Goal: Information Seeking & Learning: Learn about a topic

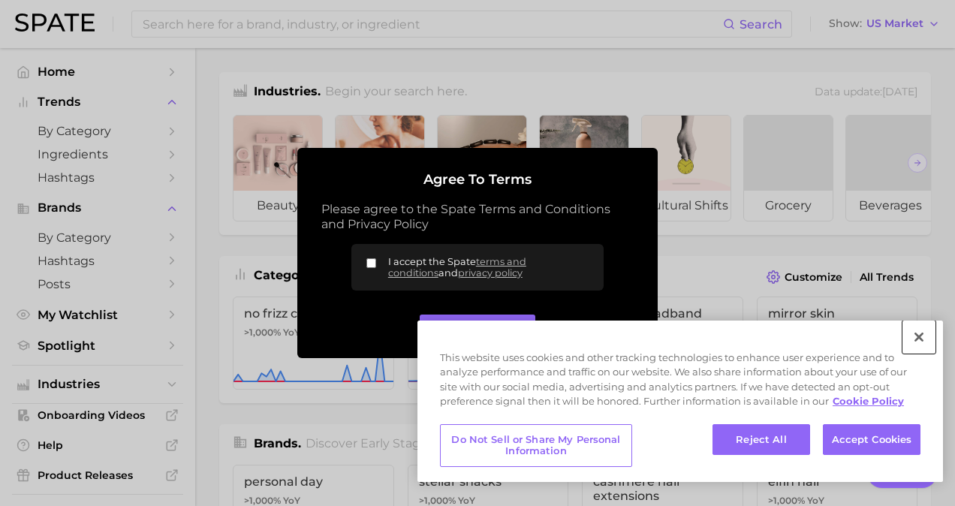
click at [909, 340] on button "Close" at bounding box center [918, 336] width 33 height 33
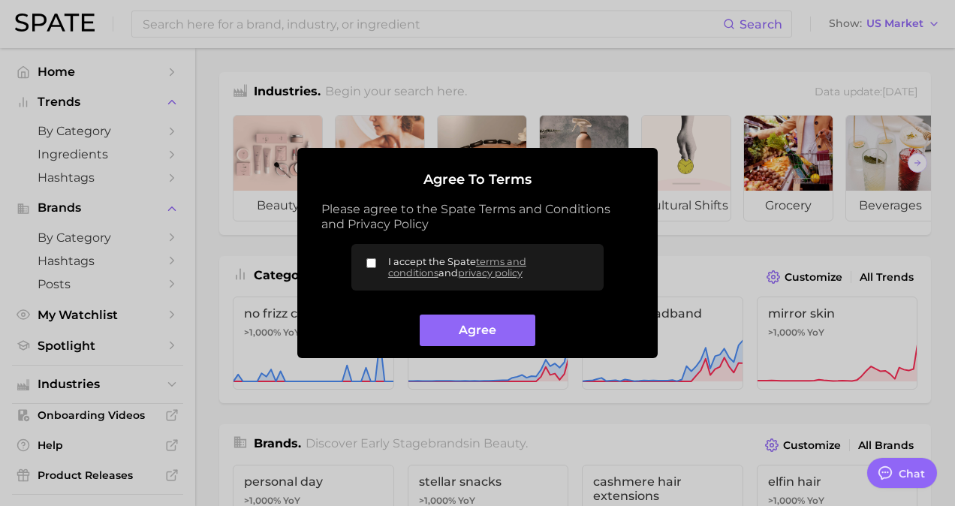
click at [377, 263] on label "I accept the Spate terms and conditions and privacy policy" at bounding box center [477, 267] width 252 height 47
click at [376, 263] on input "I accept the Spate terms and conditions and privacy policy" at bounding box center [371, 263] width 10 height 10
checkbox input "true"
click at [461, 338] on button "Agree" at bounding box center [477, 330] width 115 height 32
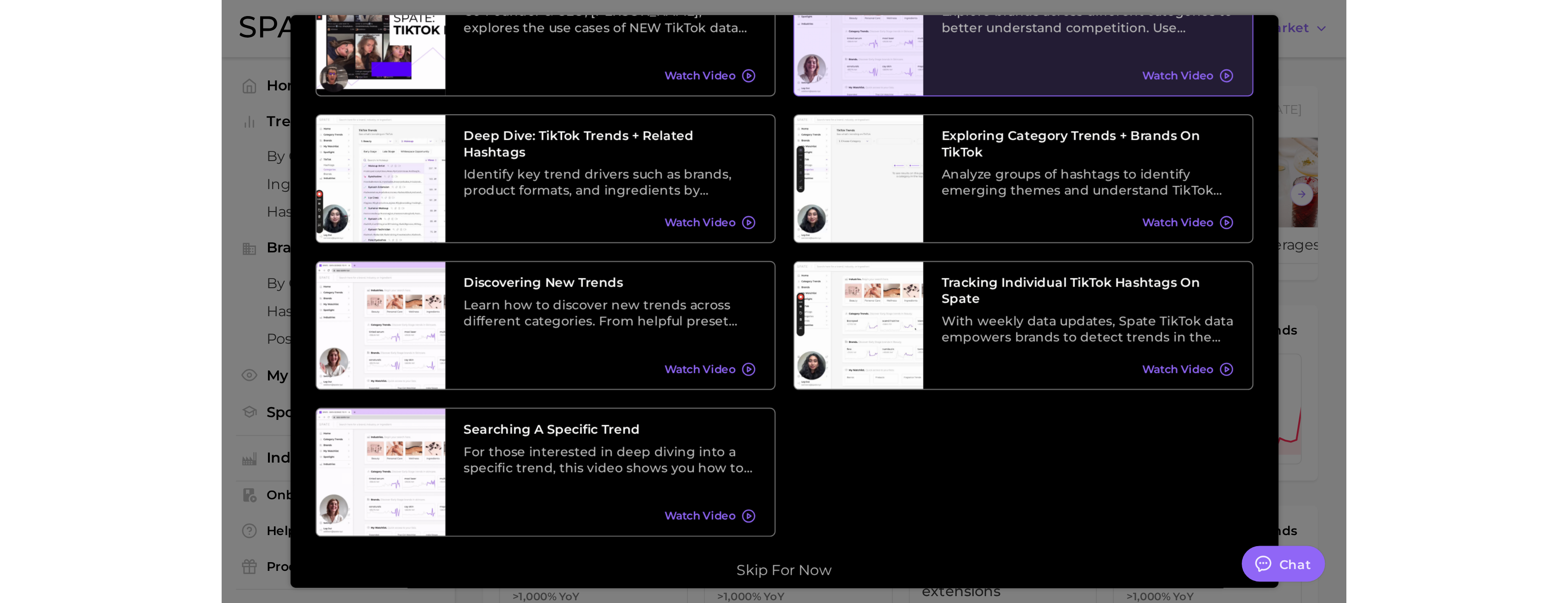
scroll to position [161, 0]
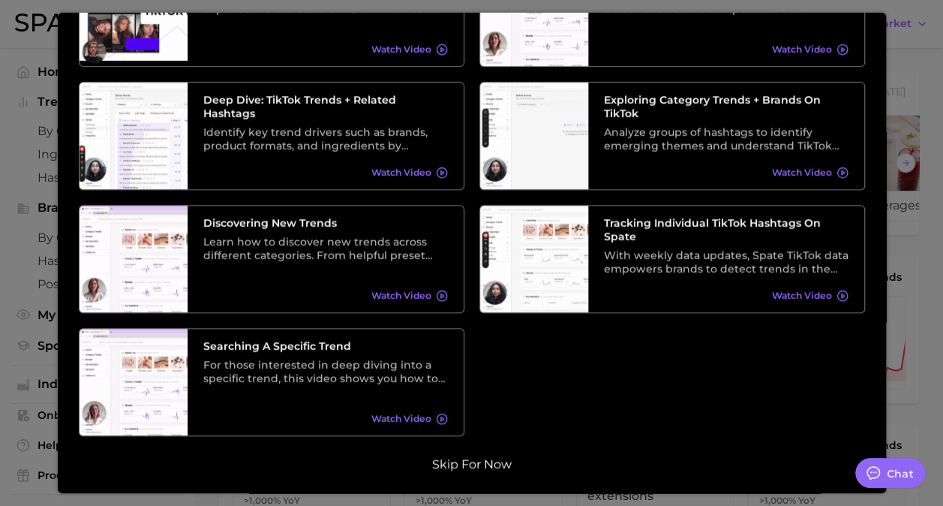
click at [475, 462] on button "Skip for now" at bounding box center [472, 463] width 89 height 15
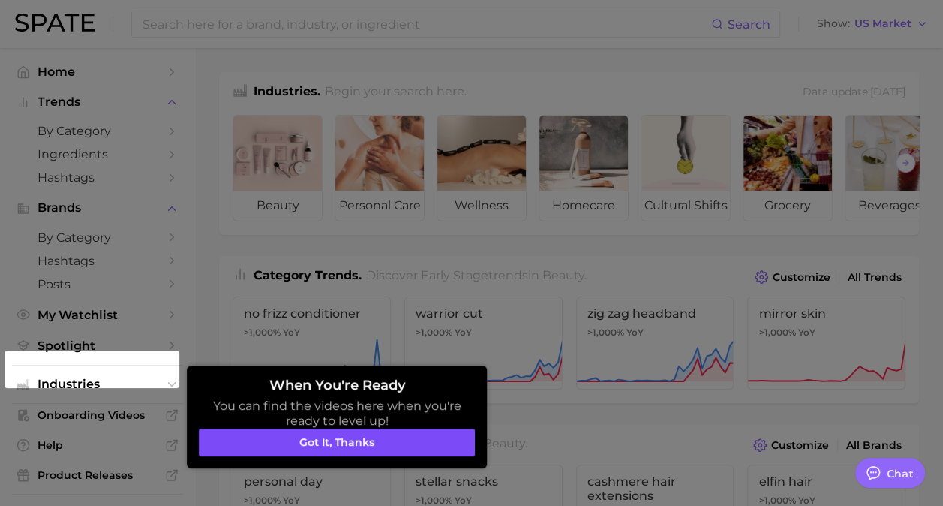
click at [401, 450] on button "Got it, thanks" at bounding box center [337, 443] width 276 height 29
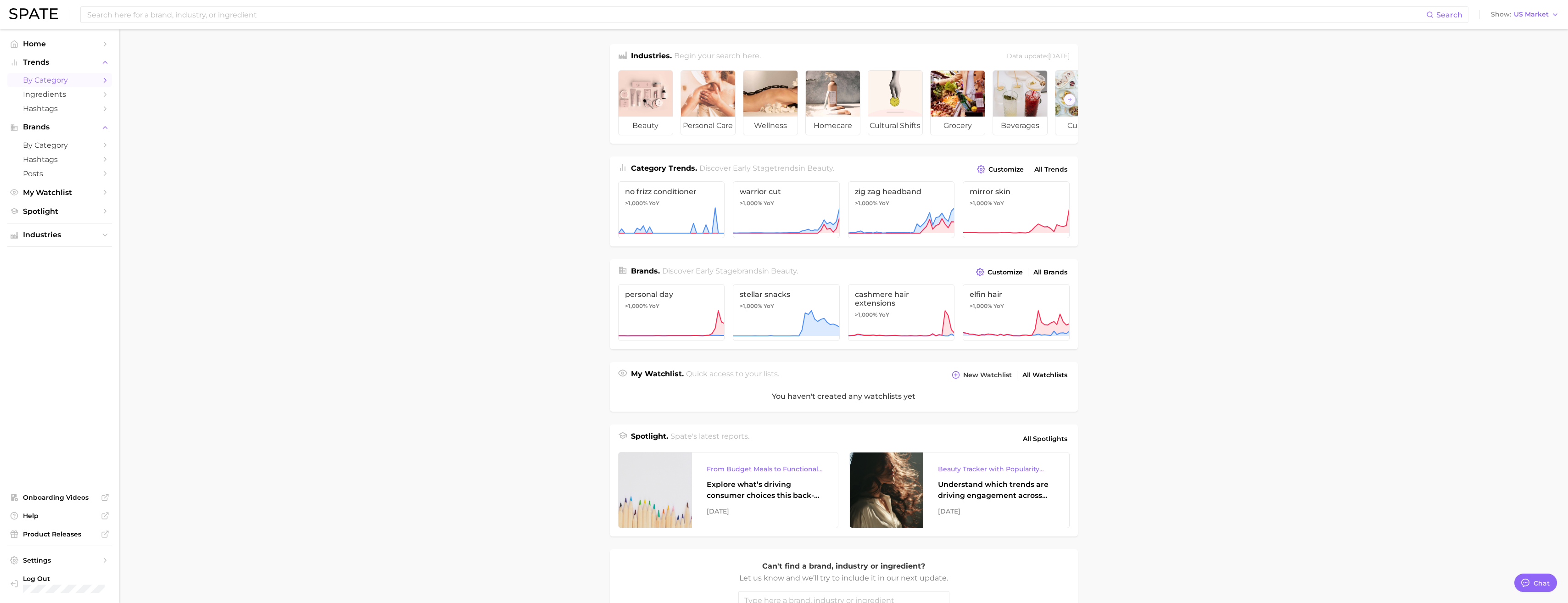
click at [61, 77] on span "by Category" at bounding box center [60, 80] width 73 height 9
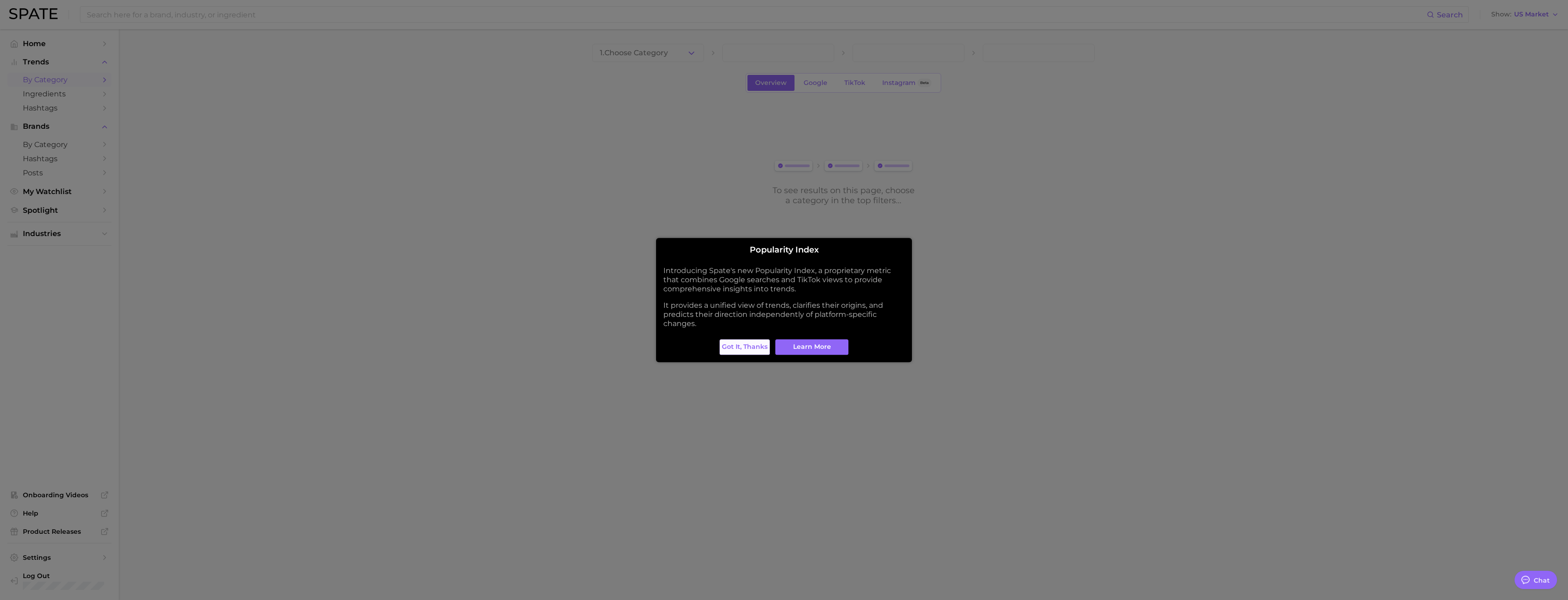
click at [581, 307] on span "Got it, thanks" at bounding box center [744, 347] width 46 height 8
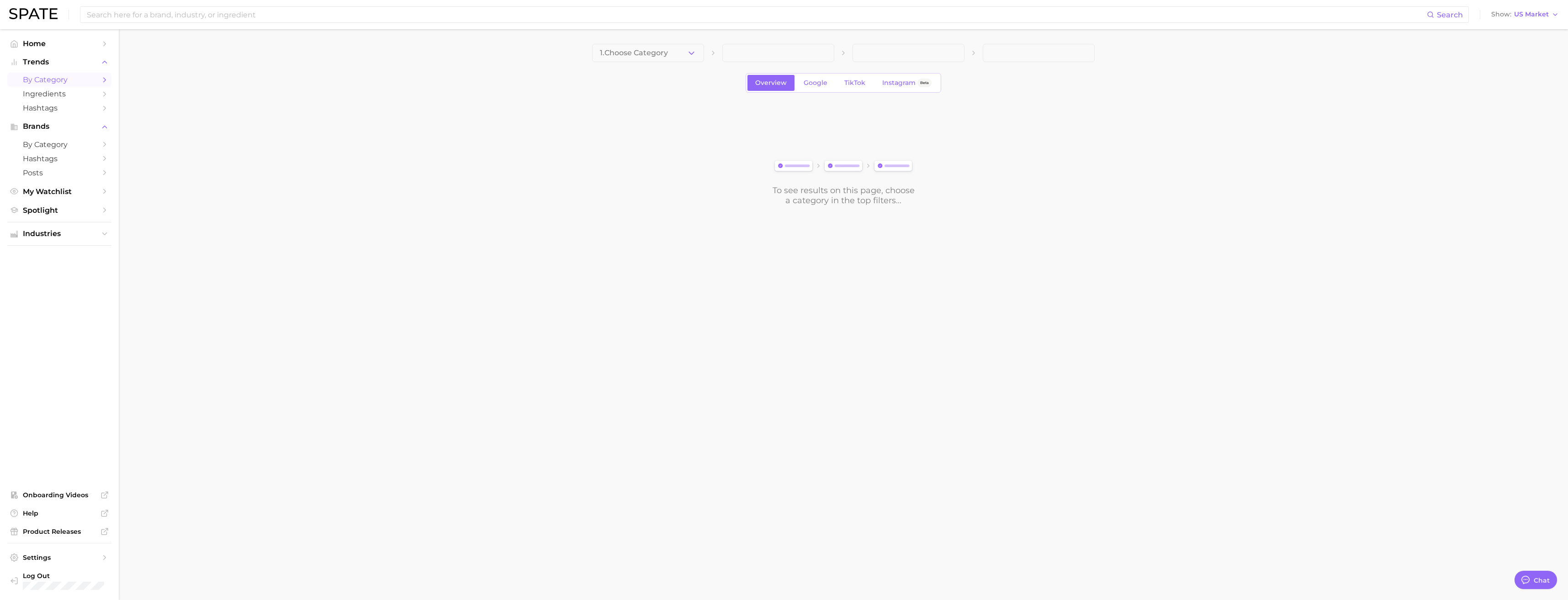
click at [581, 170] on img at bounding box center [844, 166] width 144 height 16
click at [581, 56] on button "1. Choose Category" at bounding box center [648, 53] width 112 height 18
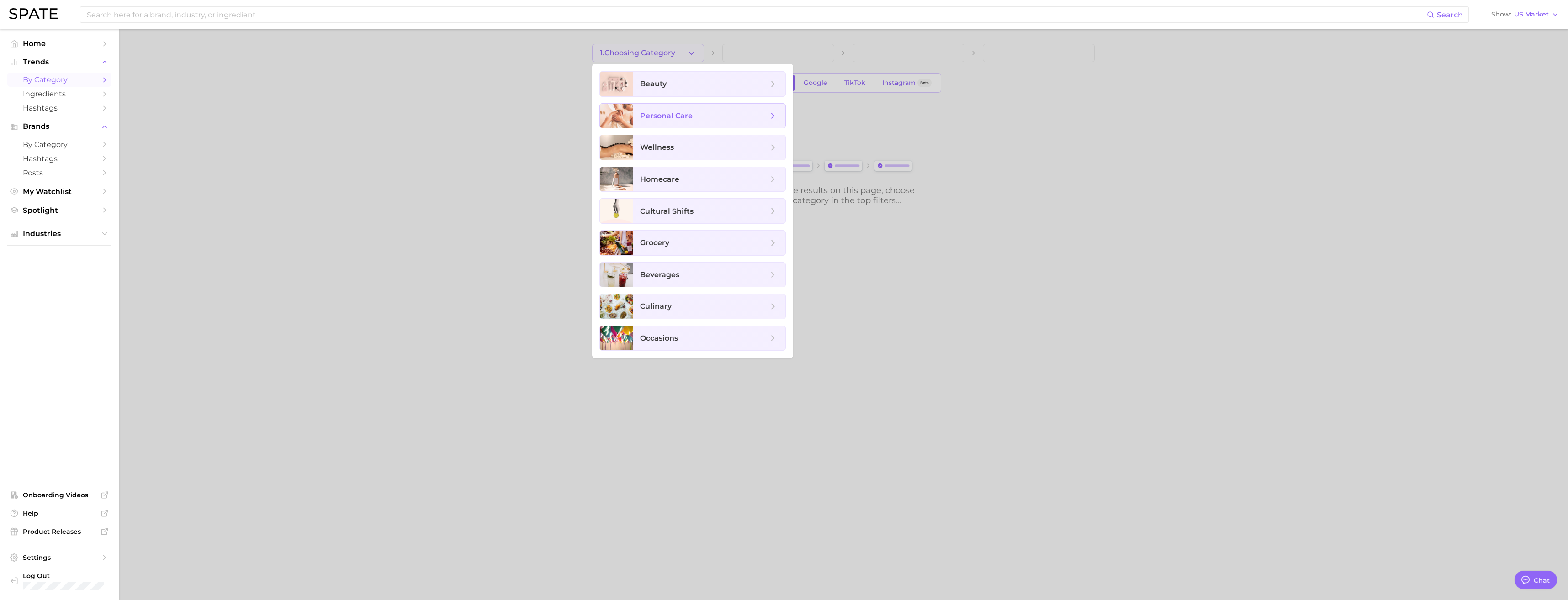
click at [581, 117] on span "personal care" at bounding box center [704, 116] width 128 height 10
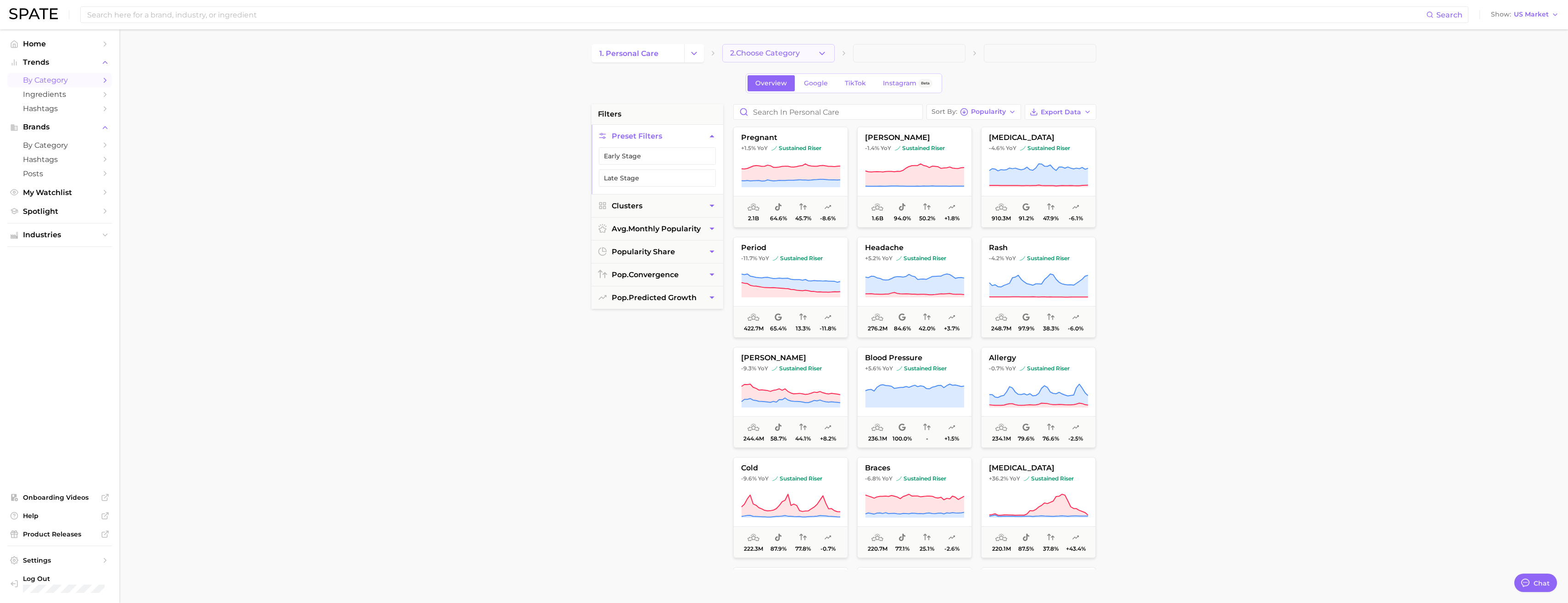
click at [583, 54] on span "2. Choose Category" at bounding box center [765, 53] width 70 height 9
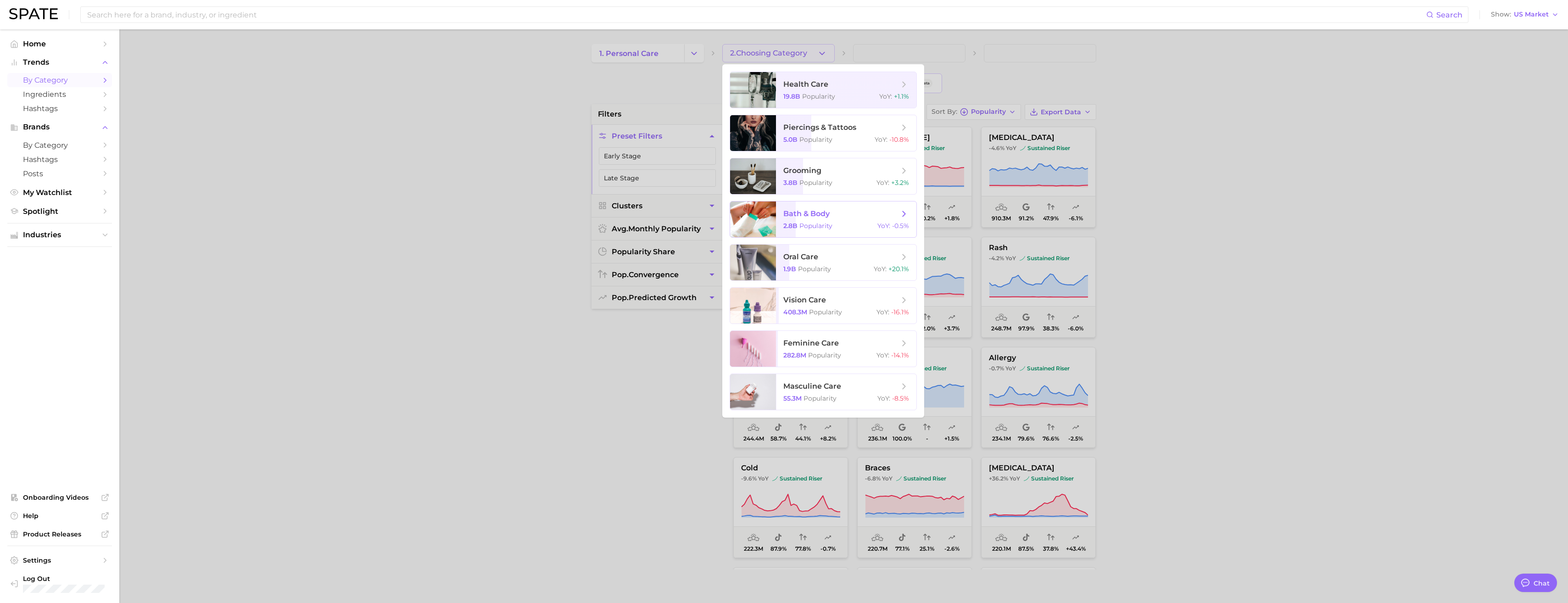
click at [583, 210] on span "bath & body" at bounding box center [841, 214] width 116 height 10
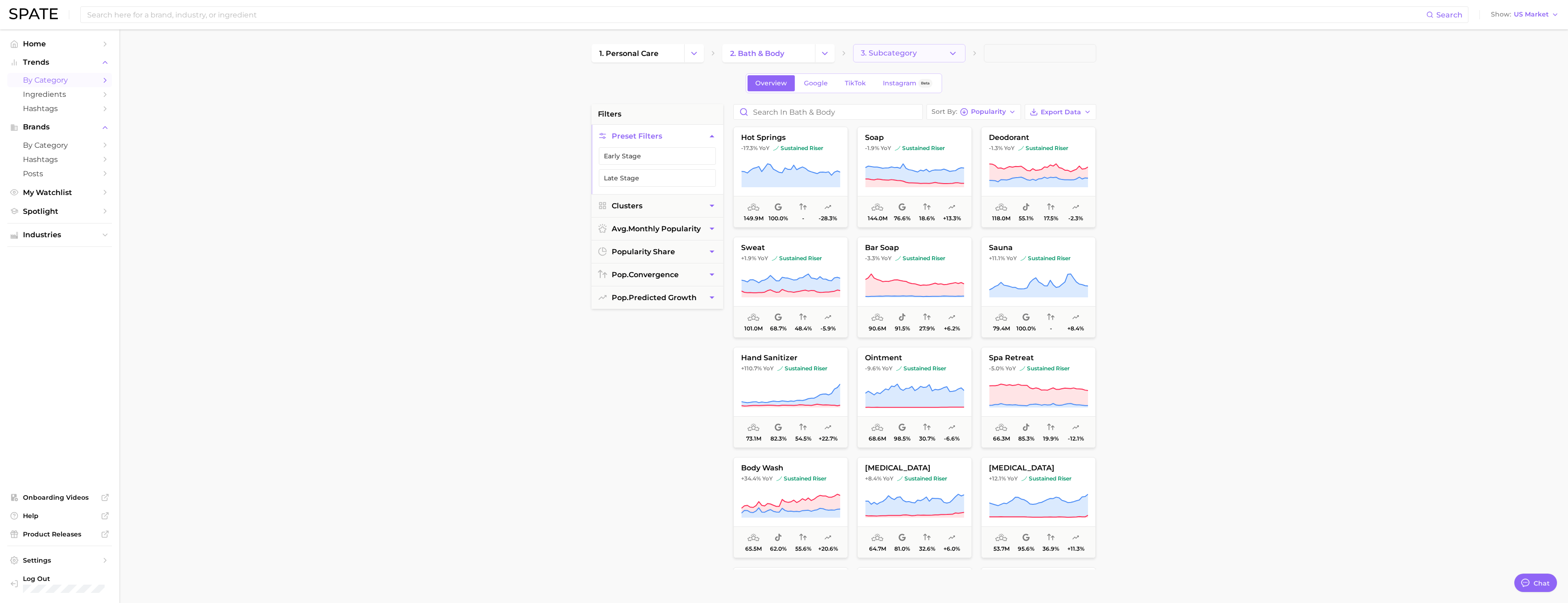
click at [583, 54] on span "3. Subcategory" at bounding box center [889, 53] width 56 height 9
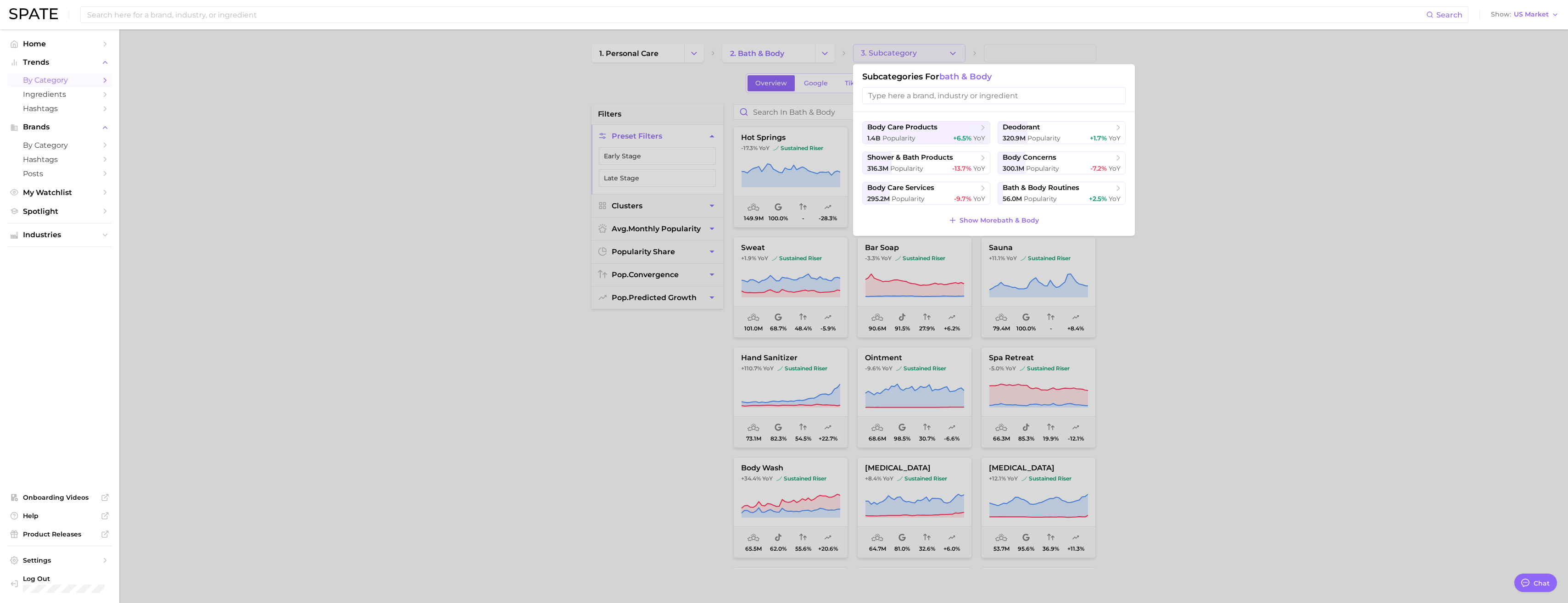
click at [583, 290] on div at bounding box center [784, 302] width 1568 height 603
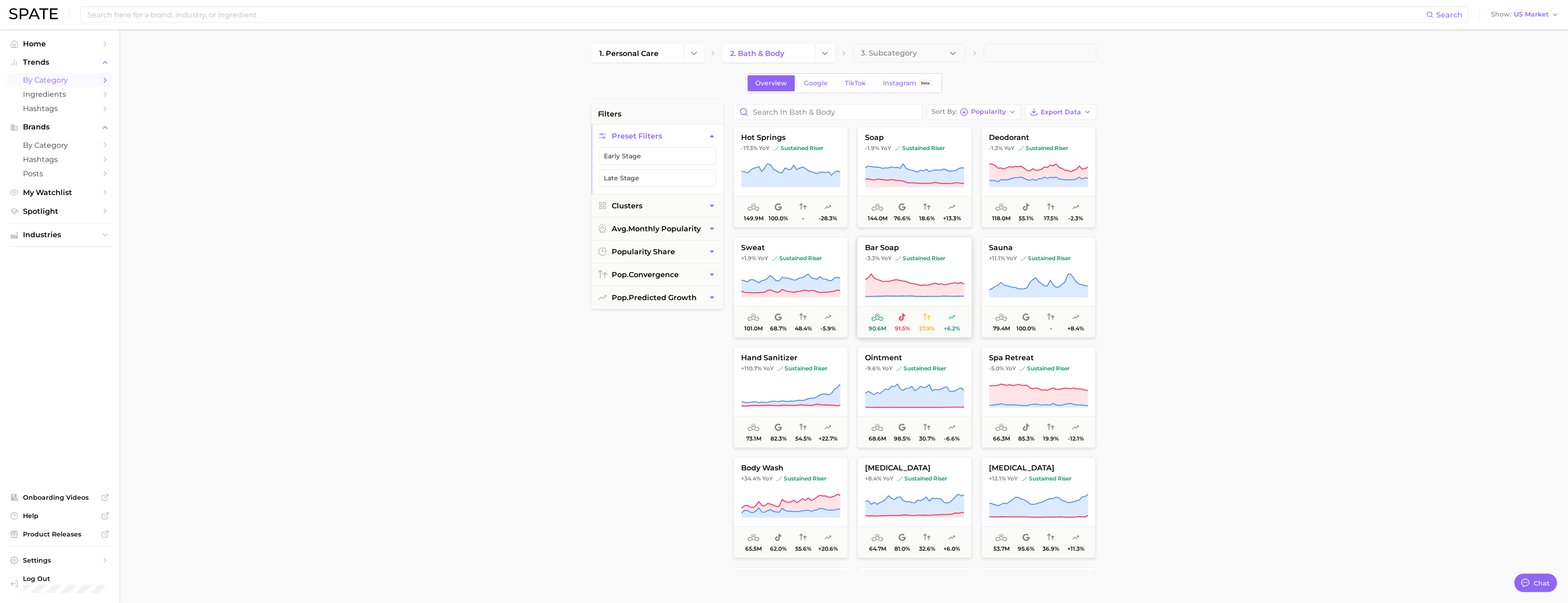
click at [583, 281] on icon at bounding box center [915, 286] width 99 height 26
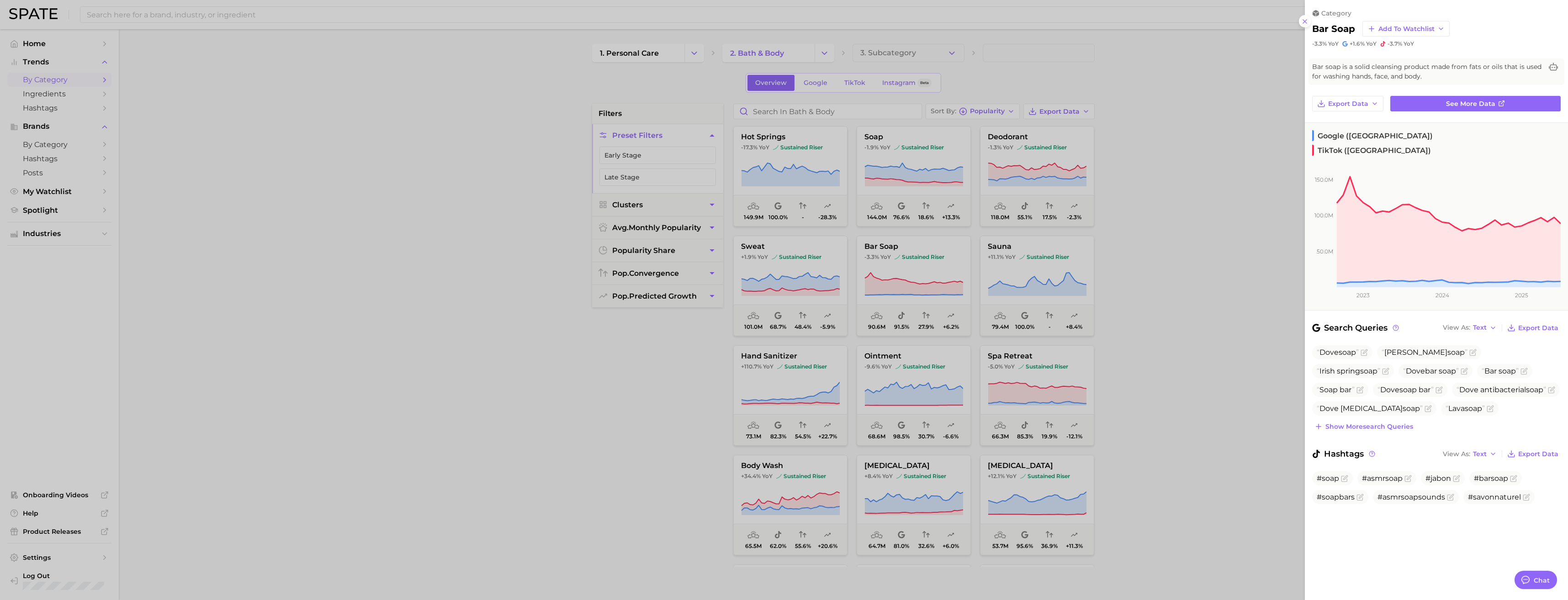
click at [581, 252] on div at bounding box center [784, 300] width 1568 height 600
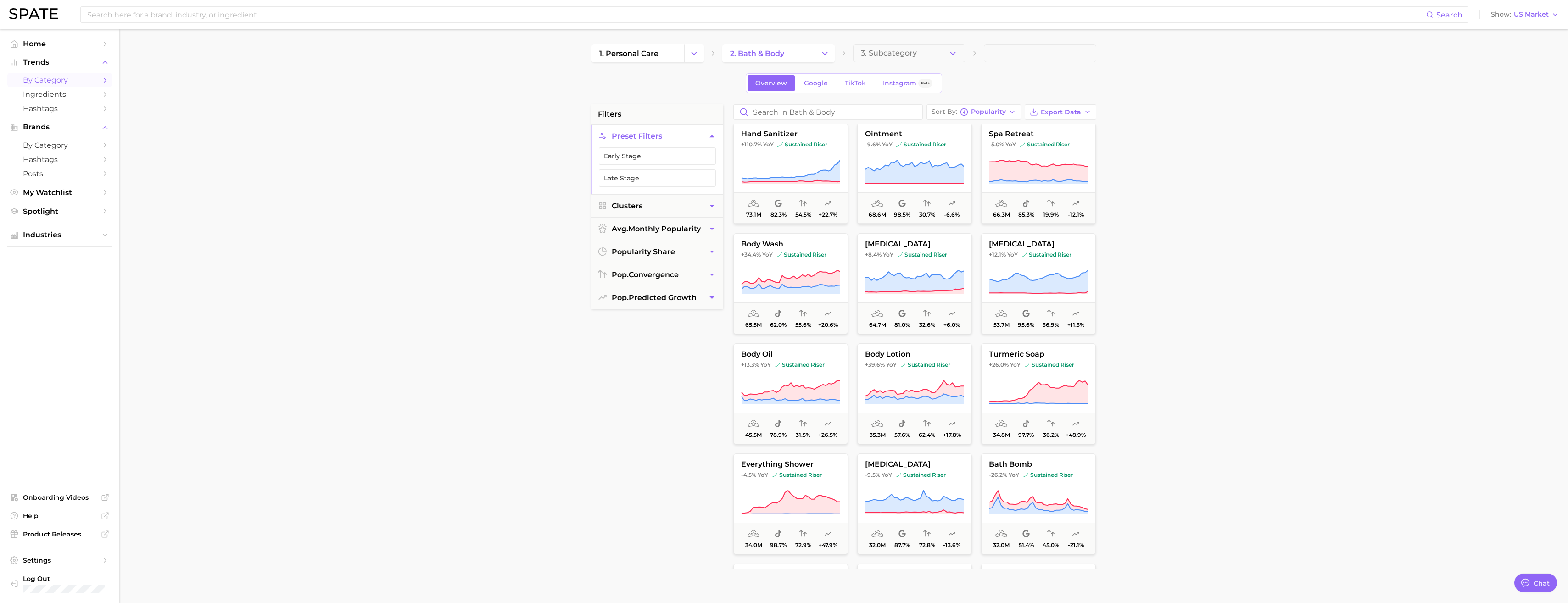
scroll to position [224, 0]
click at [583, 273] on icon at bounding box center [1039, 282] width 99 height 26
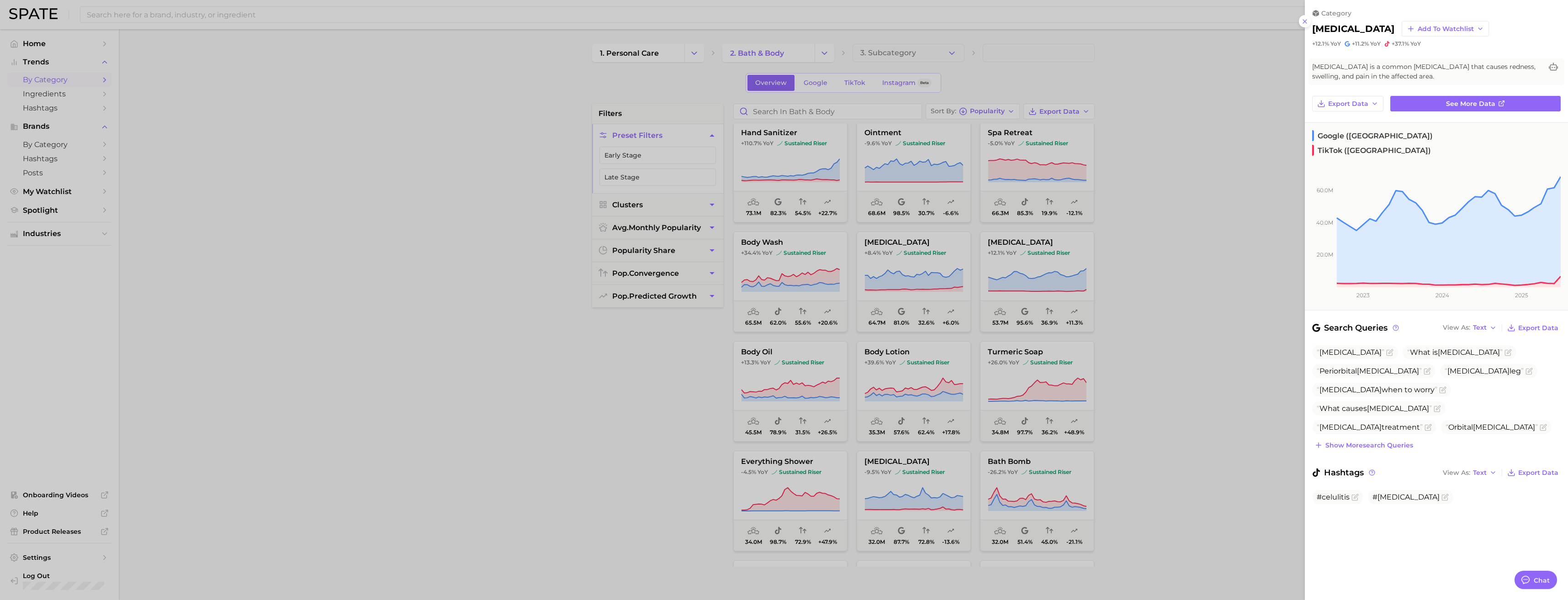
click at [581, 307] on div at bounding box center [784, 300] width 1568 height 600
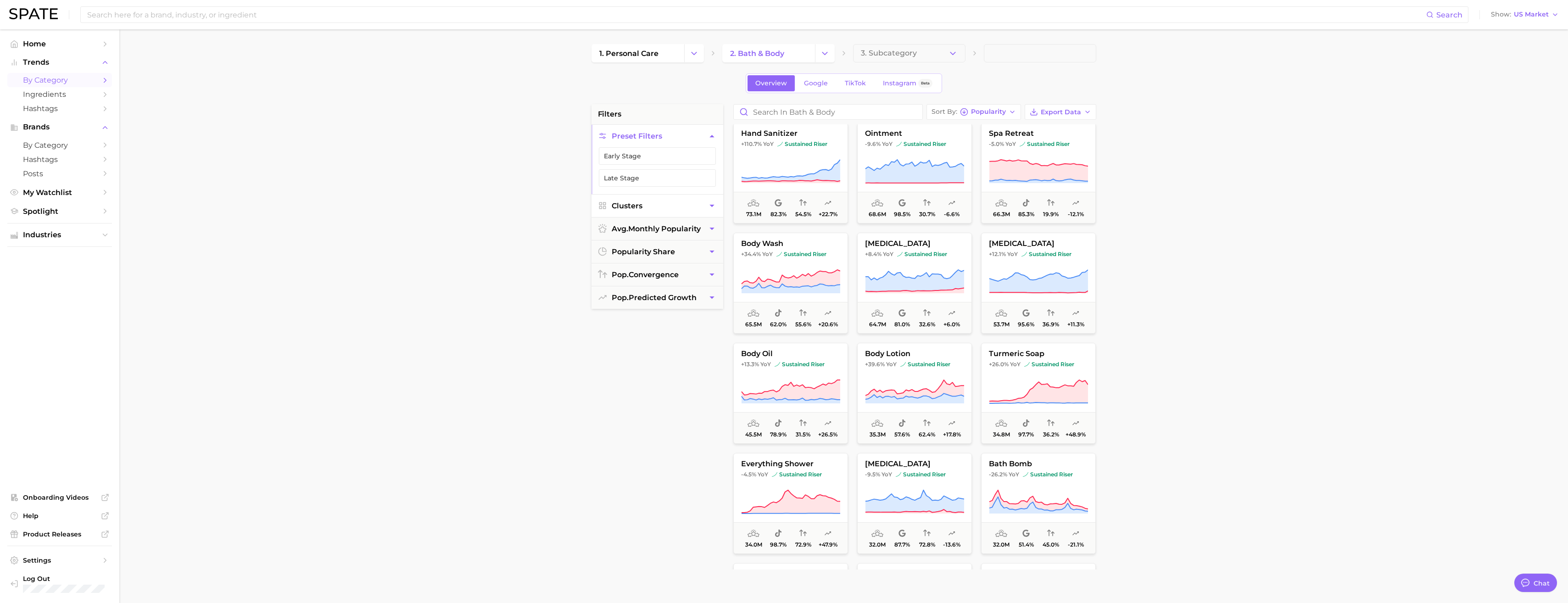
click at [583, 205] on button "Clusters" at bounding box center [657, 205] width 131 height 23
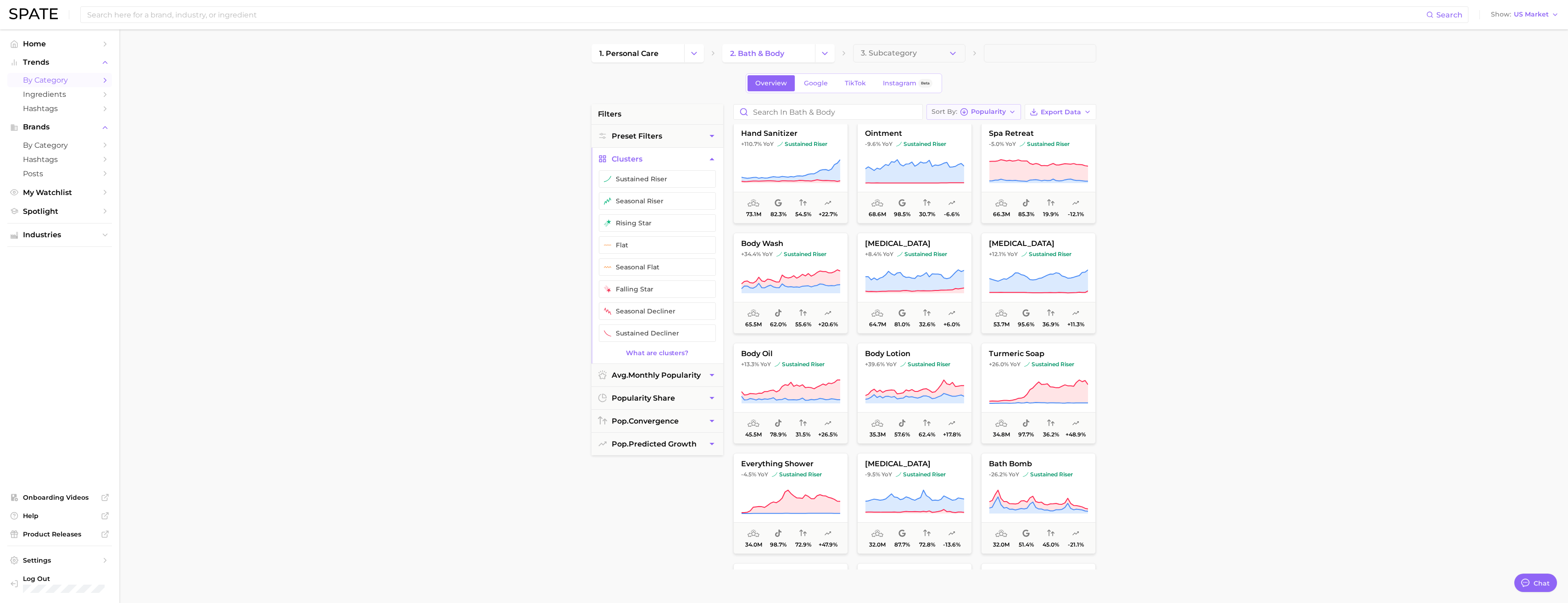
click at [583, 114] on span "Popularity" at bounding box center [988, 112] width 35 height 5
click at [583, 213] on main "1. personal care 2. bath & body 3. Subcategory Overview Google TikTok Instagram…" at bounding box center [844, 377] width 1449 height 697
click at [583, 246] on span "body wash" at bounding box center [790, 244] width 114 height 9
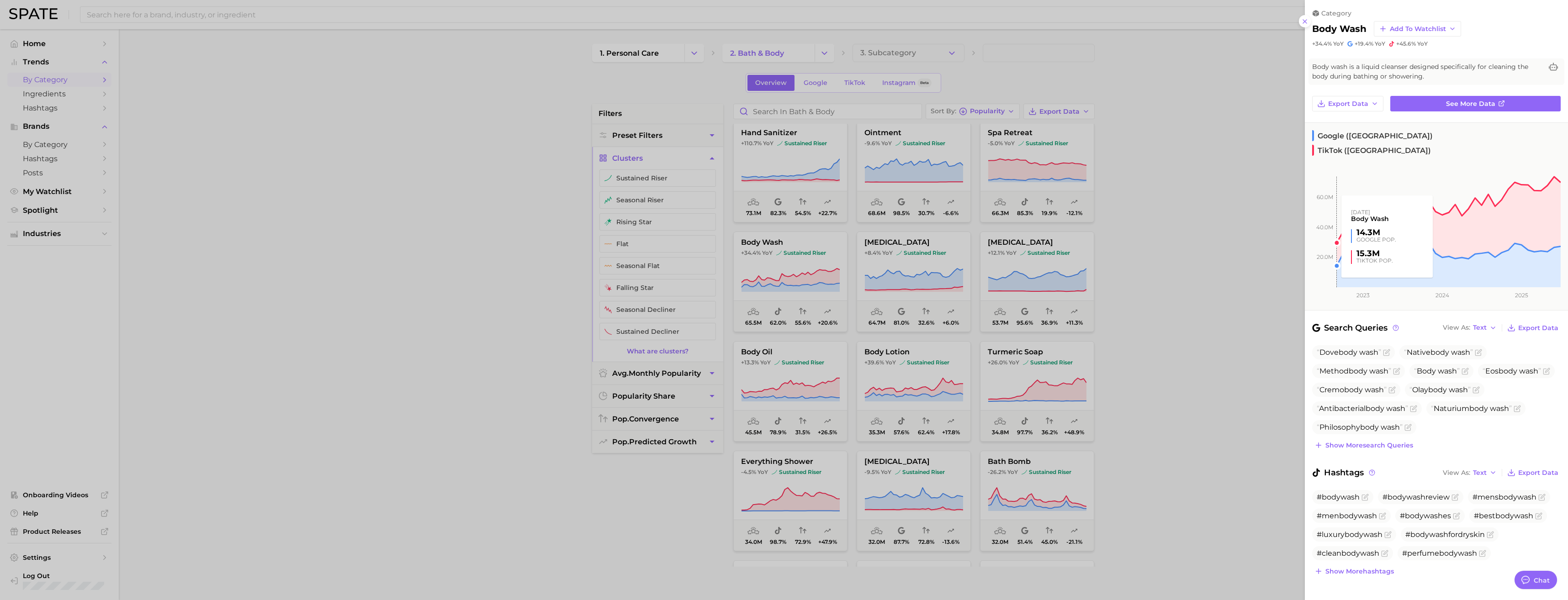
click at [581, 178] on rect at bounding box center [1433, 220] width 256 height 133
click at [581, 23] on icon at bounding box center [1305, 21] width 7 height 7
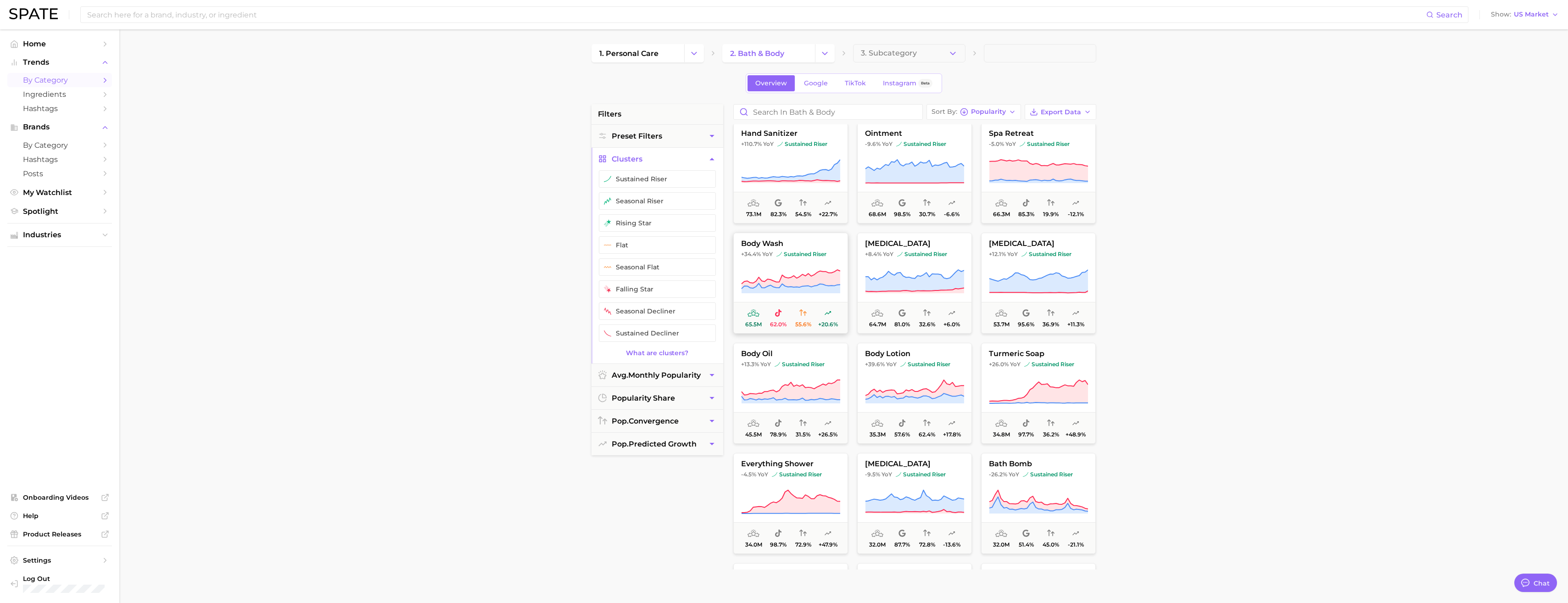
click at [583, 240] on span "body wash" at bounding box center [790, 244] width 114 height 9
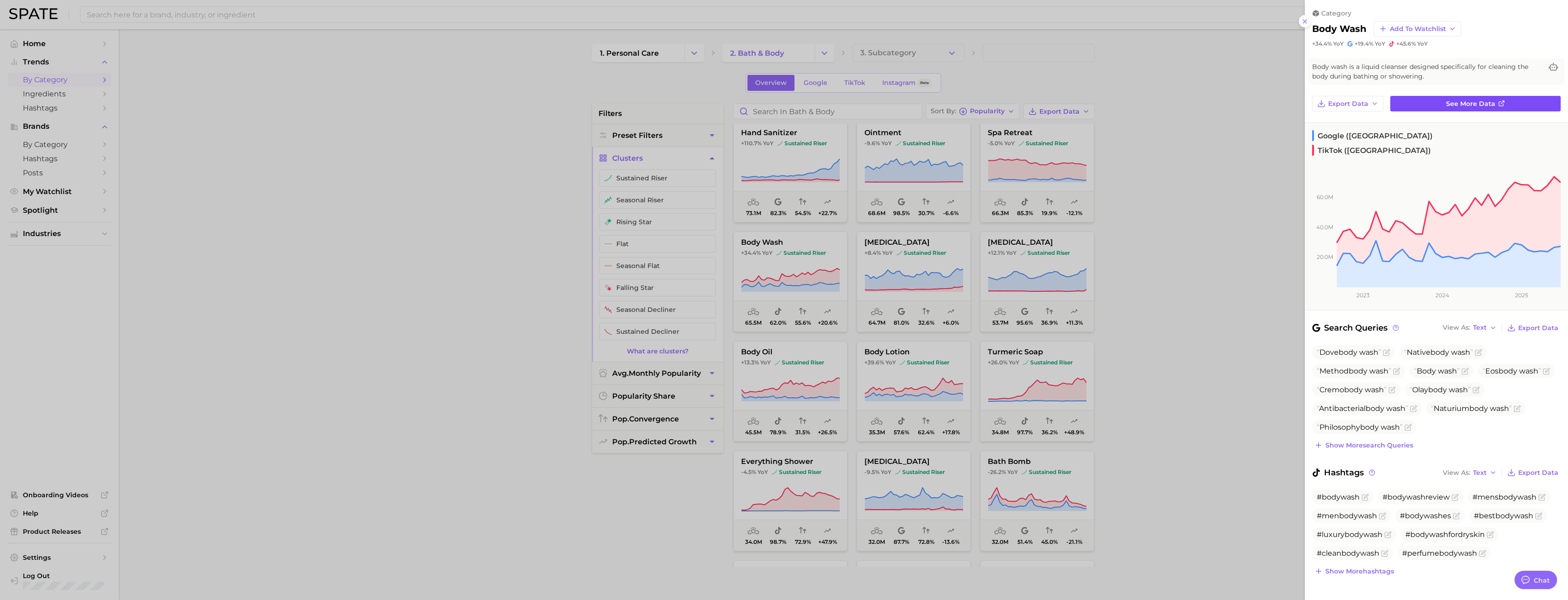
click at [581, 105] on span "See more data" at bounding box center [1471, 103] width 49 height 8
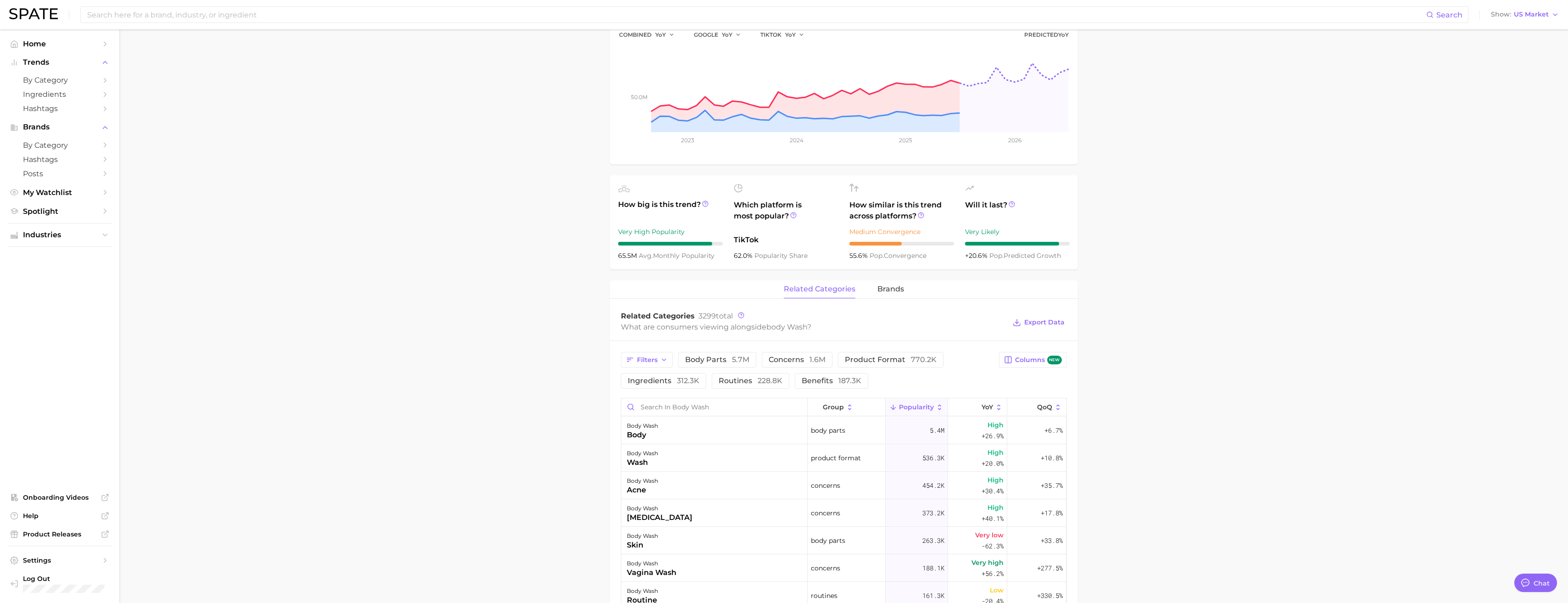
scroll to position [176, 0]
click at [583, 289] on span "brands" at bounding box center [891, 289] width 27 height 9
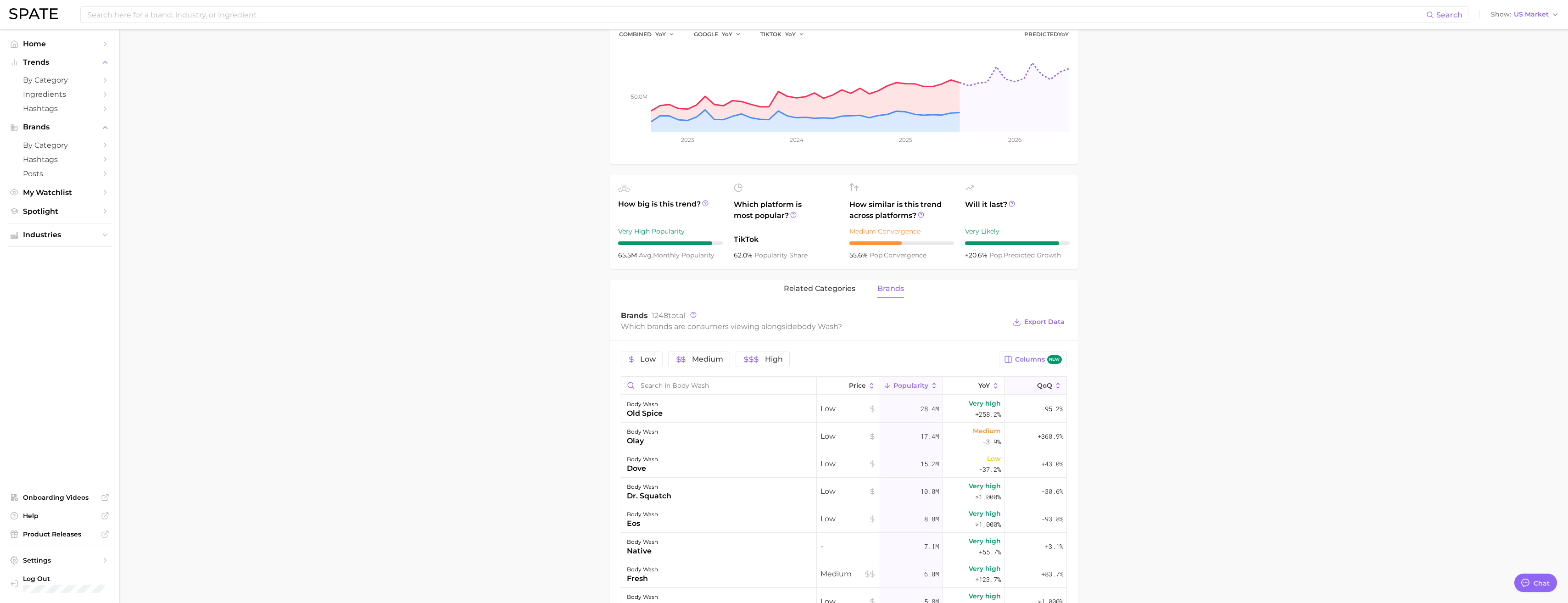
click at [583, 309] on span "QoQ" at bounding box center [1044, 385] width 15 height 7
click at [583, 309] on main "1. bath & body 2. body care products 3. body cleansing products 4. body wash Ov…" at bounding box center [844, 445] width 1449 height 1183
click at [381, 309] on main "1. bath & body 2. body care products 3. body cleansing products 4. body wash Ov…" at bounding box center [844, 445] width 1449 height 1183
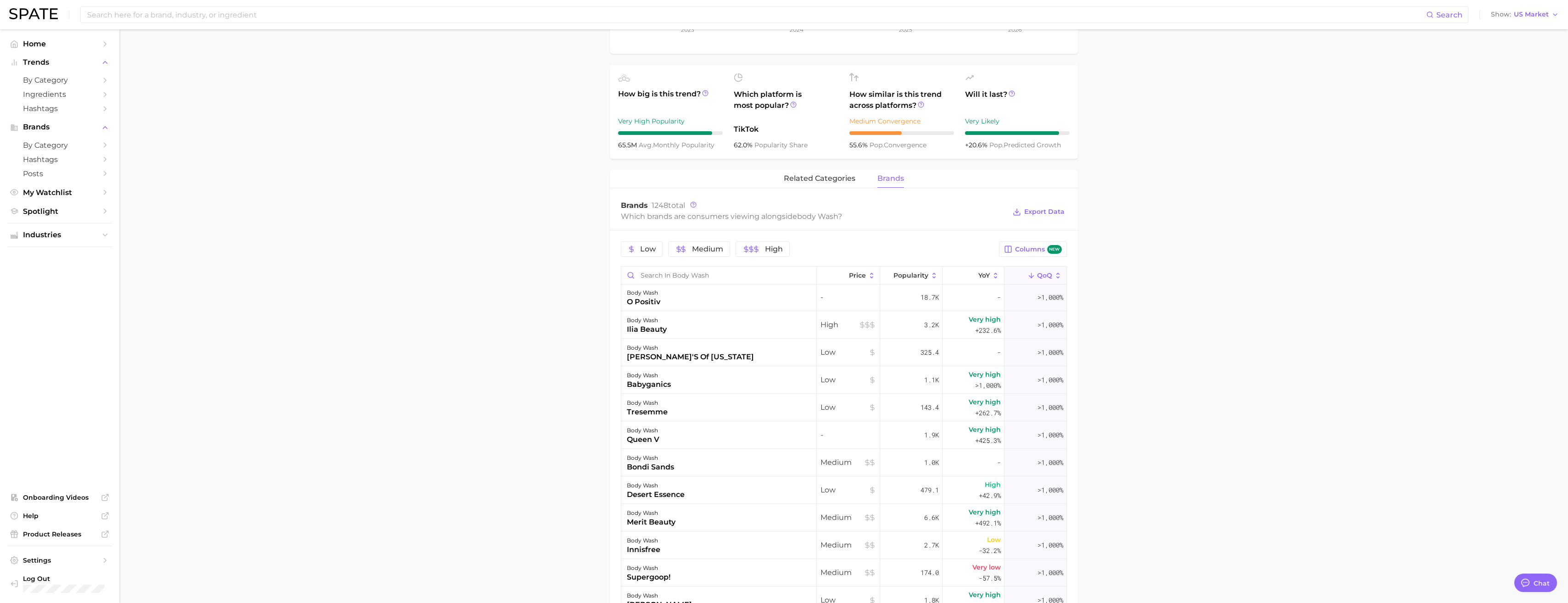
scroll to position [1214, 0]
click at [583, 272] on icon at bounding box center [973, 276] width 9 height 9
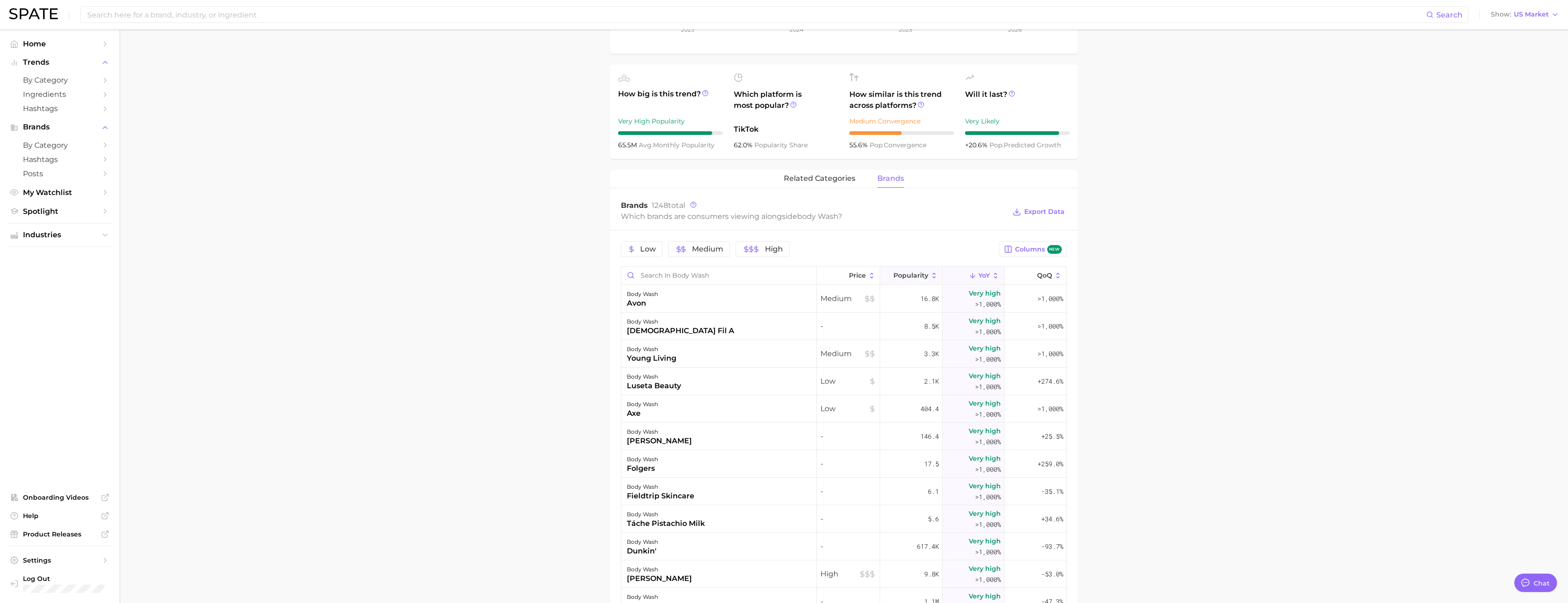
click at [583, 272] on span "Popularity" at bounding box center [910, 275] width 35 height 7
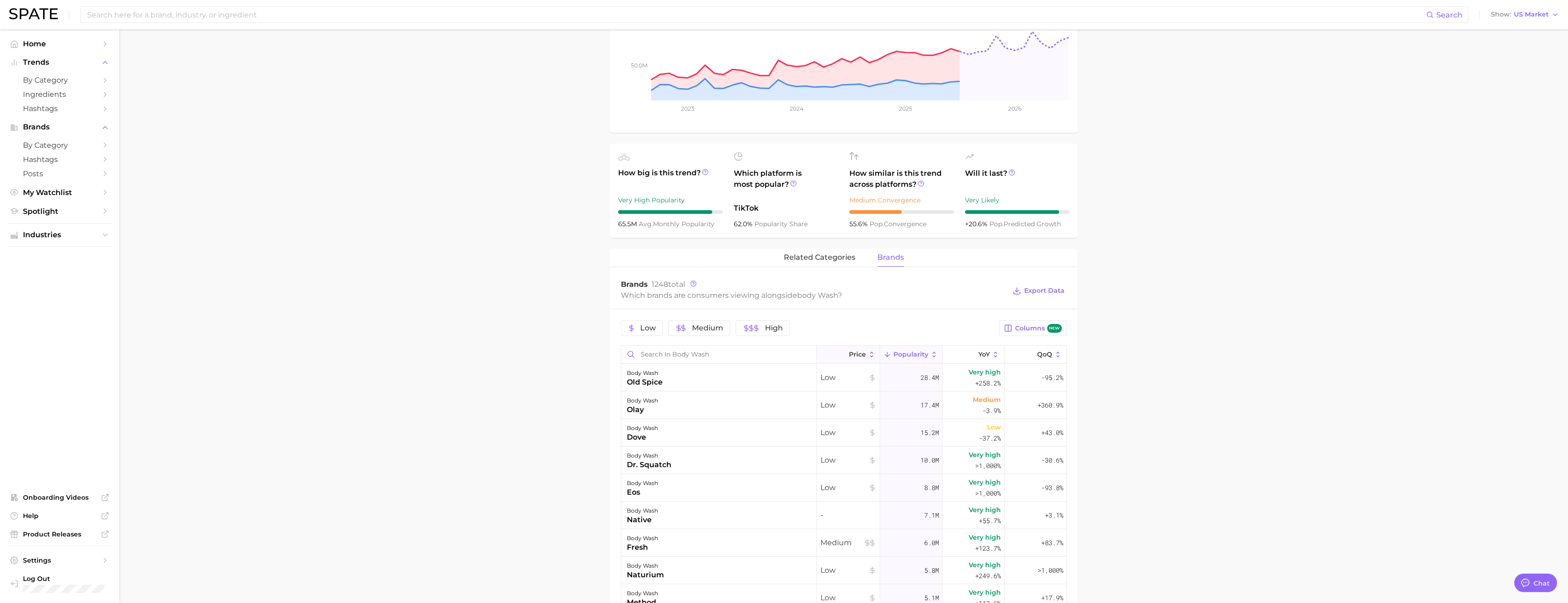
scroll to position [189, 0]
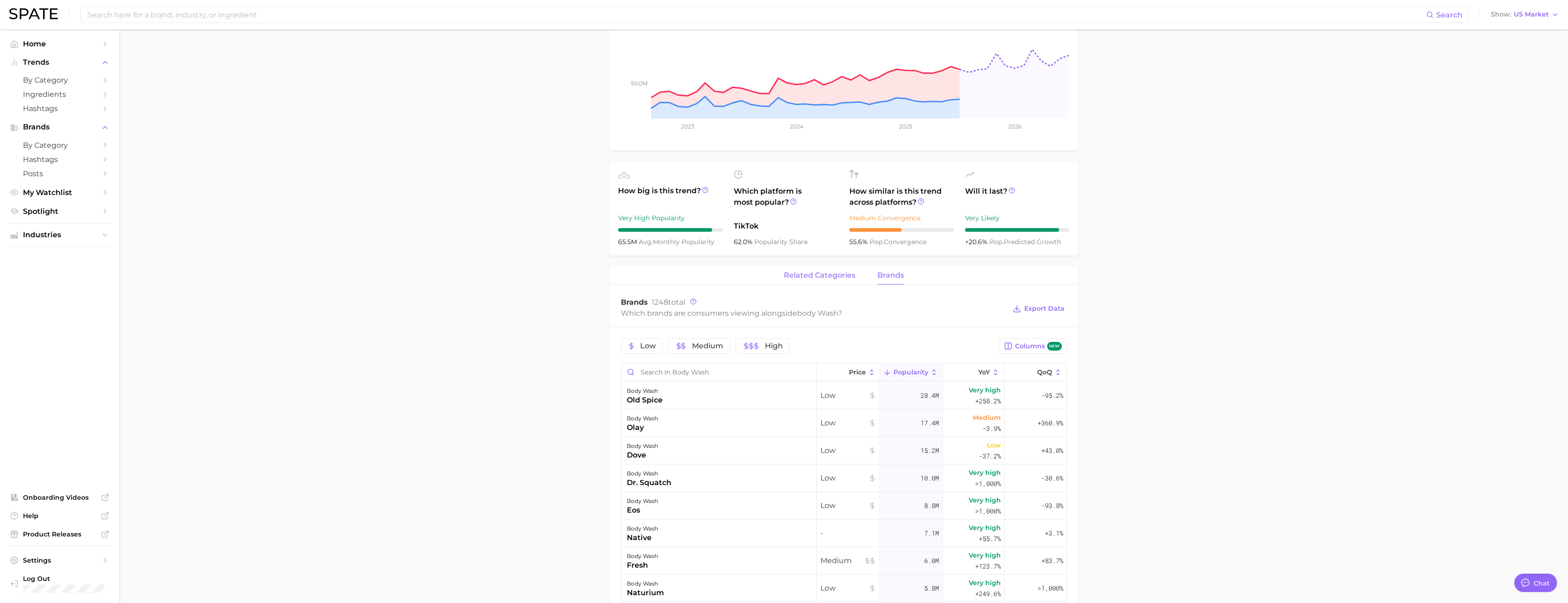
click at [583, 269] on button "related categories" at bounding box center [819, 275] width 72 height 18
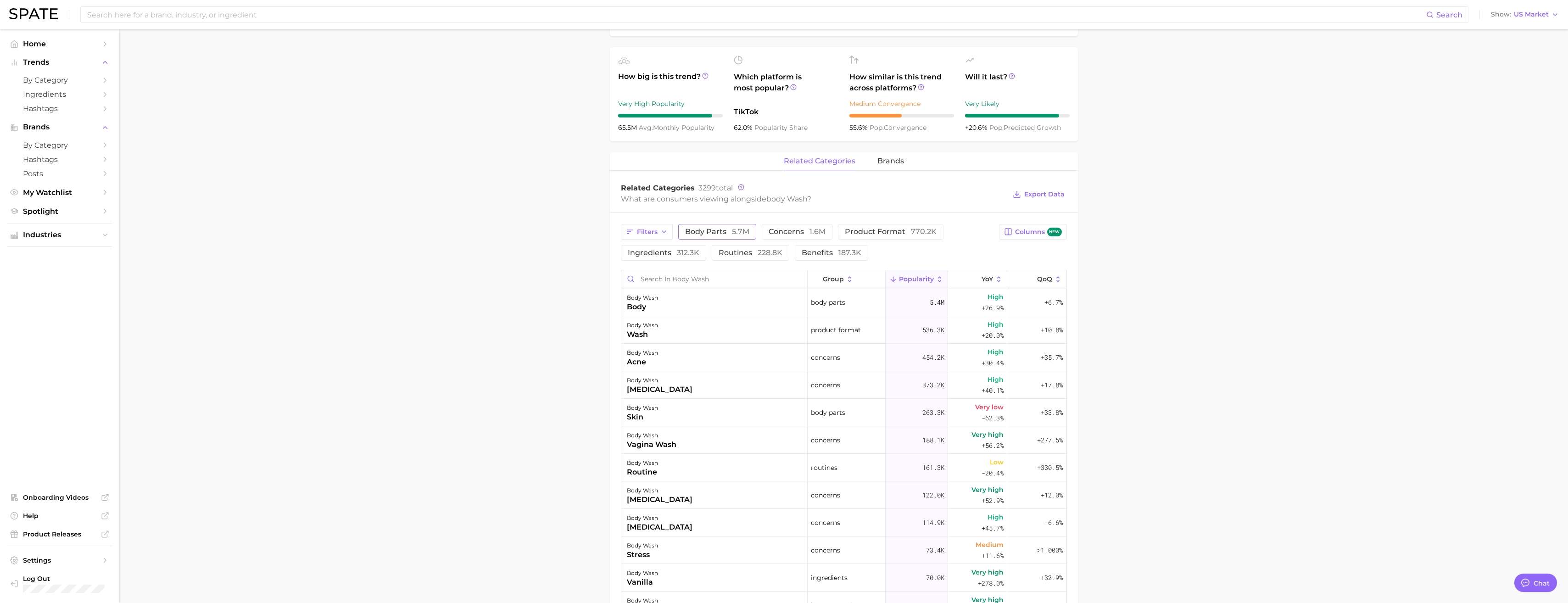
scroll to position [304, 0]
click at [583, 235] on button "concerns 1.6m" at bounding box center [797, 232] width 71 height 16
click at [583, 233] on span "product format 770.2k" at bounding box center [904, 231] width 92 height 7
click at [583, 236] on button "concerns 1.6m" at bounding box center [803, 232] width 84 height 16
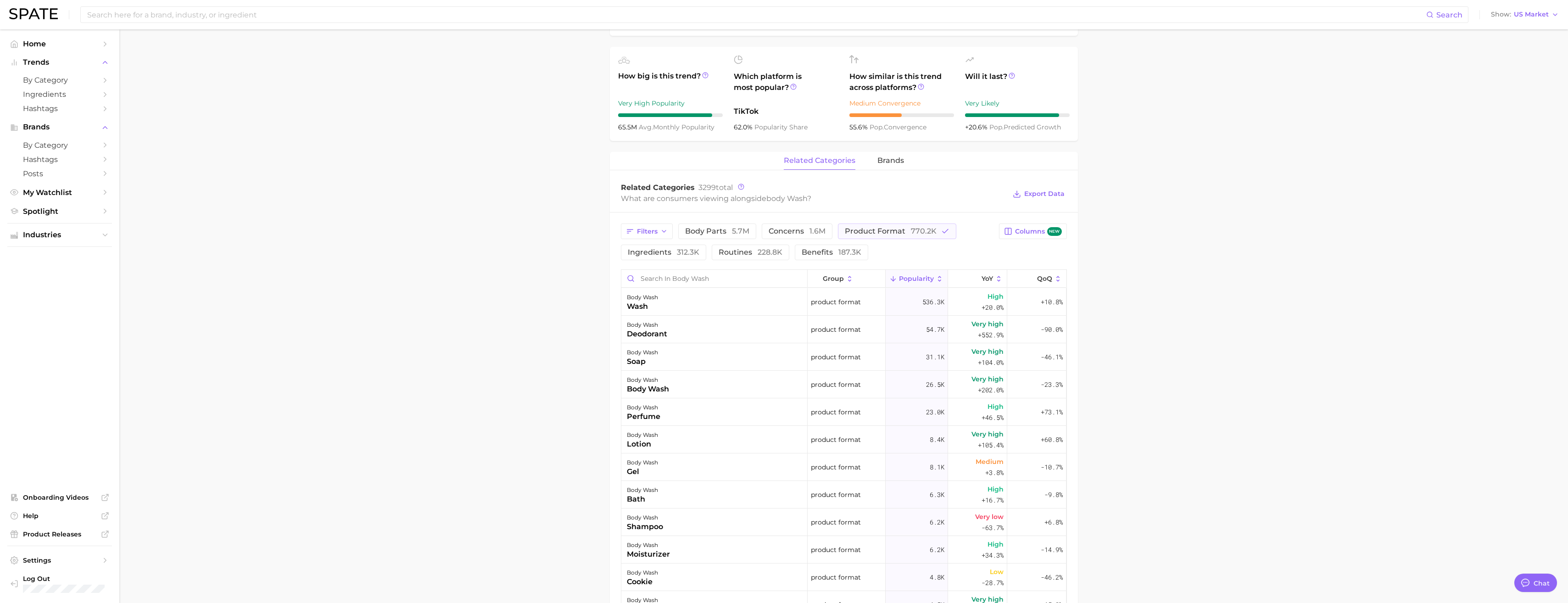
click at [583, 281] on span "Popularity" at bounding box center [916, 279] width 35 height 7
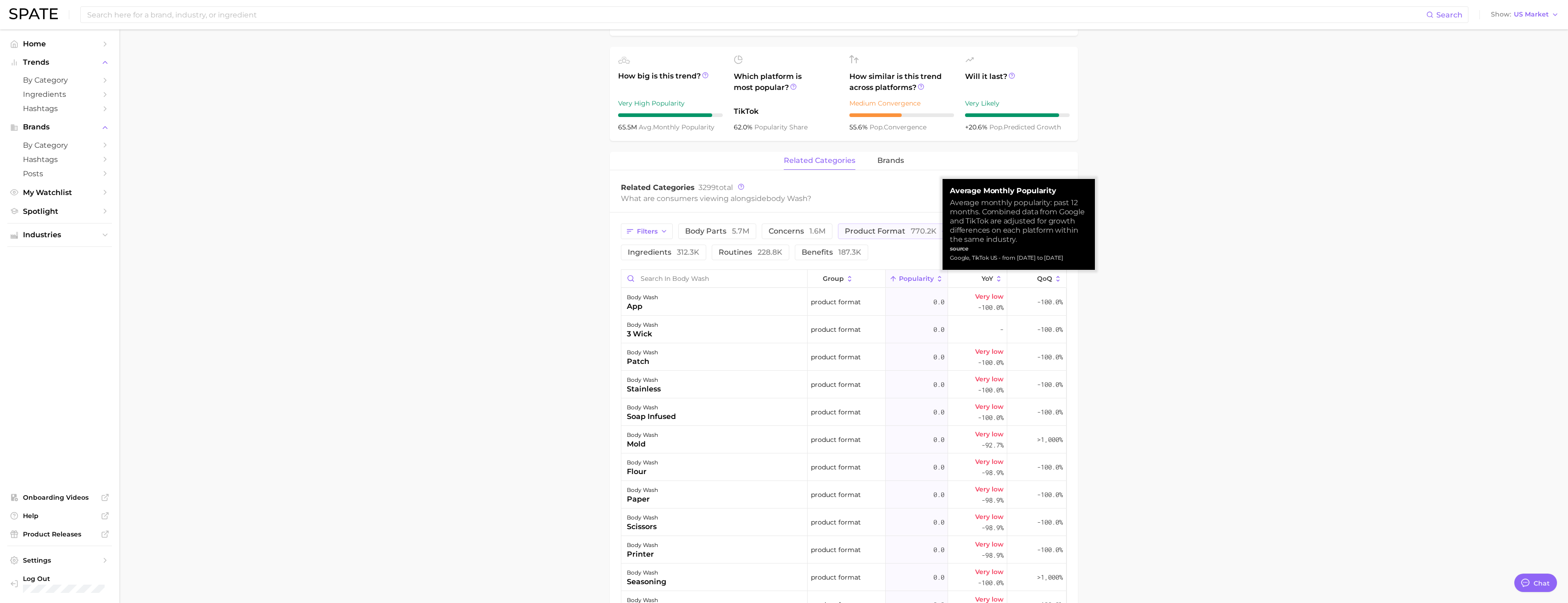
click at [583, 281] on span "Popularity" at bounding box center [916, 279] width 35 height 7
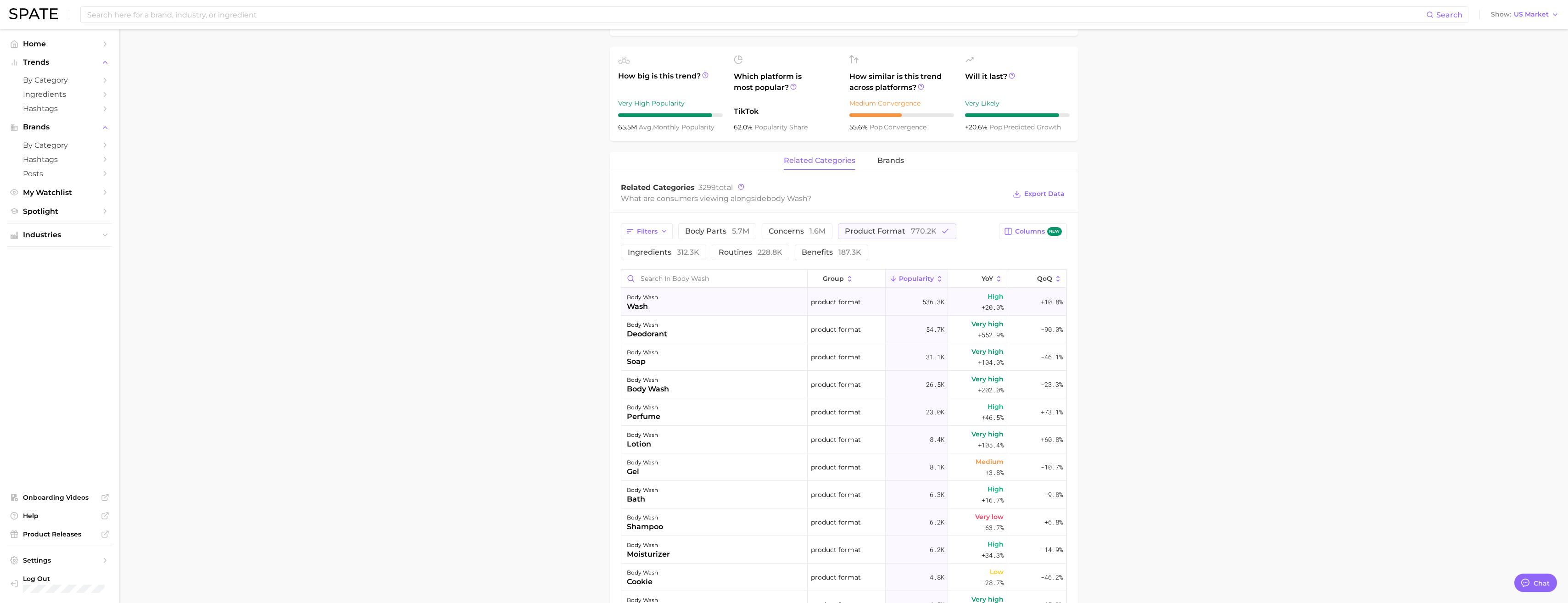
click at [583, 309] on div "body wash wash" at bounding box center [714, 302] width 186 height 28
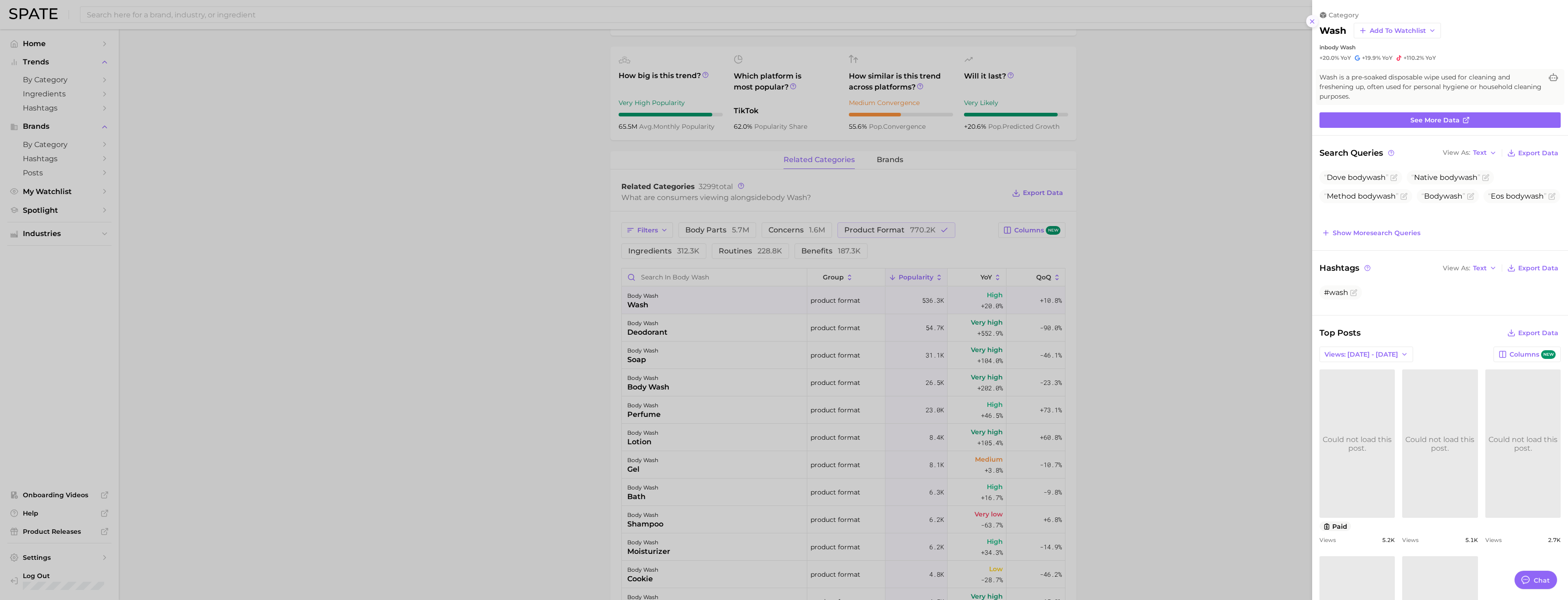
click at [581, 24] on icon at bounding box center [1312, 21] width 7 height 7
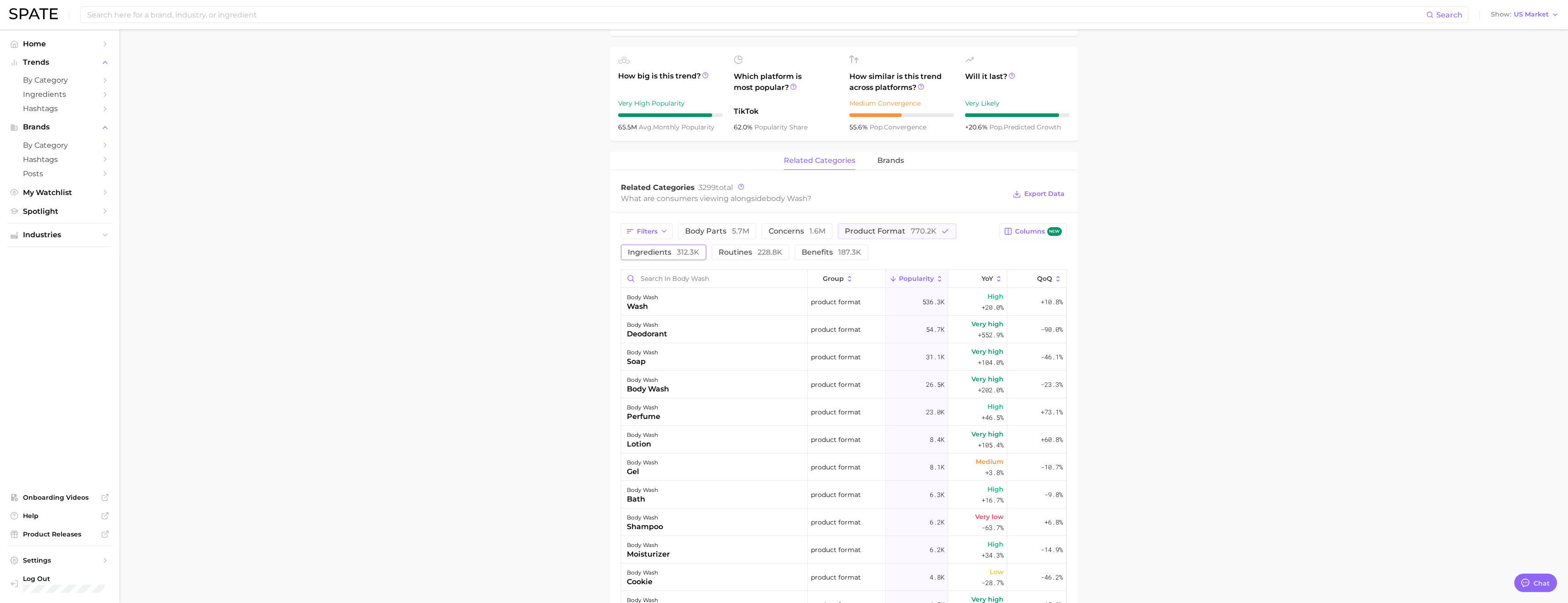
click at [583, 255] on span "312.3k" at bounding box center [688, 252] width 23 height 9
click at [583, 233] on span "product format 770.2k" at bounding box center [891, 231] width 92 height 7
click at [583, 309] on div "body wash chemical free" at bounding box center [714, 412] width 186 height 28
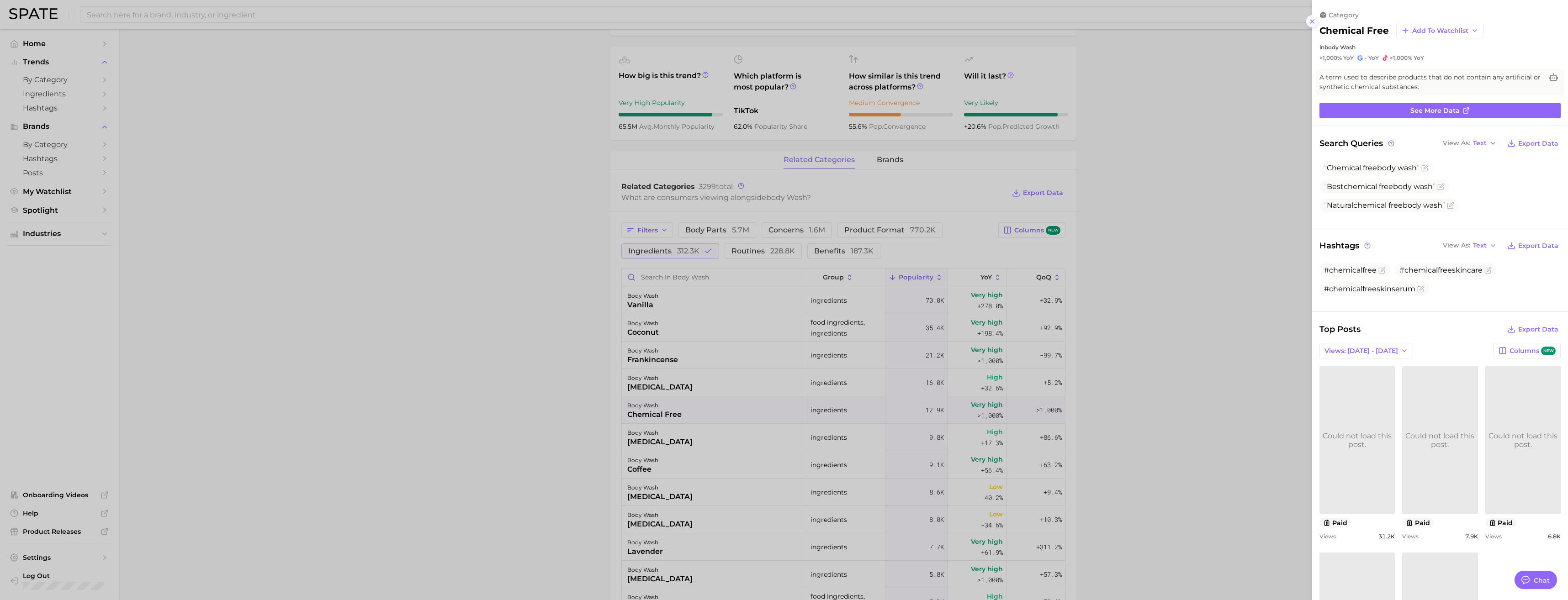
click at [581, 23] on icon at bounding box center [1312, 21] width 7 height 7
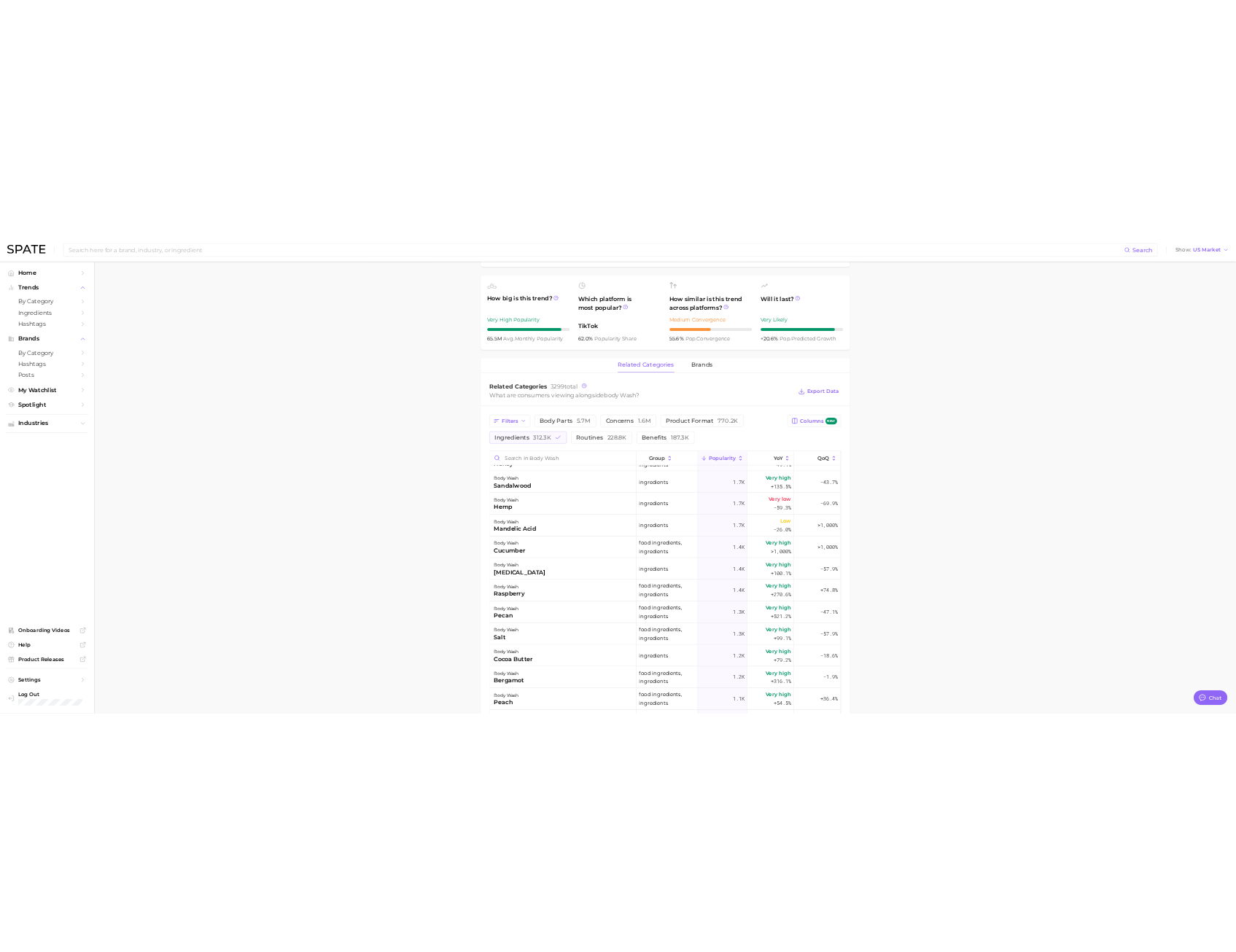
scroll to position [1052, 0]
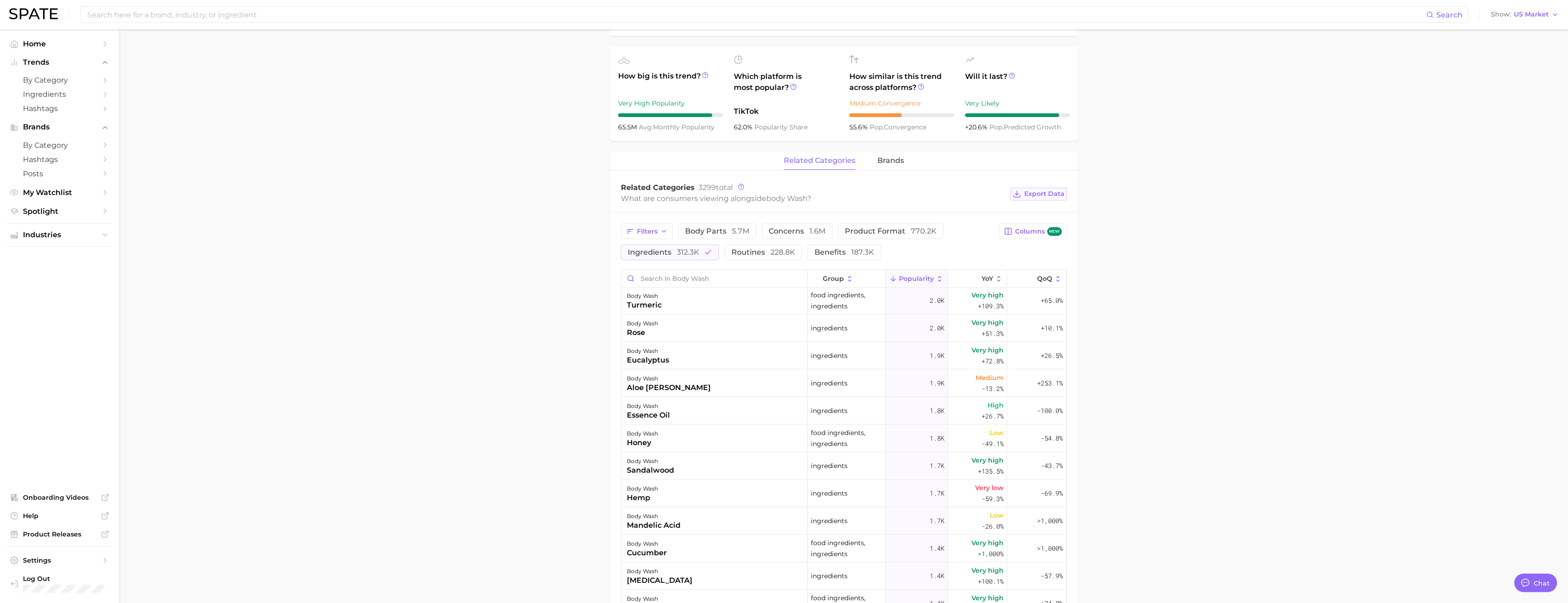
click at [583, 194] on span "Export Data" at bounding box center [1044, 194] width 40 height 8
click at [470, 173] on main "1. bath & body 2. body care products 3. body cleansing products 4. body wash Ov…" at bounding box center [844, 327] width 1449 height 1204
type textarea "x"
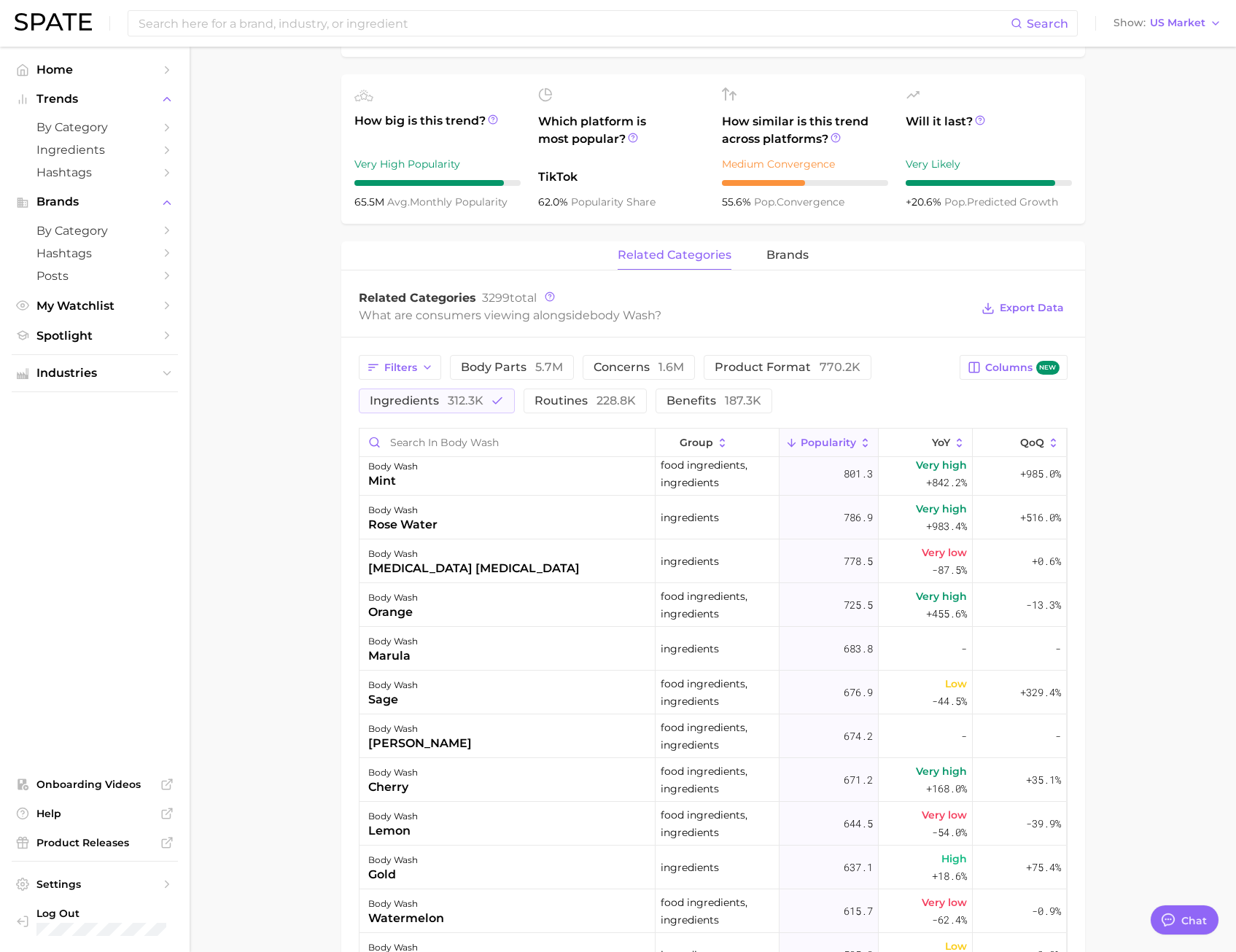
scroll to position [2152, 0]
click at [478, 427] on div "Filters body parts 5.7m concerns 1.6m product format 770.2k ingredients 312.3k …" at bounding box center [713, 867] width 744 height 1060
click at [480, 436] on input "Search in body wash" at bounding box center [507, 442] width 295 height 28
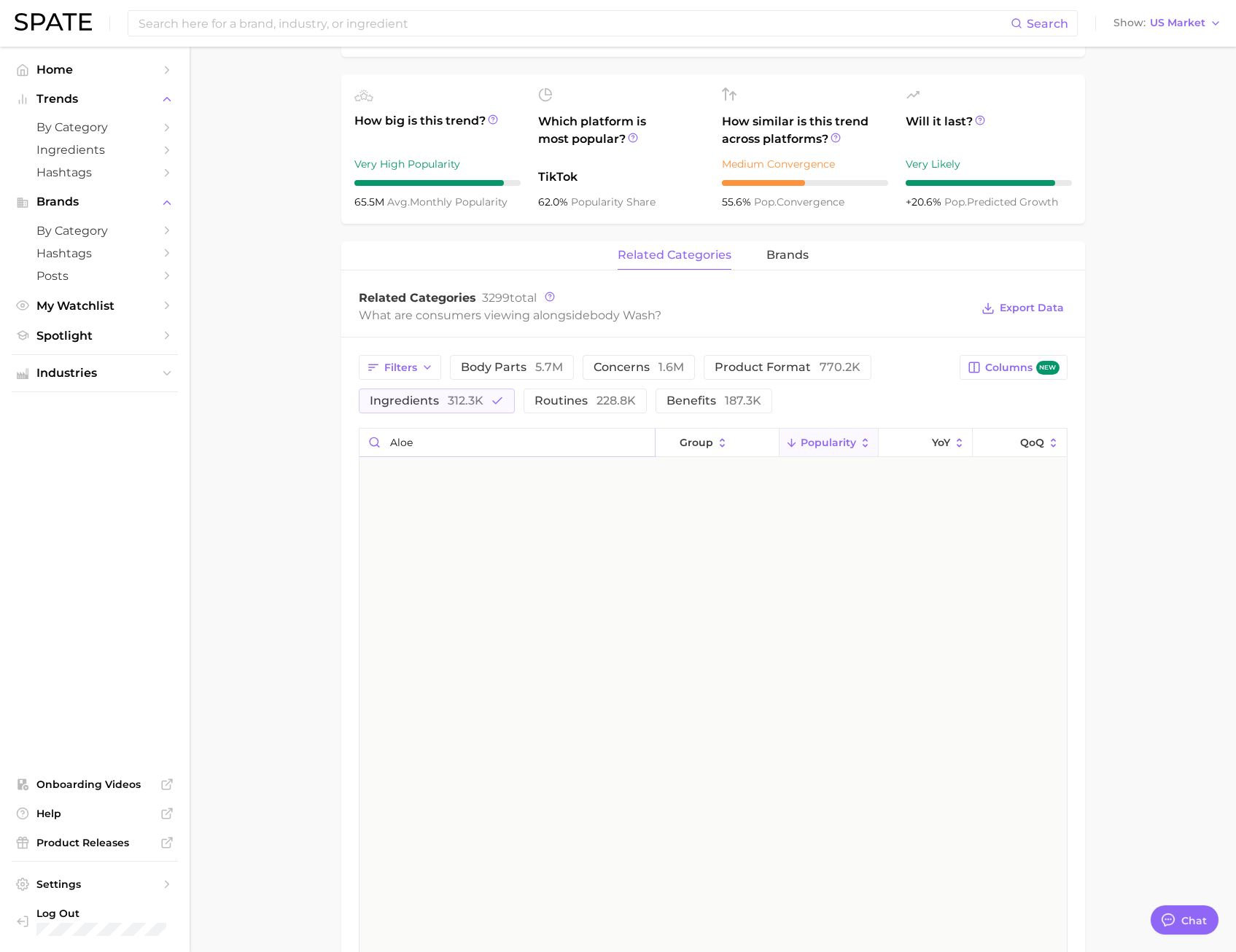
scroll to position [0, 0]
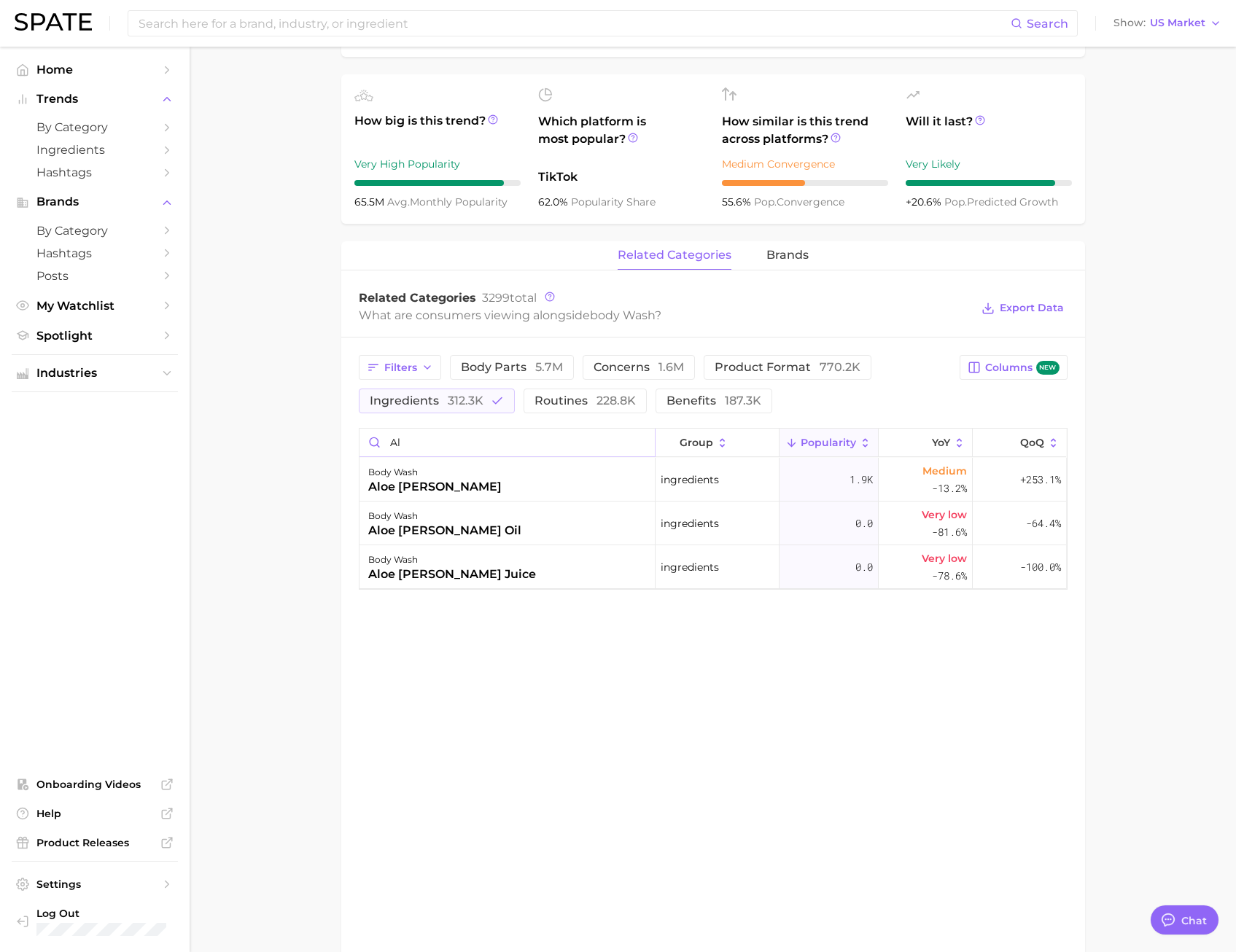
type input "a"
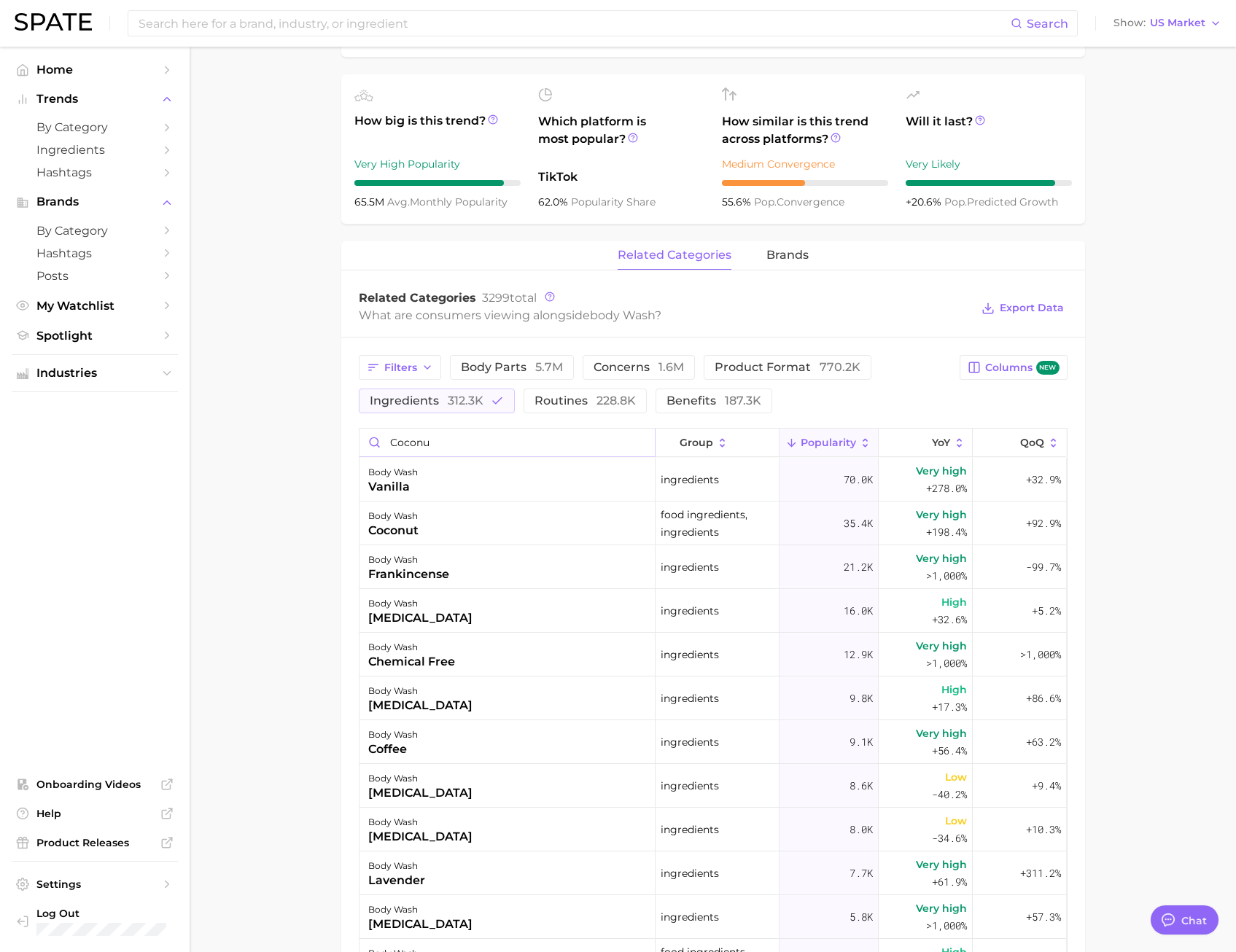
type input "coconut"
click at [927, 372] on span "Columns new" at bounding box center [1022, 368] width 74 height 14
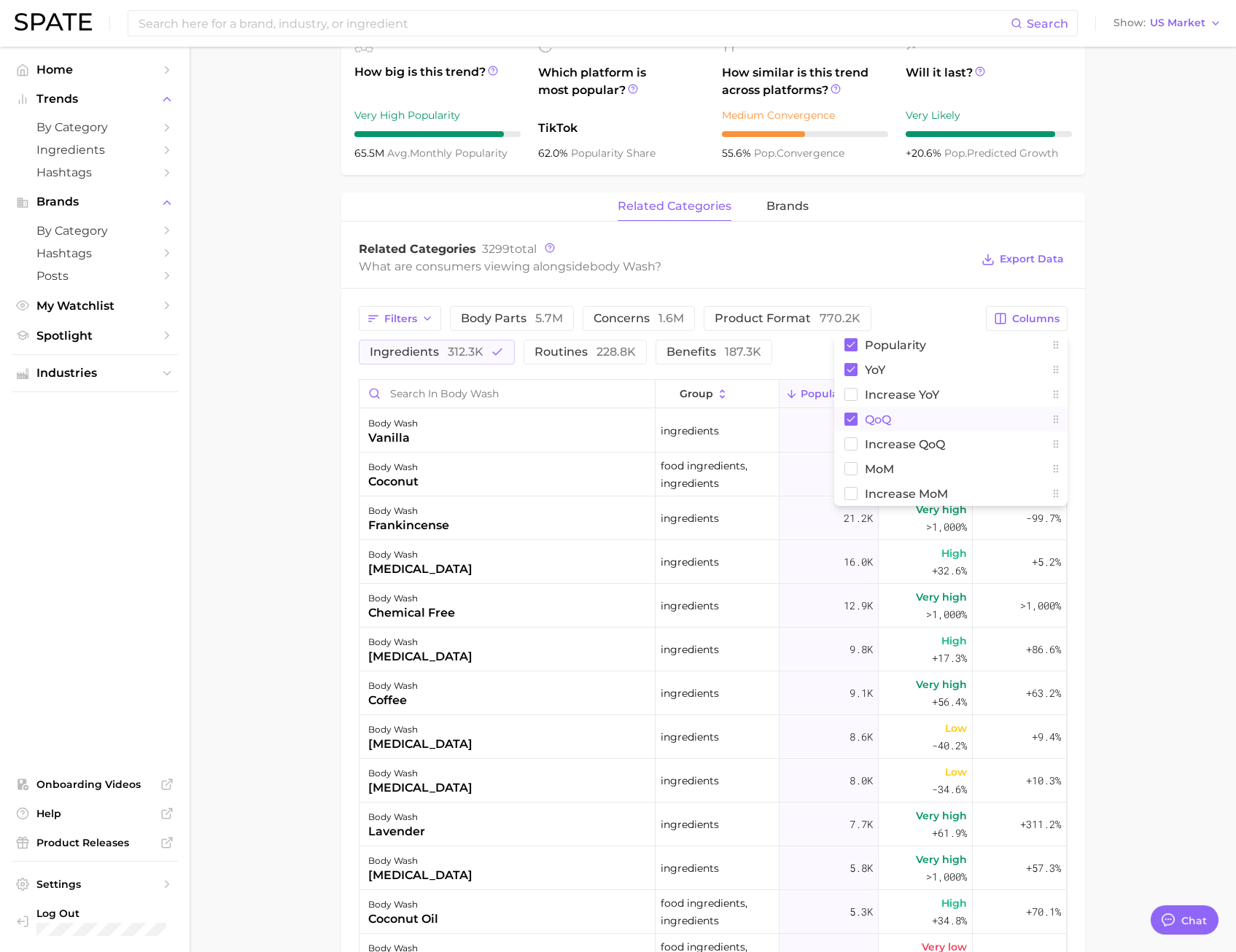
scroll to position [534, 0]
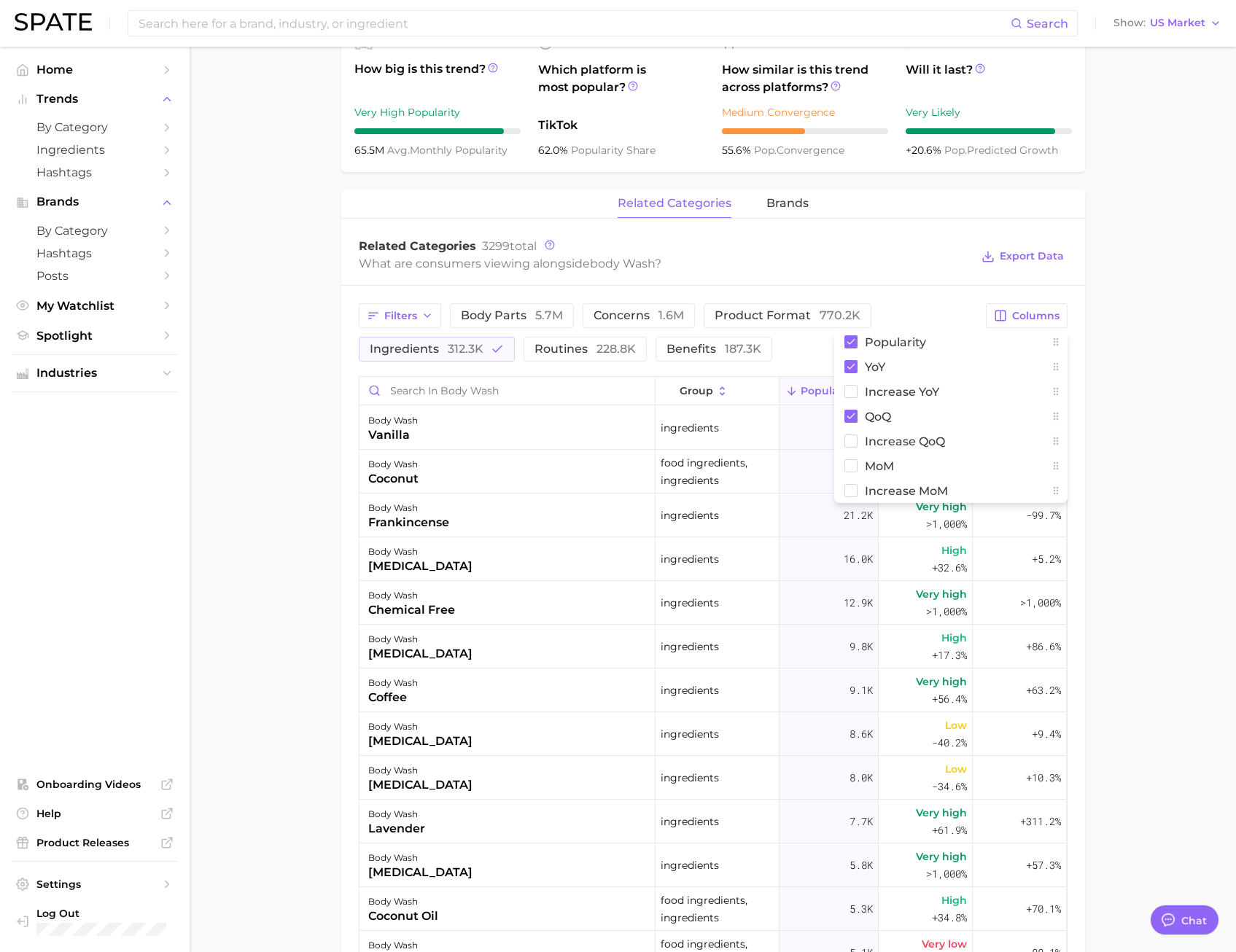
click at [927, 483] on main "1. bath & body 2. body care products 3. body cleansing products 4. body wash Ov…" at bounding box center [712, 465] width 1047 height 1907
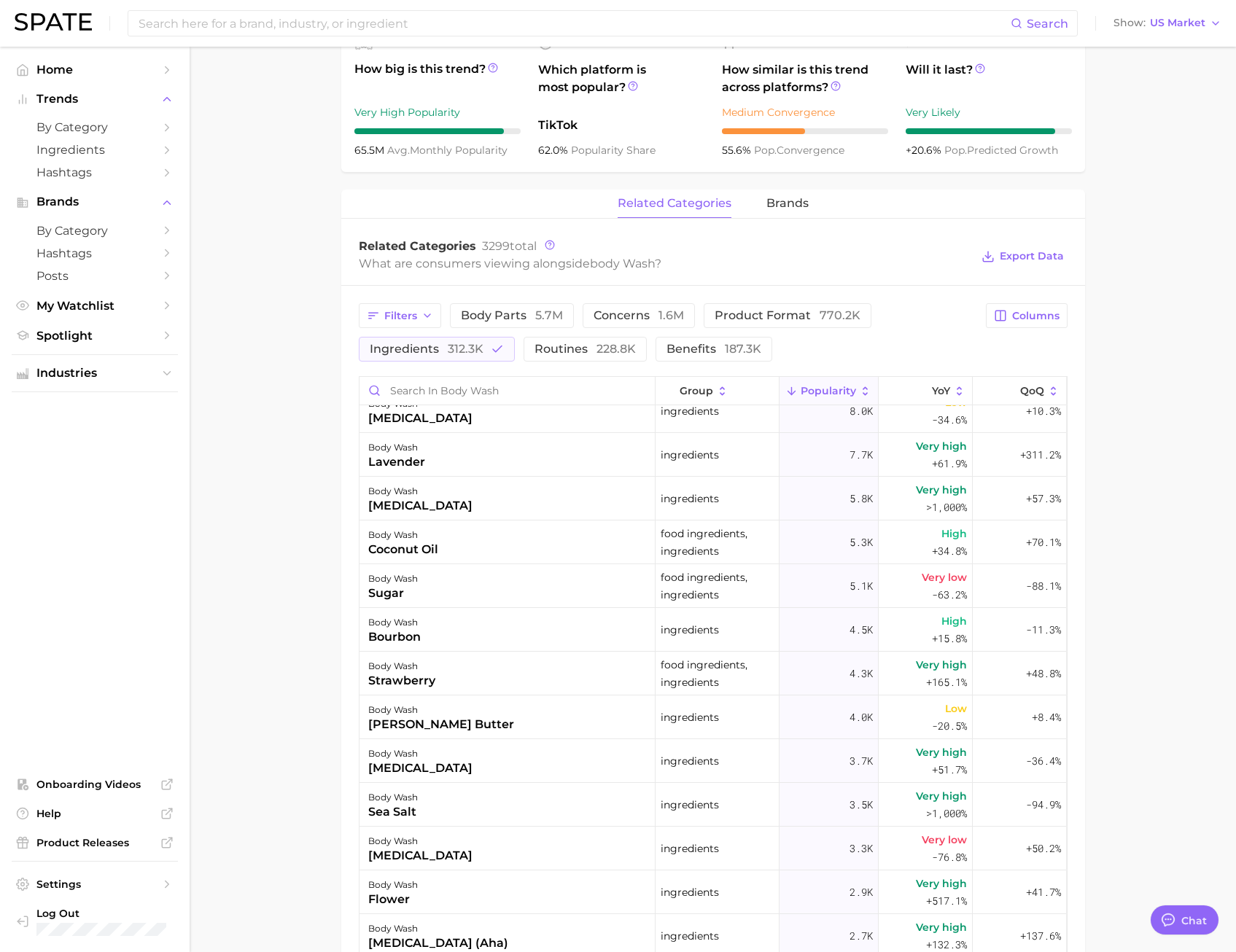
scroll to position [311, 0]
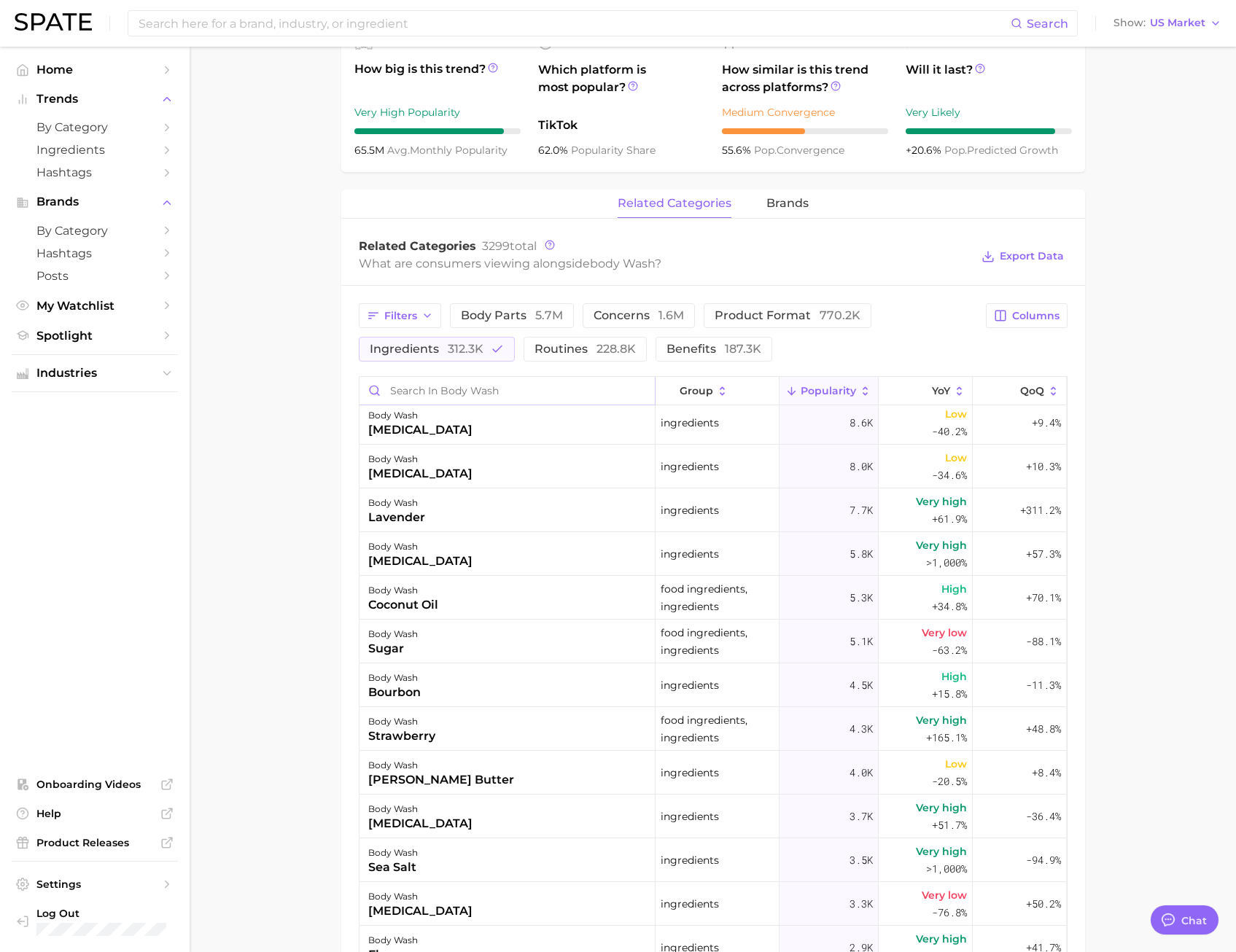
click at [454, 387] on input "Search in body wash" at bounding box center [507, 391] width 295 height 28
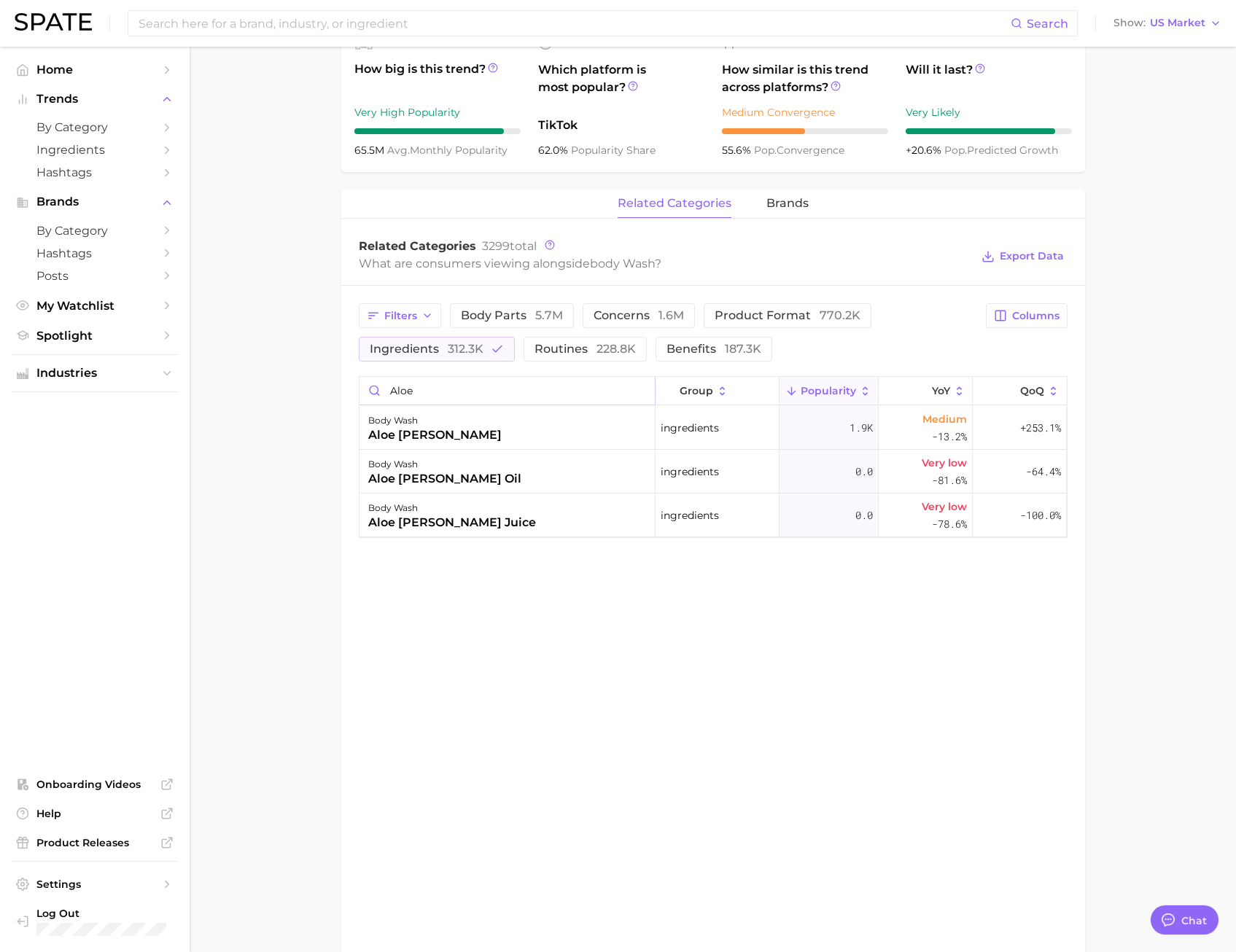
scroll to position [0, 0]
type input "a"
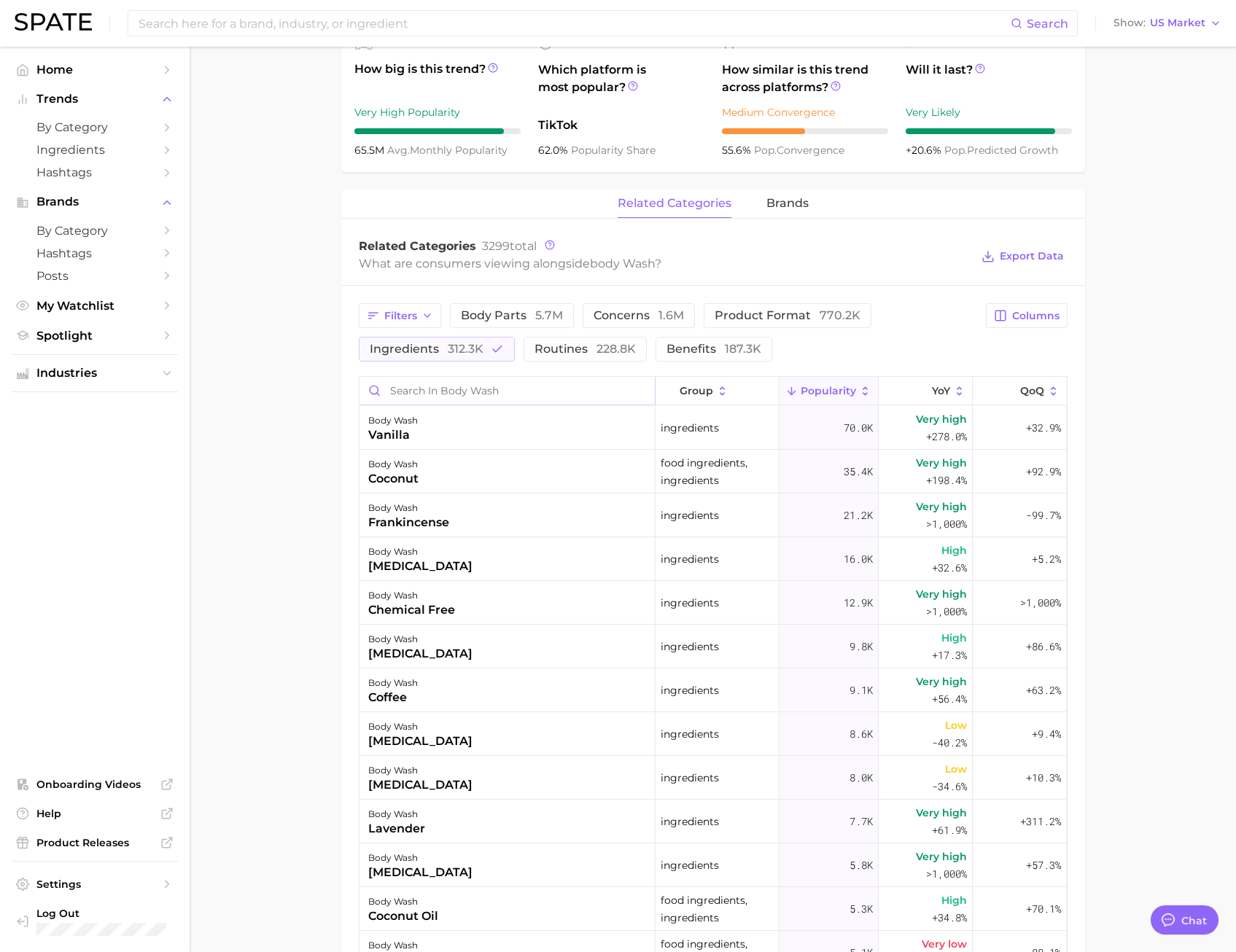
click at [453, 392] on input "Search in body wash" at bounding box center [507, 391] width 295 height 28
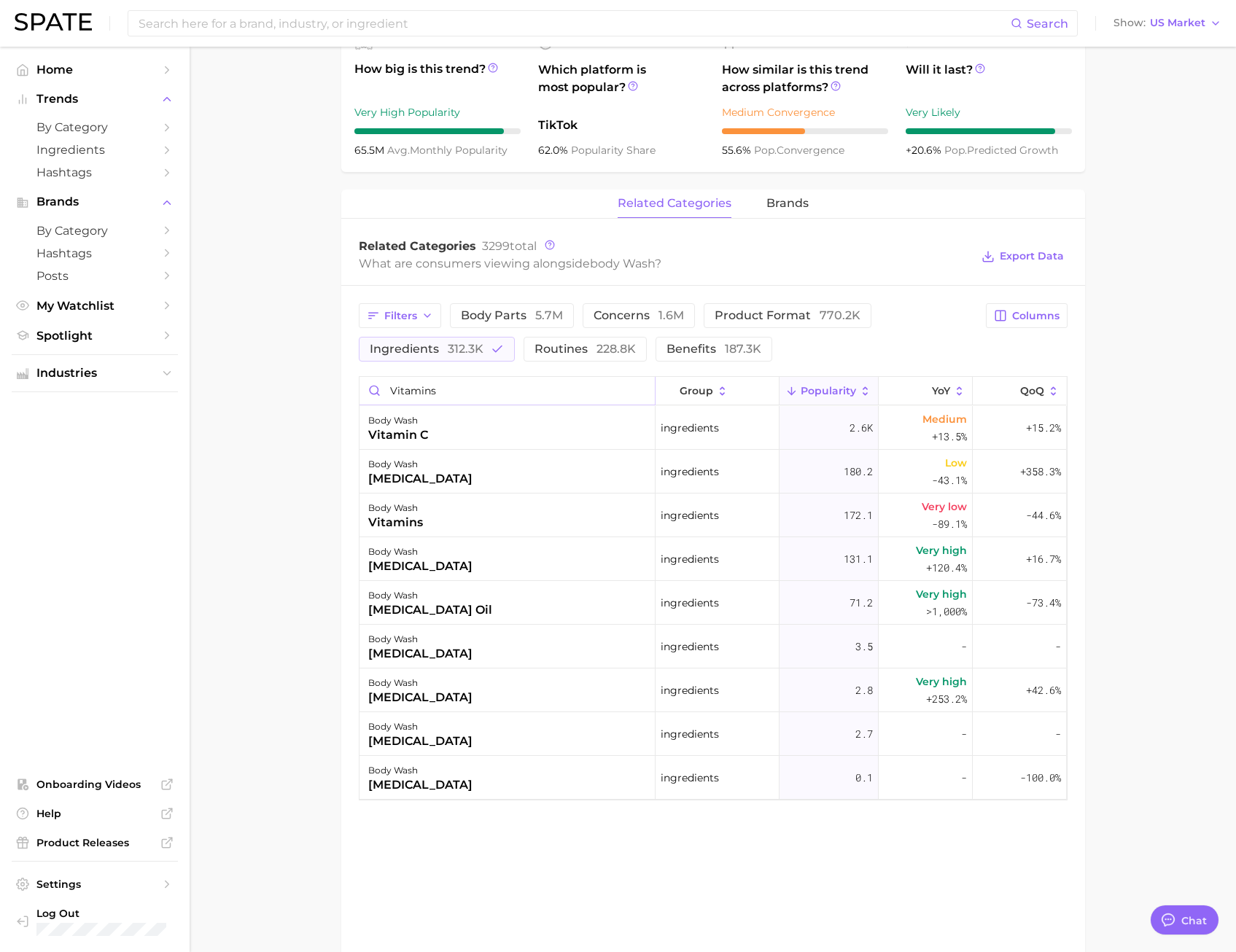
click at [451, 388] on input "vitamins" at bounding box center [507, 391] width 295 height 28
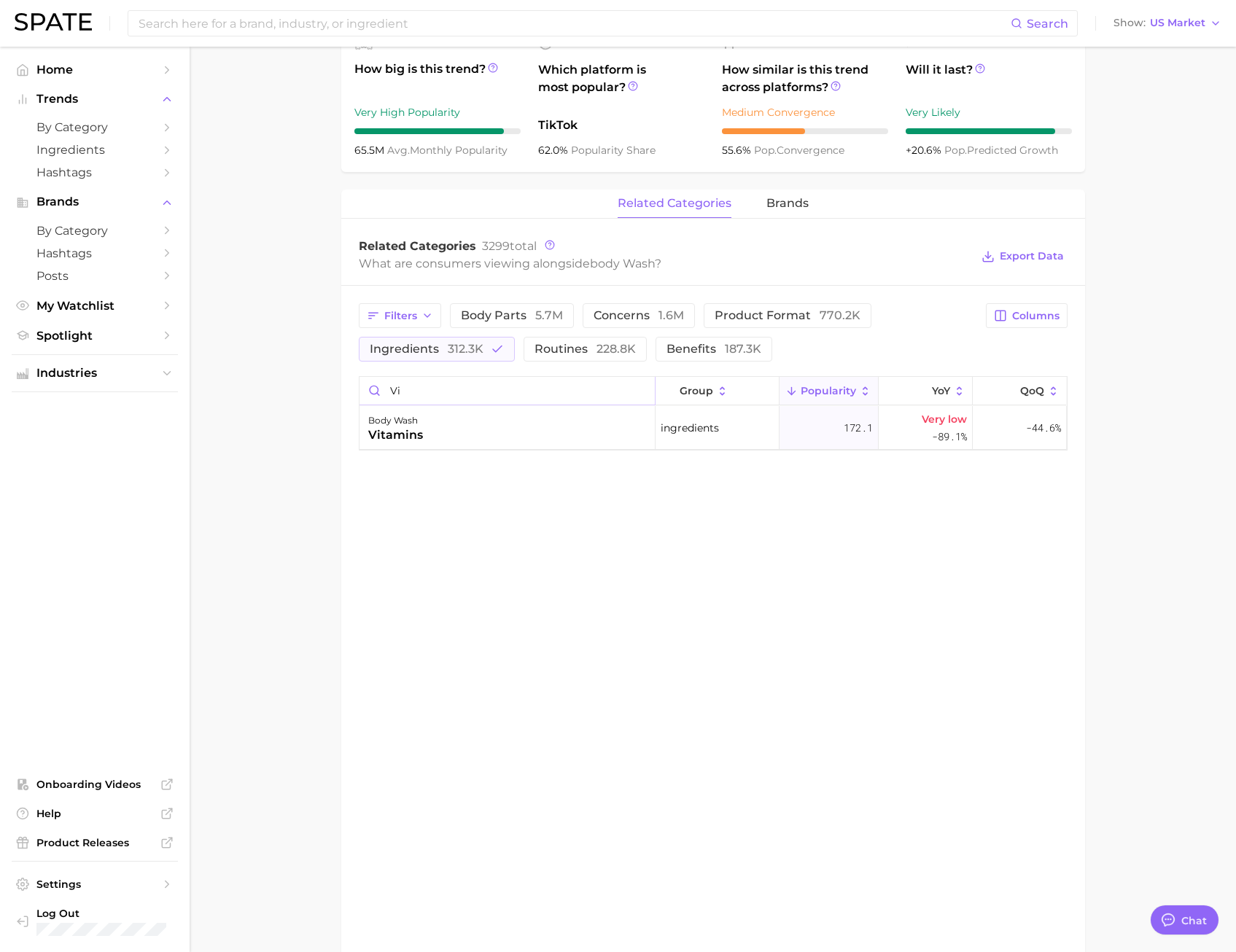
type input "v"
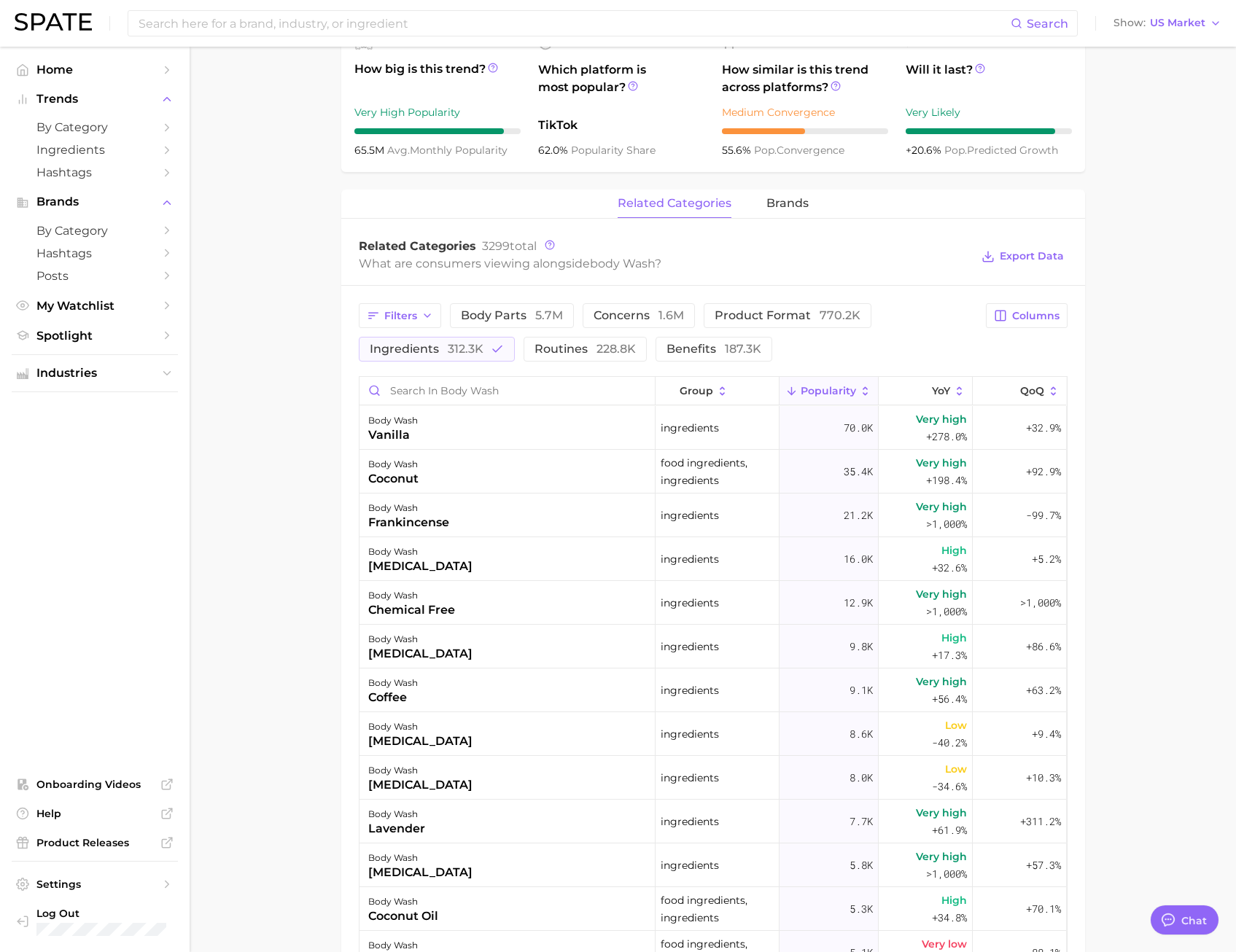
click at [299, 409] on main "1. bath & body 2. body care products 3. body cleansing products 4. body wash Ov…" at bounding box center [712, 465] width 1047 height 1907
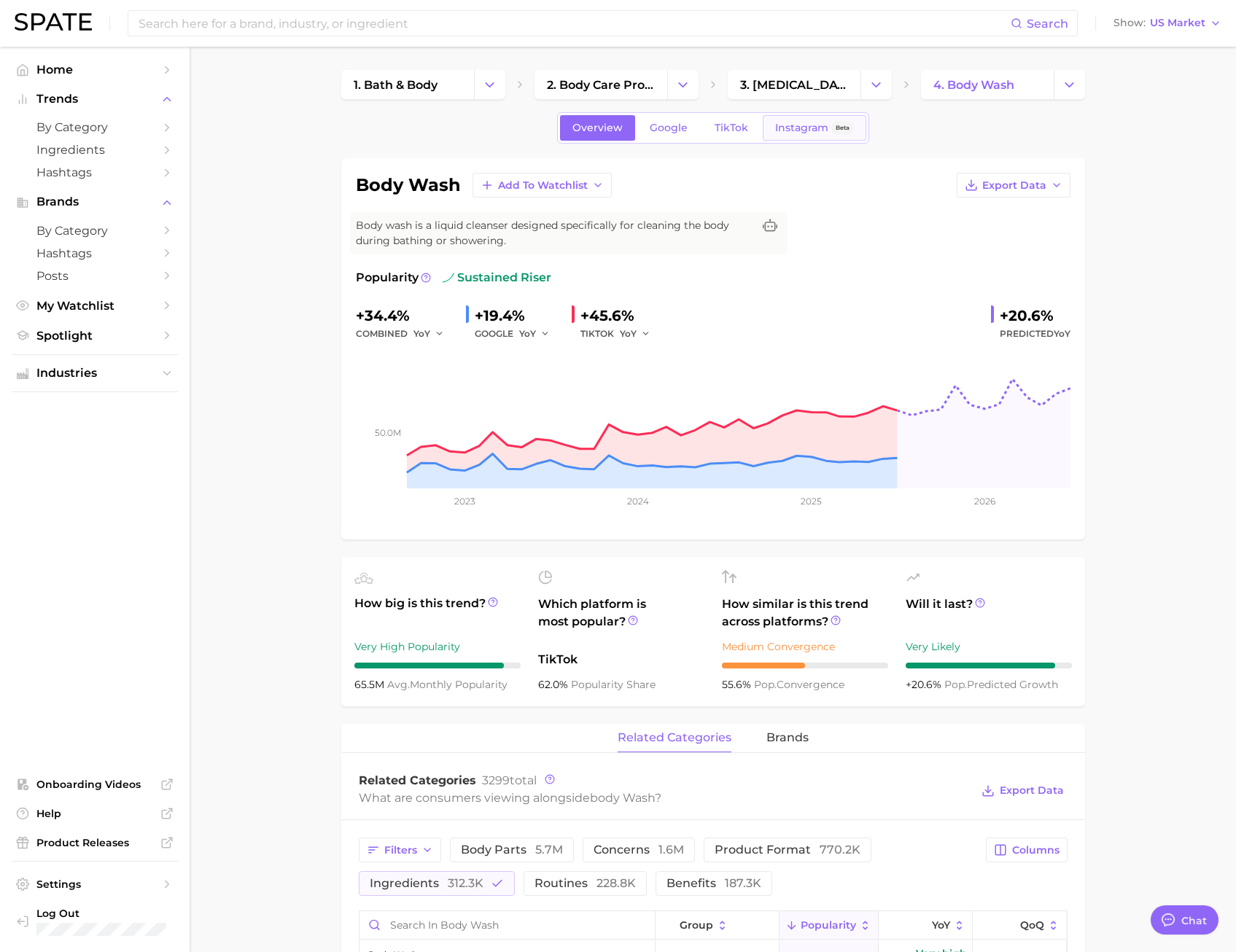
click at [798, 132] on span "Instagram" at bounding box center [802, 127] width 53 height 13
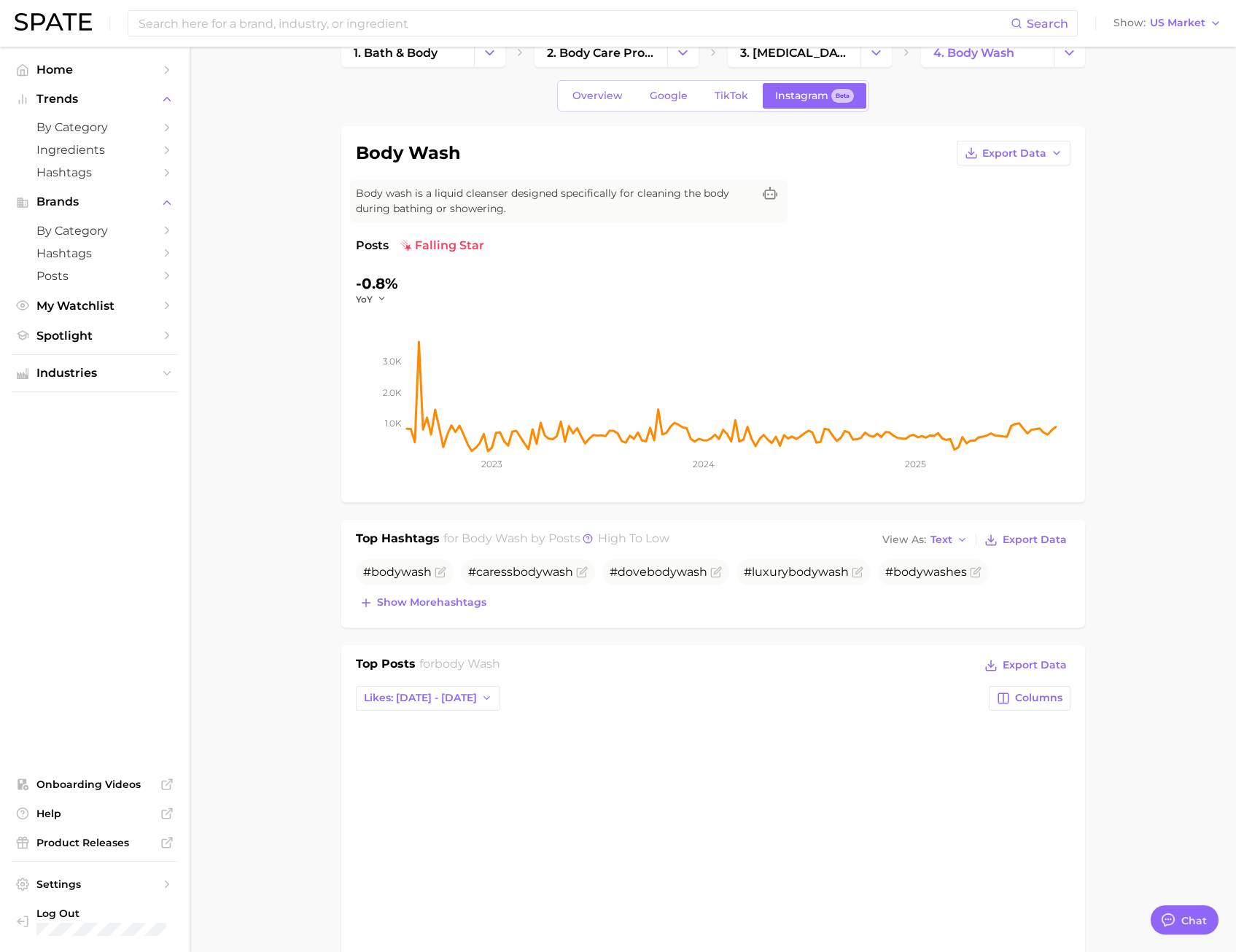
scroll to position [33, 0]
click at [726, 90] on span "TikTok" at bounding box center [732, 95] width 34 height 13
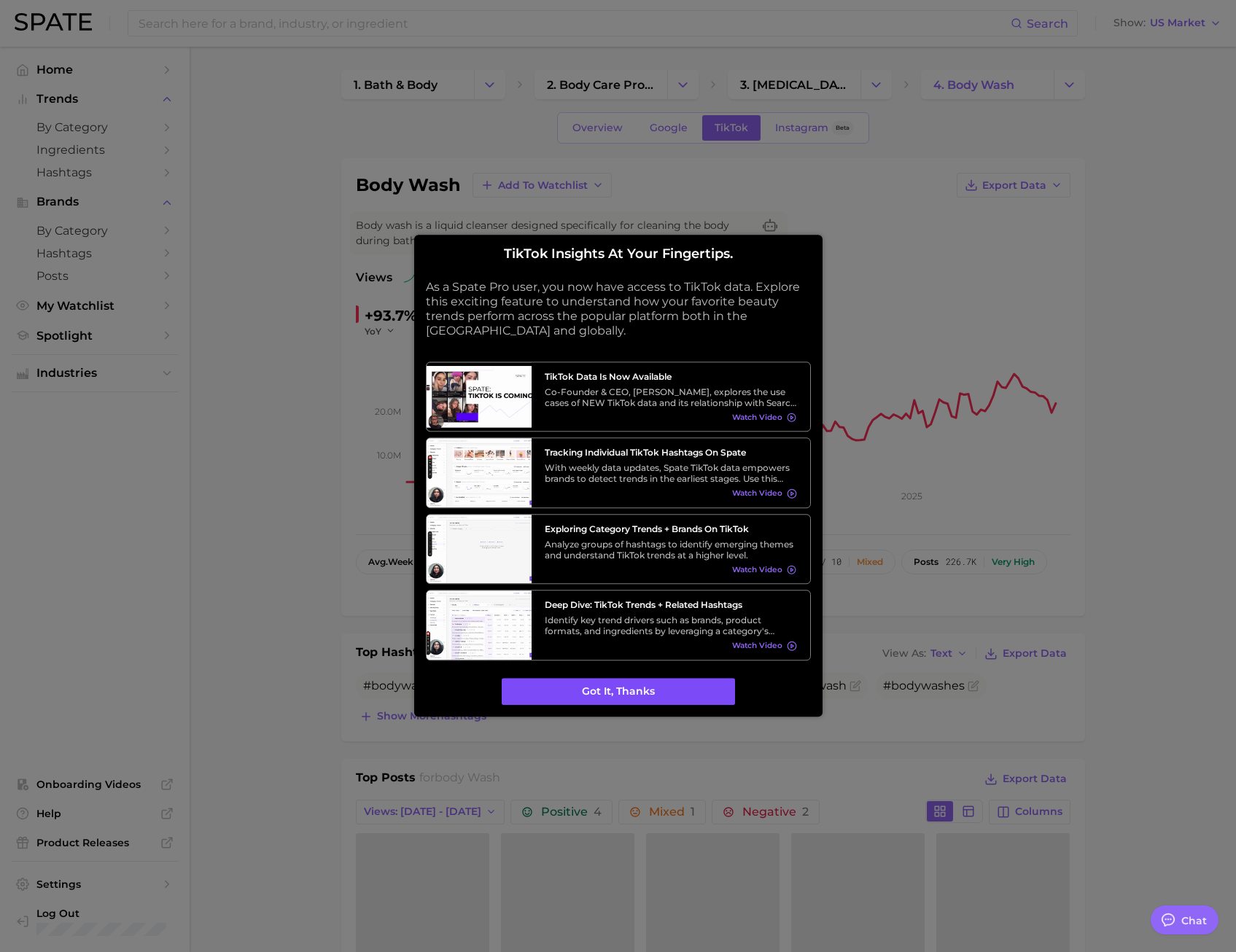
click at [631, 491] on button "Got it, thanks" at bounding box center [618, 692] width 233 height 28
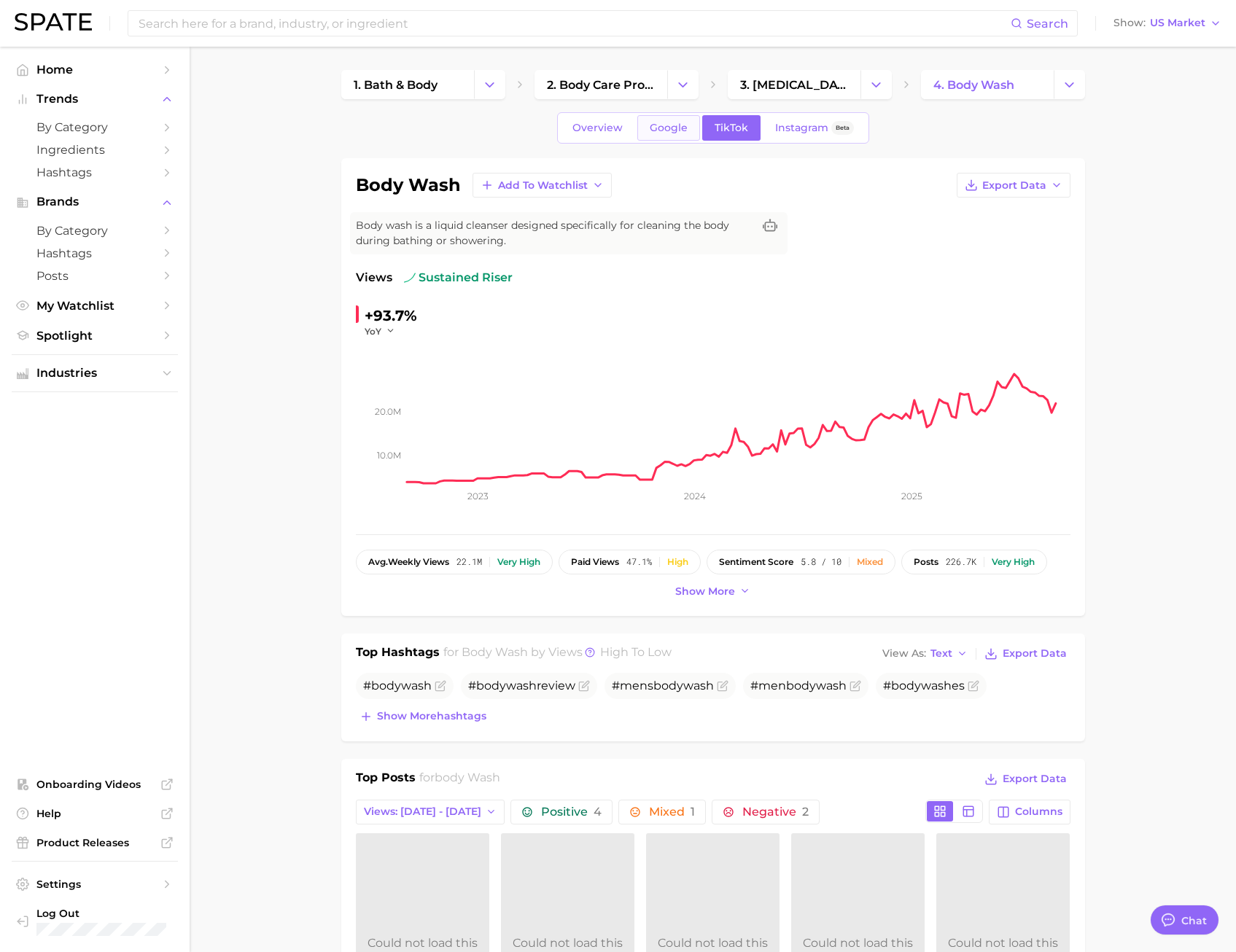
click at [674, 126] on span "Google" at bounding box center [669, 127] width 38 height 13
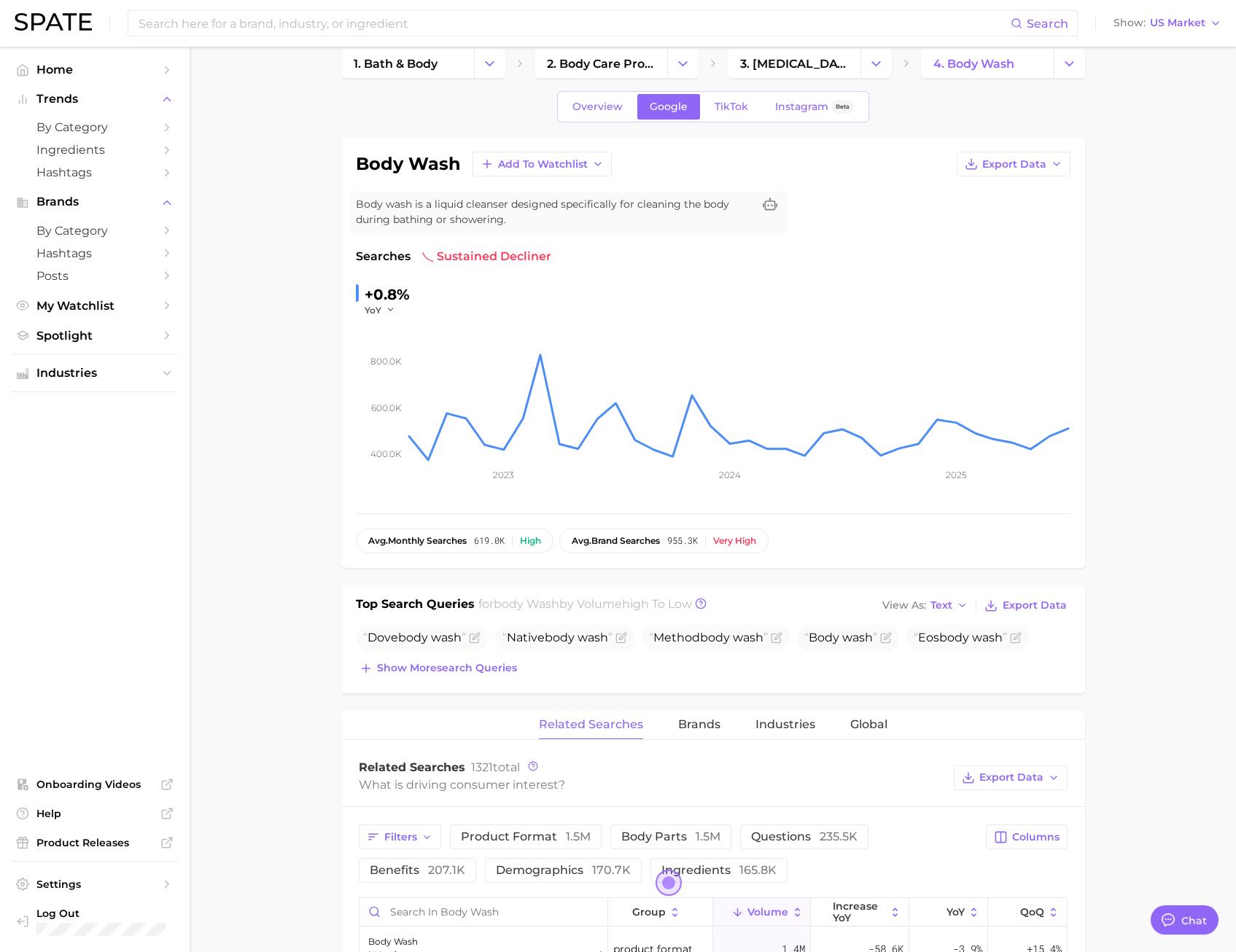
scroll to position [17, 0]
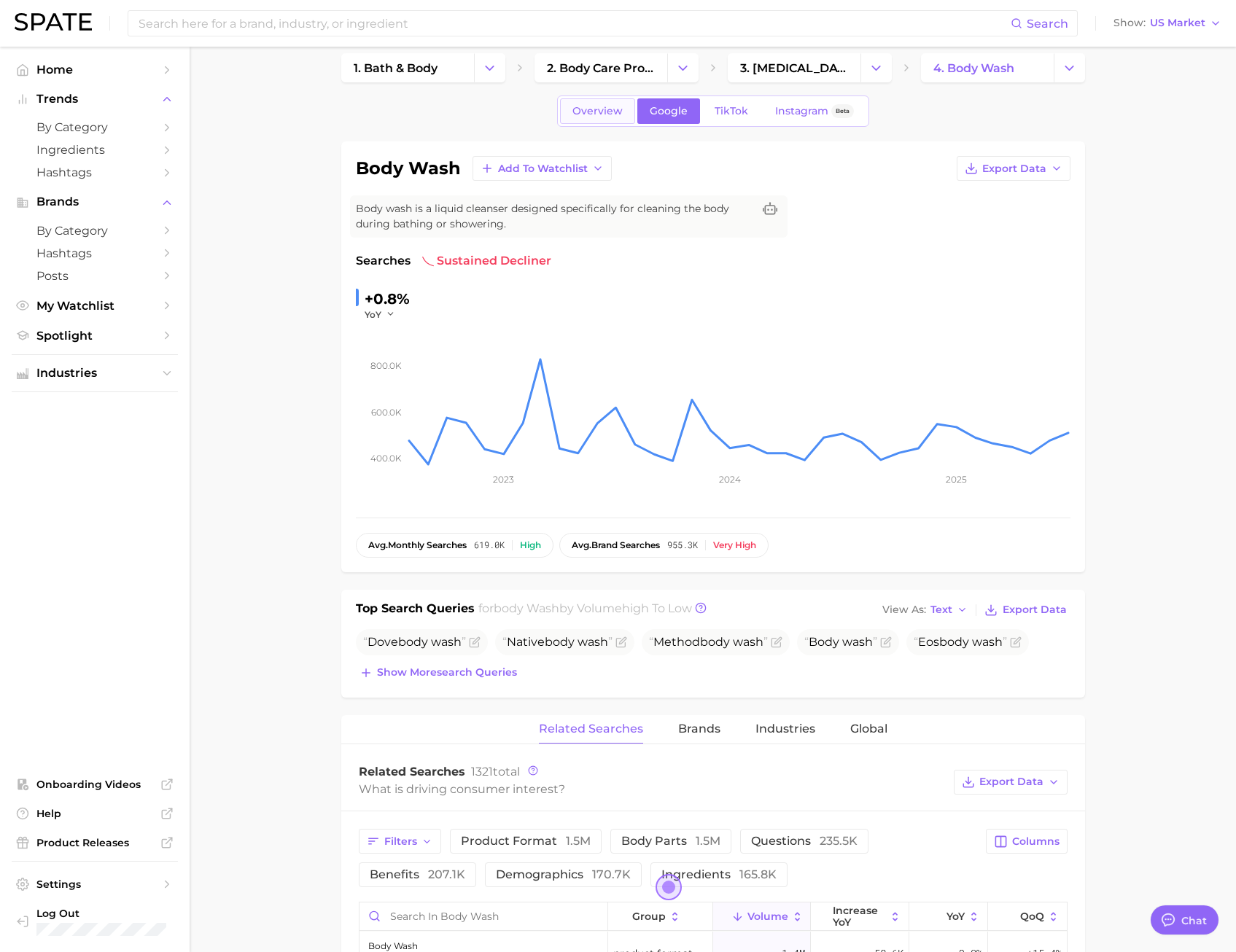
click at [578, 113] on span "Overview" at bounding box center [598, 111] width 51 height 13
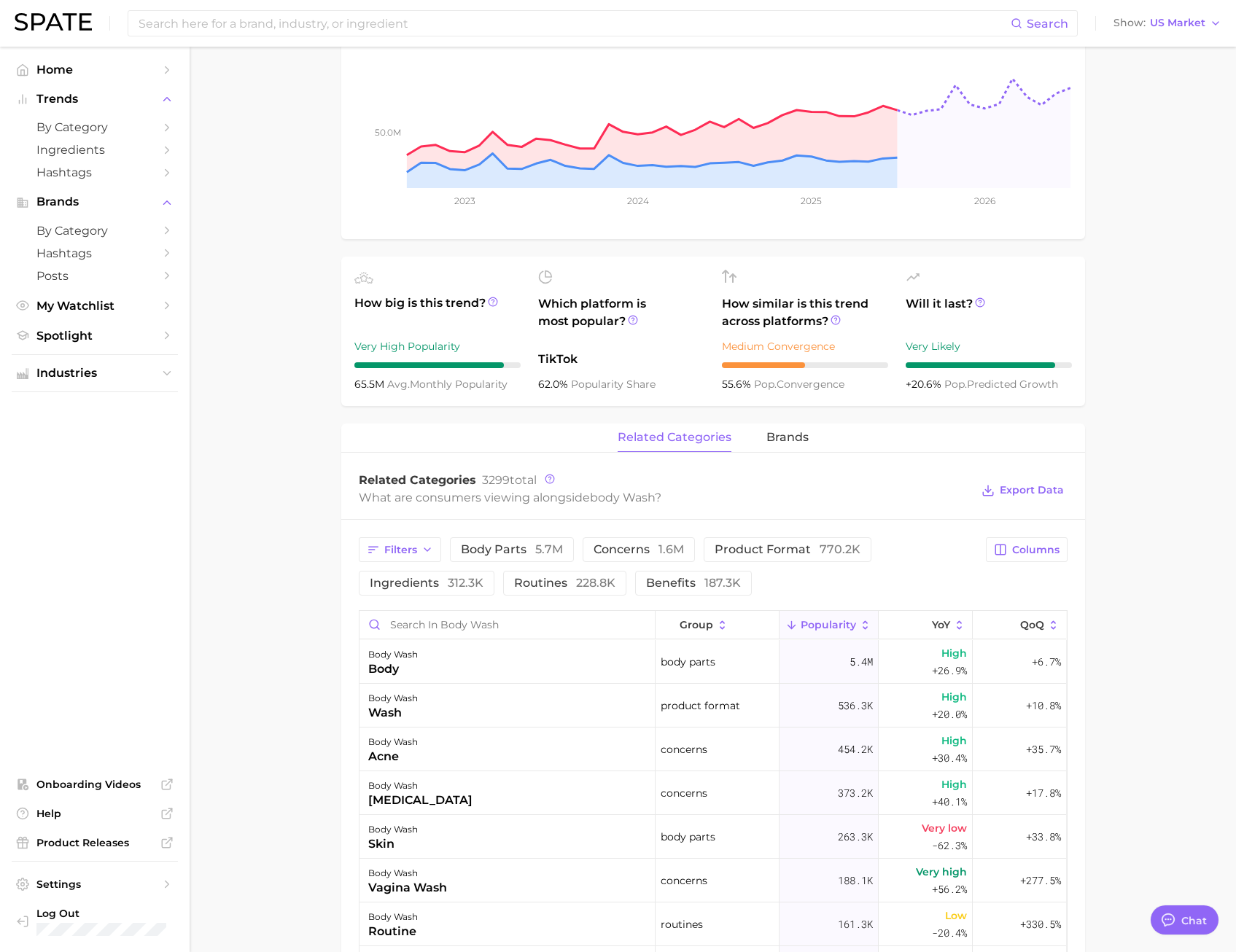
scroll to position [302, 0]
click at [769, 438] on span "brands" at bounding box center [788, 436] width 43 height 14
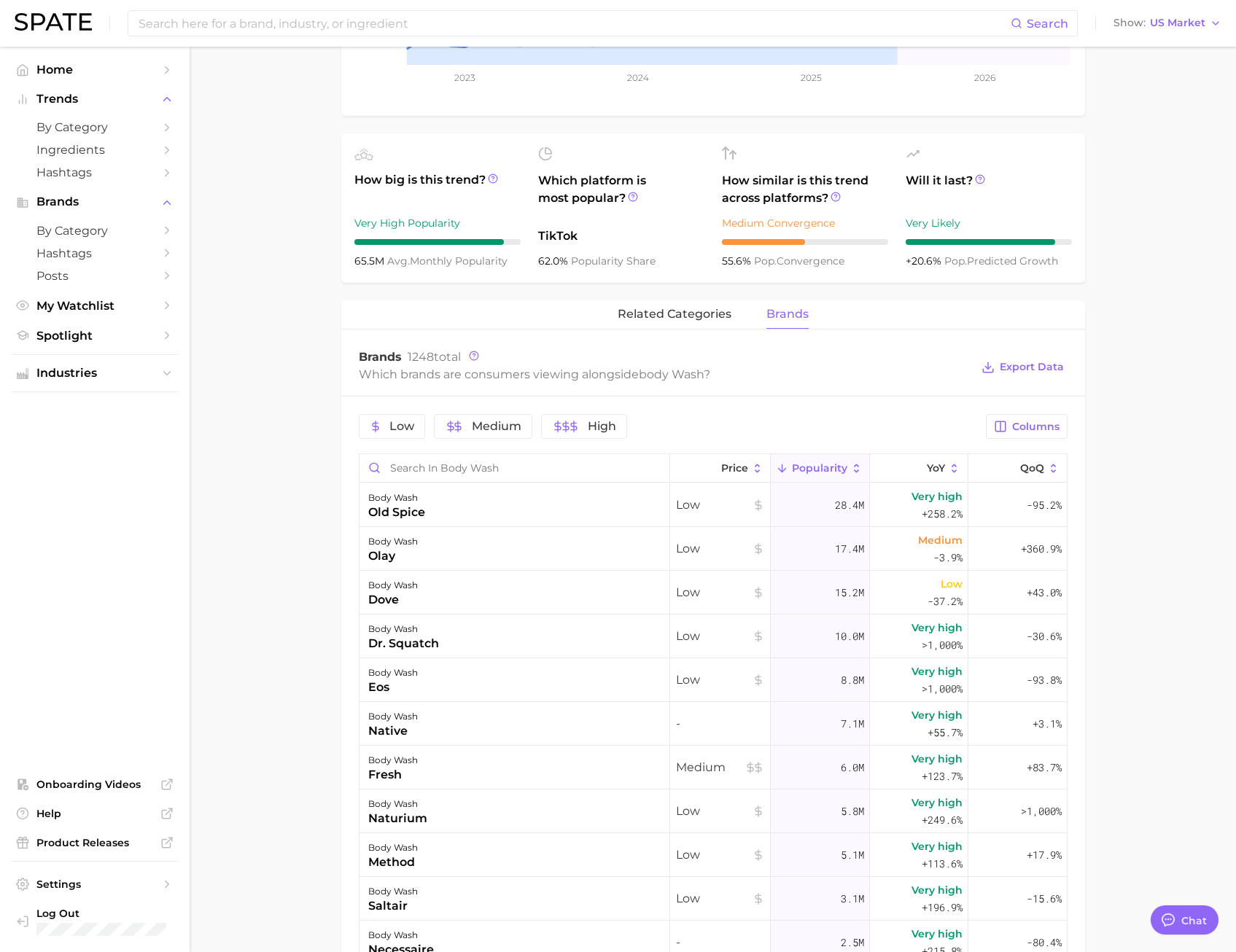
scroll to position [431, 0]
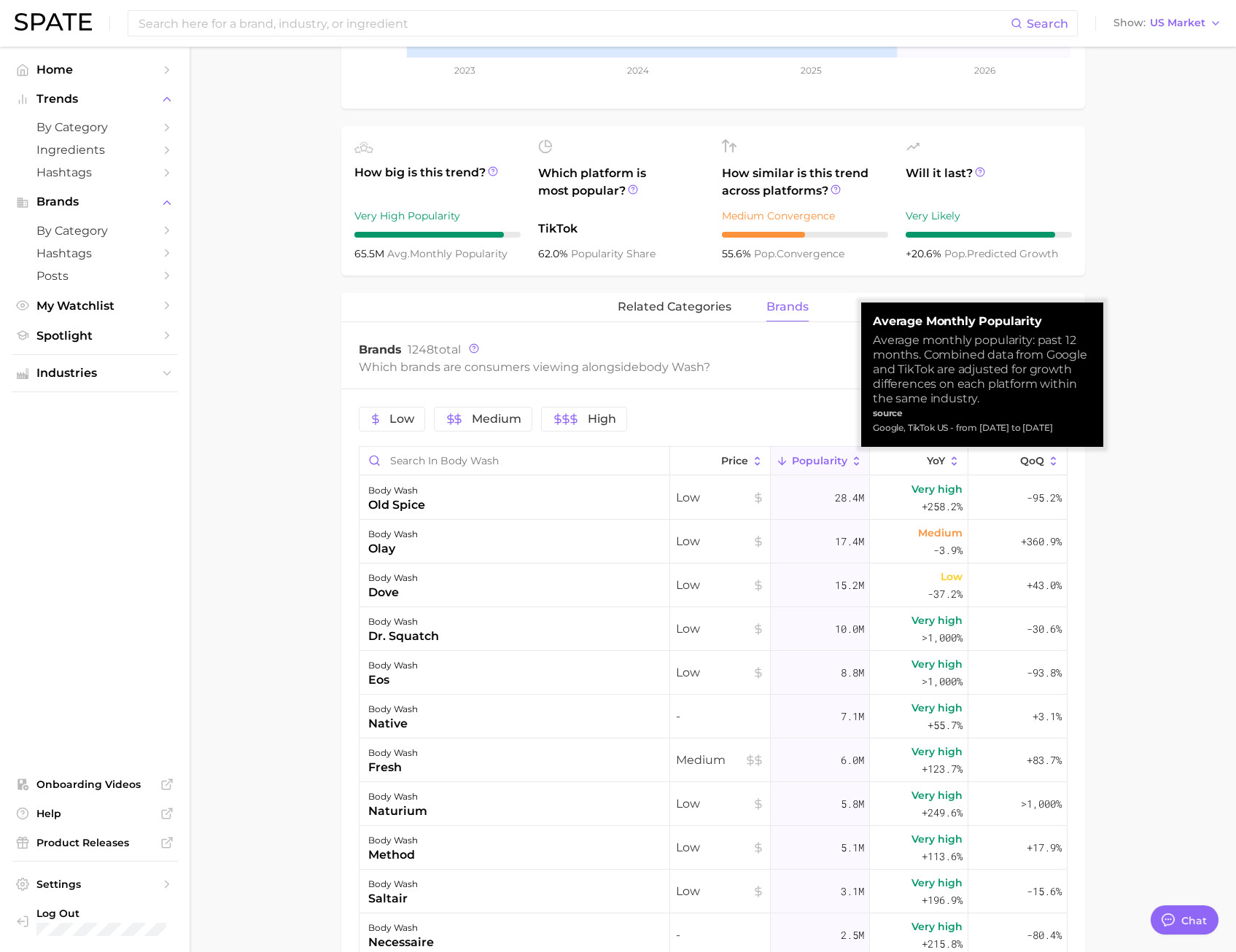
click at [814, 458] on span "Popularity" at bounding box center [819, 460] width 55 height 12
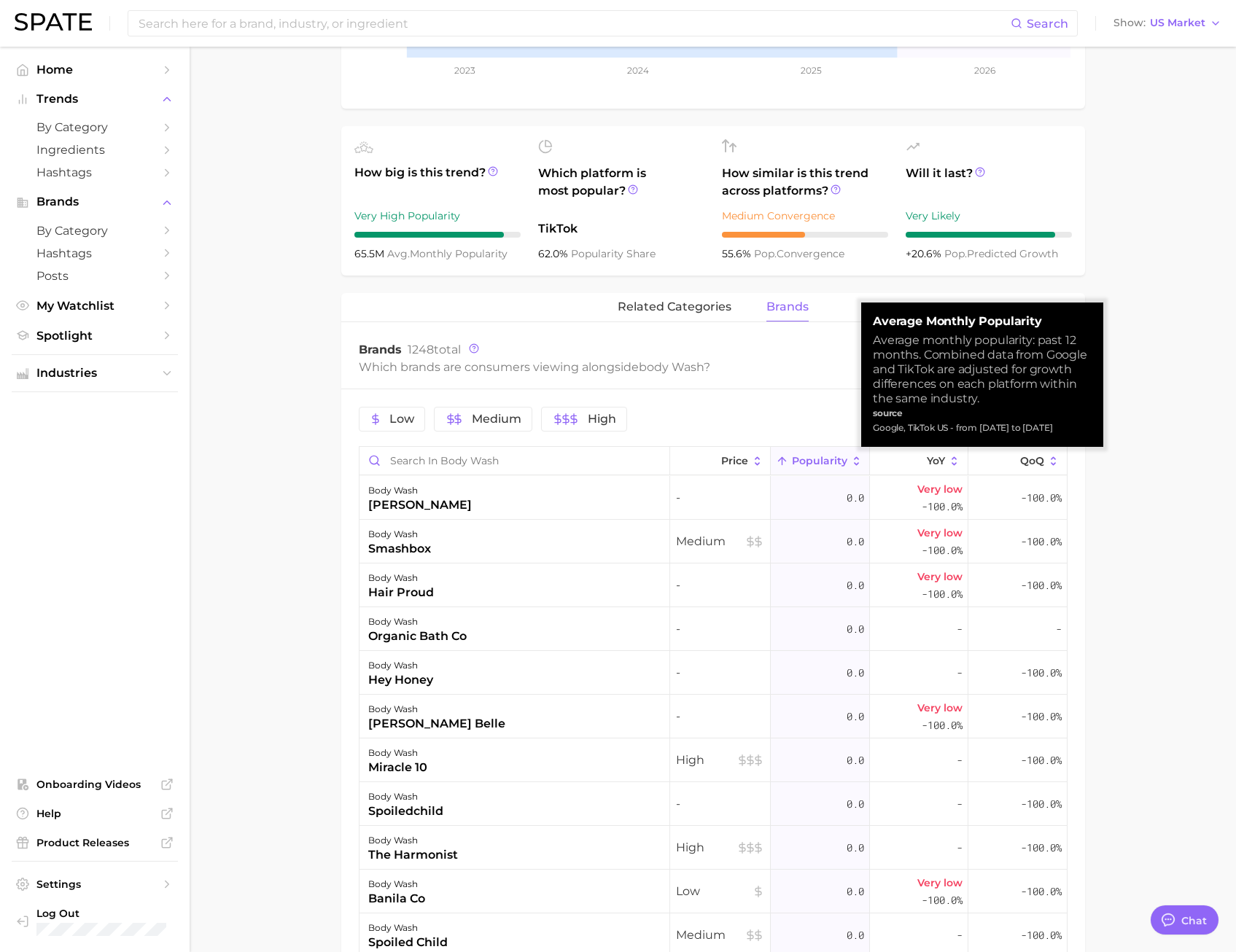
click at [814, 458] on span "Popularity" at bounding box center [819, 460] width 55 height 12
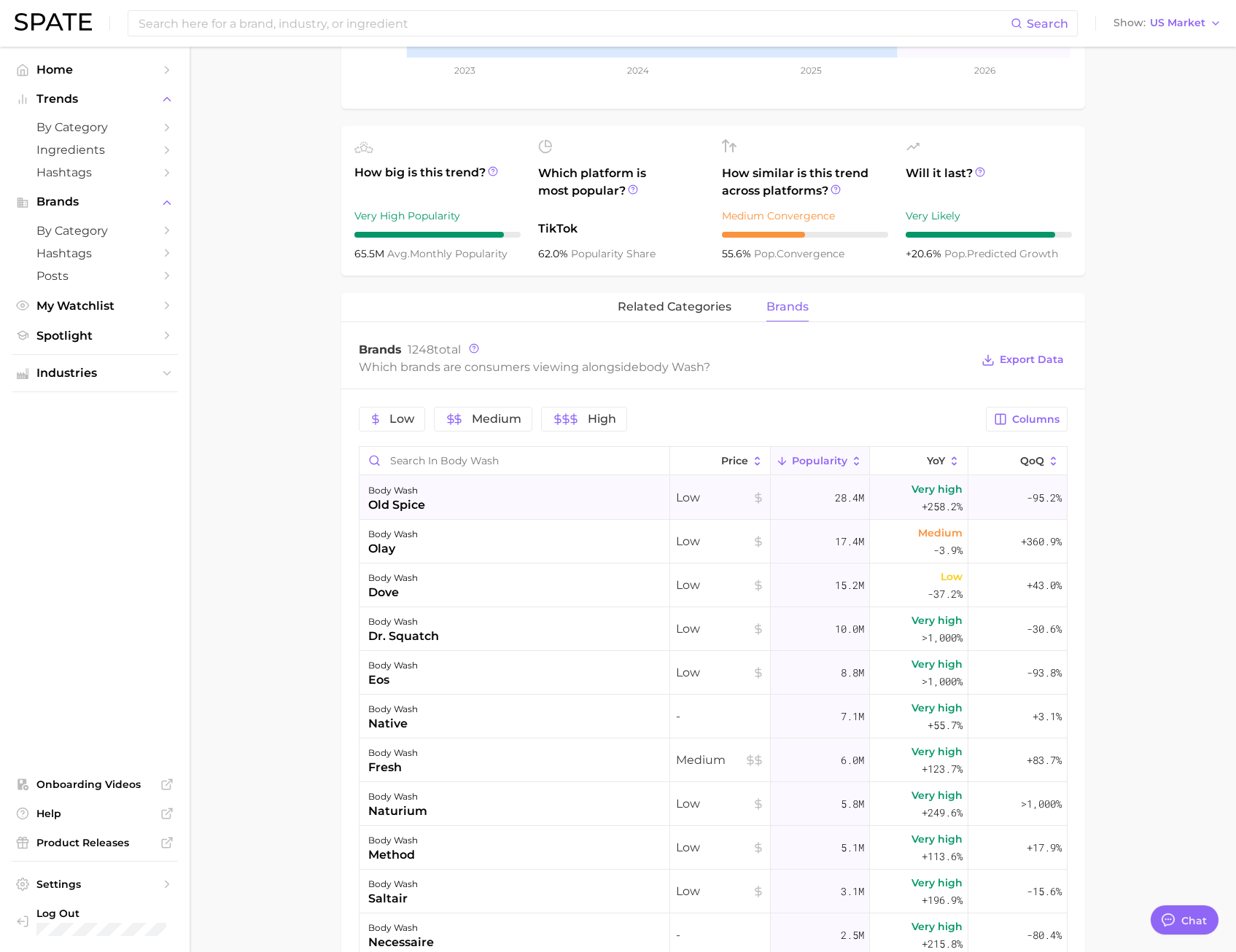
click at [528, 491] on div "body wash old spice" at bounding box center [515, 497] width 311 height 44
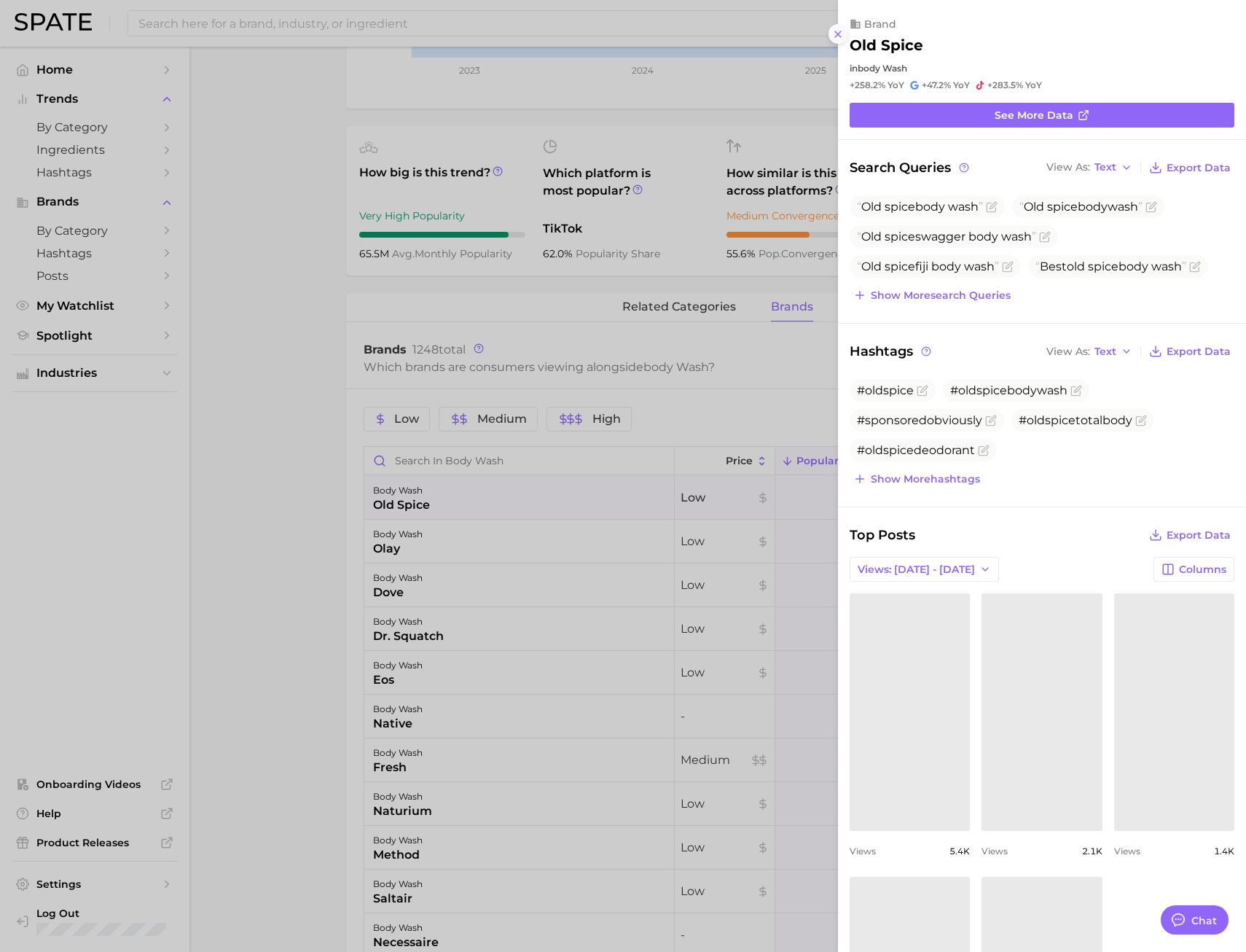
click at [834, 37] on icon at bounding box center [838, 34] width 12 height 12
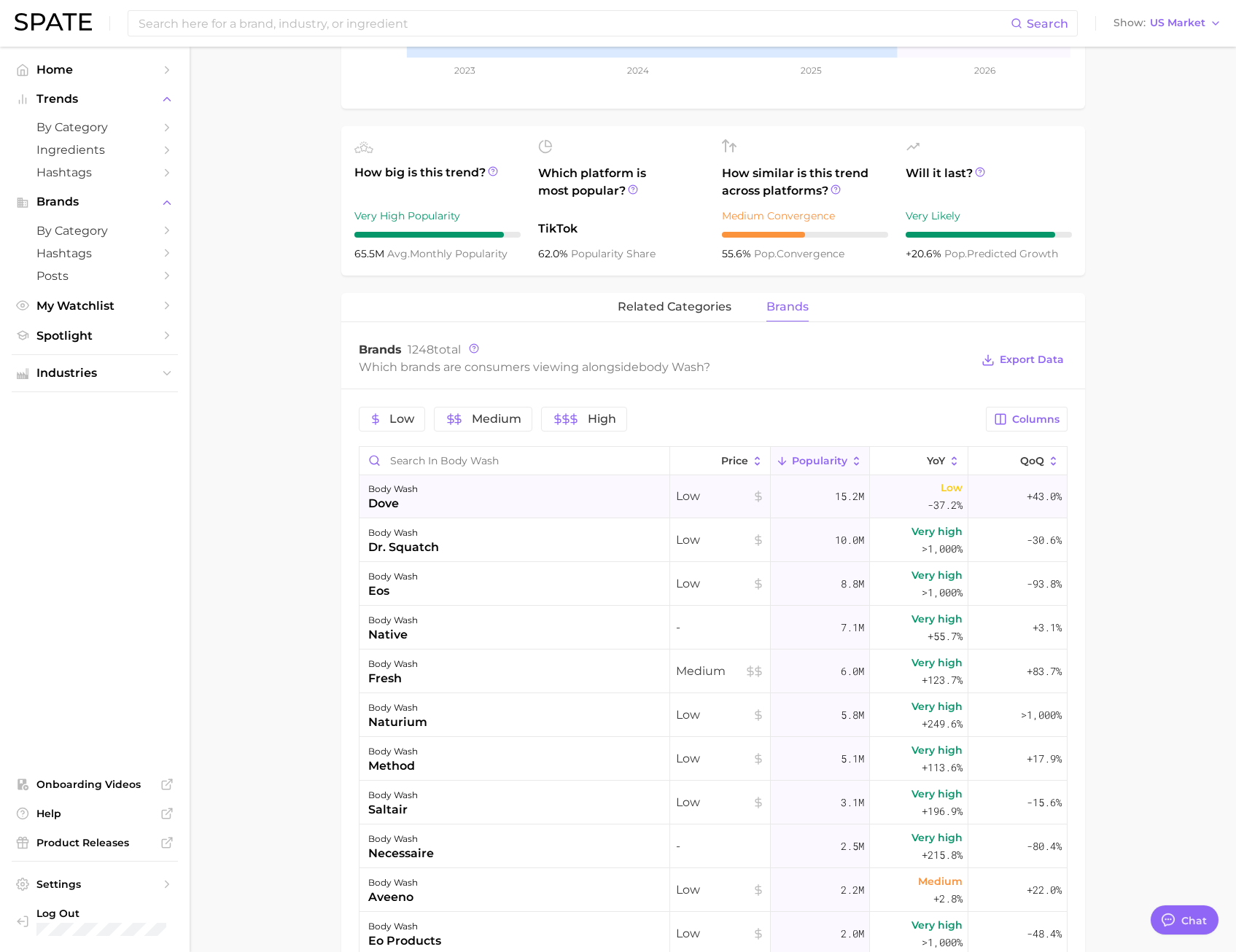
scroll to position [89, 0]
click at [911, 455] on icon at bounding box center [918, 461] width 14 height 14
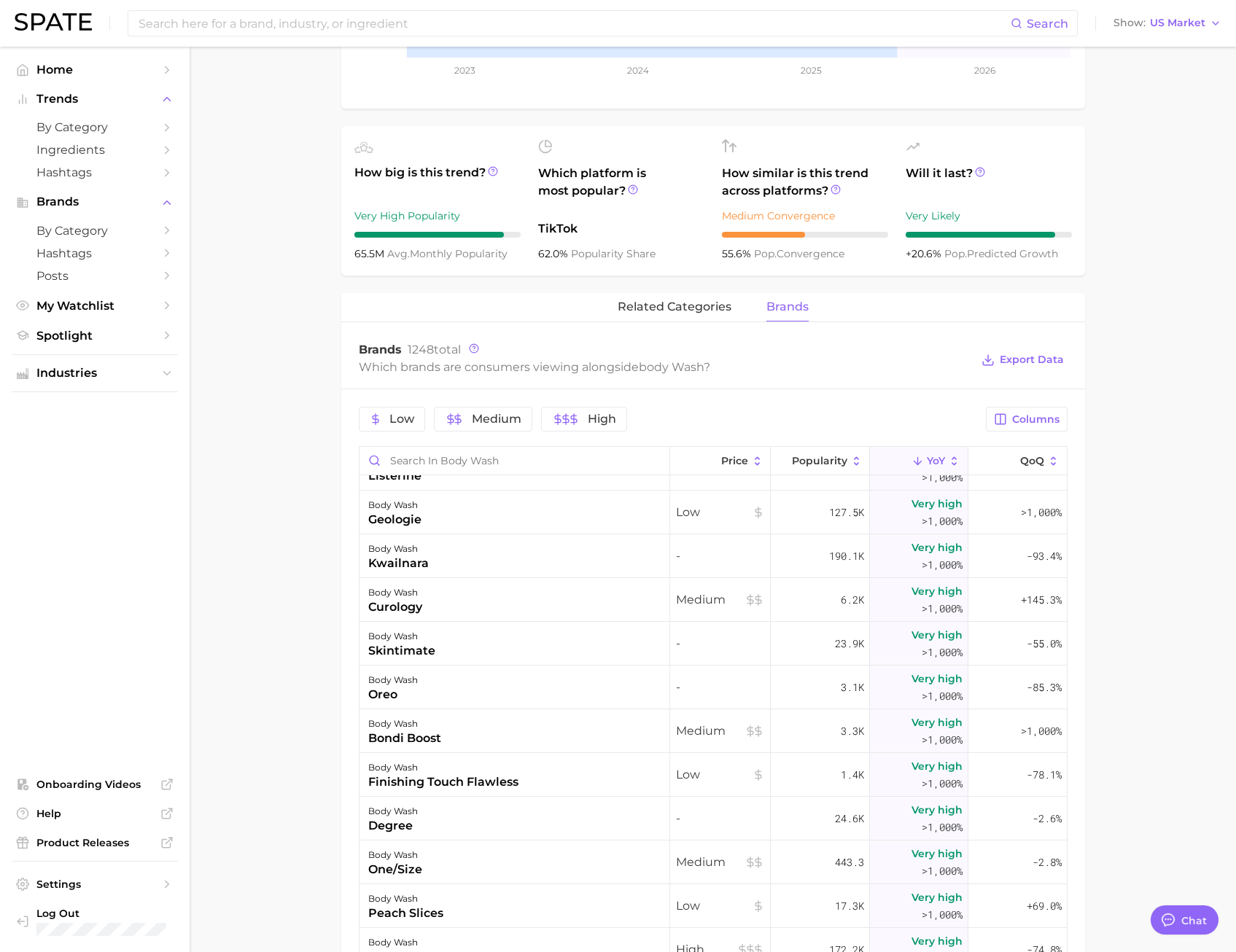
scroll to position [687, 0]
click at [817, 461] on span "Popularity" at bounding box center [819, 460] width 55 height 12
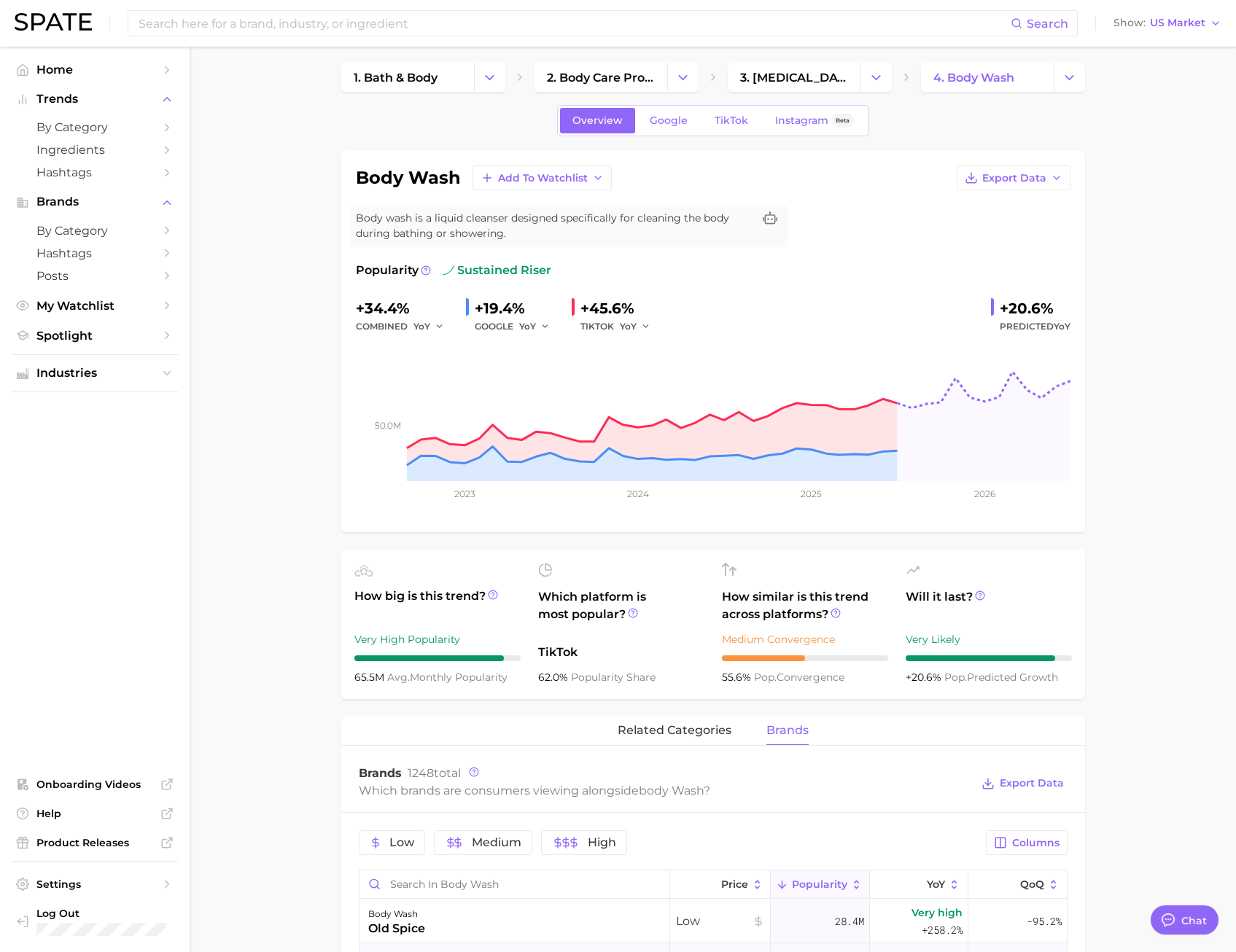
scroll to position [0, 0]
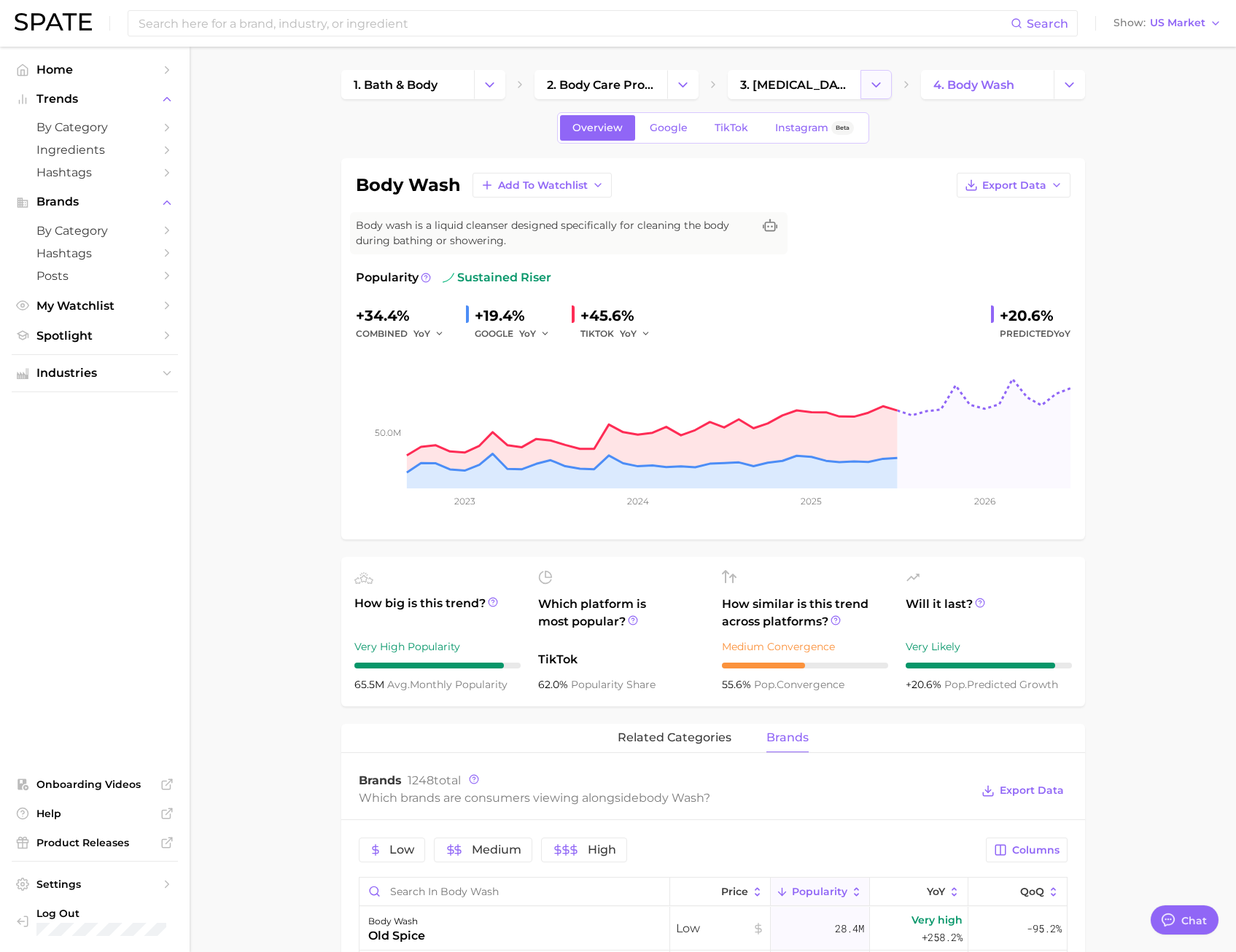
click at [875, 78] on icon "Change Category" at bounding box center [876, 85] width 16 height 16
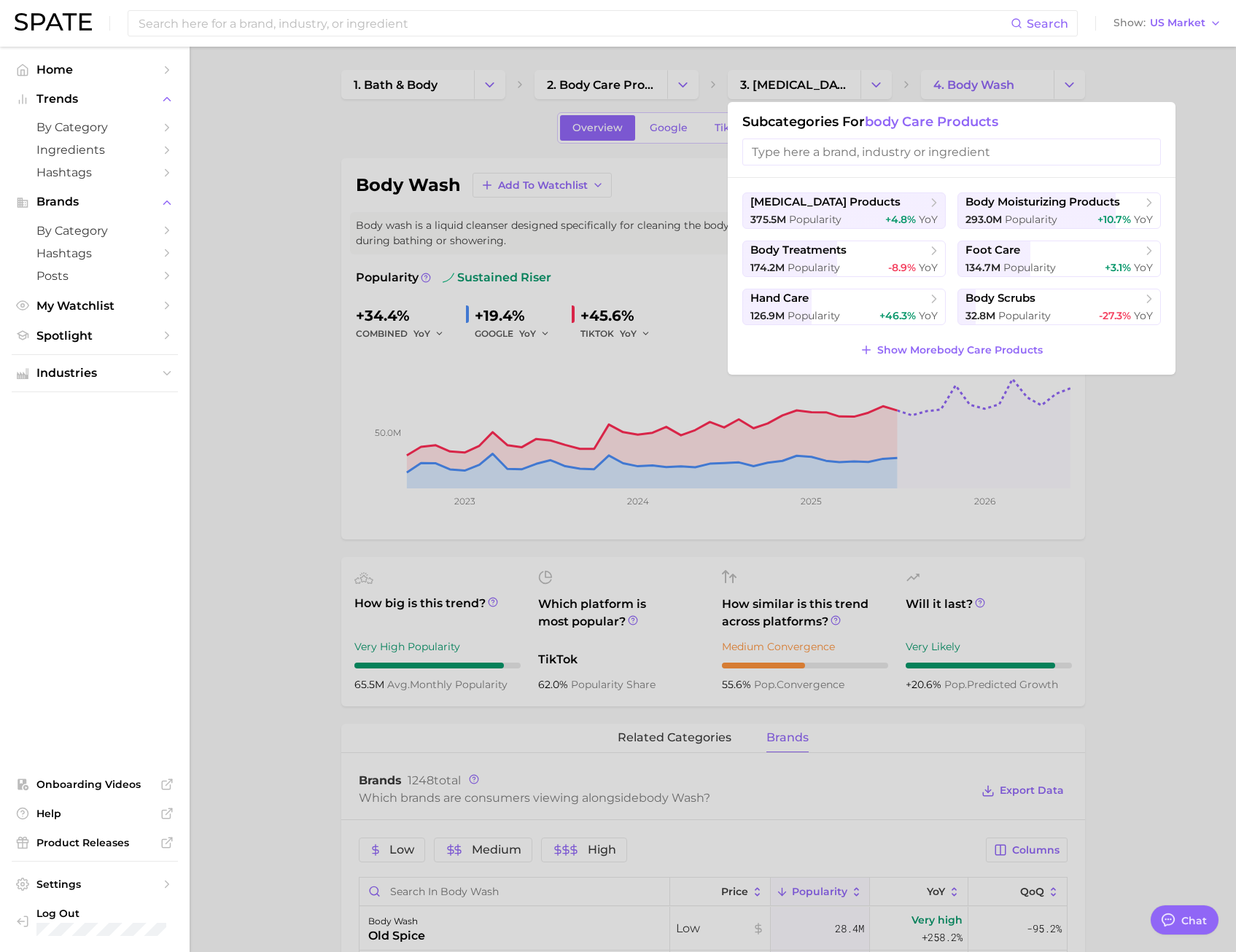
click at [825, 85] on div at bounding box center [618, 476] width 1236 height 952
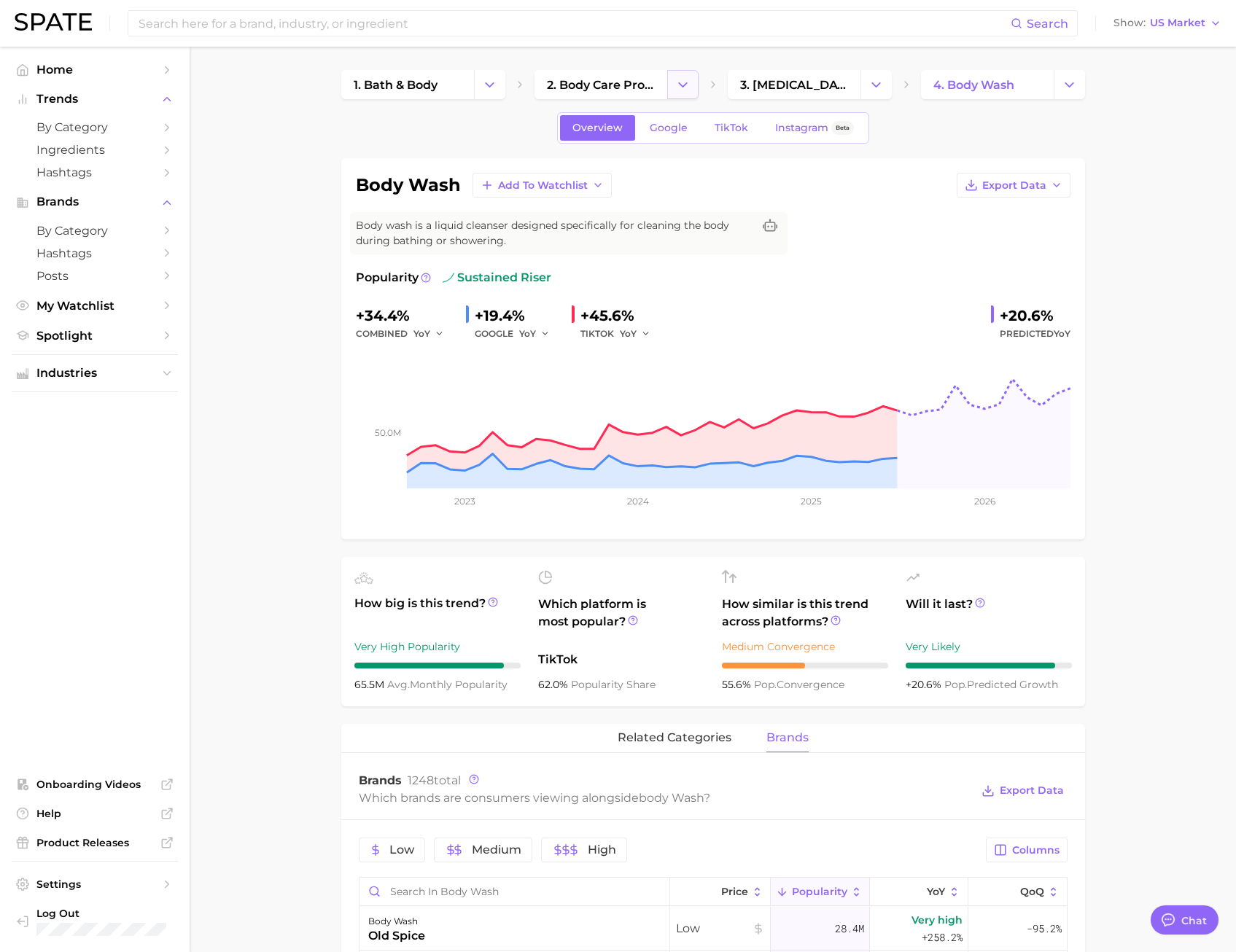
click at [683, 84] on icon "Change Category" at bounding box center [683, 85] width 16 height 16
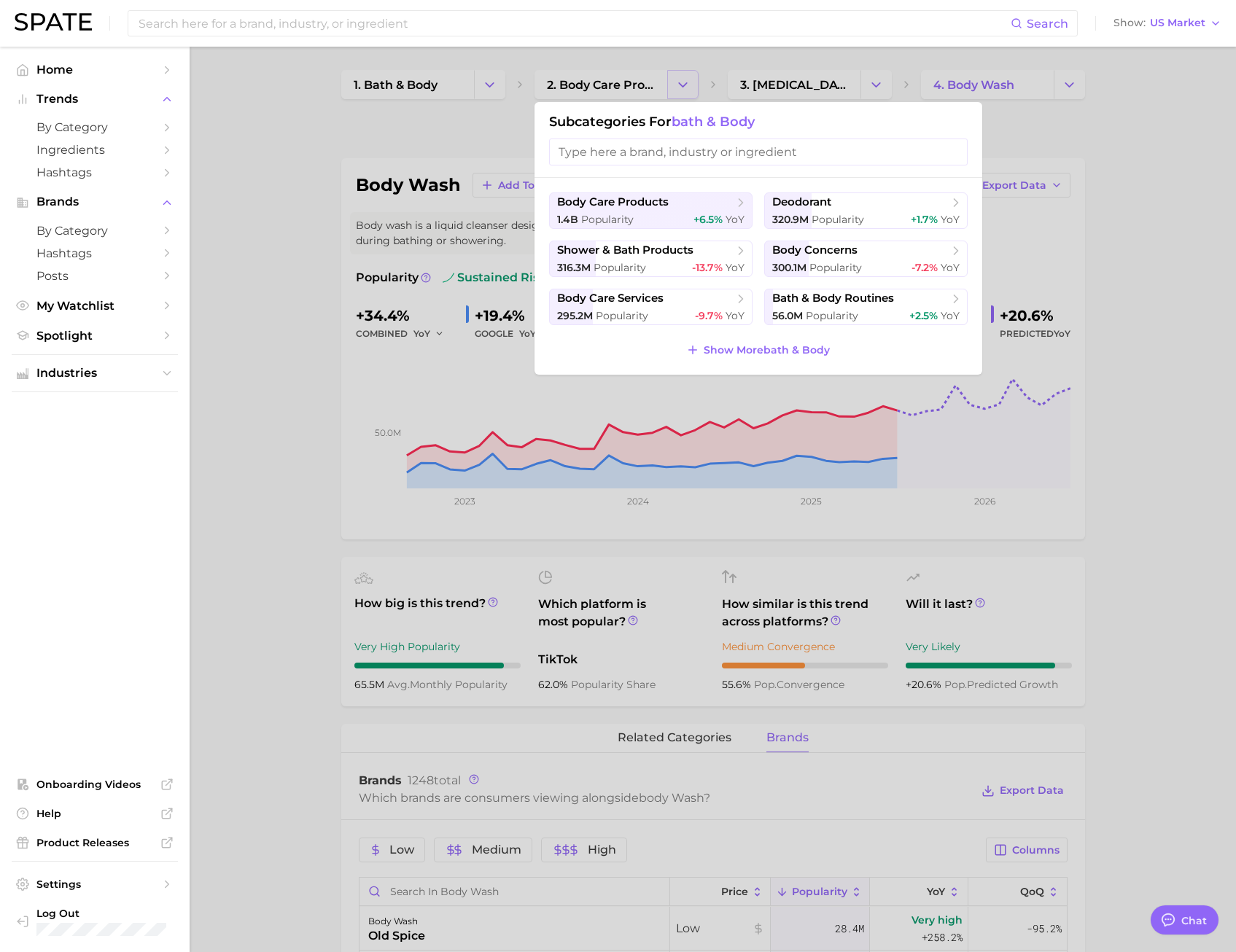
click at [683, 84] on div at bounding box center [618, 476] width 1236 height 952
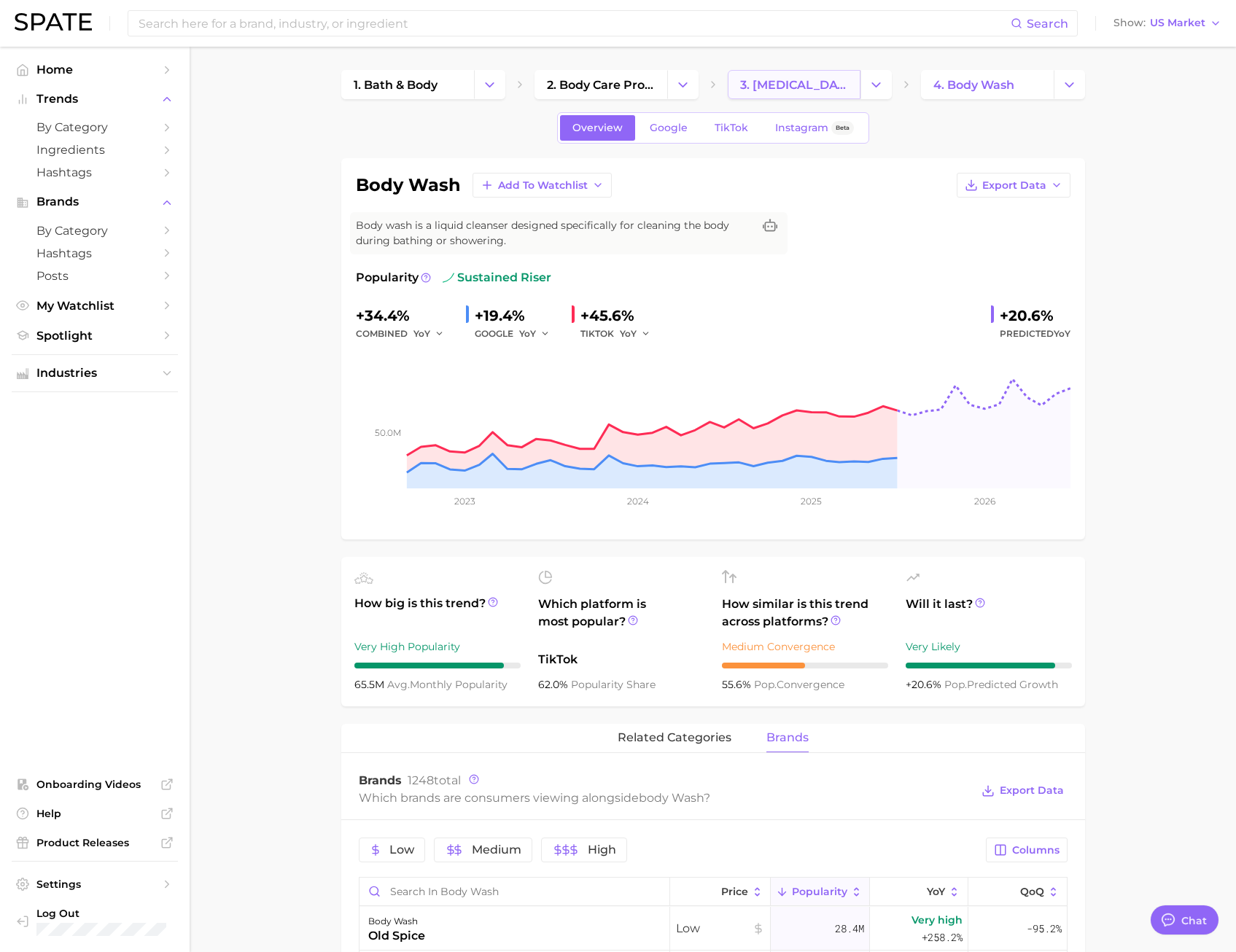
click at [820, 84] on span "3. body cleansing products" at bounding box center [794, 85] width 108 height 14
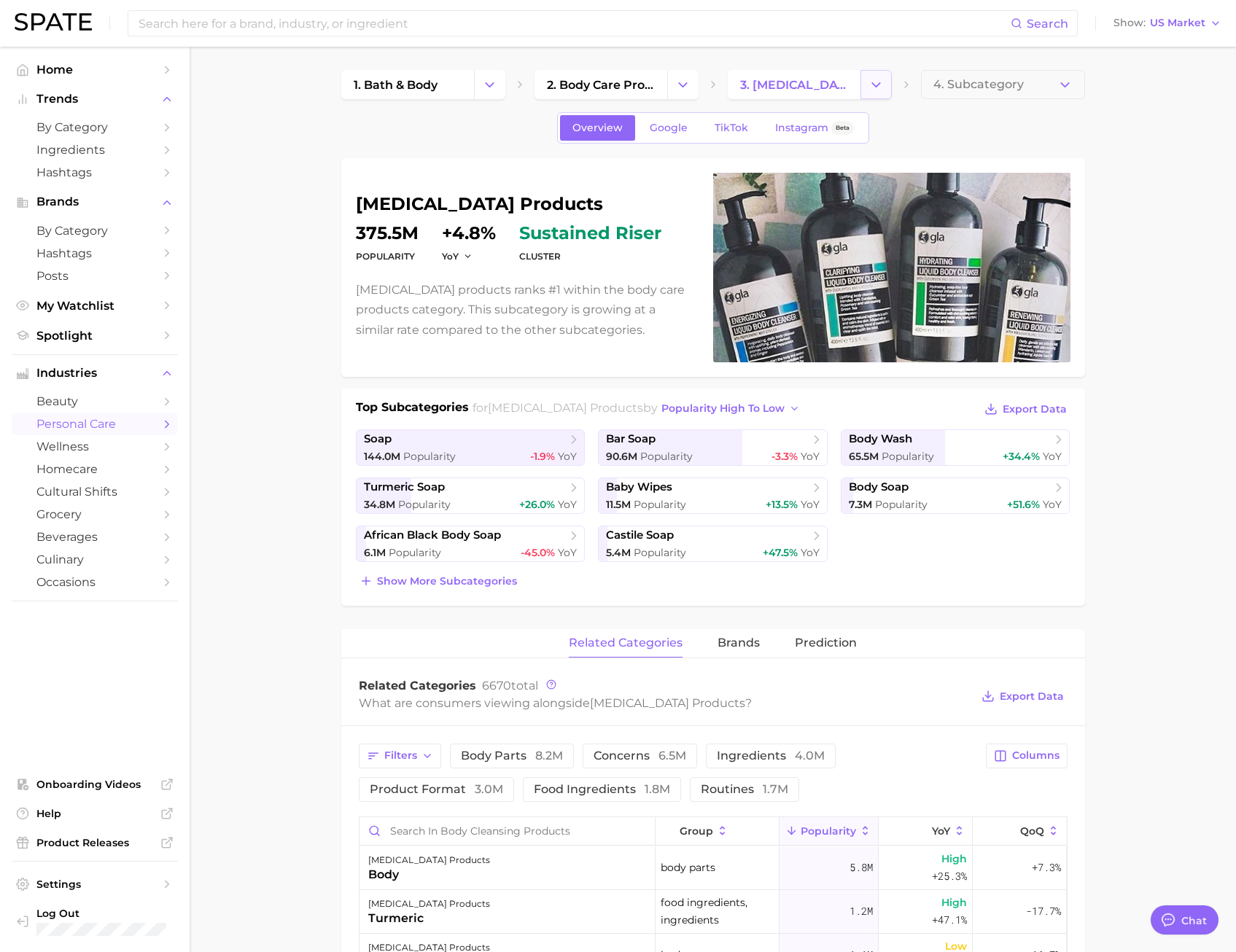
click at [874, 81] on icon "Change Category" at bounding box center [876, 85] width 16 height 16
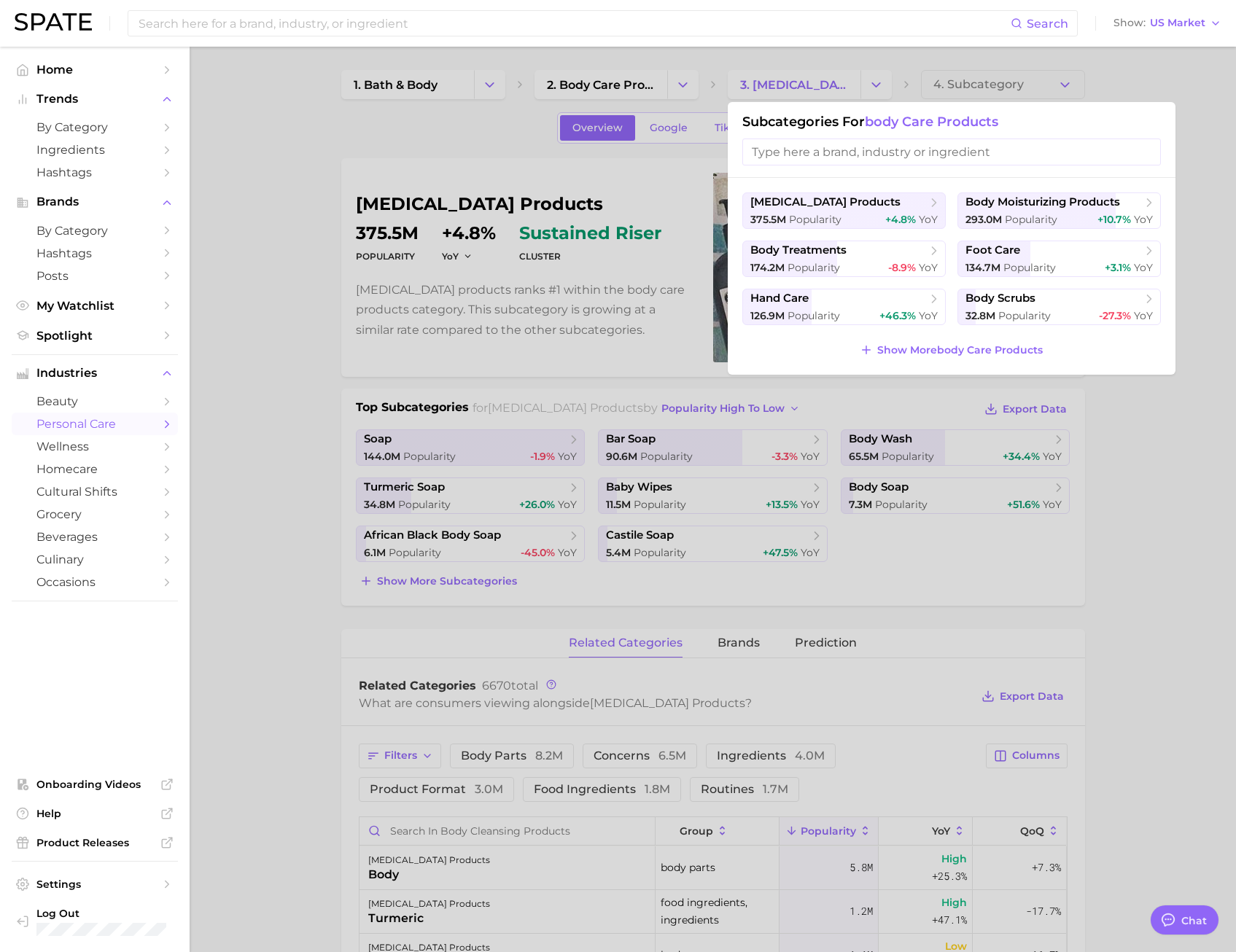
click at [801, 84] on div at bounding box center [618, 476] width 1236 height 952
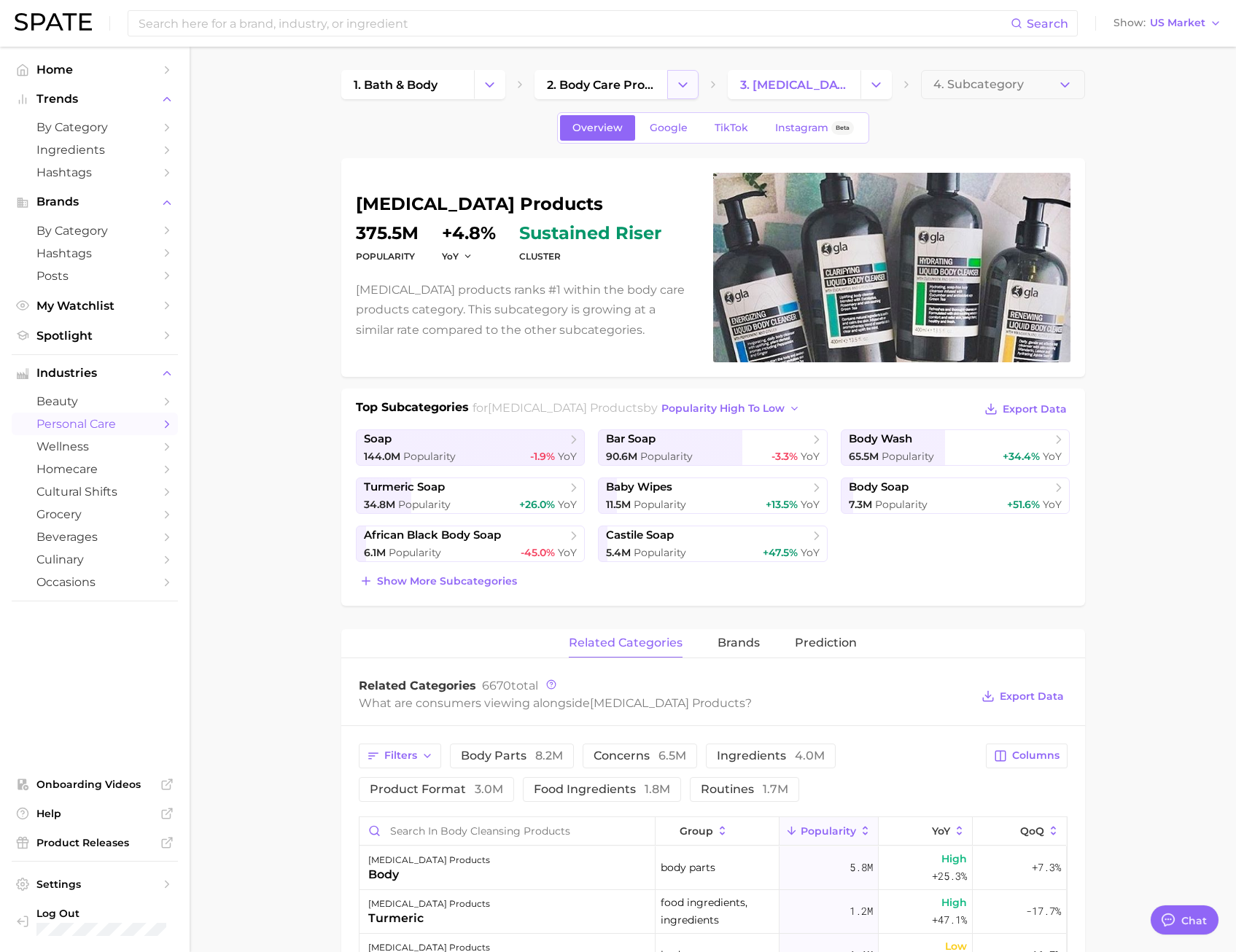
click at [682, 86] on polyline "Change Category" at bounding box center [683, 85] width 8 height 4
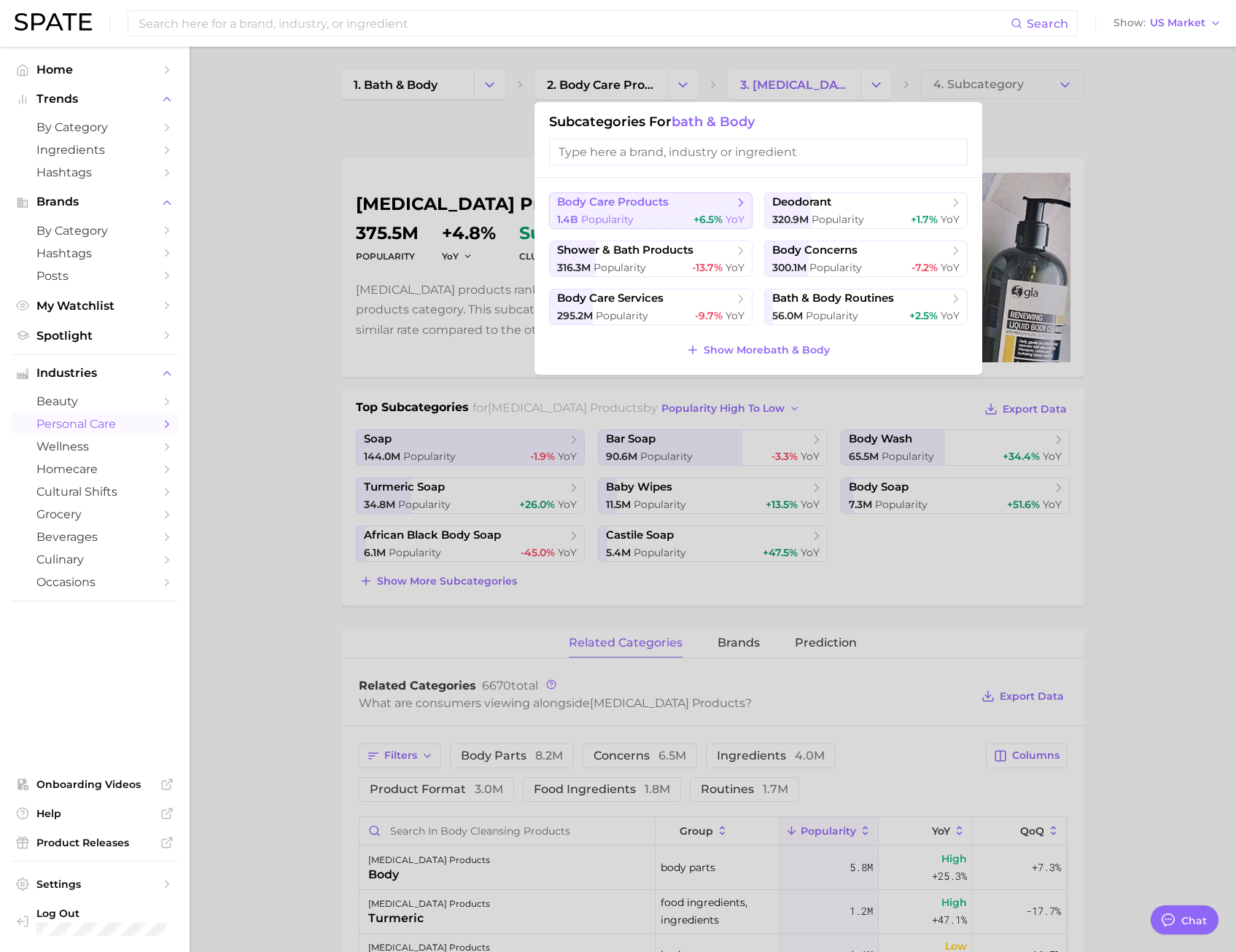
click at [666, 215] on div "1.4b Popularity +6.5% YoY" at bounding box center [650, 220] width 188 height 14
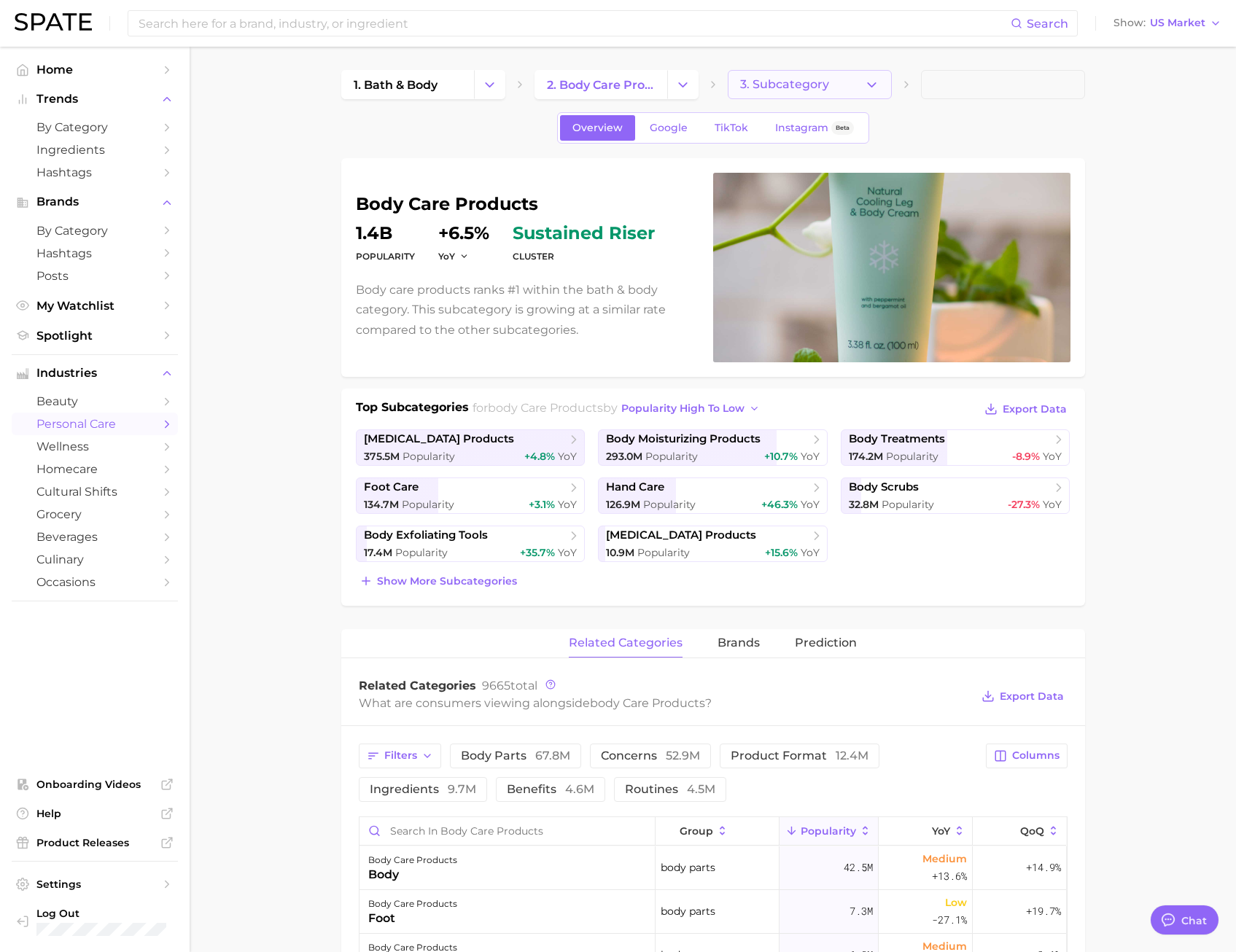
click at [876, 85] on icon "button" at bounding box center [872, 85] width 16 height 16
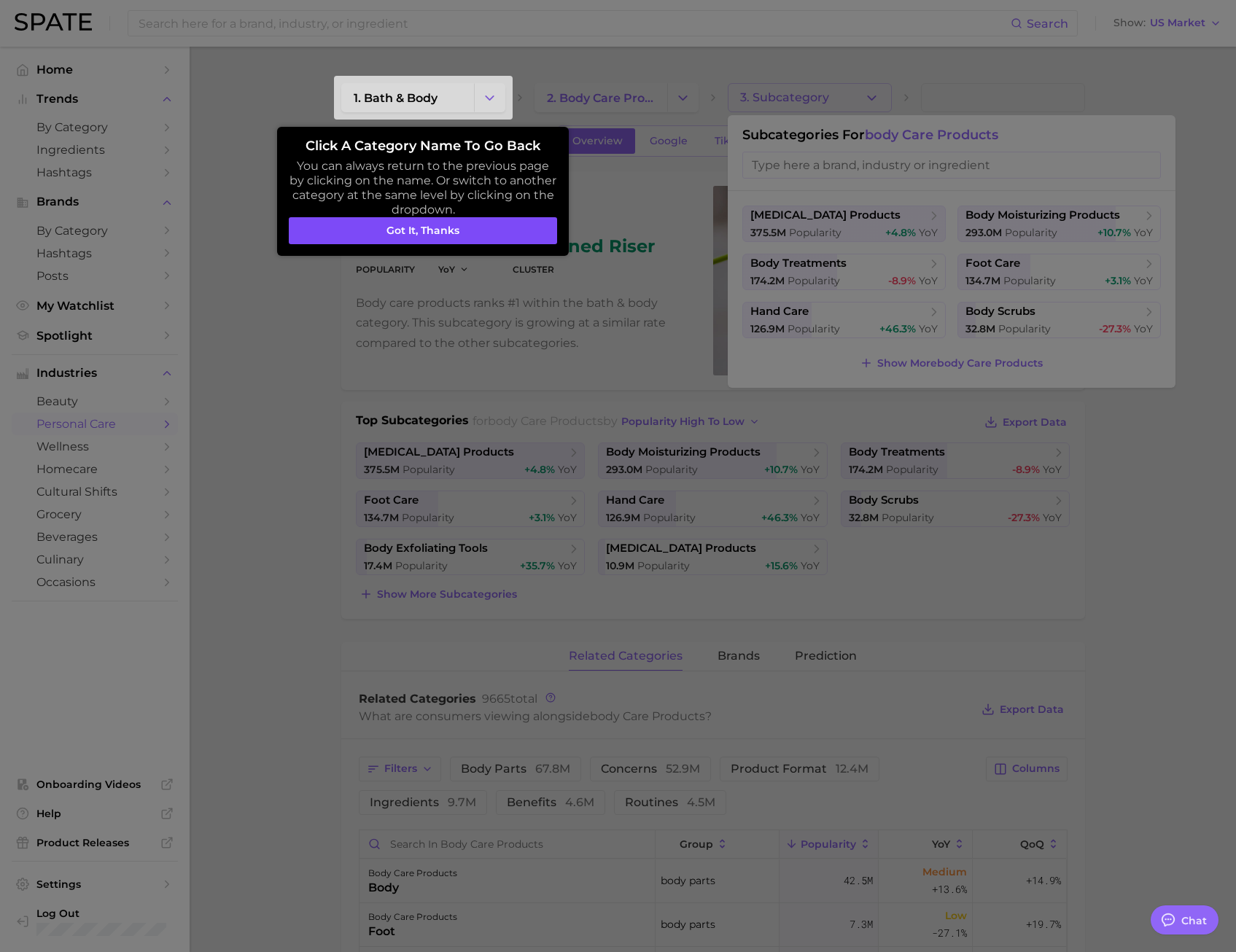
click at [525, 229] on button "Got it, thanks" at bounding box center [423, 231] width 268 height 28
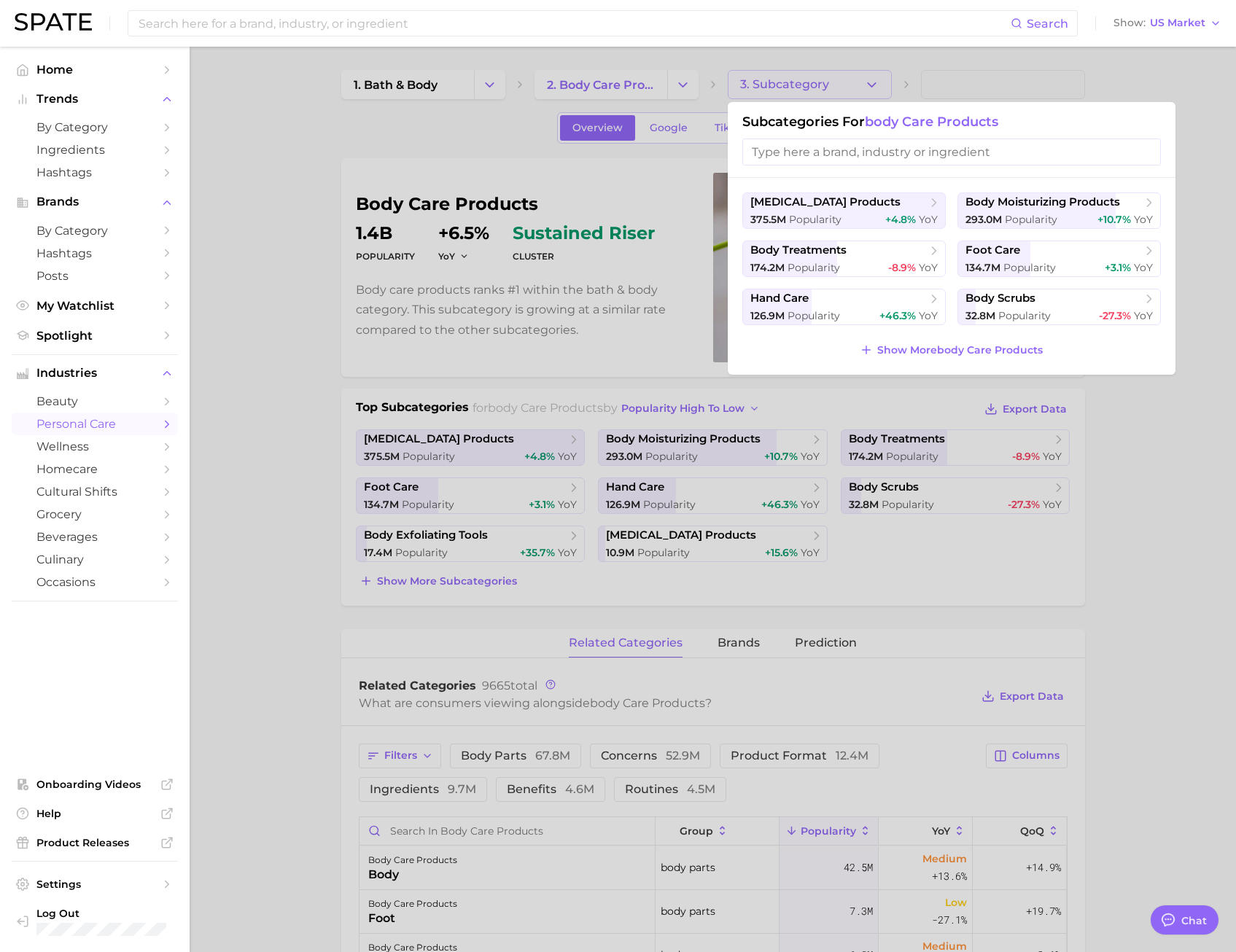
click at [786, 86] on div at bounding box center [618, 476] width 1236 height 952
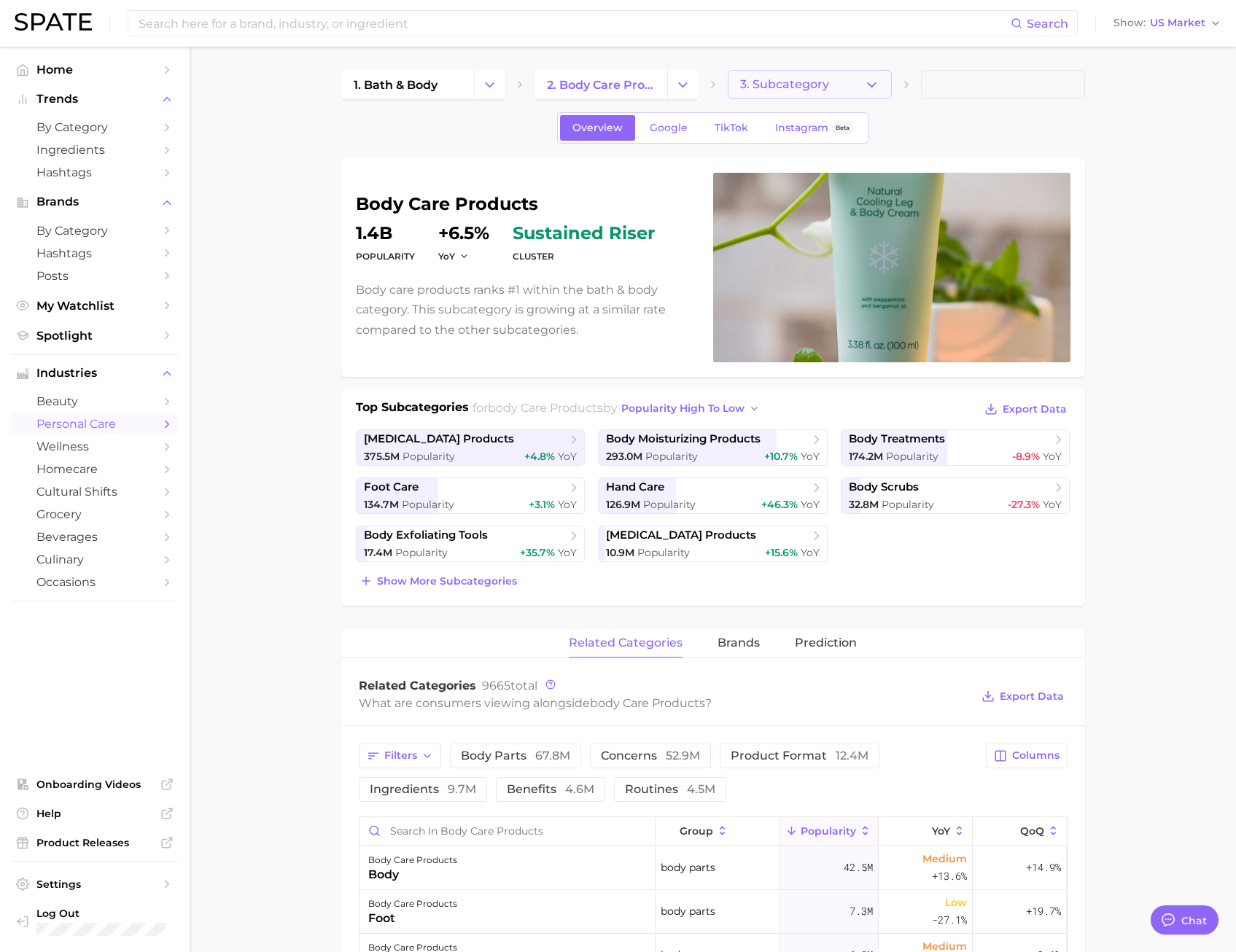
click at [763, 89] on span "3. Subcategory" at bounding box center [785, 85] width 89 height 14
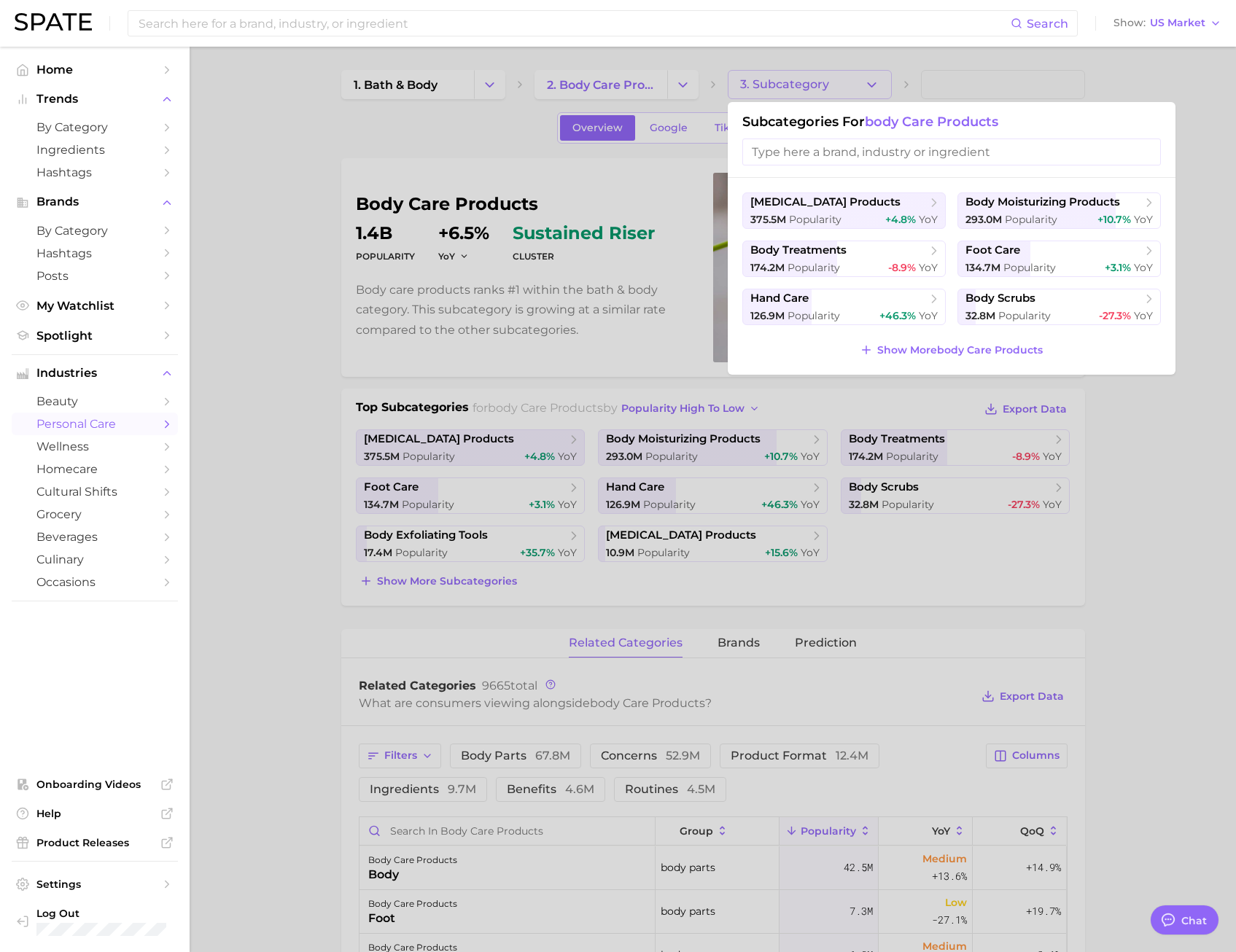
click at [794, 154] on input "search" at bounding box center [951, 153] width 419 height 27
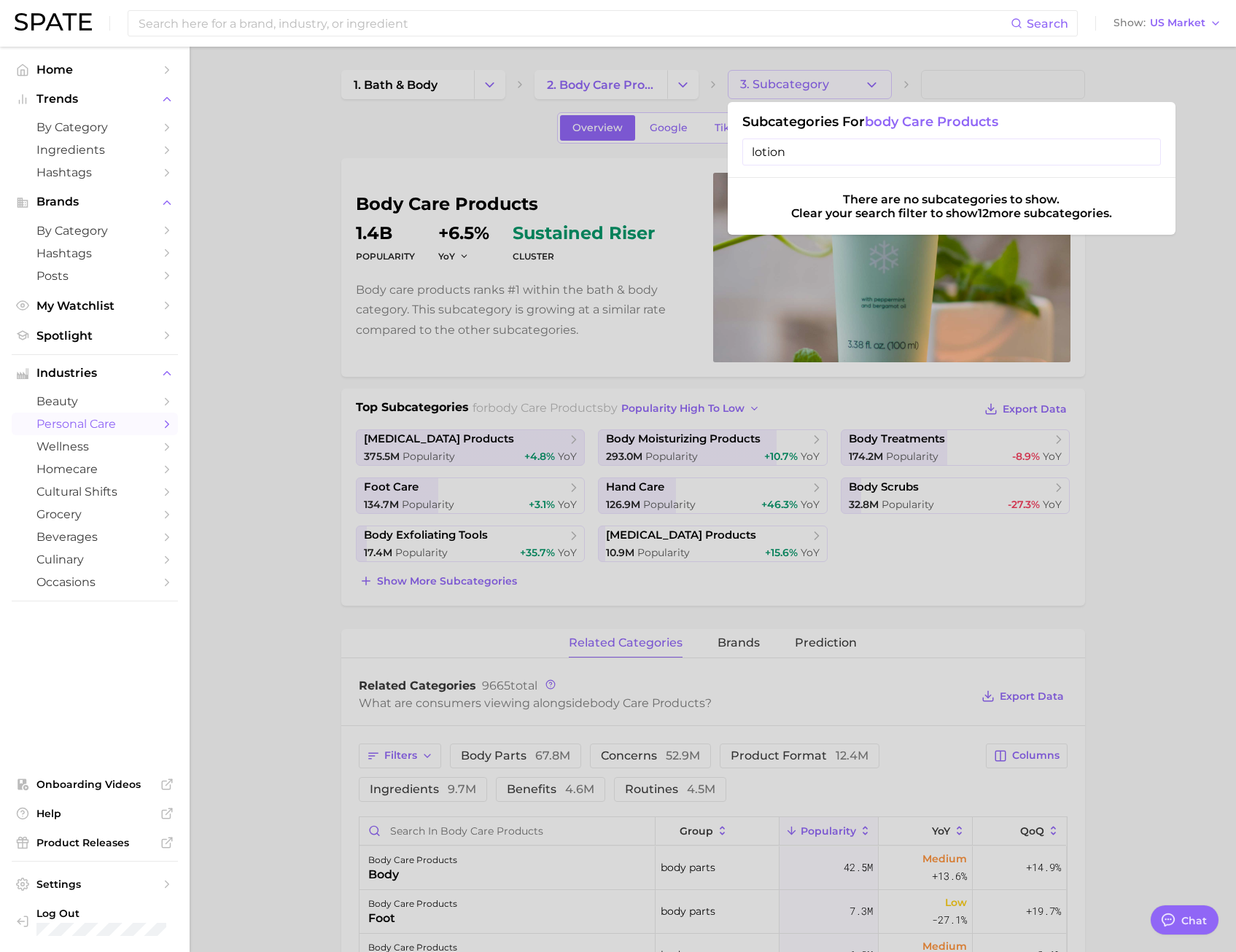
type input "lotion"
click at [628, 89] on div at bounding box center [618, 476] width 1236 height 952
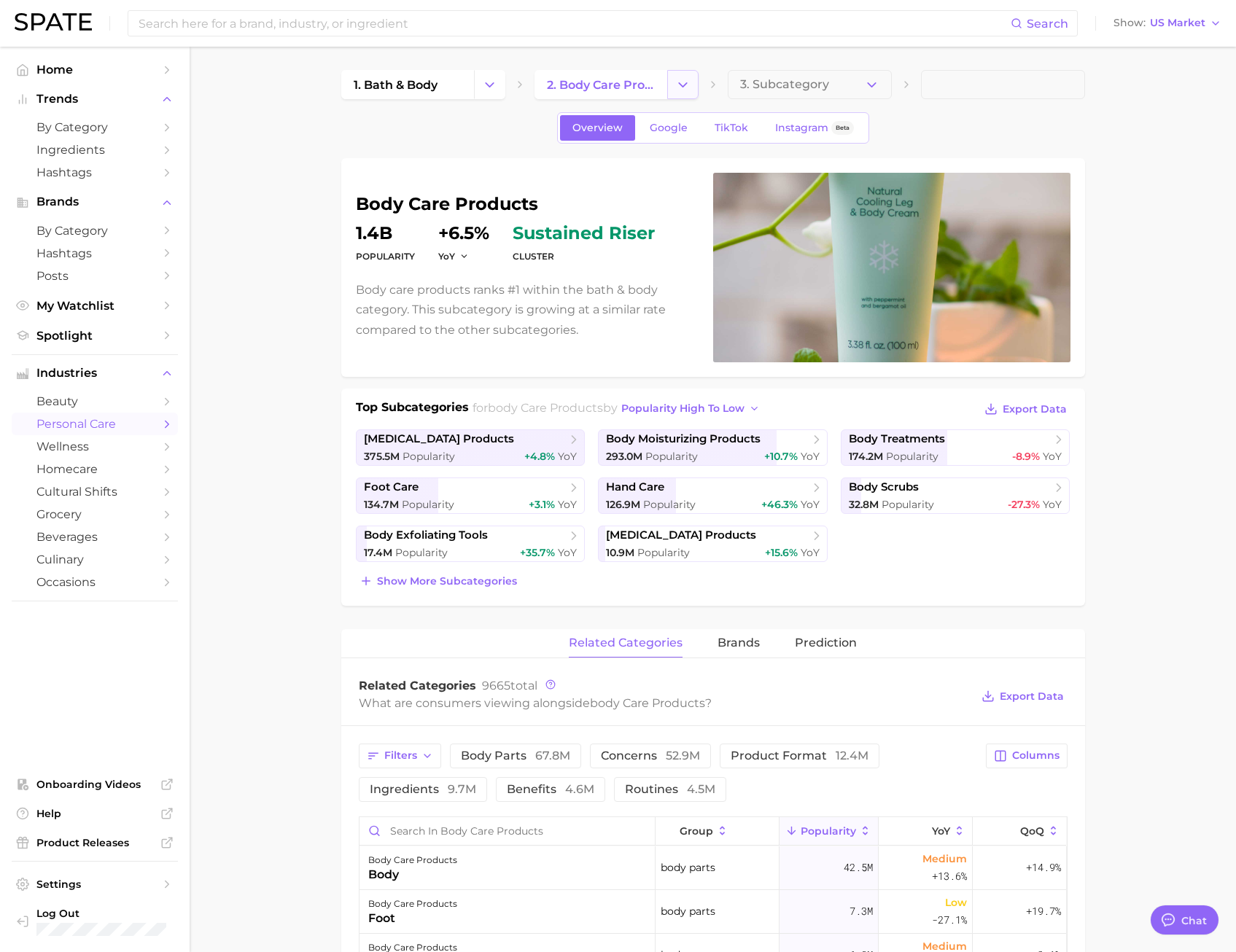
click at [678, 88] on icon "Change Category" at bounding box center [683, 85] width 16 height 16
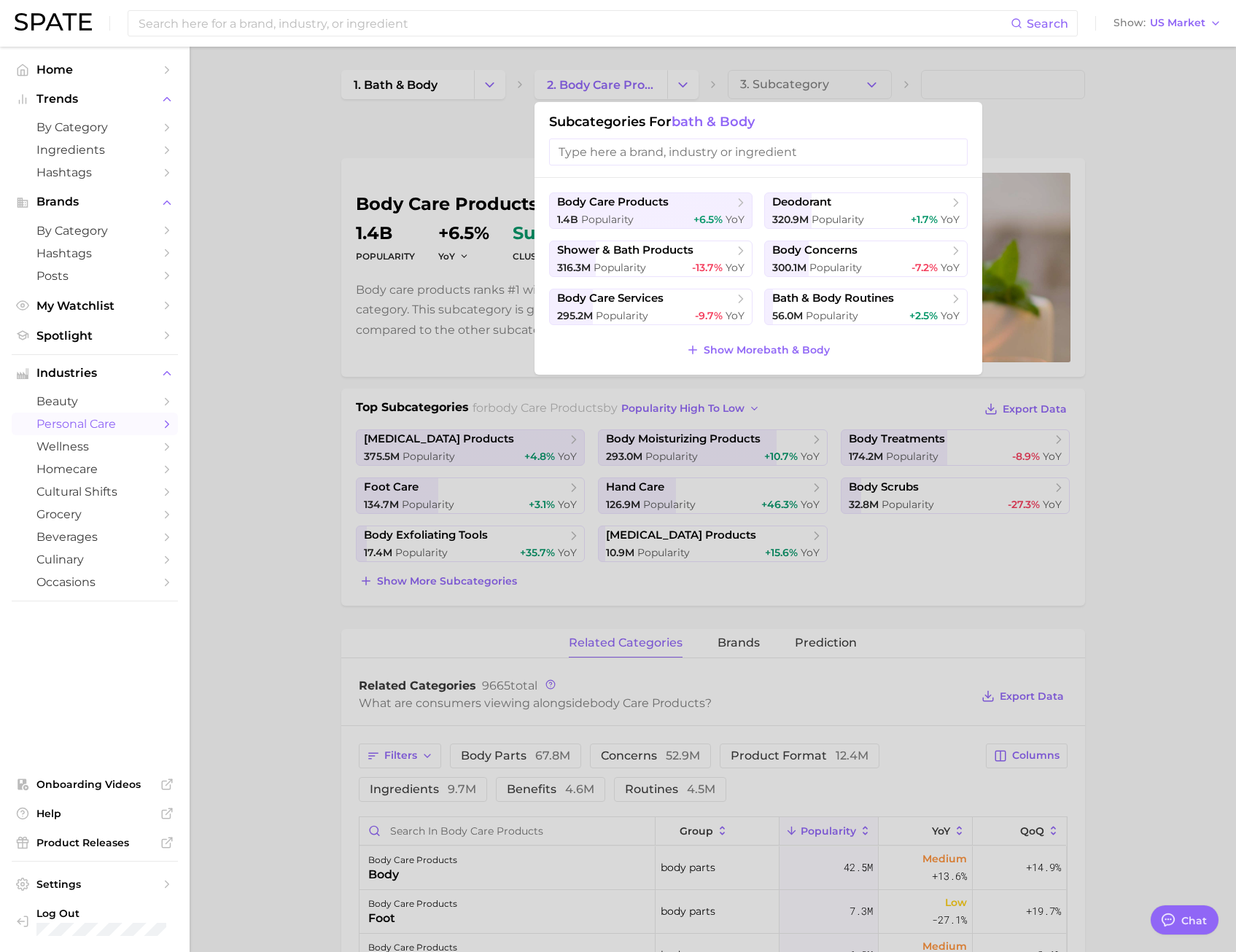
click at [672, 155] on input "search" at bounding box center [758, 153] width 419 height 27
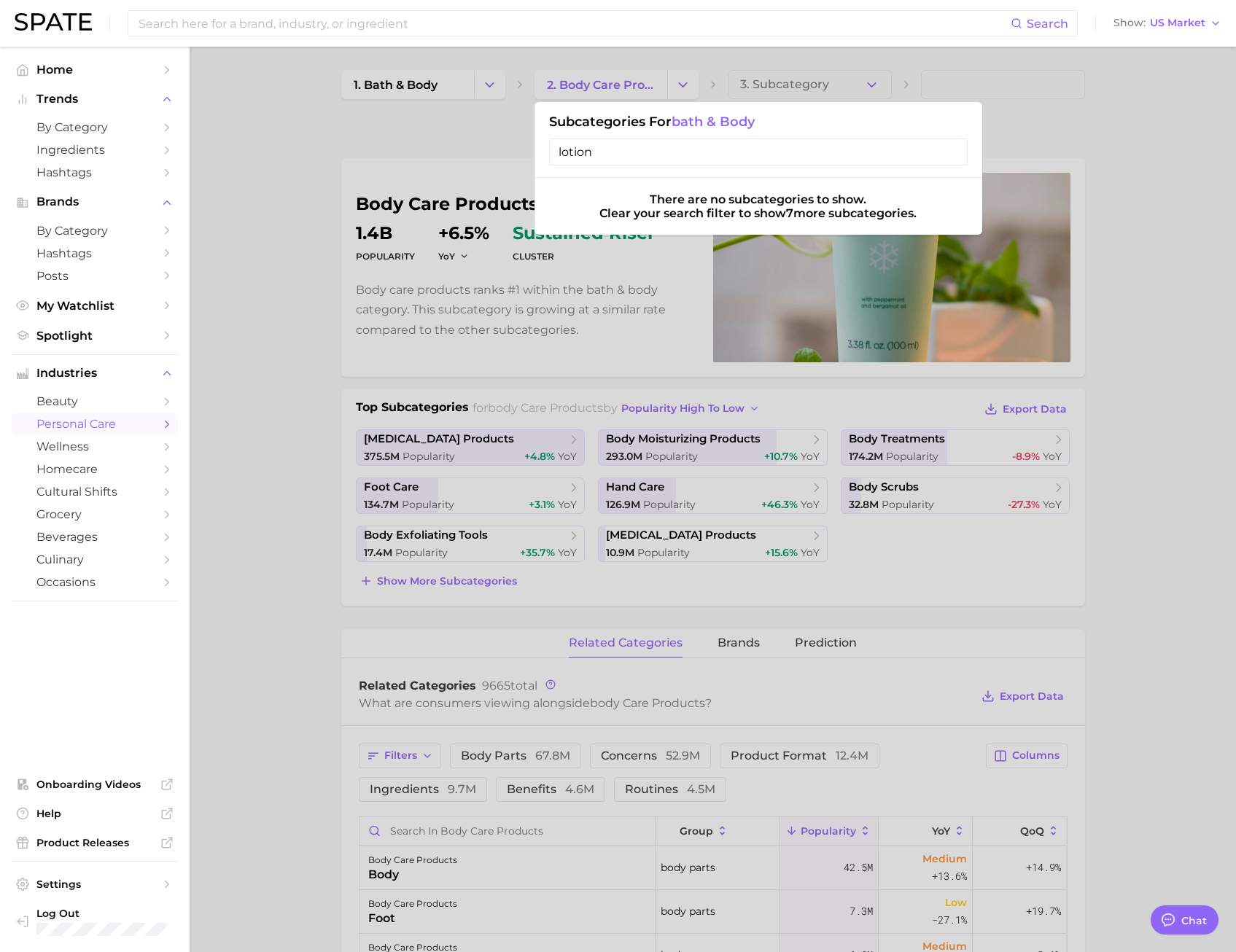
type input "lotion"
click at [494, 88] on div at bounding box center [618, 476] width 1236 height 952
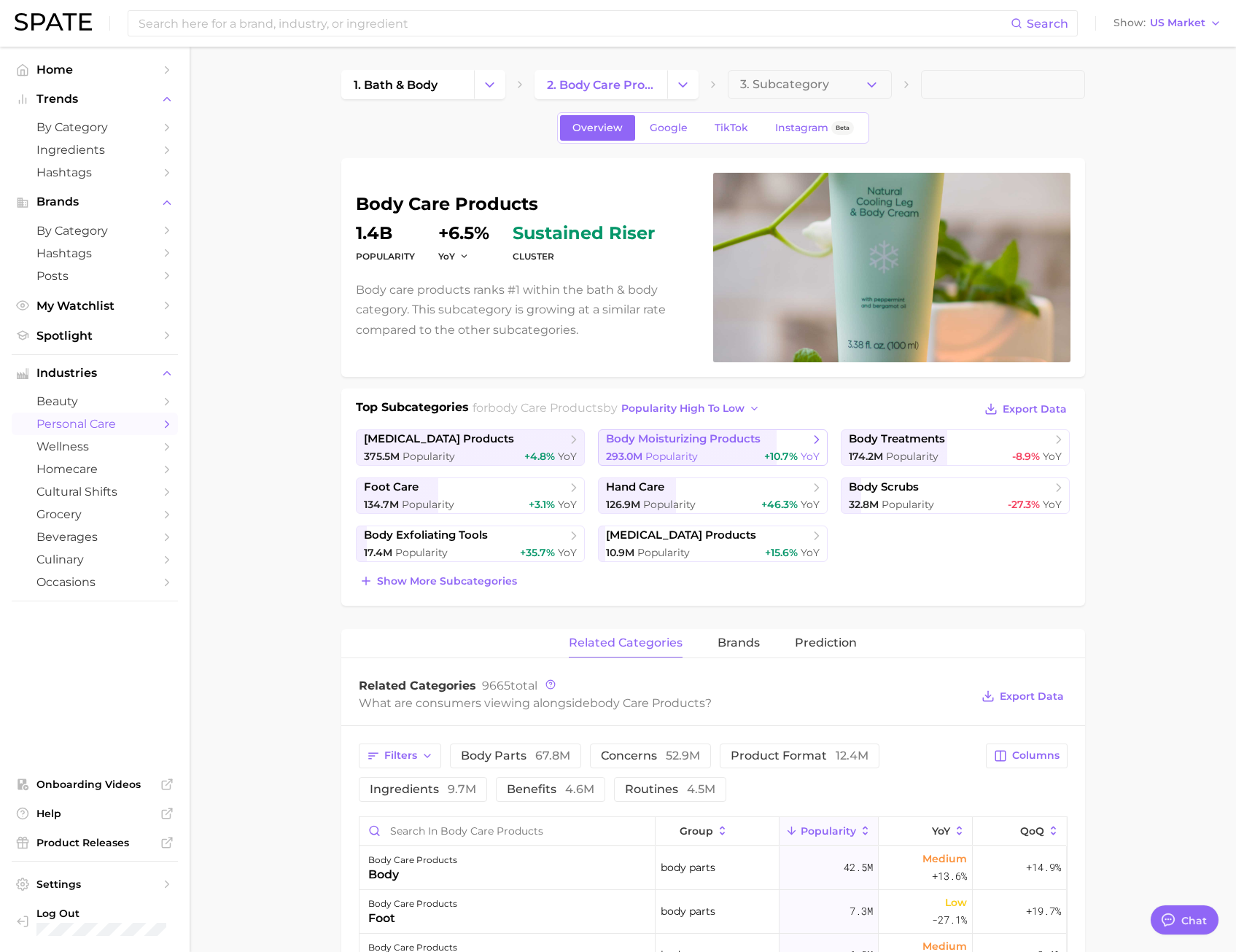
click at [750, 440] on span "body moisturizing products" at bounding box center [683, 439] width 154 height 14
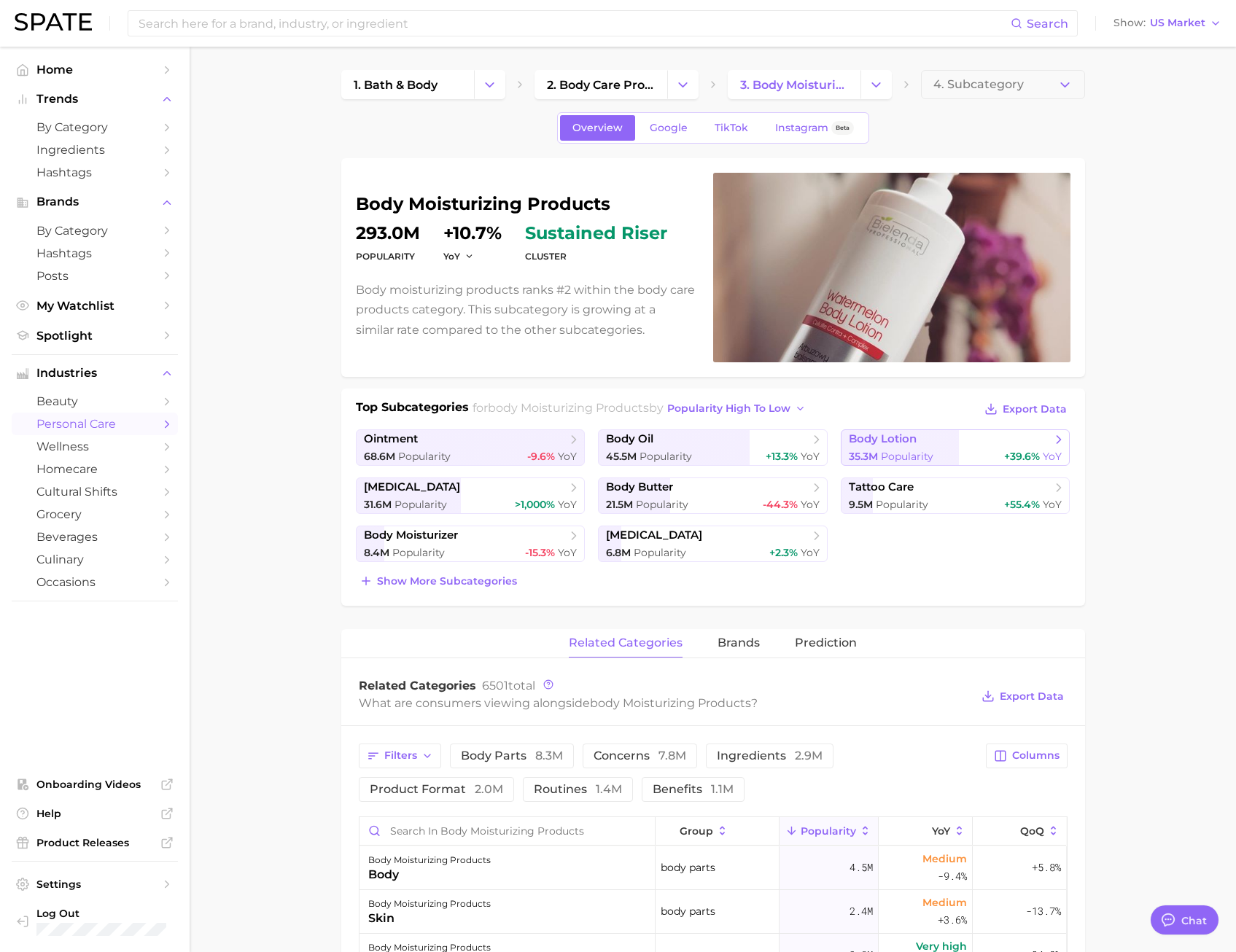
click at [927, 449] on link "body lotion 35.3m Popularity +39.6% YoY" at bounding box center [955, 448] width 229 height 37
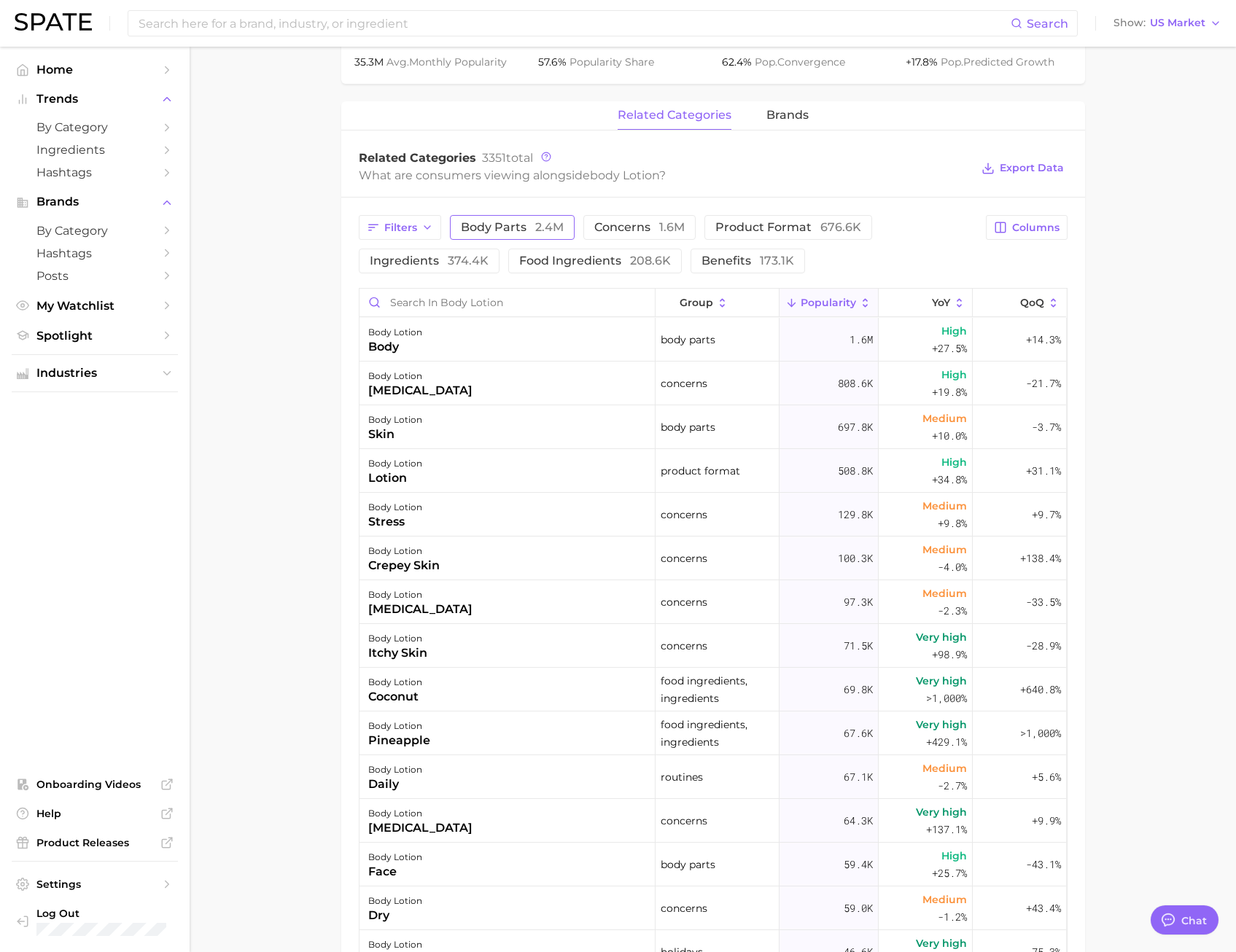
click at [505, 226] on span "body parts 2.4m" at bounding box center [512, 227] width 103 height 12
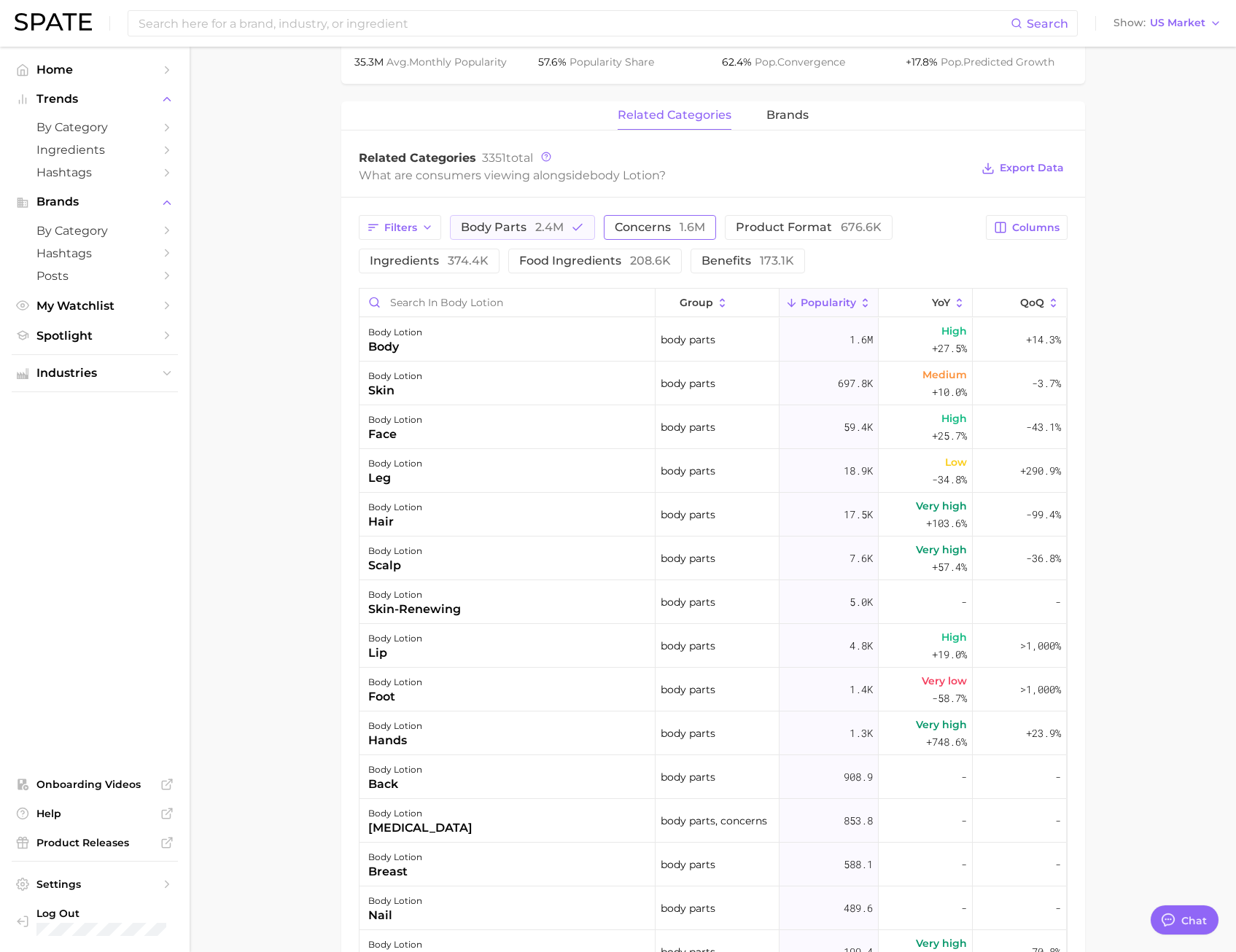
click at [656, 221] on span "concerns 1.6m" at bounding box center [660, 227] width 90 height 12
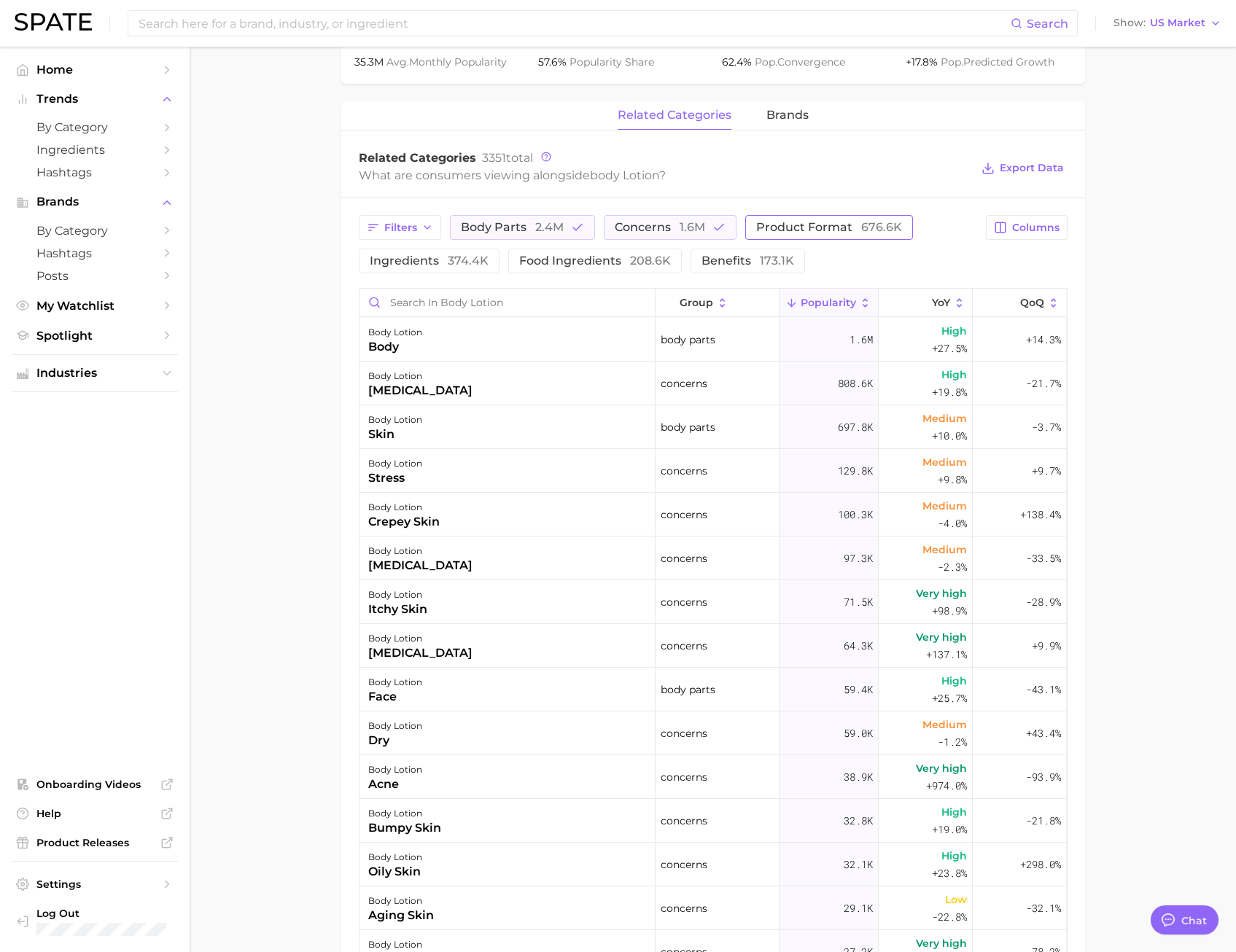
click at [803, 224] on span "product format 676.6k" at bounding box center [829, 227] width 146 height 12
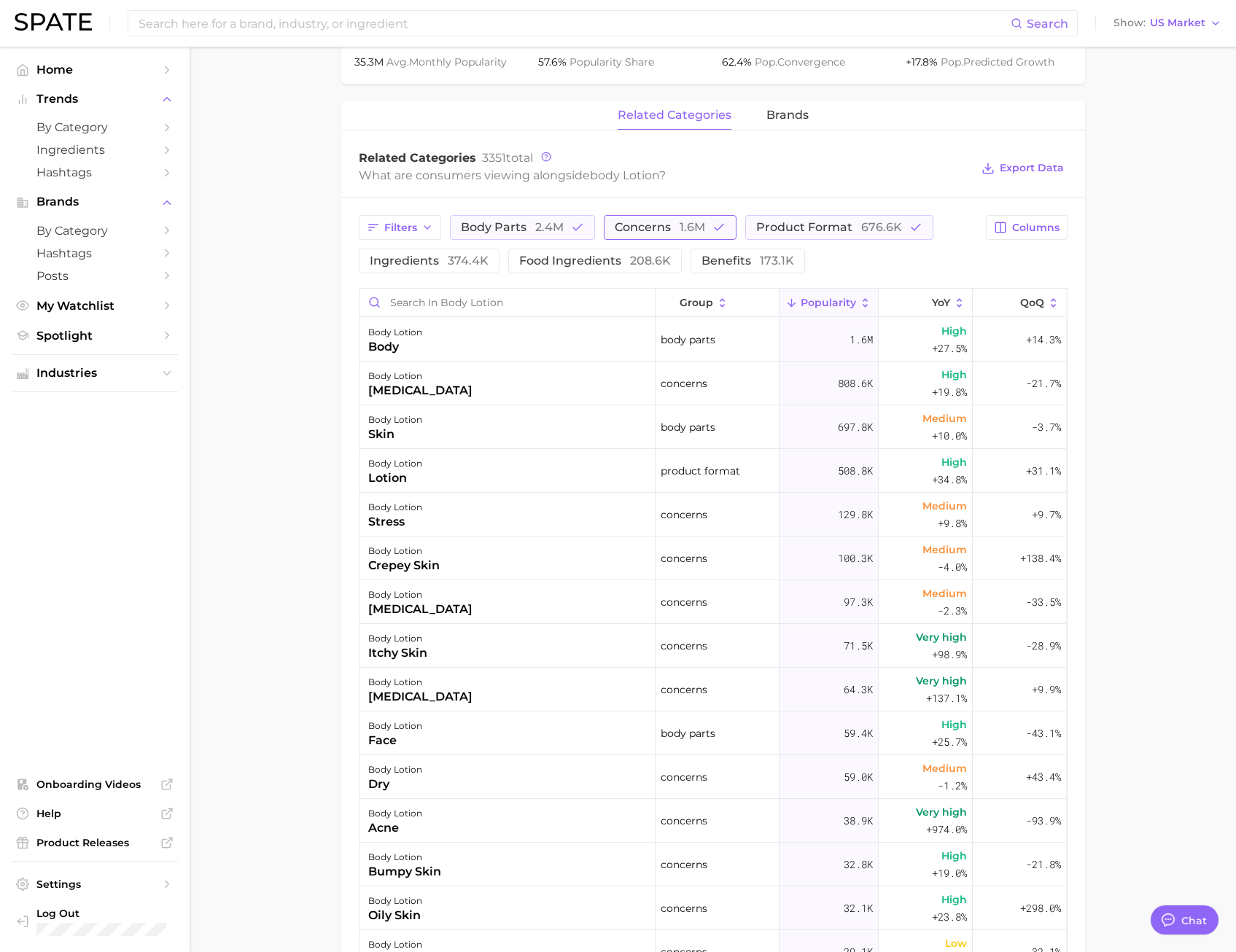
drag, startPoint x: 536, startPoint y: 223, endPoint x: 665, endPoint y: 223, distance: 129.0
click at [665, 223] on div "Filters body parts 2.4m concerns 1.6m product format 676.6k ingredients 374.4k …" at bounding box center [668, 244] width 619 height 58
click at [665, 223] on span "concerns 1.6m" at bounding box center [660, 227] width 90 height 12
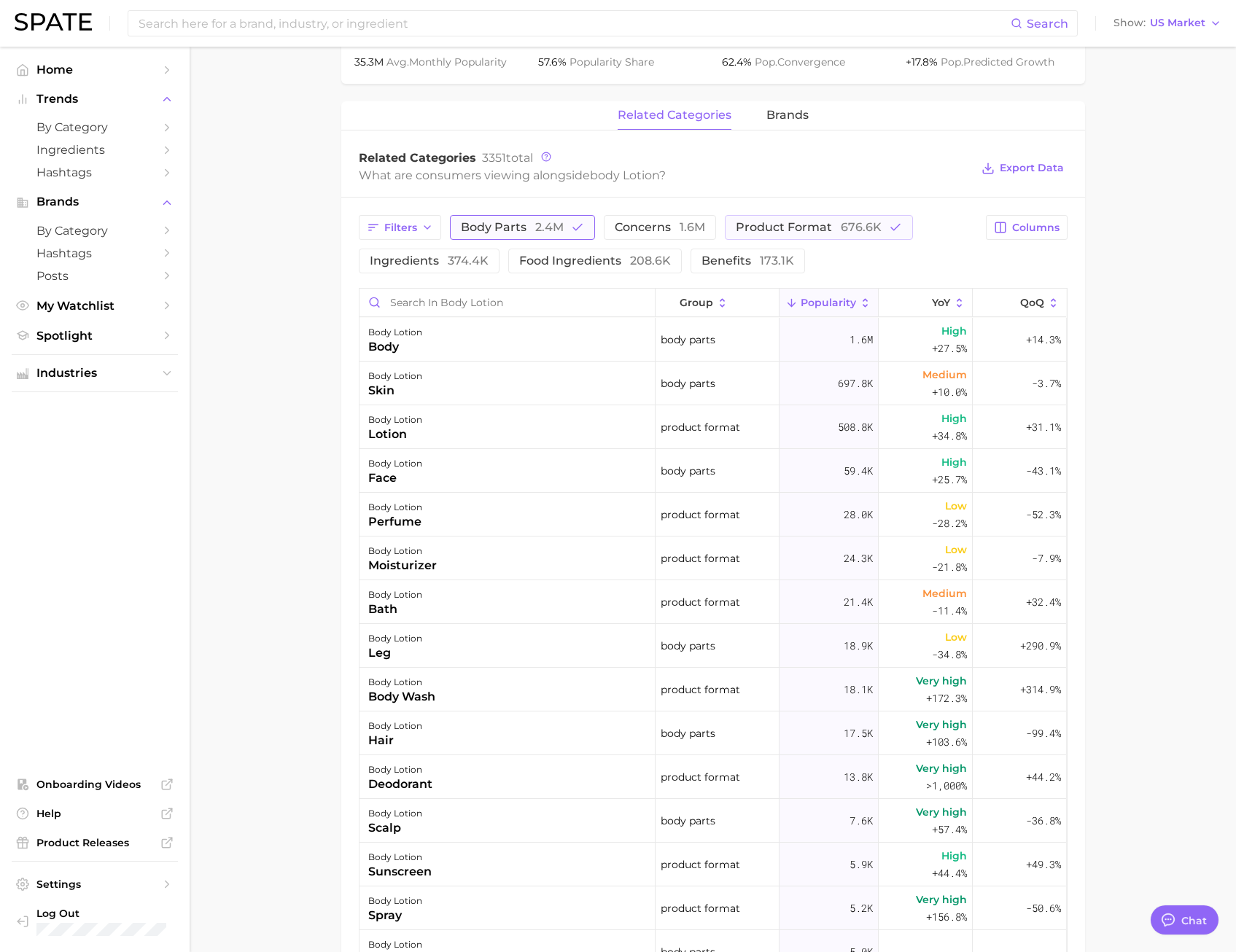
click at [526, 232] on span "body parts 2.4m" at bounding box center [512, 227] width 103 height 12
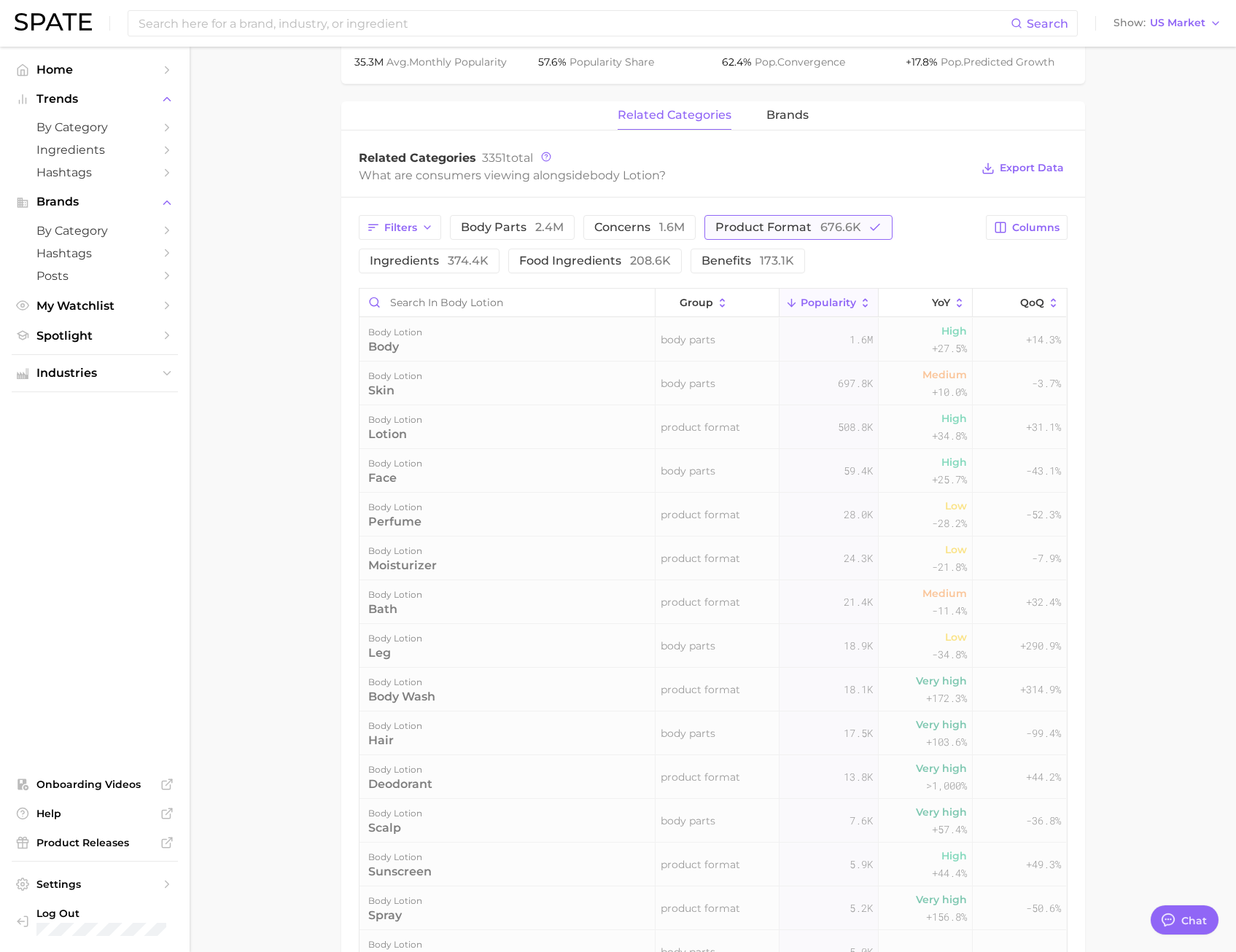
click at [776, 235] on button "product format 676.6k" at bounding box center [799, 227] width 189 height 25
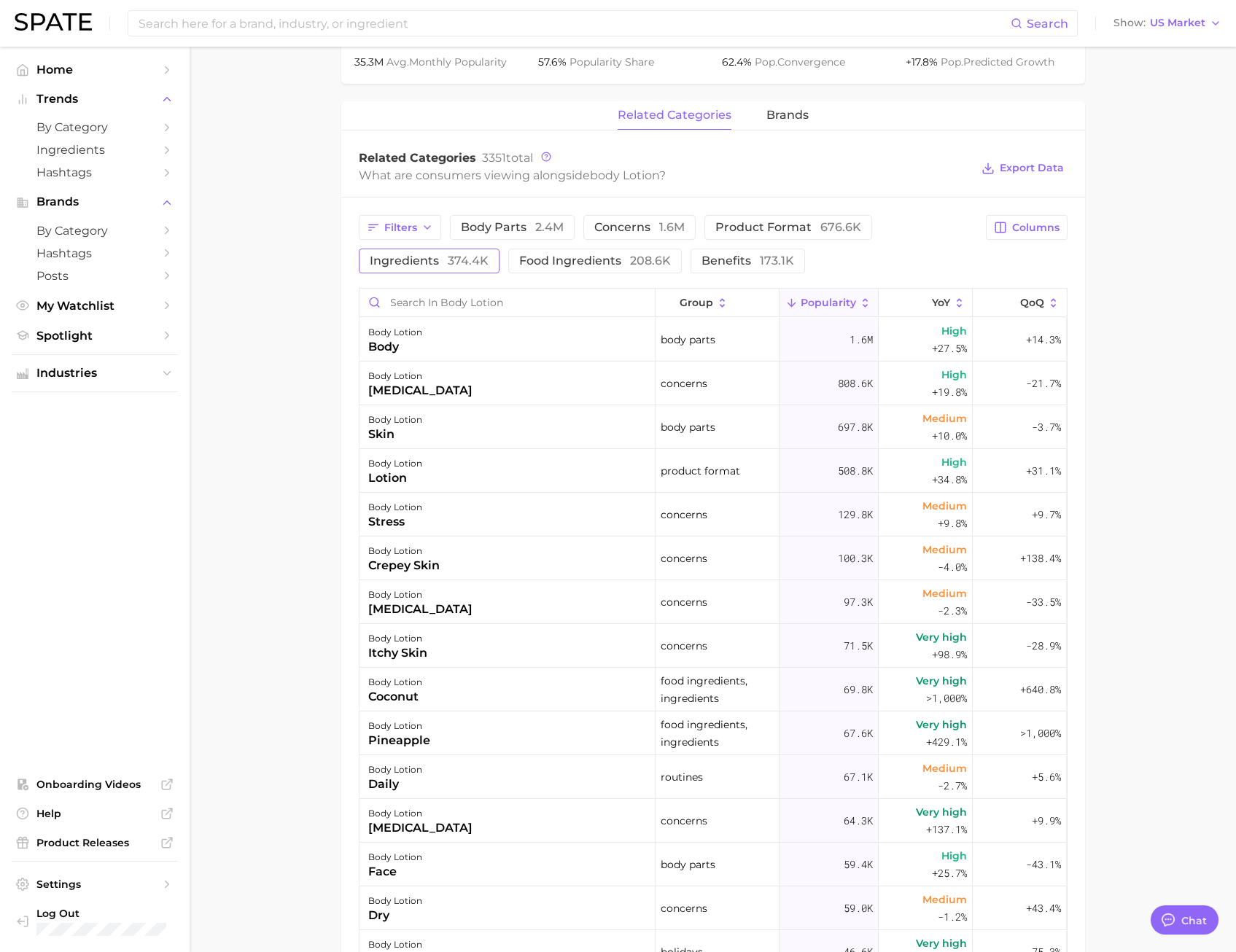
click at [440, 258] on span "ingredients 374.4k" at bounding box center [429, 261] width 119 height 12
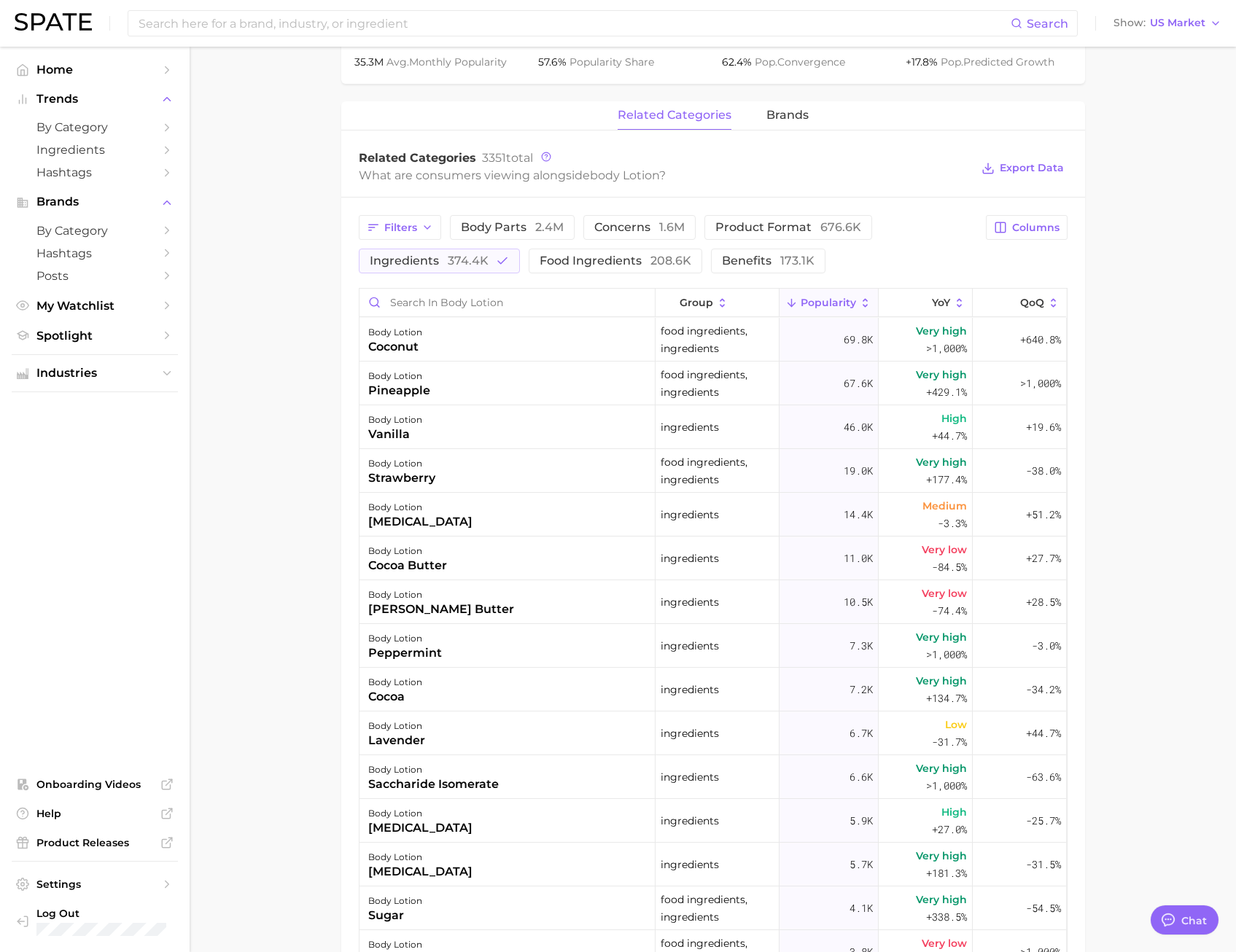
click at [812, 294] on button "Popularity" at bounding box center [829, 302] width 99 height 28
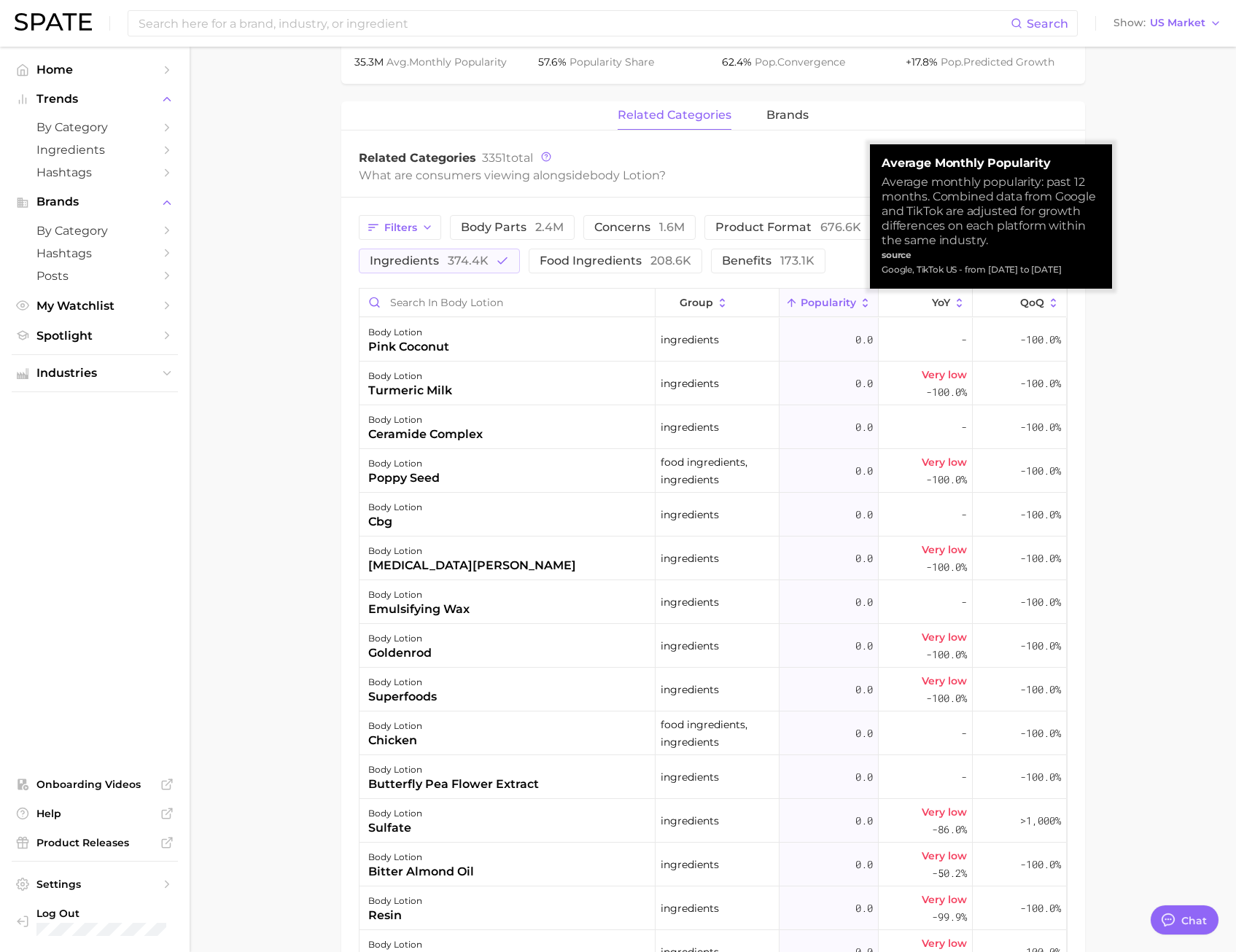
click at [812, 294] on button "Popularity" at bounding box center [829, 302] width 99 height 28
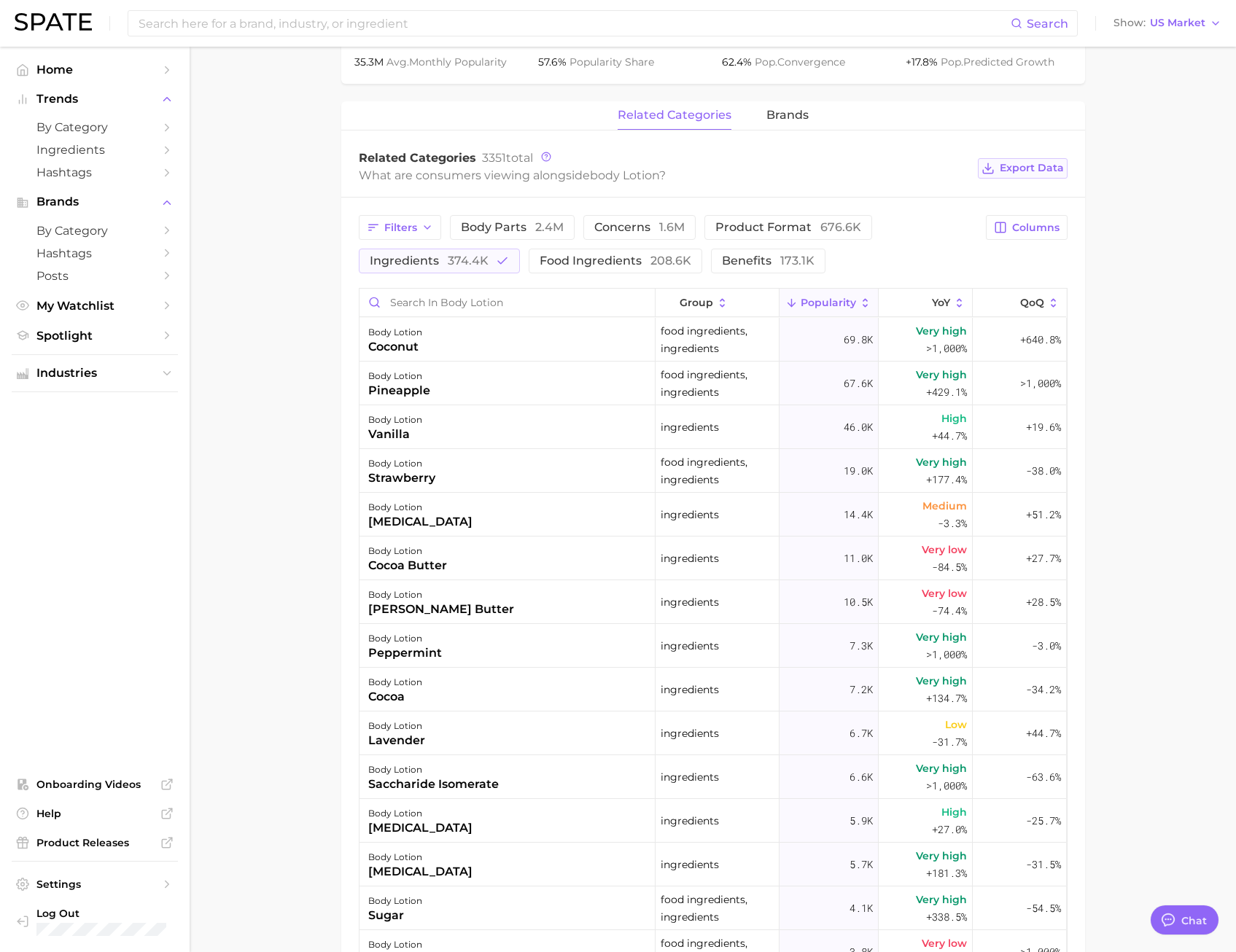
click at [927, 167] on span "Export Data" at bounding box center [1032, 168] width 64 height 13
click at [927, 279] on main "1. bath & body 2. body care products 3. body moisturizing products 4. body loti…" at bounding box center [712, 383] width 1047 height 1896
click at [469, 255] on span "374.4k" at bounding box center [468, 260] width 41 height 14
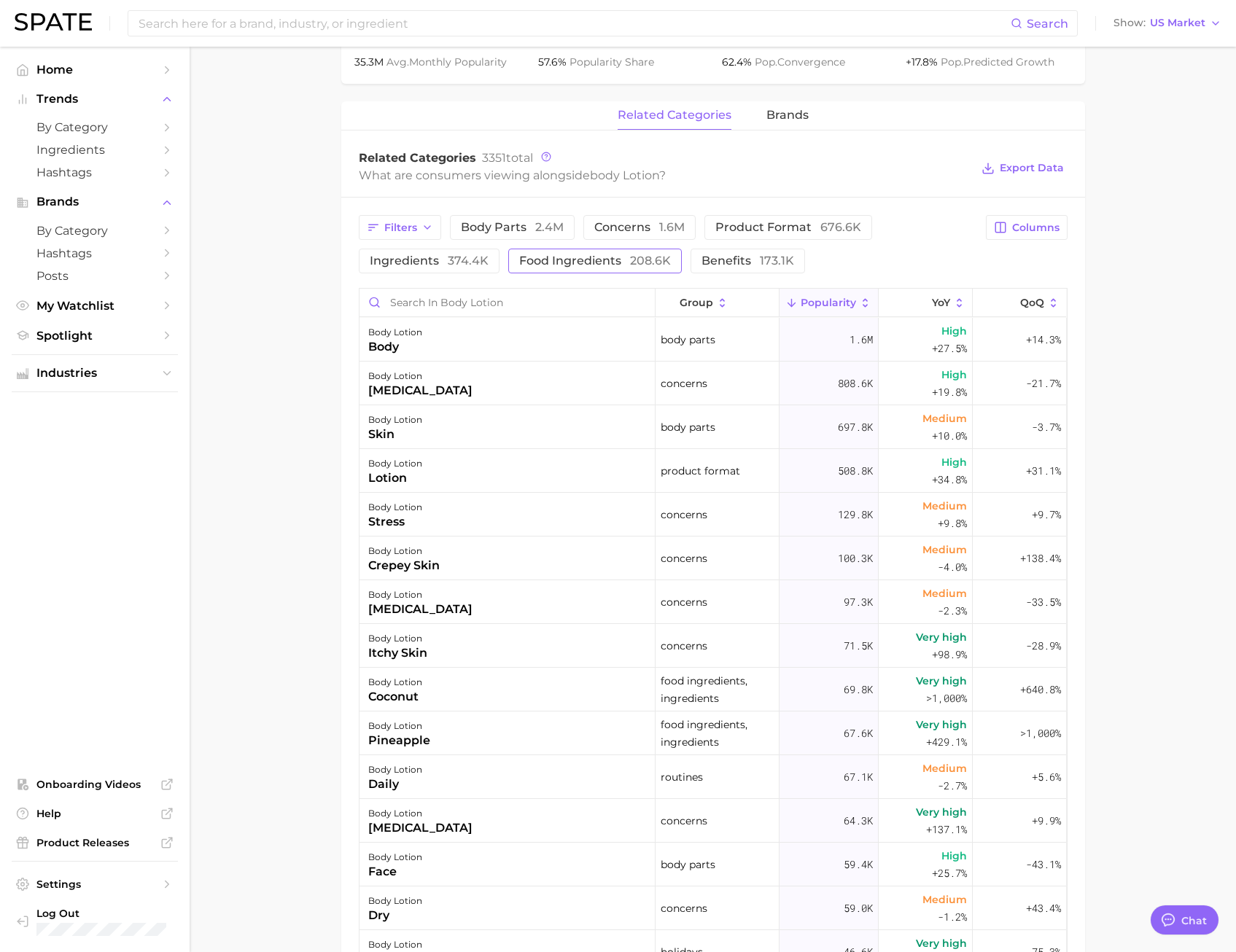
click at [623, 260] on span "food ingredients 208.6k" at bounding box center [595, 261] width 152 height 12
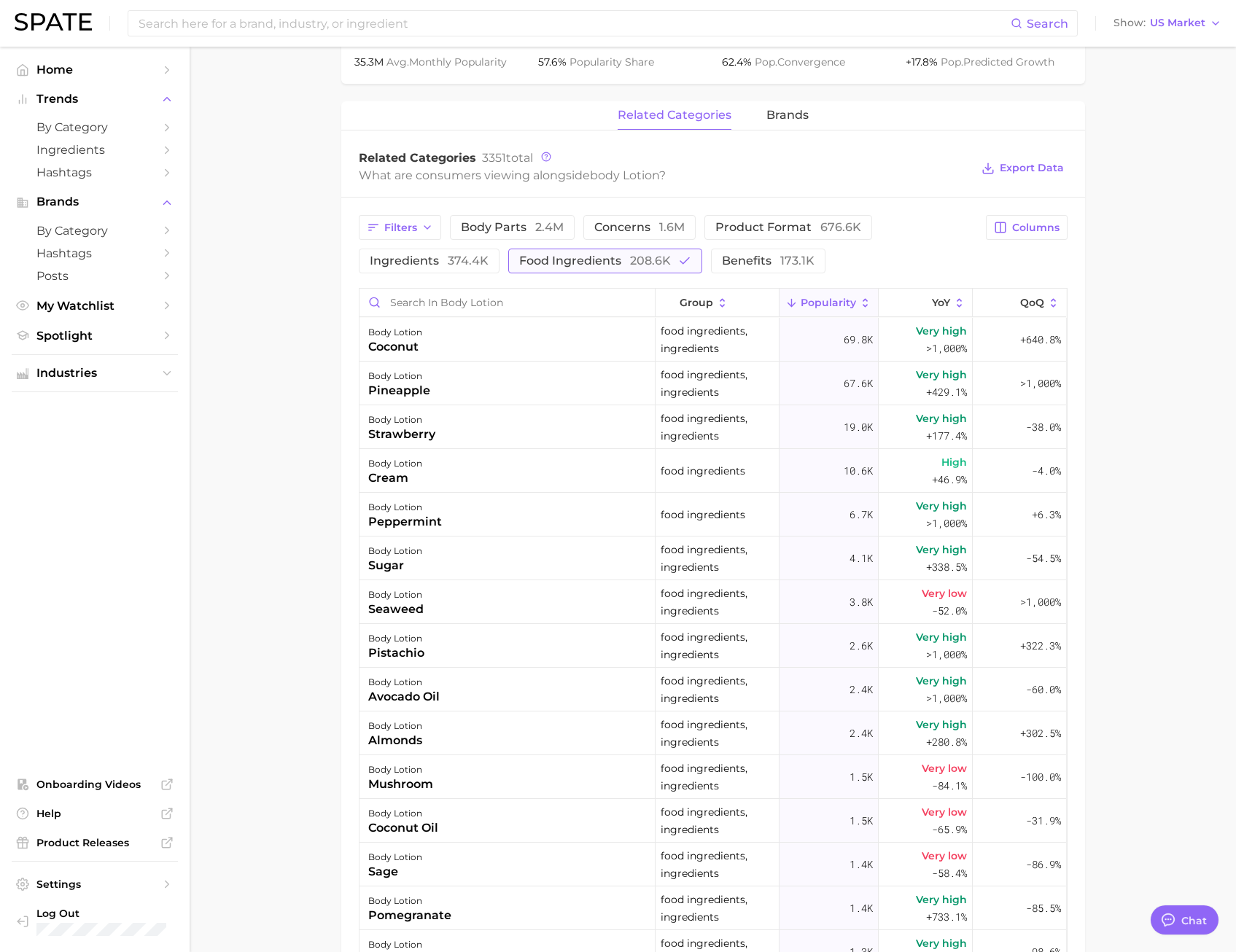
click at [632, 266] on span "208.6k" at bounding box center [651, 260] width 41 height 14
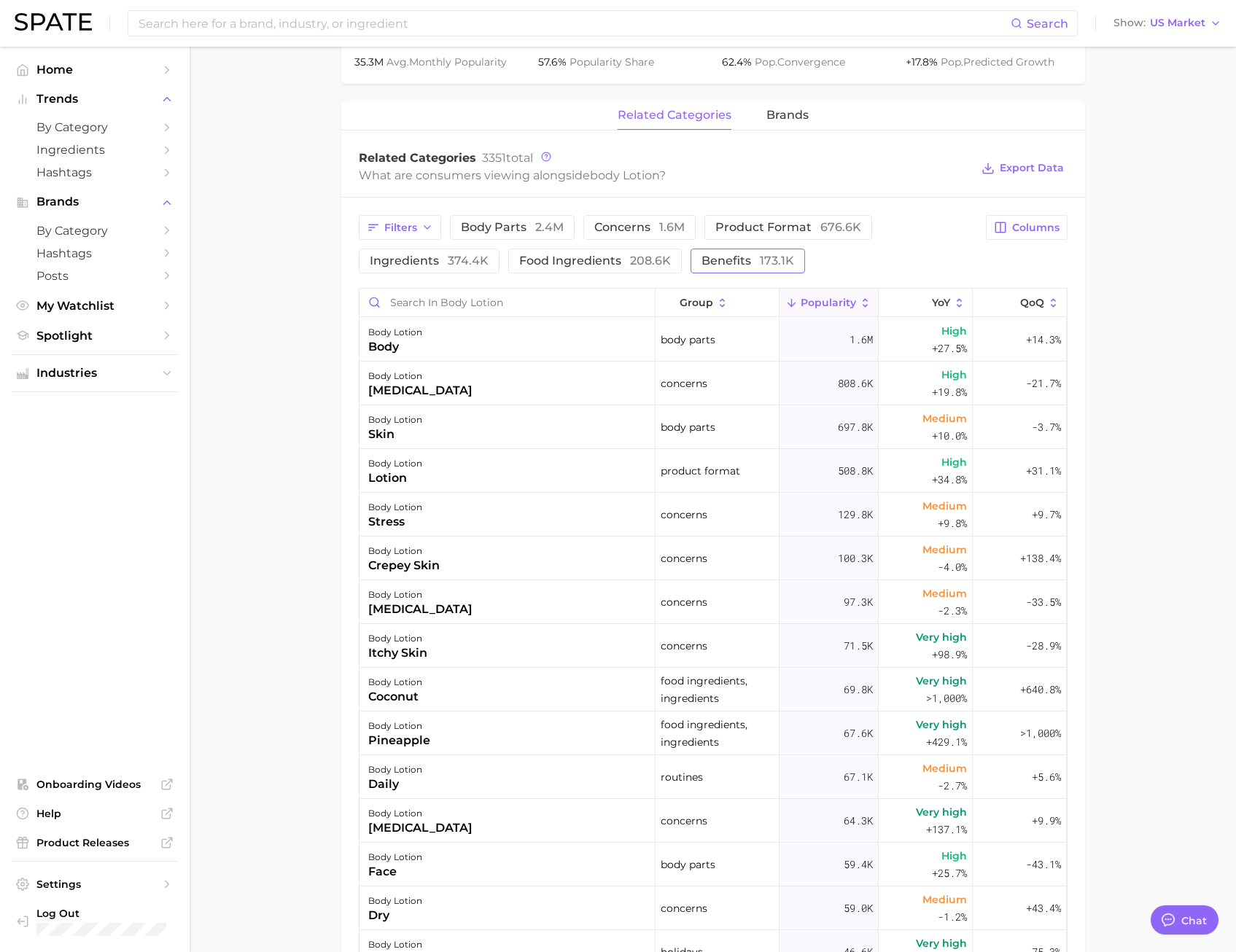
click at [738, 265] on span "benefits 173.1k" at bounding box center [747, 261] width 92 height 12
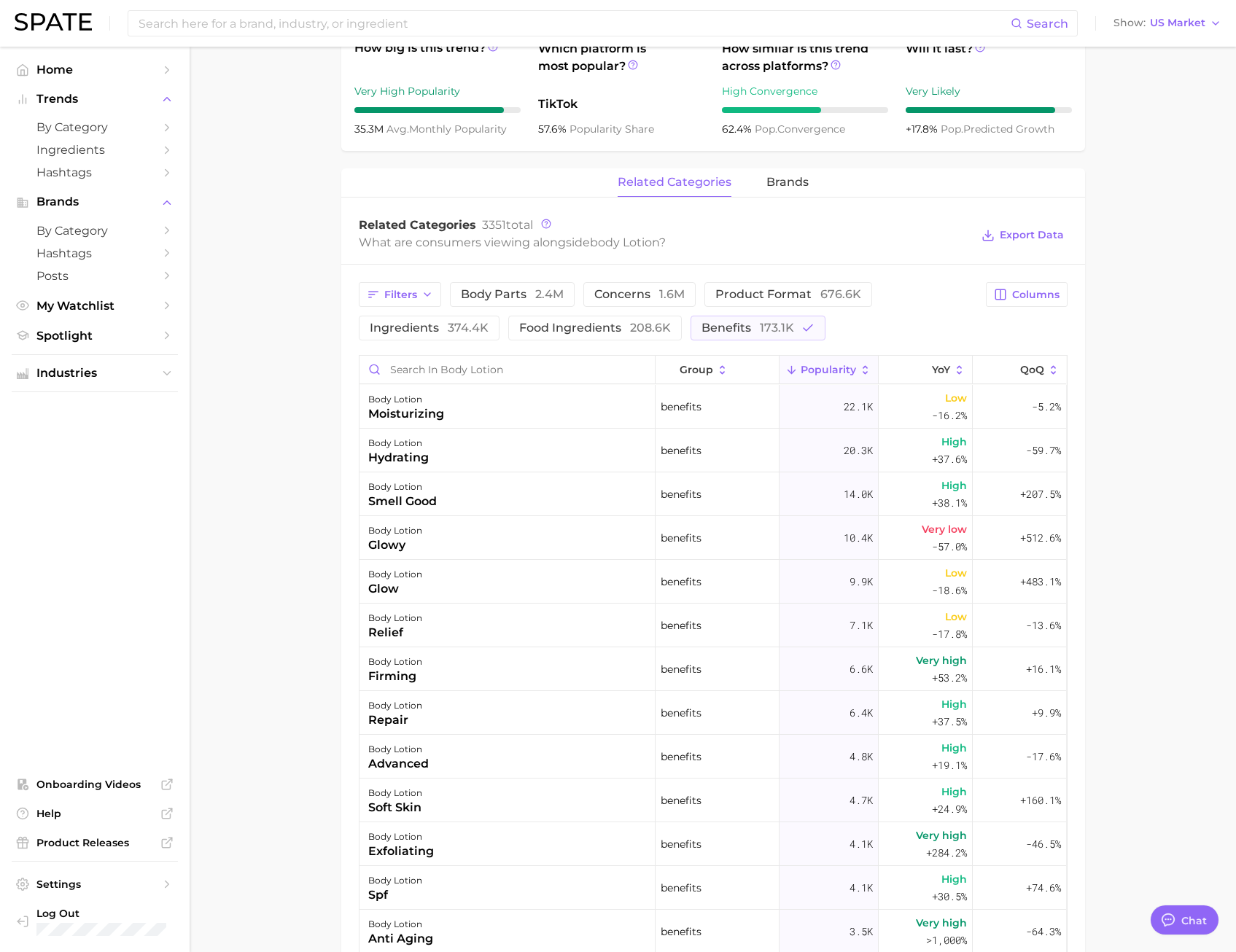
scroll to position [544, 0]
click at [927, 237] on span "Export Data" at bounding box center [1032, 235] width 64 height 13
click at [927, 328] on main "1. bath & body 2. body care products 3. body moisturizing products 4. body loti…" at bounding box center [712, 451] width 1047 height 1896
click at [927, 367] on span "YoY" at bounding box center [941, 370] width 18 height 12
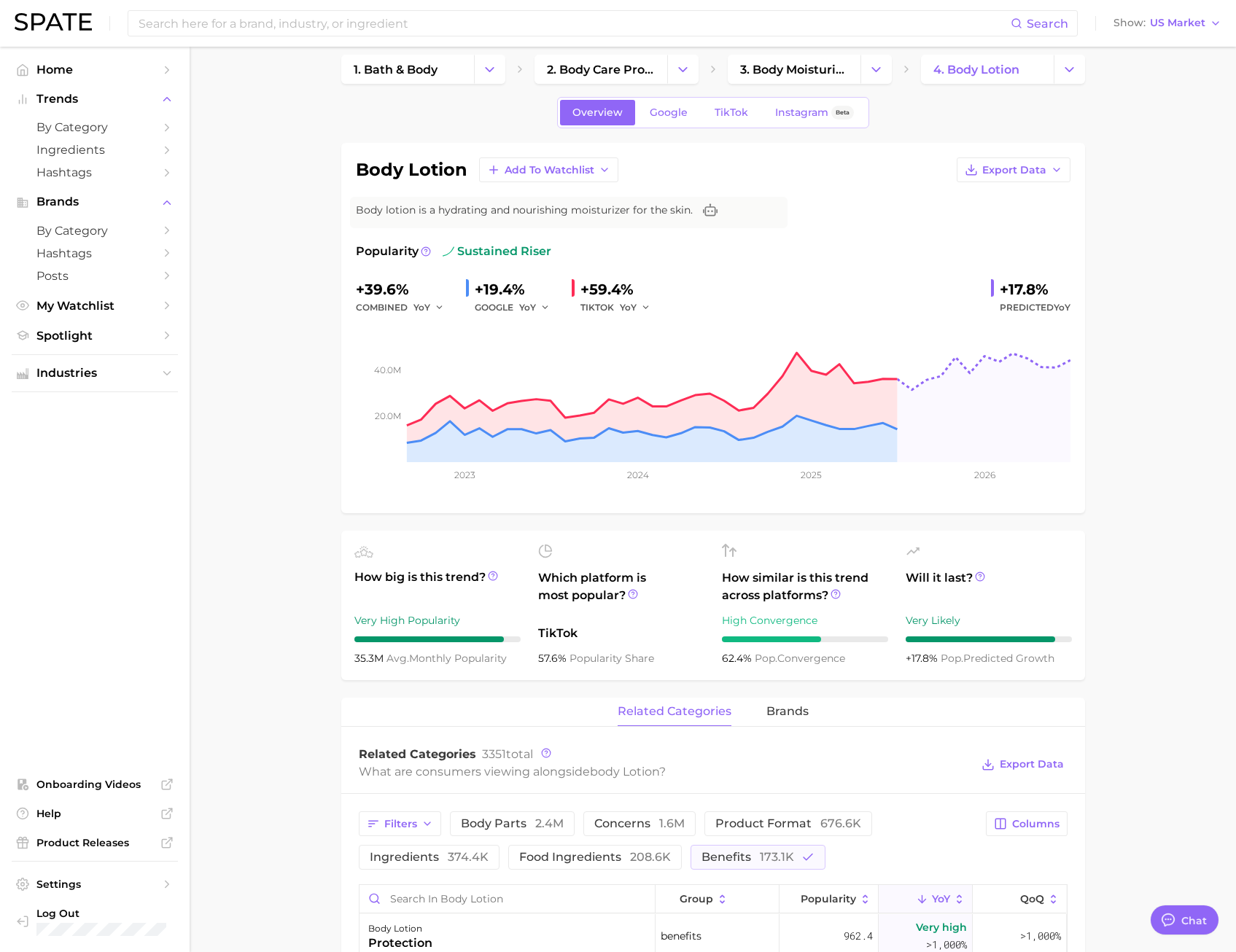
scroll to position [0, 0]
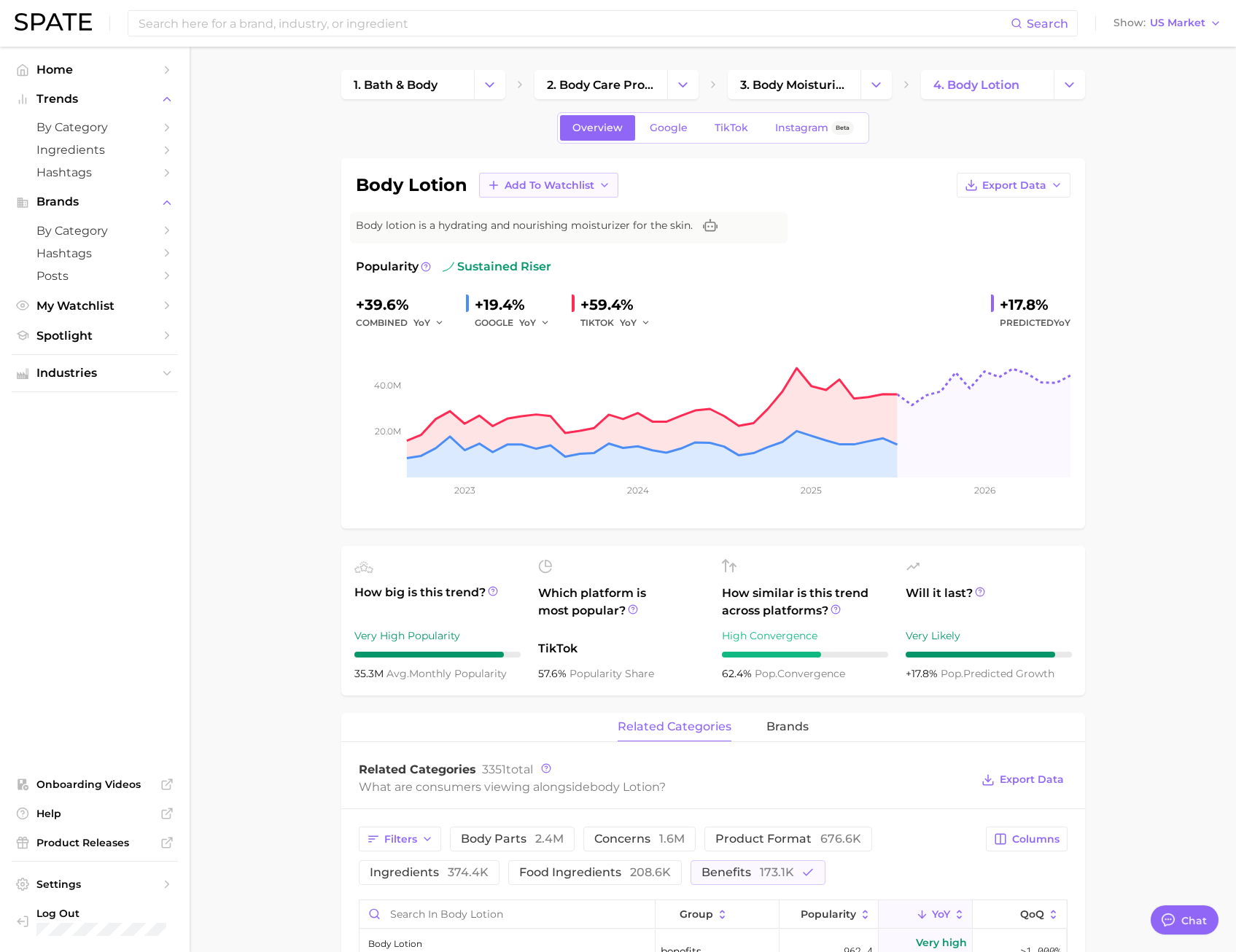
click at [570, 187] on span "Add to Watchlist" at bounding box center [549, 186] width 89 height 13
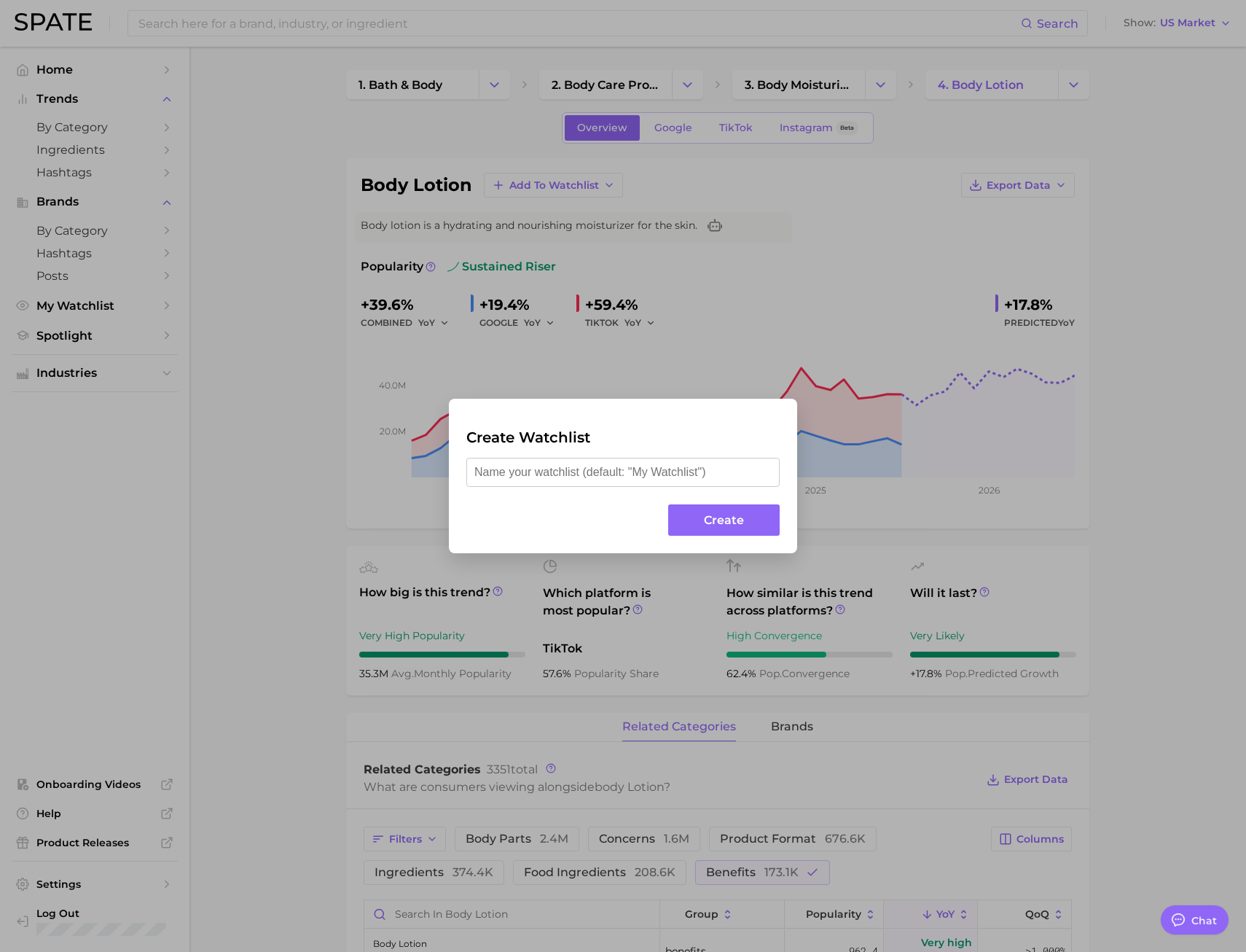
click at [606, 466] on input "text" at bounding box center [623, 472] width 314 height 29
type input "Body Lotion"
click at [706, 491] on button "Create" at bounding box center [724, 520] width 112 height 31
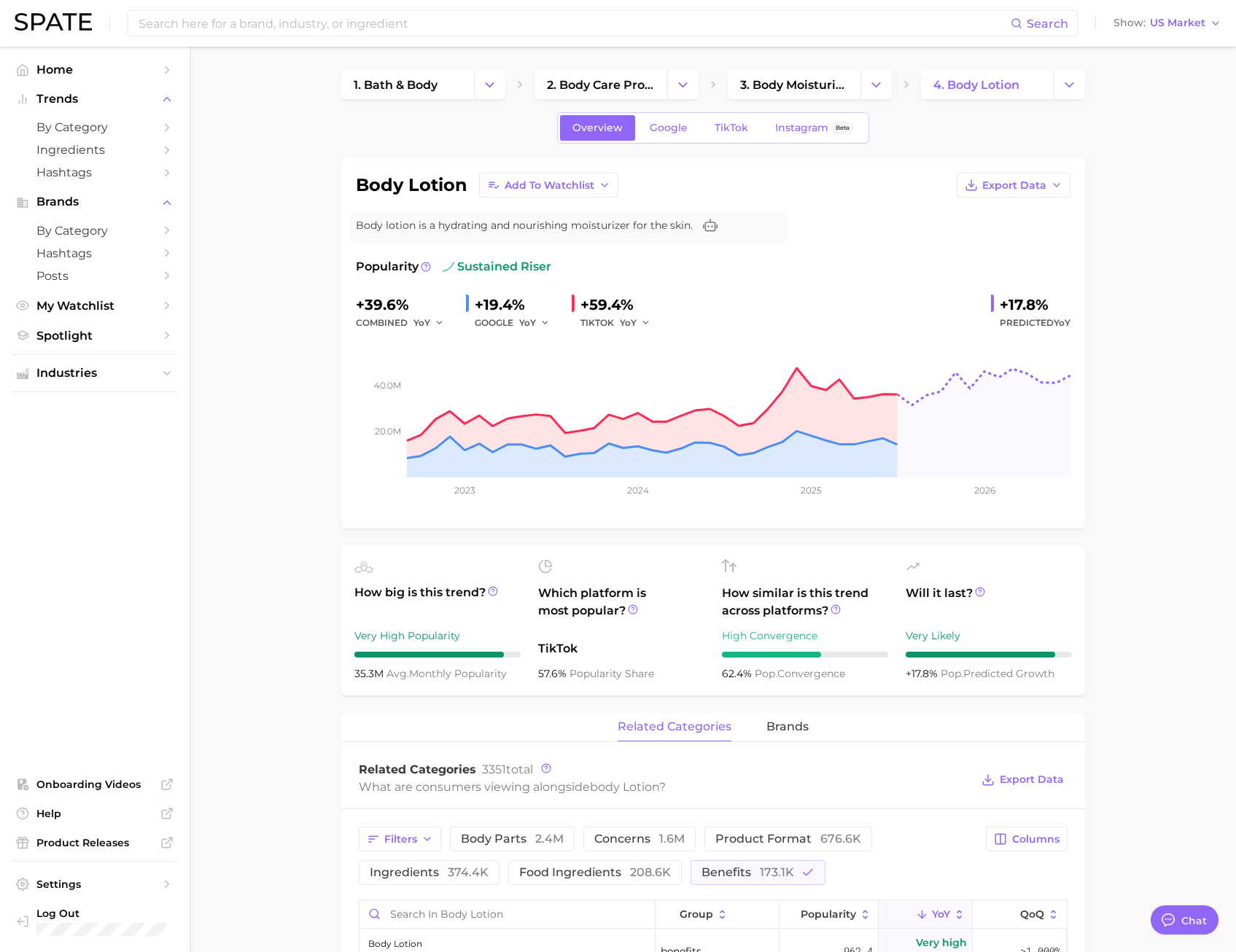
click at [531, 167] on div "body lotion Add to Watchlist Export Data Body lotion is a hydrating and nourish…" at bounding box center [713, 343] width 744 height 370
click at [674, 85] on button "Change Category" at bounding box center [683, 85] width 31 height 29
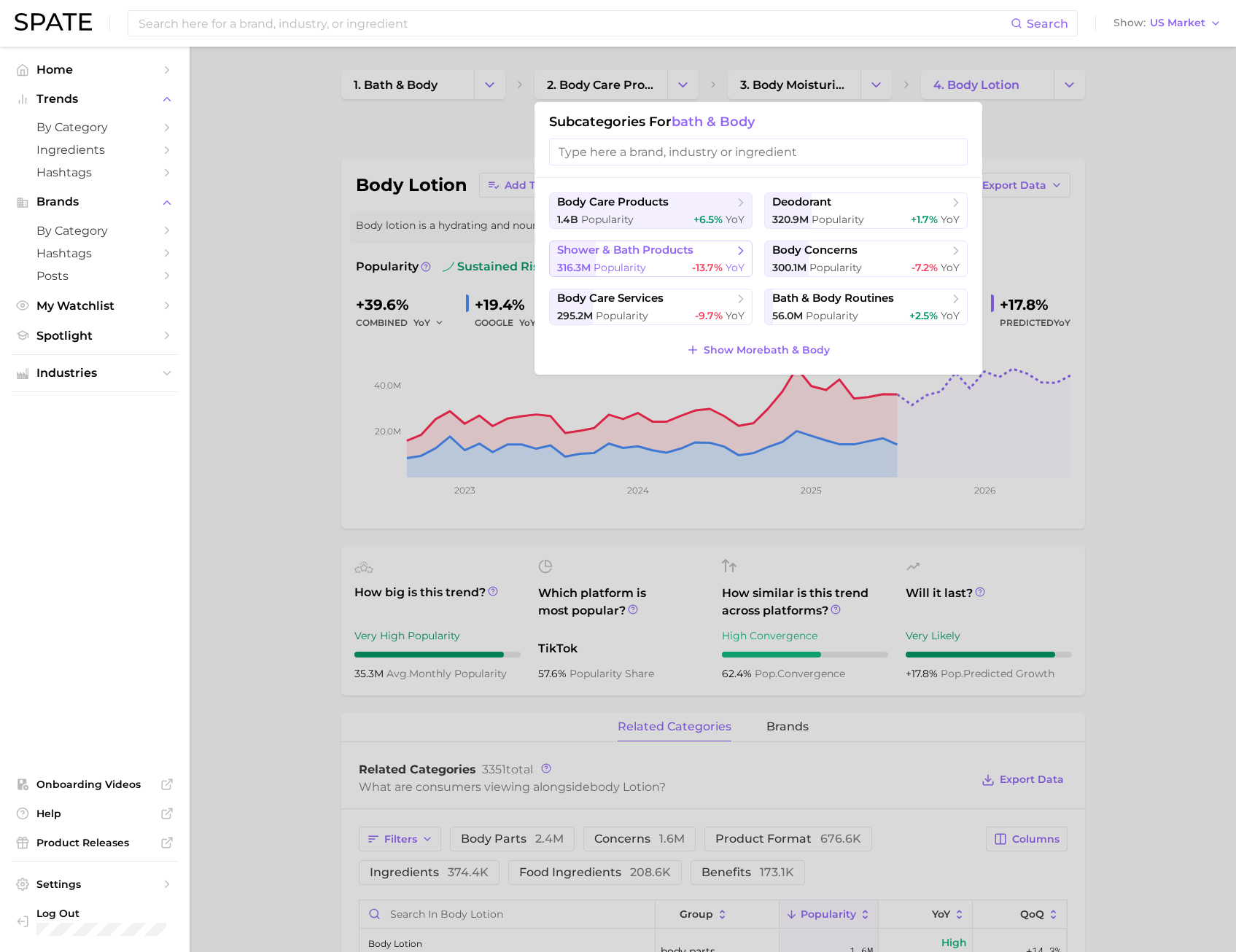
click at [659, 268] on div "316.3m Popularity -13.7% YoY" at bounding box center [650, 268] width 188 height 14
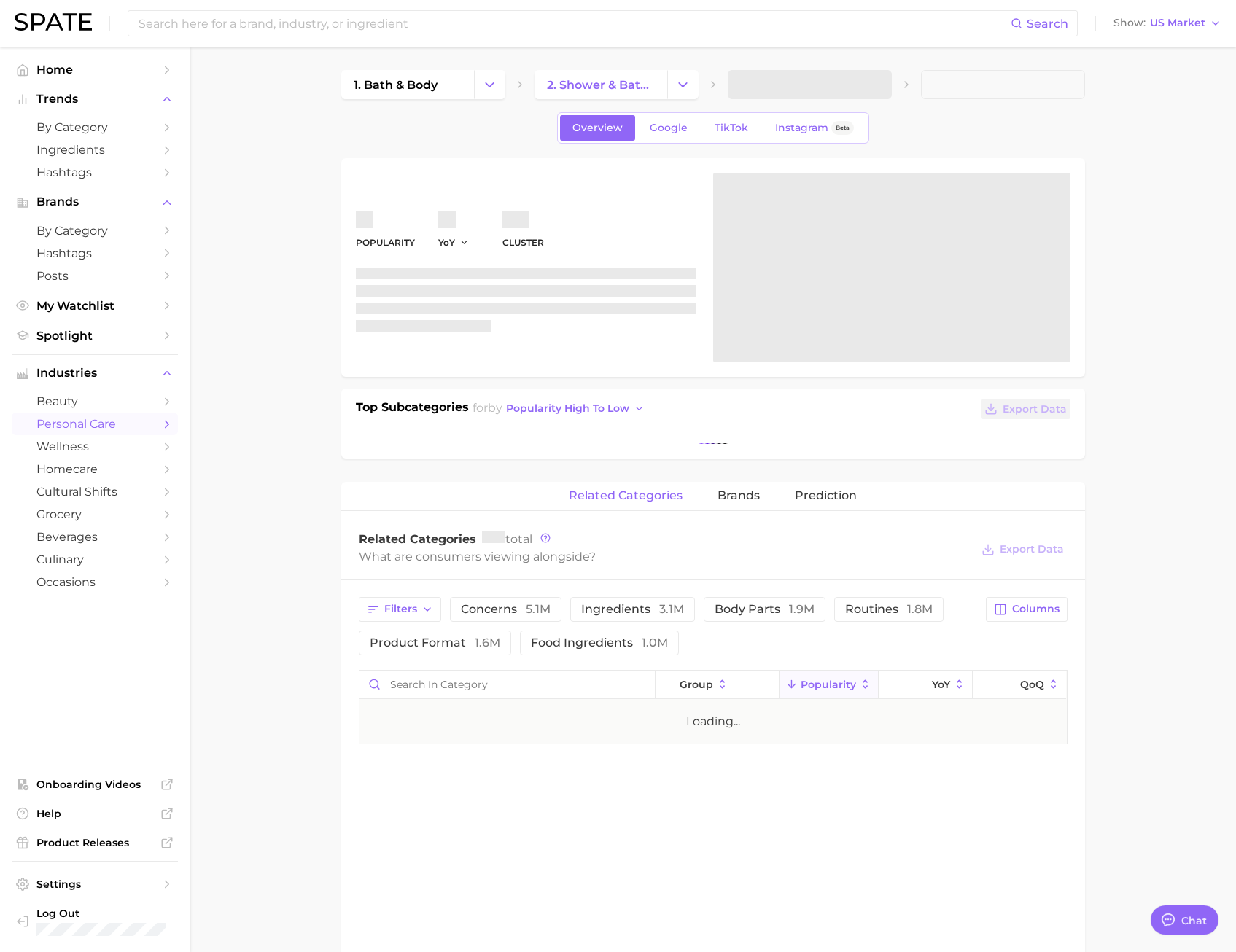
type textarea "x"
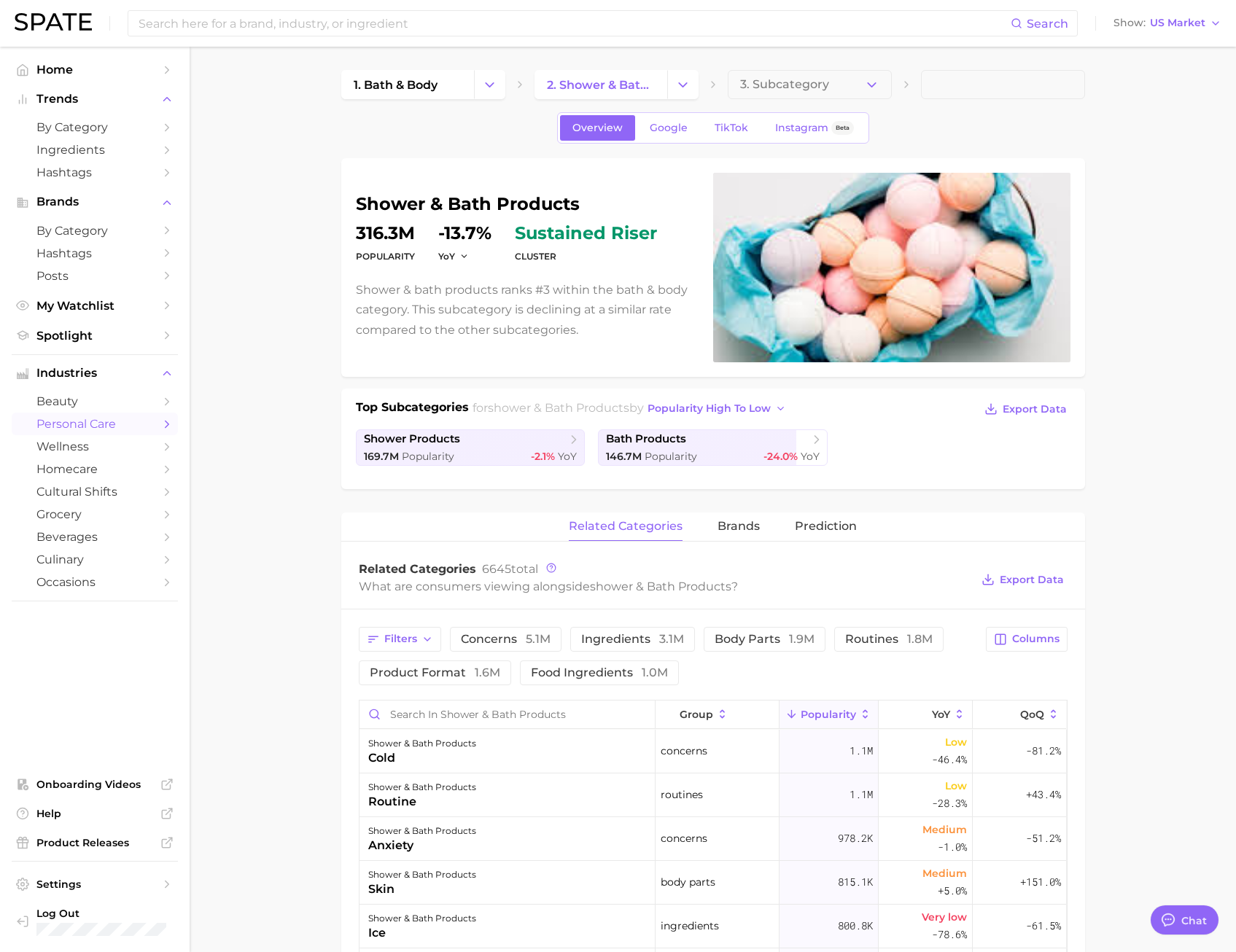
click at [783, 87] on span "3. Subcategory" at bounding box center [785, 85] width 89 height 14
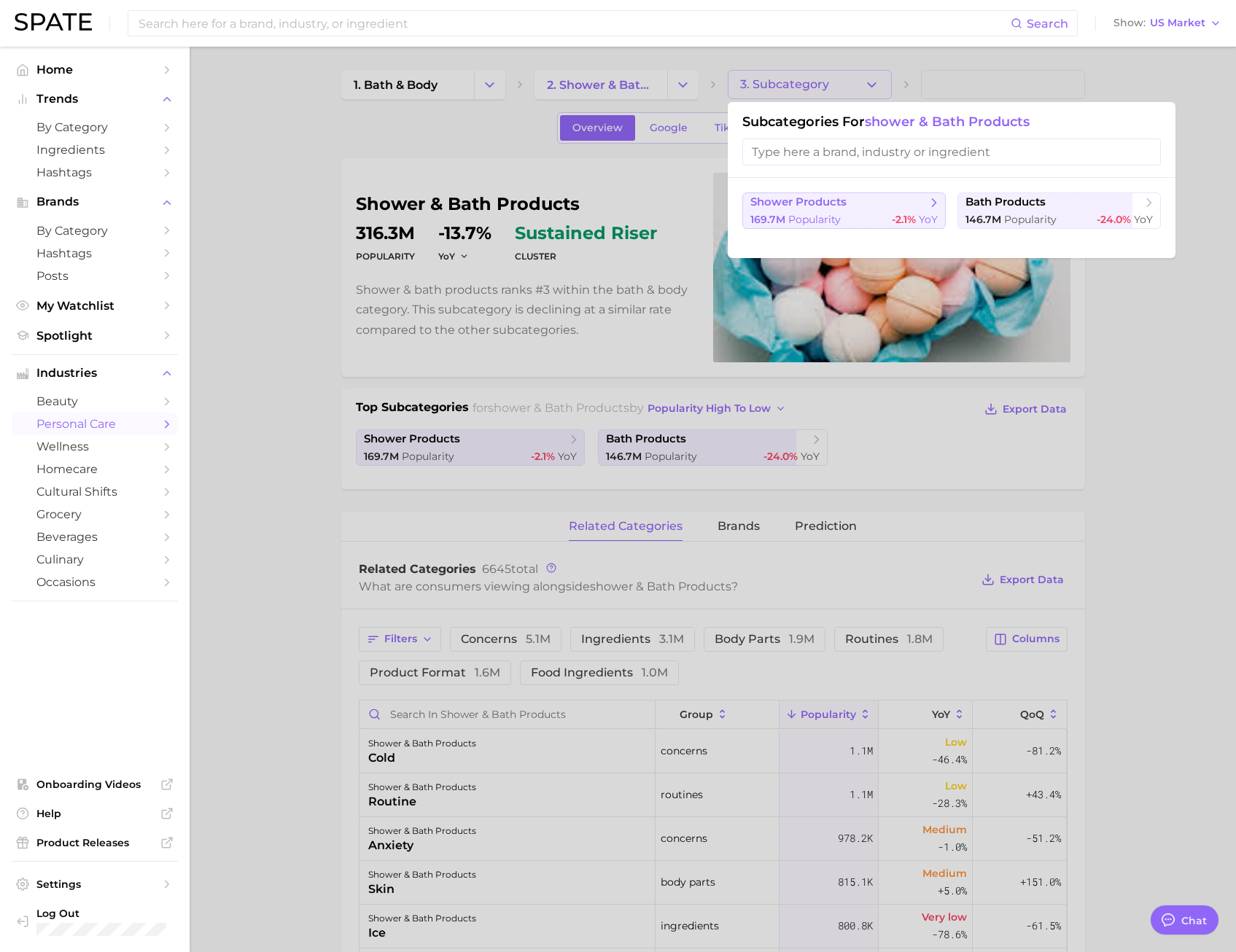
click at [800, 215] on span "Popularity" at bounding box center [814, 220] width 52 height 14
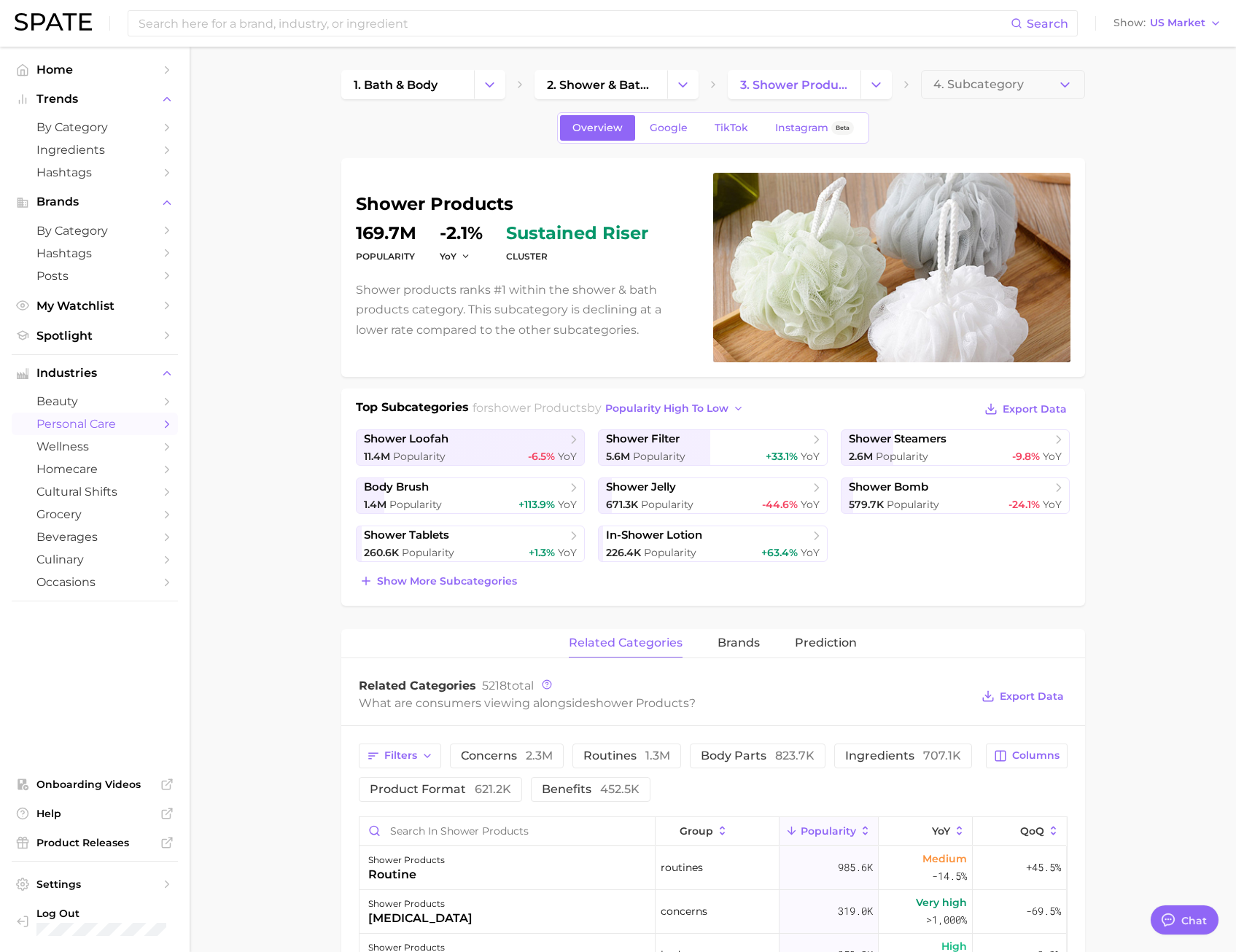
click at [957, 86] on span "4. Subcategory" at bounding box center [978, 85] width 90 height 14
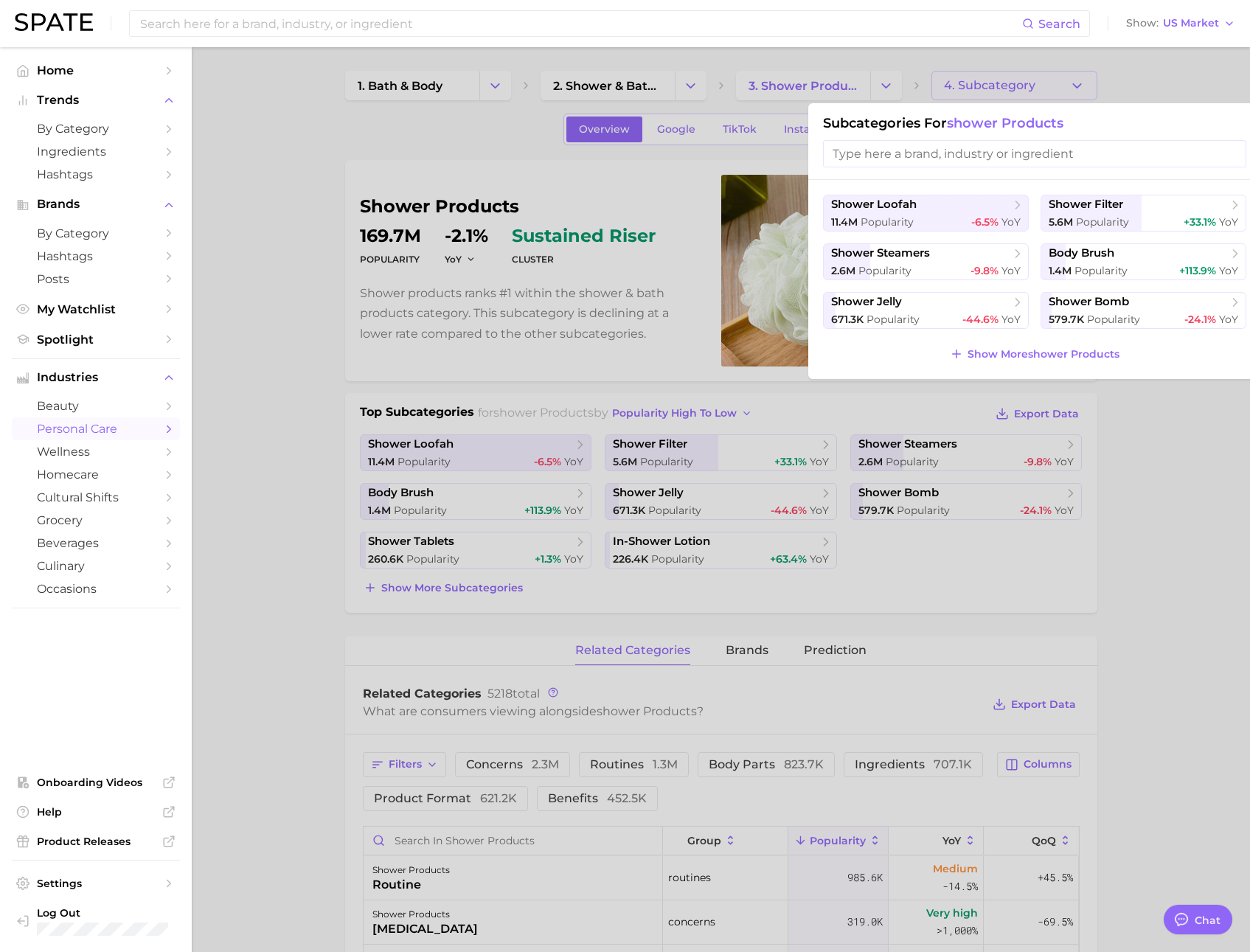
click at [919, 156] on input "search" at bounding box center [1035, 154] width 424 height 28
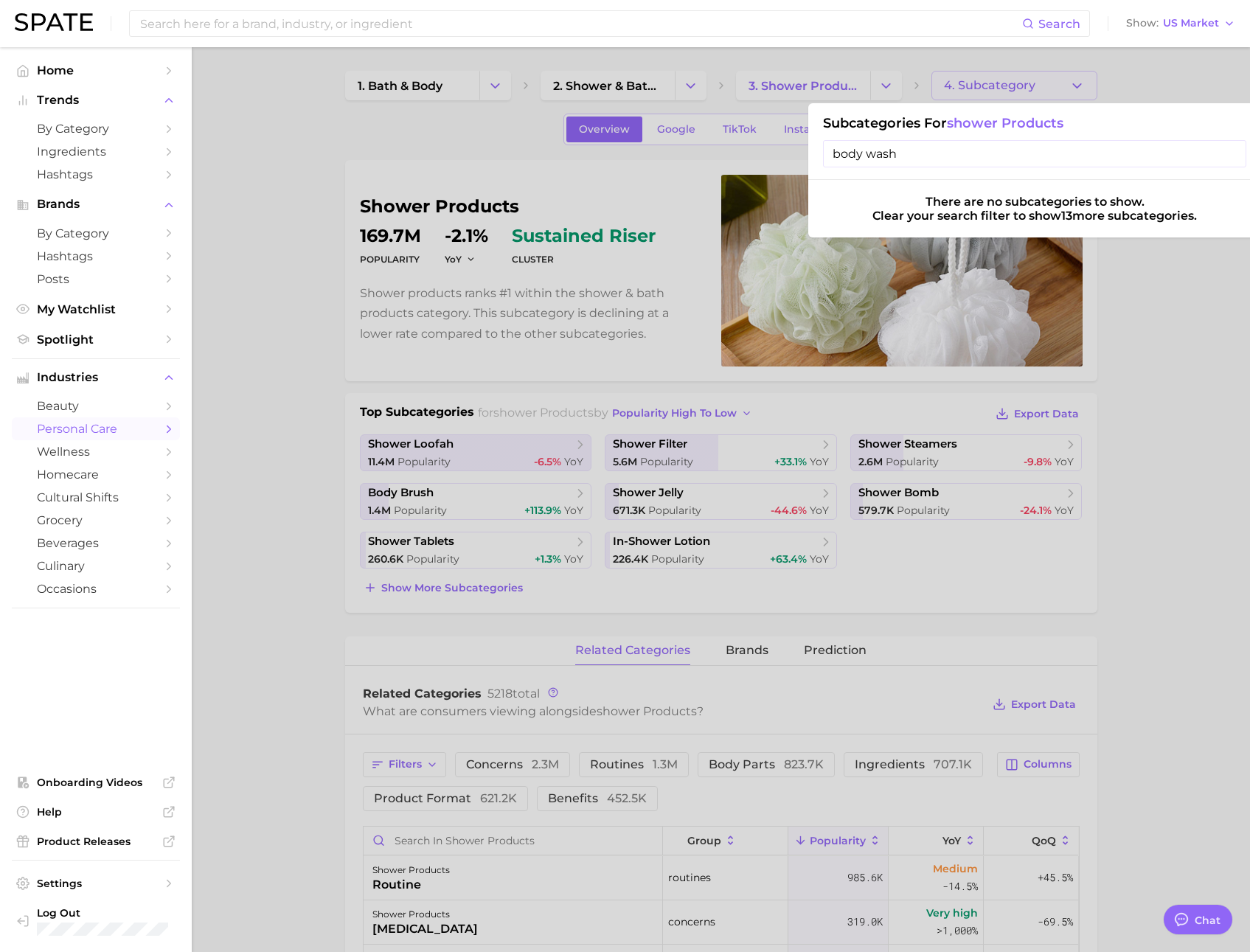
type input "body wash"
click at [1228, 154] on input "body wash" at bounding box center [1035, 154] width 424 height 28
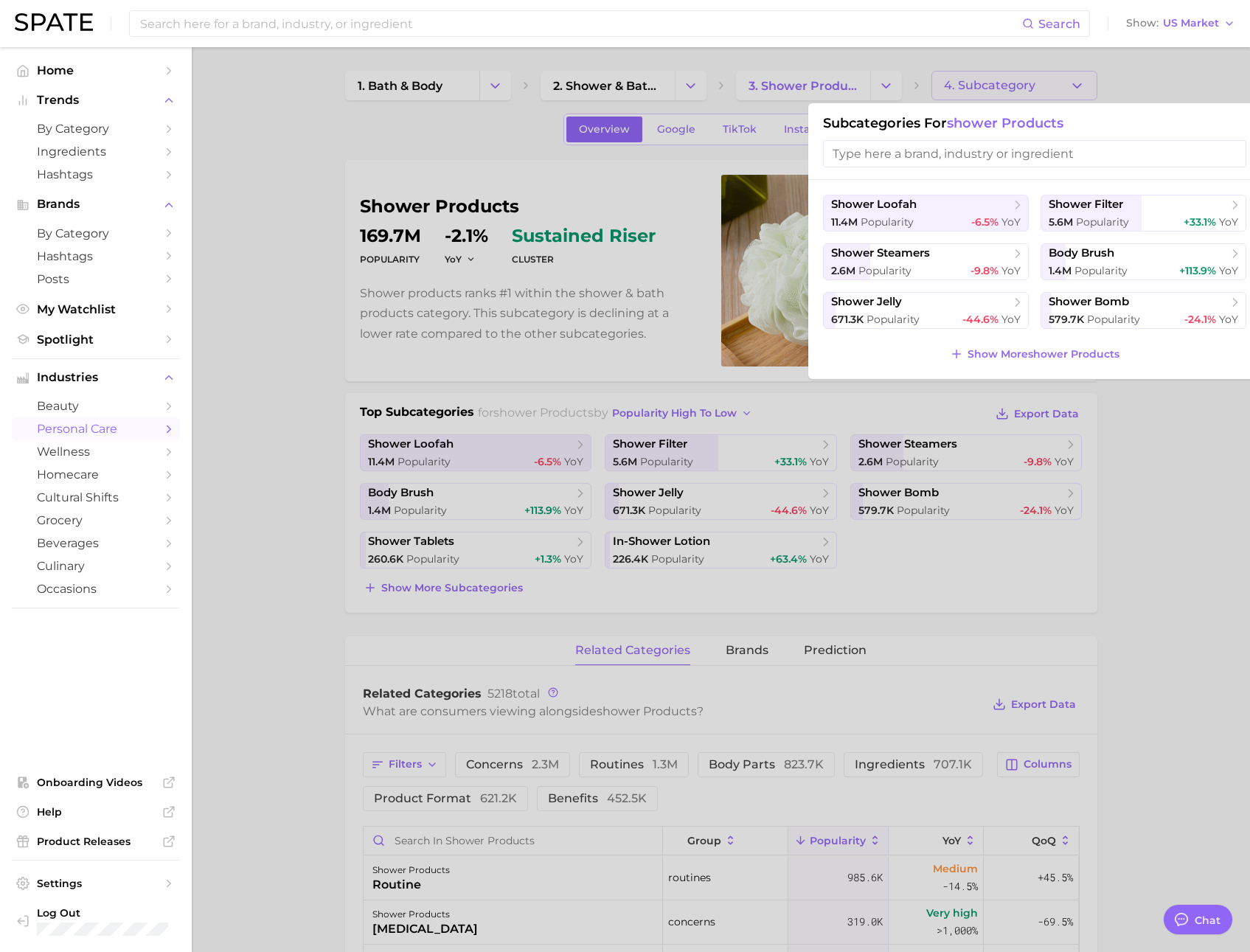
click at [1167, 372] on div "shower loofah 11.4m Popularity -6.5% YoY shower filter 5.6m Popularity +33.1% Y…" at bounding box center [1035, 279] width 453 height 199
click at [1145, 465] on div at bounding box center [625, 476] width 1250 height 952
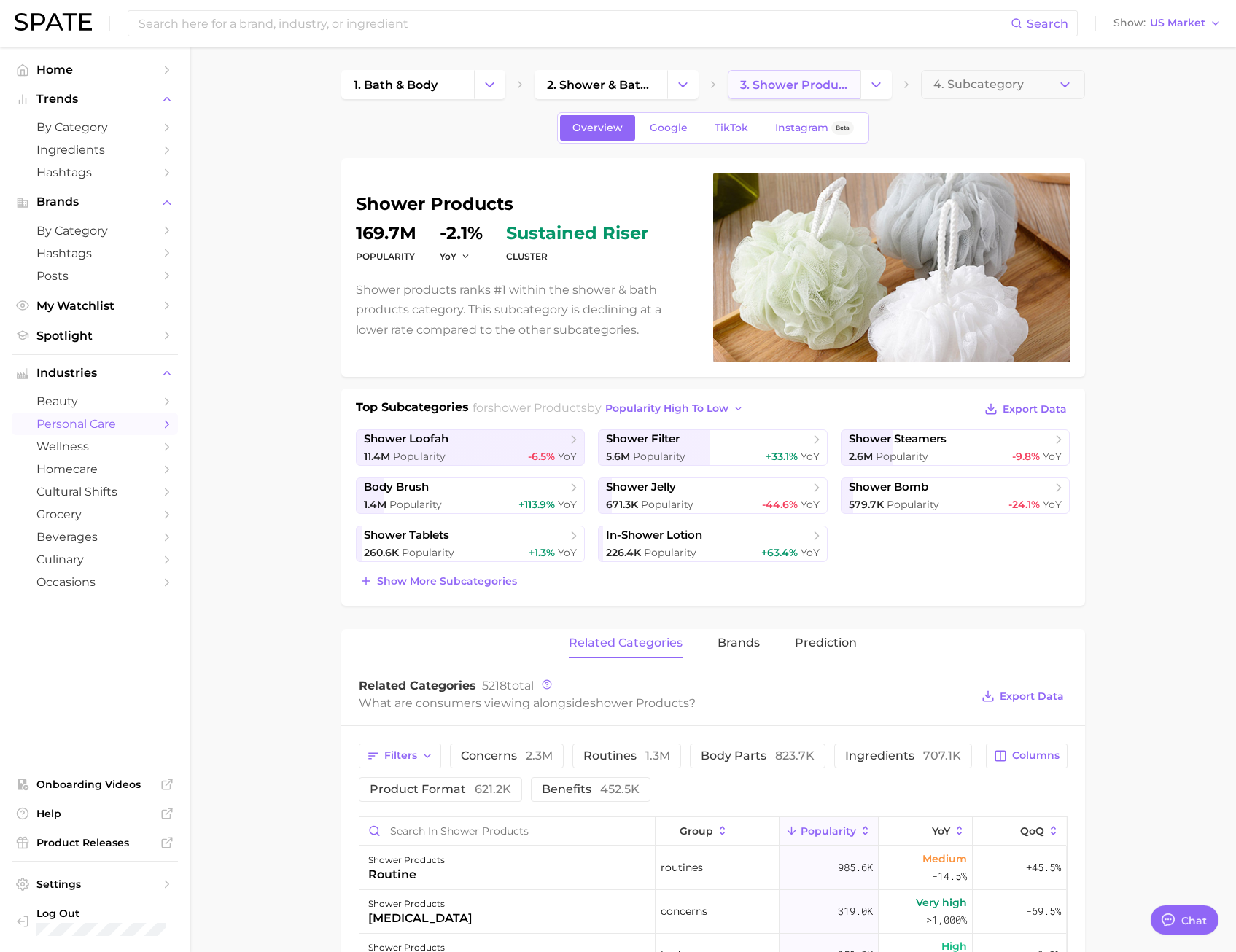
click at [774, 80] on span "3. shower products" at bounding box center [794, 85] width 108 height 14
click at [587, 84] on span "2. shower & bath products" at bounding box center [601, 85] width 108 height 14
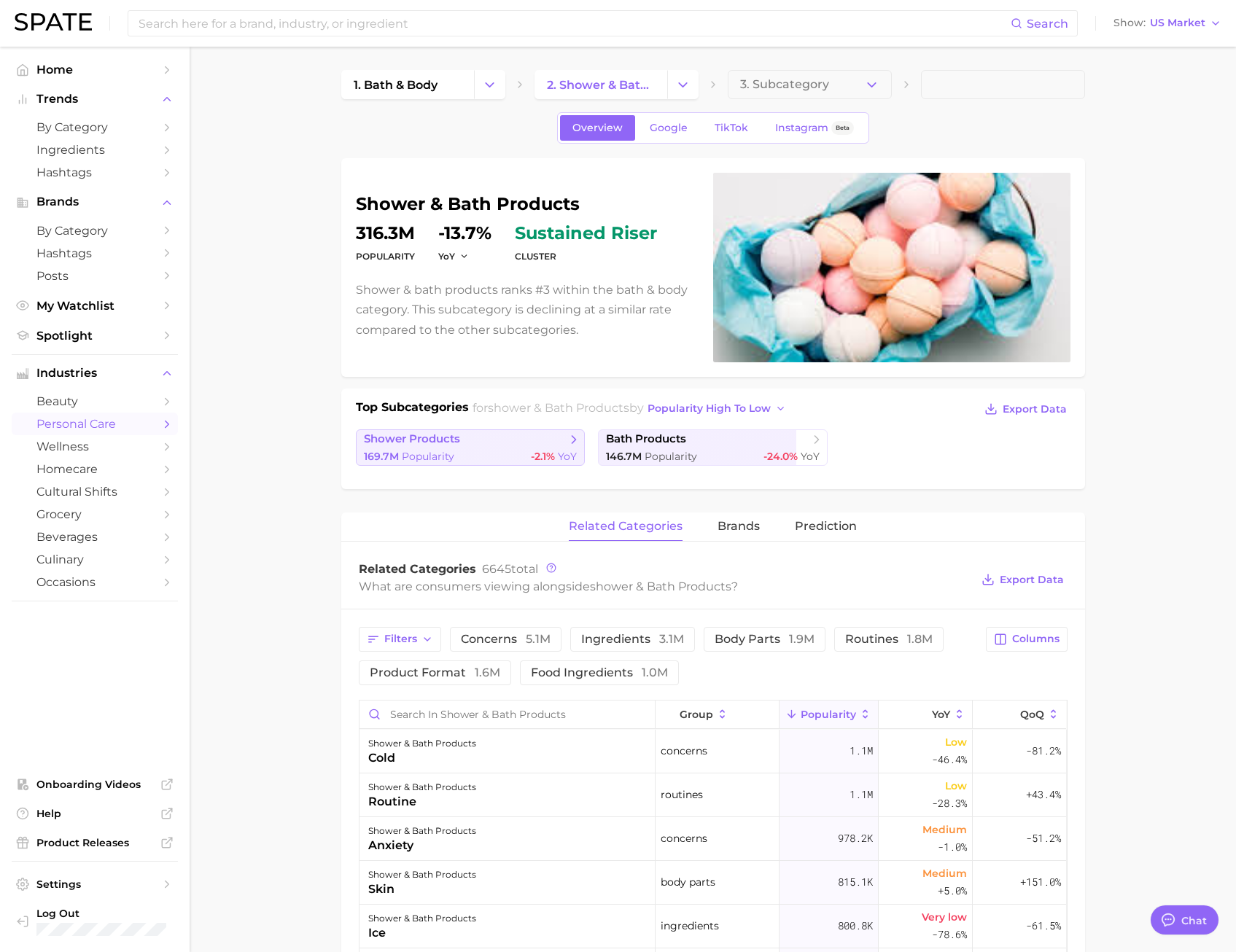
click at [498, 446] on span "shower products" at bounding box center [465, 439] width 203 height 15
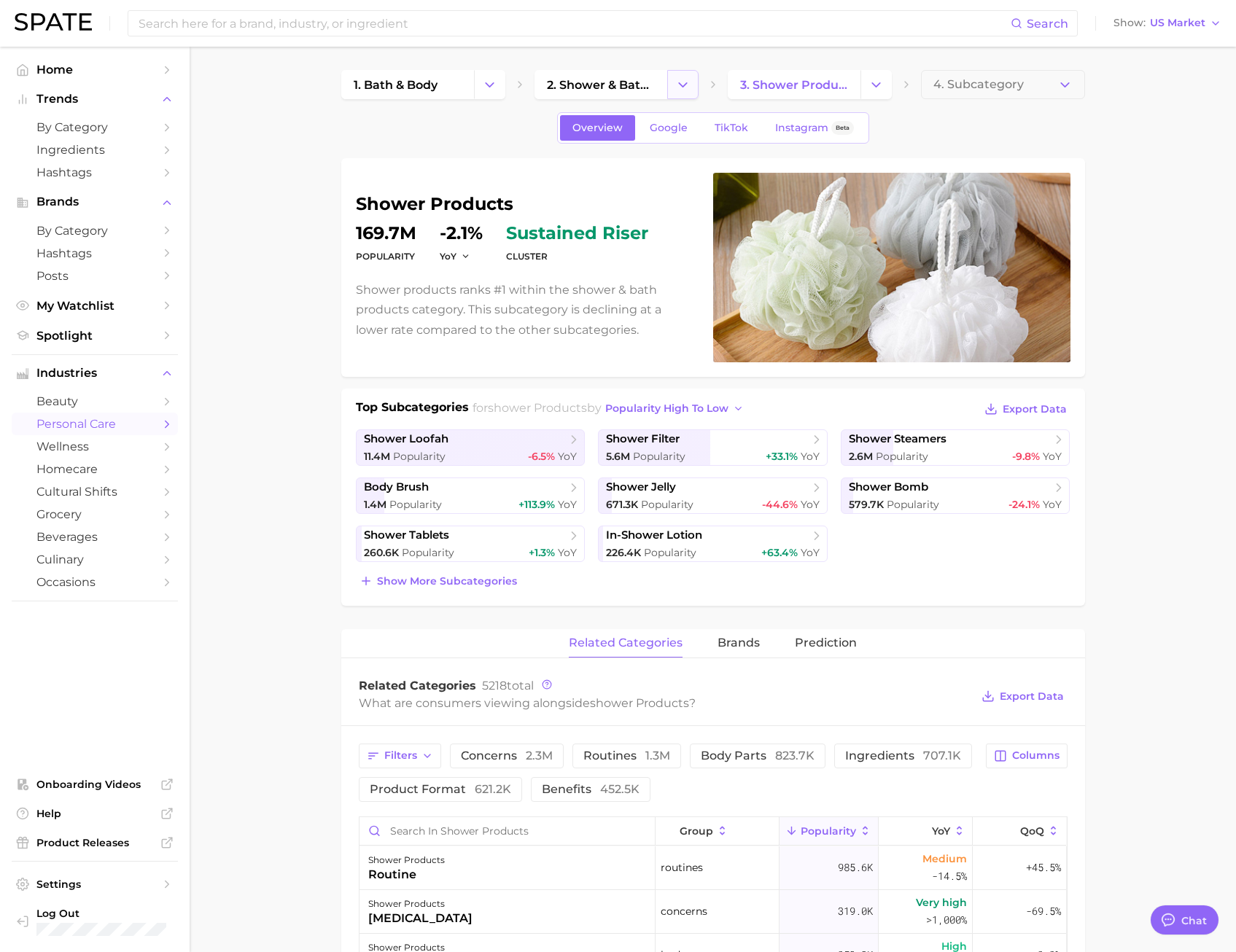
click at [681, 89] on icon "Change Category" at bounding box center [683, 85] width 16 height 16
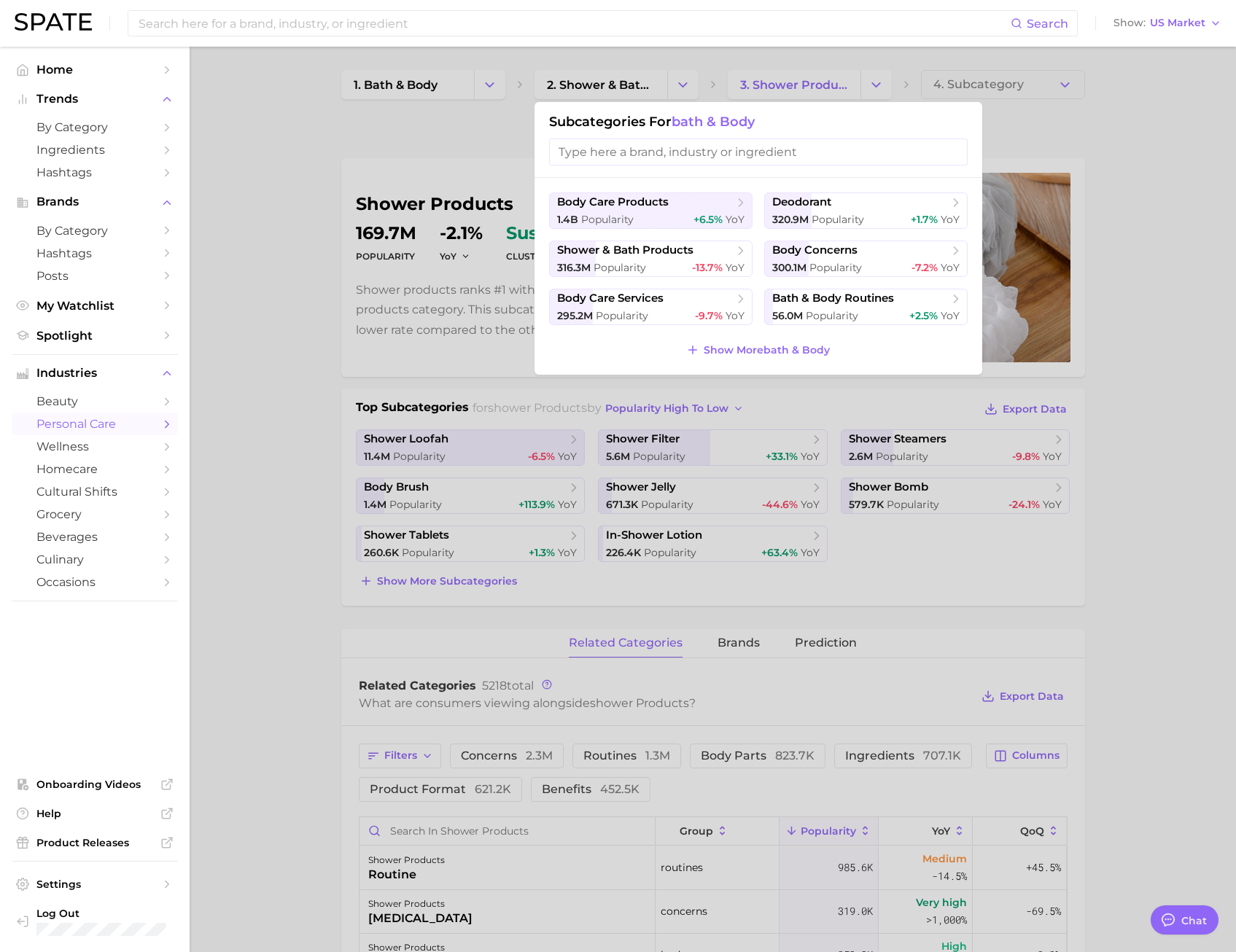
click at [675, 151] on input "search" at bounding box center [758, 153] width 419 height 27
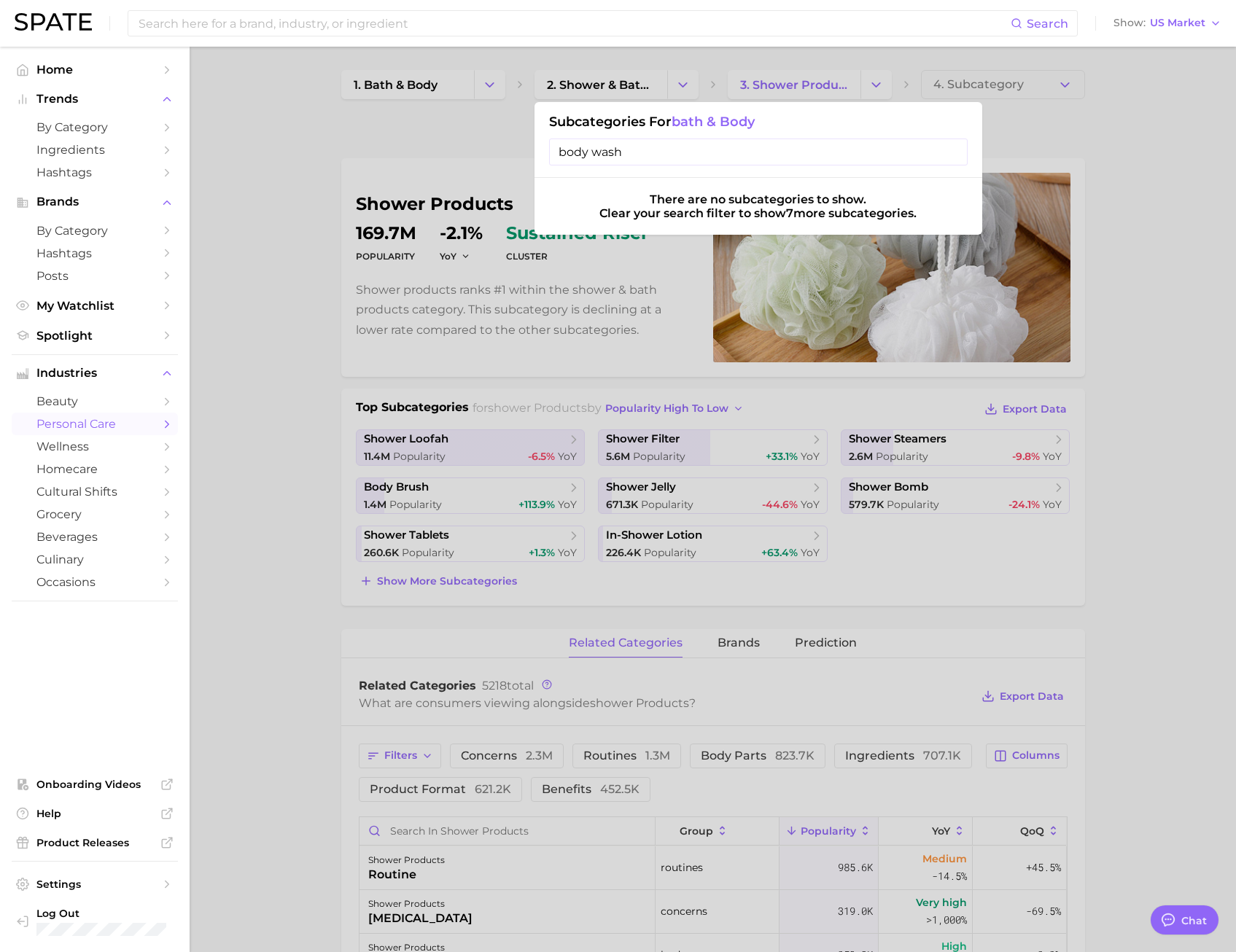
type input "body wash"
click at [490, 78] on div at bounding box center [618, 476] width 1236 height 952
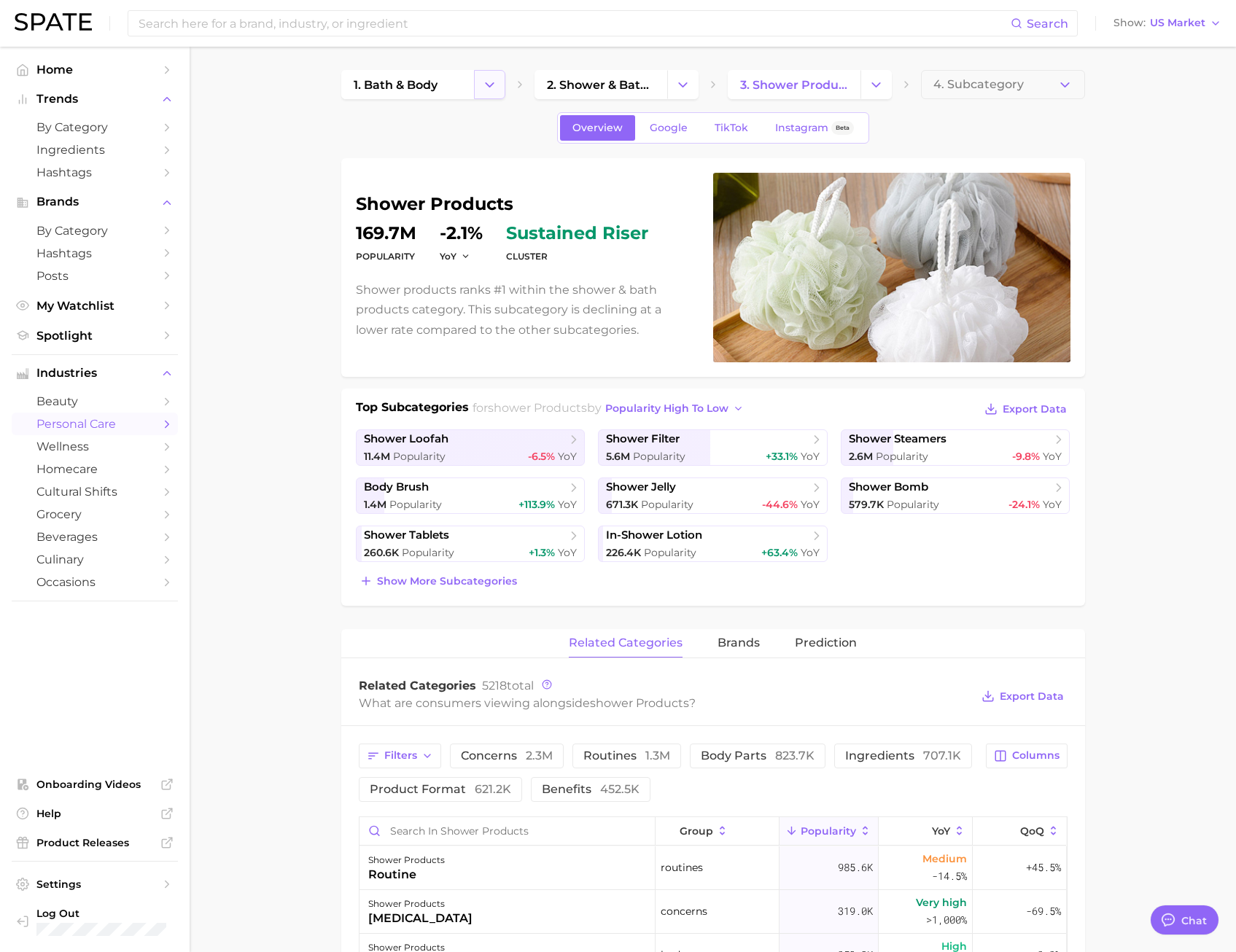
click at [490, 78] on icon "Change Category" at bounding box center [490, 85] width 16 height 16
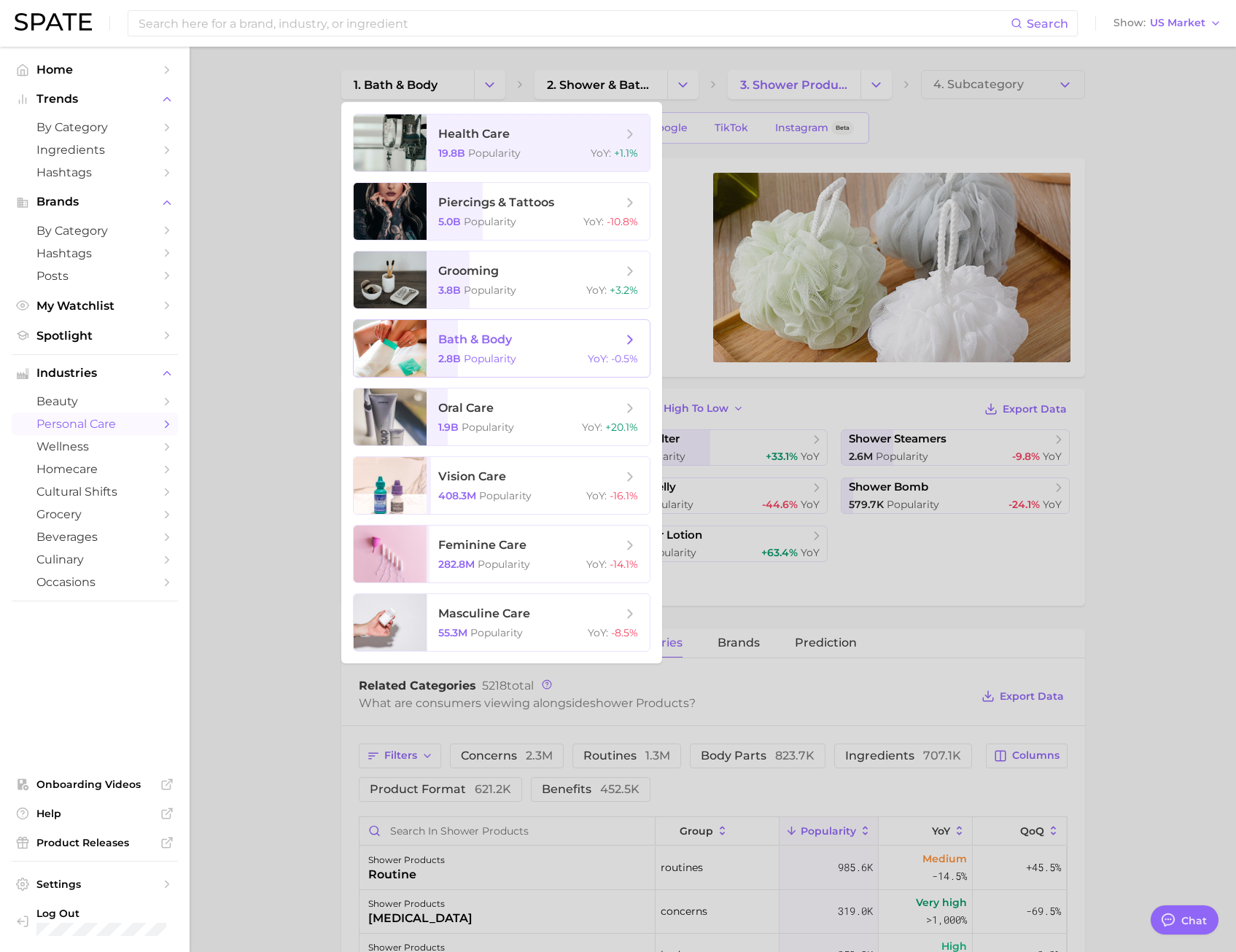
click at [527, 358] on div "2.8b Popularity YoY : -0.5%" at bounding box center [538, 359] width 200 height 14
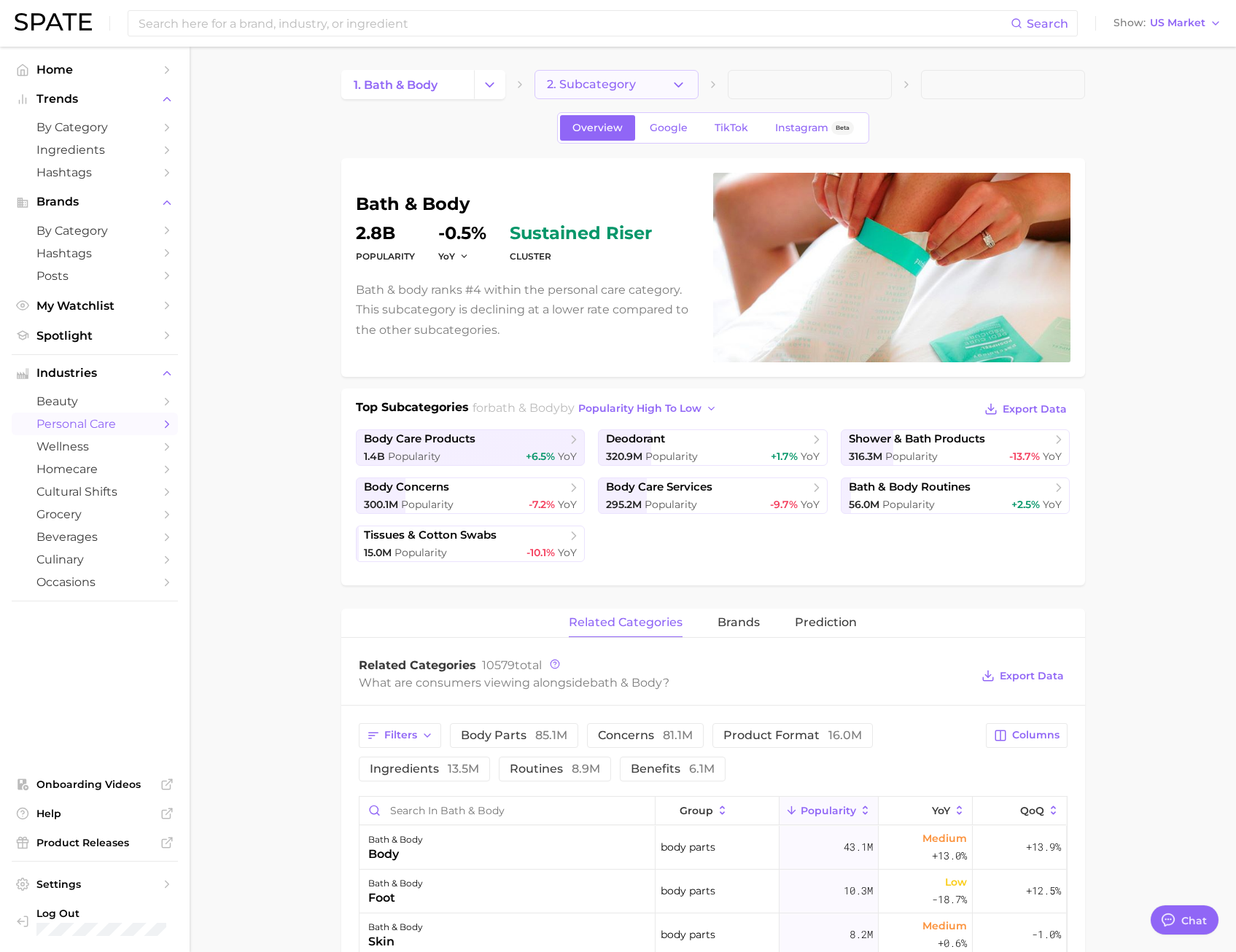
click at [585, 85] on span "2. Subcategory" at bounding box center [592, 85] width 89 height 14
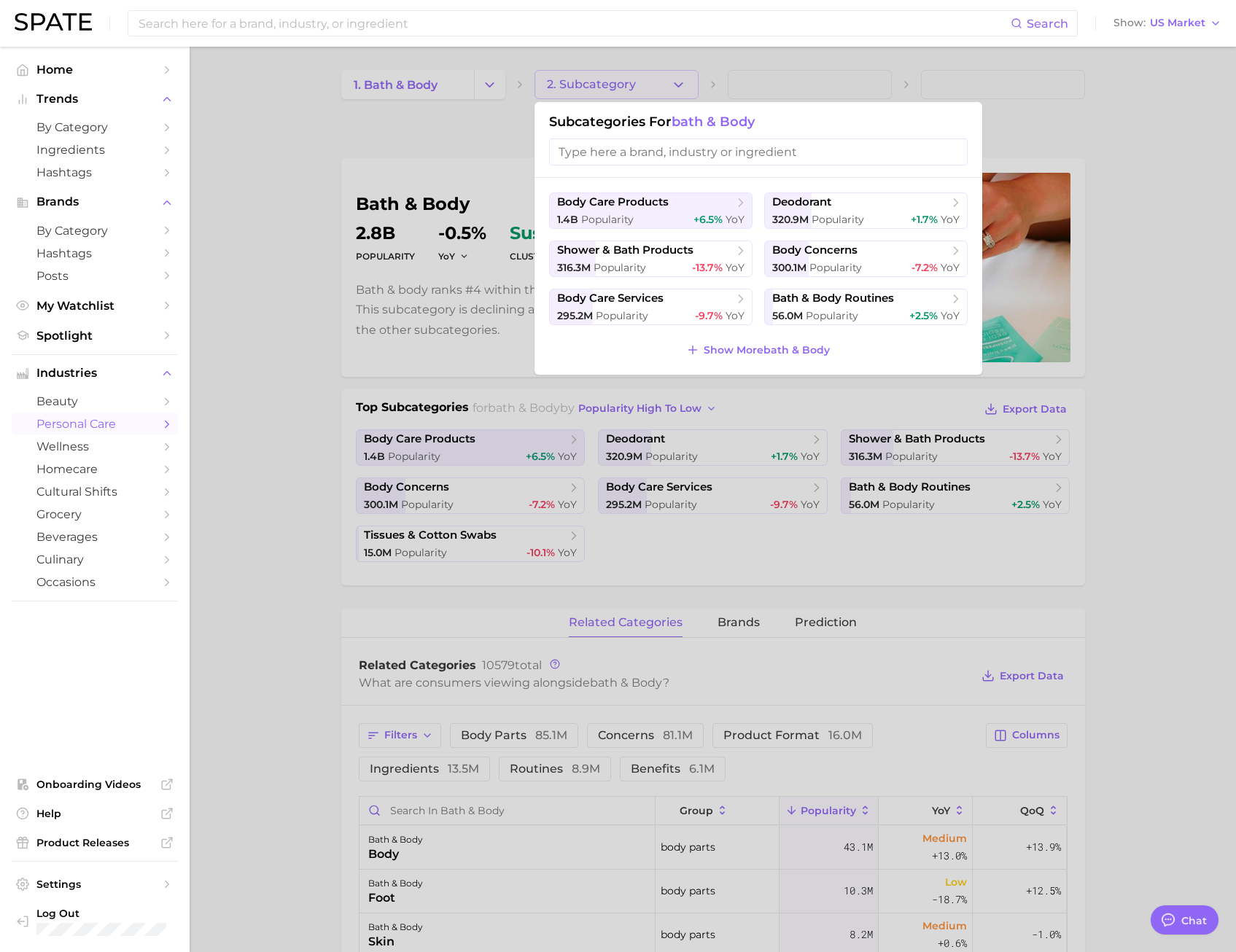
click at [612, 148] on input "search" at bounding box center [758, 153] width 419 height 27
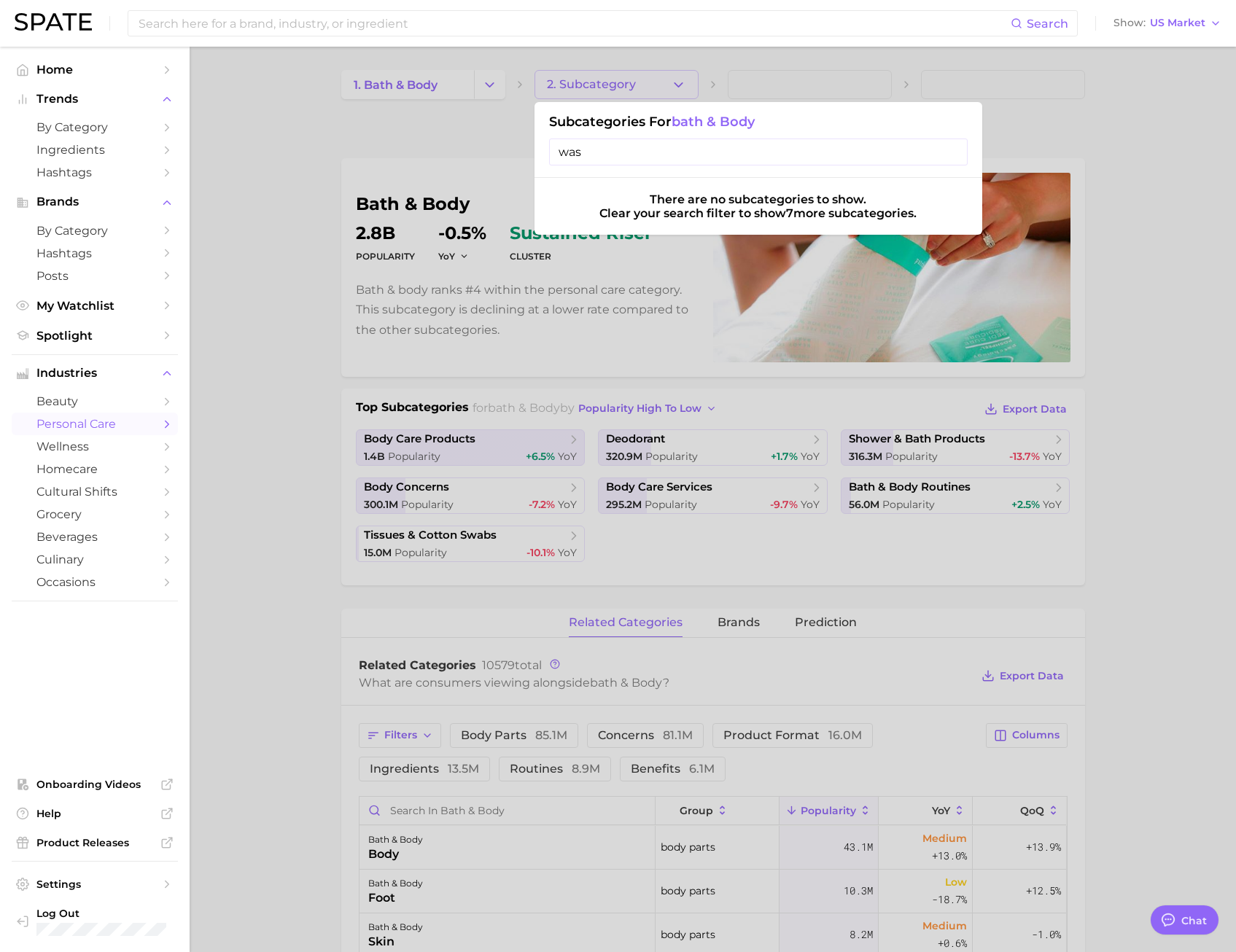
type input "wash"
click at [956, 156] on input "wash" at bounding box center [758, 153] width 419 height 27
click at [949, 156] on input "wash" at bounding box center [758, 153] width 419 height 27
click at [949, 155] on input "wash" at bounding box center [758, 153] width 419 height 27
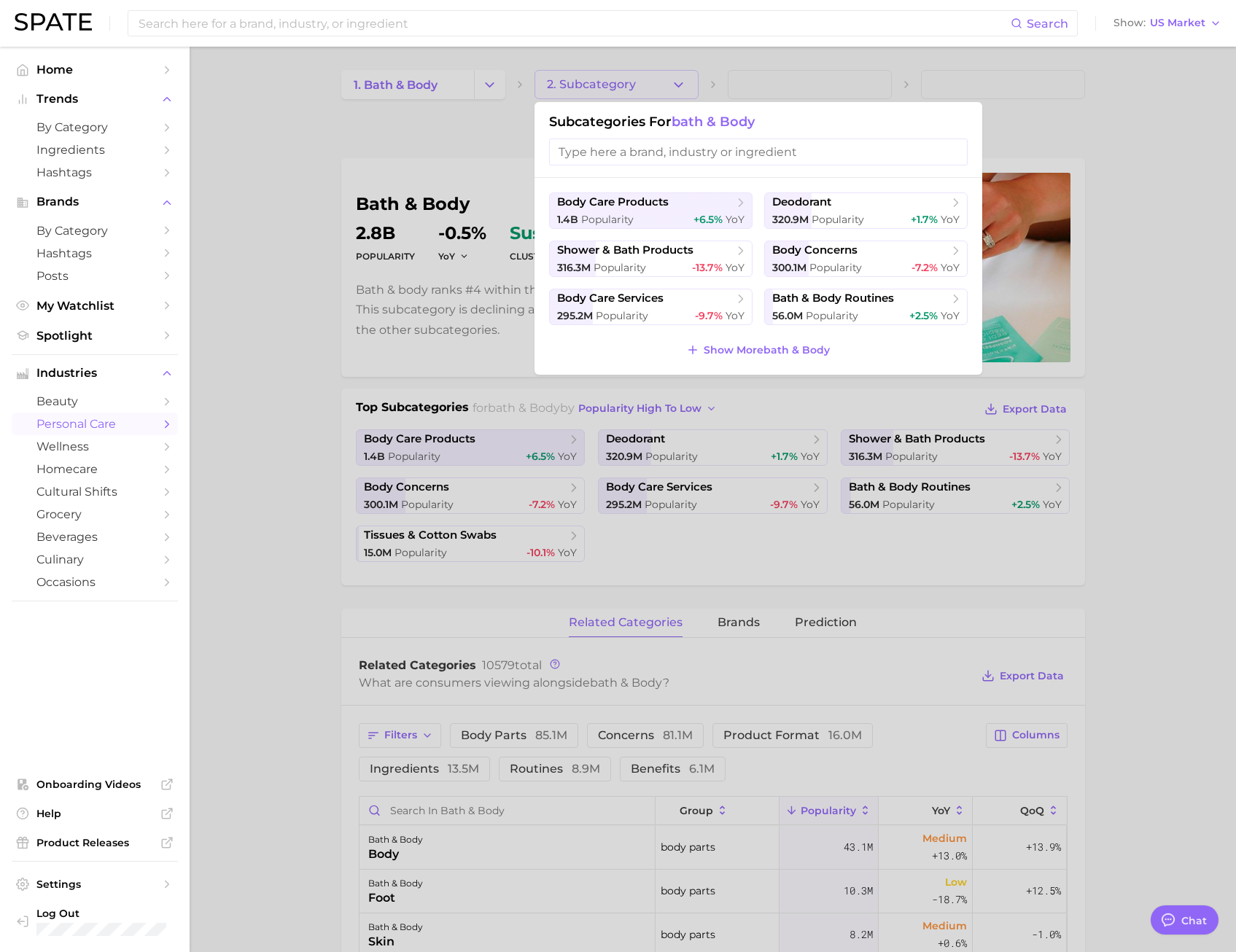
click at [1048, 131] on div at bounding box center [618, 476] width 1236 height 952
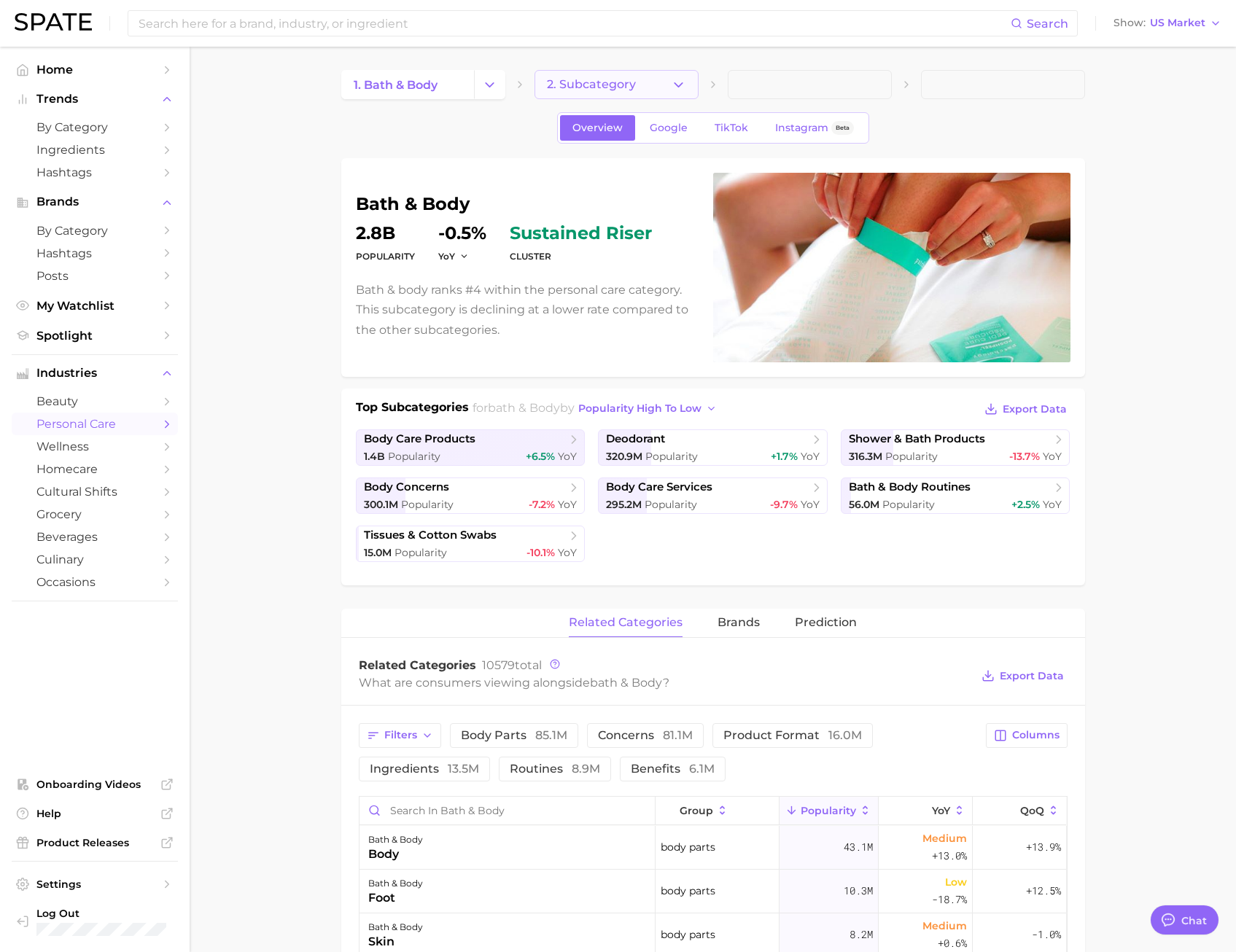
click at [618, 89] on span "2. Subcategory" at bounding box center [592, 85] width 89 height 14
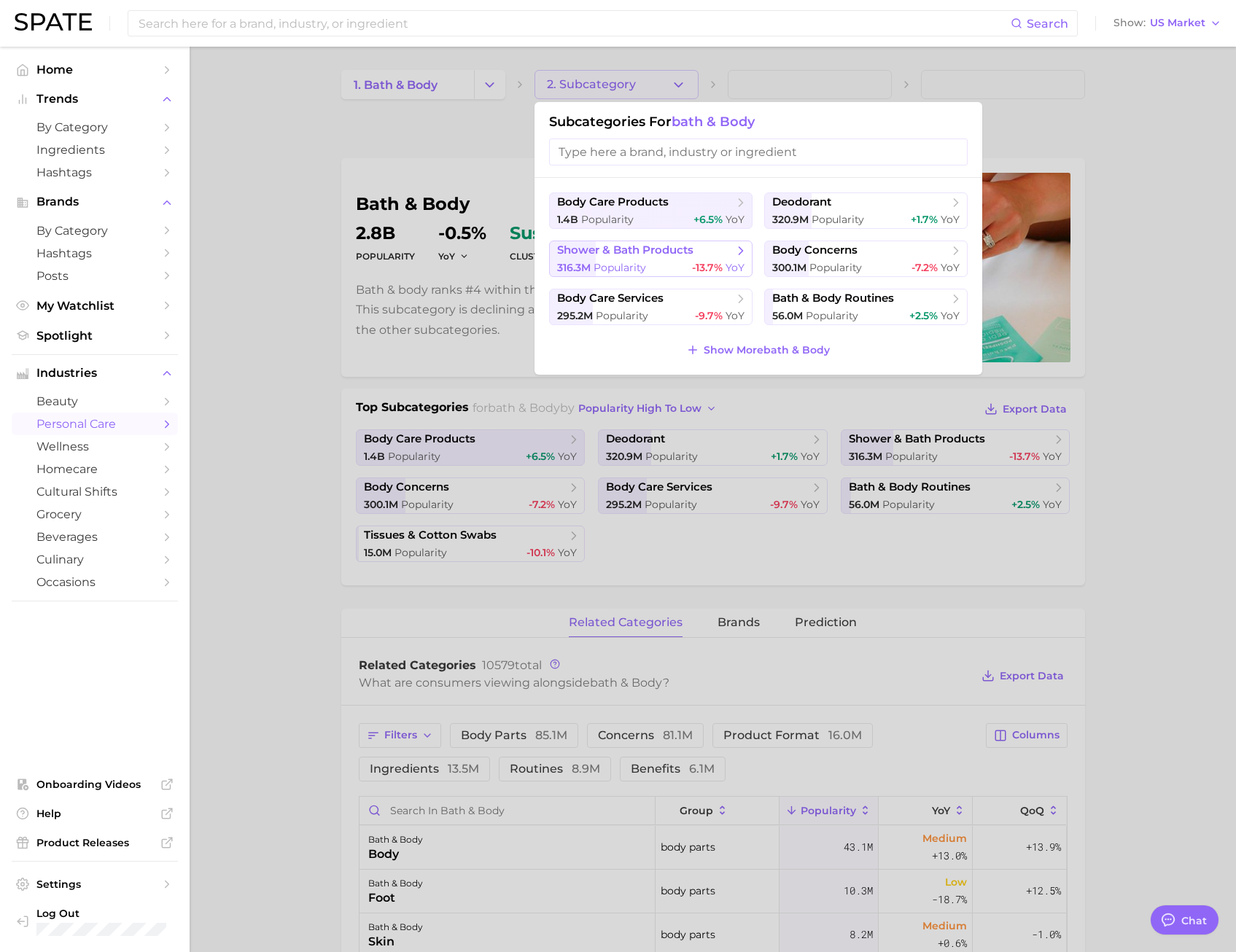
click at [664, 255] on span "shower & bath products" at bounding box center [625, 251] width 136 height 14
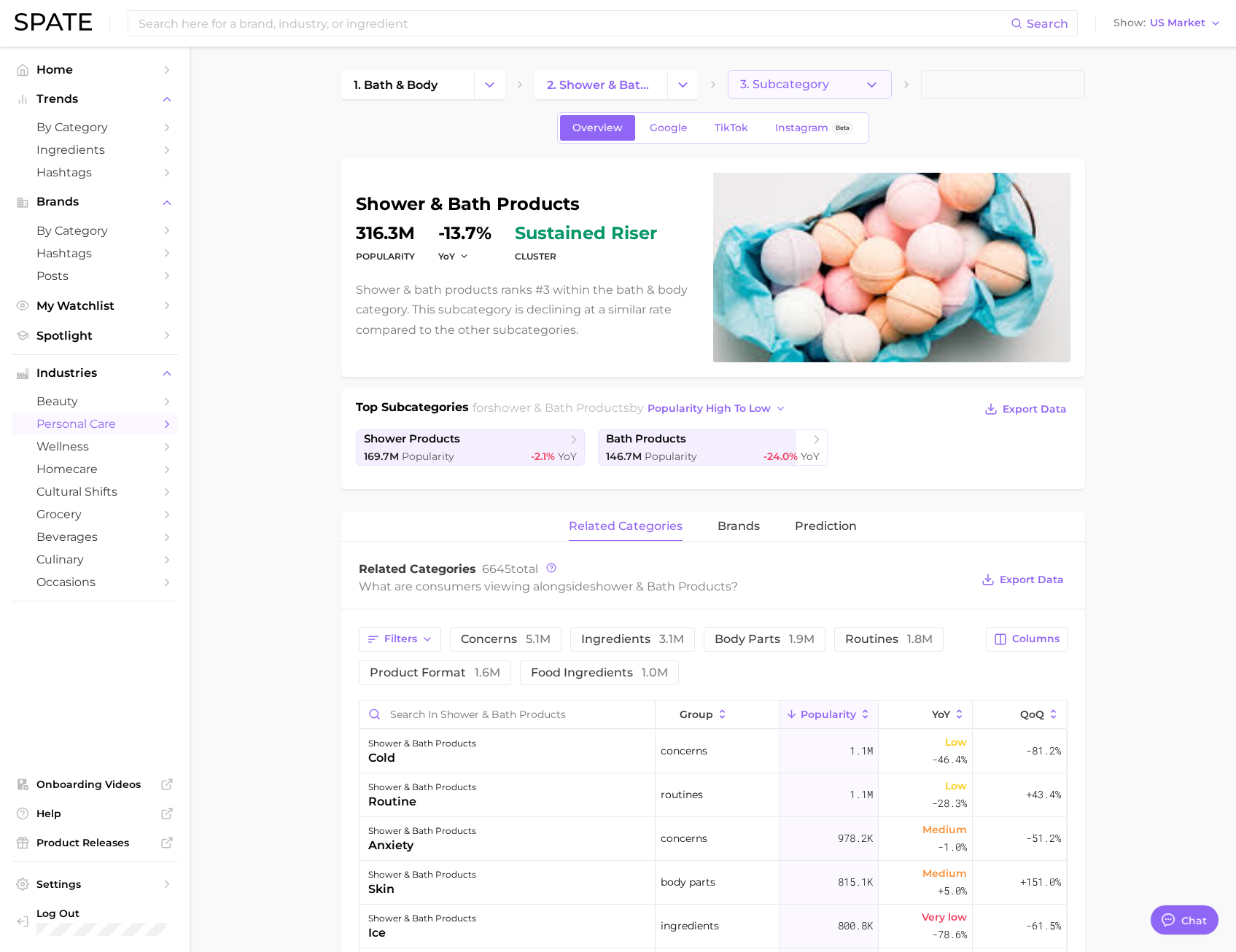
click at [791, 92] on button "3. Subcategory" at bounding box center [809, 85] width 164 height 29
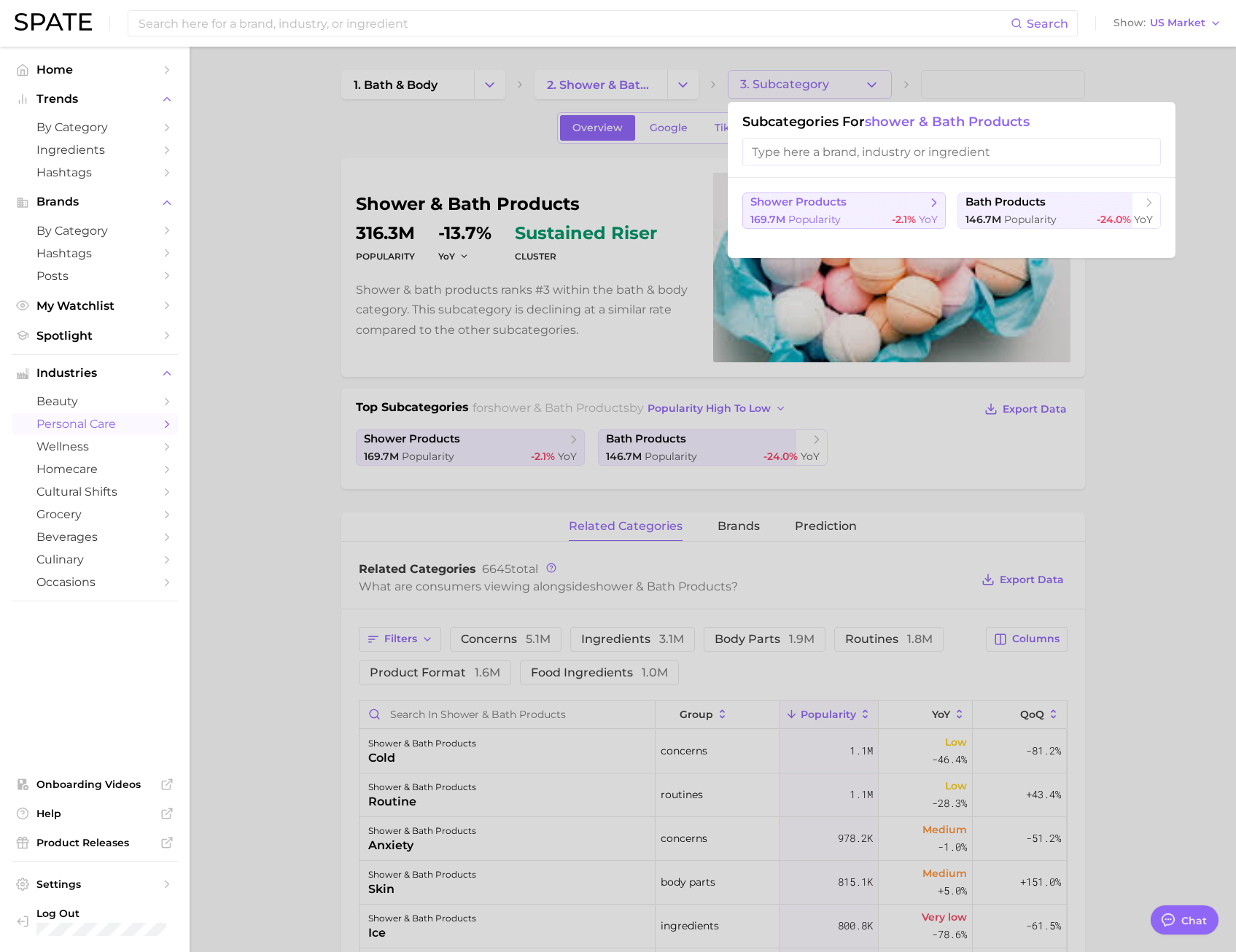
click at [852, 213] on div "169.7m Popularity -2.1% YoY" at bounding box center [843, 220] width 188 height 14
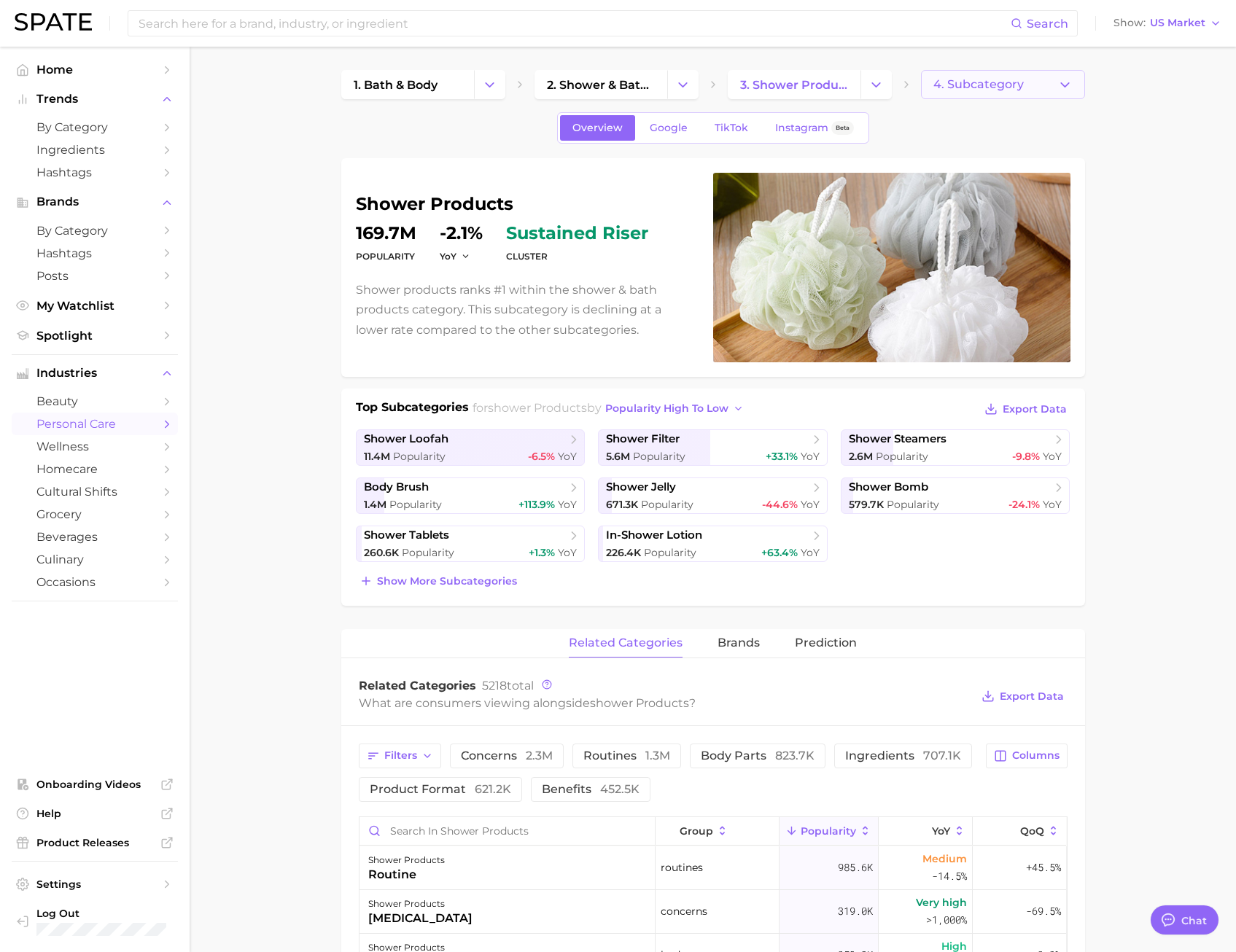
click at [1013, 84] on span "4. Subcategory" at bounding box center [978, 85] width 90 height 14
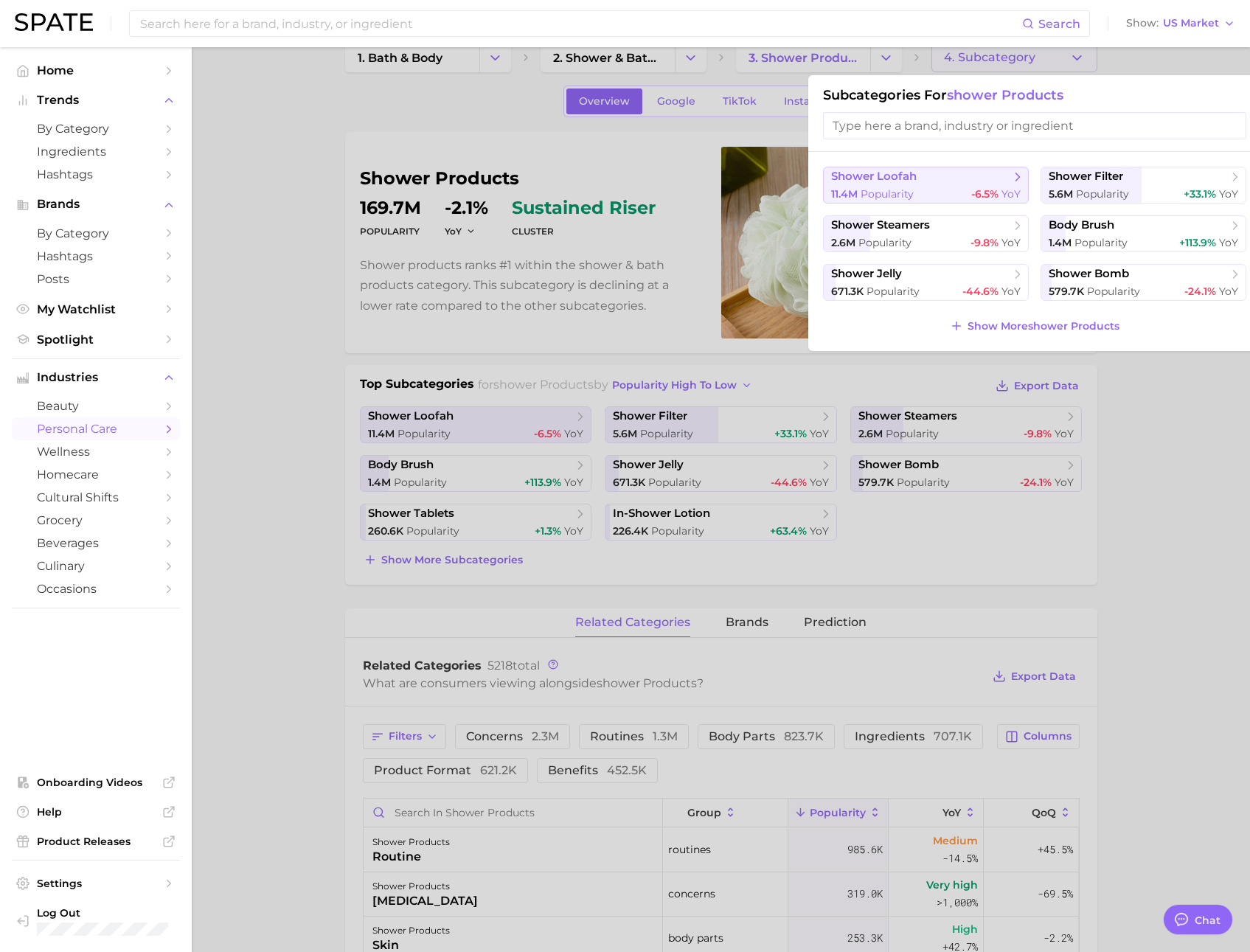
scroll to position [33, 0]
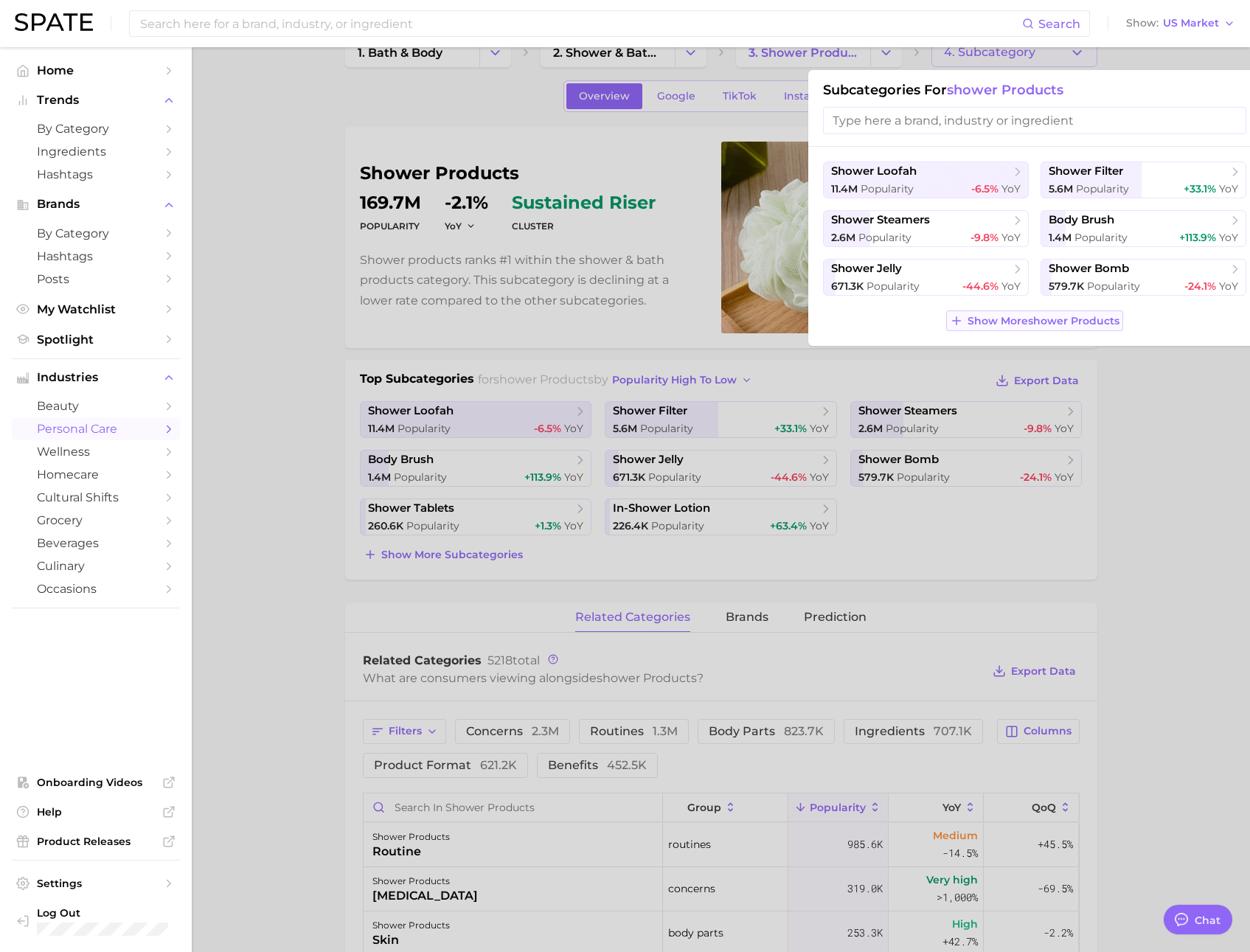
click at [1028, 321] on span "Show More shower products" at bounding box center [1044, 320] width 152 height 13
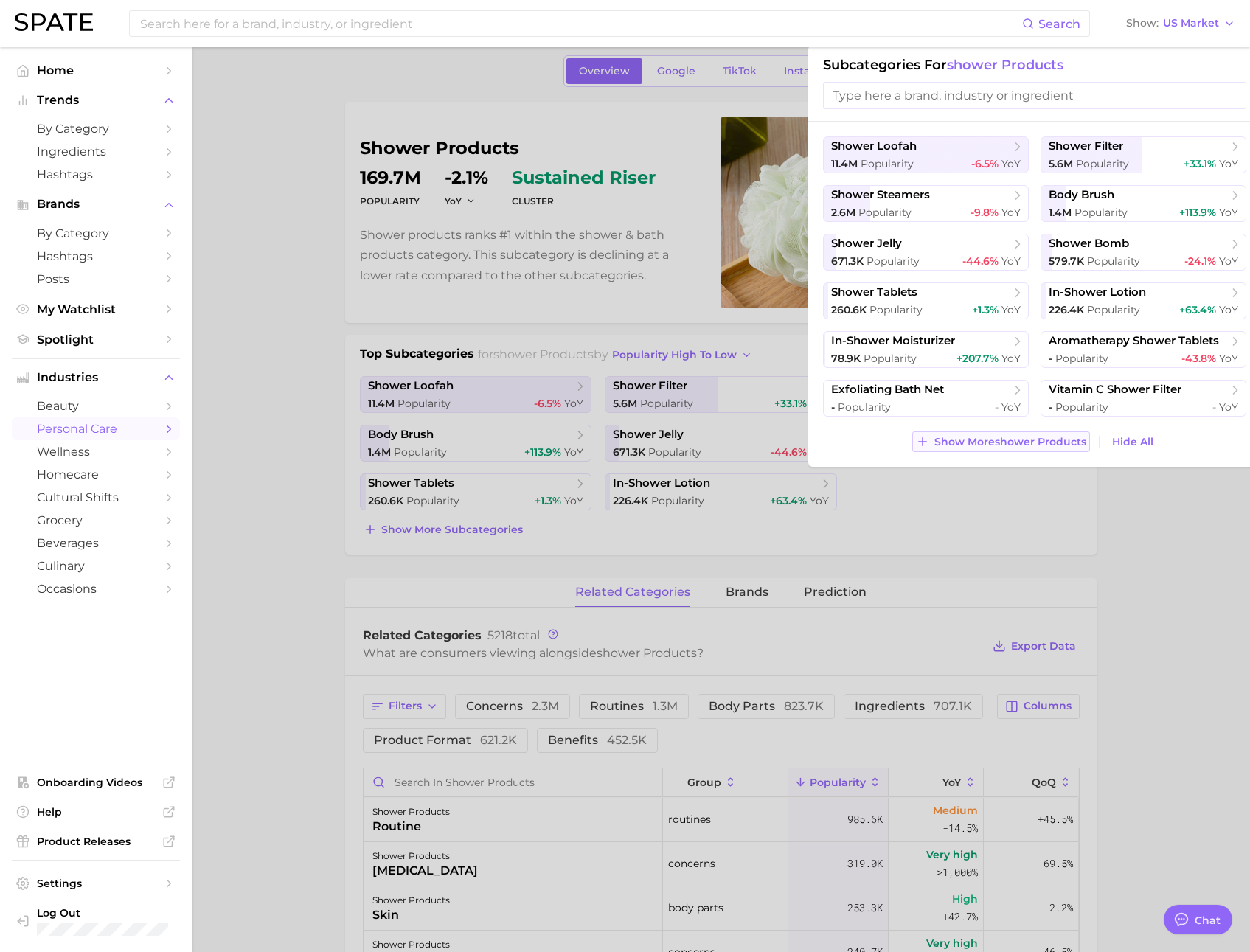
scroll to position [59, 0]
click at [1057, 437] on span "Show More shower products" at bounding box center [1010, 441] width 152 height 13
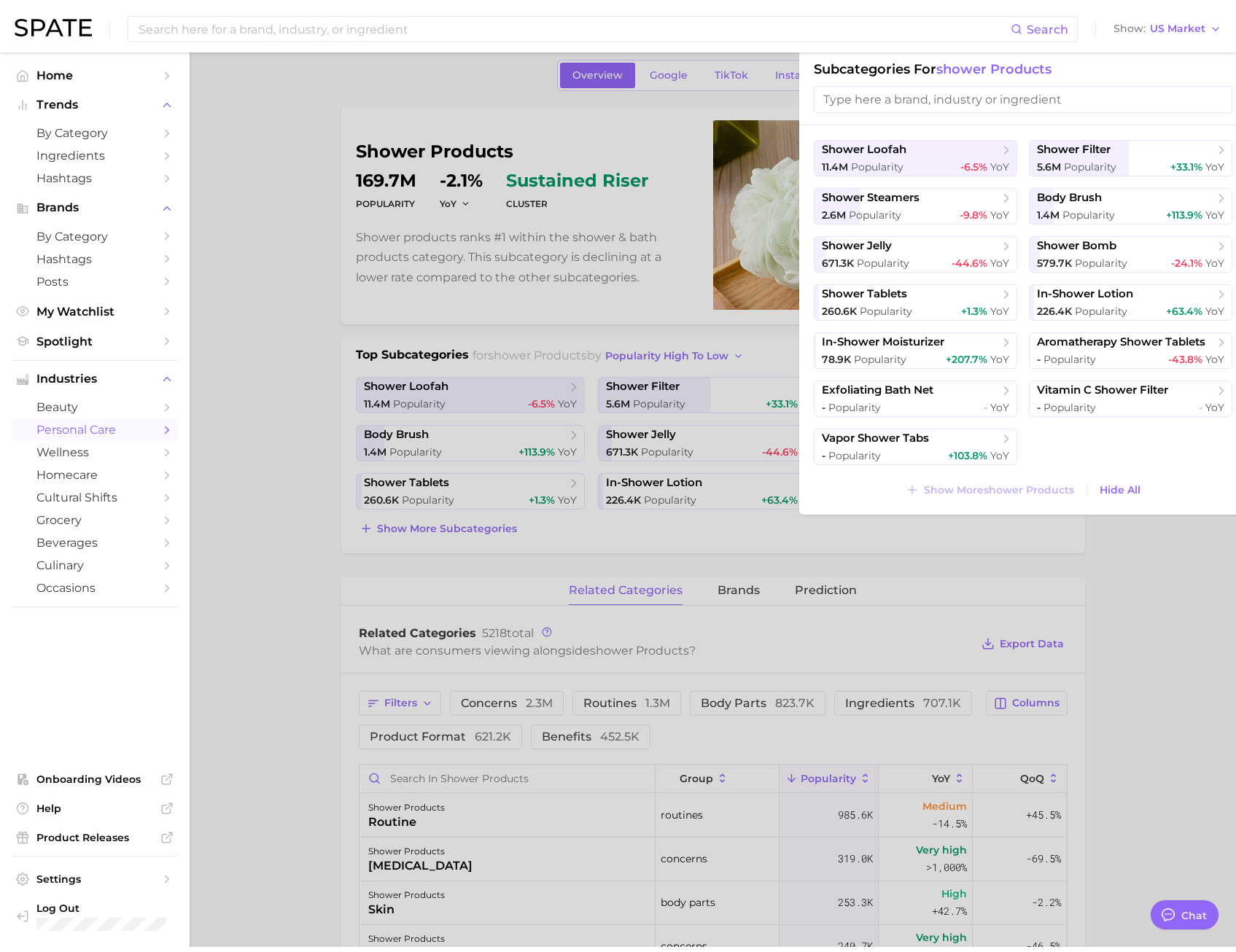
scroll to position [0, 0]
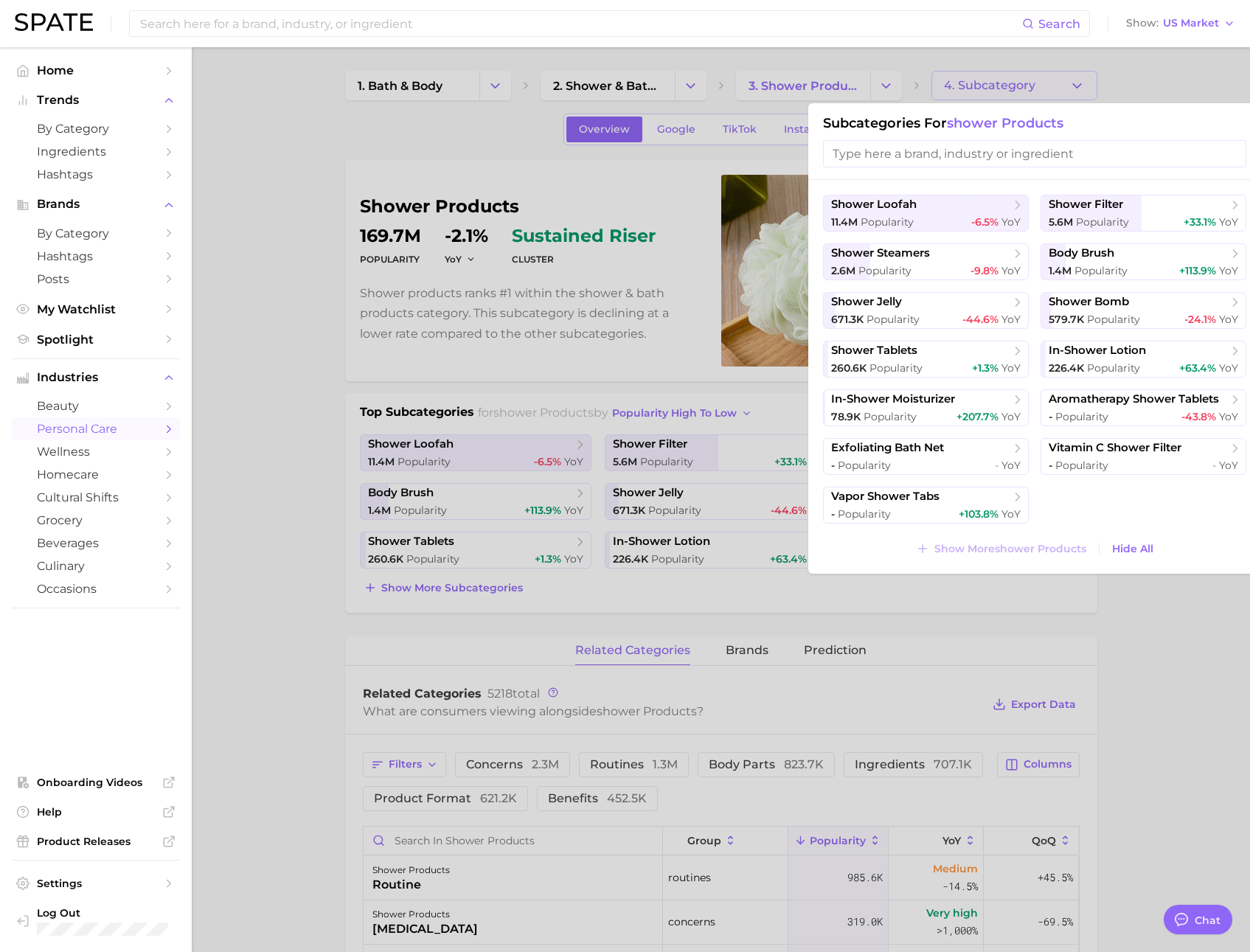
click at [1119, 84] on div at bounding box center [625, 476] width 1250 height 952
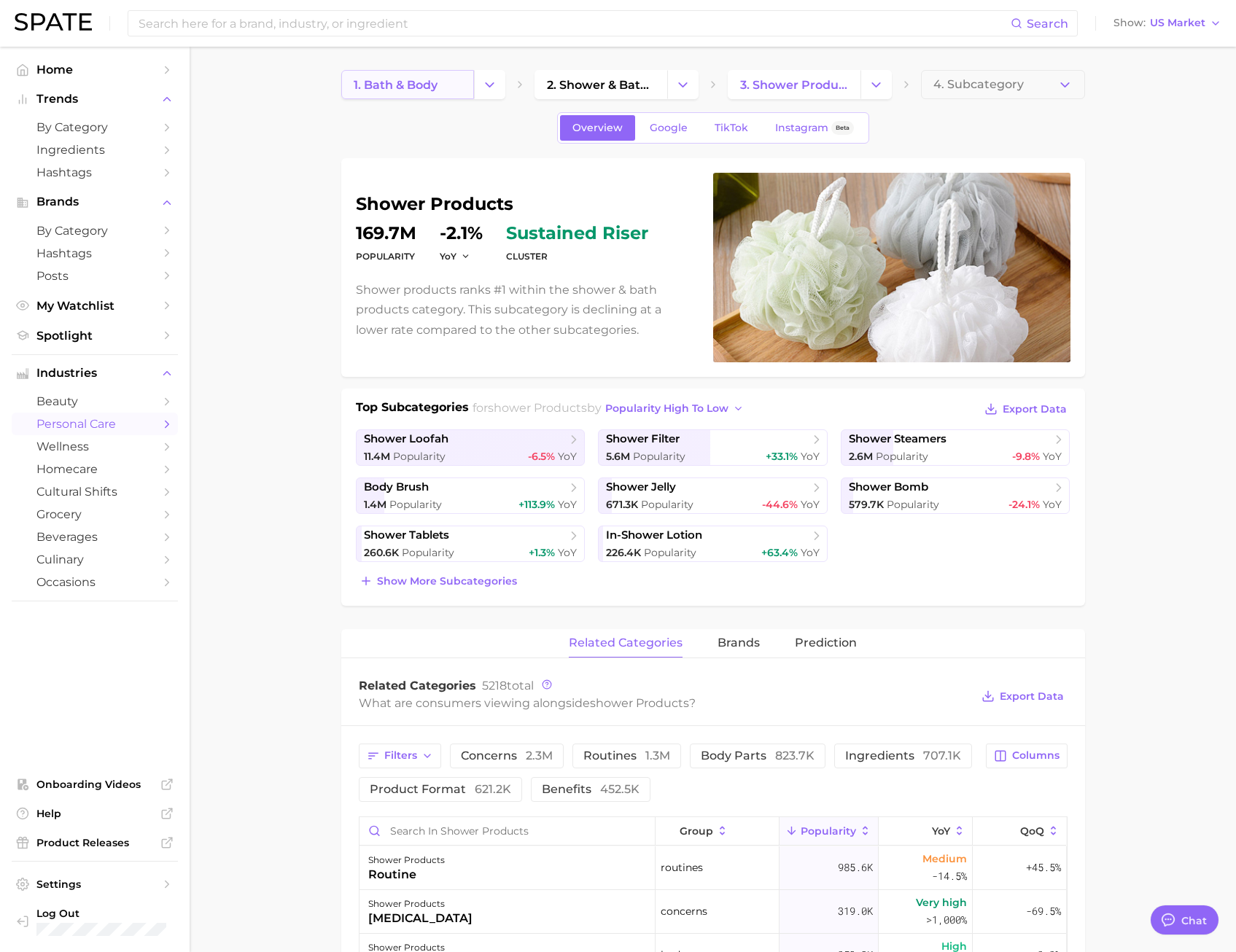
click at [431, 85] on span "1. bath & body" at bounding box center [395, 85] width 84 height 14
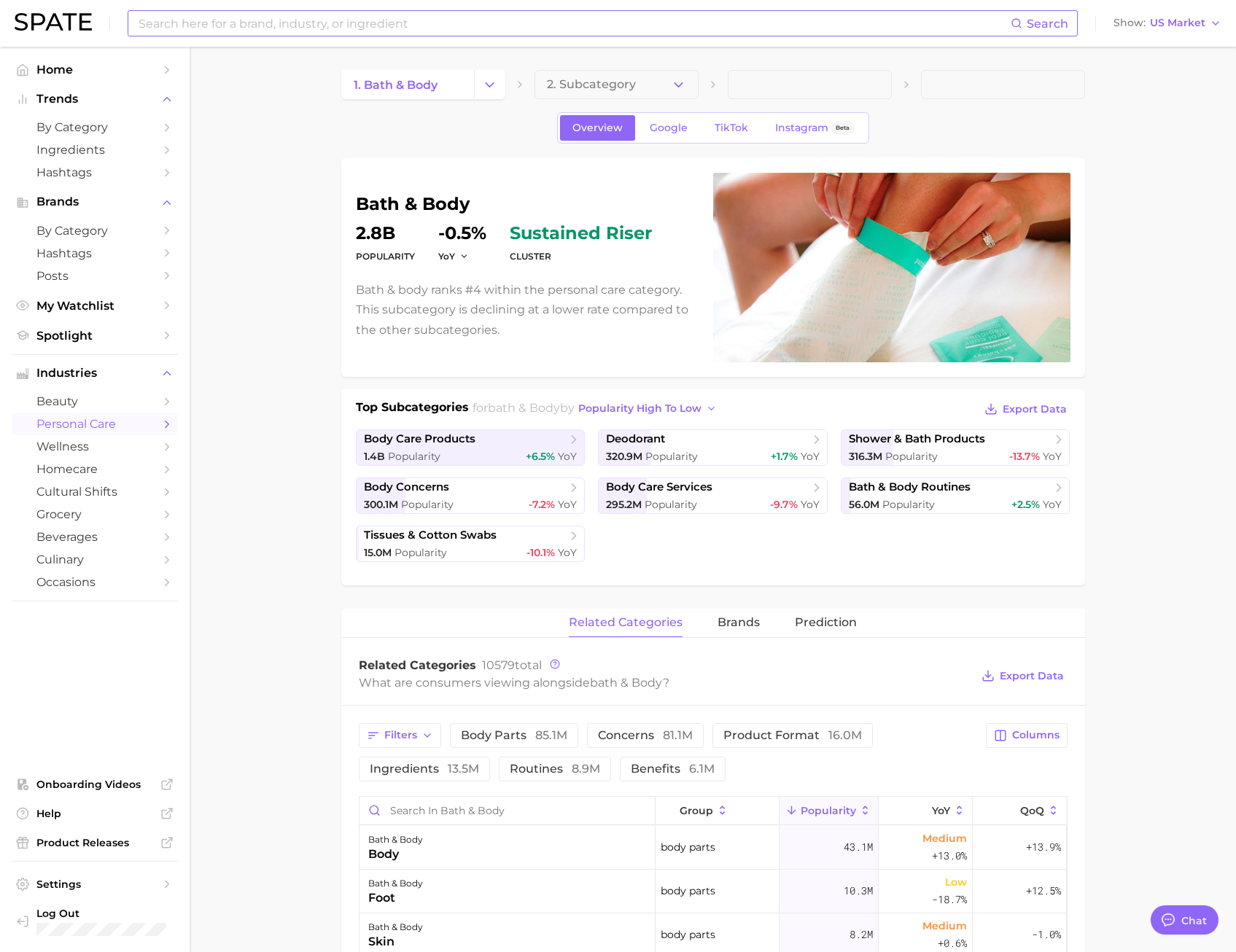
click at [805, 23] on input at bounding box center [573, 23] width 874 height 25
type input "body w"
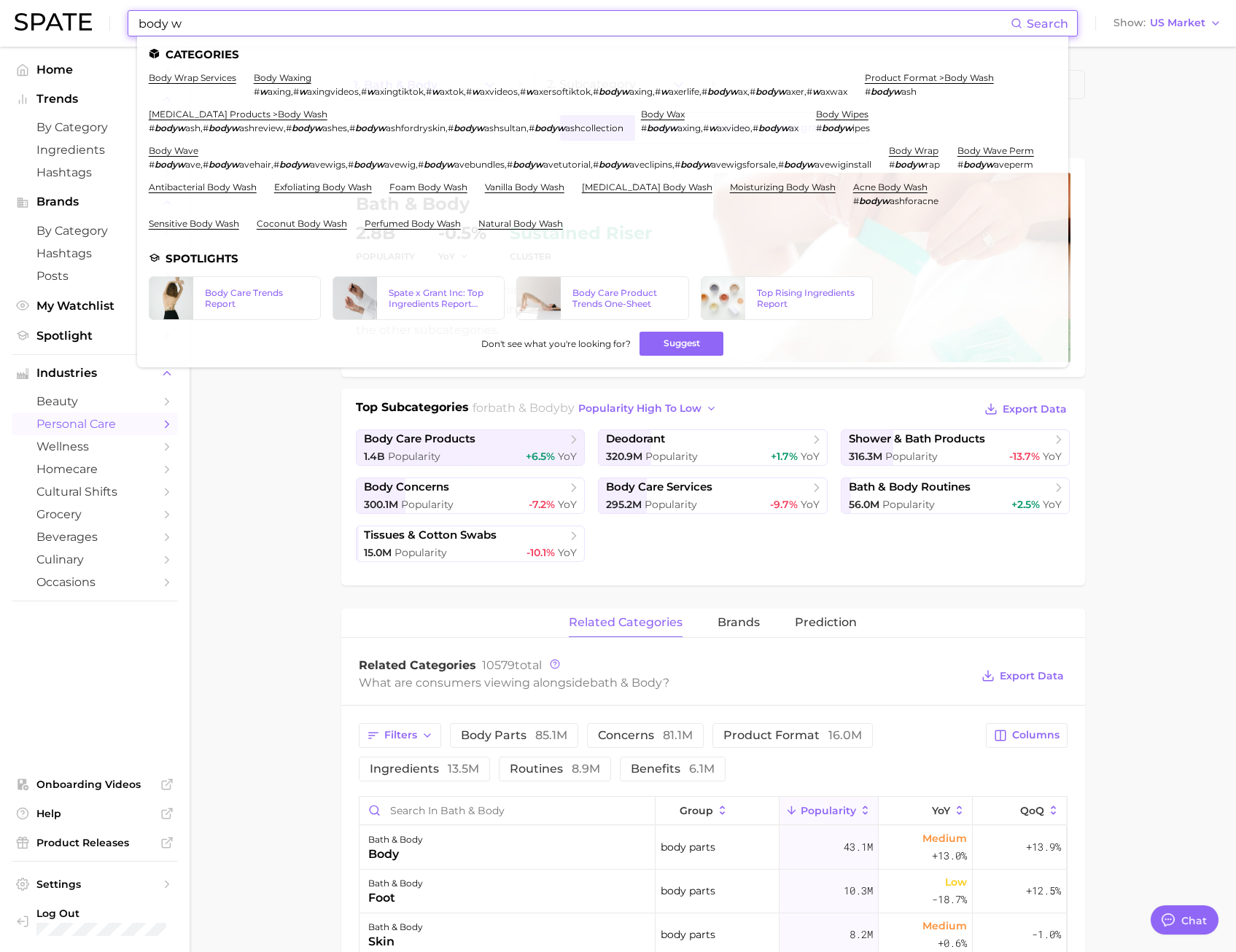
click at [679, 24] on input "body w" at bounding box center [573, 23] width 874 height 25
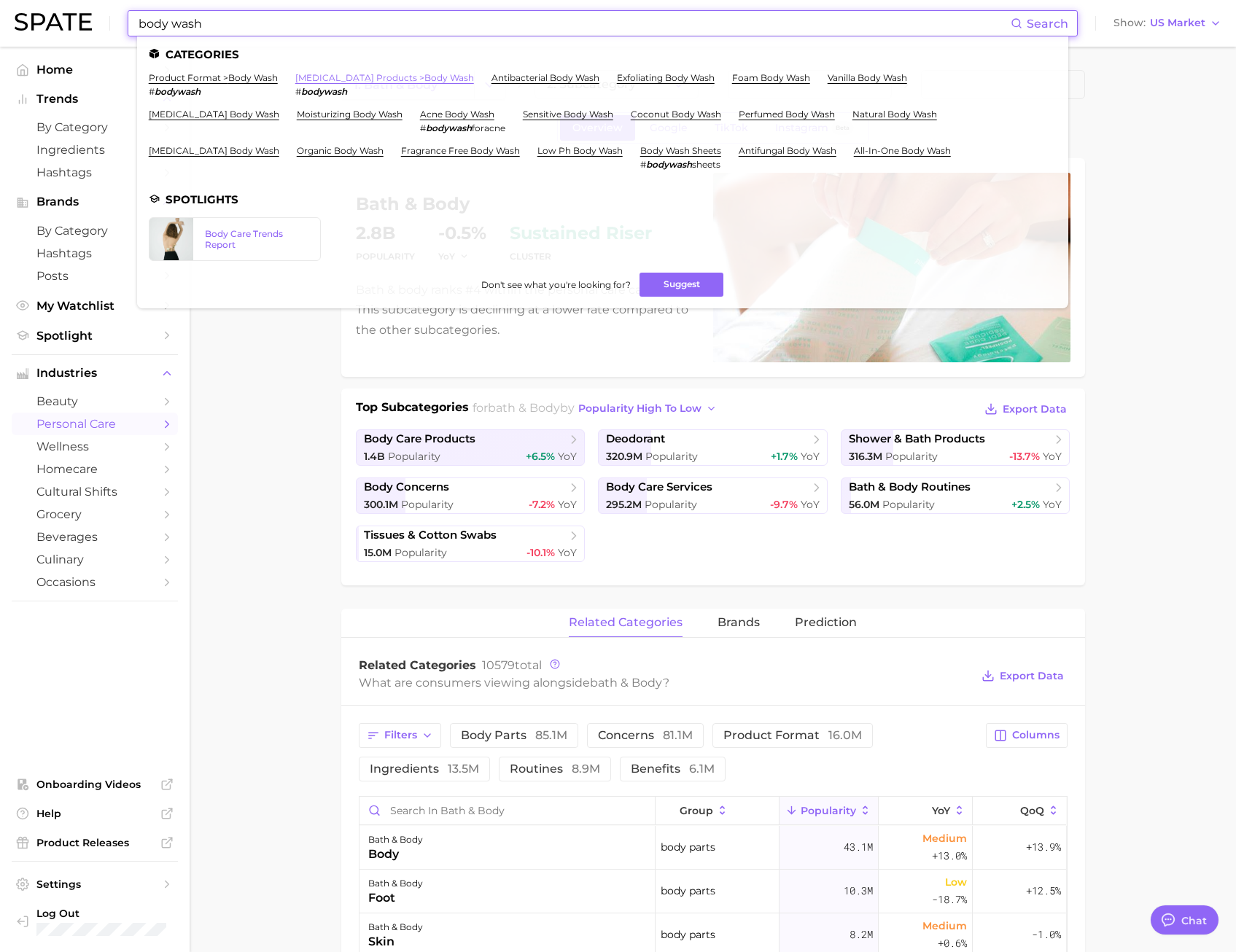
type input "body wash"
click at [408, 77] on link "body cleansing products > body wash" at bounding box center [385, 77] width 179 height 11
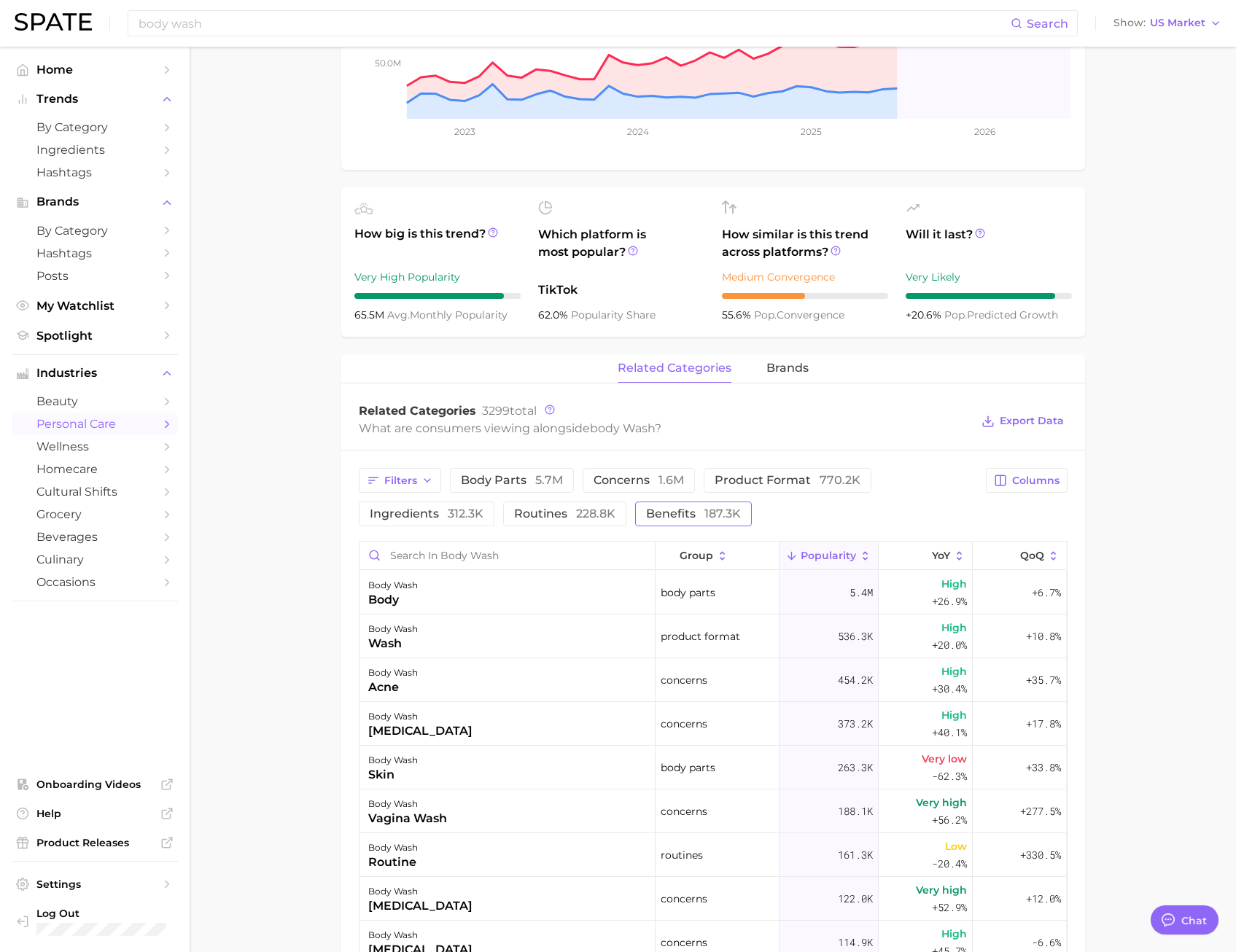
scroll to position [371, 0]
click at [689, 511] on span "benefits 187.3k" at bounding box center [694, 513] width 95 height 12
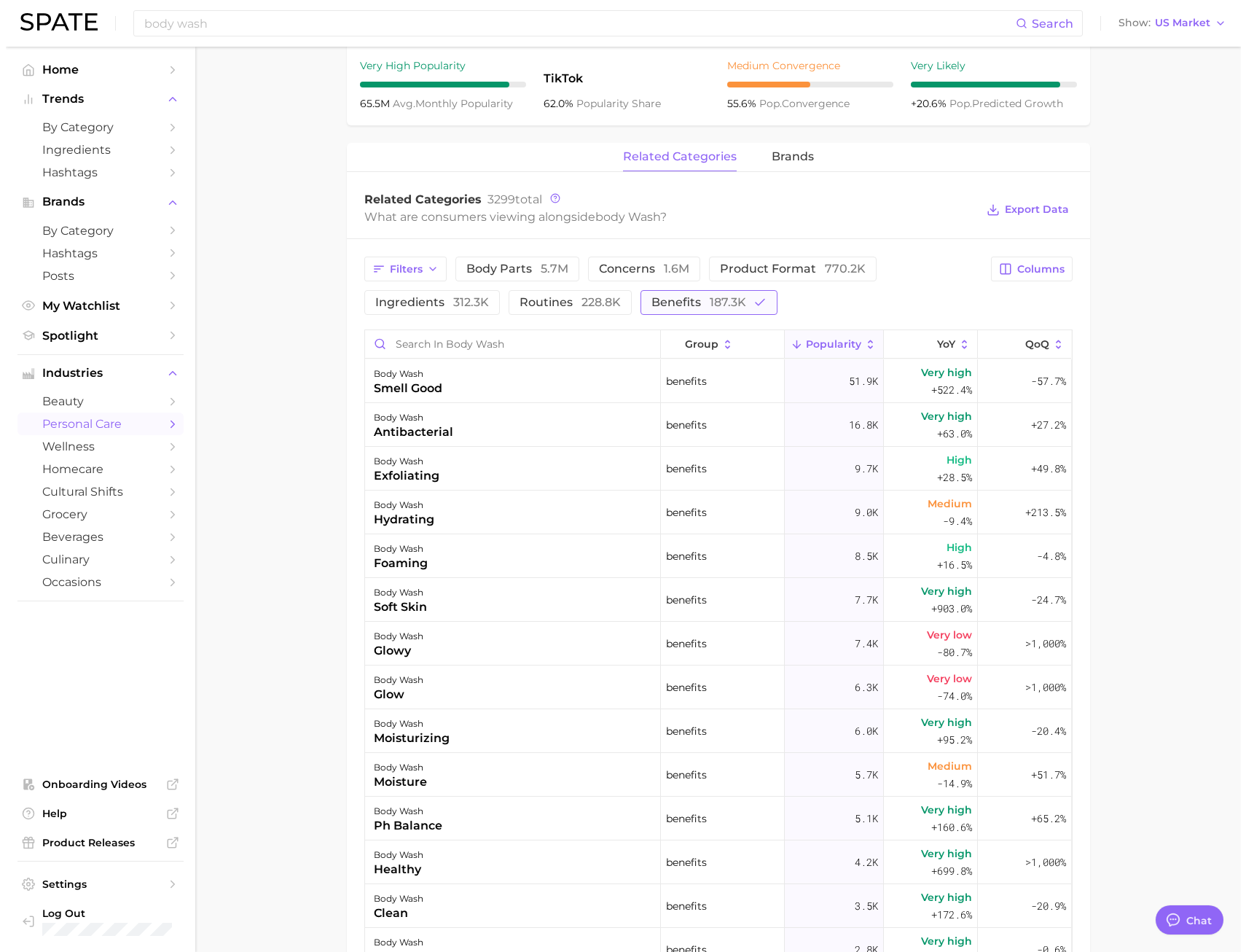
scroll to position [583, 0]
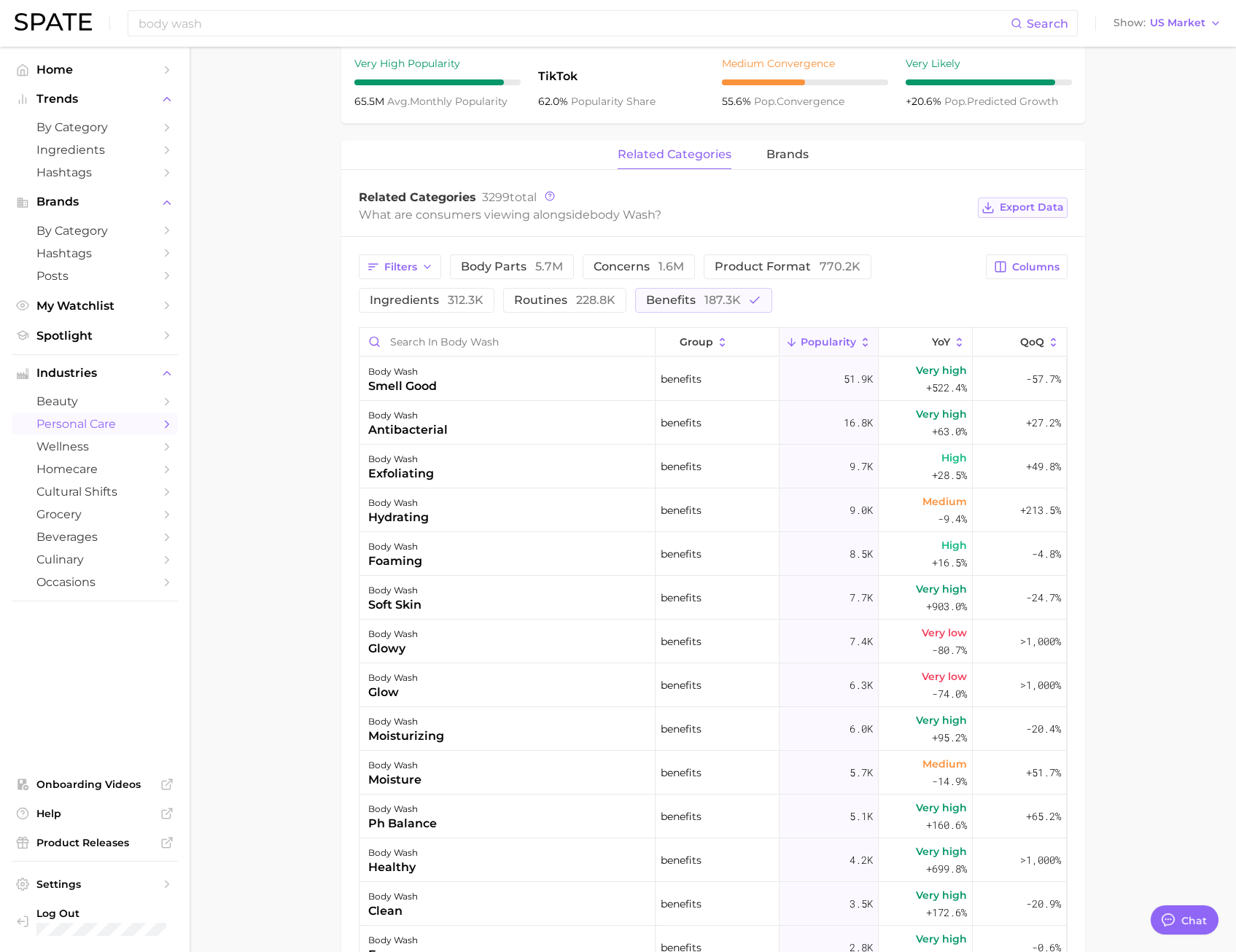
click at [1036, 207] on span "Export Data" at bounding box center [1032, 207] width 64 height 13
click at [1155, 383] on main "1. bath & body 2. body care products 3. body cleansing products 4. body wash Ov…" at bounding box center [712, 417] width 1047 height 1907
click at [529, 428] on div "body wash antibacterial" at bounding box center [507, 423] width 296 height 44
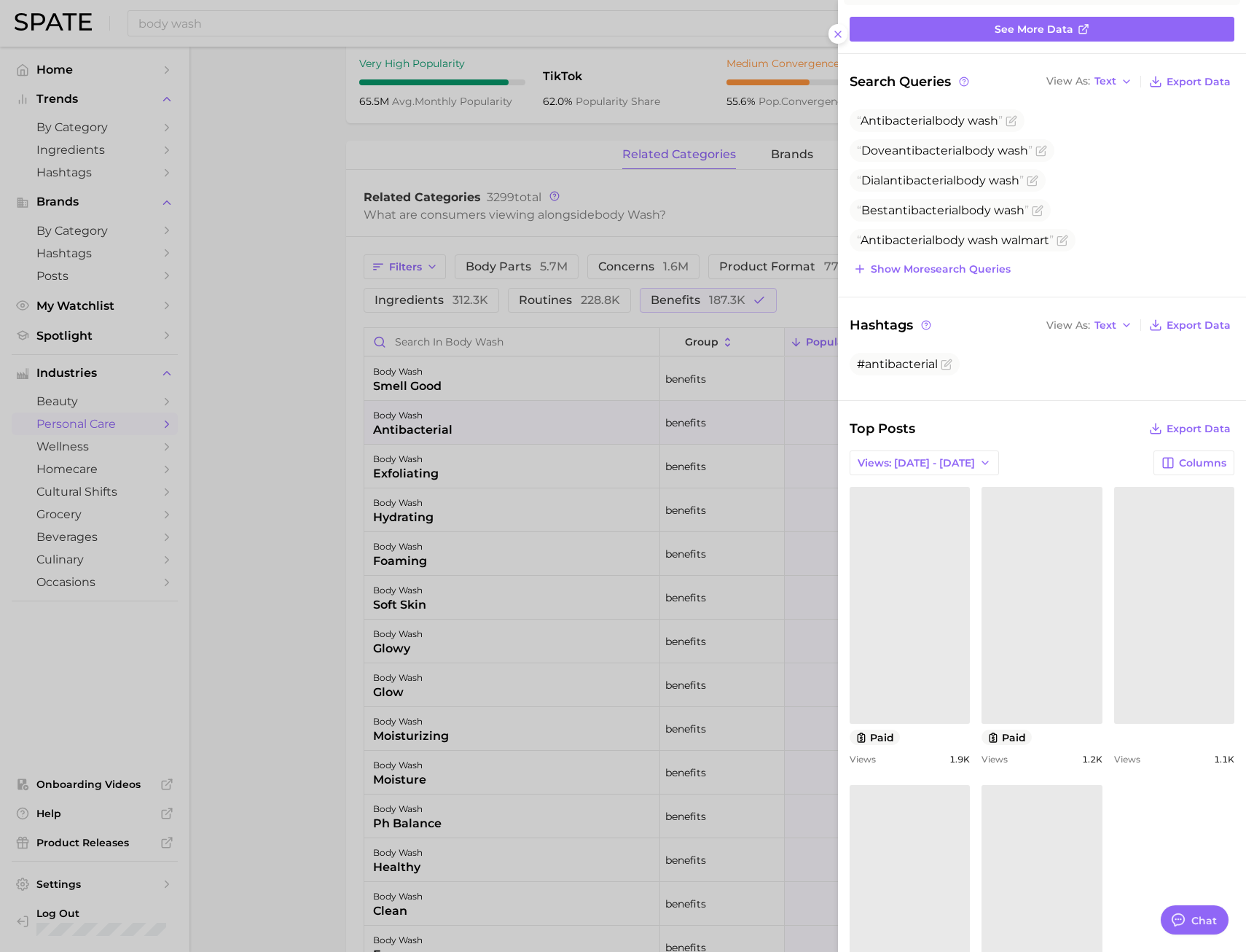
scroll to position [0, 0]
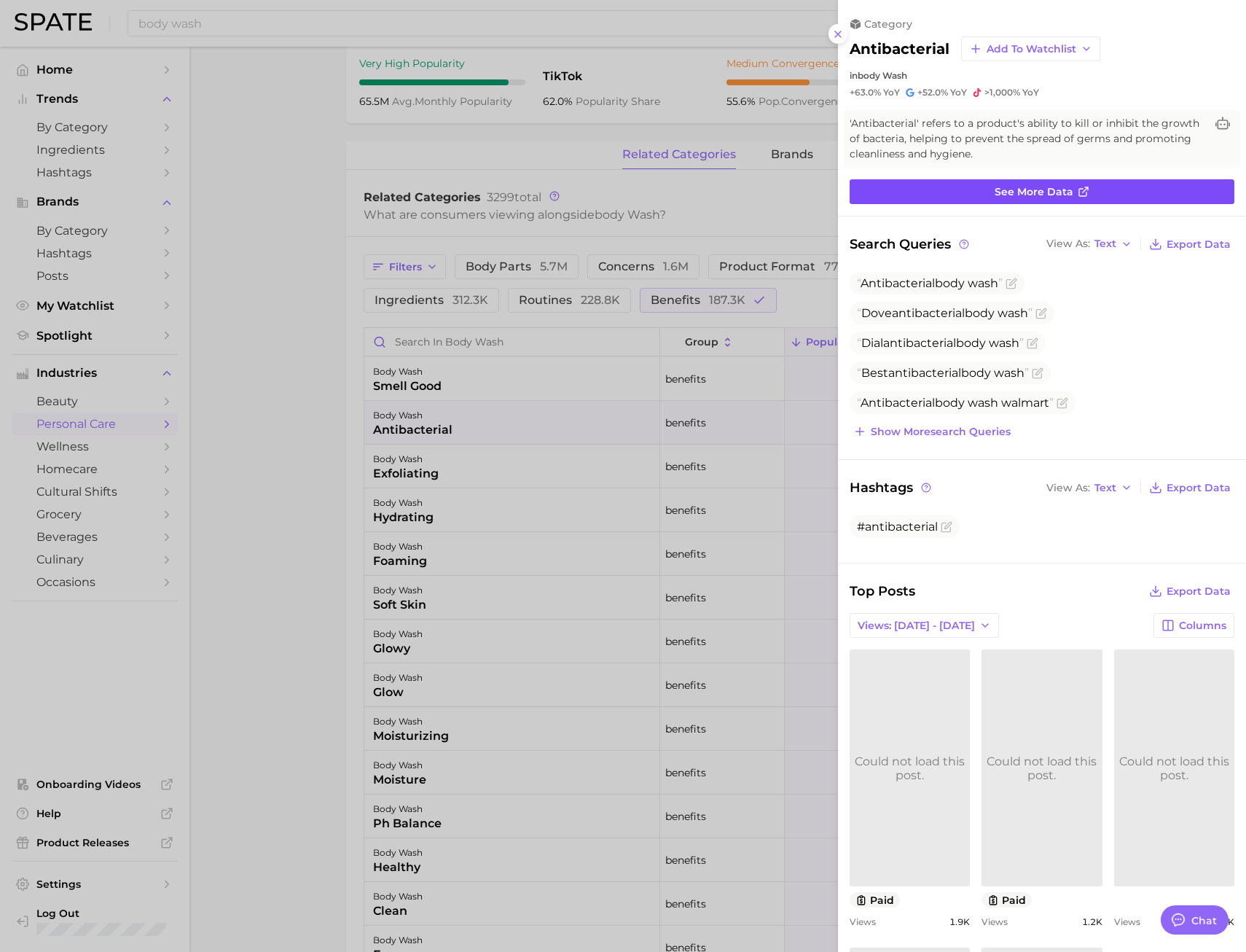
click at [1058, 198] on link "See more data" at bounding box center [1042, 192] width 385 height 25
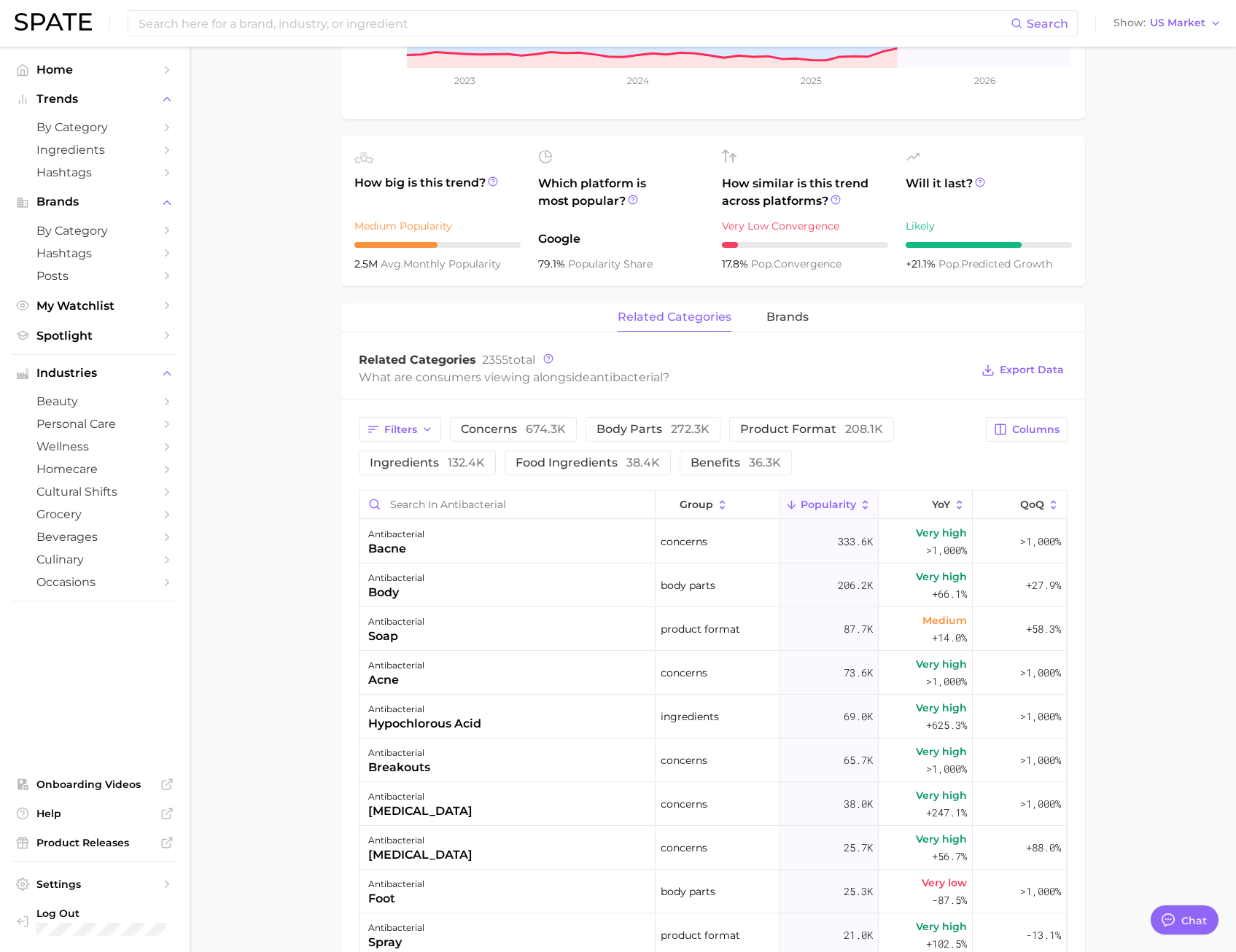
scroll to position [437, 0]
click at [785, 307] on button "brands" at bounding box center [788, 316] width 43 height 28
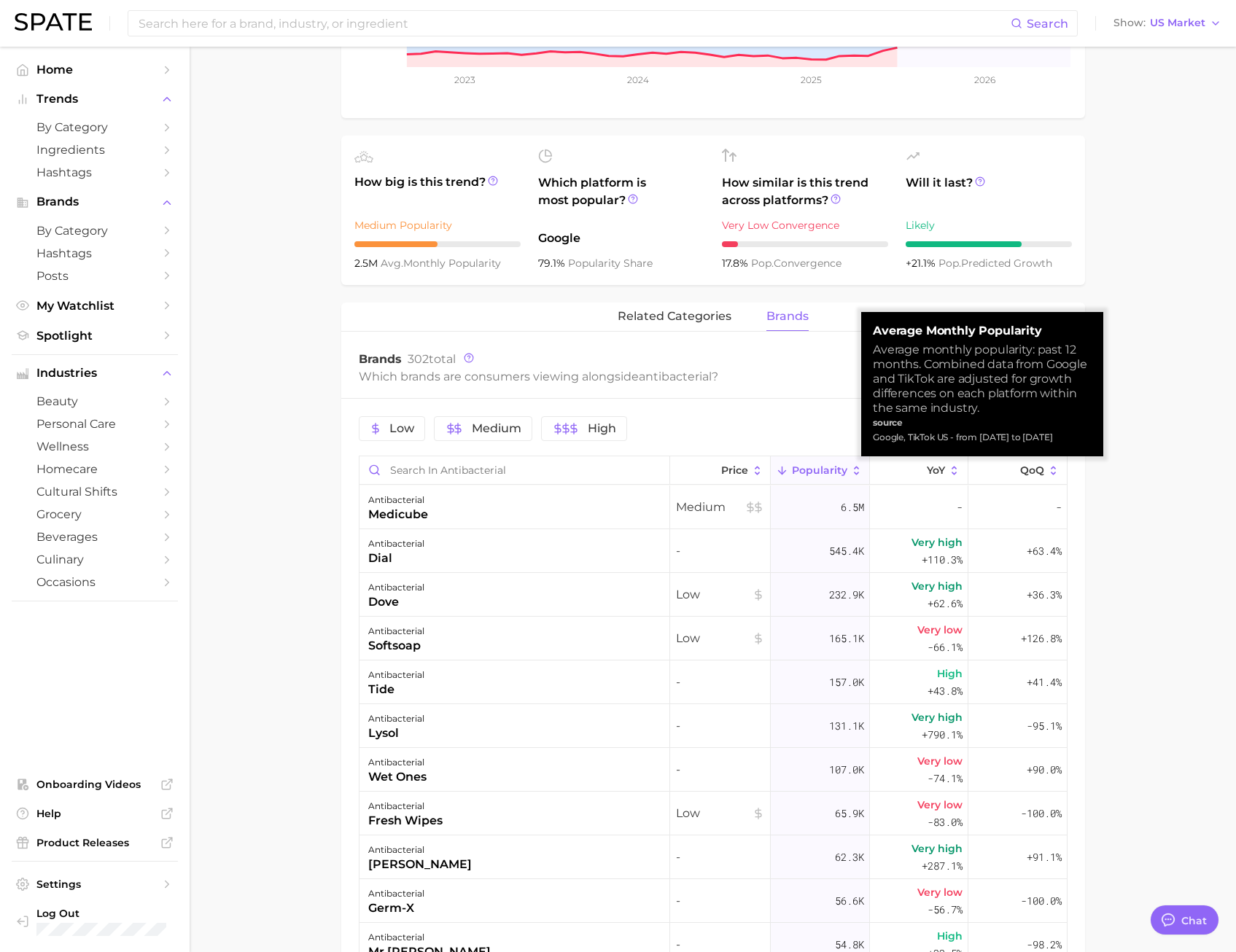
click at [815, 471] on span "Popularity" at bounding box center [819, 470] width 55 height 12
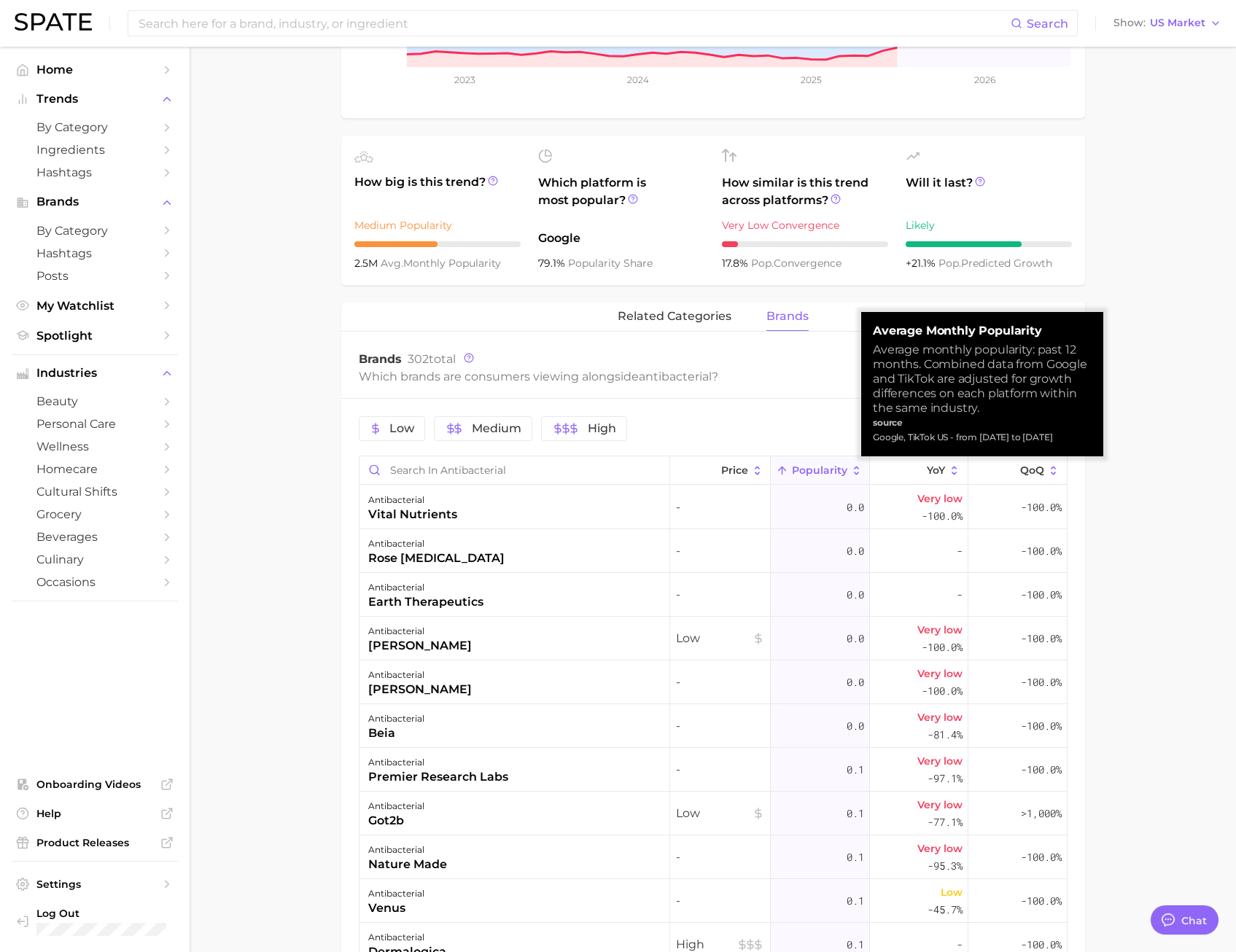
click at [815, 471] on span "Popularity" at bounding box center [819, 470] width 55 height 12
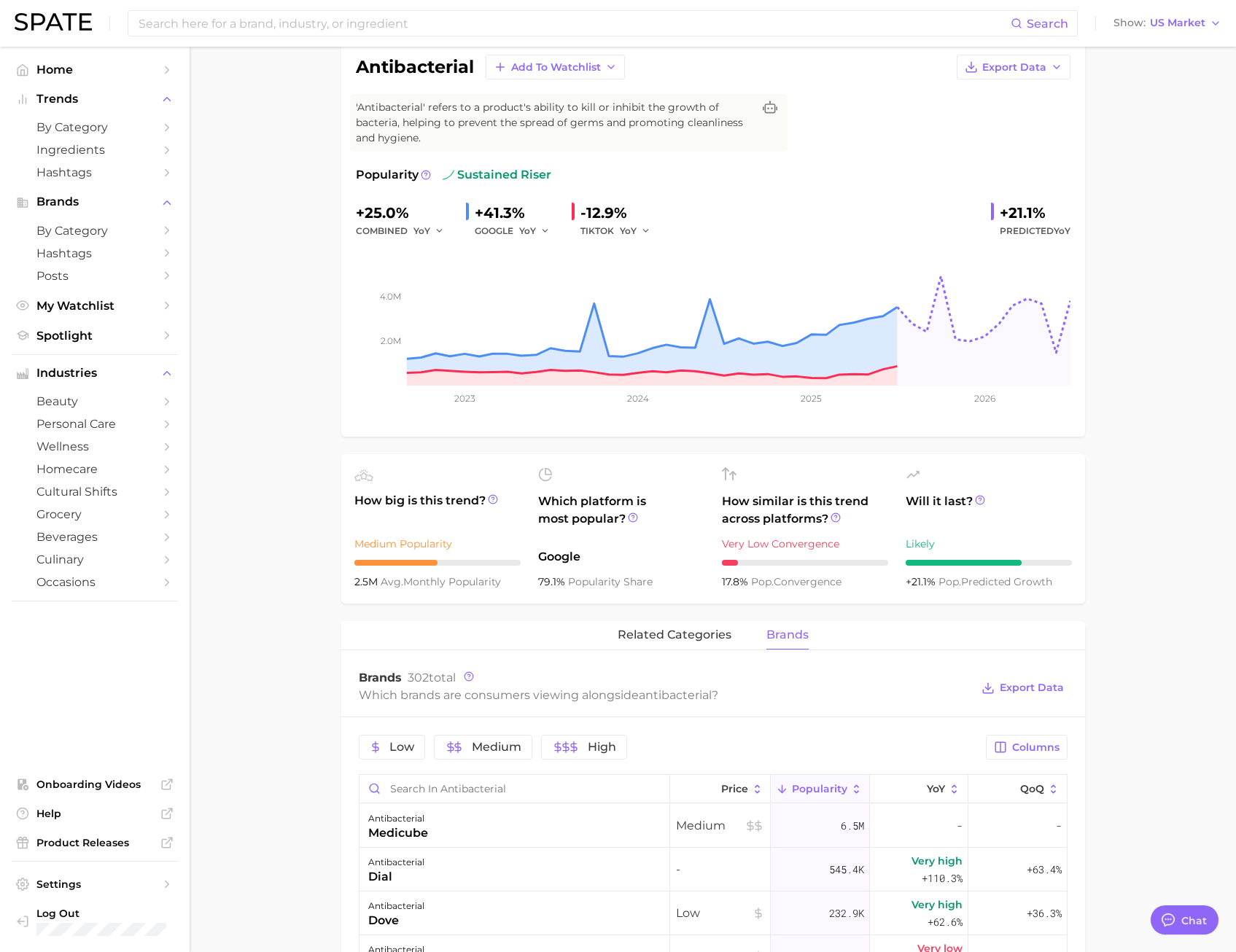
scroll to position [0, 0]
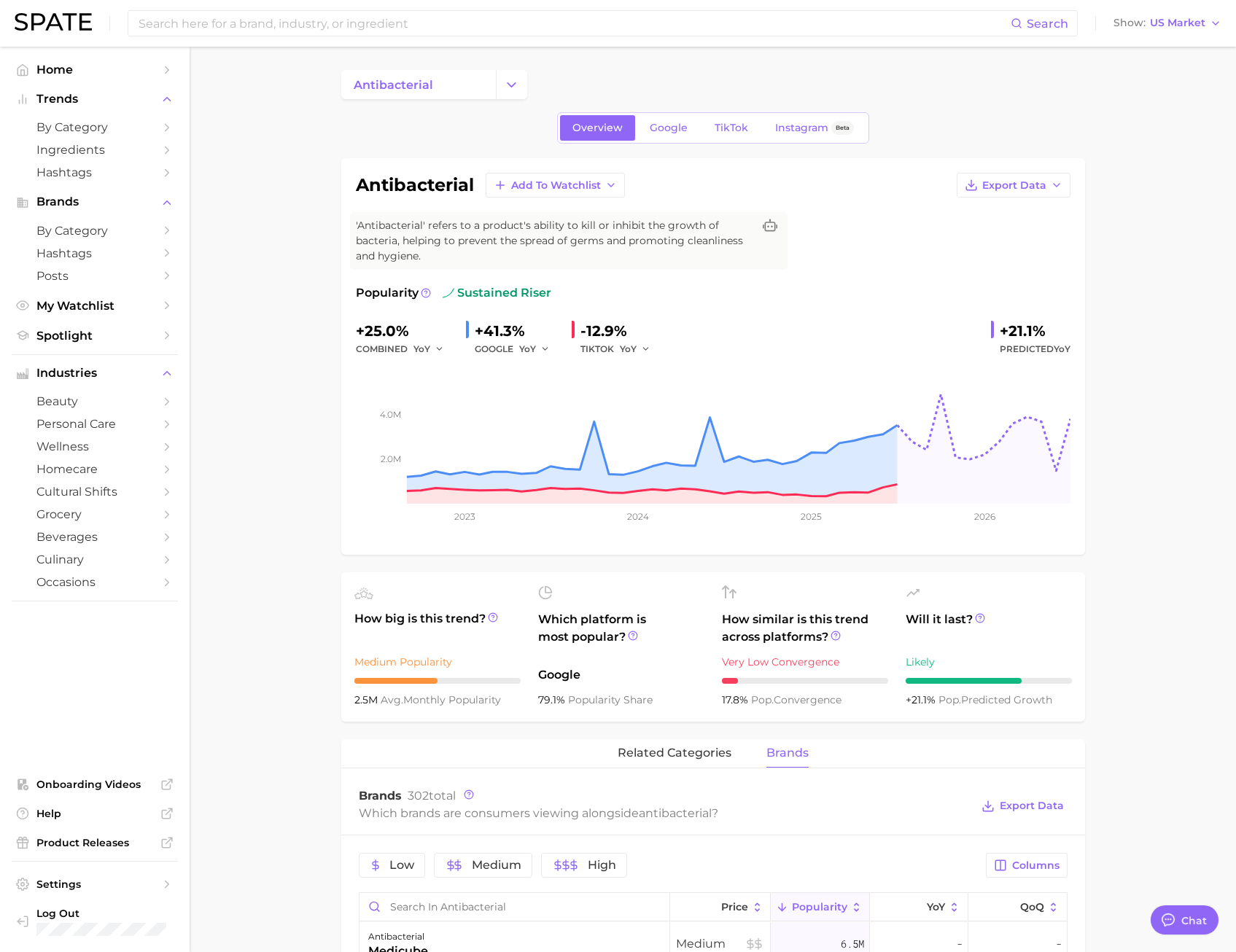
type input "body wash"
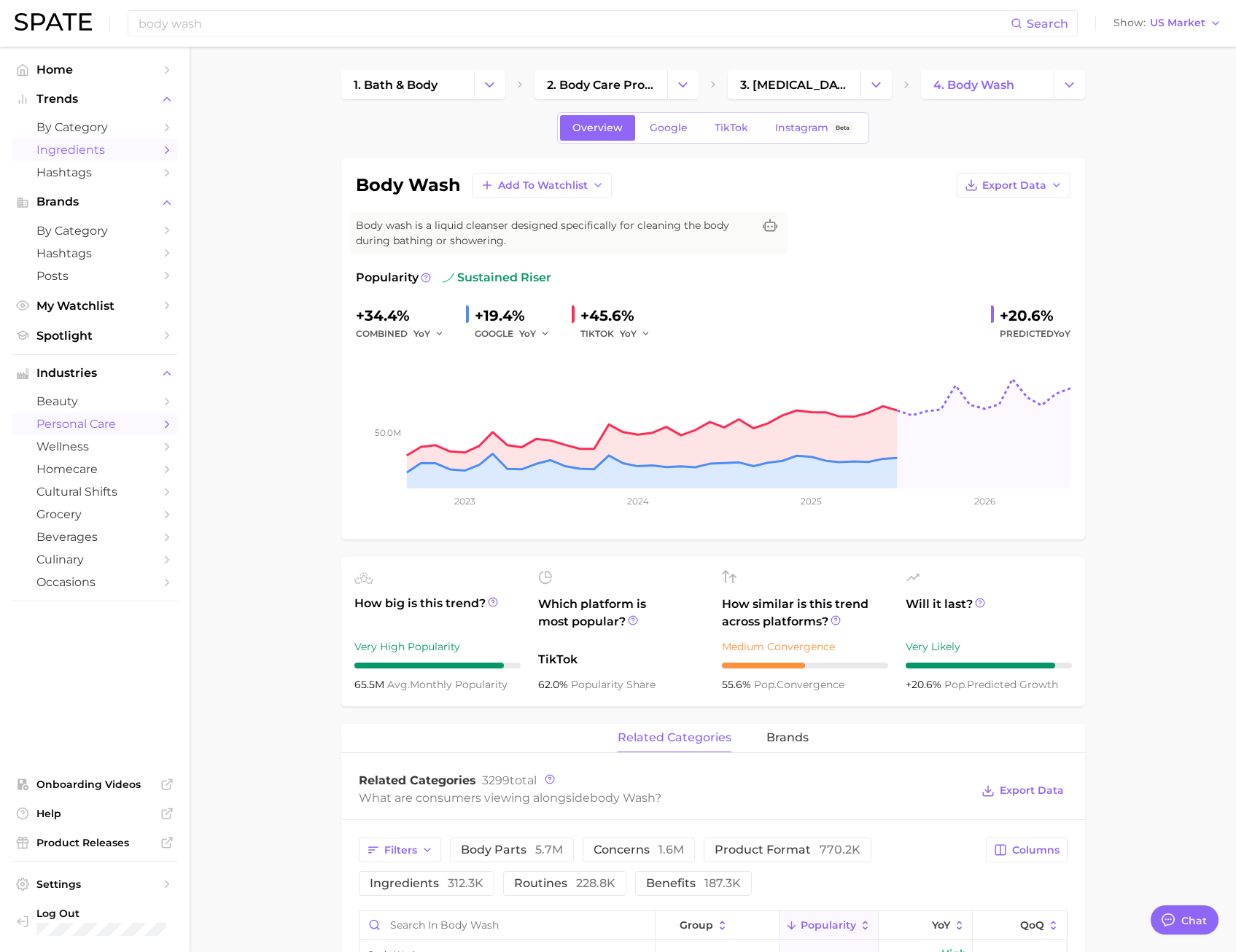
click at [88, 146] on span "Ingredients" at bounding box center [95, 150] width 117 height 14
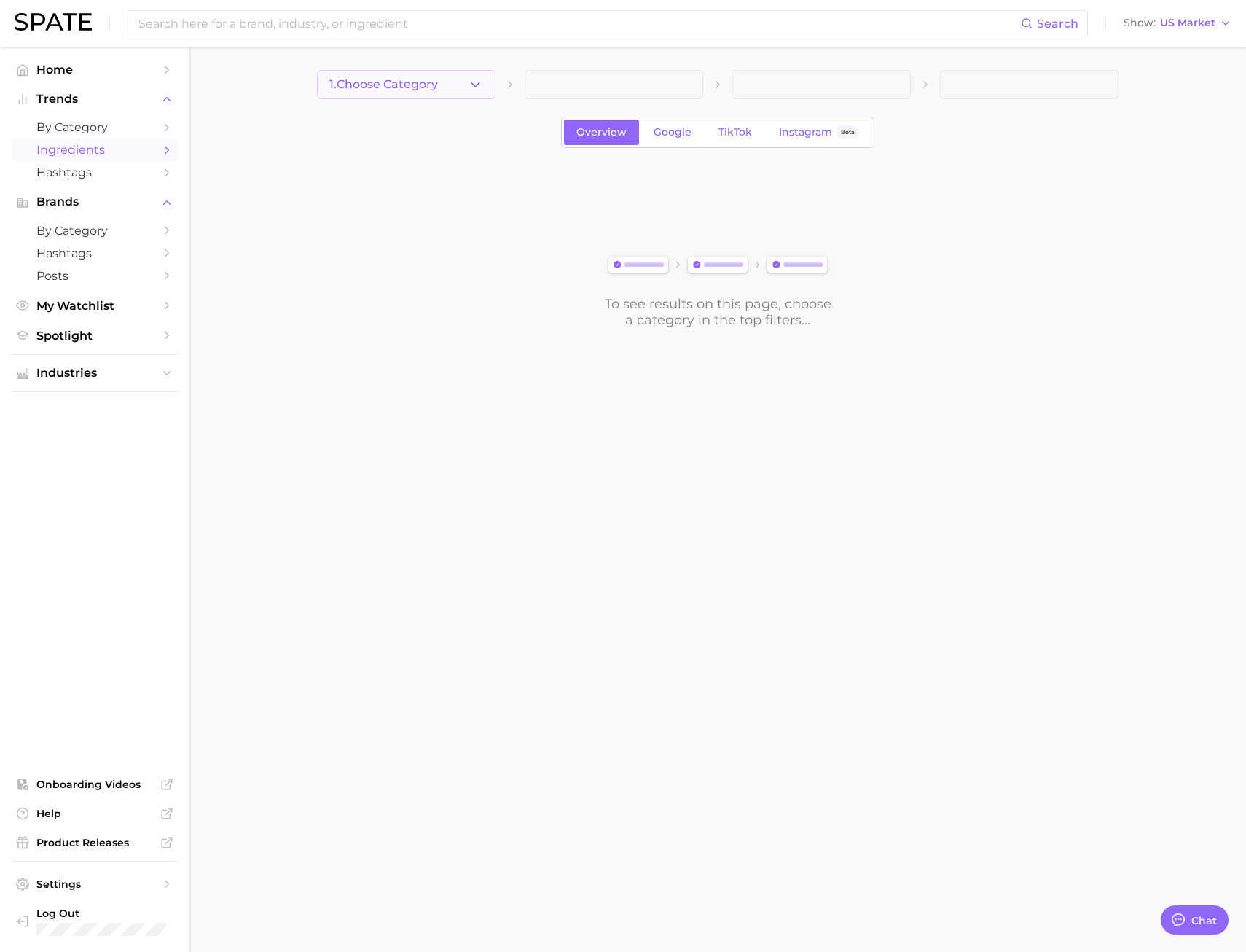
click at [421, 75] on button "1. Choose Category" at bounding box center [407, 85] width 179 height 29
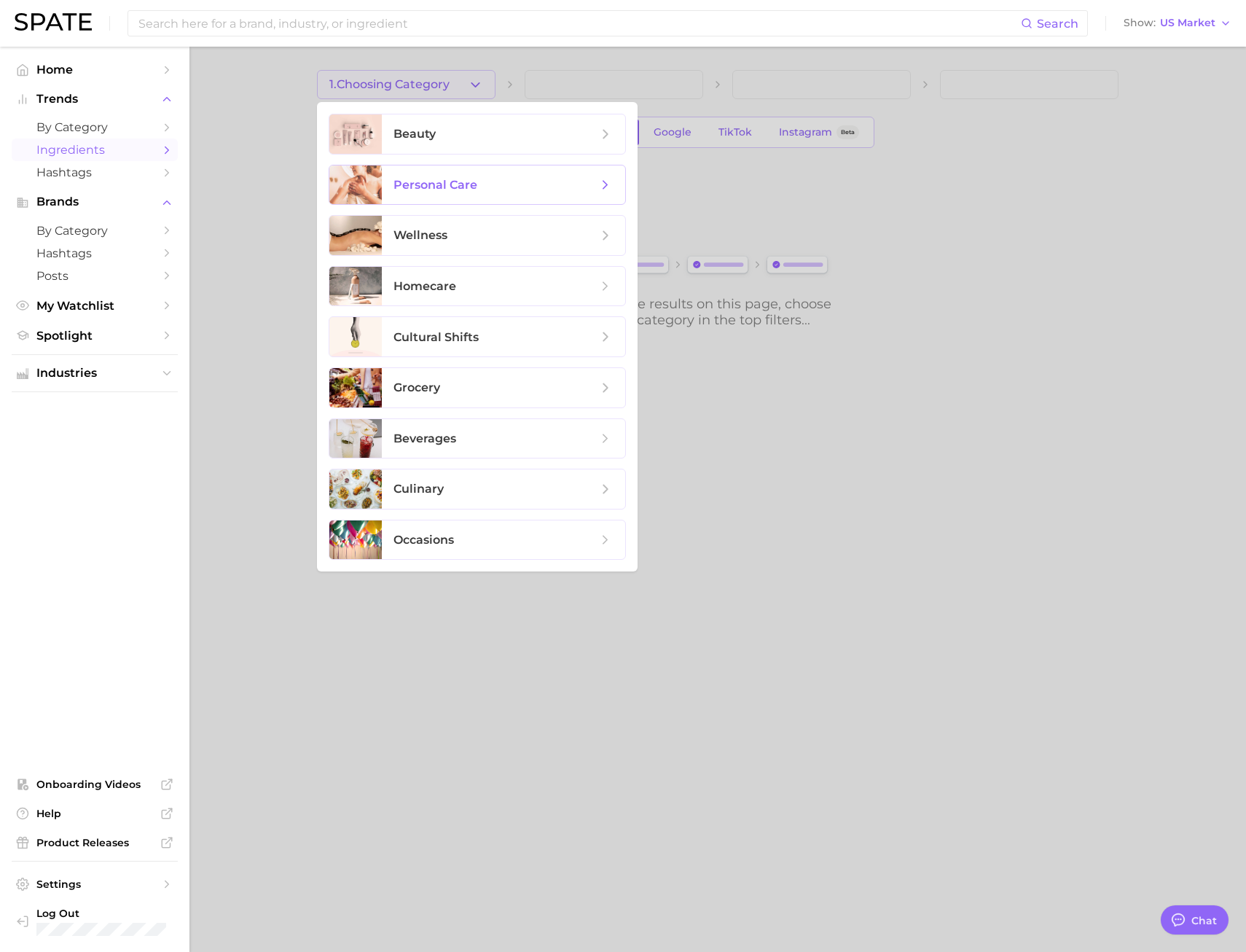
click at [449, 185] on span "personal care" at bounding box center [435, 185] width 84 height 14
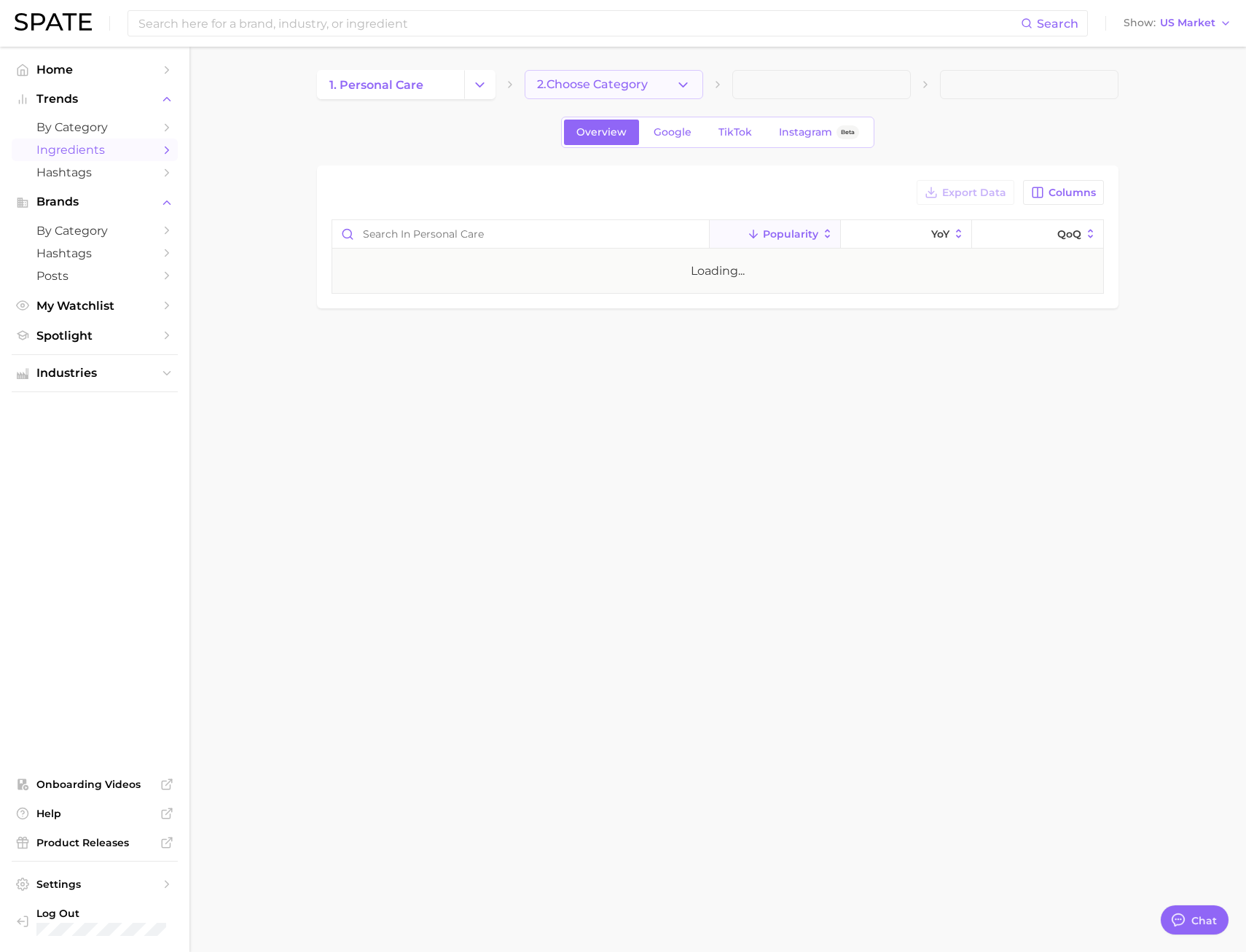
click at [636, 73] on button "2. Choose Category" at bounding box center [614, 85] width 179 height 29
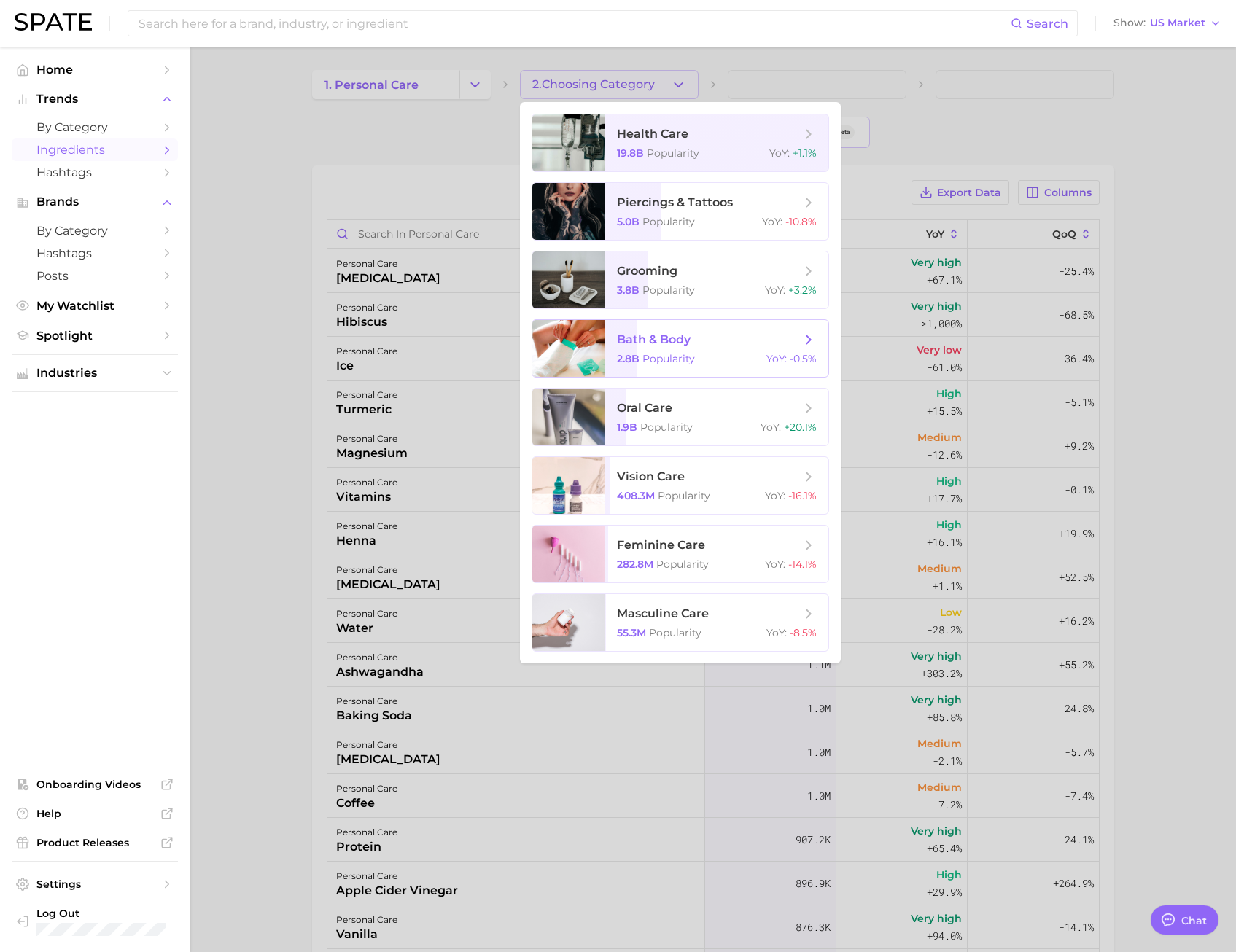
click at [721, 350] on span "bath & body 2.8b Popularity YoY : -0.5%" at bounding box center [717, 349] width 223 height 57
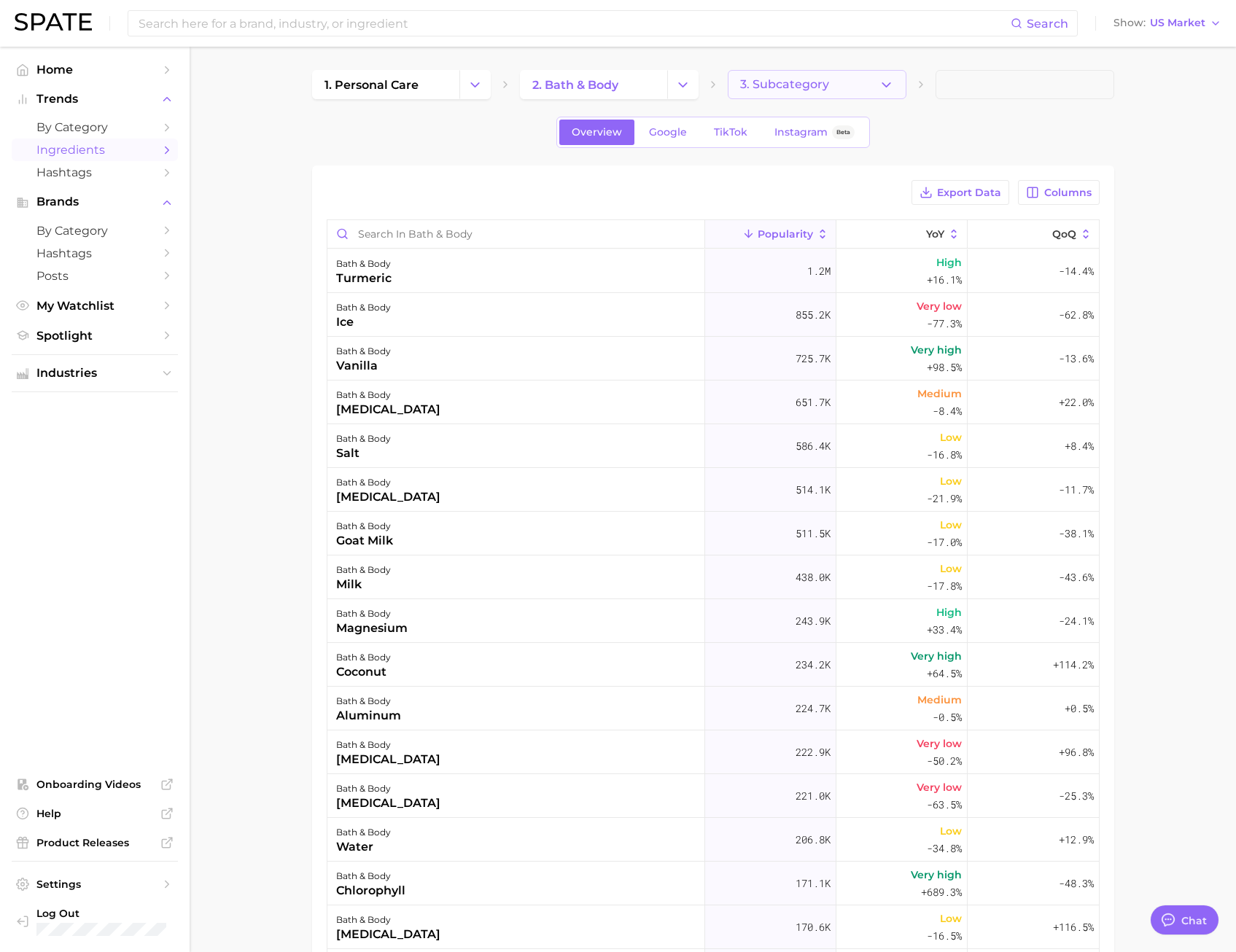
click at [786, 82] on span "3. Subcategory" at bounding box center [785, 85] width 89 height 14
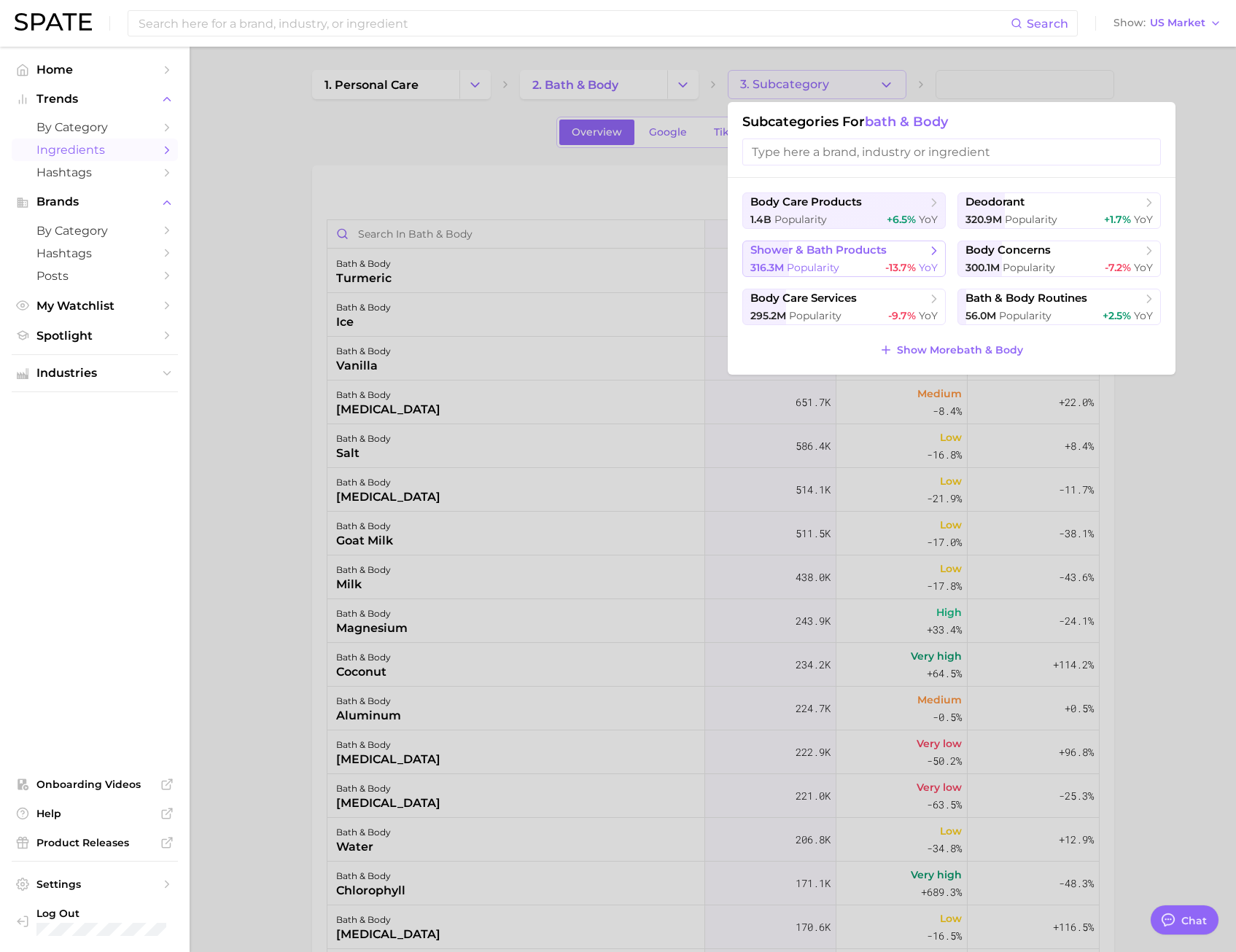
click at [833, 253] on span "shower & bath products" at bounding box center [818, 251] width 136 height 14
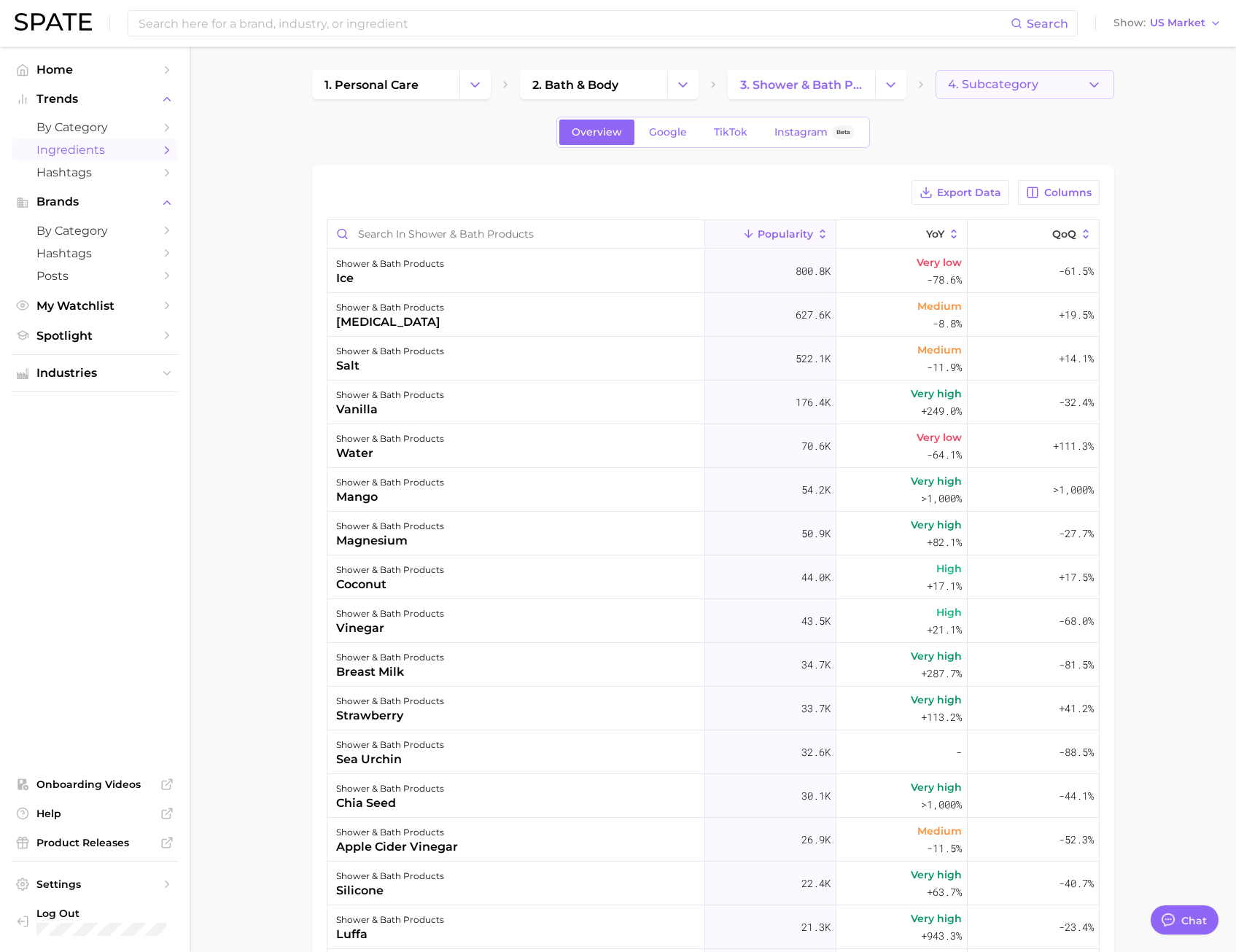
click at [1013, 84] on span "4. Subcategory" at bounding box center [993, 85] width 90 height 14
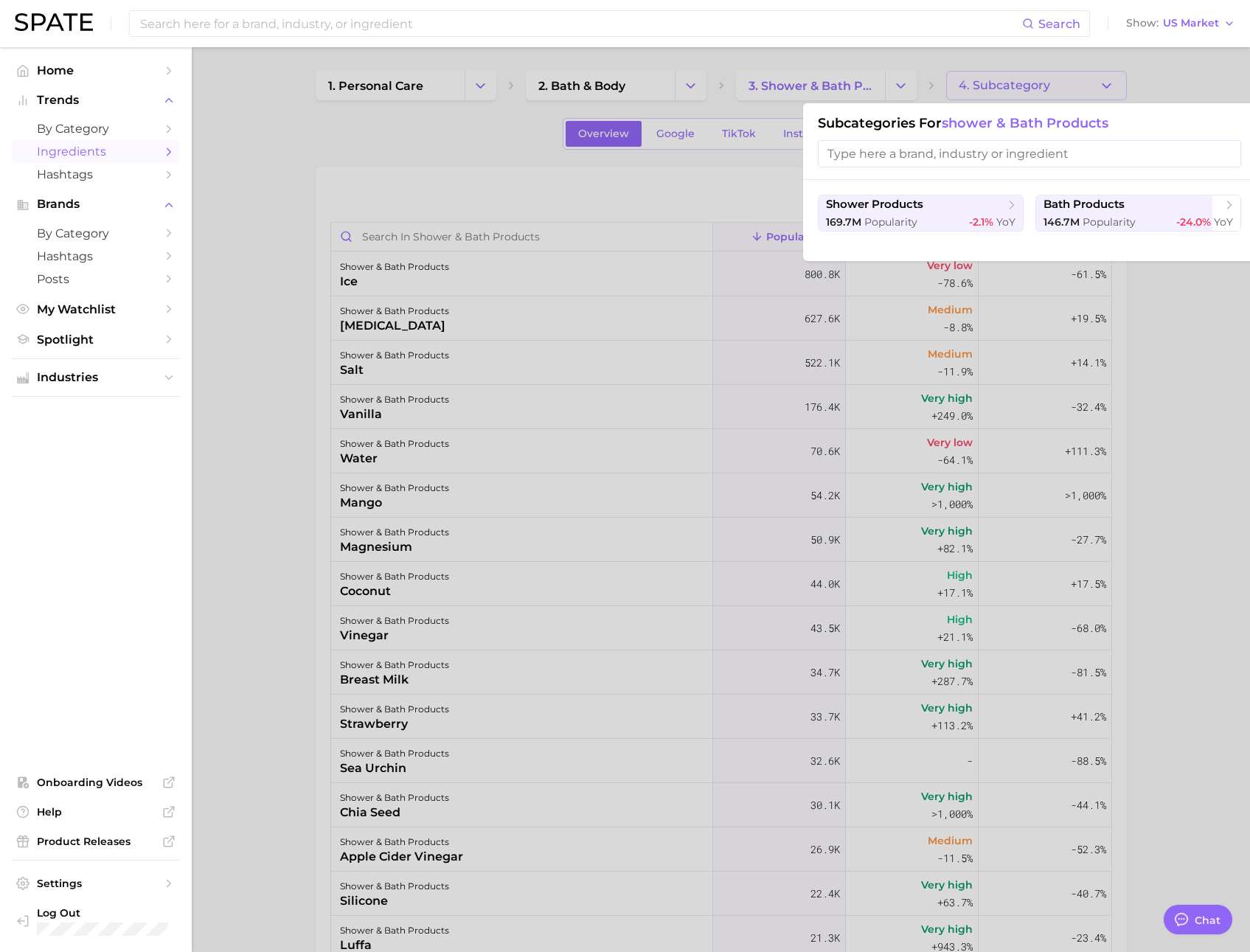
click at [348, 189] on div at bounding box center [625, 476] width 1250 height 952
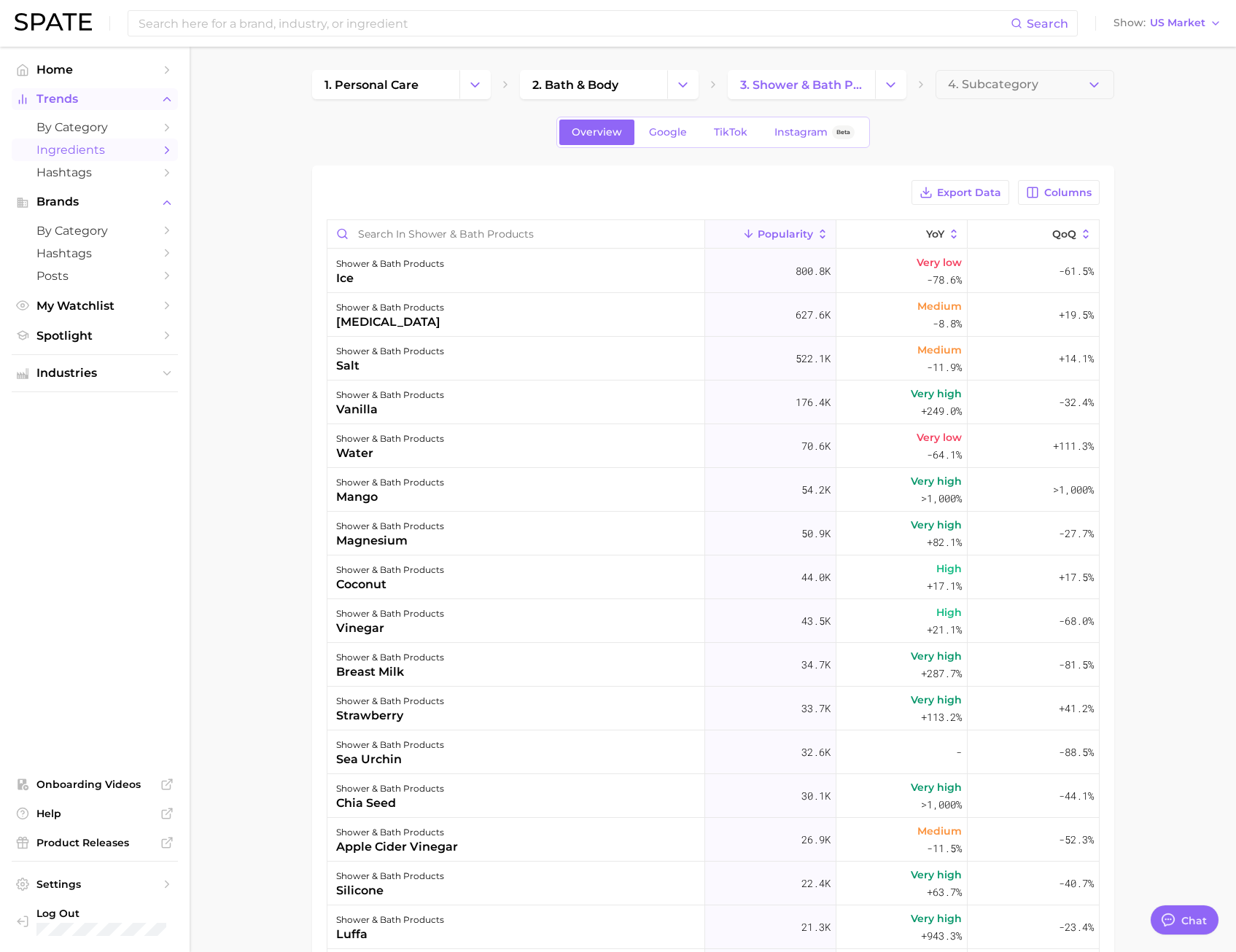
click at [87, 98] on span "Trends" at bounding box center [95, 99] width 117 height 14
click at [65, 61] on link "Home" at bounding box center [94, 69] width 166 height 22
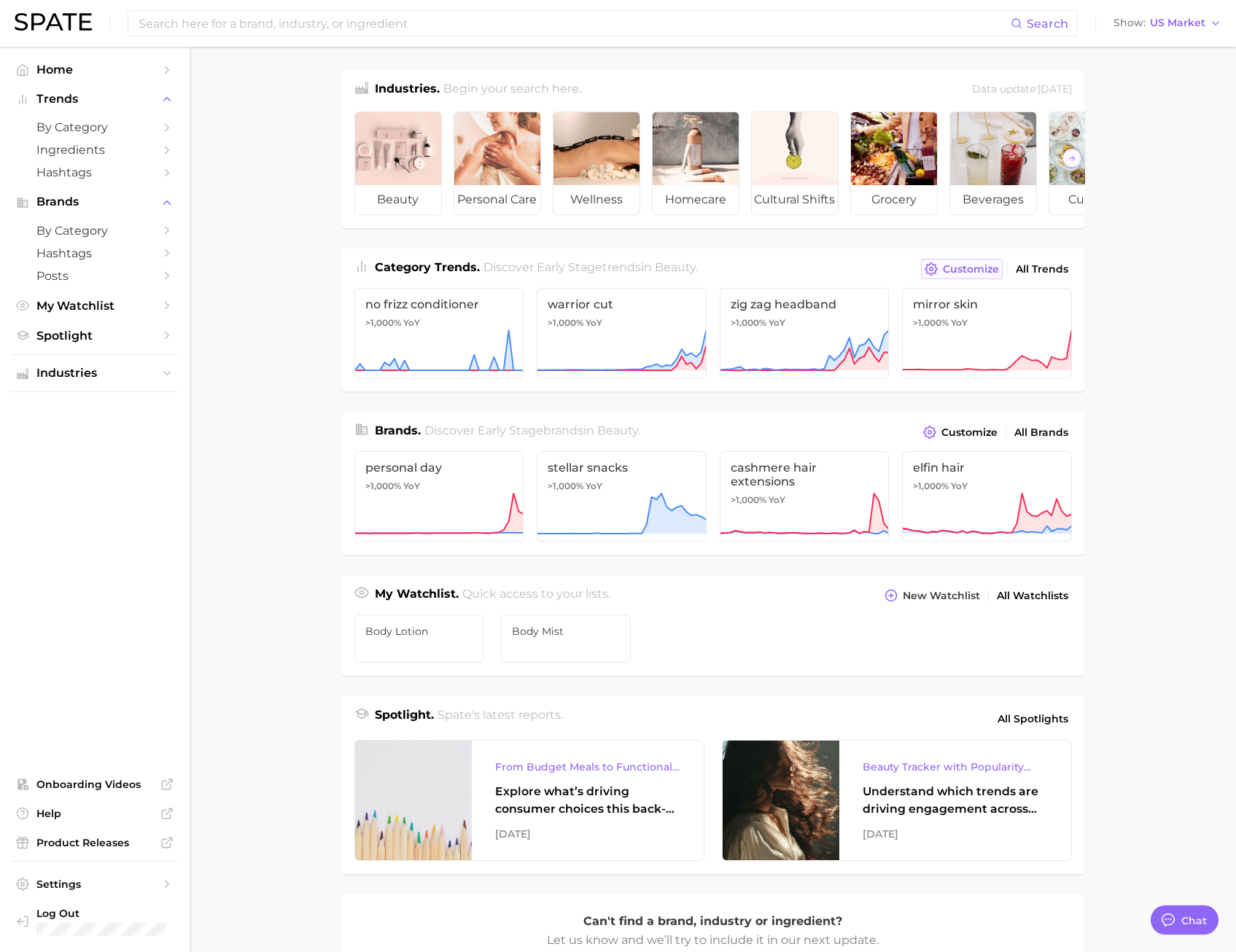
click at [957, 276] on span "Customize" at bounding box center [972, 269] width 56 height 13
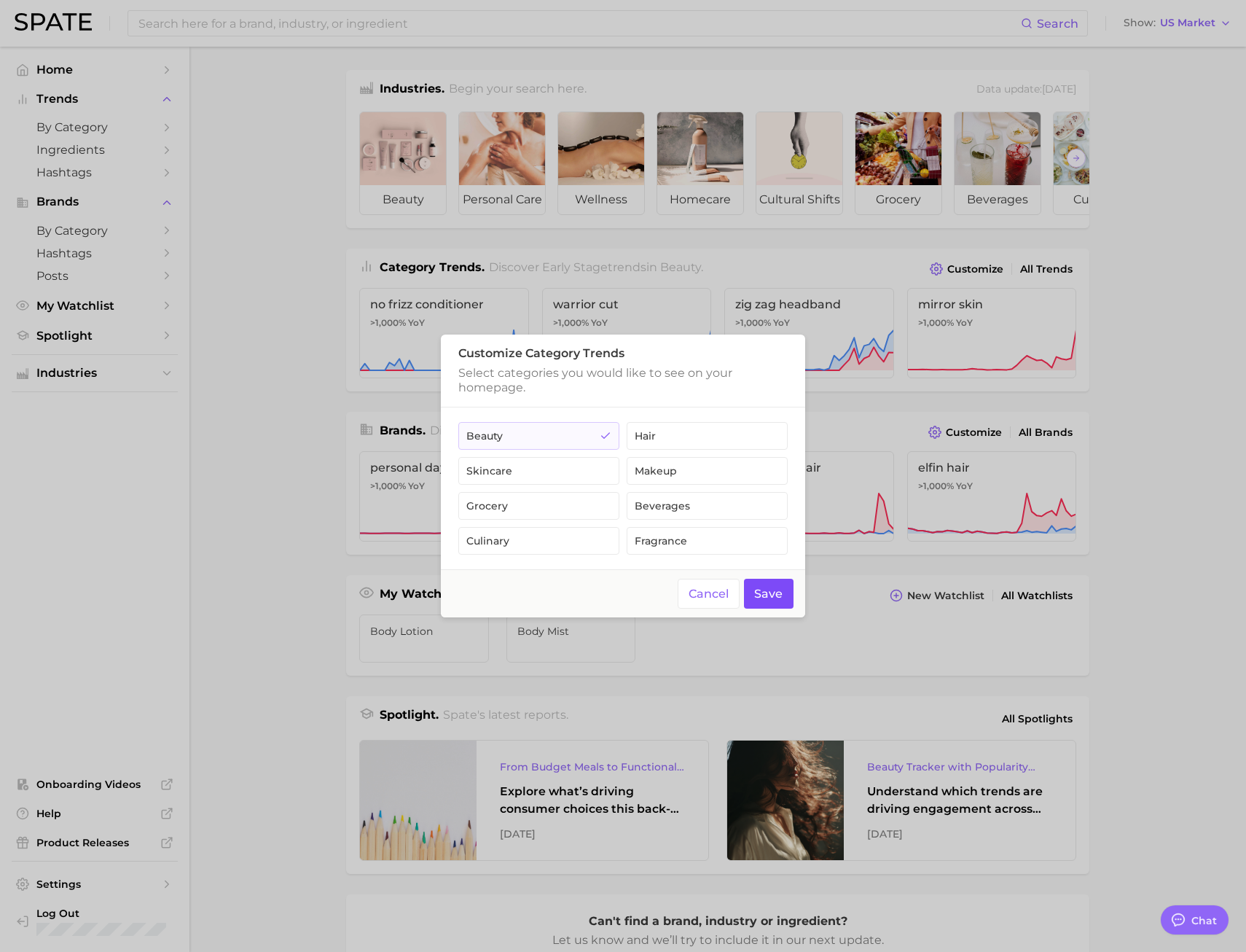
click at [761, 595] on button "Save" at bounding box center [769, 594] width 51 height 30
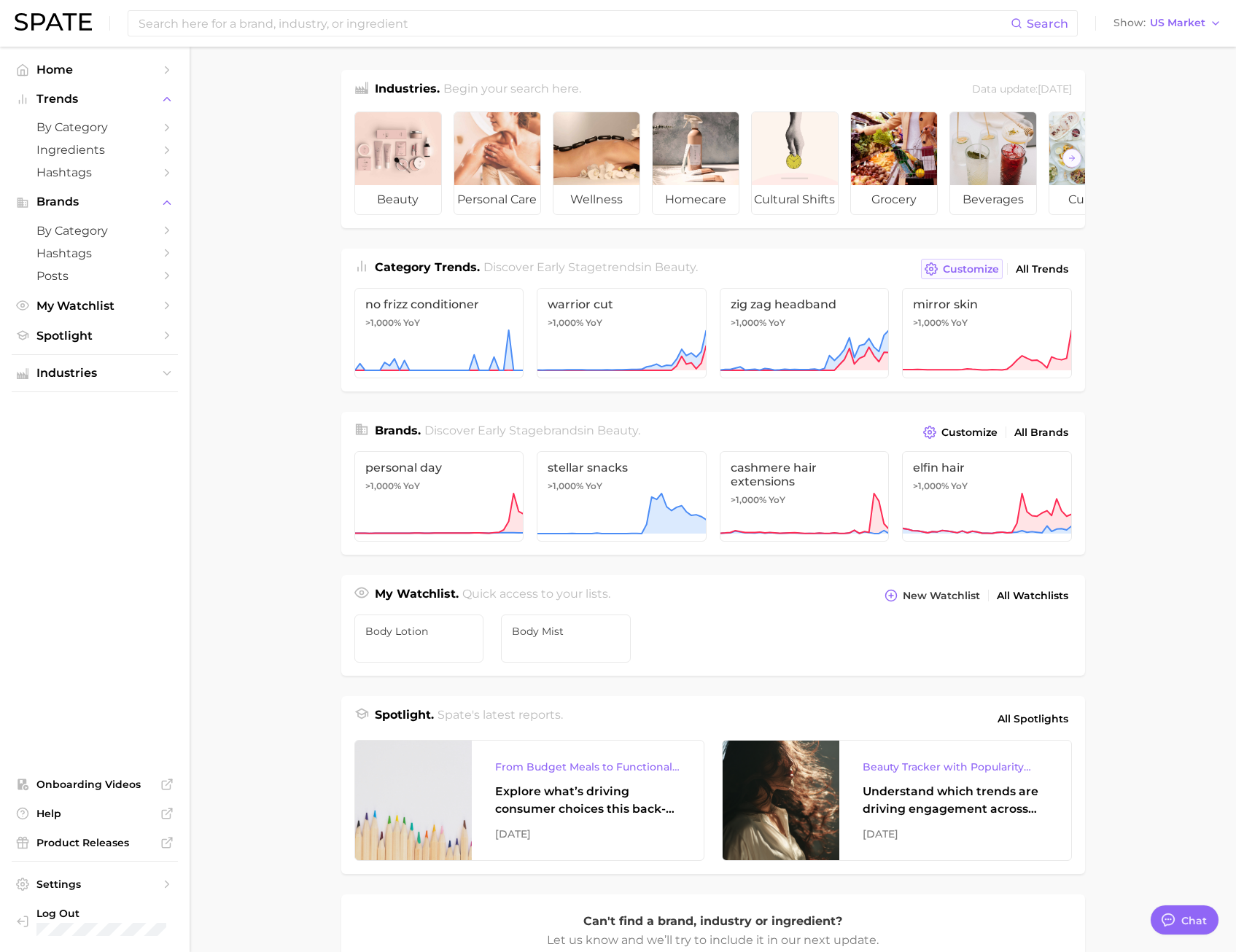
click at [941, 275] on button "Customize" at bounding box center [961, 268] width 81 height 20
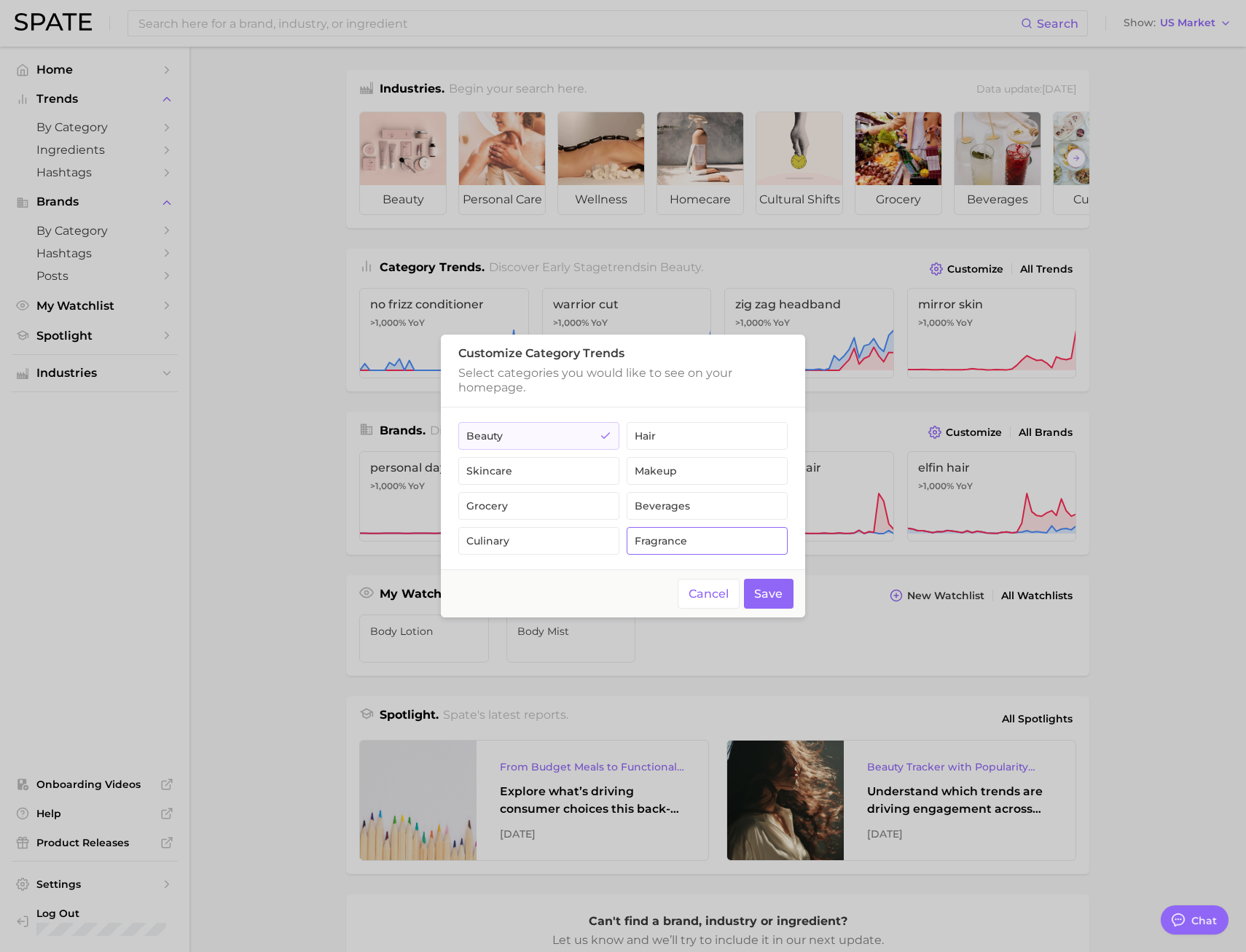
click at [680, 546] on button "fragrance" at bounding box center [708, 541] width 161 height 28
click at [772, 594] on button "Save" at bounding box center [769, 594] width 51 height 30
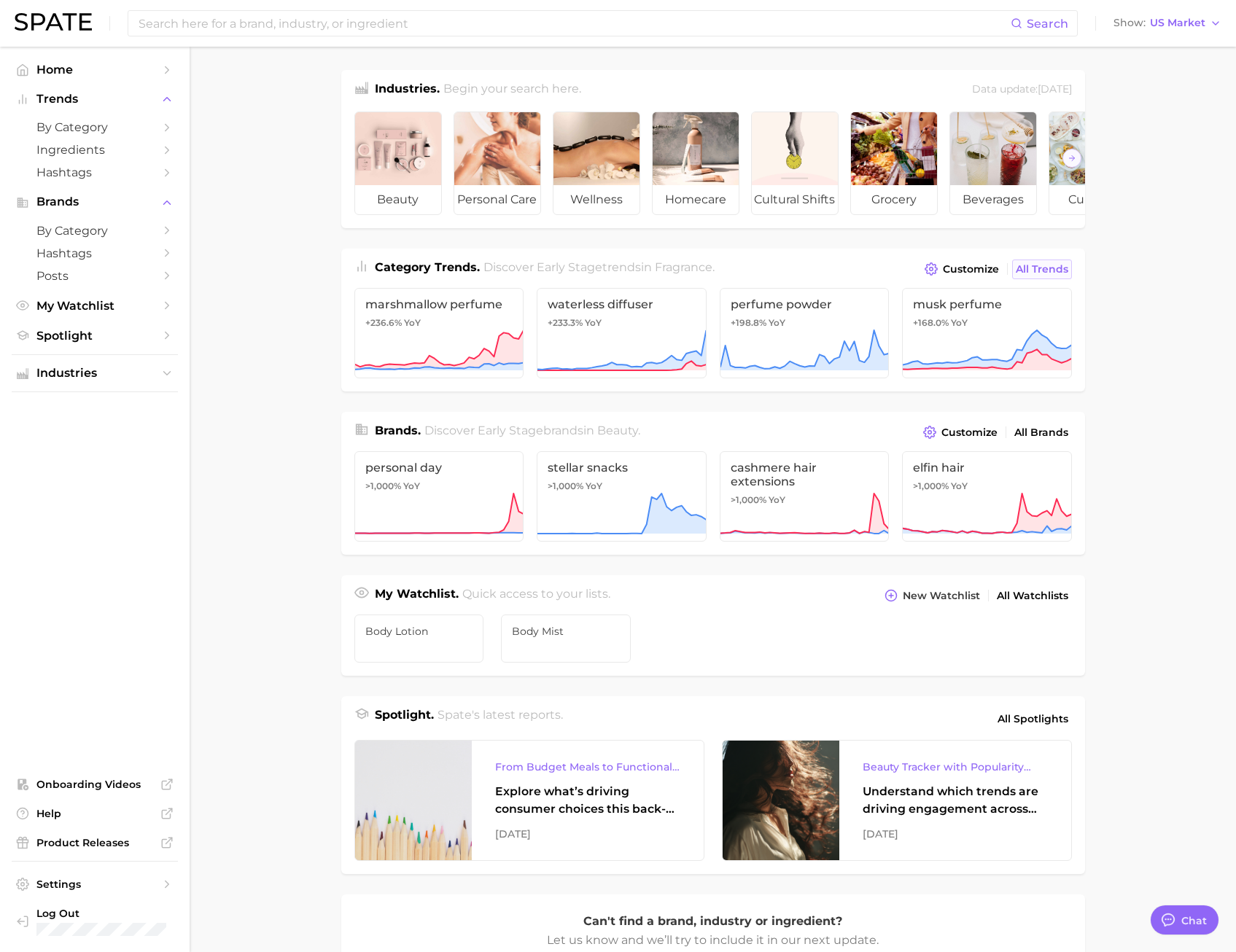
click at [1042, 276] on span "All Trends" at bounding box center [1043, 269] width 52 height 13
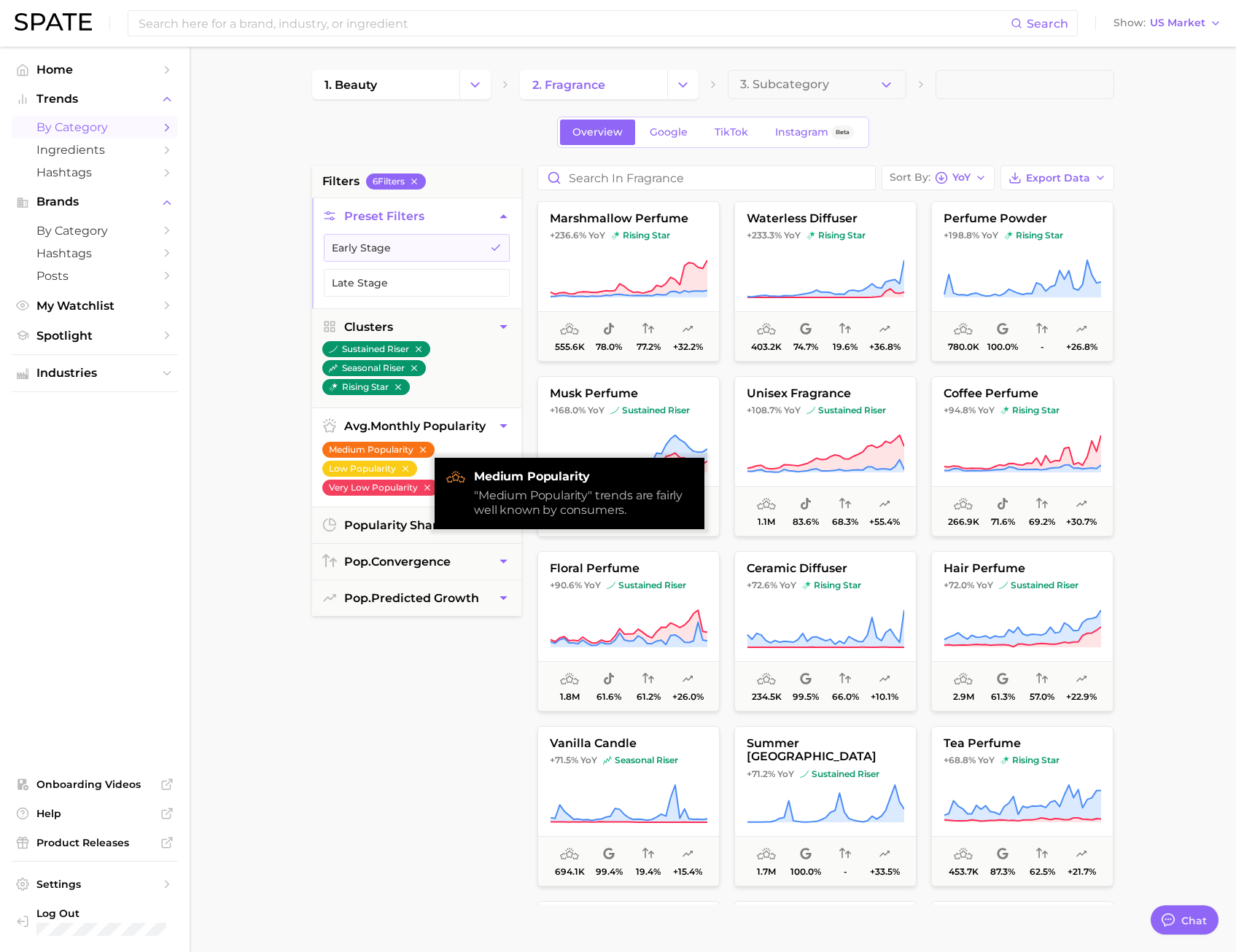
click at [423, 451] on icon "button" at bounding box center [423, 450] width 11 height 11
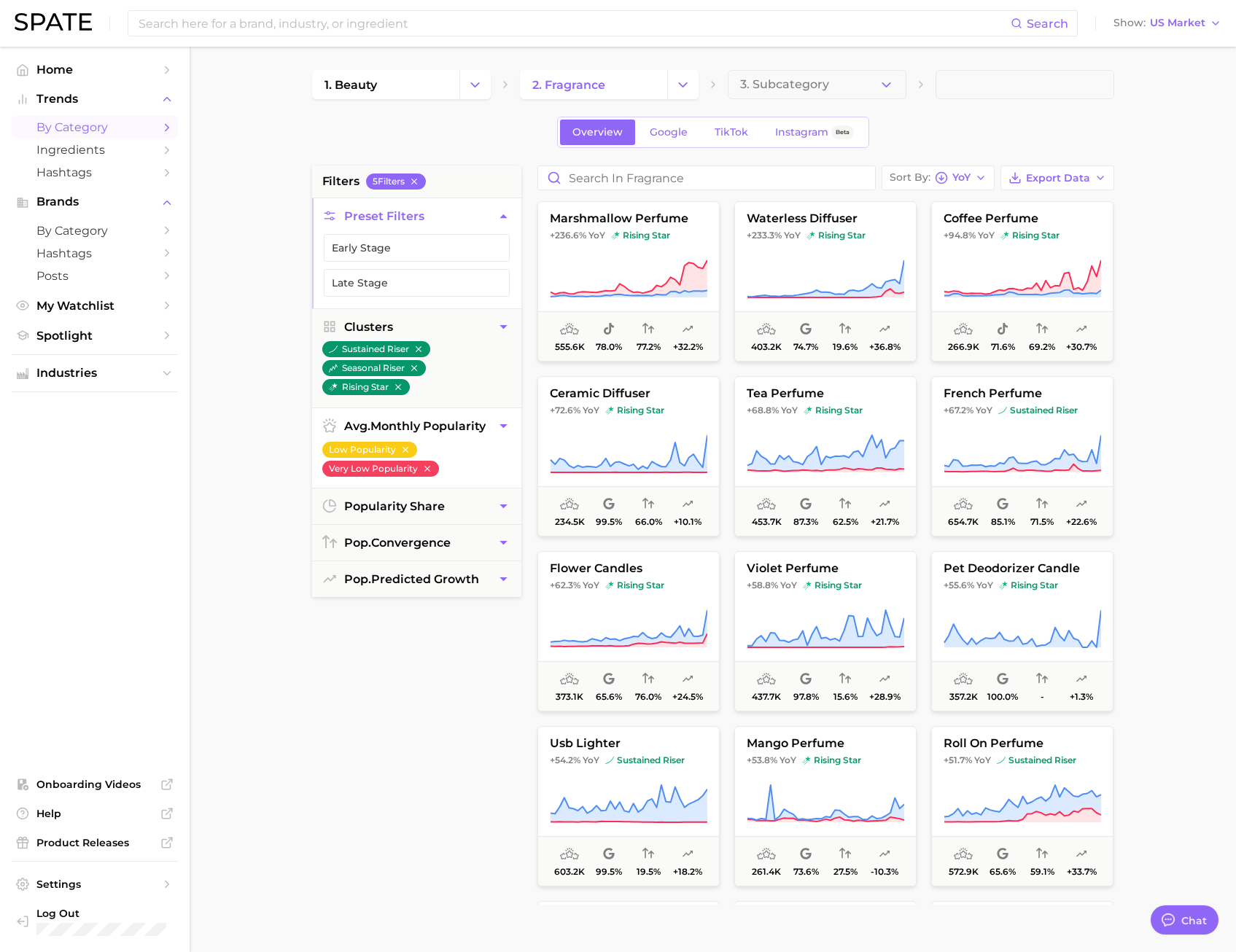
click at [478, 431] on span "avg. monthly popularity" at bounding box center [415, 426] width 142 height 14
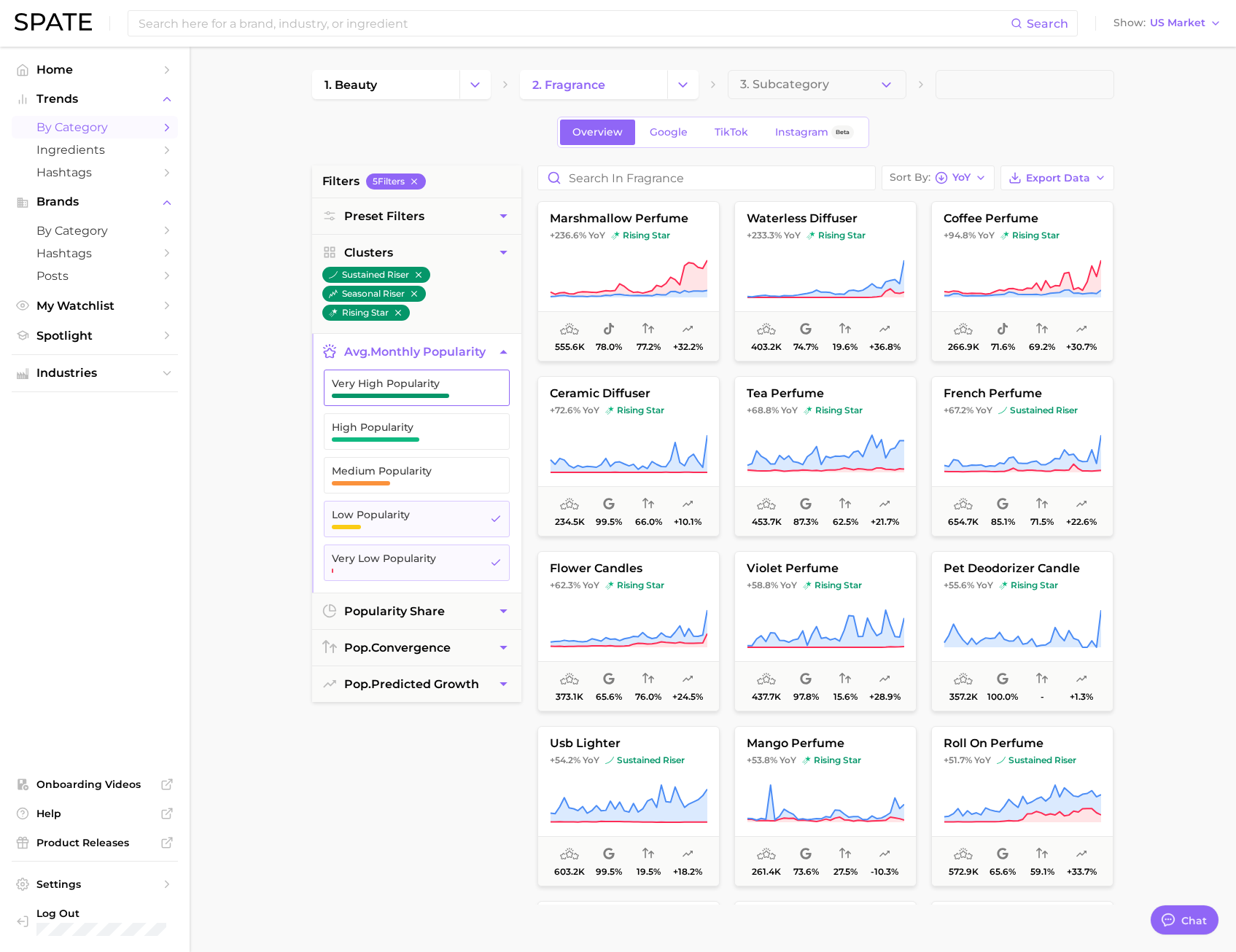
click at [475, 388] on span "Very High Popularity" at bounding box center [405, 384] width 147 height 12
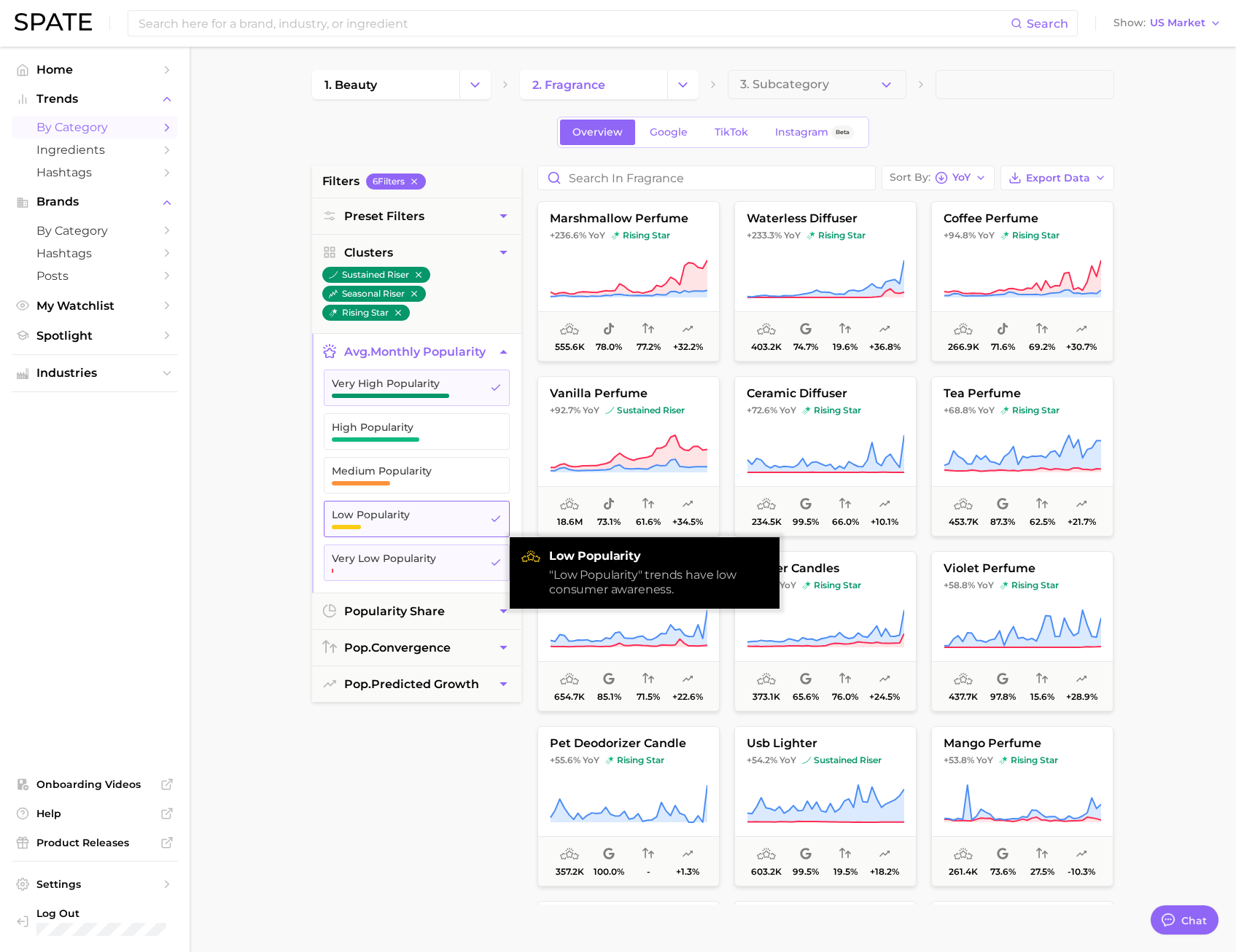
click at [464, 507] on button "Low Popularity" at bounding box center [416, 520] width 186 height 37
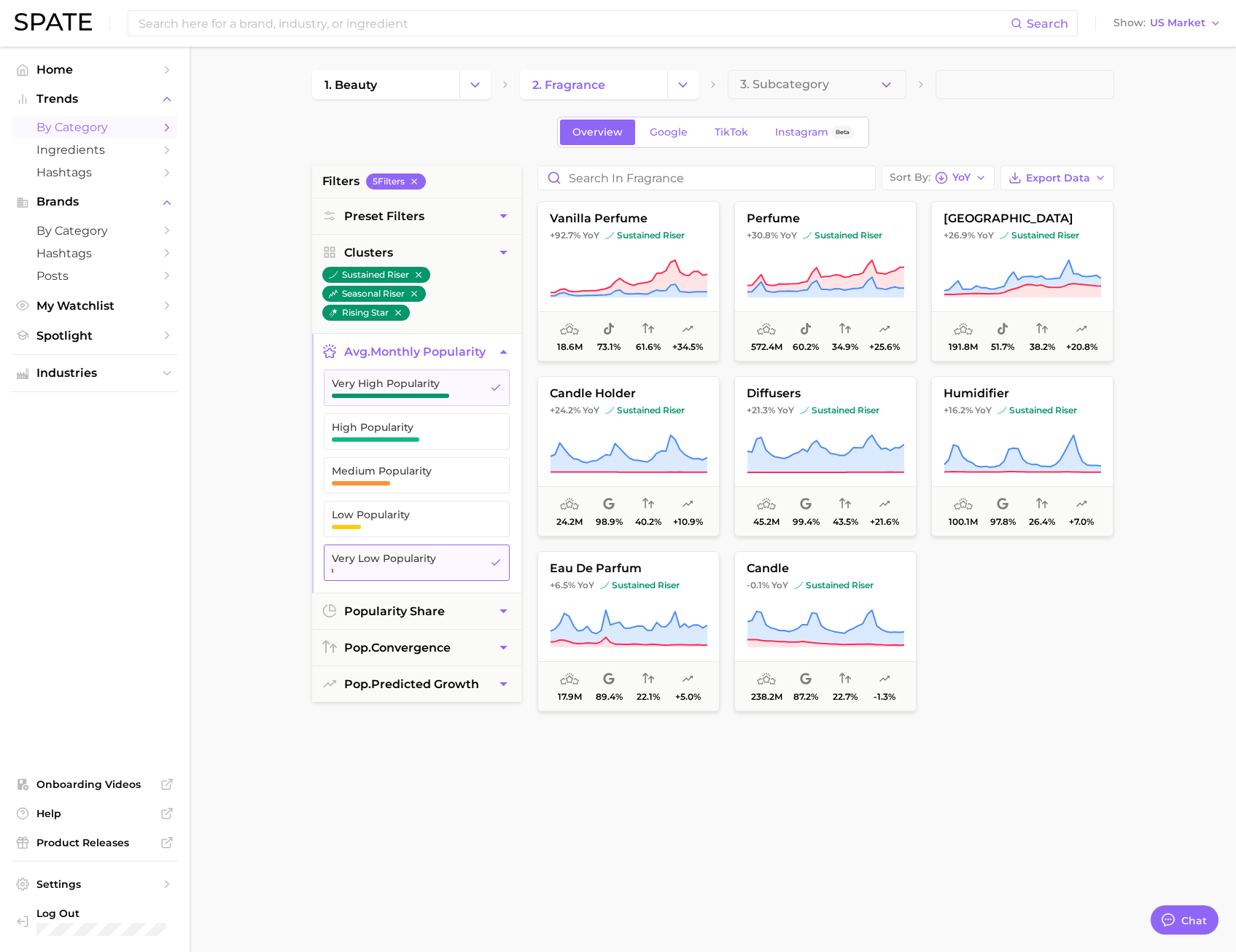
click at [464, 558] on span "Very Low Popularity" at bounding box center [405, 559] width 147 height 12
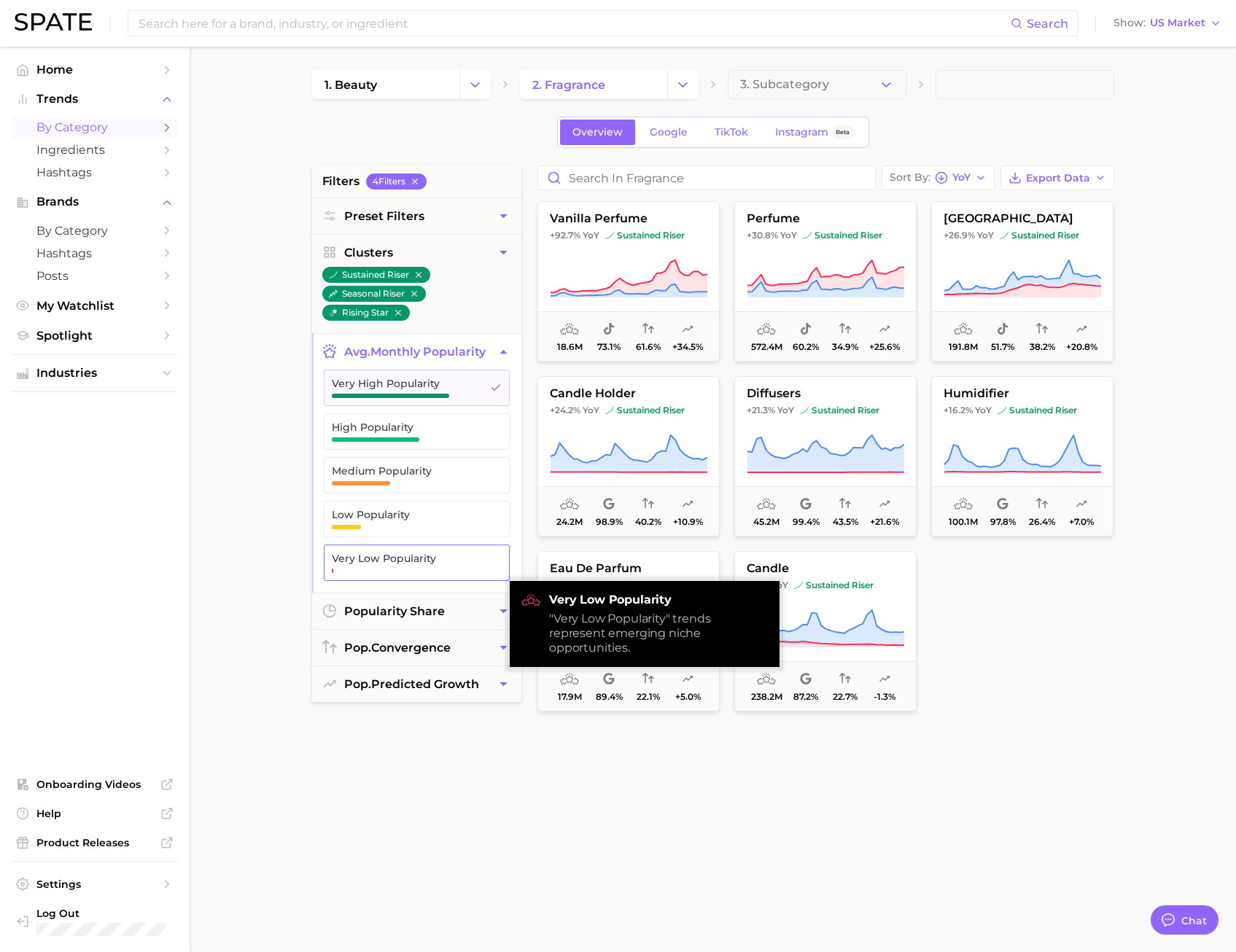
click at [464, 558] on span "Very Low Popularity" at bounding box center [405, 559] width 147 height 12
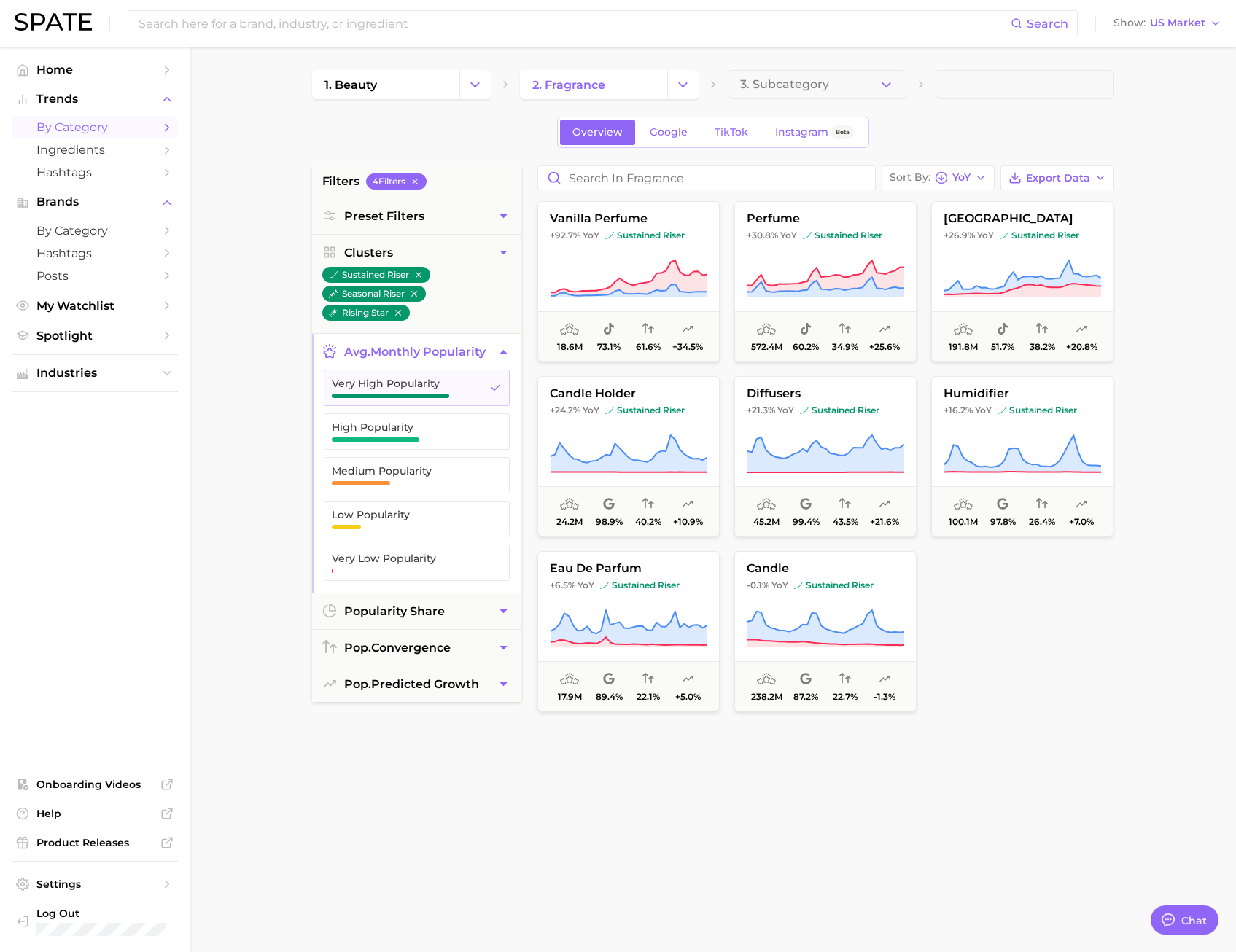
click at [247, 474] on main "1. beauty 2. fragrance 3. Subcategory Overview Google TikTok Instagram Beta fil…" at bounding box center [712, 599] width 1047 height 1106
click at [437, 359] on button "avg. monthly popularity" at bounding box center [416, 352] width 209 height 36
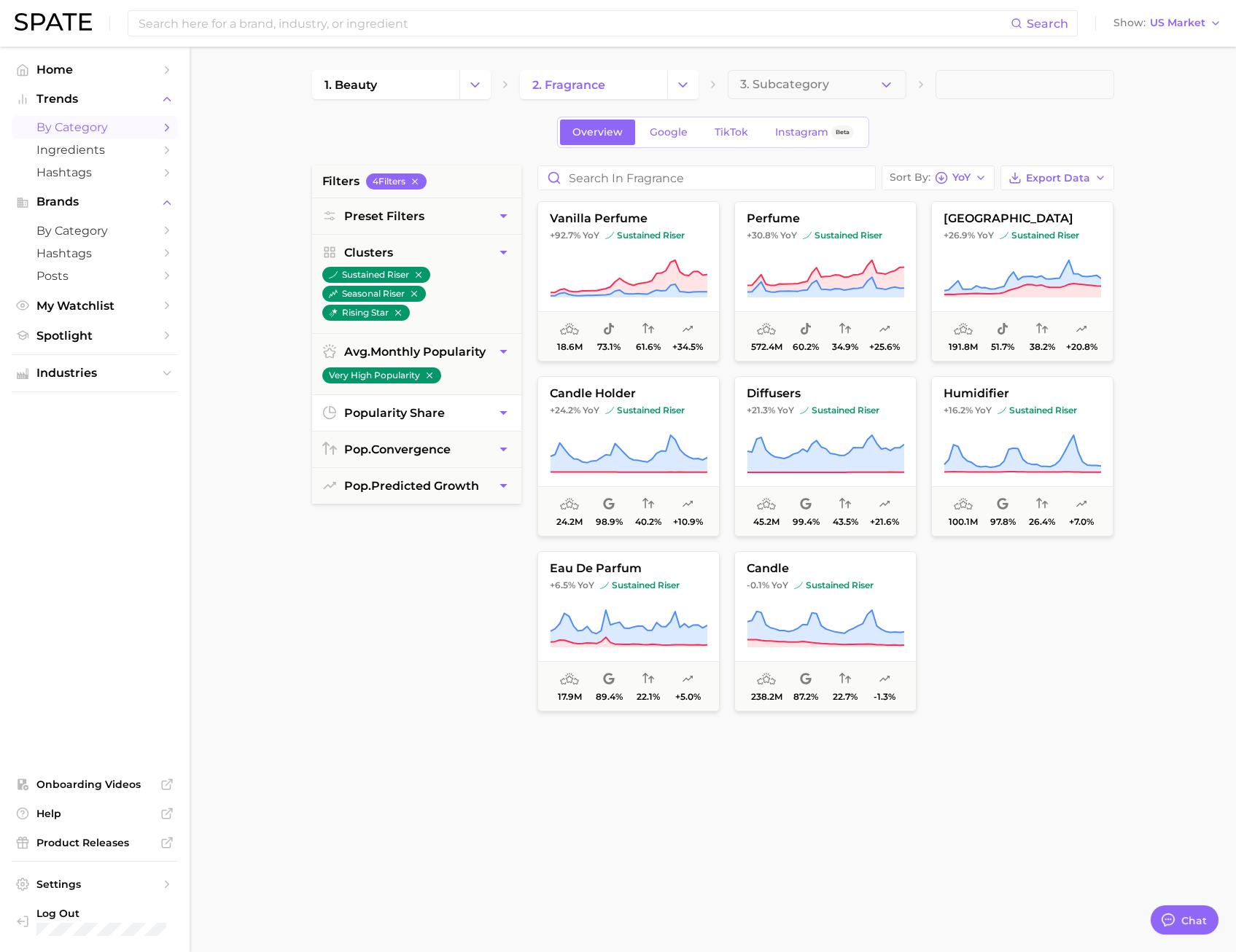
click at [455, 414] on button "popularity share" at bounding box center [416, 413] width 209 height 36
click at [454, 527] on button "pop. convergence" at bounding box center [416, 524] width 209 height 36
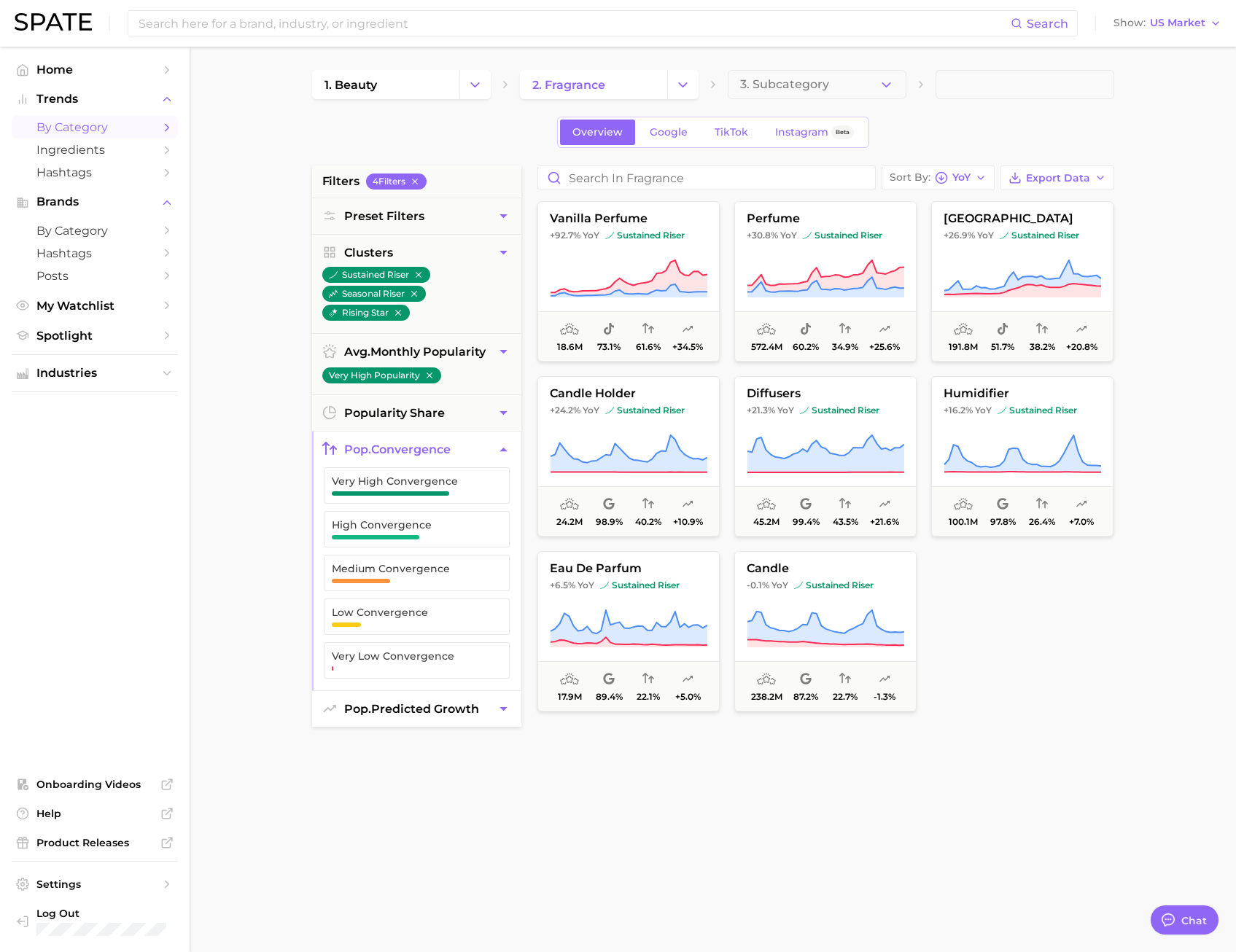
click at [386, 703] on span "pop. predicted growth" at bounding box center [411, 709] width 135 height 14
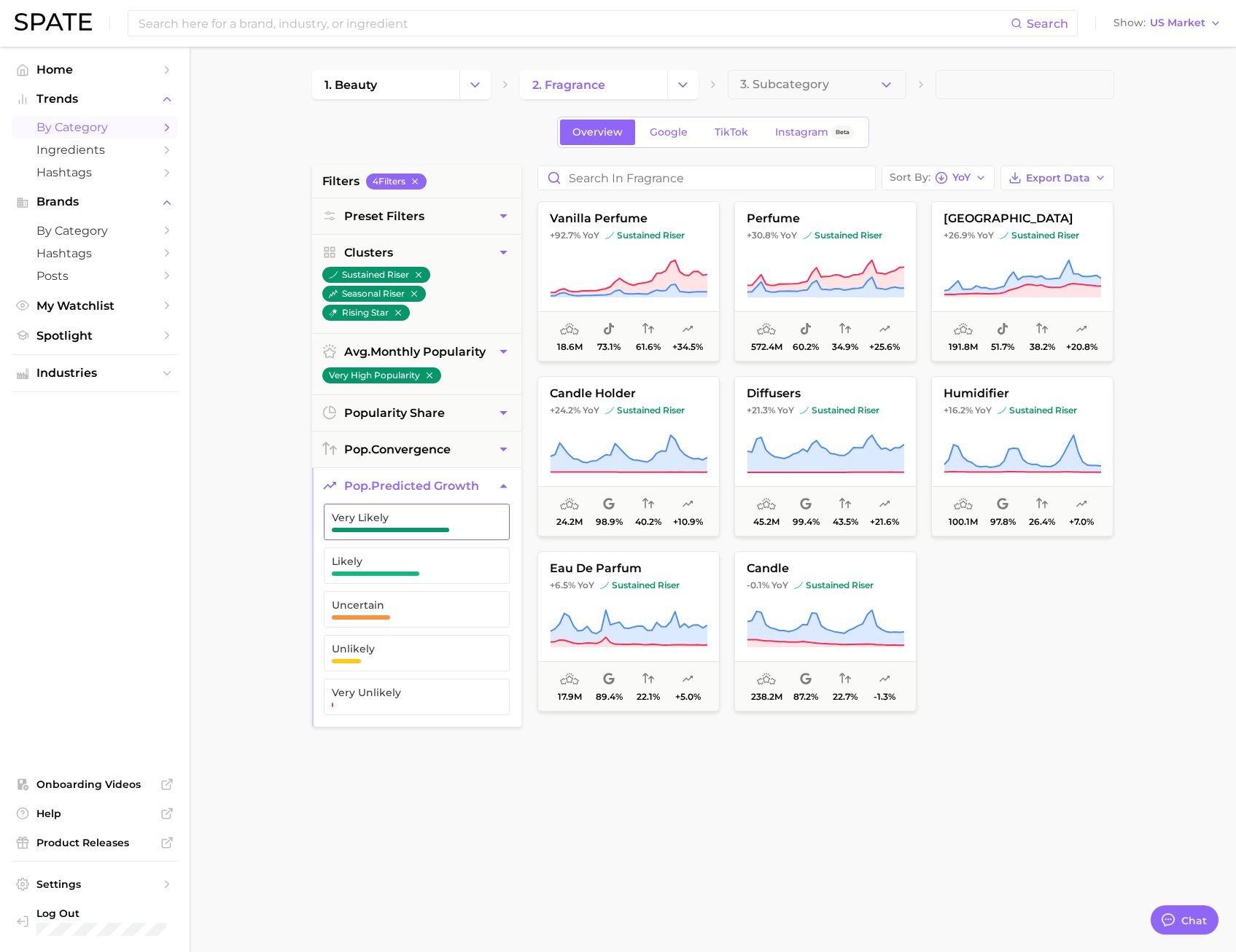
click at [498, 511] on button "Very Likely" at bounding box center [416, 523] width 186 height 37
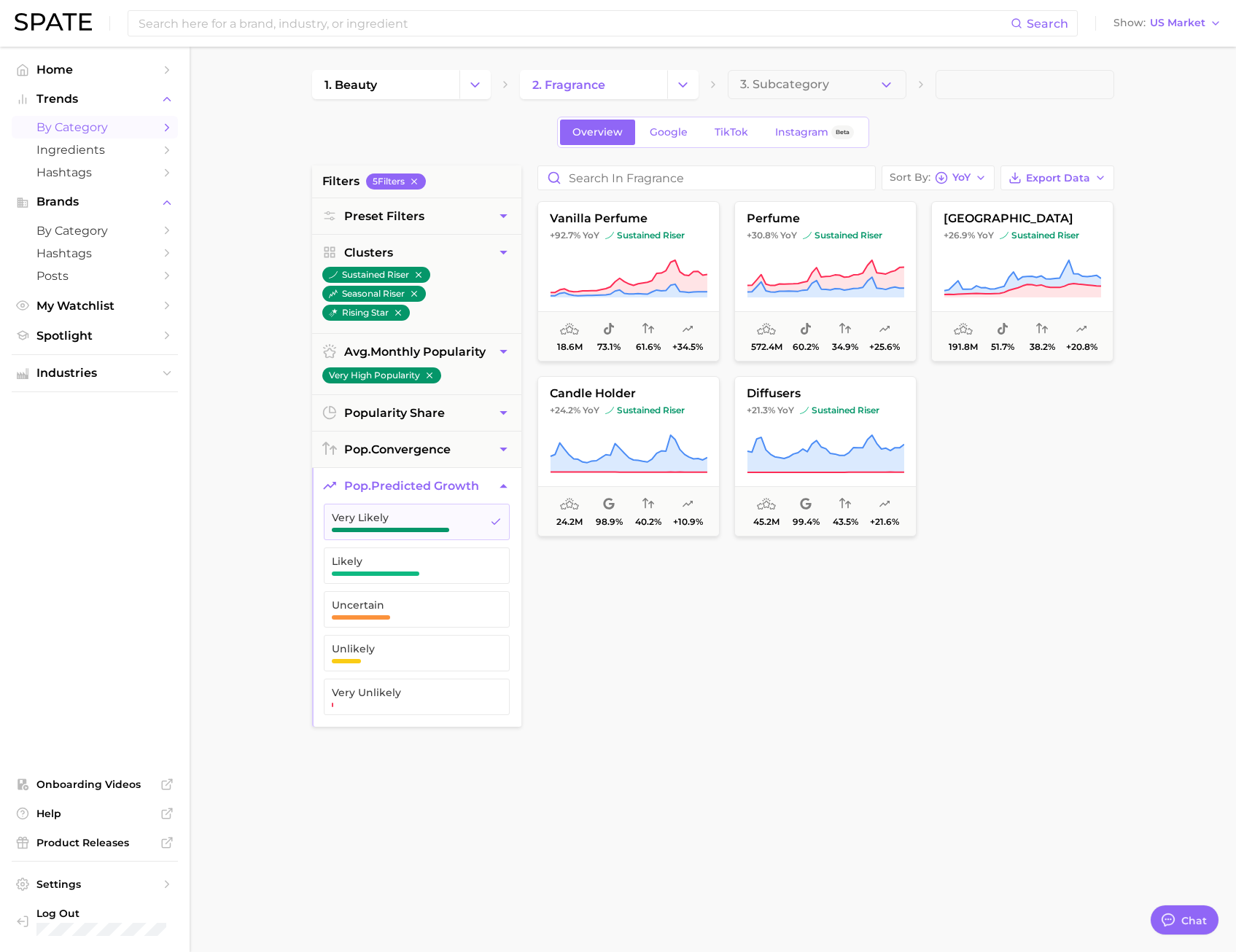
click at [267, 473] on main "1. beauty 2. fragrance 3. Subcategory Overview Google TikTok Instagram Beta fil…" at bounding box center [712, 599] width 1047 height 1106
click at [101, 332] on span "Spotlight" at bounding box center [95, 336] width 117 height 14
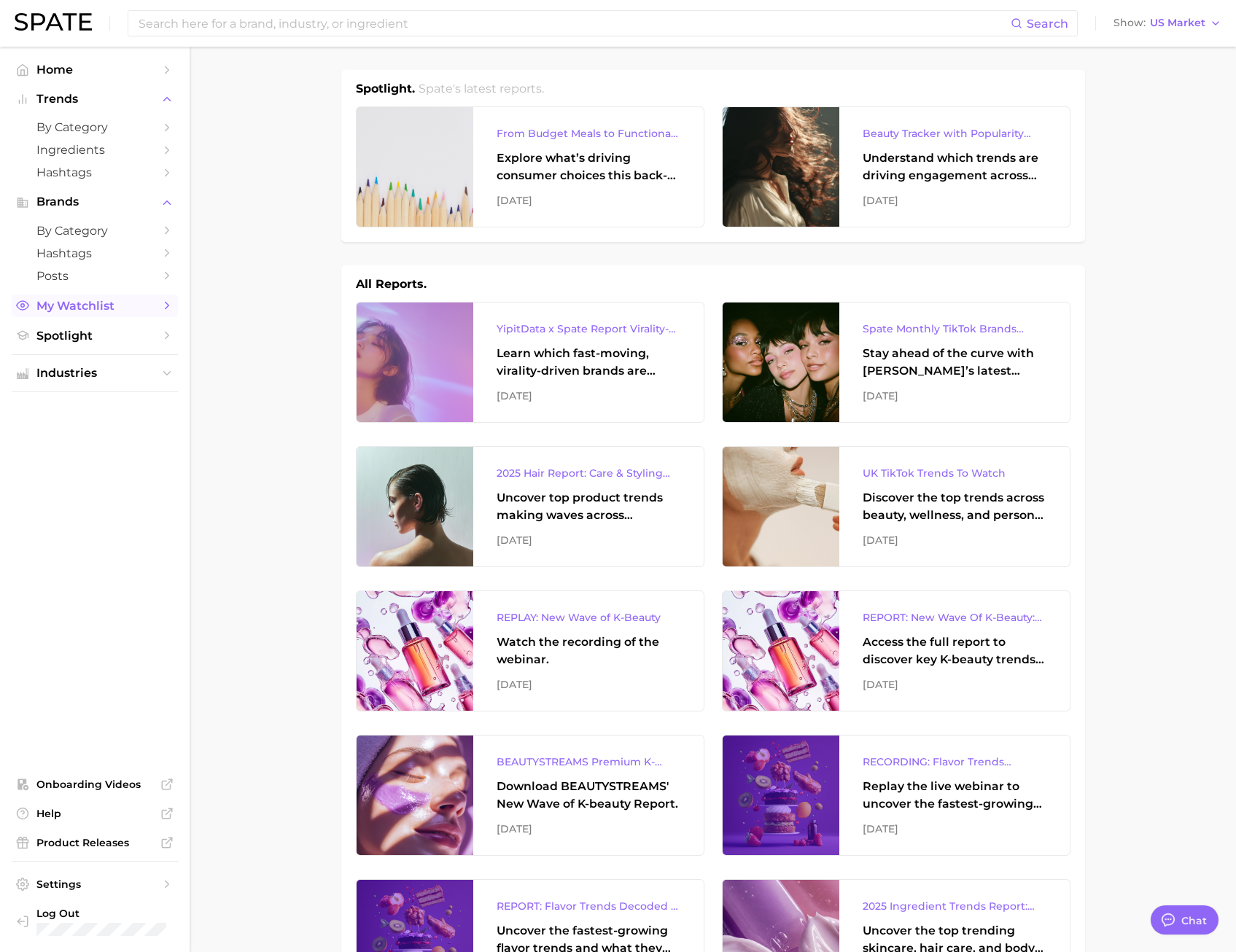
click at [109, 299] on span "My Watchlist" at bounding box center [95, 306] width 117 height 14
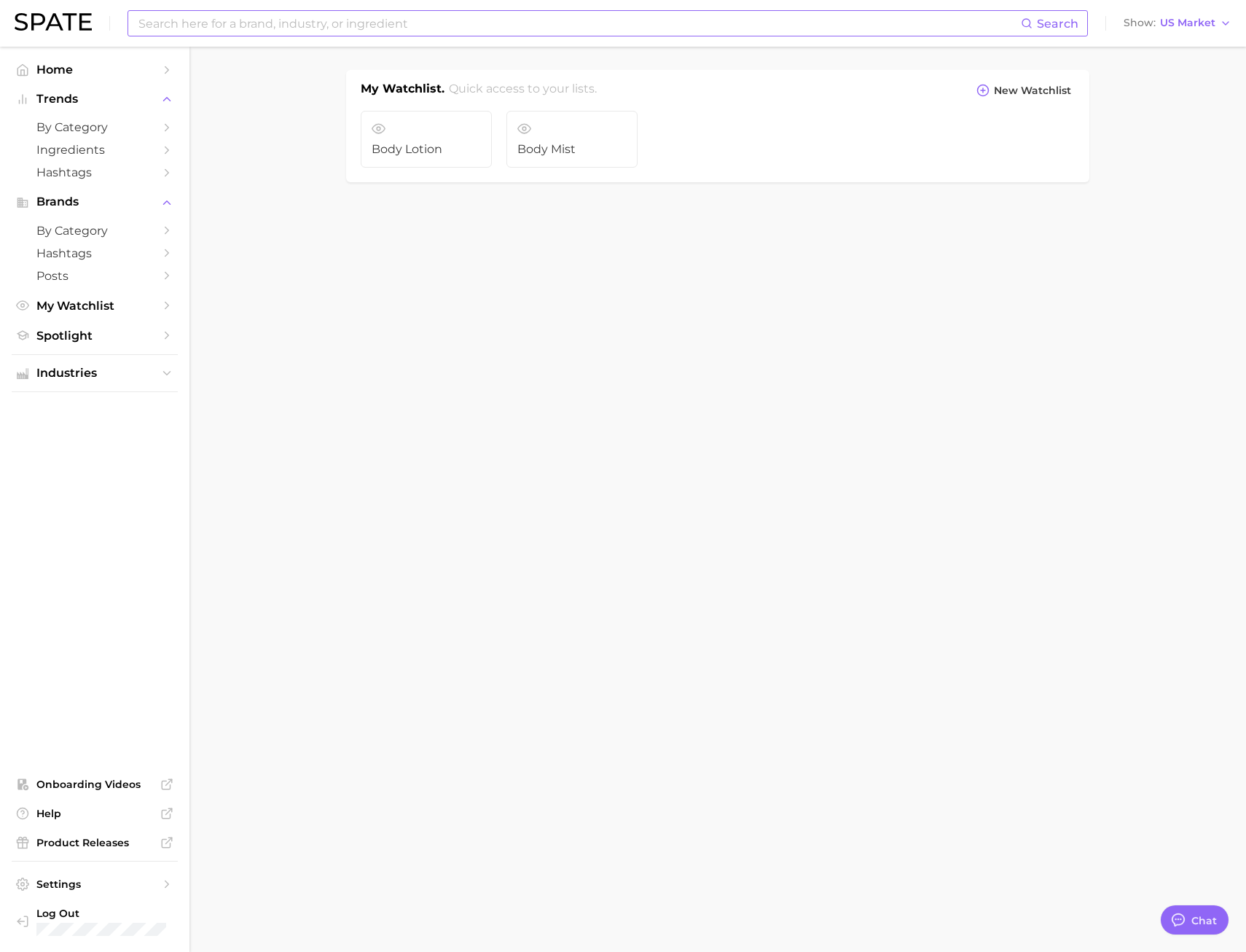
click at [229, 27] on input at bounding box center [579, 23] width 884 height 25
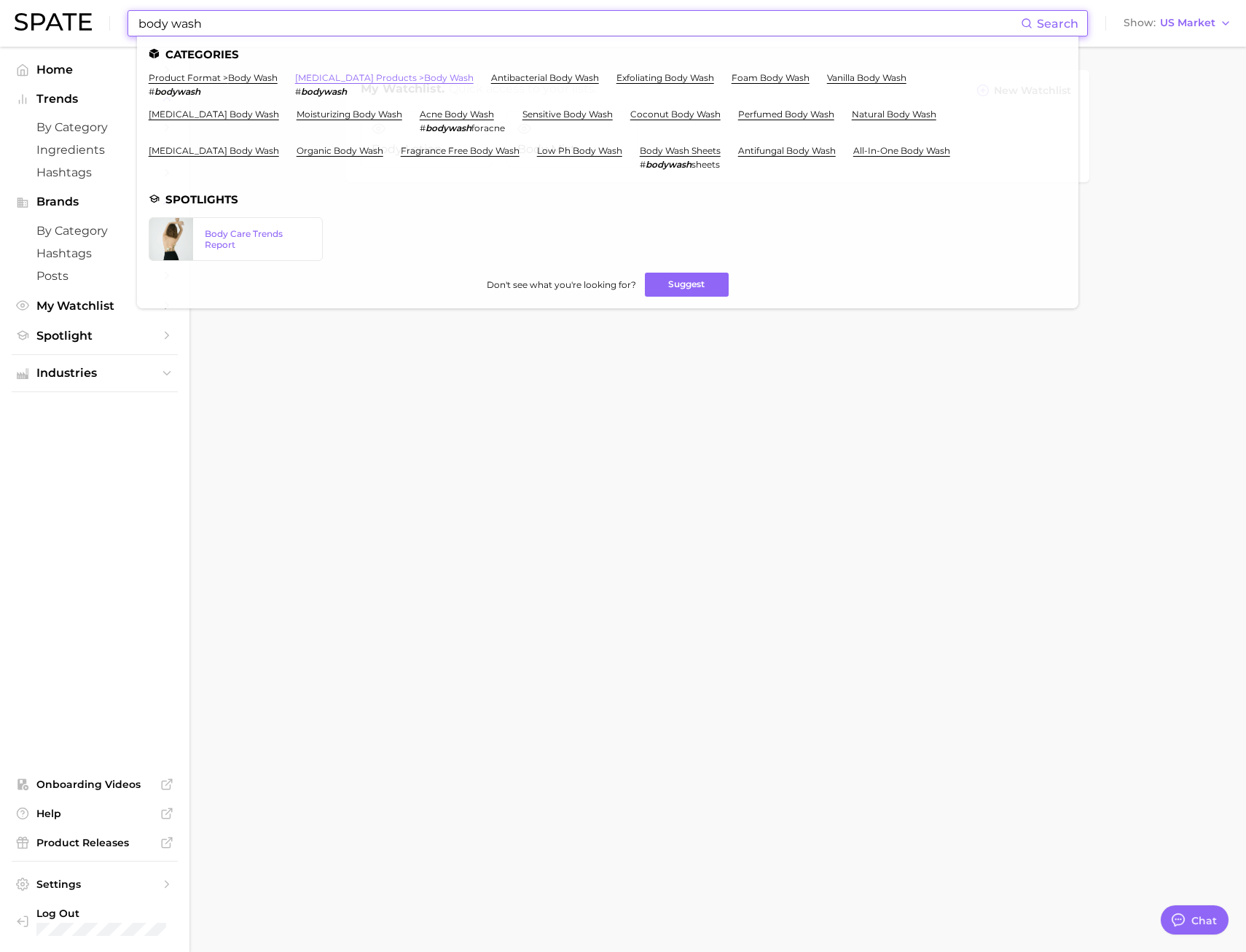
type input "body wash"
click at [332, 82] on link "body cleansing products > body wash" at bounding box center [385, 77] width 179 height 11
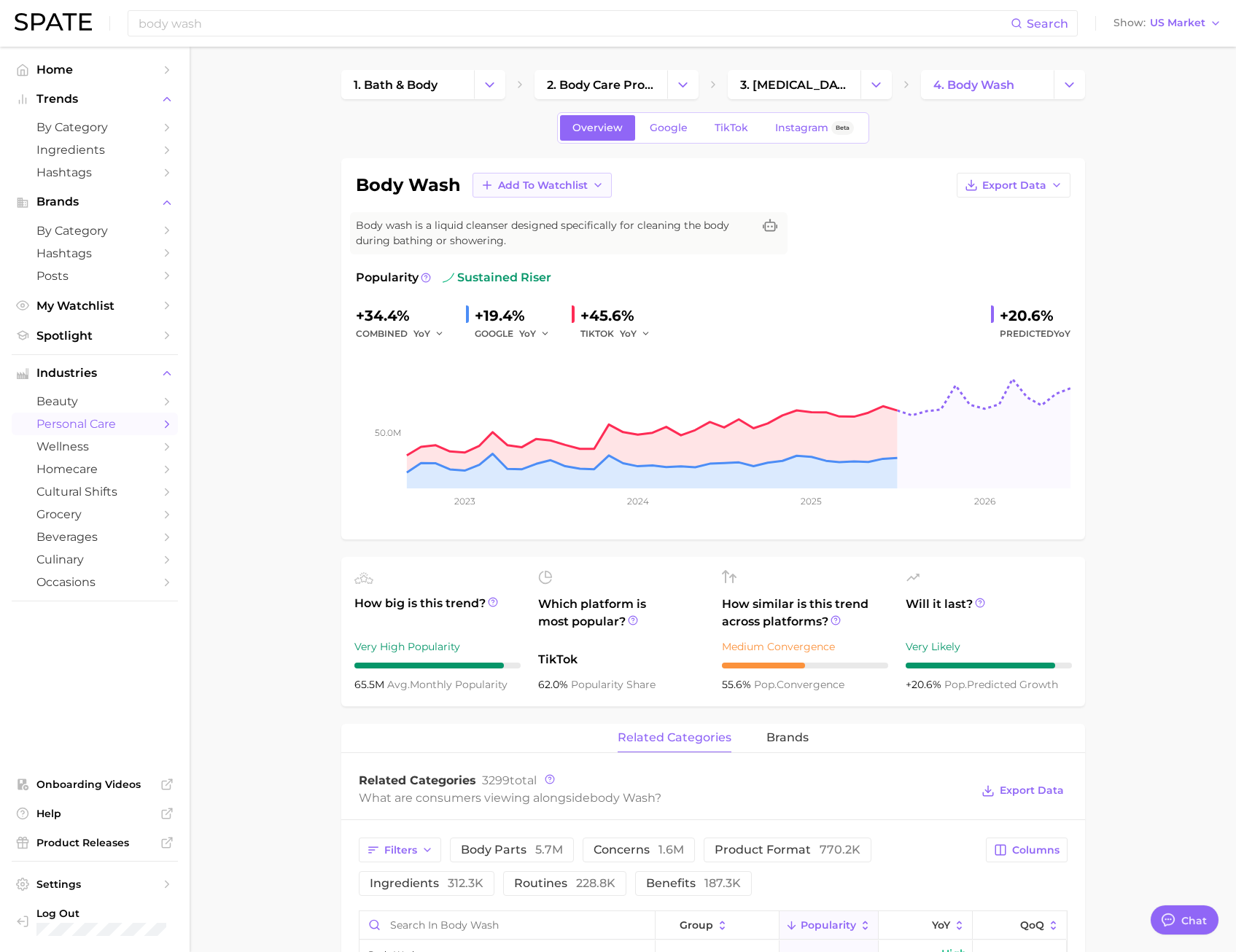
click at [545, 186] on span "Add to Watchlist" at bounding box center [543, 186] width 89 height 13
click at [548, 213] on span "New Watchlist" at bounding box center [536, 212] width 78 height 13
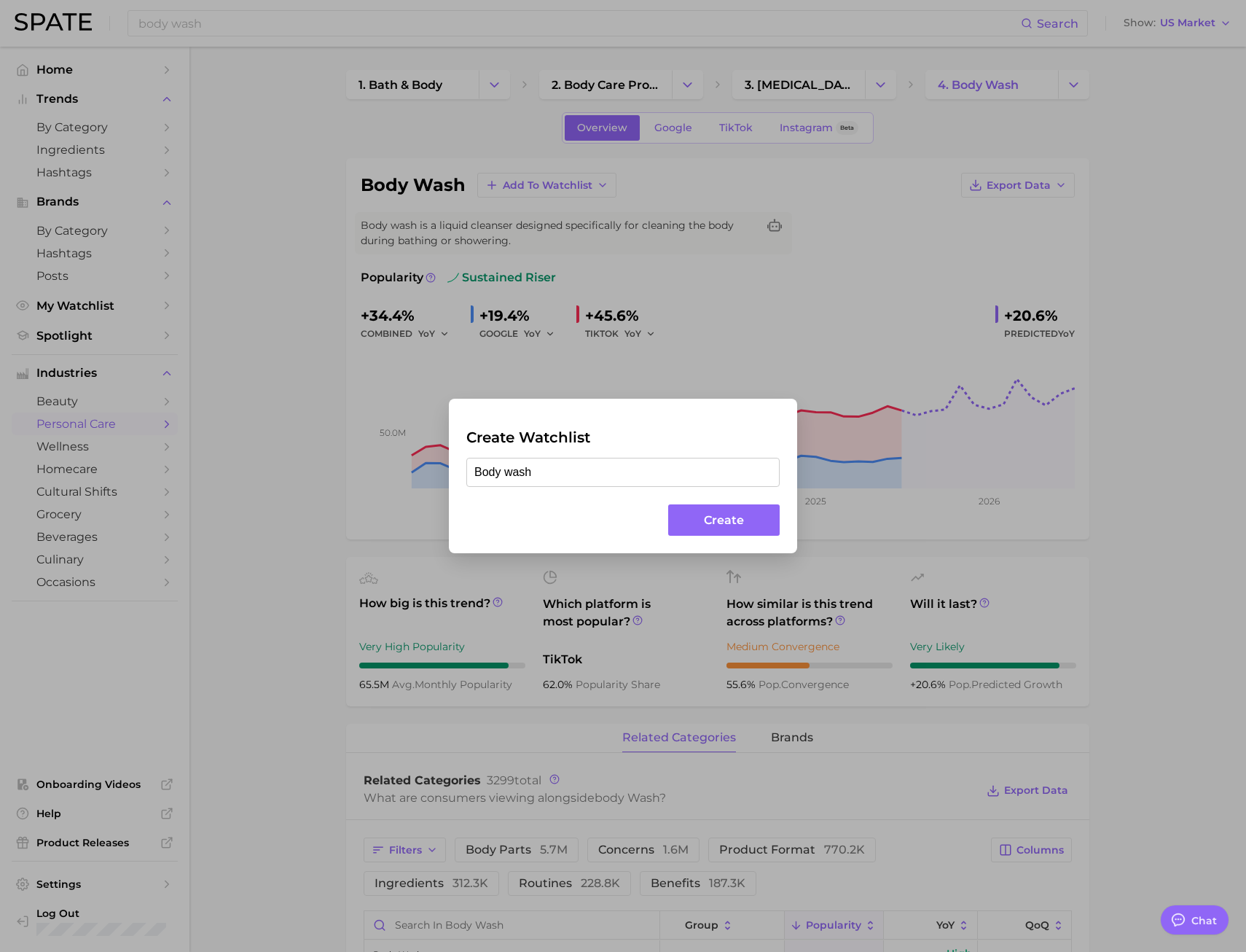
type input "Body wash"
click at [706, 516] on button "Create" at bounding box center [724, 520] width 112 height 31
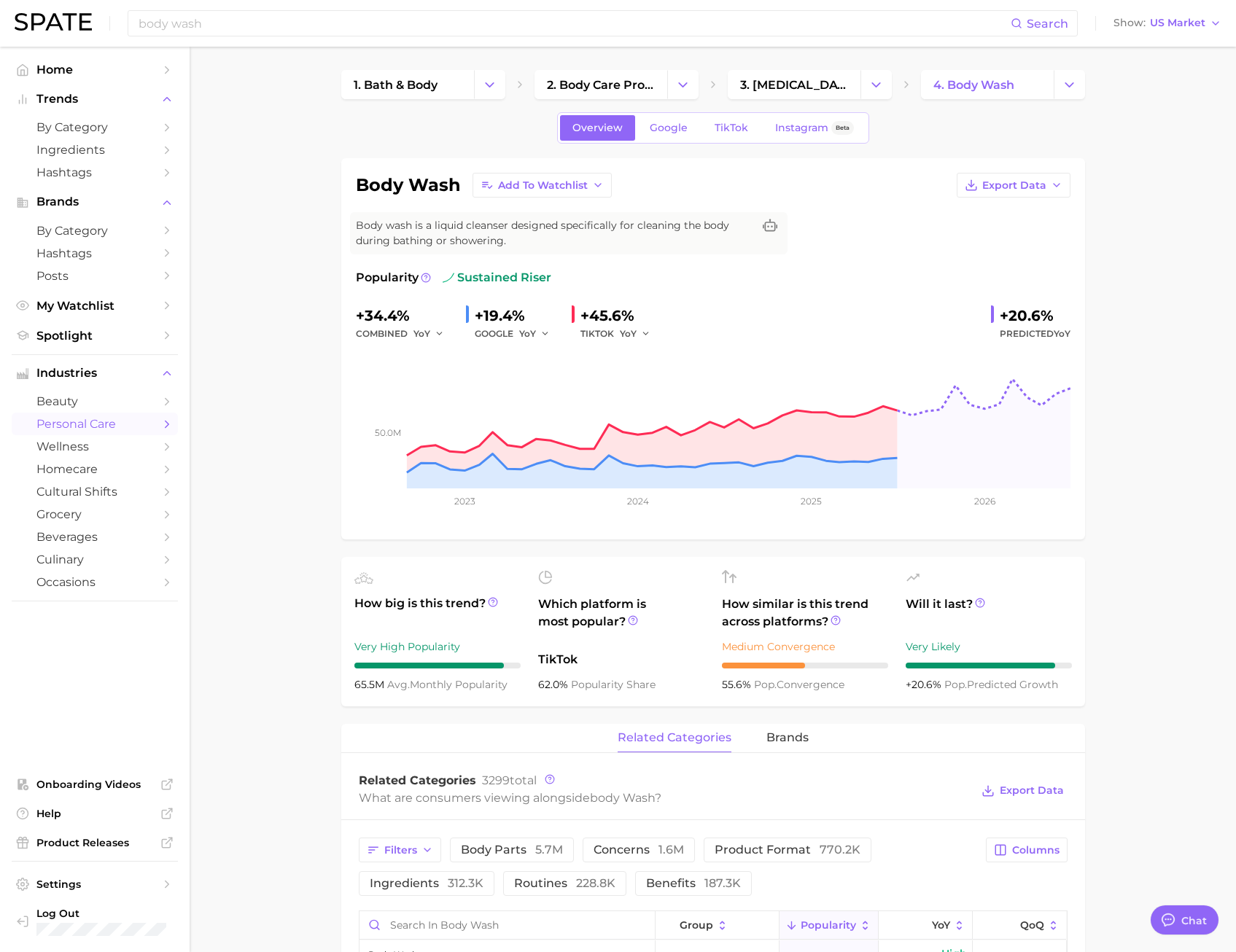
click at [57, 66] on span "Home" at bounding box center [95, 70] width 117 height 14
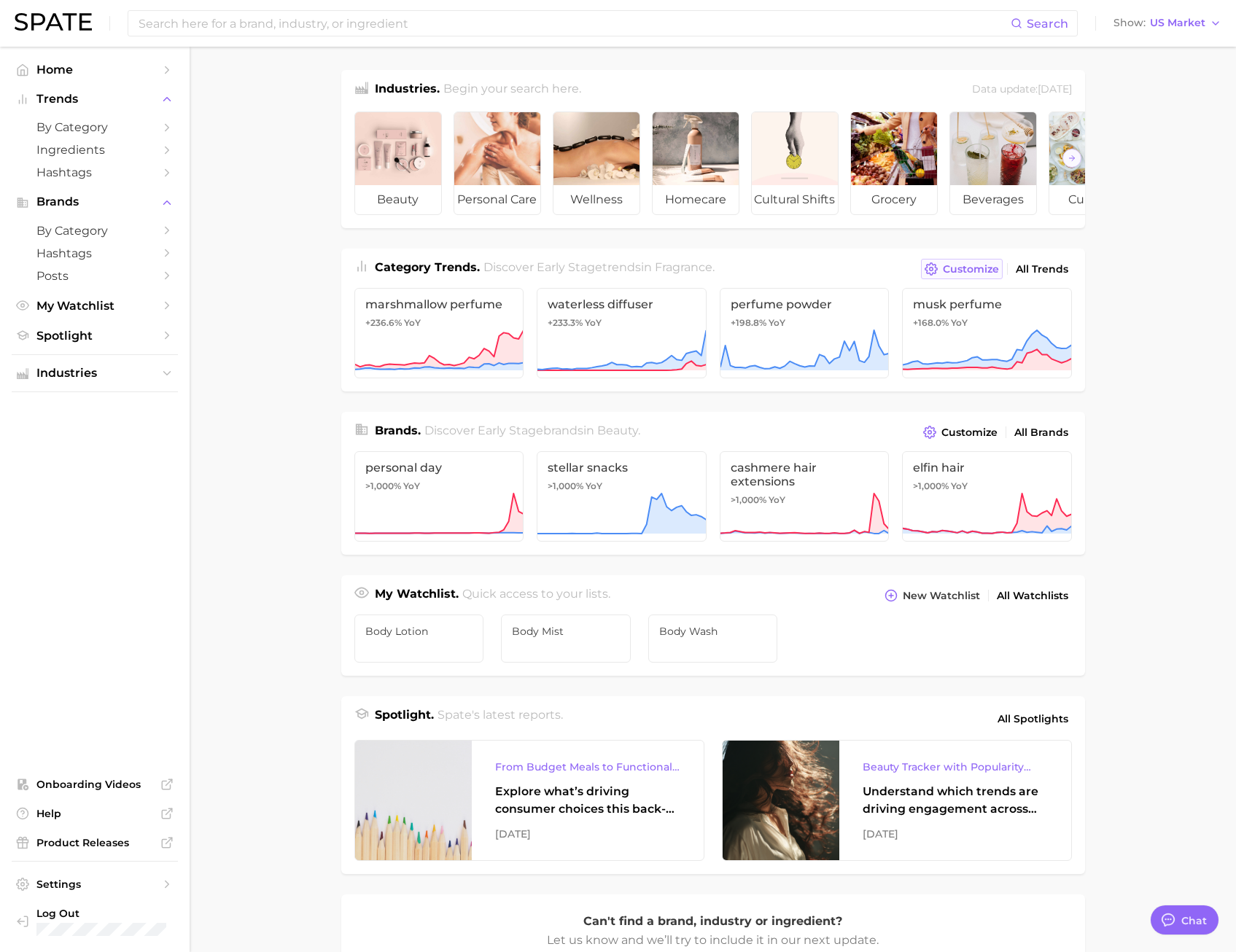
click at [950, 276] on span "Customize" at bounding box center [972, 269] width 56 height 13
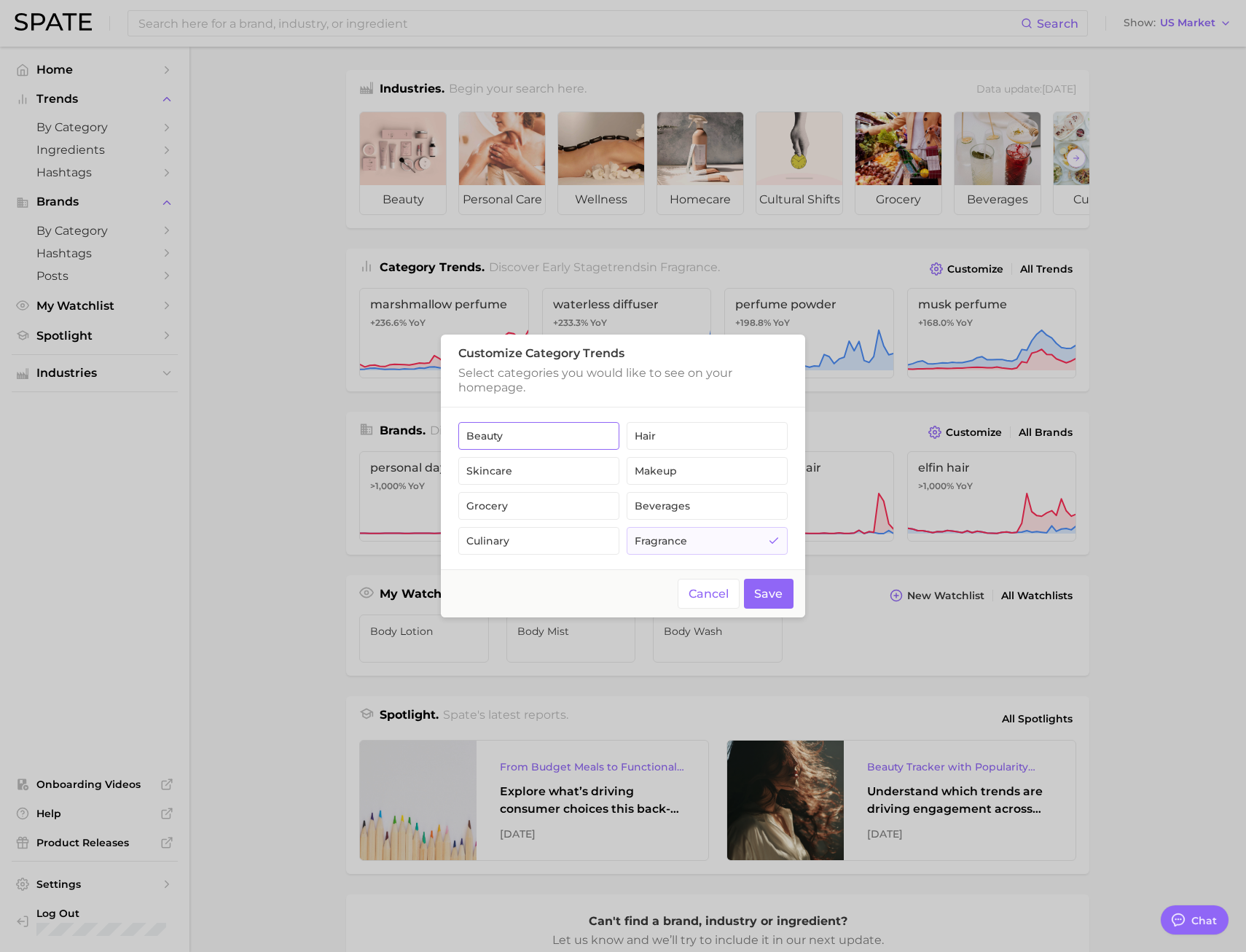
click at [550, 435] on button "beauty" at bounding box center [539, 436] width 161 height 28
click at [763, 594] on button "Save" at bounding box center [769, 594] width 51 height 30
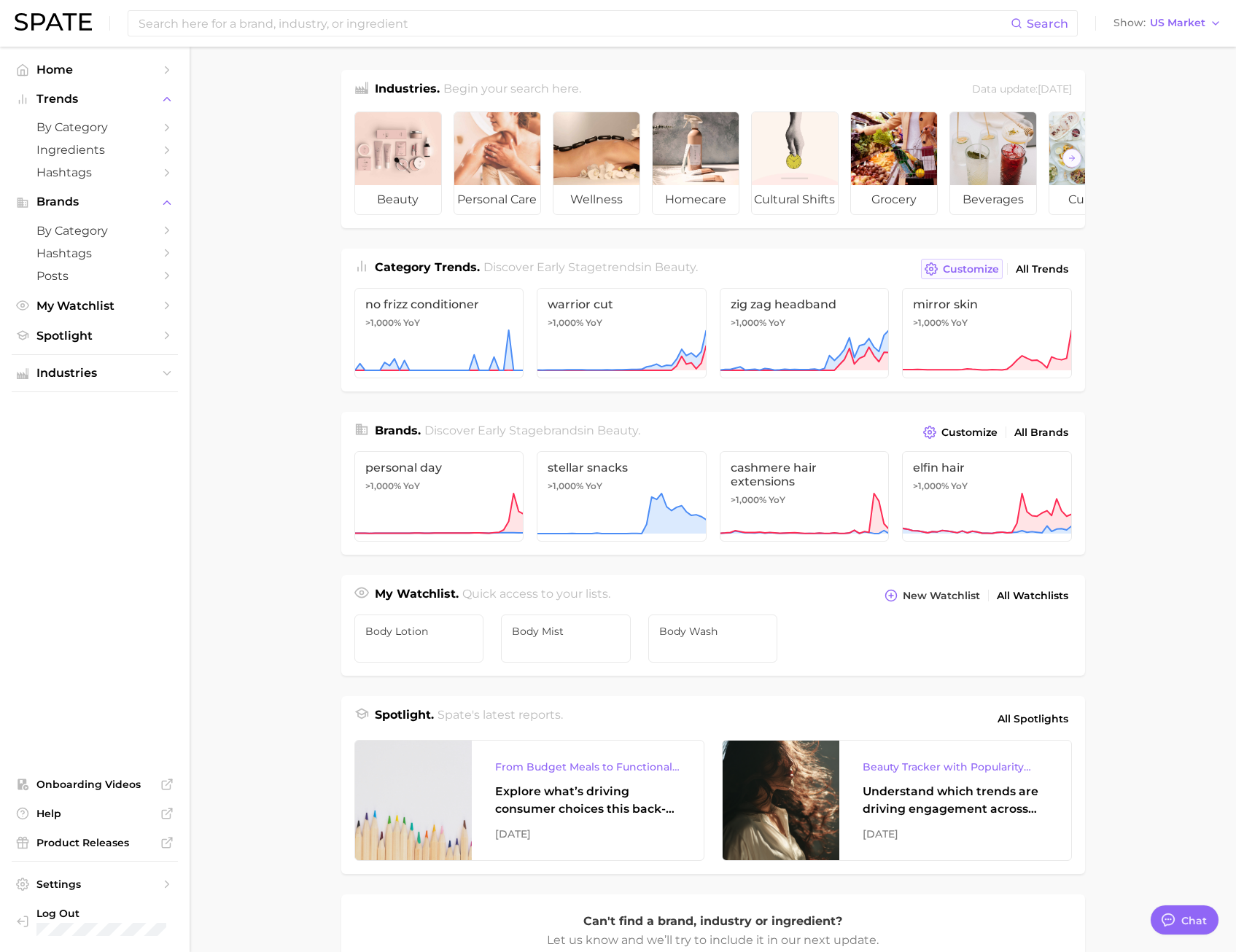
click at [957, 270] on button "Customize" at bounding box center [961, 268] width 81 height 20
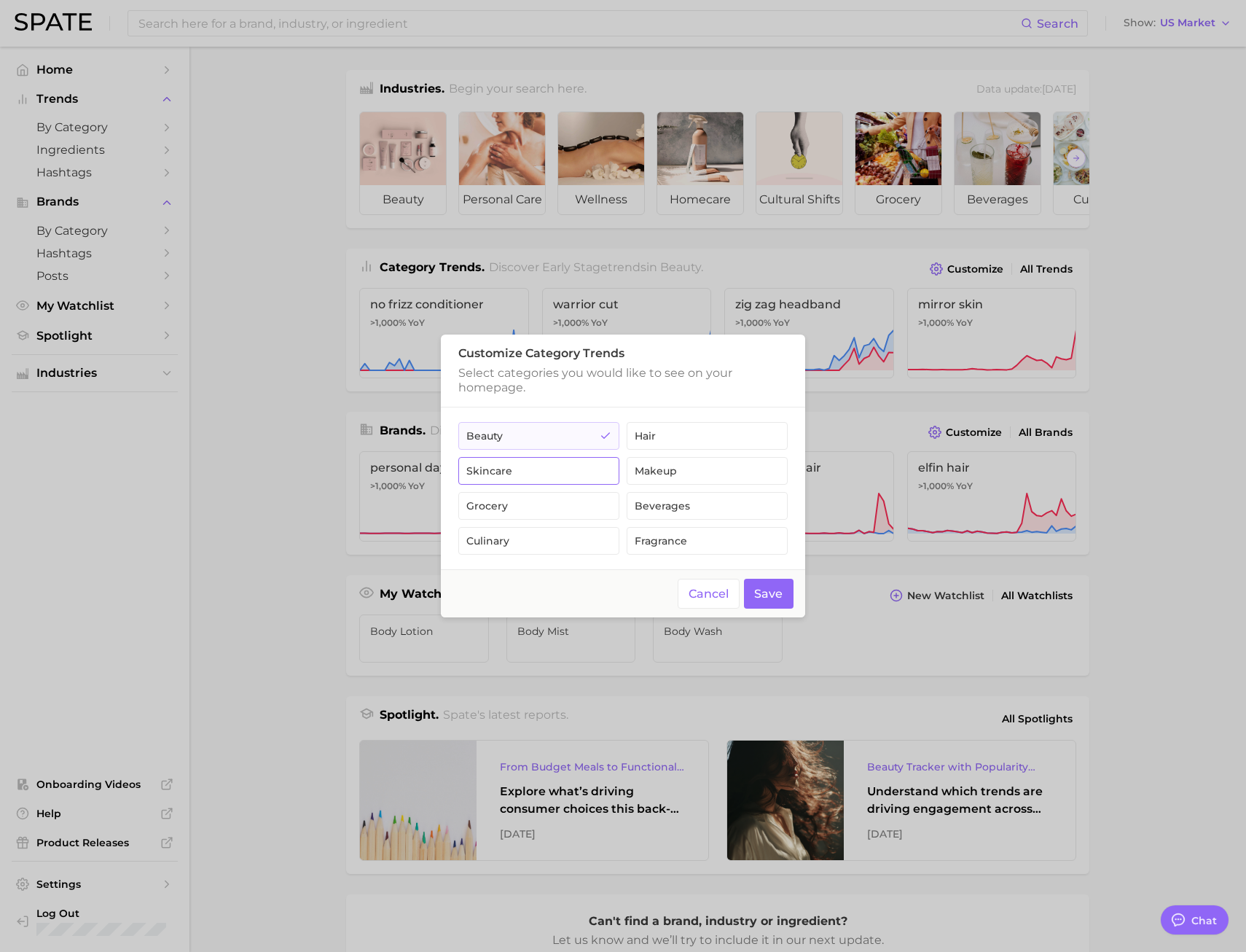
click at [556, 472] on button "skincare" at bounding box center [539, 471] width 161 height 28
click at [764, 586] on button "Save" at bounding box center [769, 594] width 51 height 30
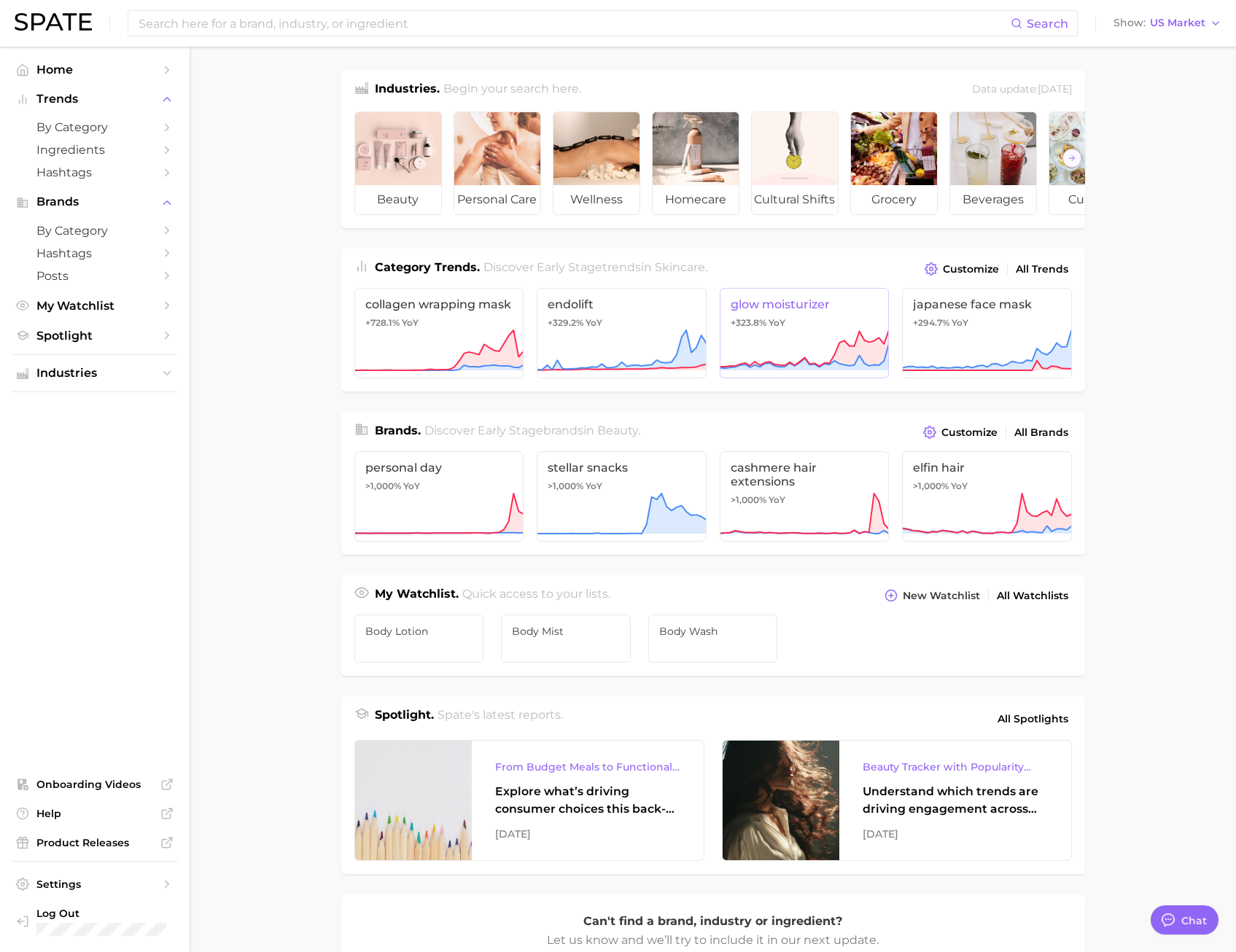
click at [807, 347] on icon at bounding box center [805, 351] width 170 height 44
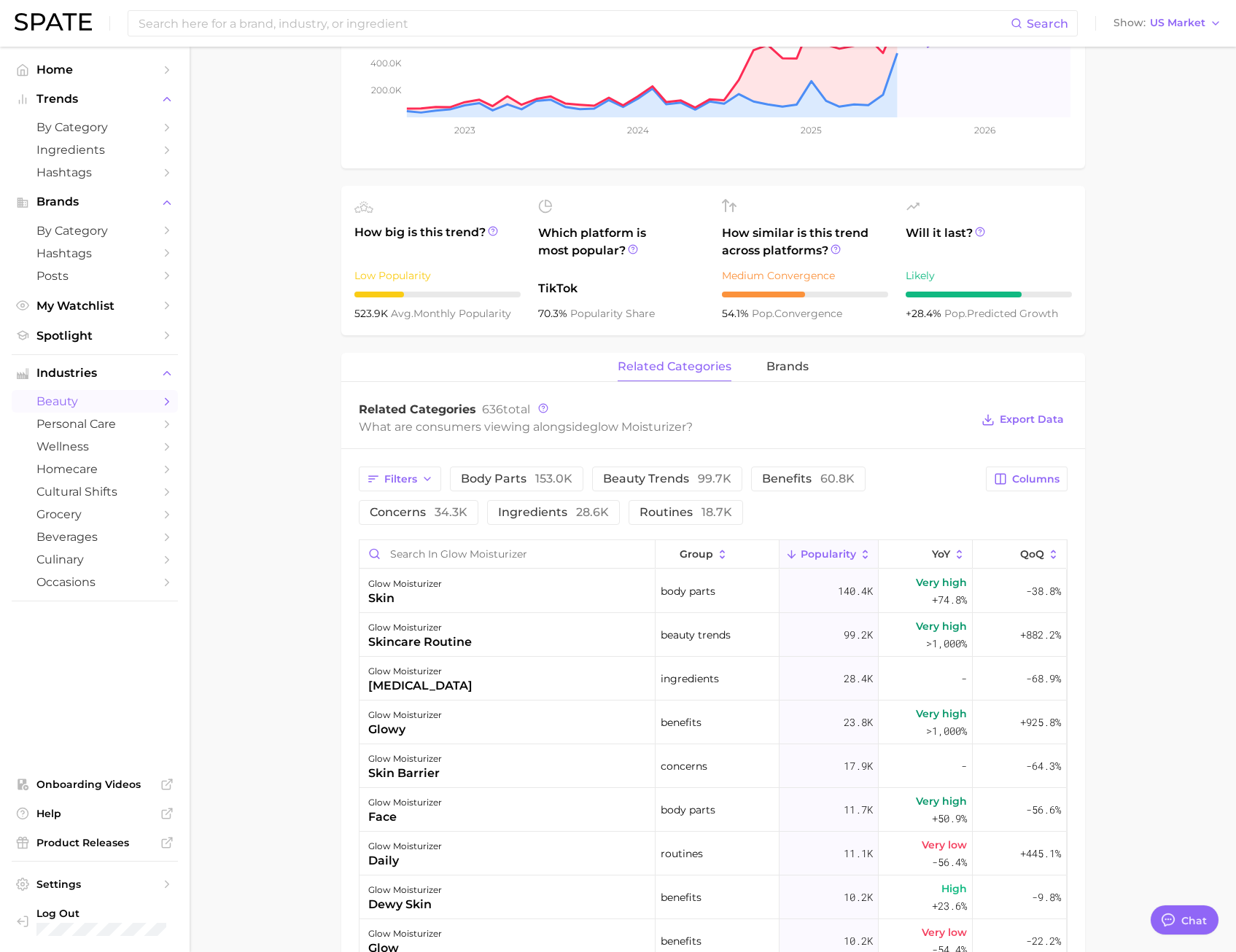
scroll to position [373, 0]
click at [791, 359] on span "brands" at bounding box center [788, 365] width 43 height 14
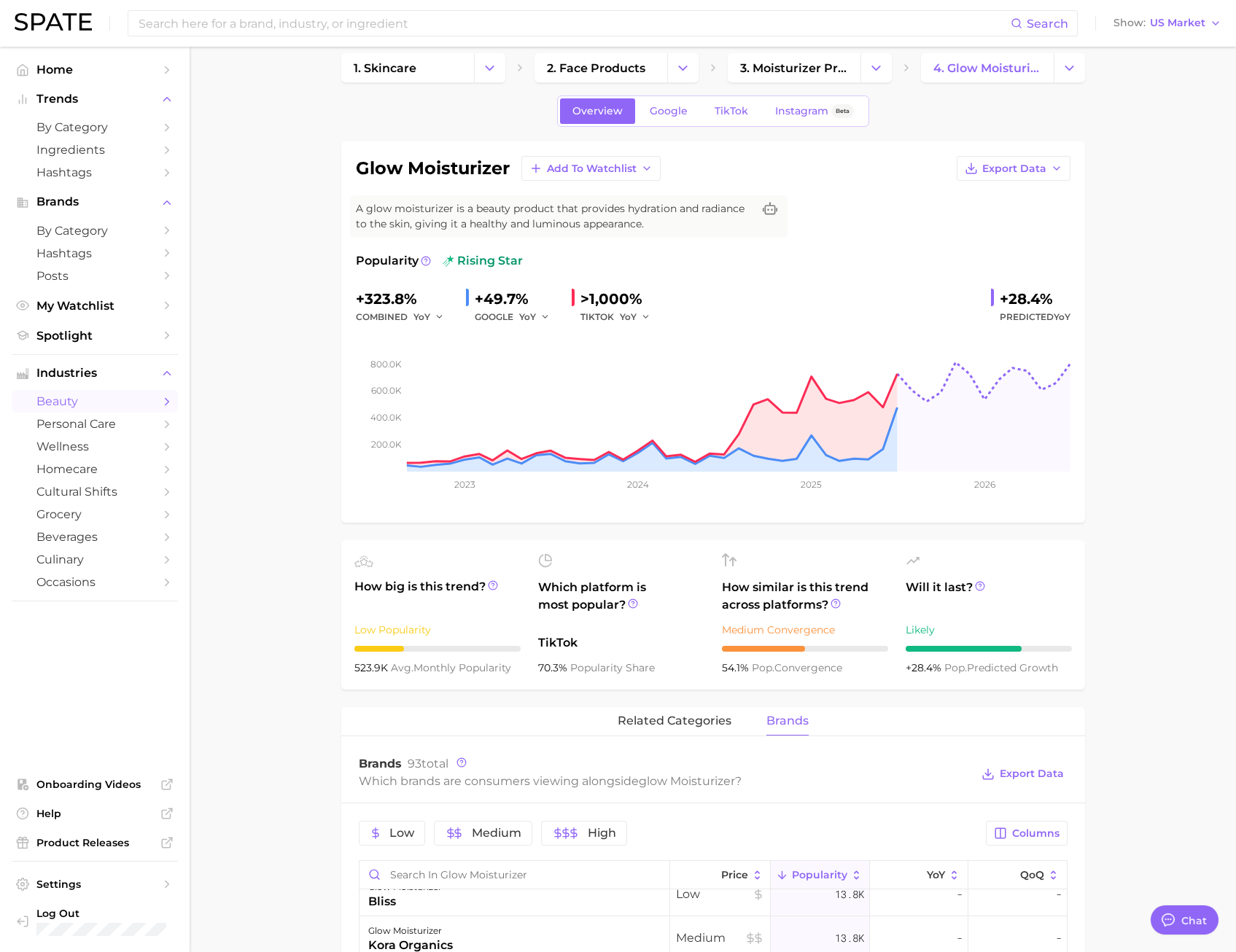
scroll to position [0, 0]
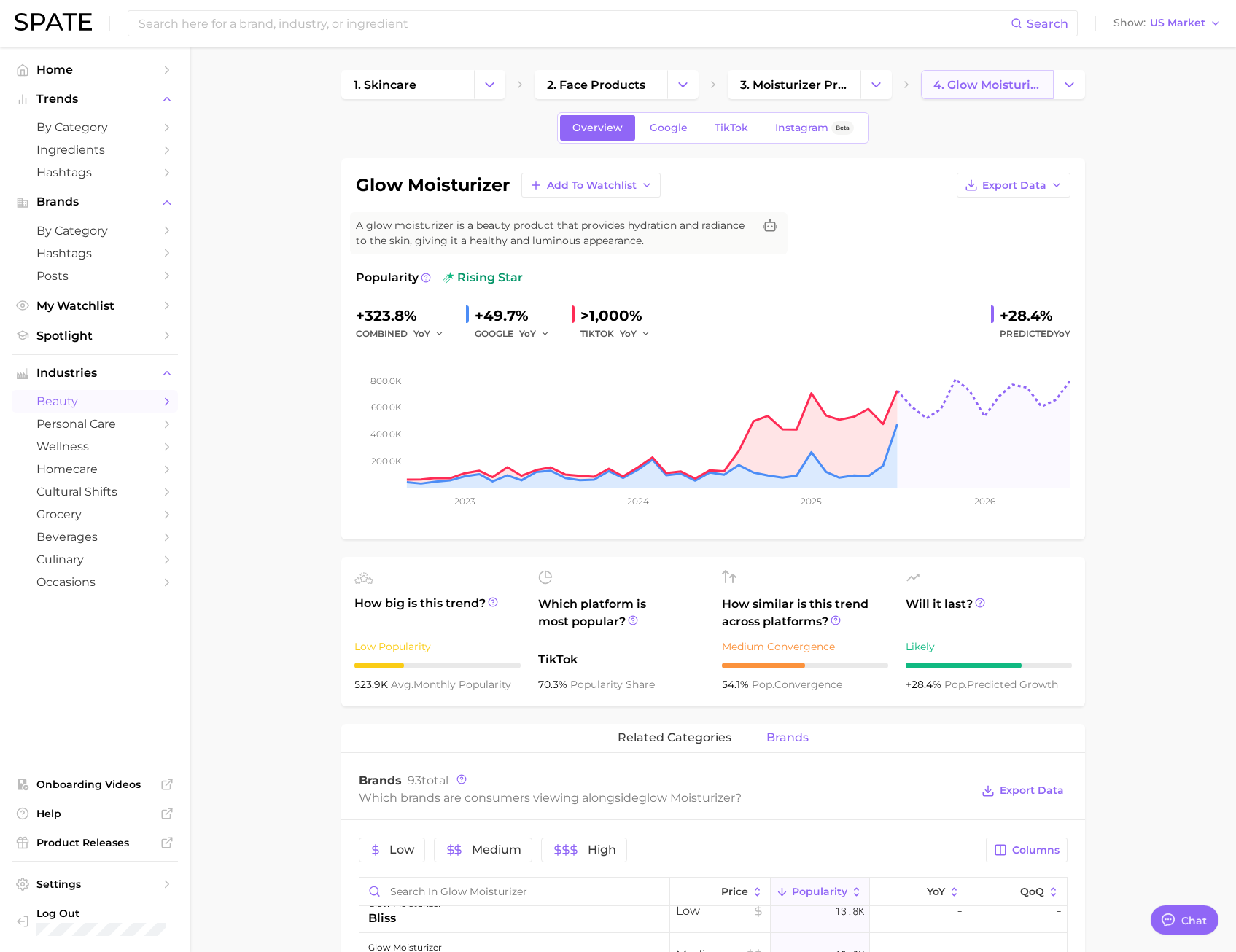
click at [971, 83] on span "4. glow moisturizer" at bounding box center [987, 85] width 108 height 14
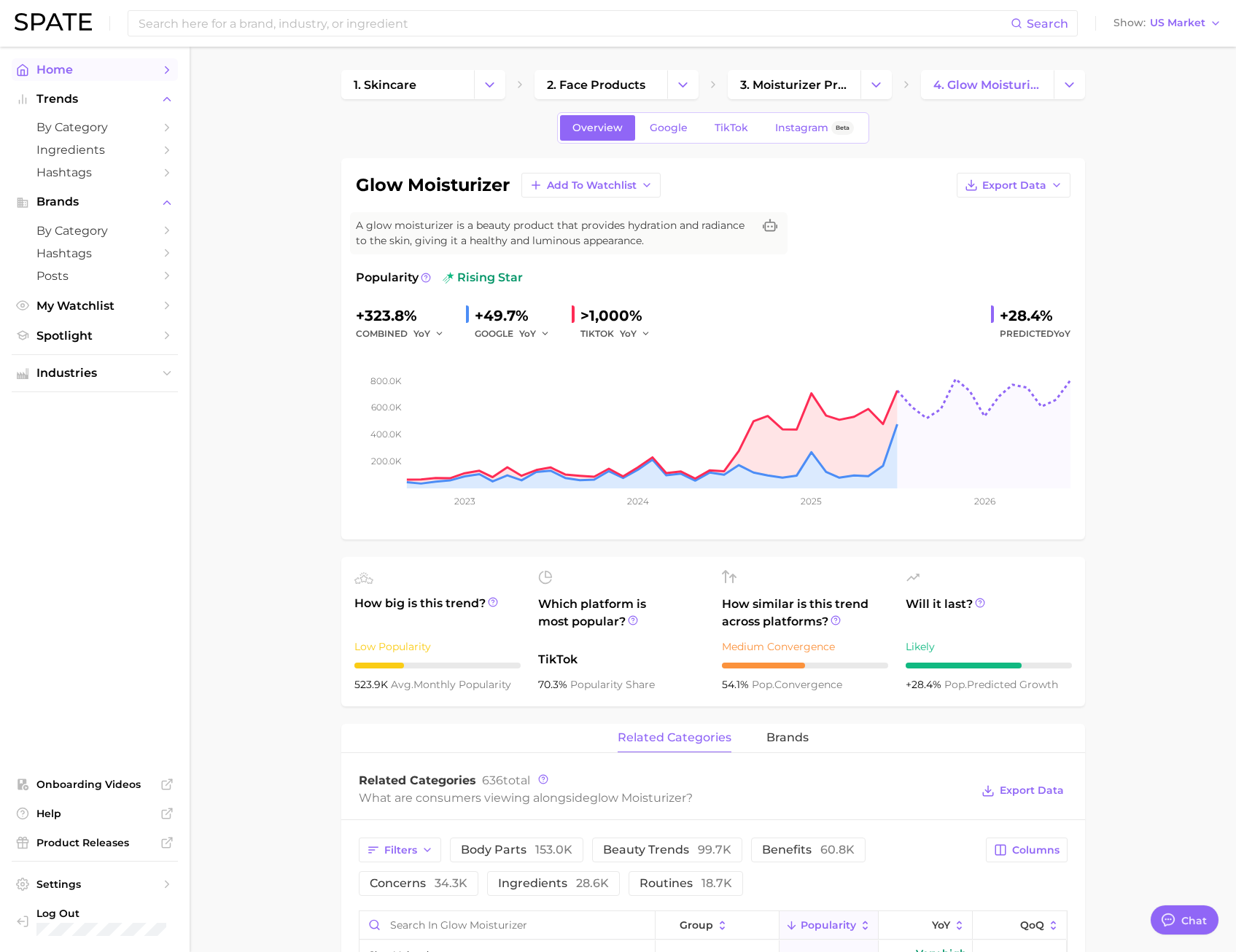
click at [83, 70] on span "Home" at bounding box center [95, 70] width 117 height 14
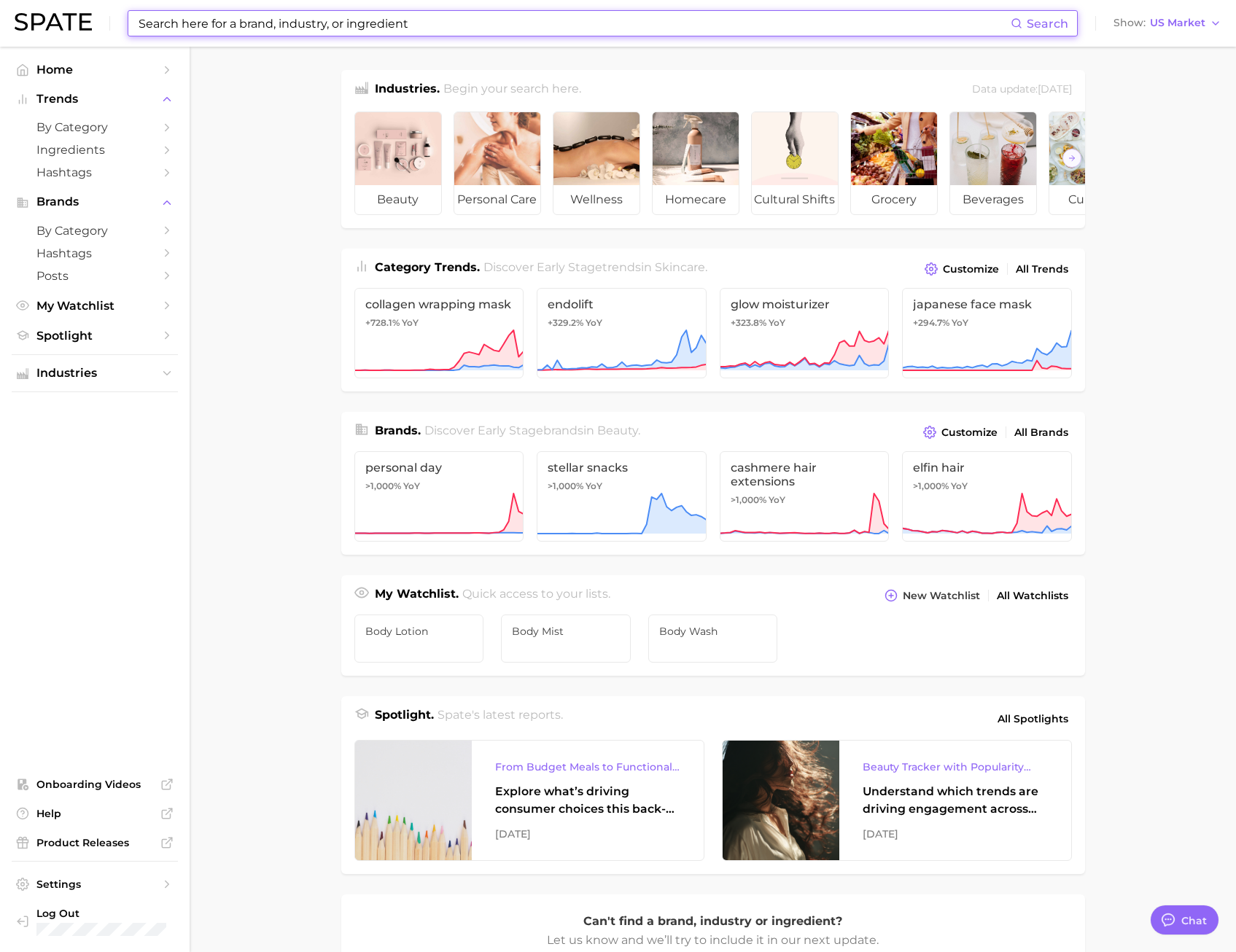
click at [503, 25] on input at bounding box center [573, 23] width 874 height 25
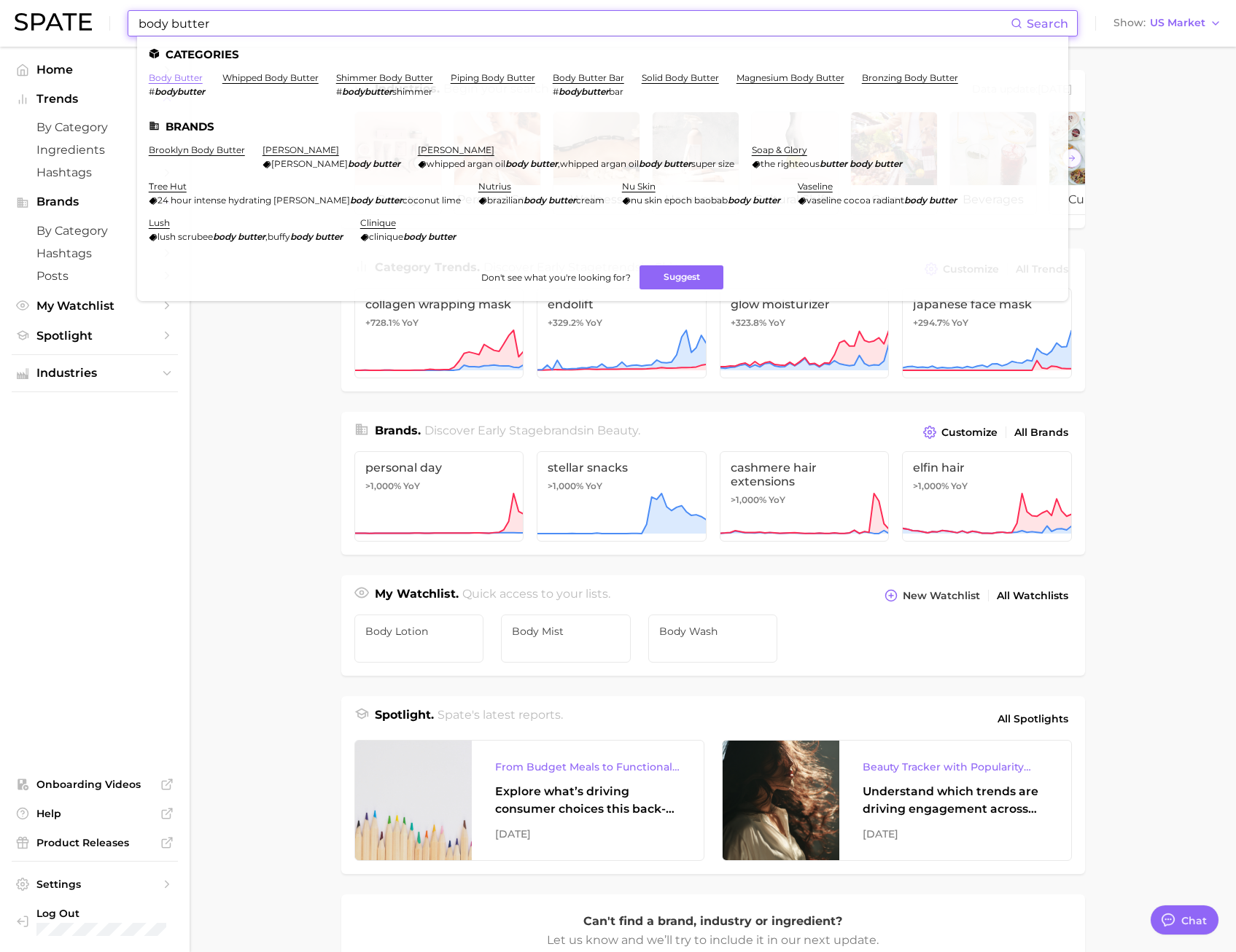
type input "body butter"
click at [174, 79] on link "body butter" at bounding box center [176, 77] width 54 height 11
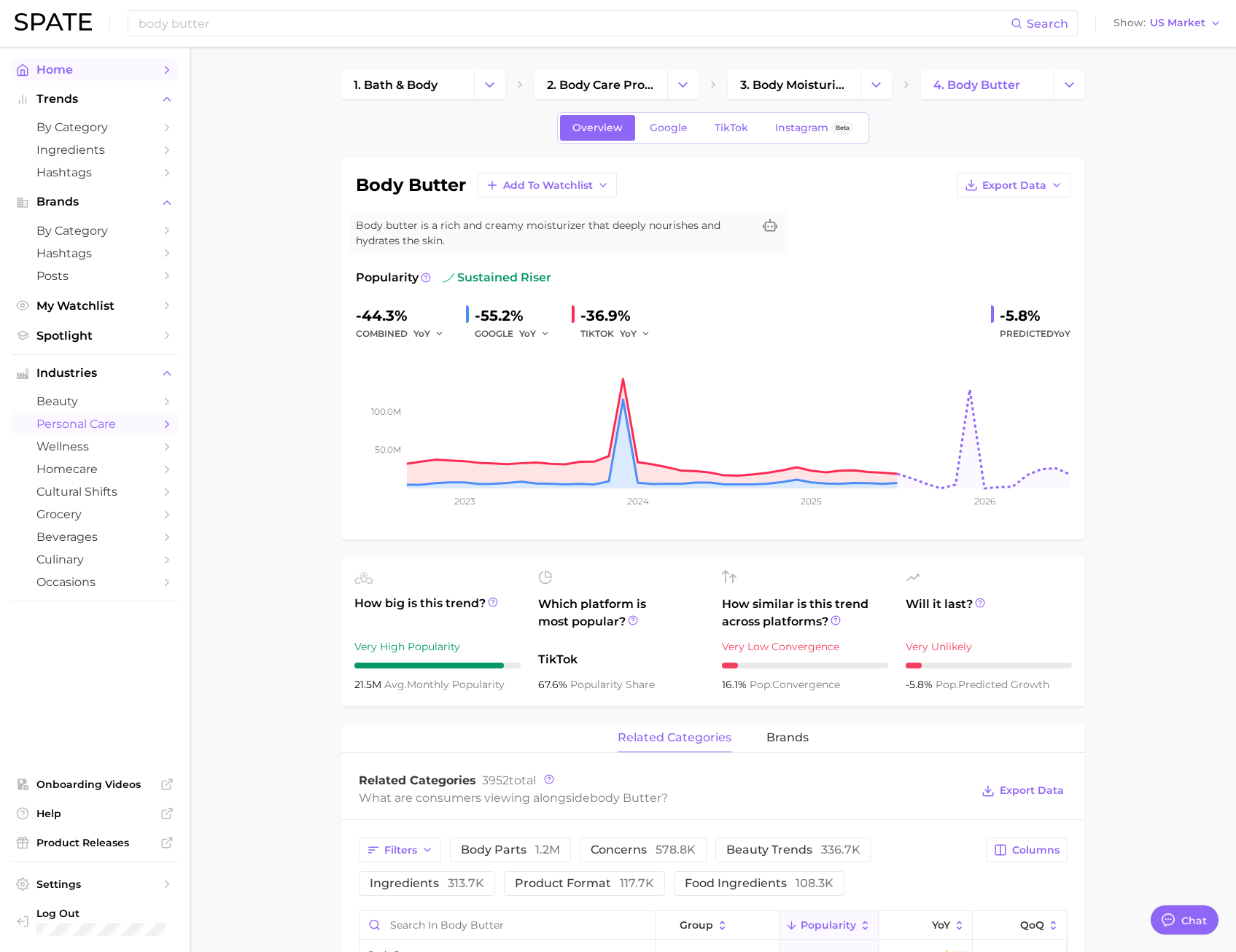
click at [57, 63] on span "Home" at bounding box center [95, 70] width 117 height 14
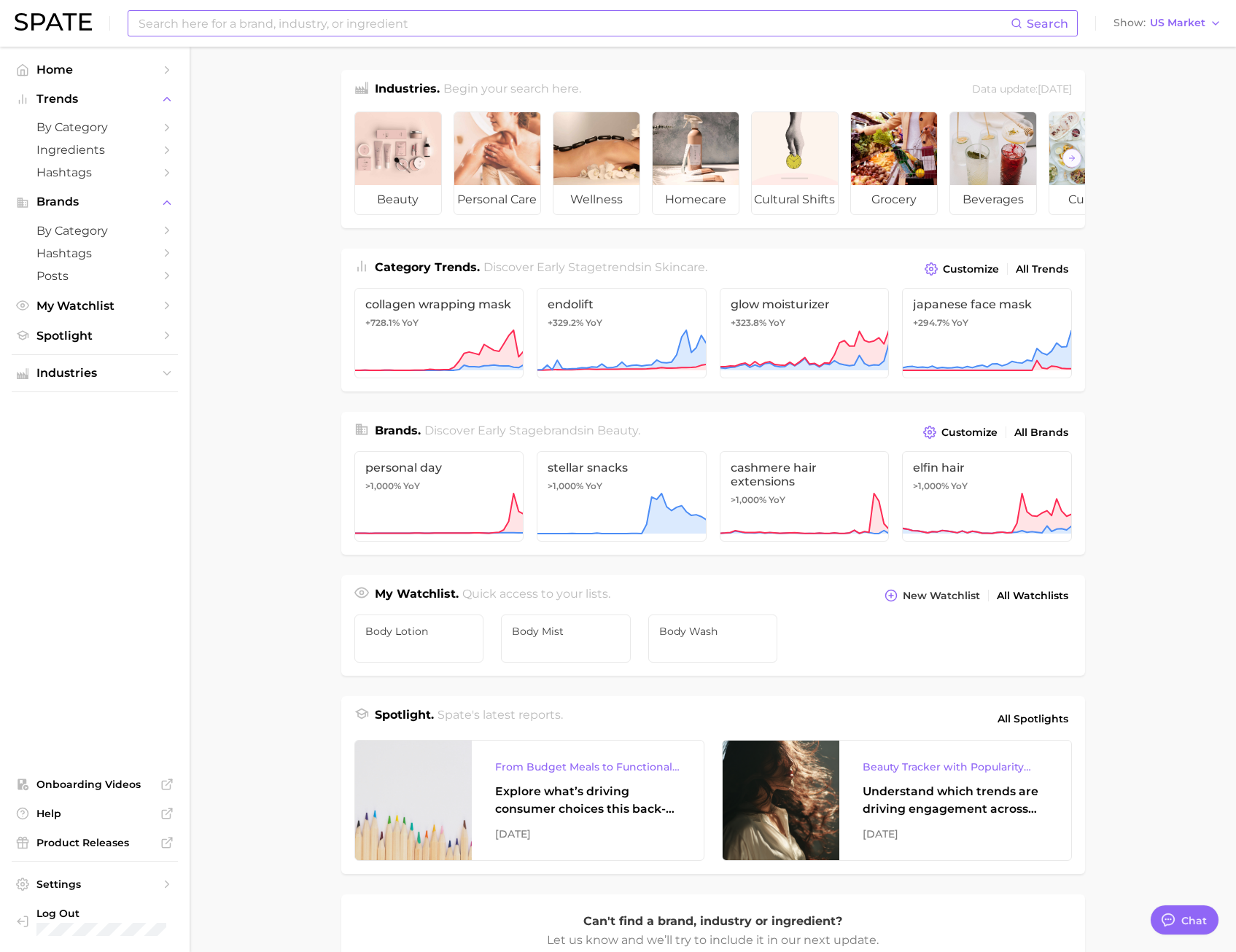
click at [429, 24] on input at bounding box center [573, 23] width 874 height 25
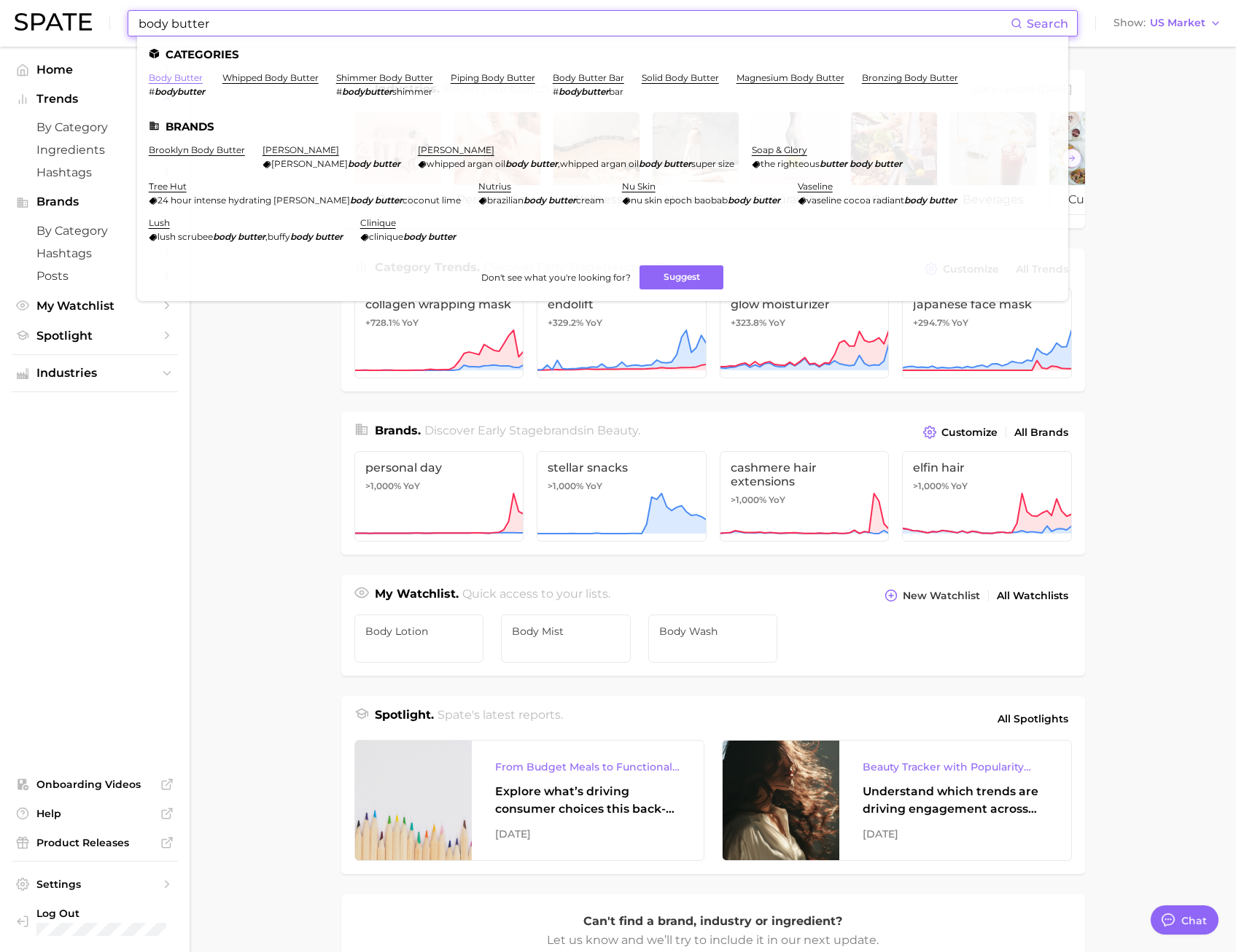
type input "body butter"
click at [185, 79] on link "body butter" at bounding box center [176, 77] width 54 height 11
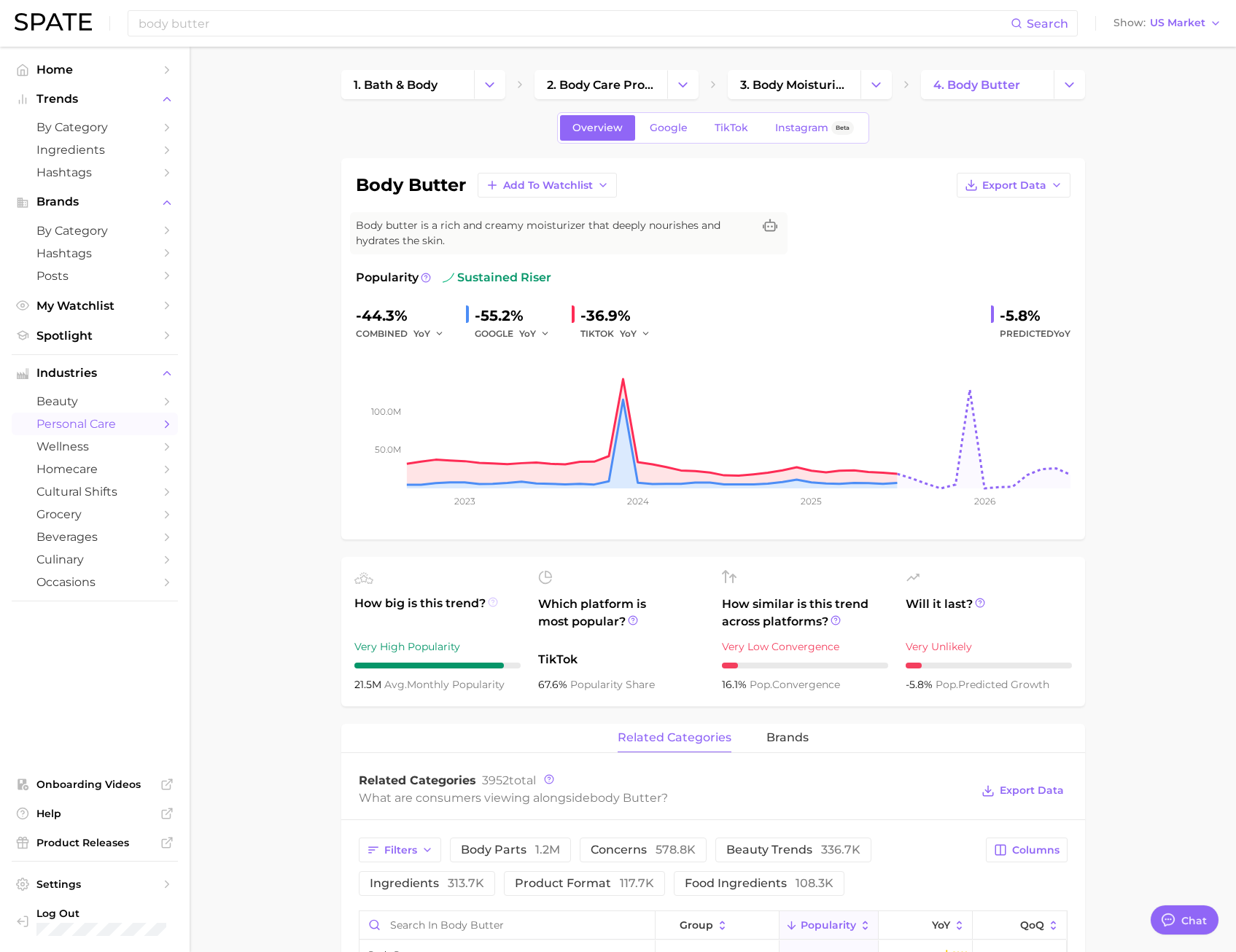
click at [490, 602] on icon at bounding box center [493, 602] width 11 height 11
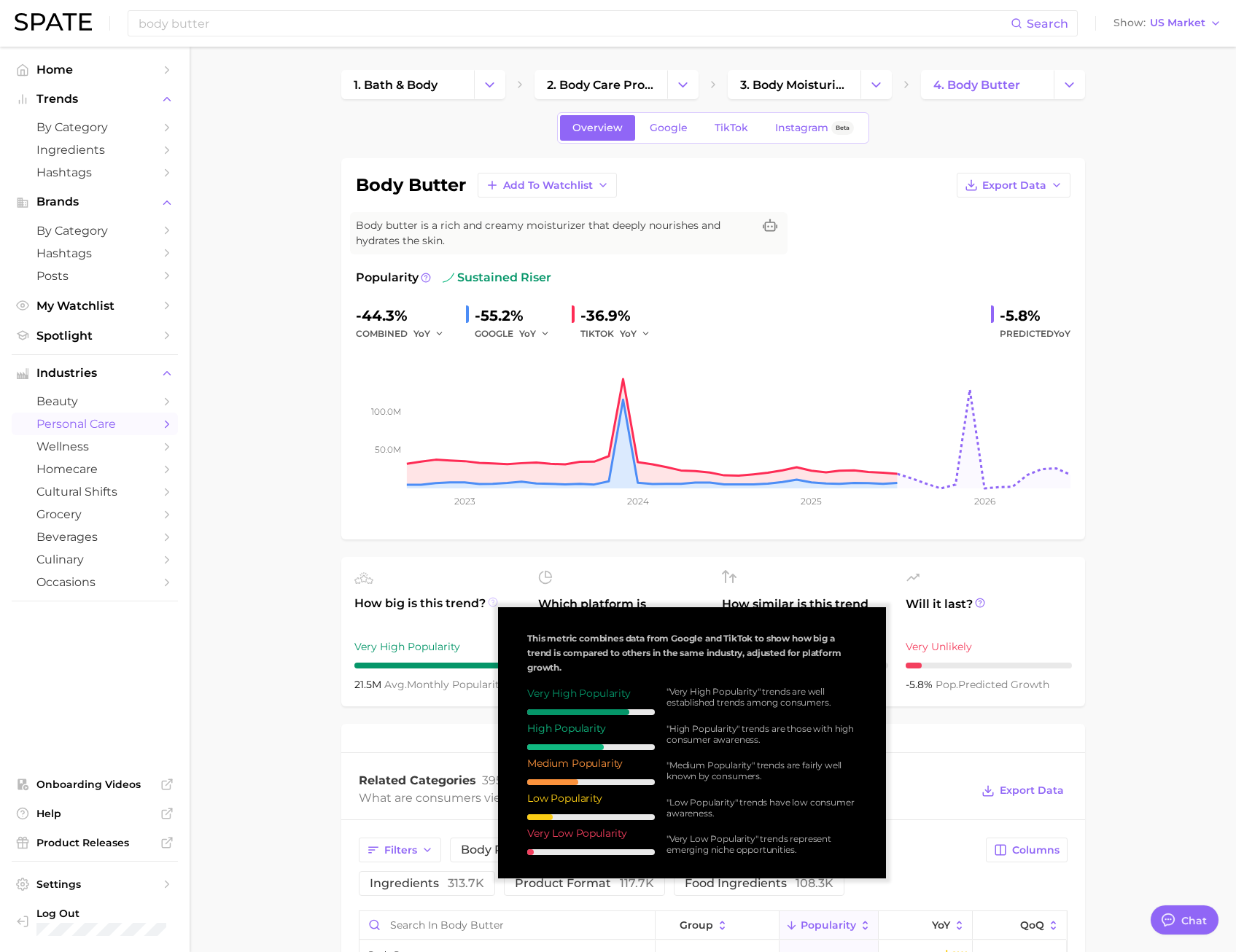
click at [490, 602] on icon at bounding box center [493, 602] width 11 height 11
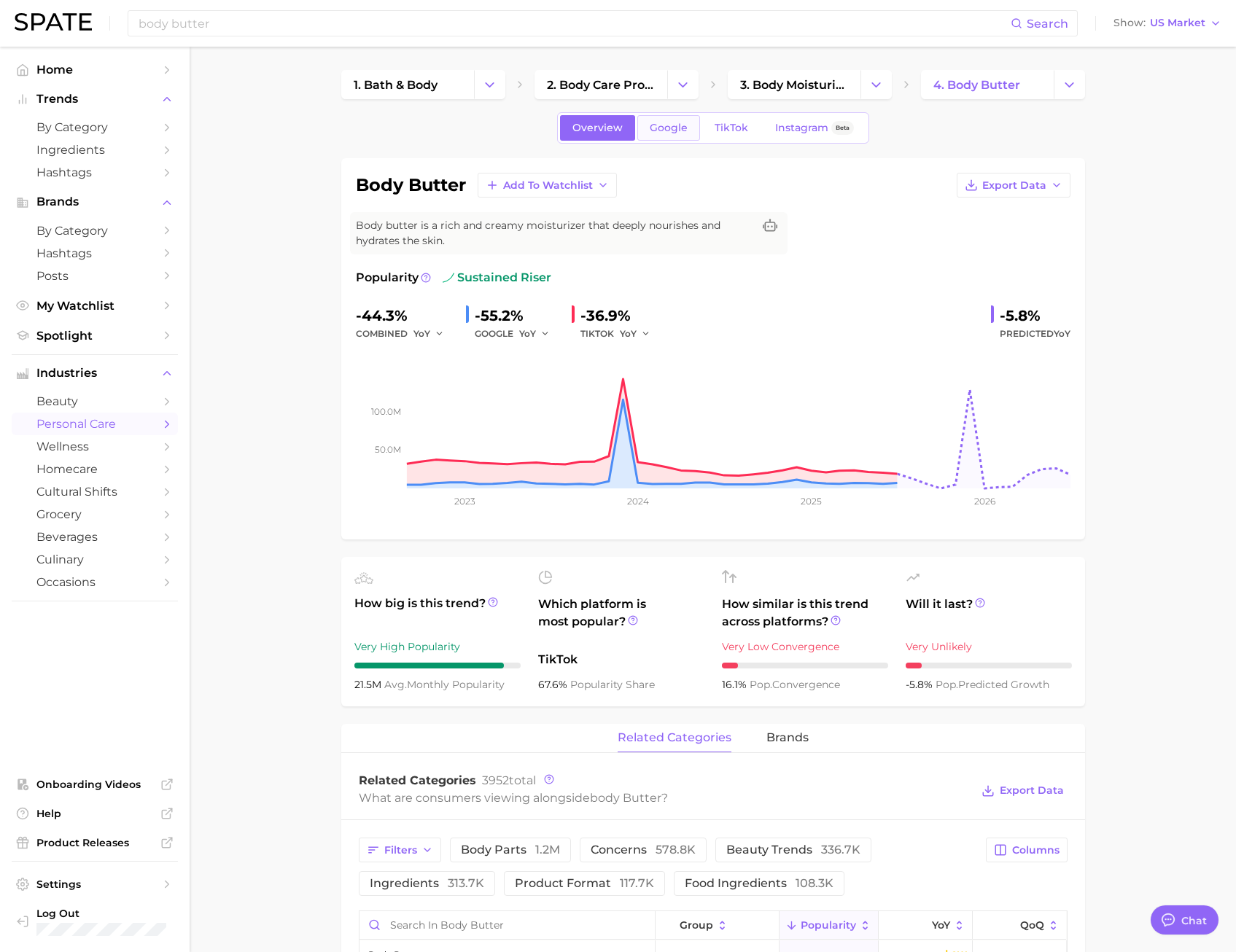
click at [669, 127] on span "Google" at bounding box center [669, 127] width 38 height 13
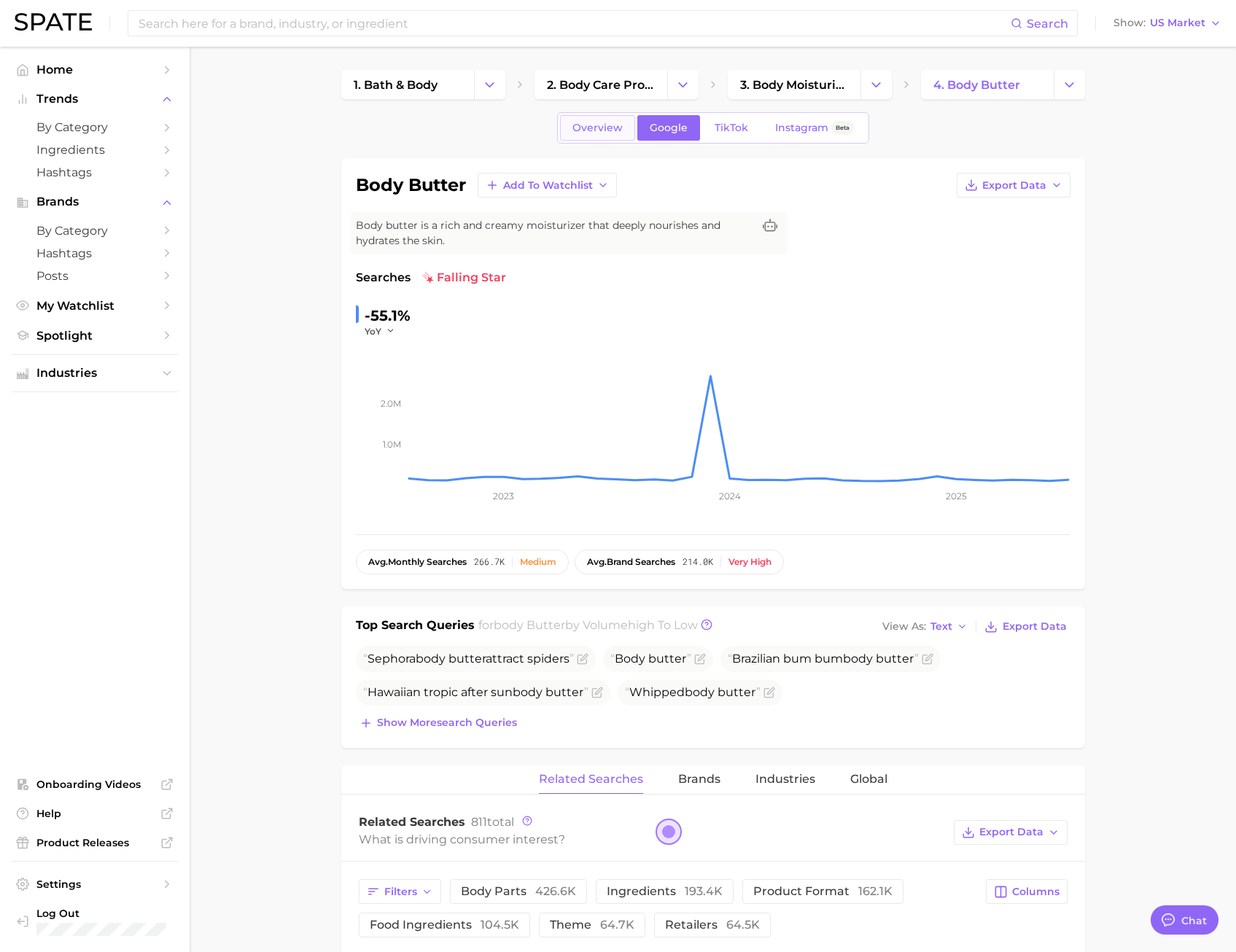
click at [588, 132] on span "Overview" at bounding box center [598, 127] width 51 height 13
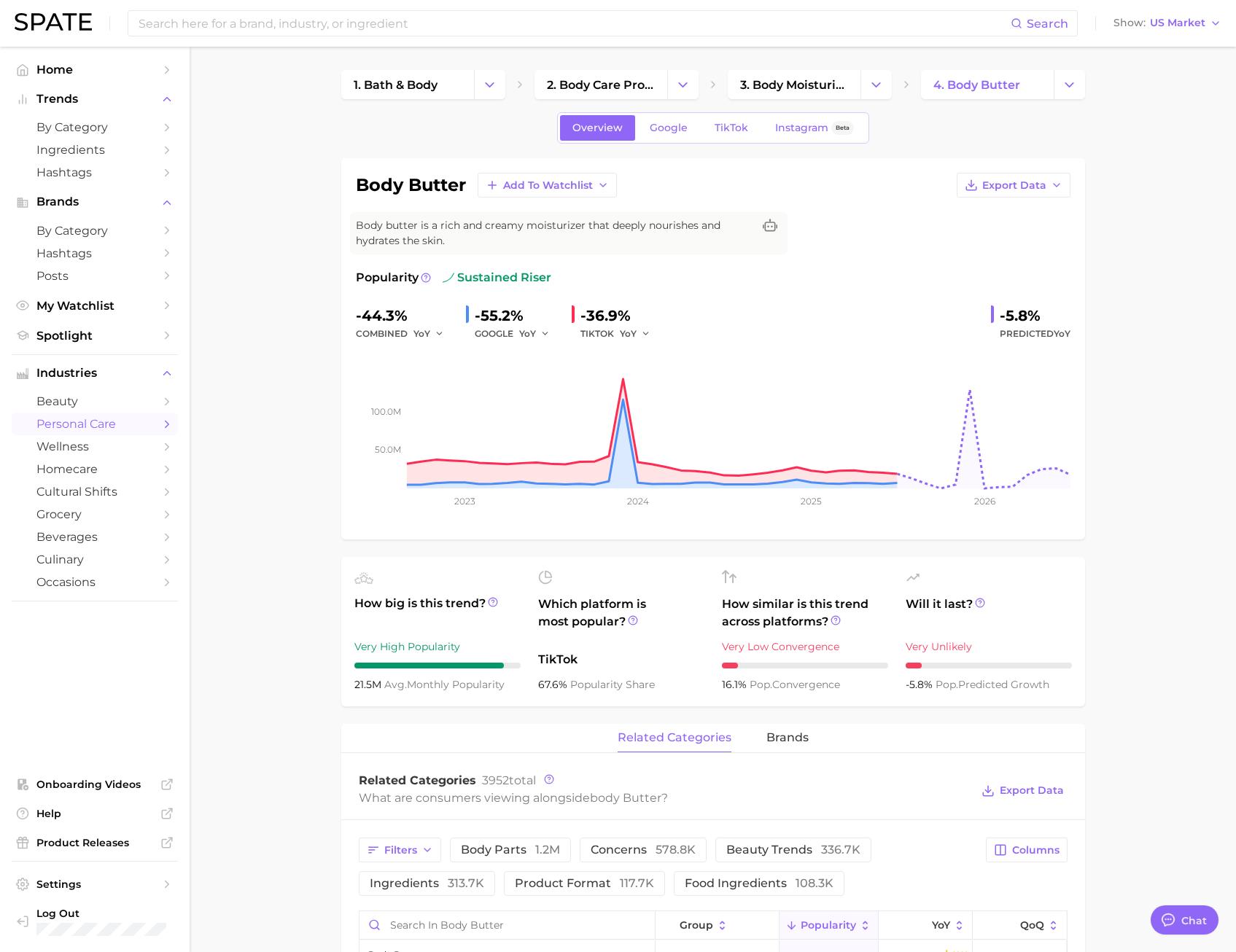
click at [490, 281] on span "sustained riser" at bounding box center [498, 278] width 109 height 17
click at [422, 277] on circle at bounding box center [426, 277] width 9 height 9
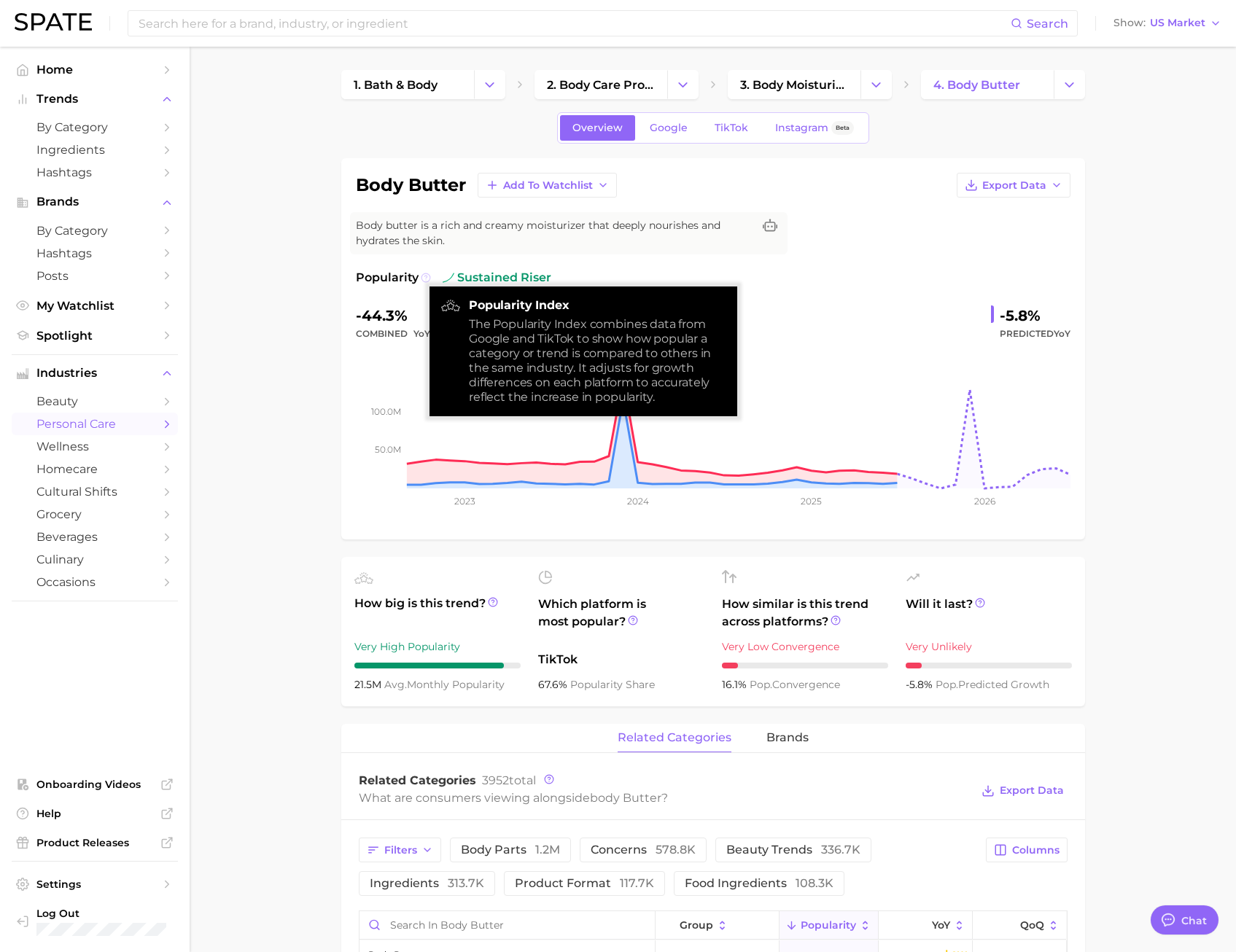
click at [422, 277] on circle at bounding box center [426, 277] width 9 height 9
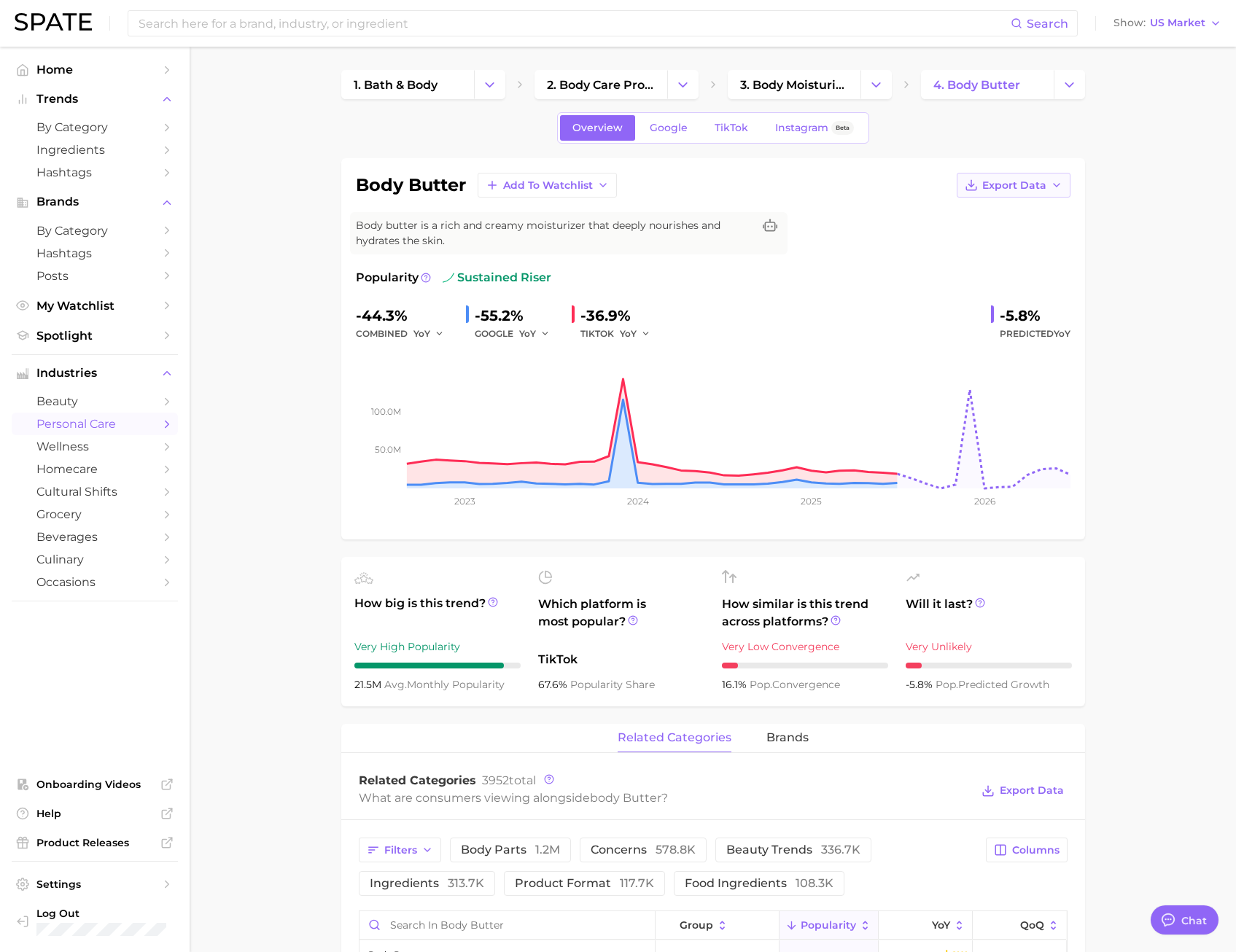
click at [1013, 186] on span "Export Data" at bounding box center [1014, 186] width 64 height 13
click at [991, 217] on span "Time Series CSV" at bounding box center [978, 212] width 86 height 13
click at [794, 123] on span "Instagram" at bounding box center [802, 127] width 53 height 13
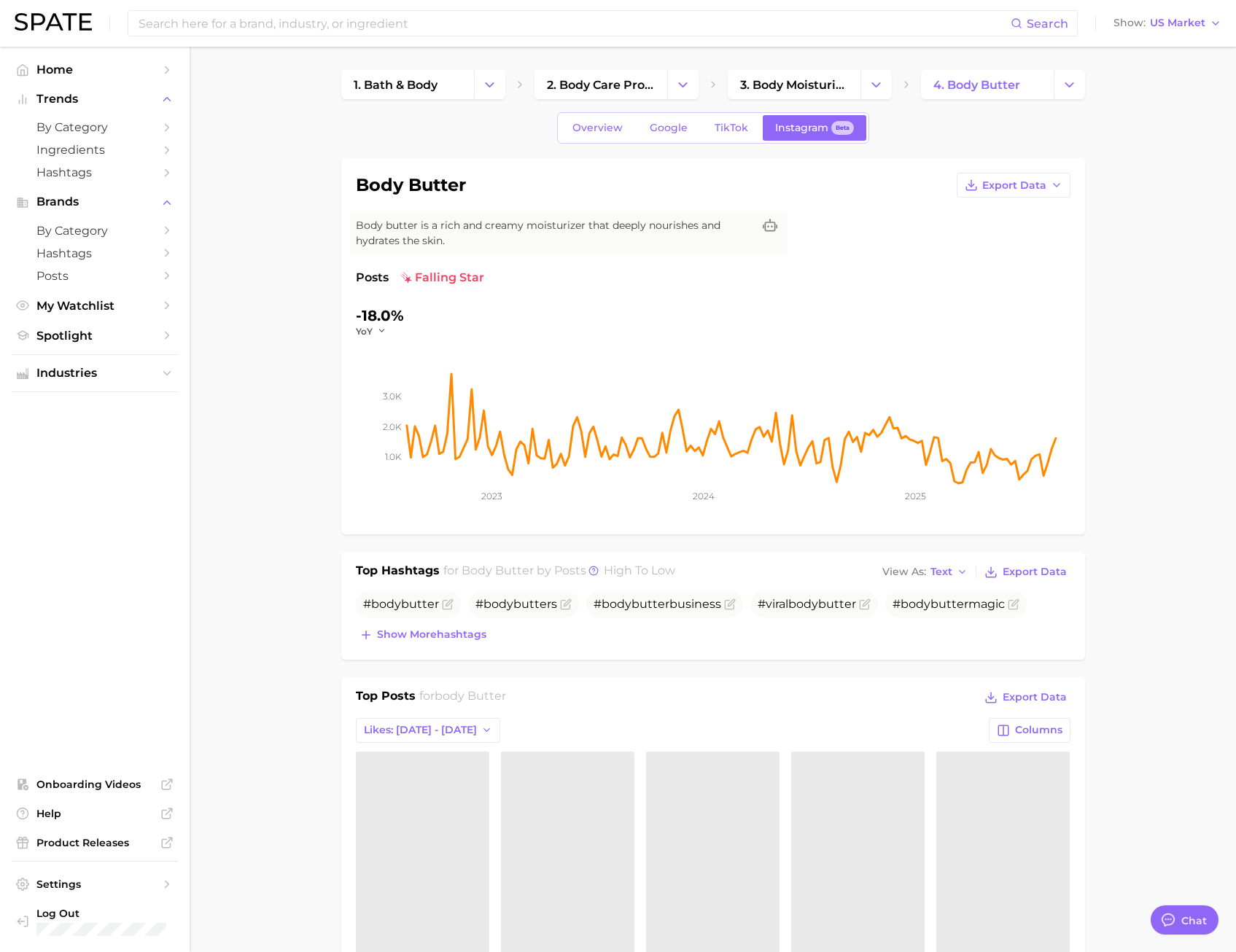
click at [571, 142] on div "Overview Google TikTok Instagram Beta" at bounding box center [712, 128] width 312 height 31
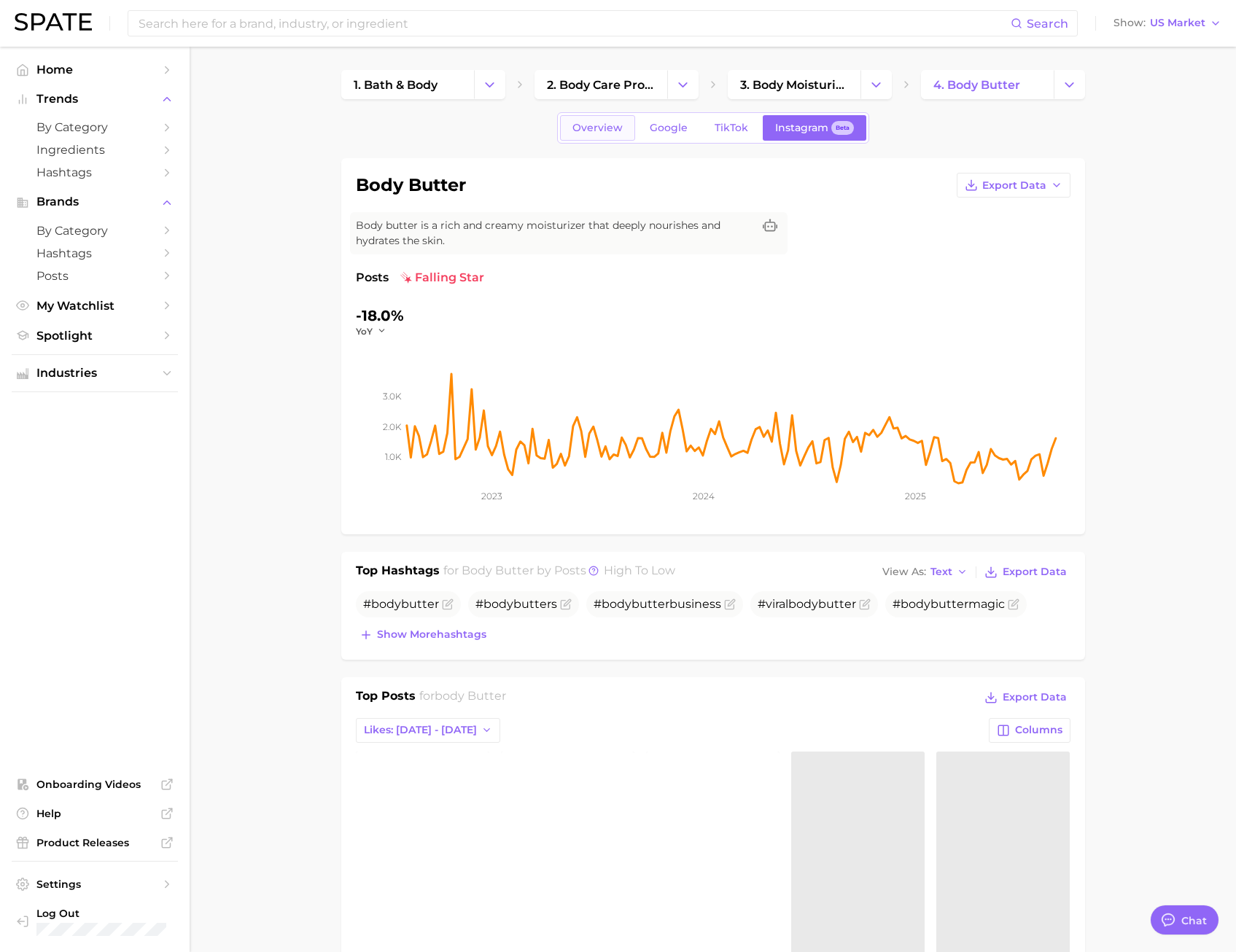
click at [574, 133] on span "Overview" at bounding box center [598, 127] width 51 height 13
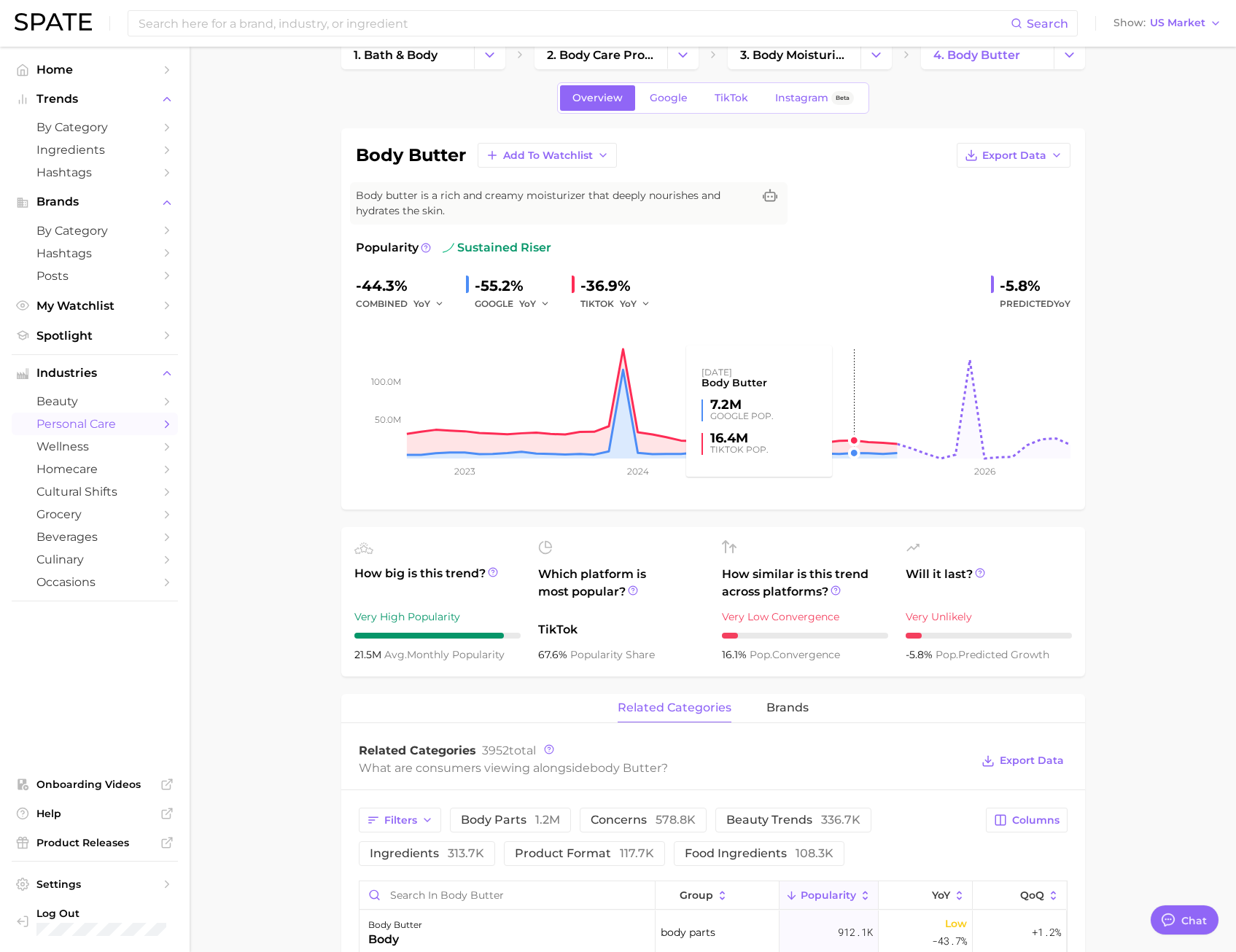
scroll to position [28, 0]
click at [409, 567] on span "How big is this trend?" at bounding box center [437, 584] width 166 height 36
click at [385, 651] on abbr "avg." at bounding box center [395, 657] width 22 height 14
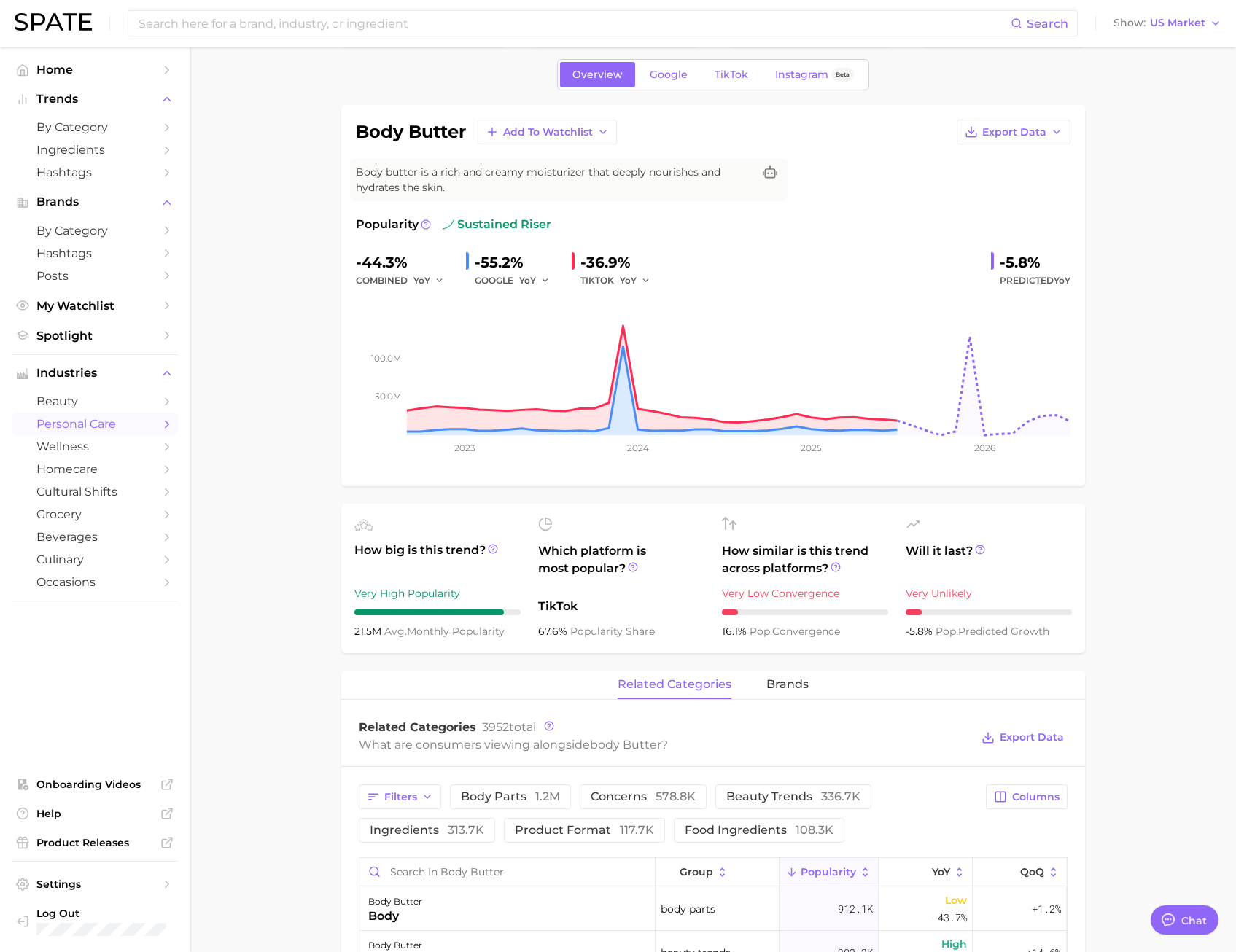
scroll to position [52, 0]
click at [565, 133] on span "Add to Watchlist" at bounding box center [548, 133] width 89 height 13
click at [536, 165] on span "New Watchlist" at bounding box center [541, 159] width 78 height 13
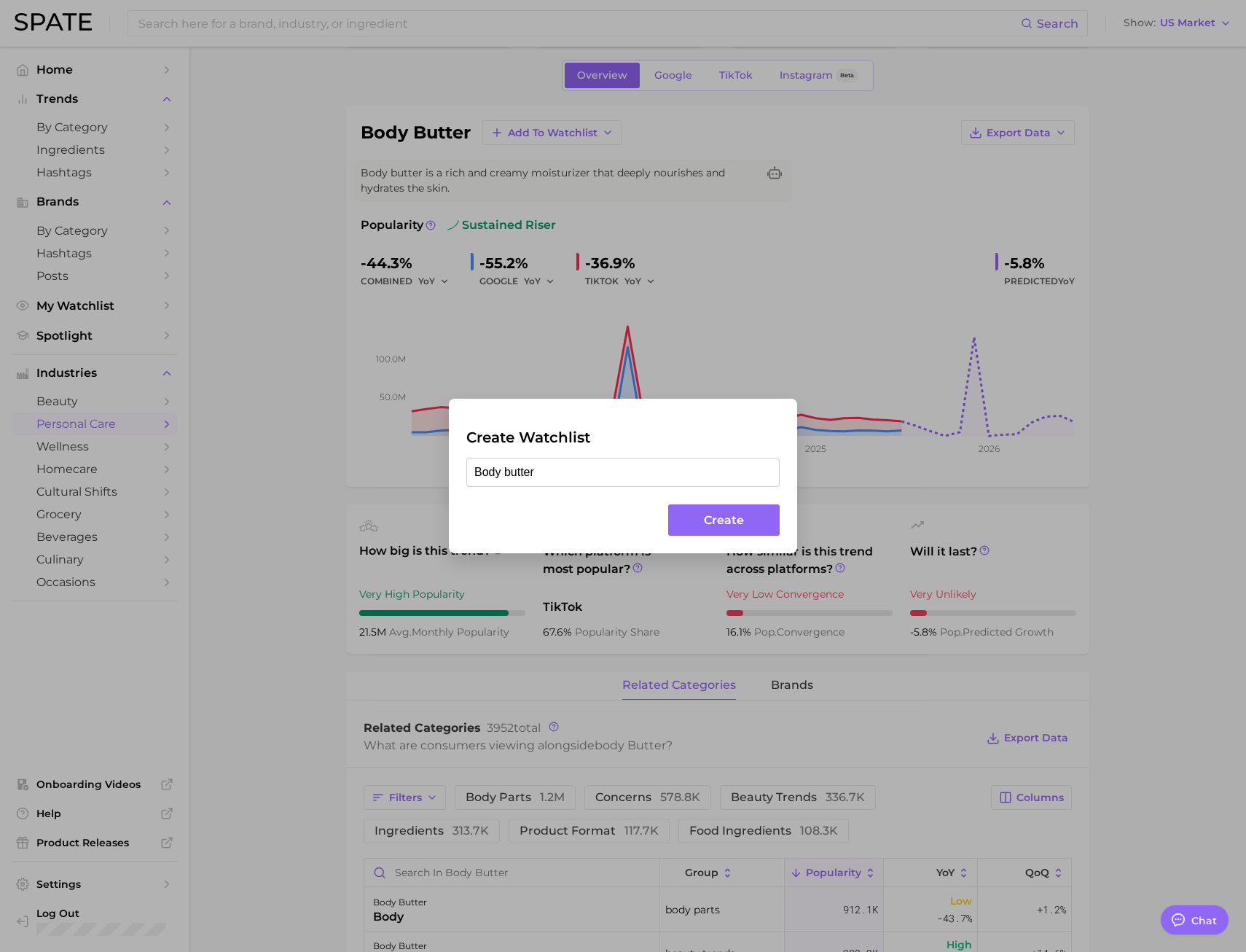
type input "Body butter"
click at [709, 522] on button "Create" at bounding box center [724, 520] width 112 height 31
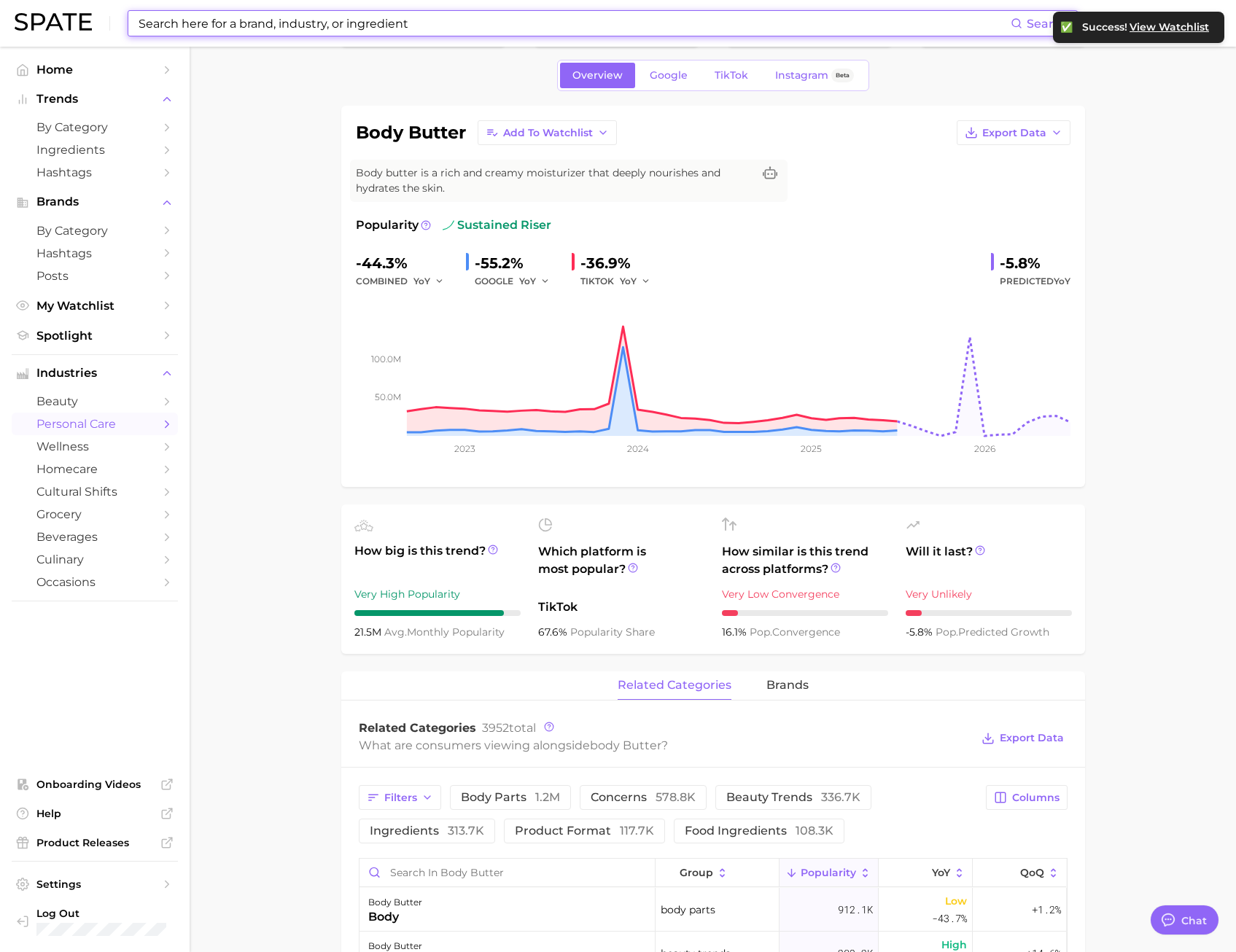
click at [263, 28] on input at bounding box center [573, 23] width 874 height 25
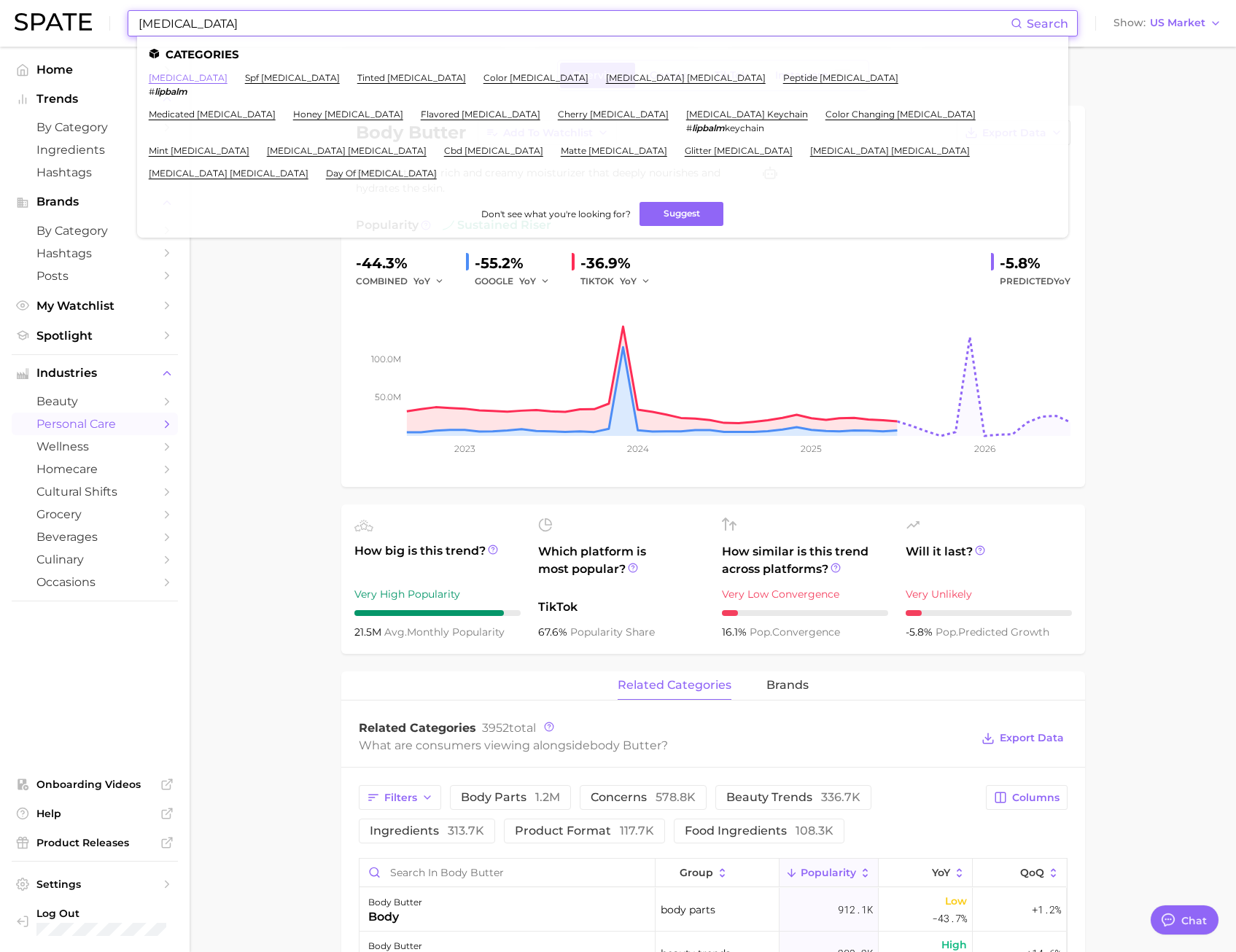
type input "lip balm"
click at [173, 78] on link "lip balm" at bounding box center [188, 77] width 79 height 11
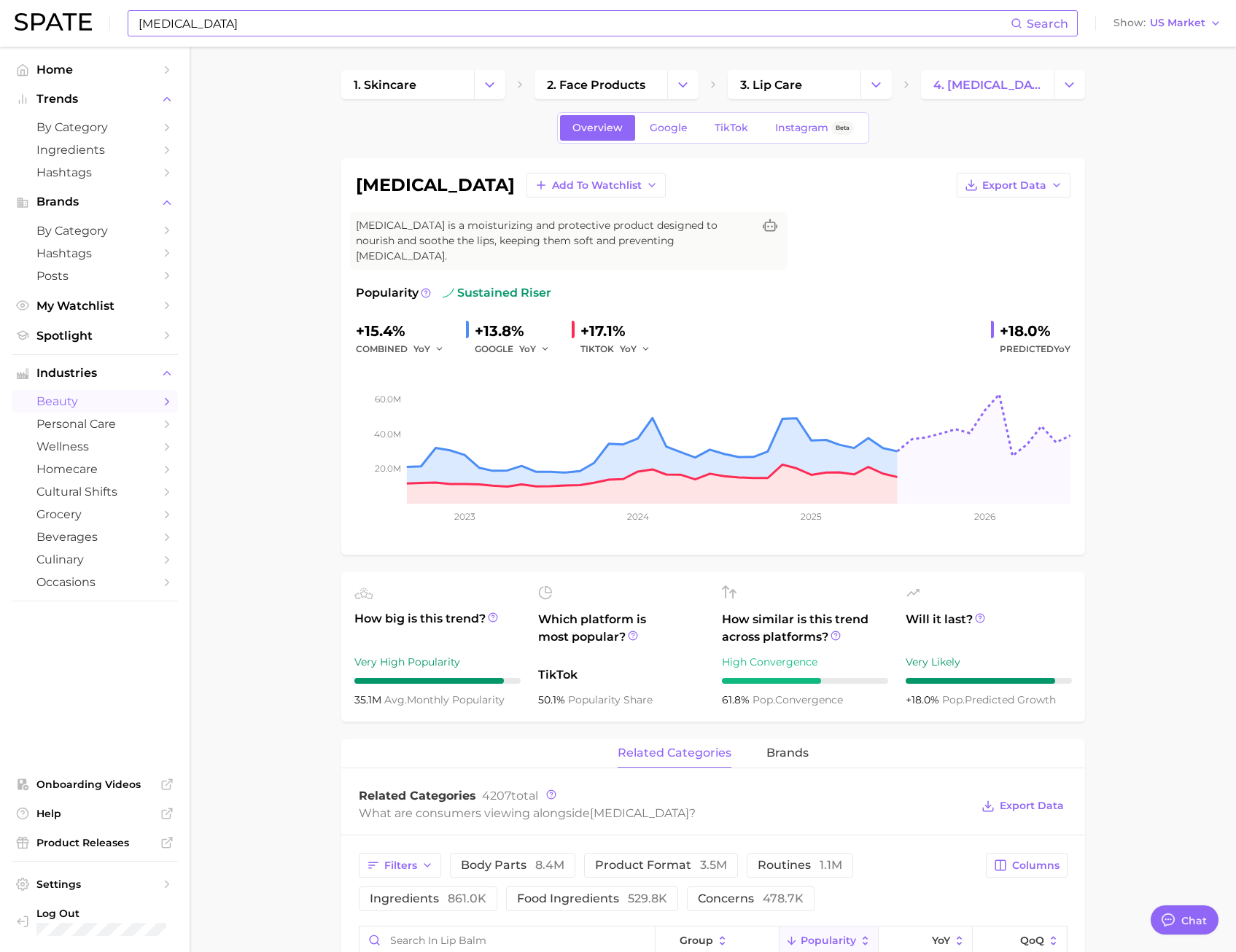
click at [206, 22] on input "lip balm" at bounding box center [573, 23] width 874 height 25
click at [93, 128] on span "by Category" at bounding box center [95, 127] width 117 height 14
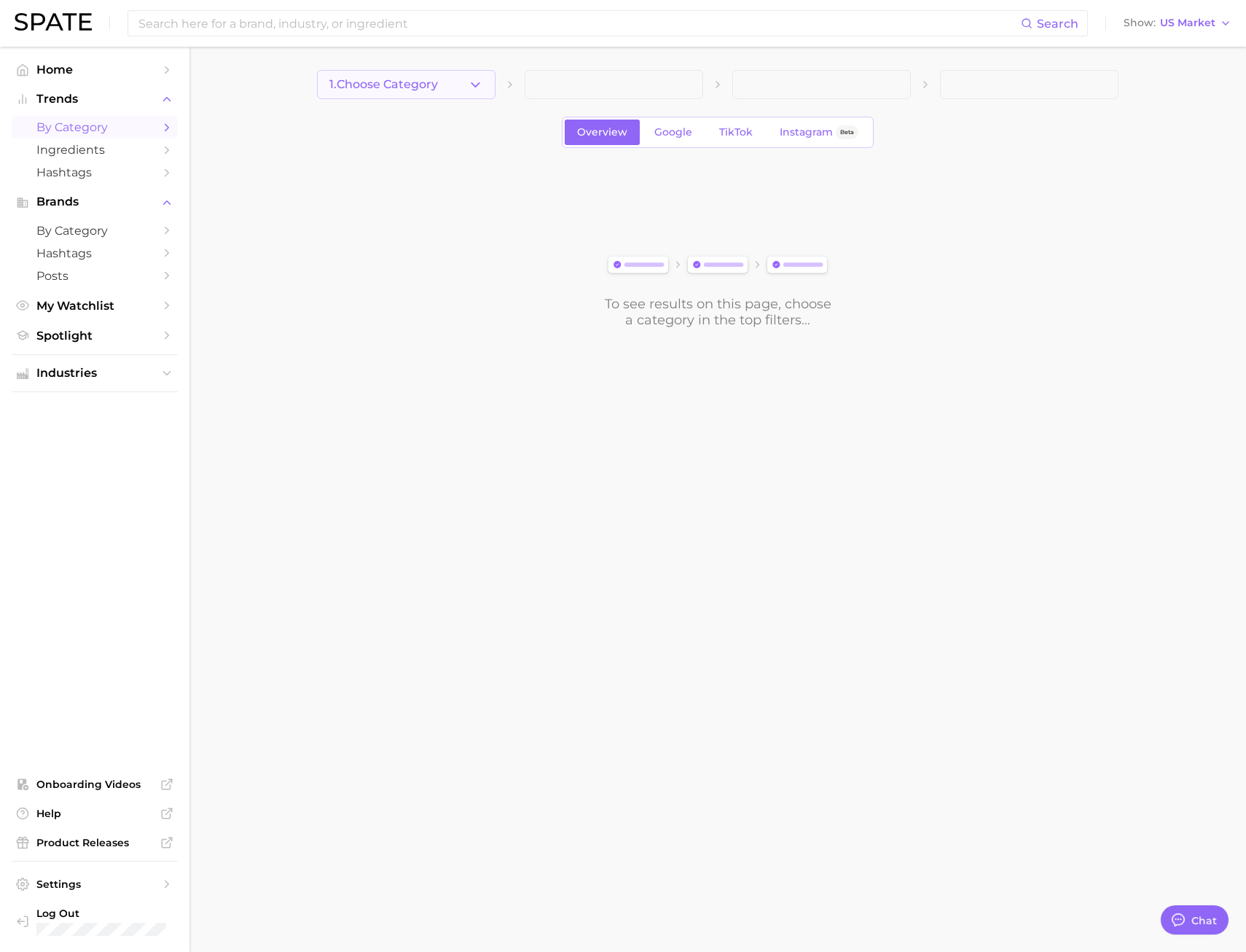
click at [456, 79] on button "1. Choose Category" at bounding box center [407, 85] width 179 height 29
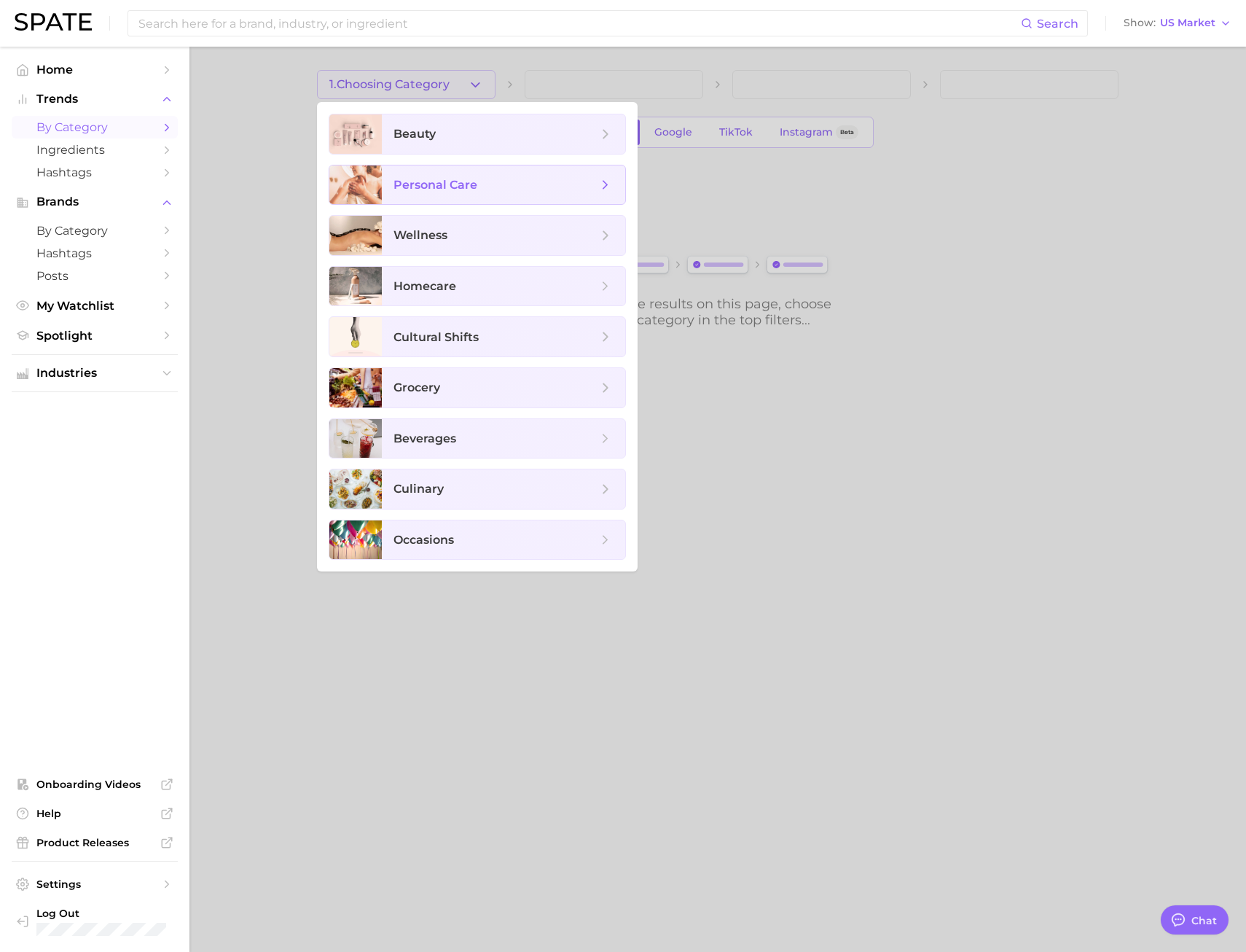
click at [462, 190] on span "personal care" at bounding box center [435, 185] width 84 height 14
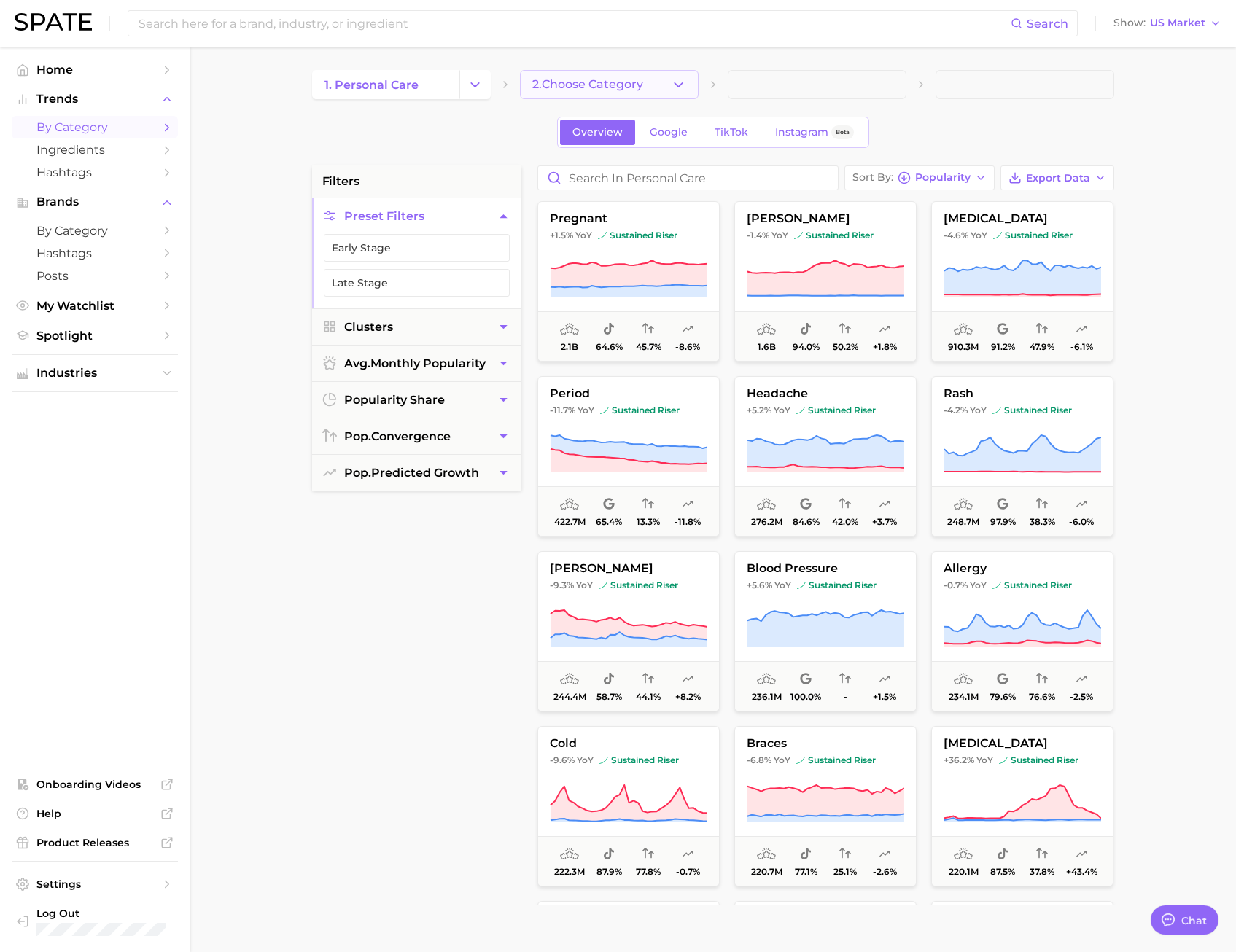
click at [589, 89] on span "2. Choose Category" at bounding box center [588, 85] width 111 height 14
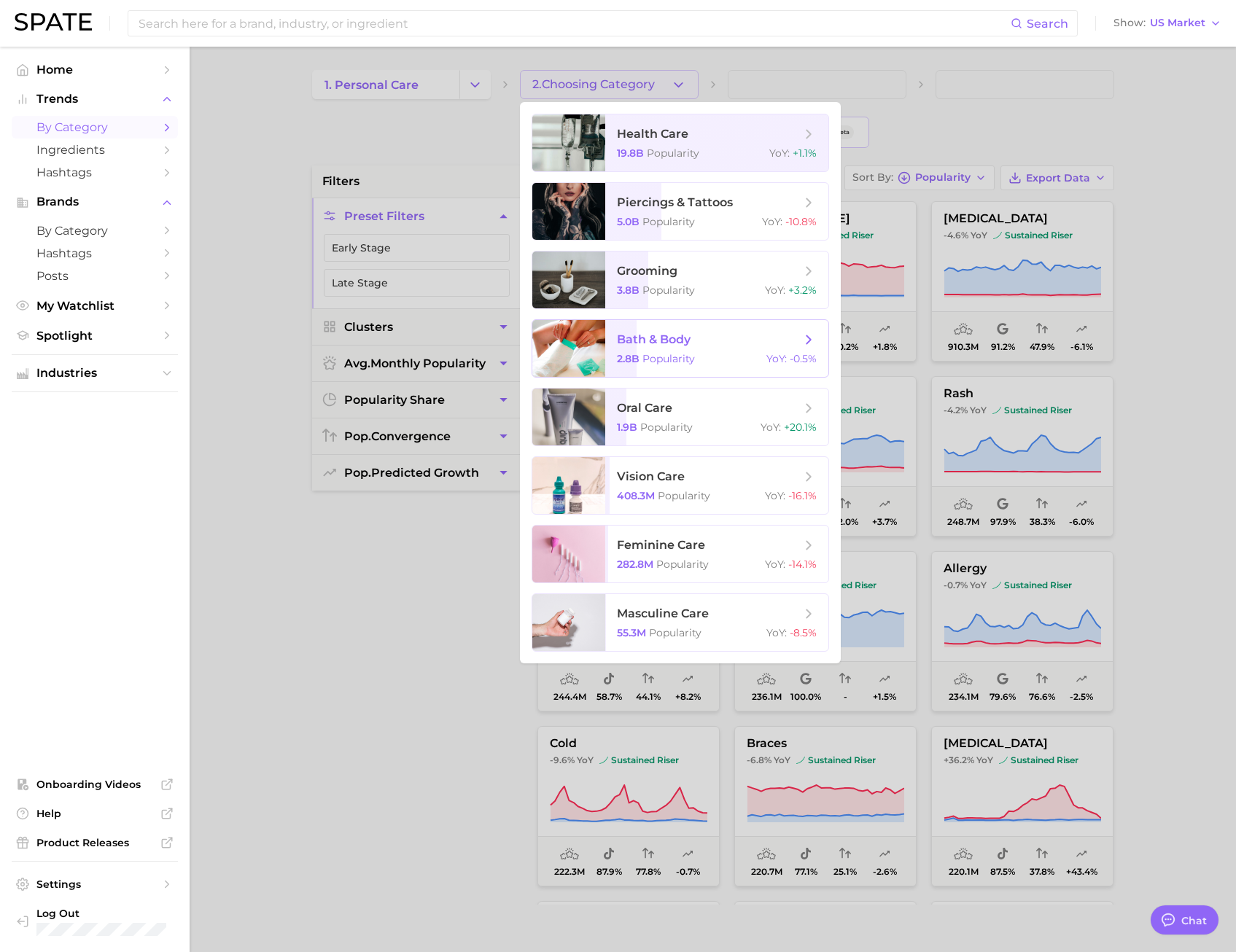
click at [719, 356] on div "2.8b Popularity YoY : -0.5%" at bounding box center [717, 359] width 200 height 14
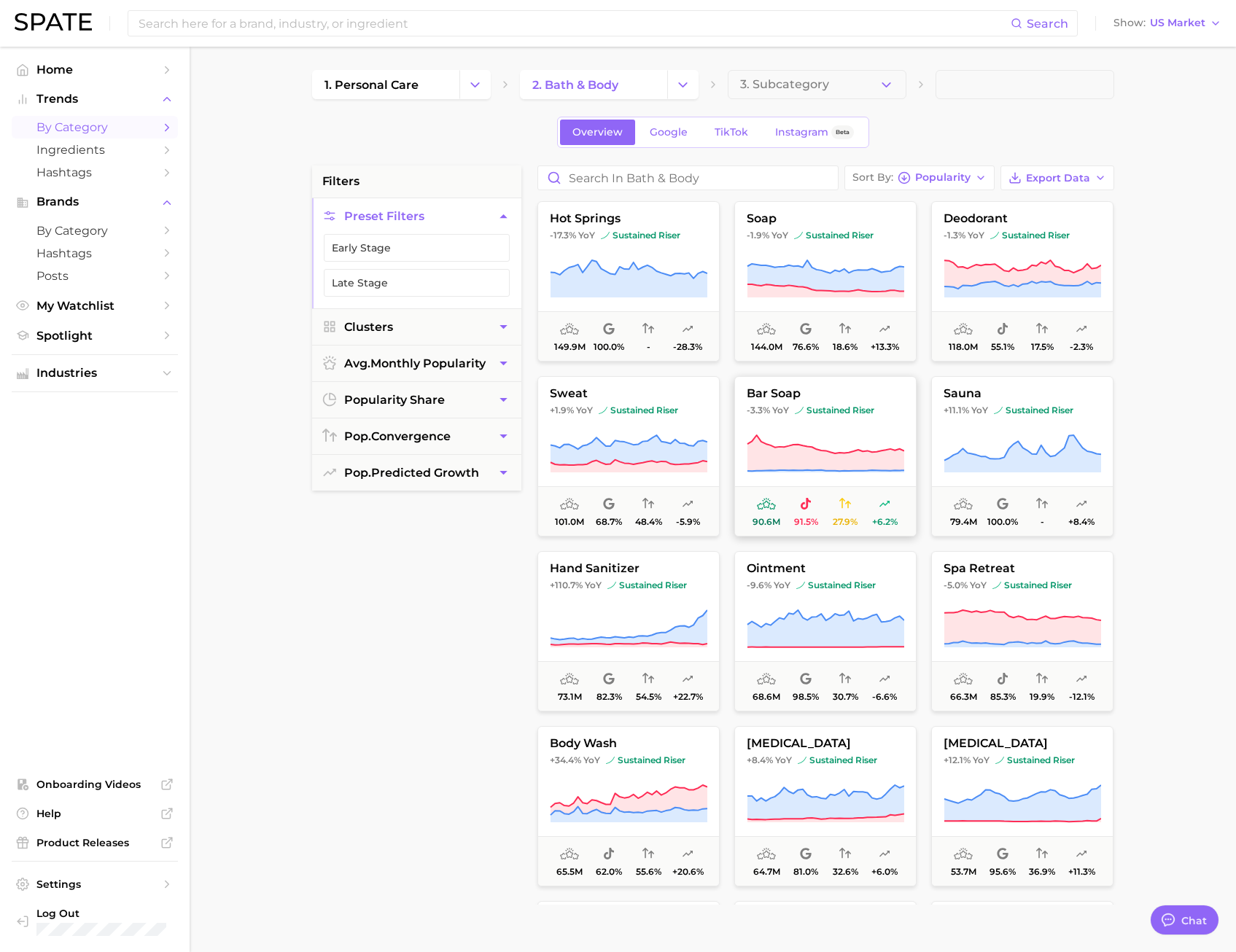
click at [843, 393] on span "bar soap" at bounding box center [826, 394] width 181 height 14
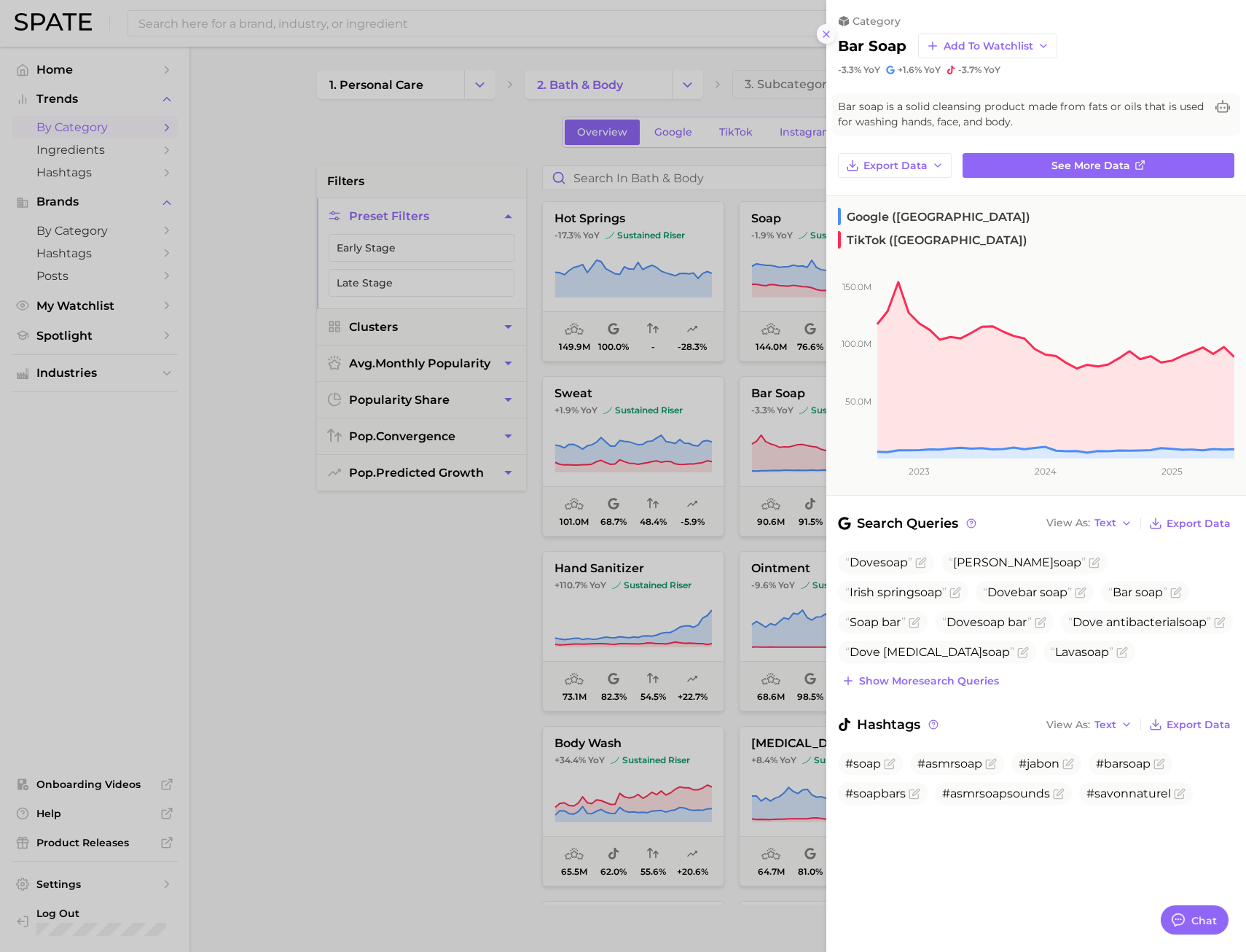
click at [825, 31] on icon at bounding box center [826, 34] width 12 height 12
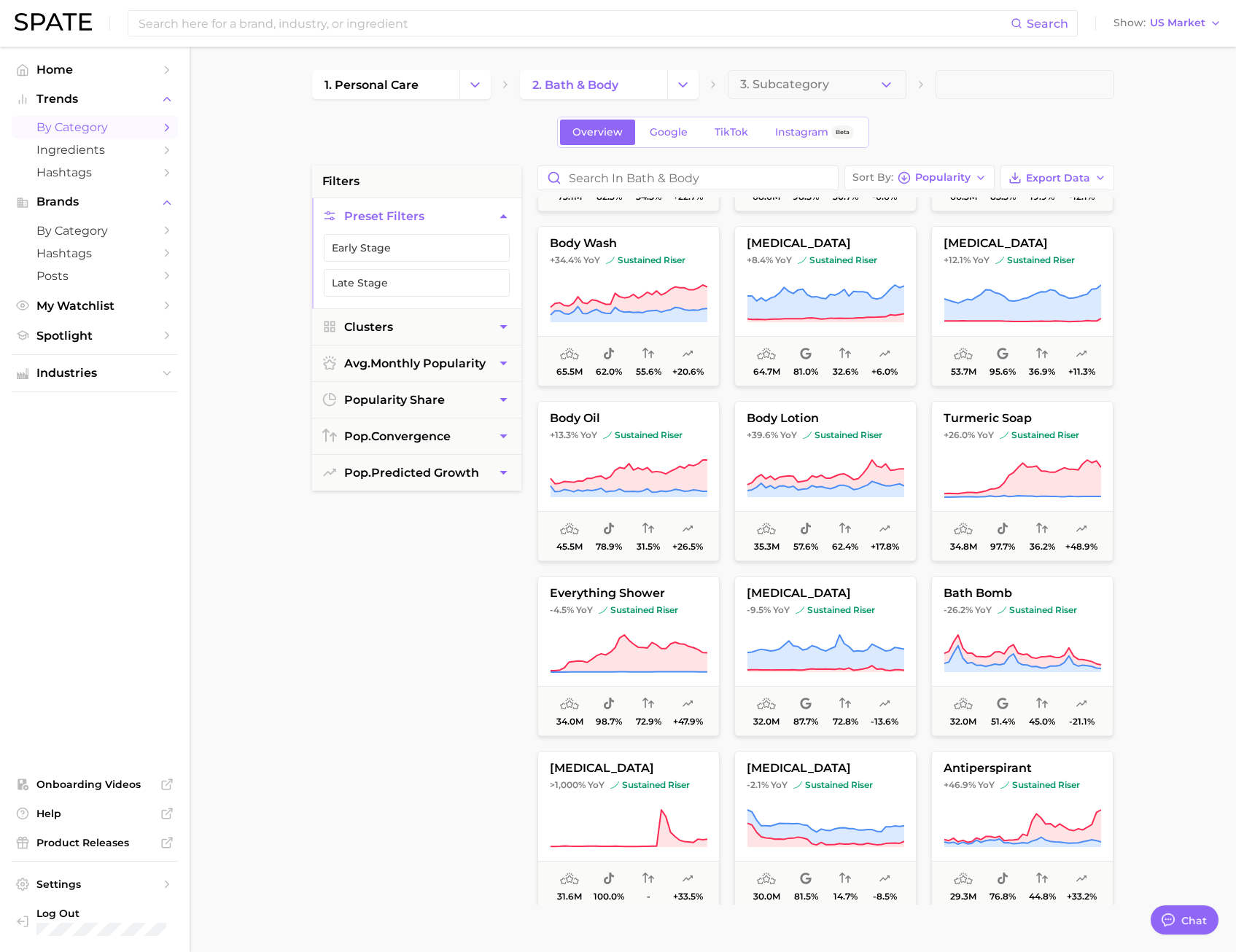
scroll to position [501, 0]
click at [678, 414] on span "body oil" at bounding box center [629, 418] width 181 height 14
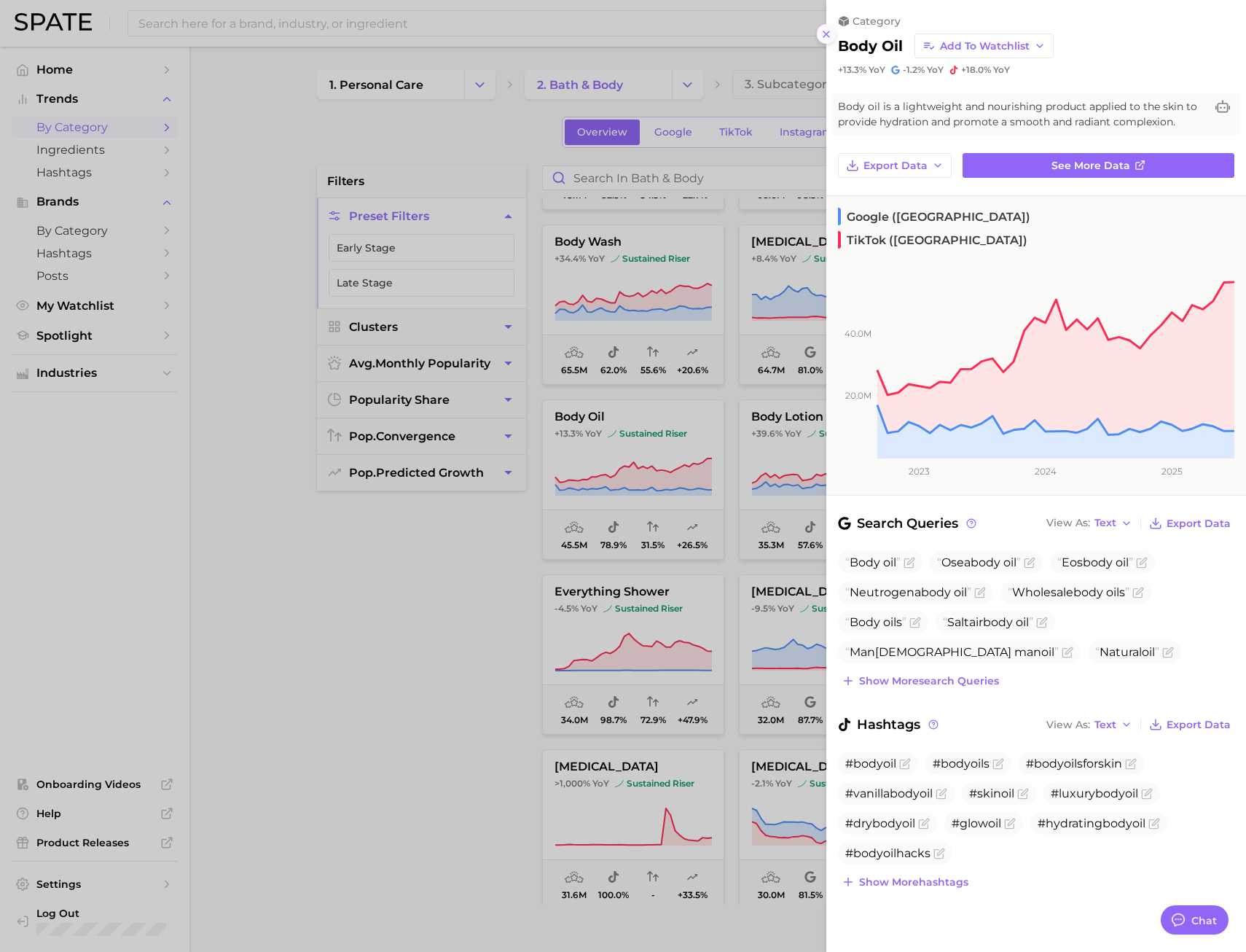
click at [830, 34] on icon at bounding box center [826, 34] width 12 height 12
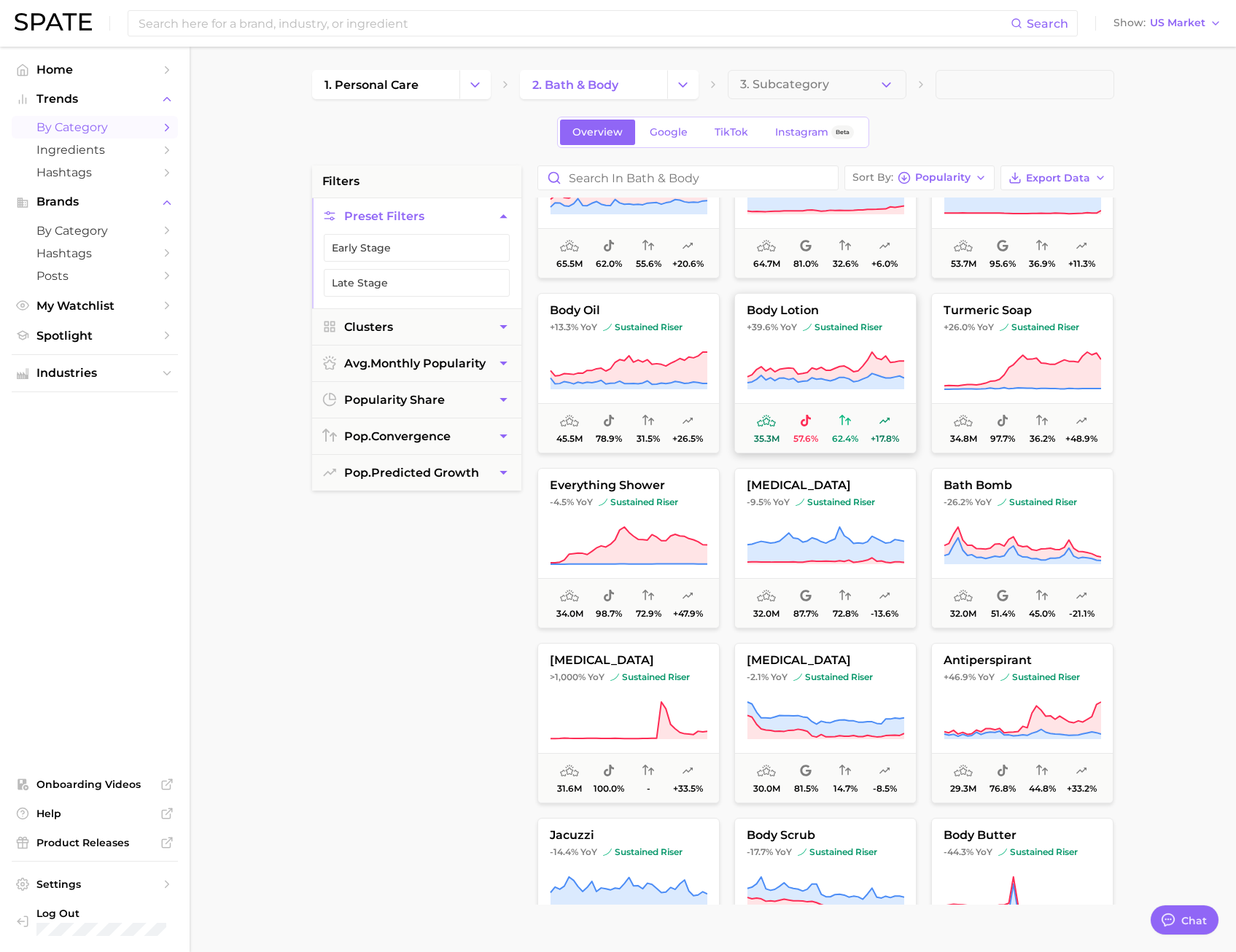
scroll to position [633, 0]
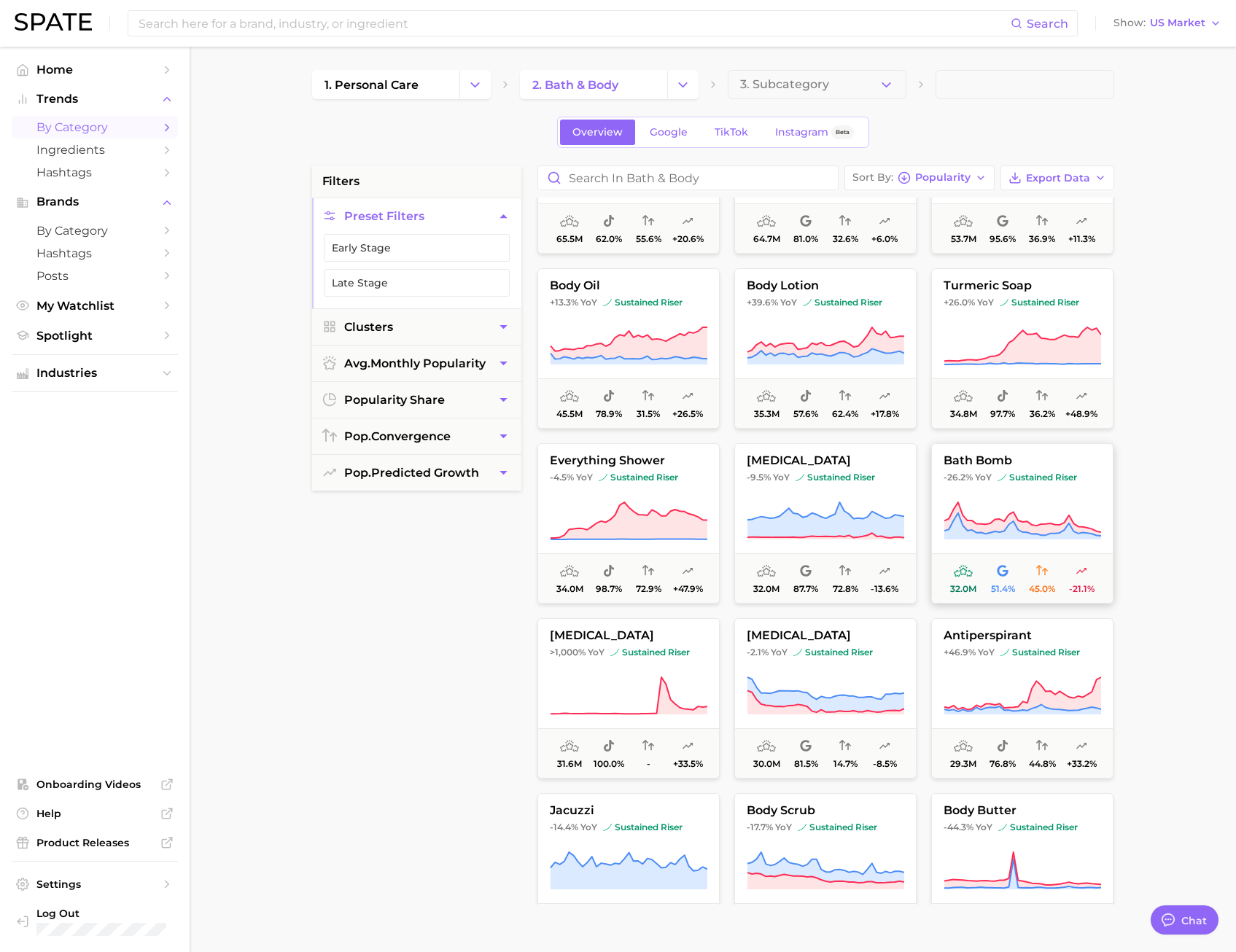
click at [1058, 460] on span "bath bomb" at bounding box center [1022, 461] width 181 height 14
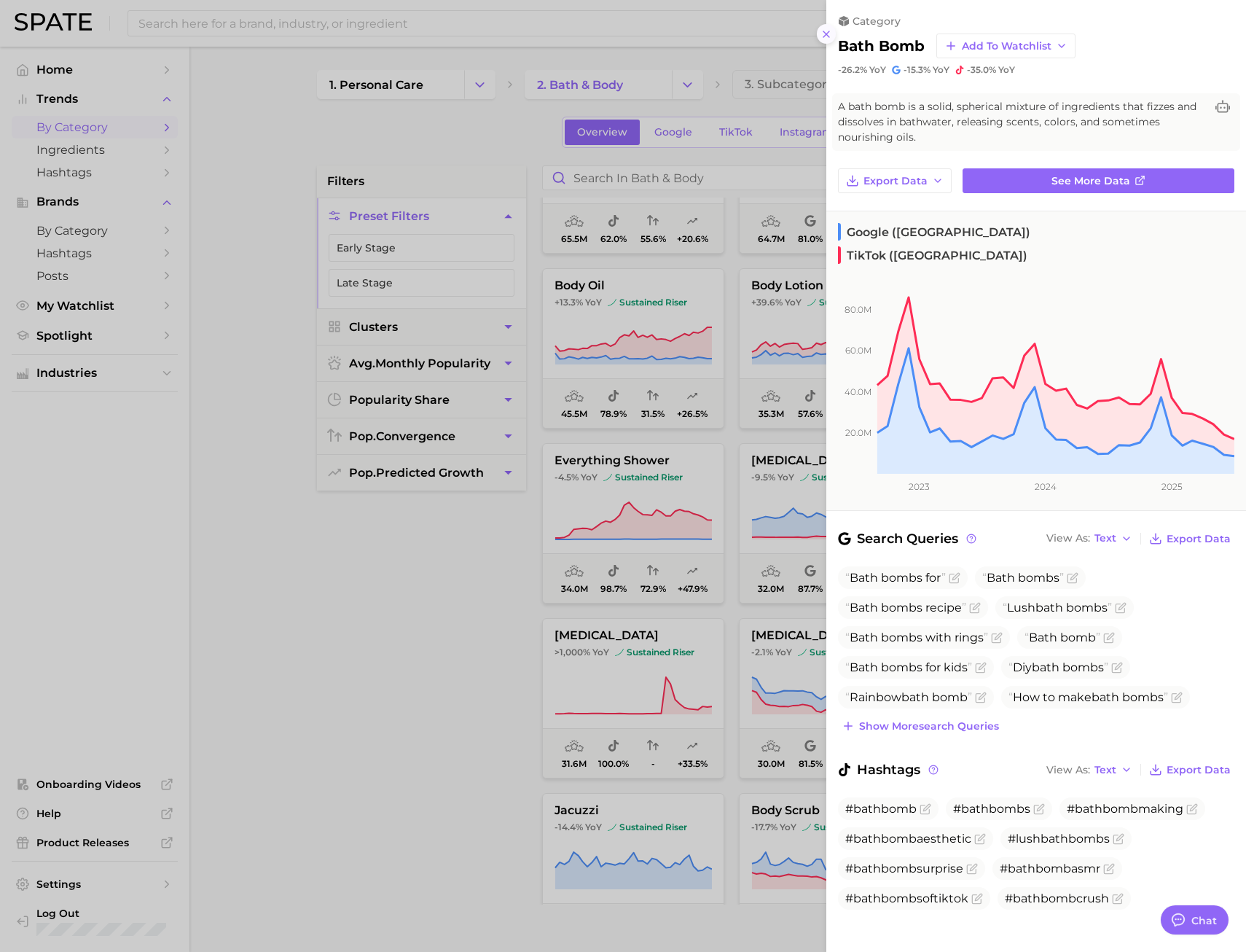
click at [827, 30] on icon at bounding box center [826, 34] width 12 height 12
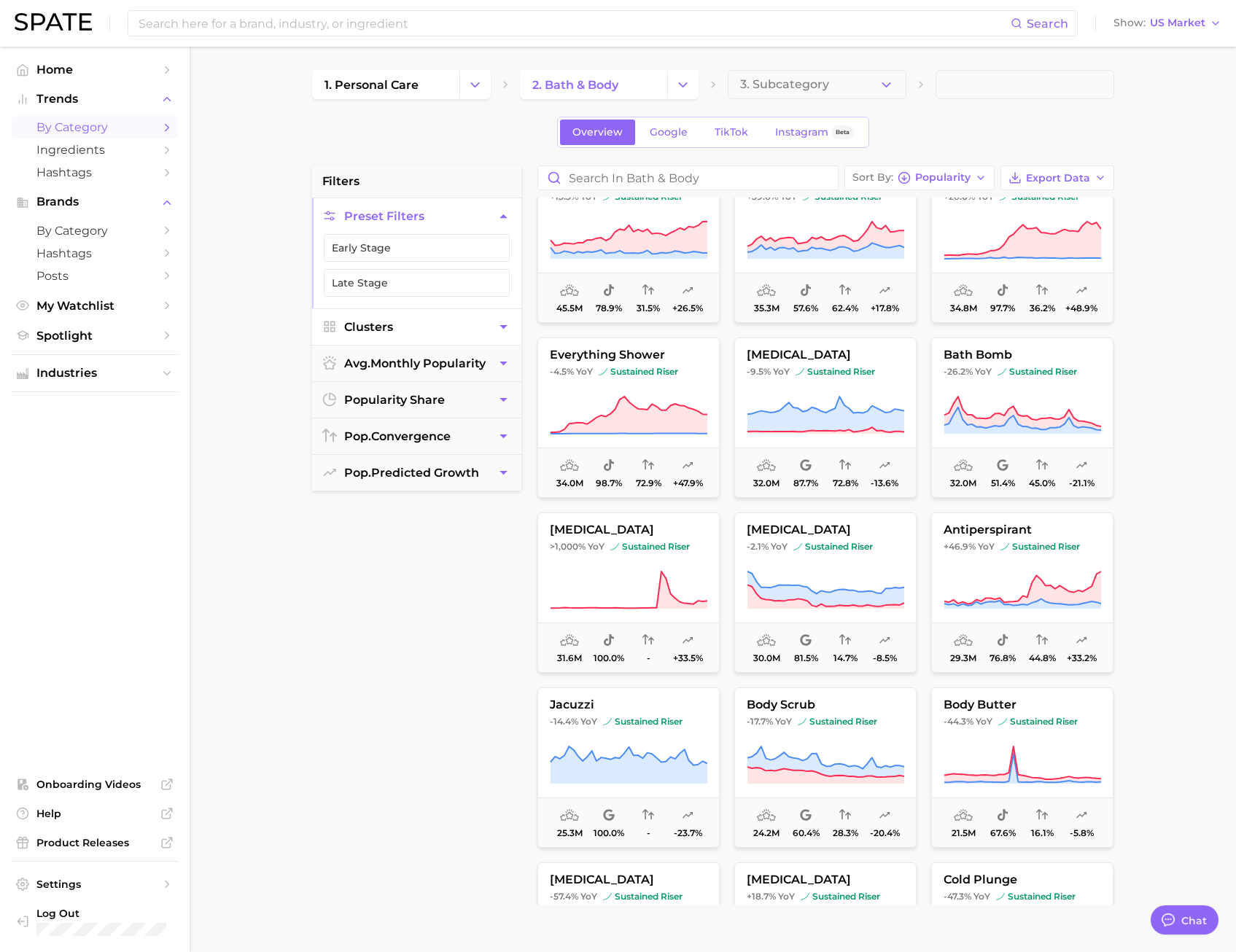
scroll to position [736, 0]
click at [445, 474] on span "pop. predicted growth" at bounding box center [411, 473] width 135 height 14
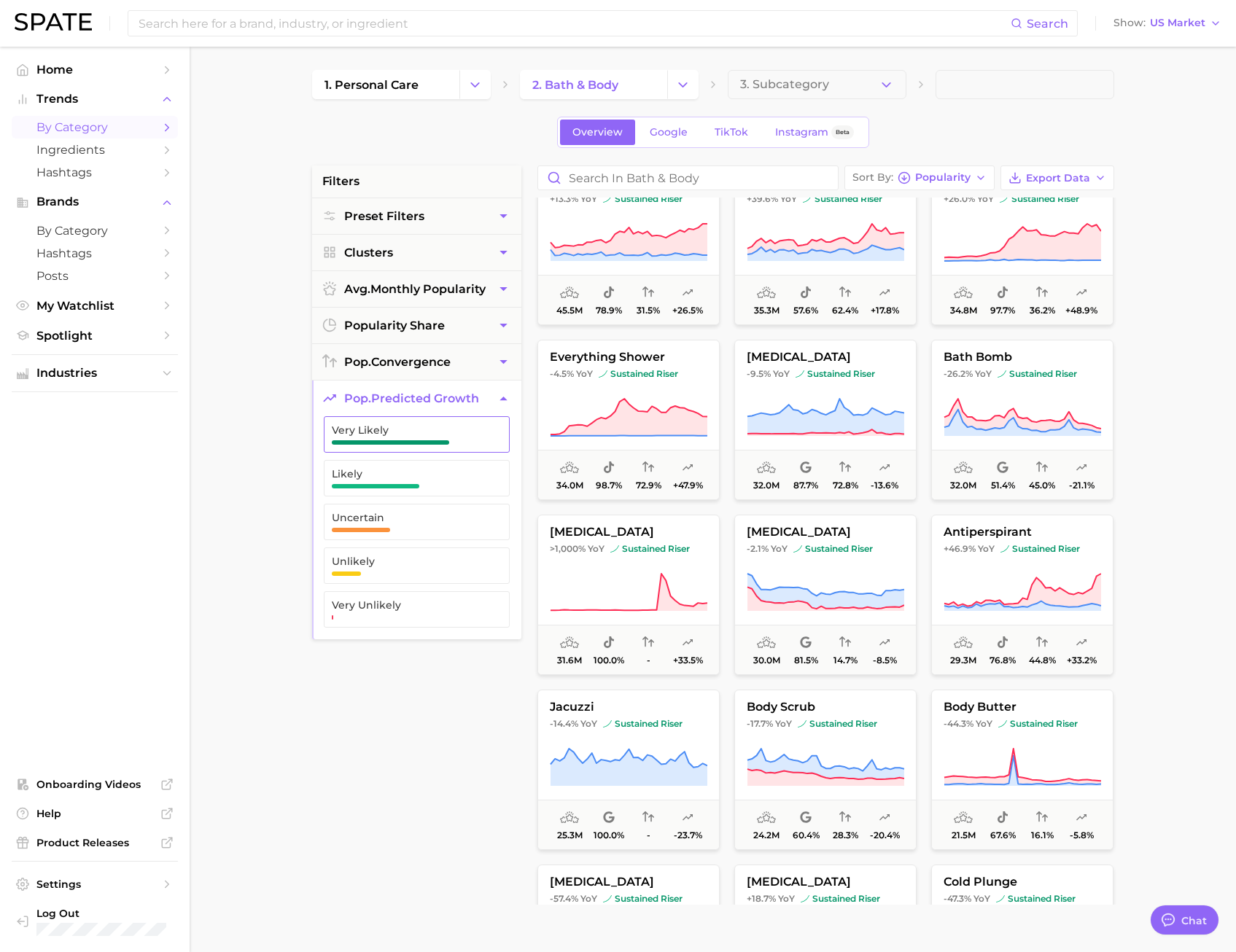
click at [448, 431] on span "Very Likely" at bounding box center [405, 430] width 147 height 12
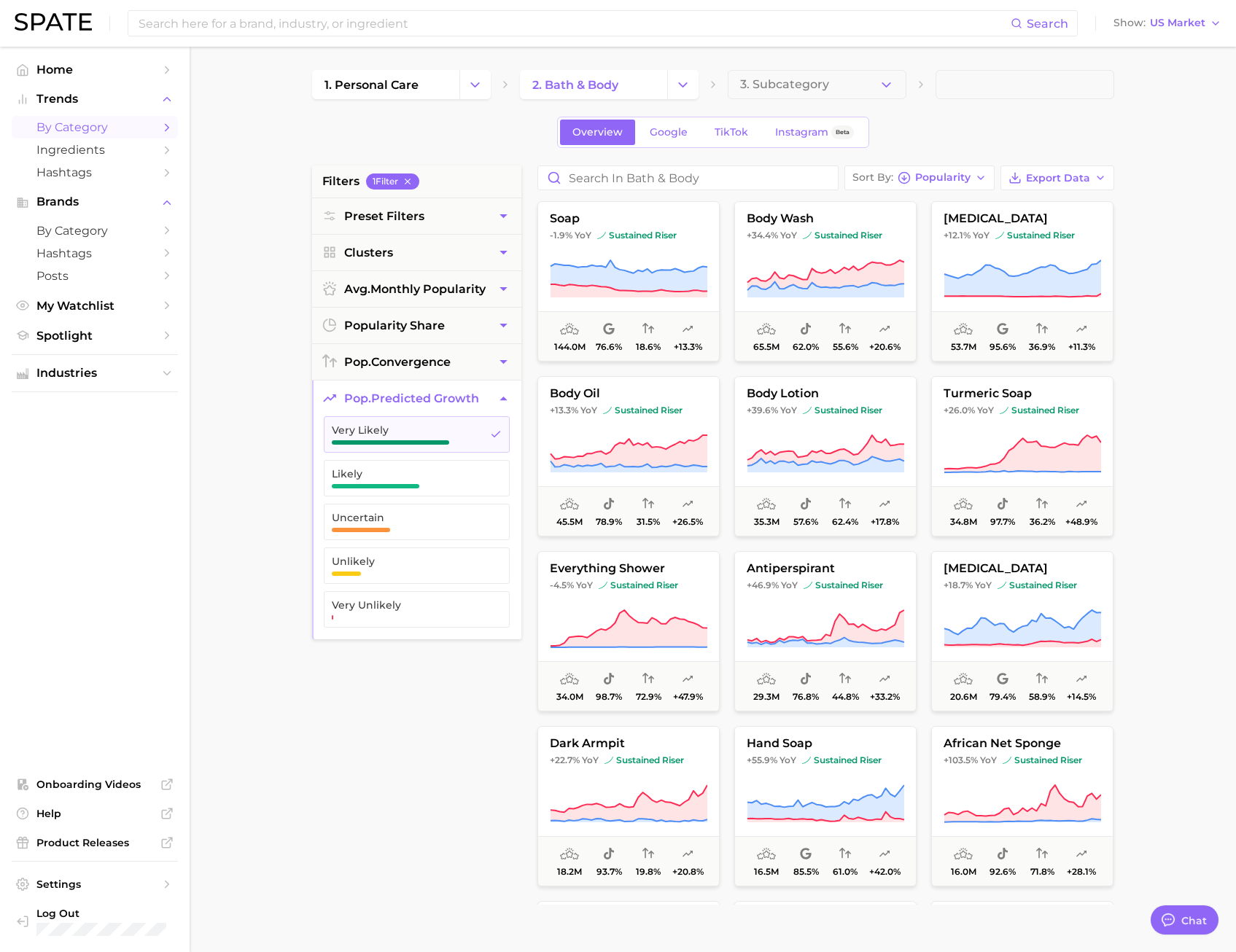
click at [430, 654] on div "filters 1 Filter Preset Filters Clusters avg. monthly popularity popularity sha…" at bounding box center [416, 534] width 209 height 739
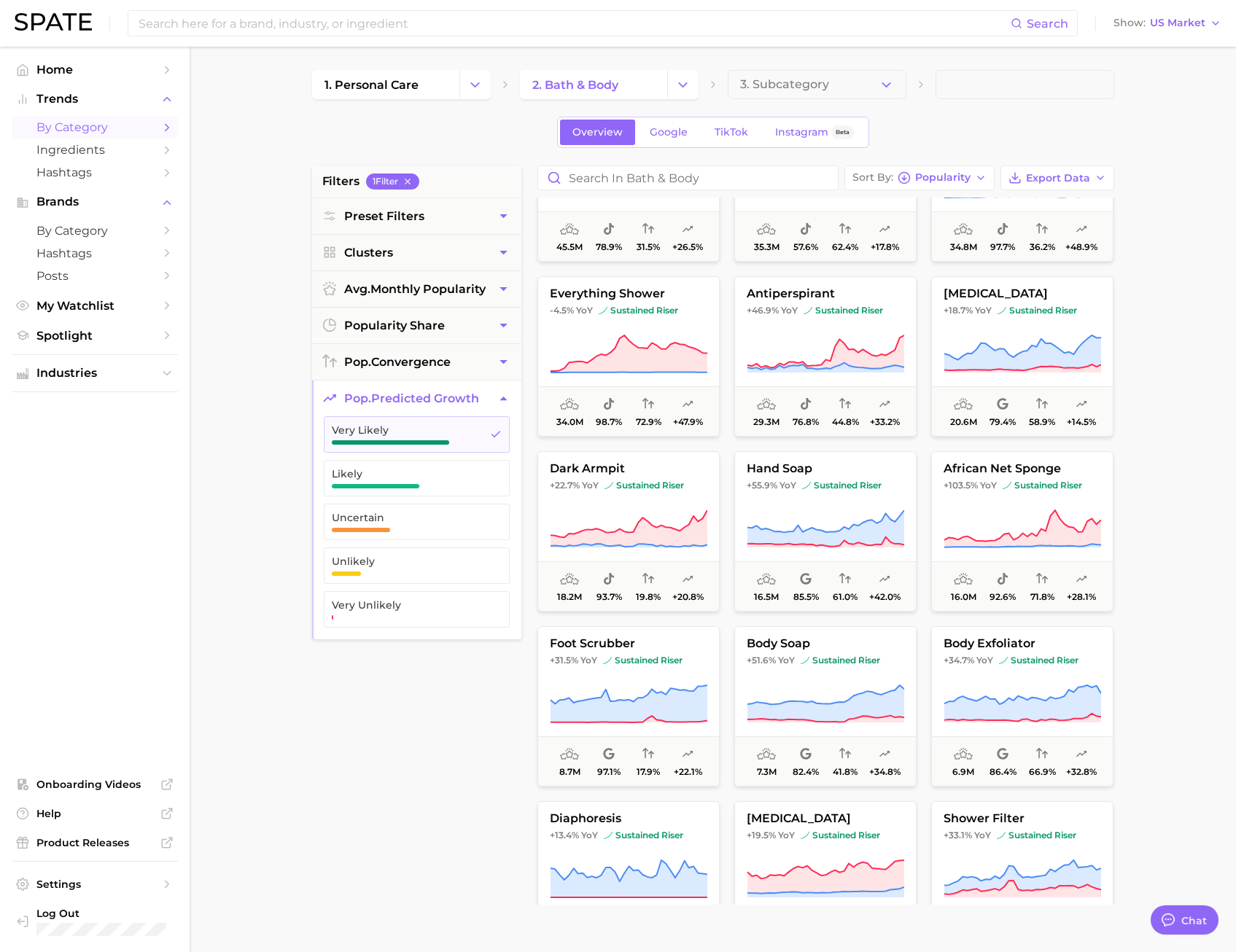
scroll to position [276, 0]
click at [887, 473] on span "hand soap" at bounding box center [826, 468] width 181 height 14
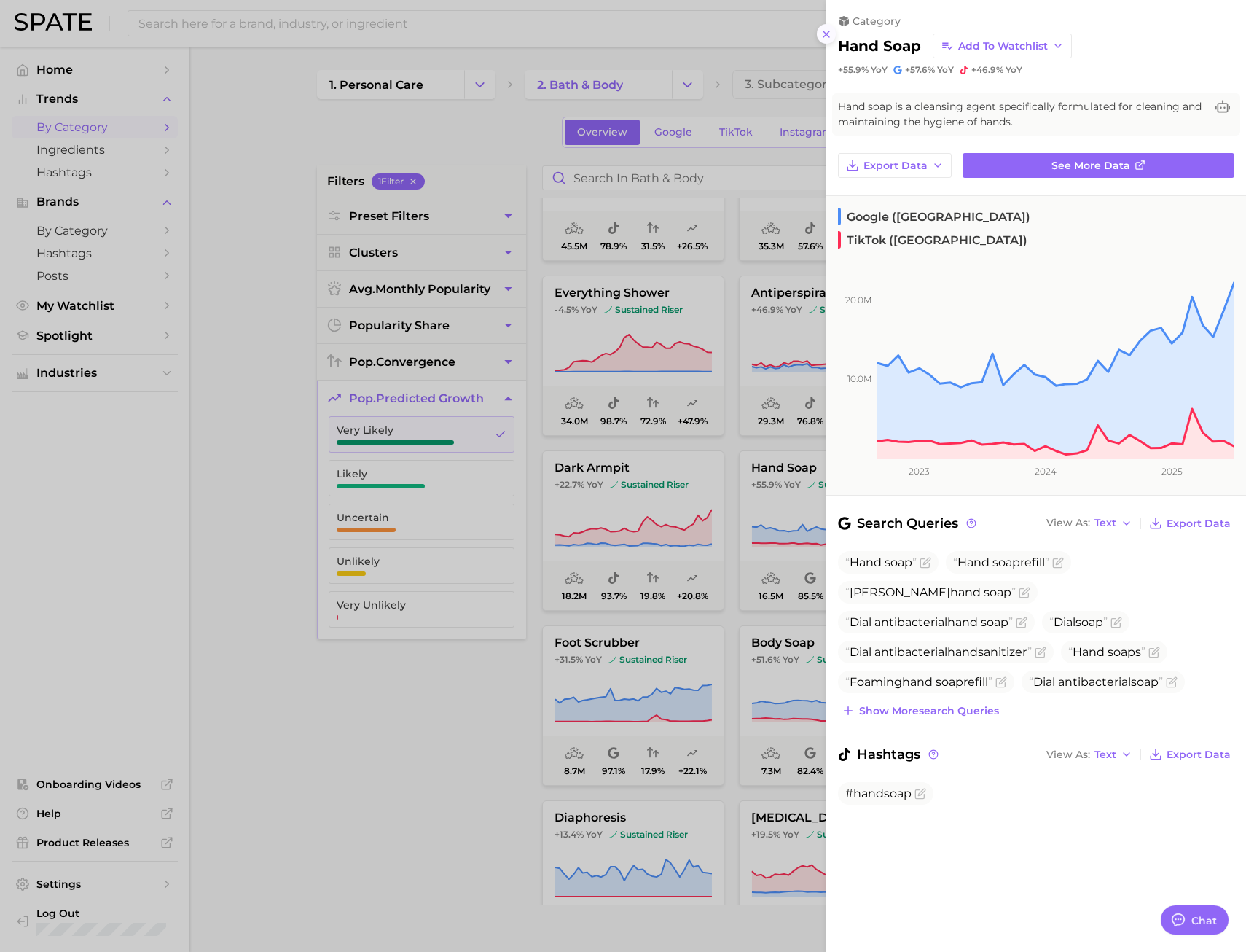
click at [825, 34] on icon at bounding box center [826, 34] width 12 height 12
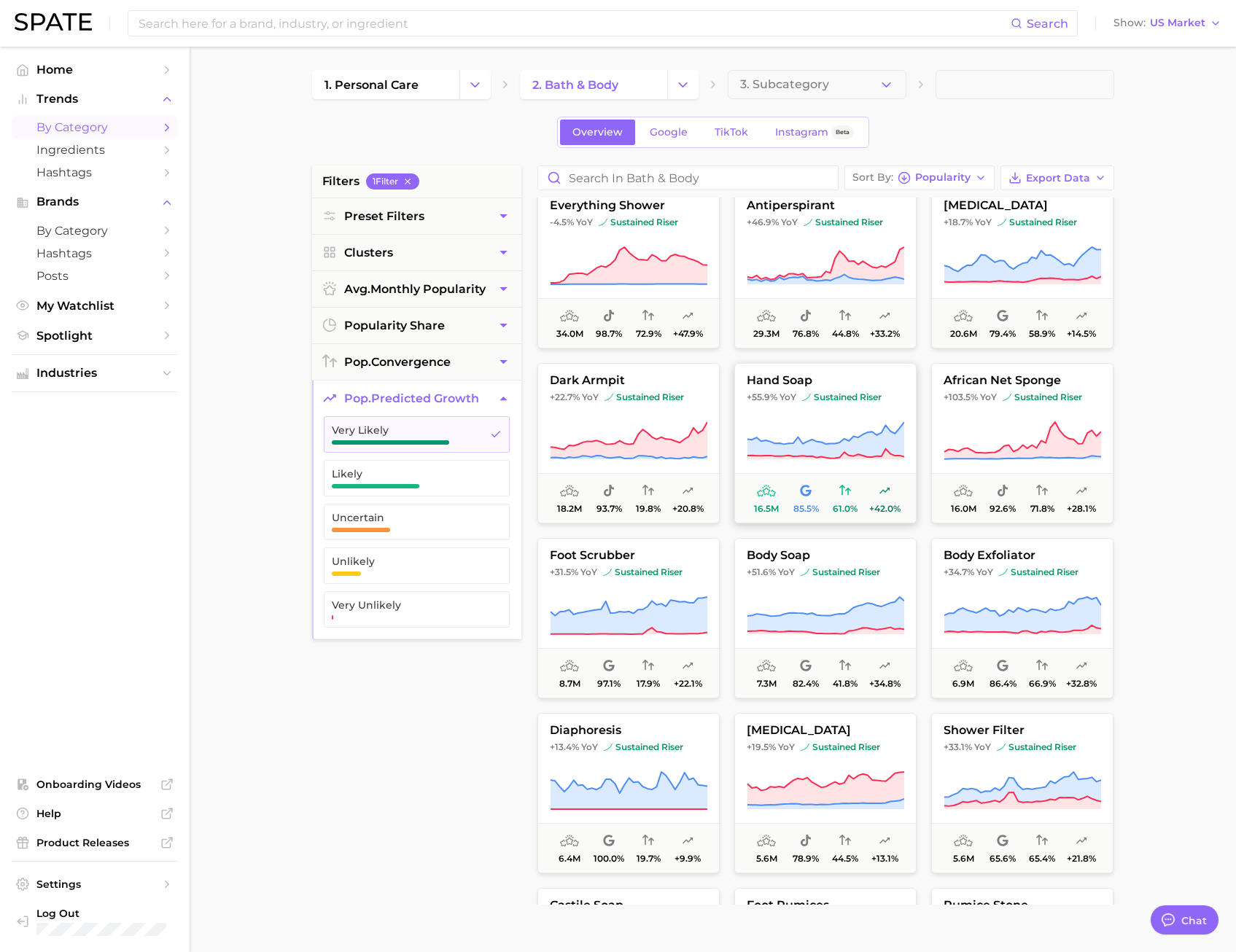
scroll to position [367, 0]
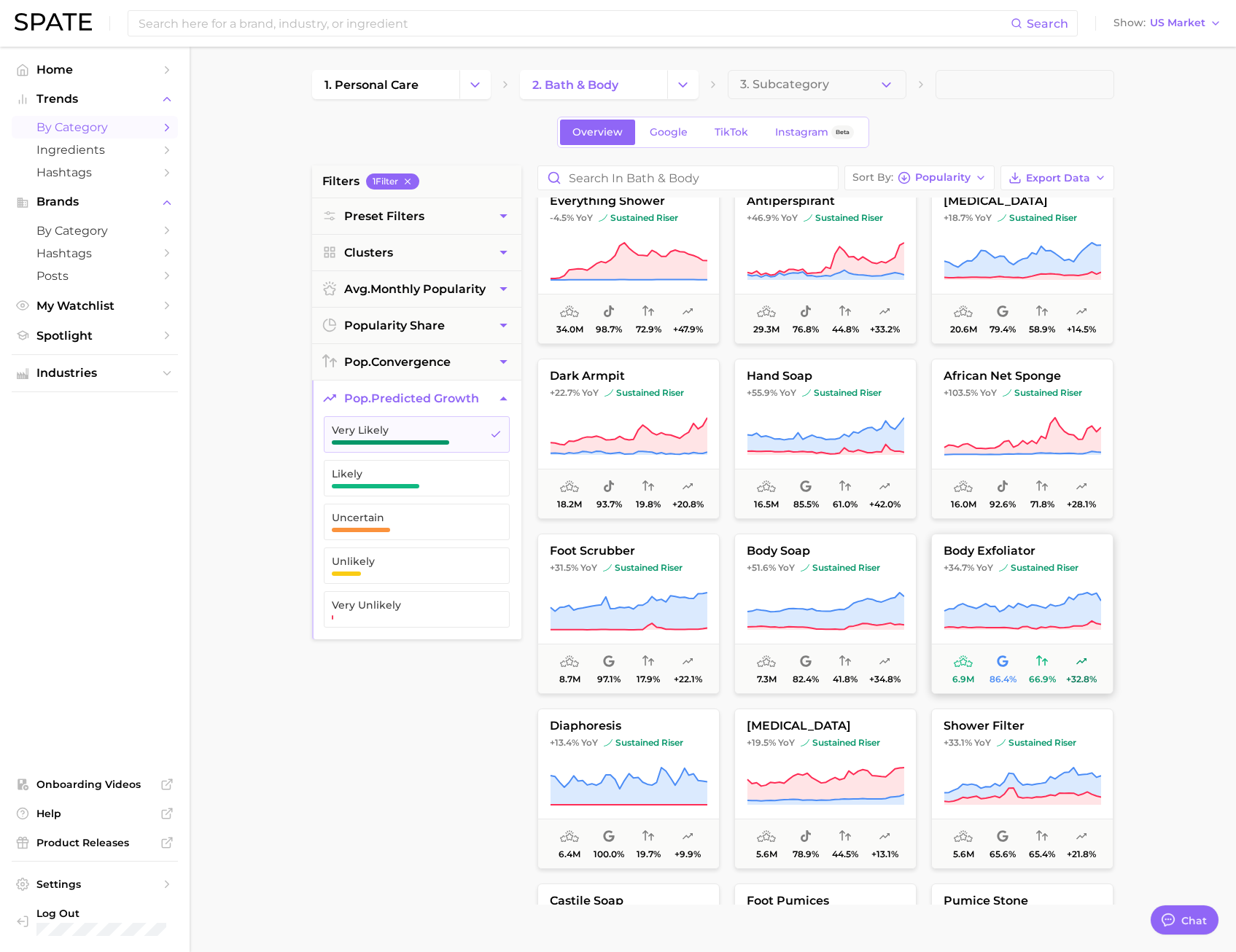
click at [1082, 555] on span "body exfoliator" at bounding box center [1022, 552] width 181 height 14
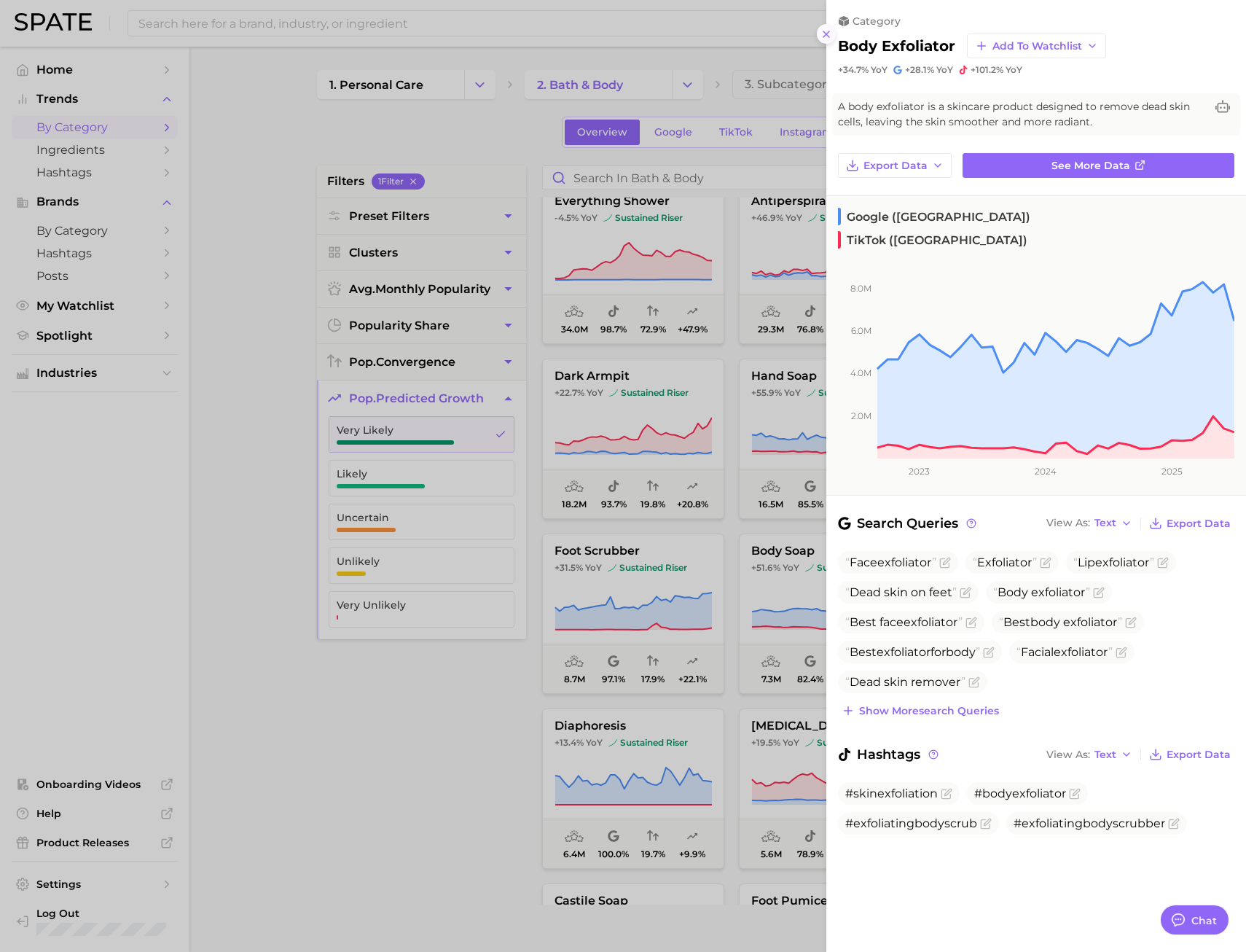
click at [827, 31] on icon at bounding box center [826, 34] width 12 height 12
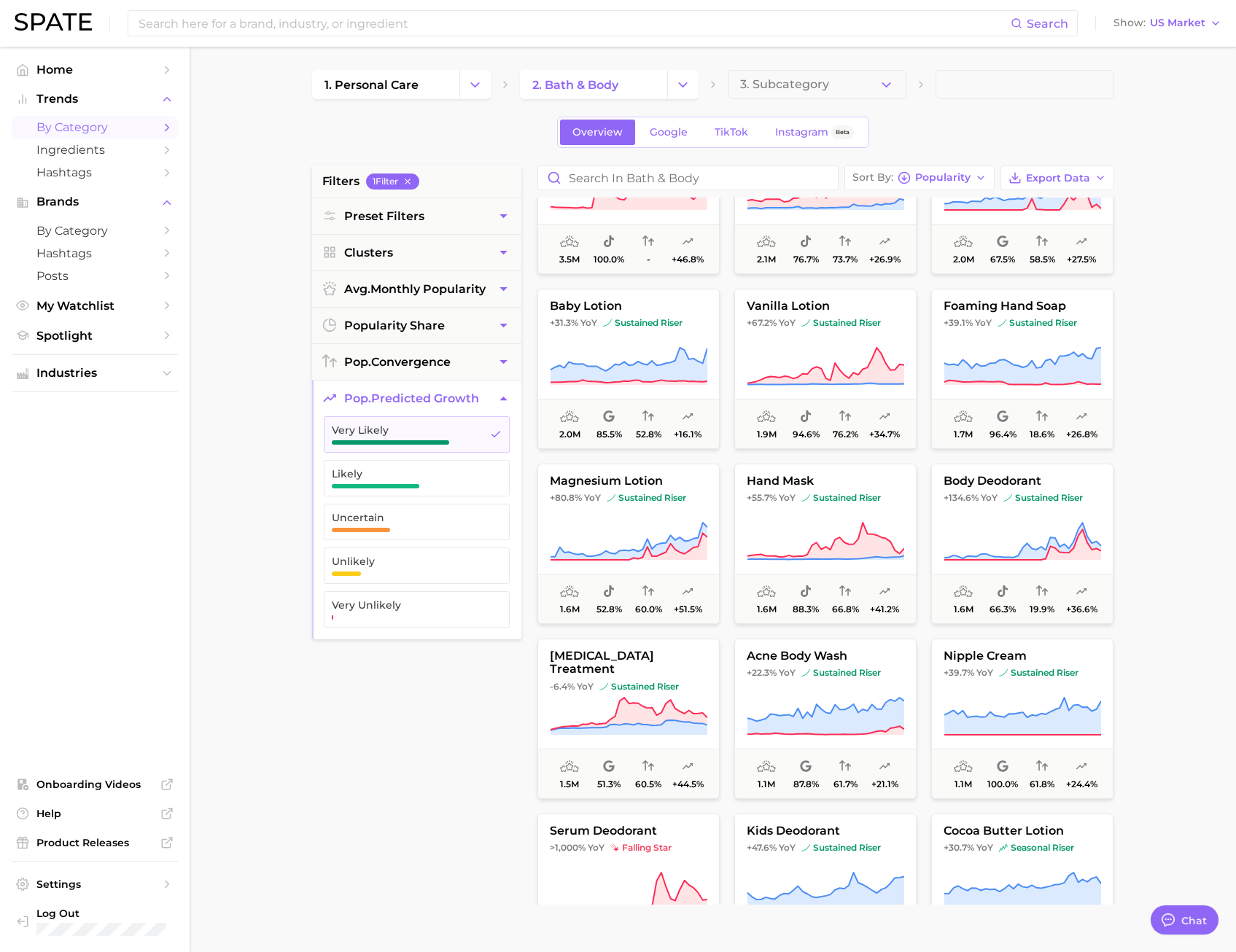
scroll to position [1315, 0]
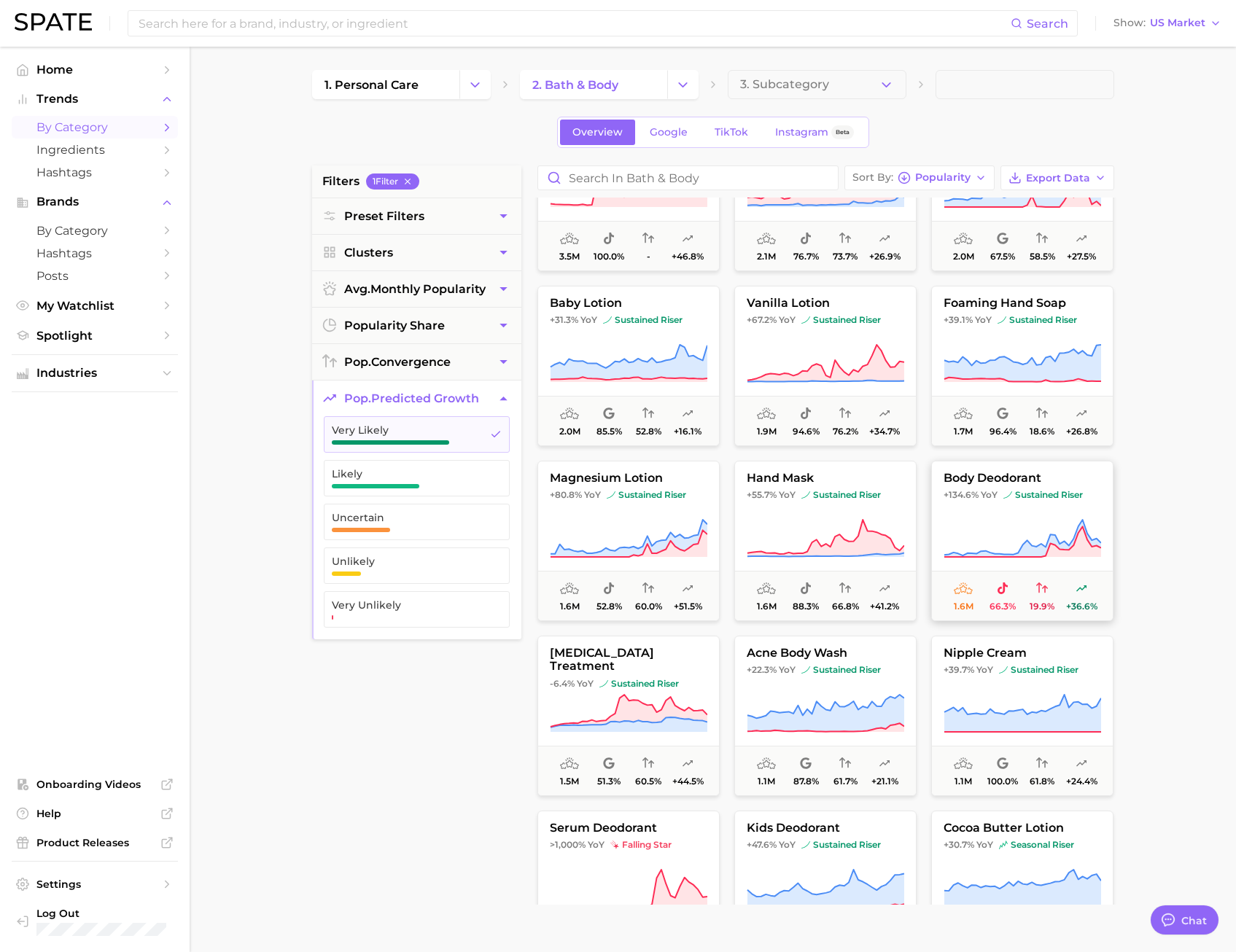
click at [1006, 522] on icon at bounding box center [1022, 539] width 157 height 41
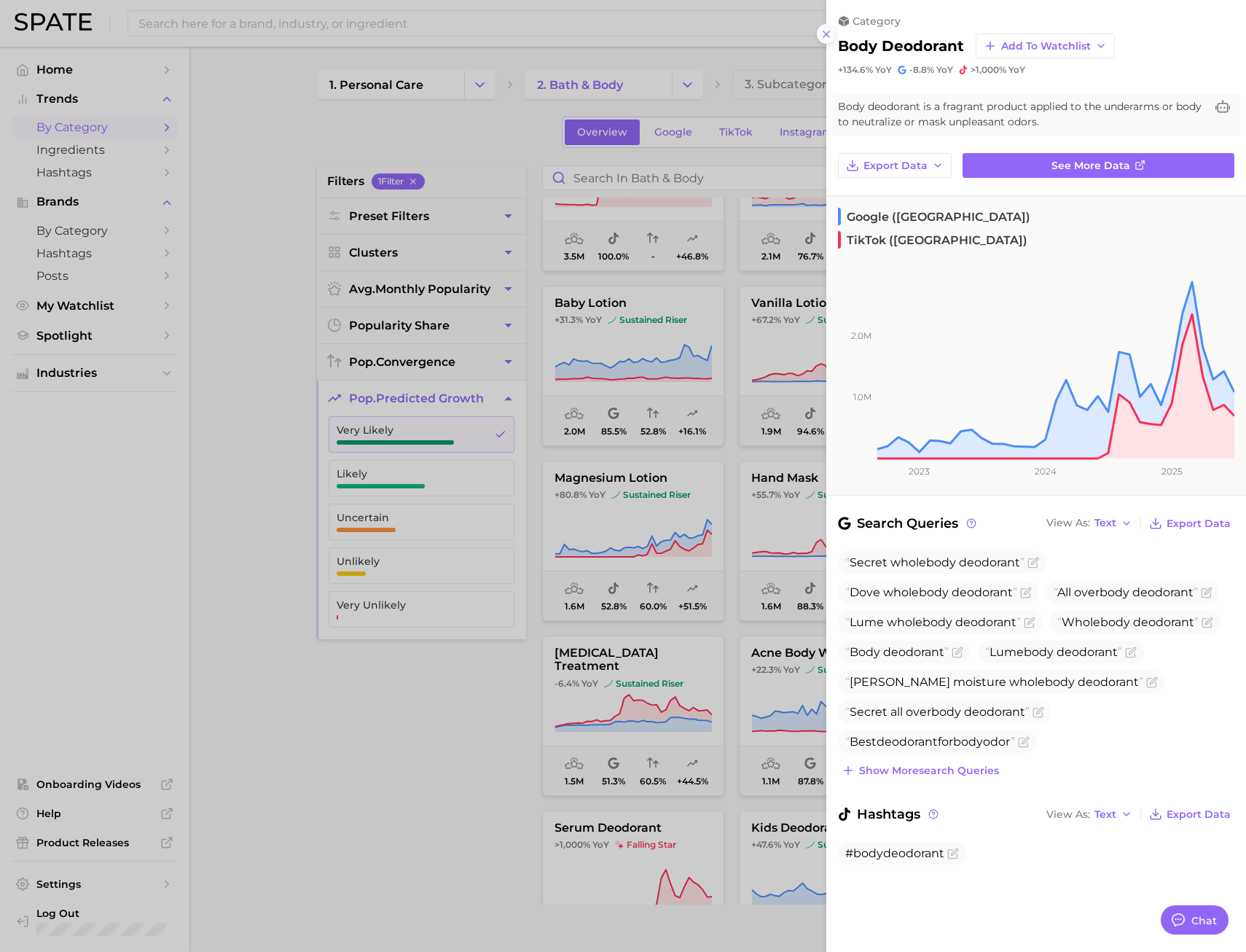
click at [825, 34] on icon at bounding box center [826, 34] width 12 height 12
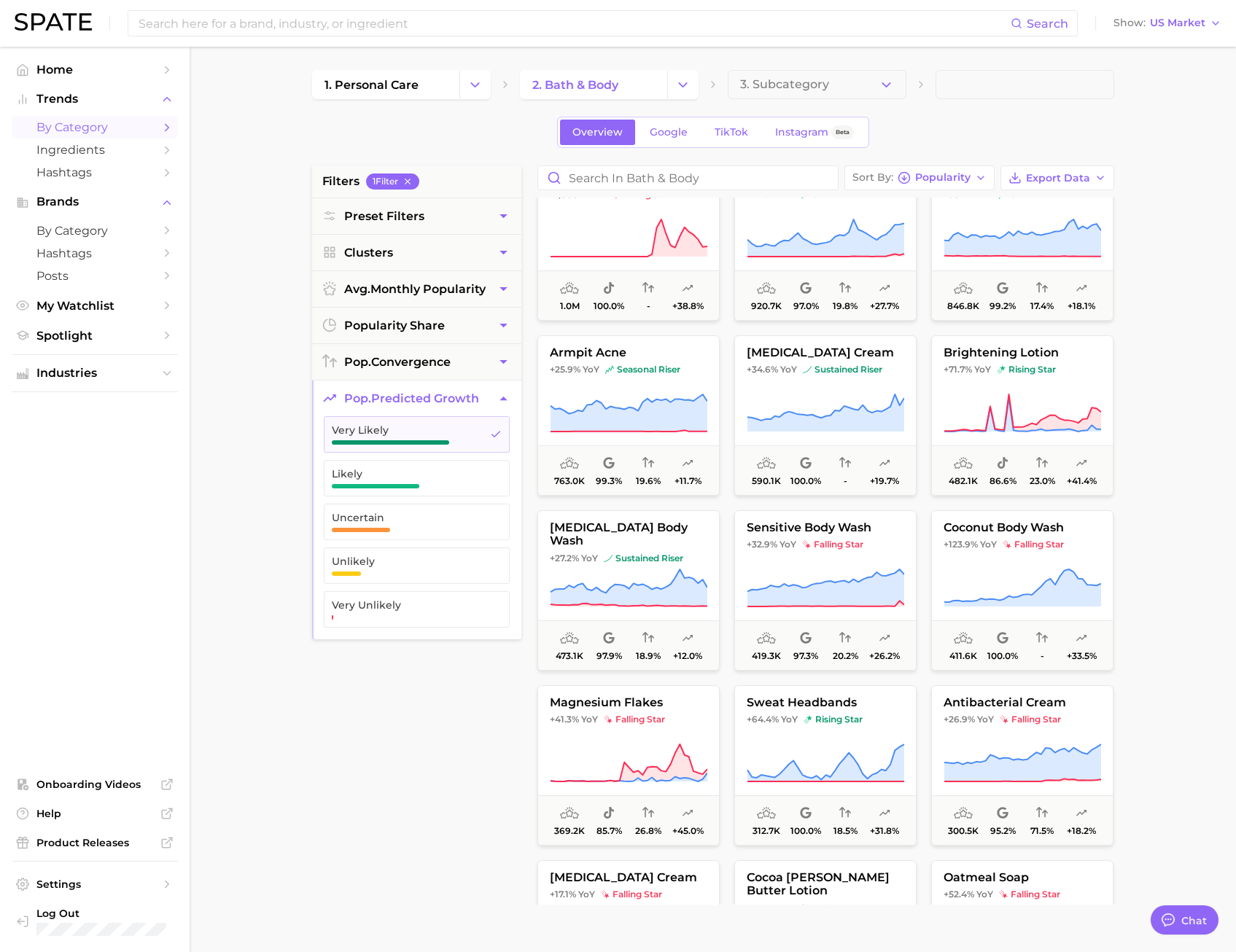
scroll to position [1966, 0]
click at [1081, 373] on span "+71.7% YoY rising star" at bounding box center [1022, 369] width 181 height 12
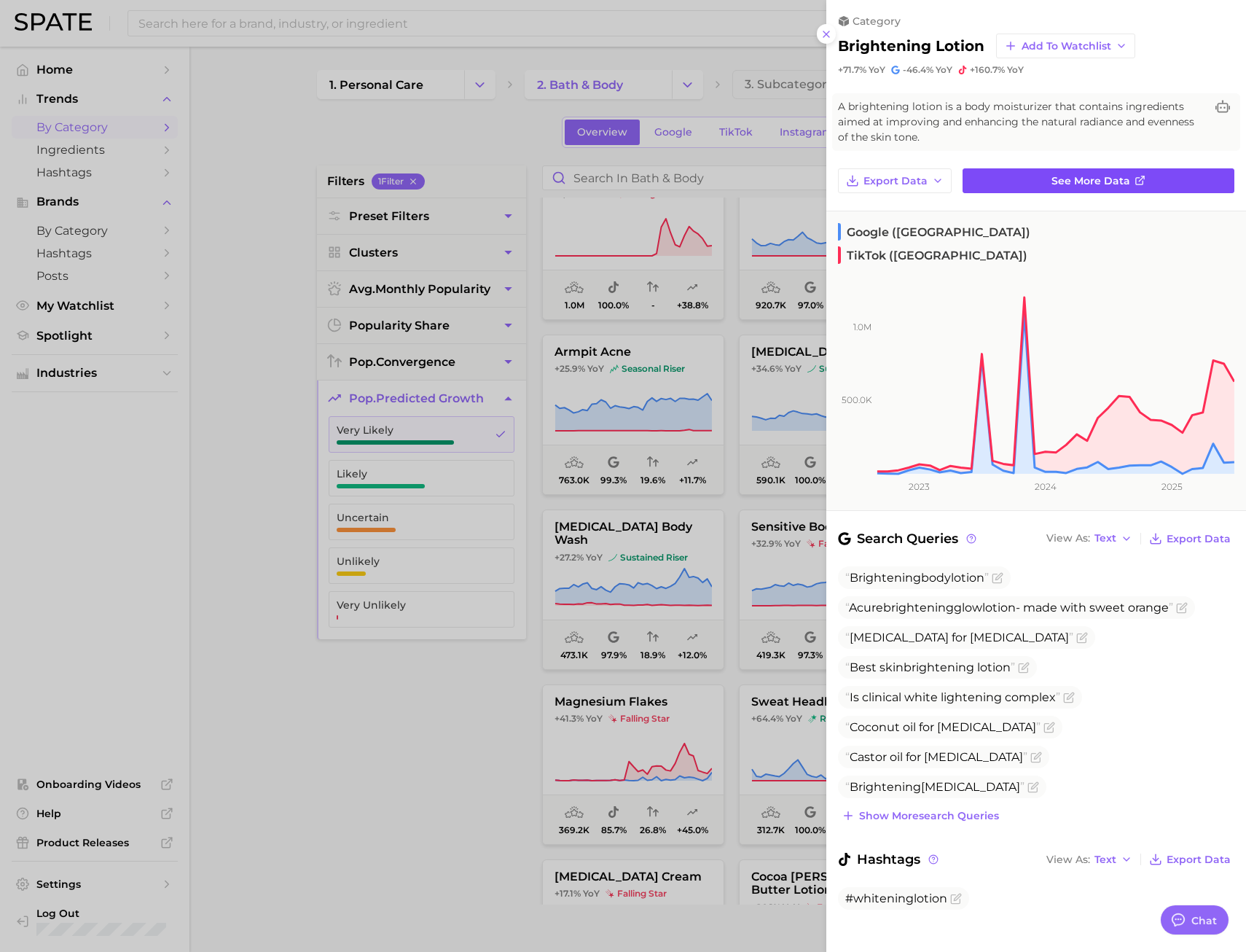
click at [1140, 180] on line at bounding box center [1141, 179] width 5 height 5
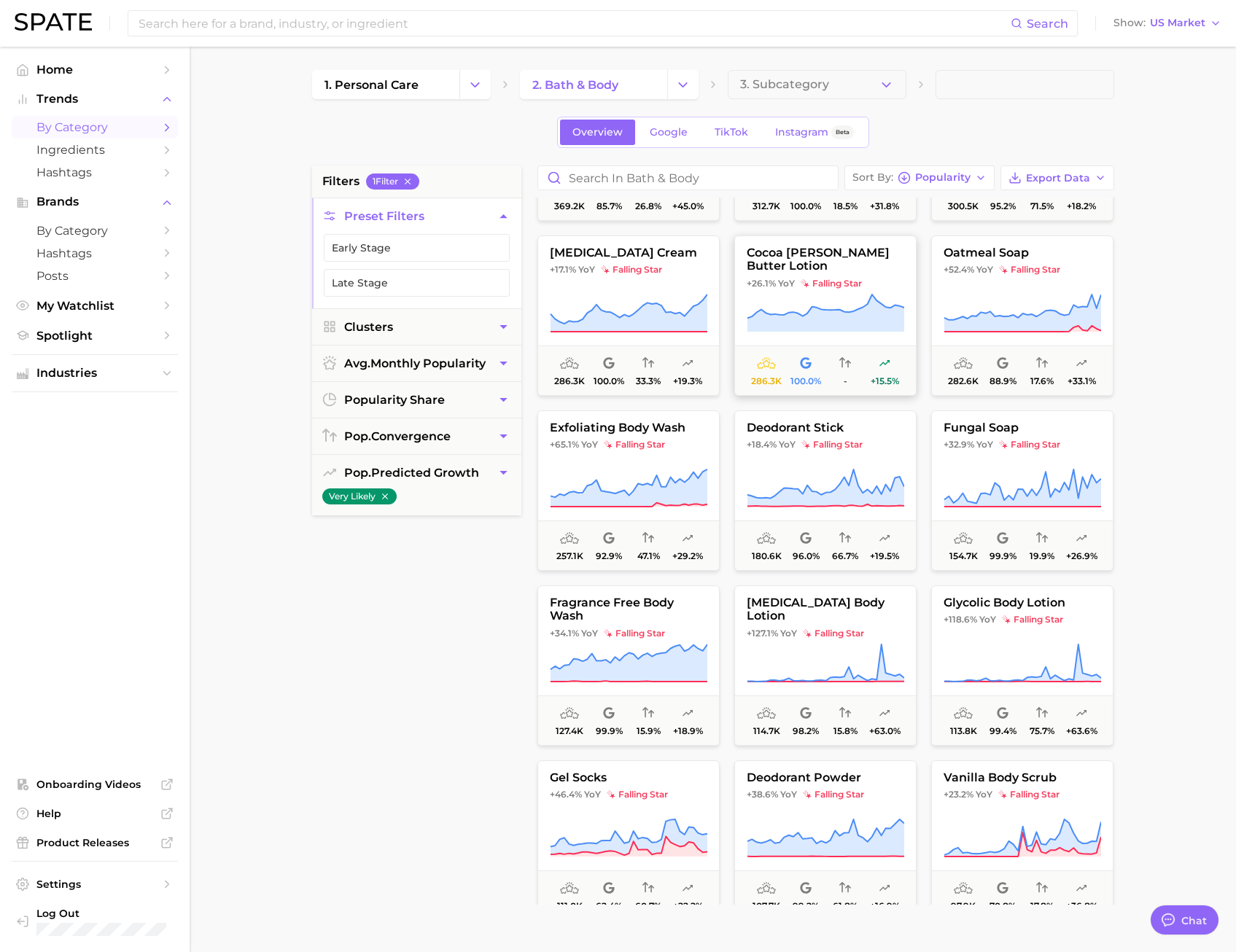
scroll to position [2592, 0]
click at [706, 448] on span "+65.1% YoY falling star" at bounding box center [629, 444] width 181 height 12
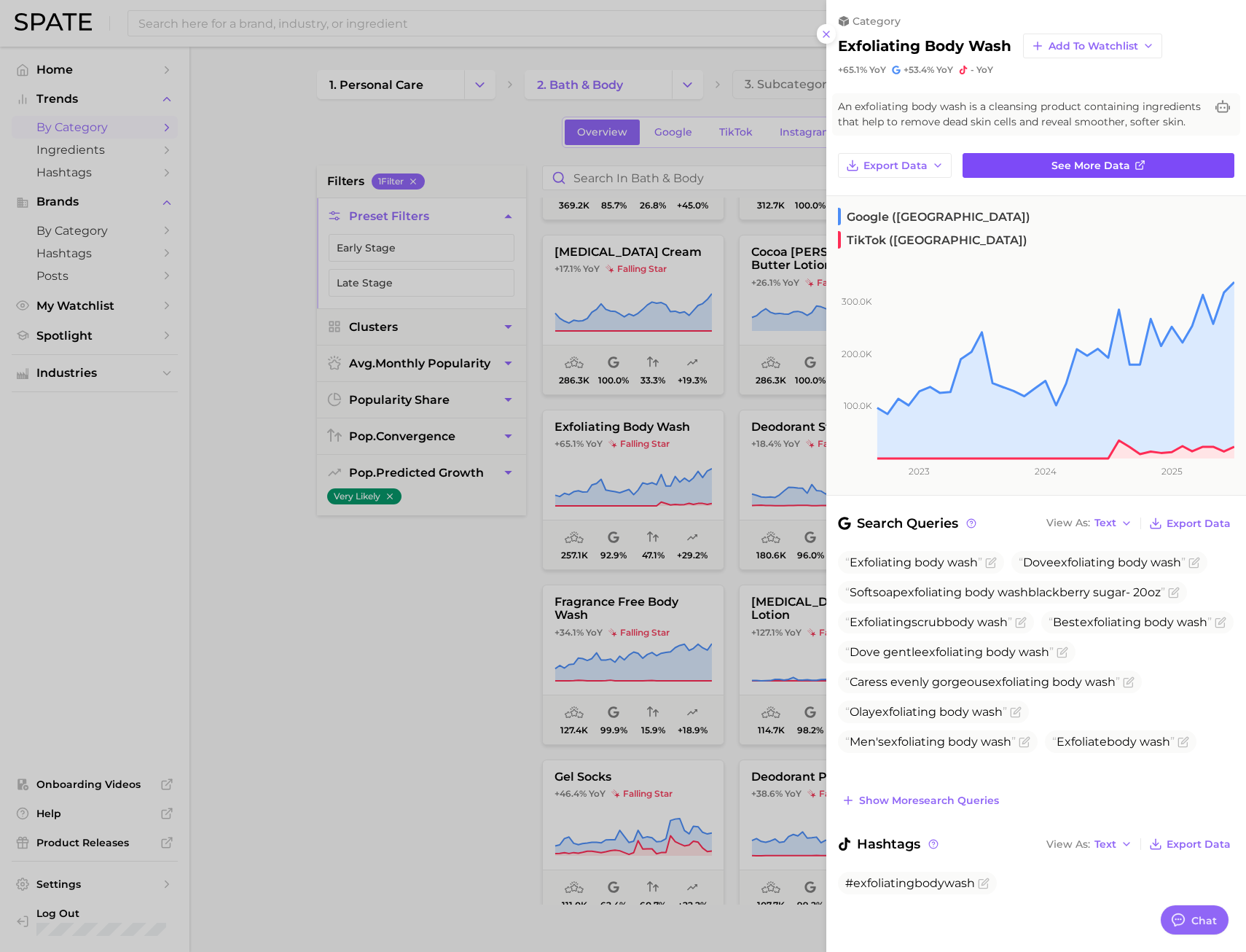
click at [1070, 166] on span "See more data" at bounding box center [1091, 165] width 79 height 13
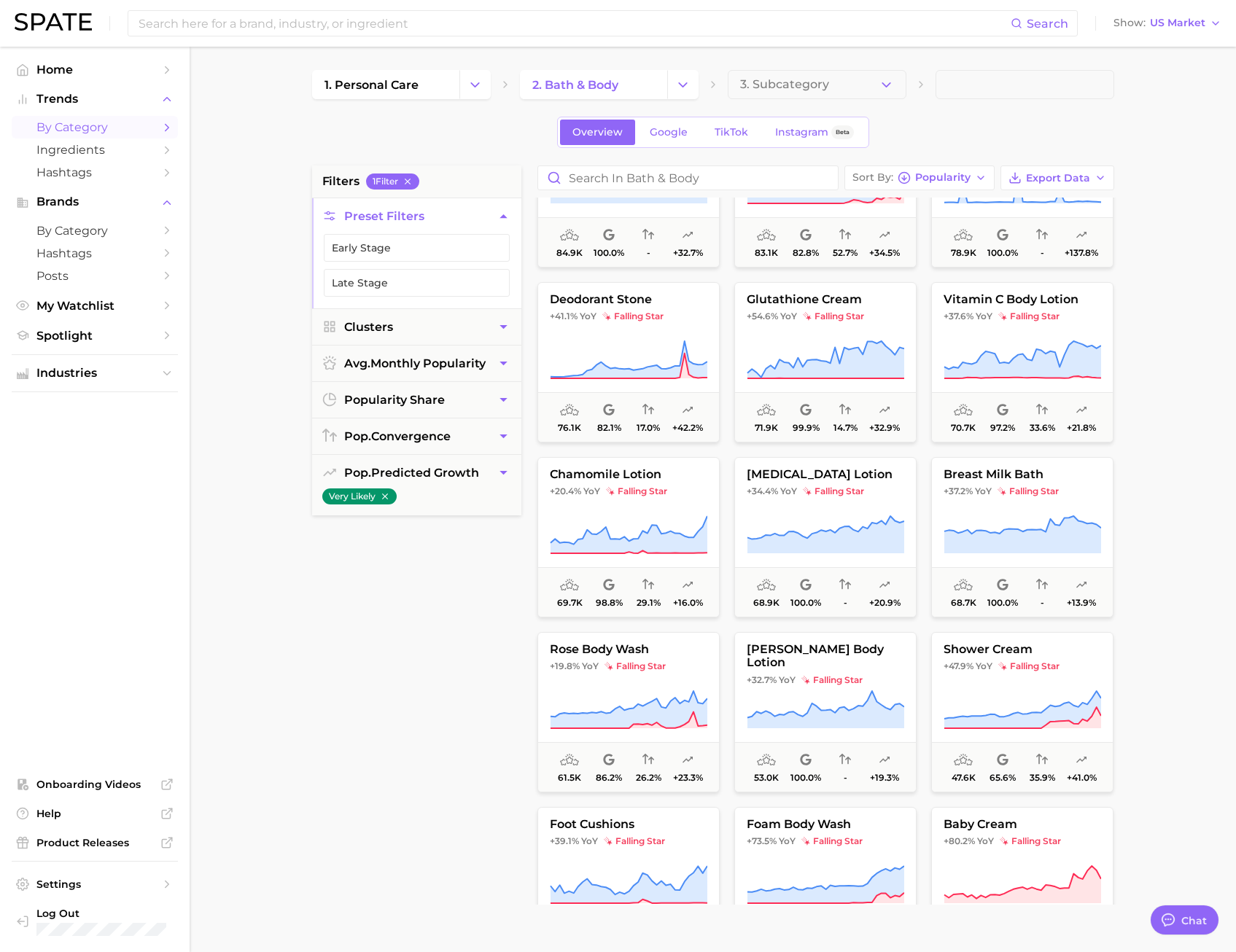
scroll to position [3595, 0]
click at [434, 394] on span "popularity share" at bounding box center [395, 400] width 101 height 14
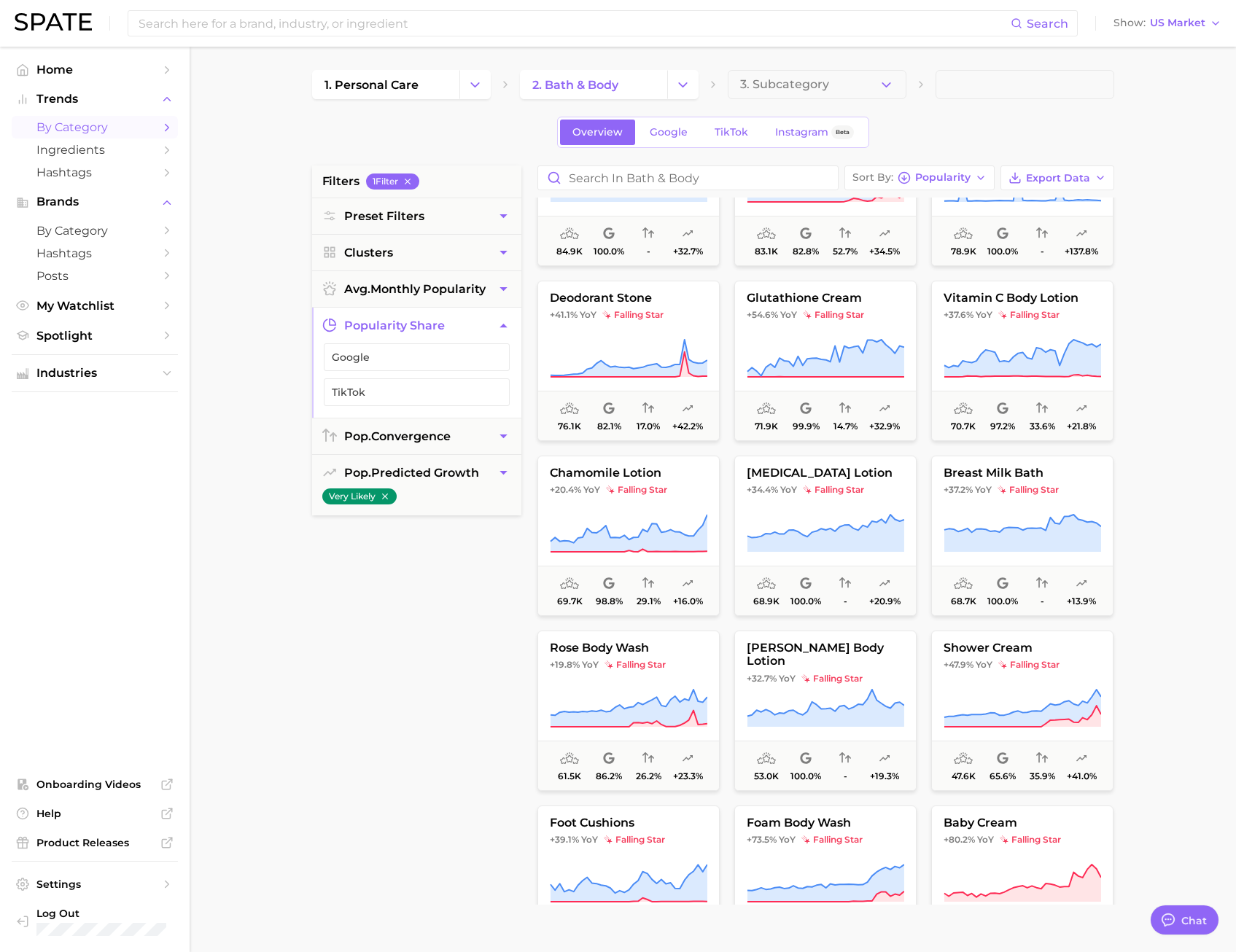
click at [240, 440] on main "1. personal care 2. bath & body 3. Subcategory Overview Google TikTok Instagram…" at bounding box center [712, 599] width 1047 height 1106
click at [461, 245] on button "Clusters" at bounding box center [416, 253] width 209 height 36
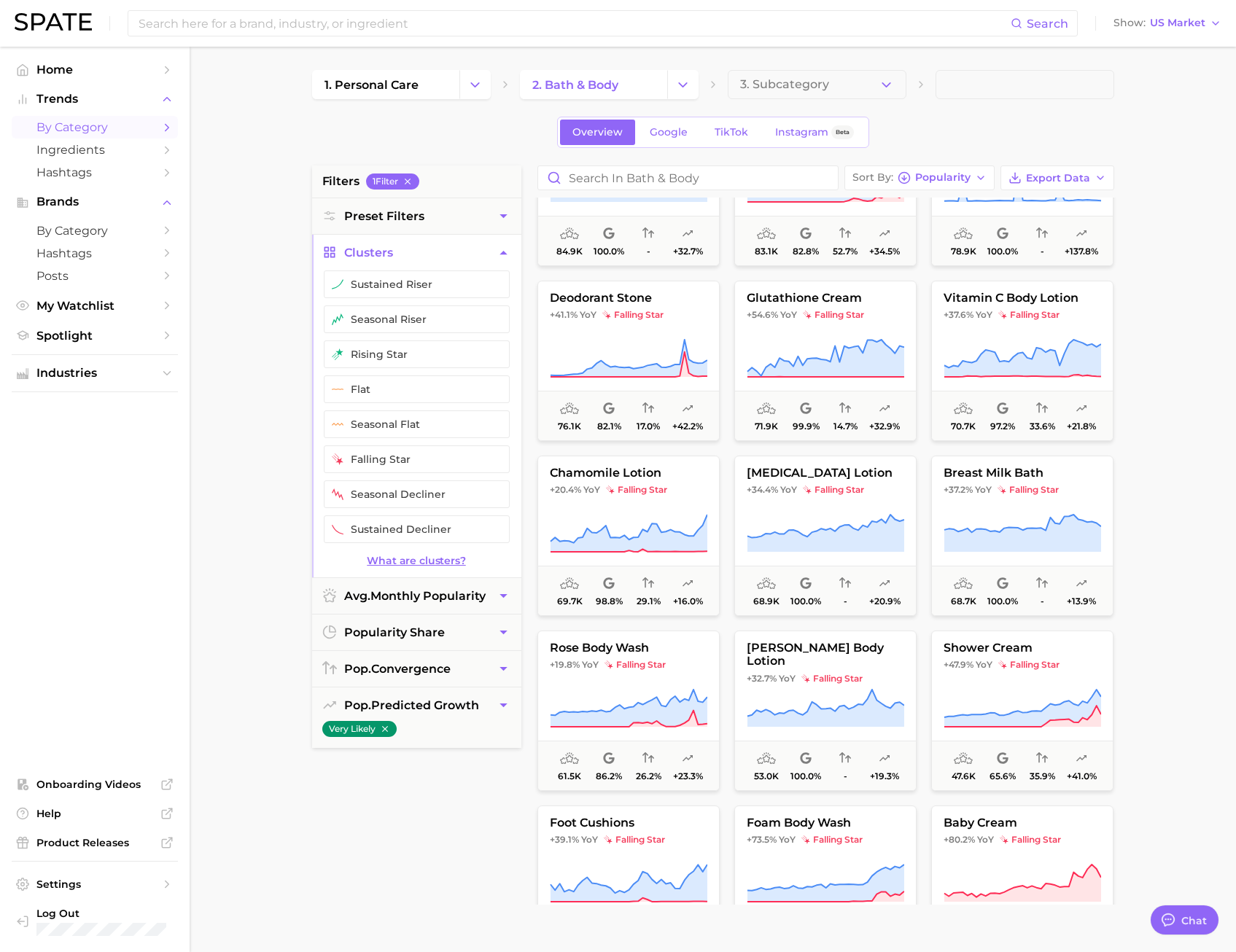
click at [427, 561] on link "What are clusters?" at bounding box center [416, 561] width 209 height 13
click at [395, 289] on button "sustained riser" at bounding box center [416, 284] width 186 height 28
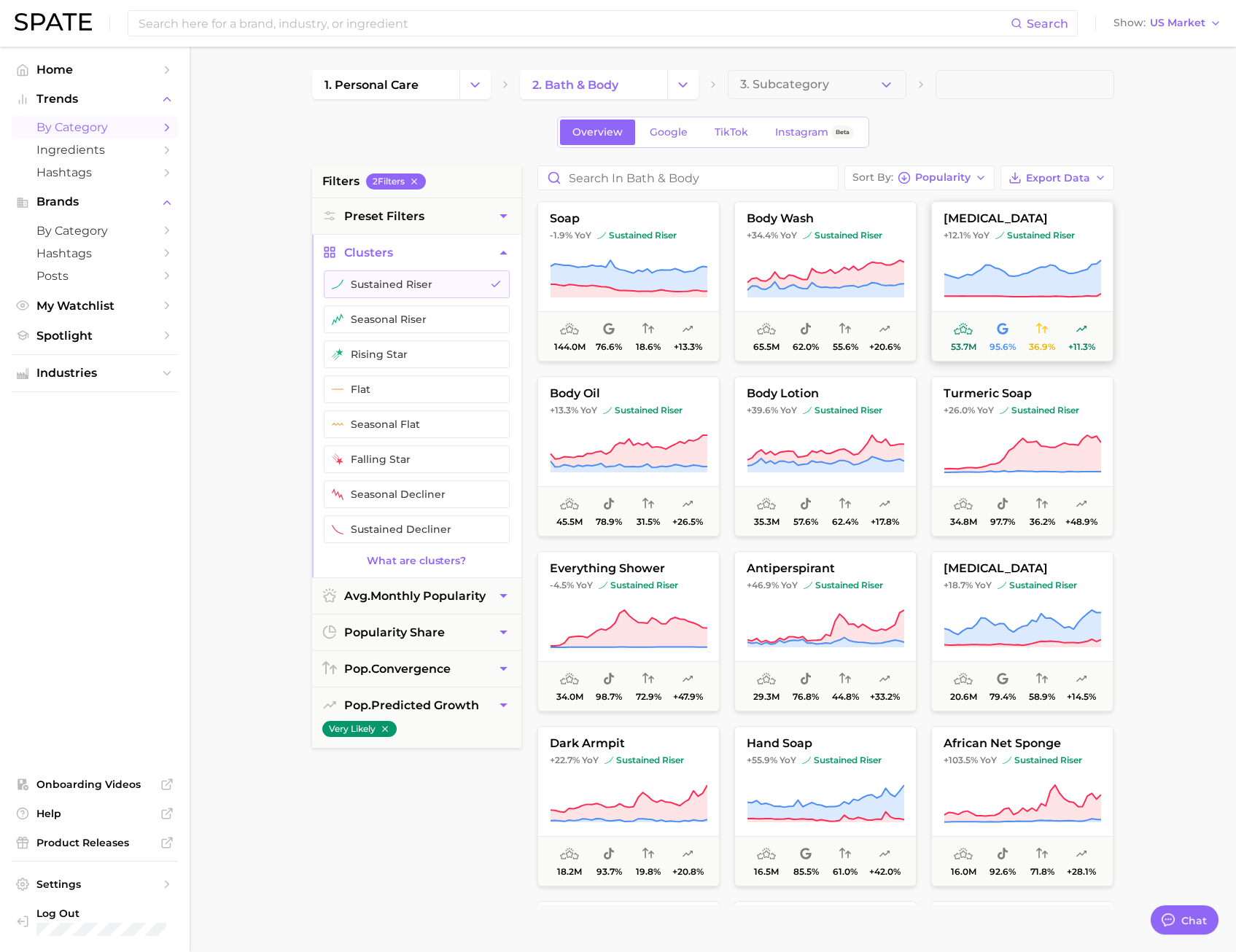
click at [1035, 225] on span "cellulitis" at bounding box center [1022, 219] width 181 height 14
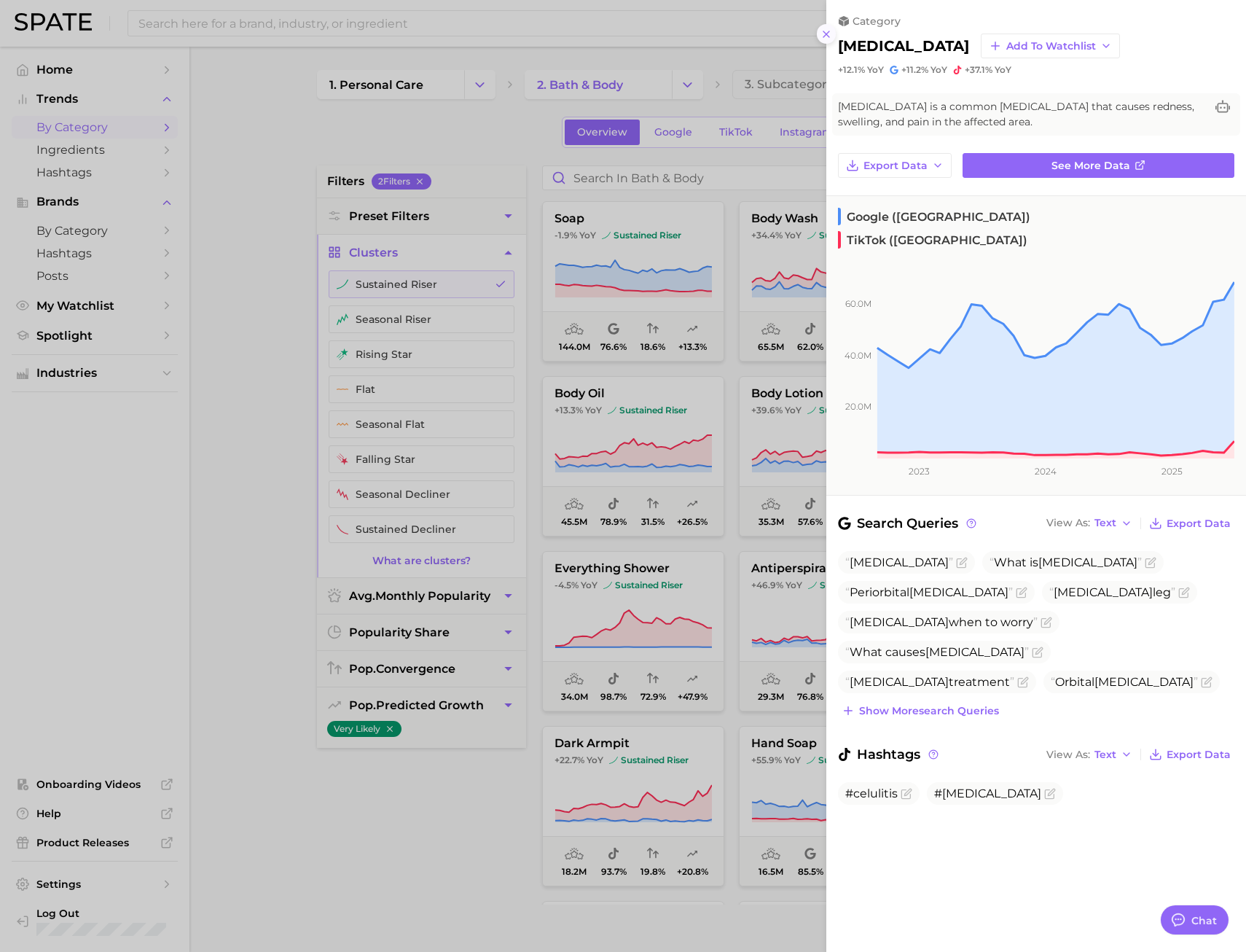
click at [828, 34] on icon at bounding box center [826, 34] width 12 height 12
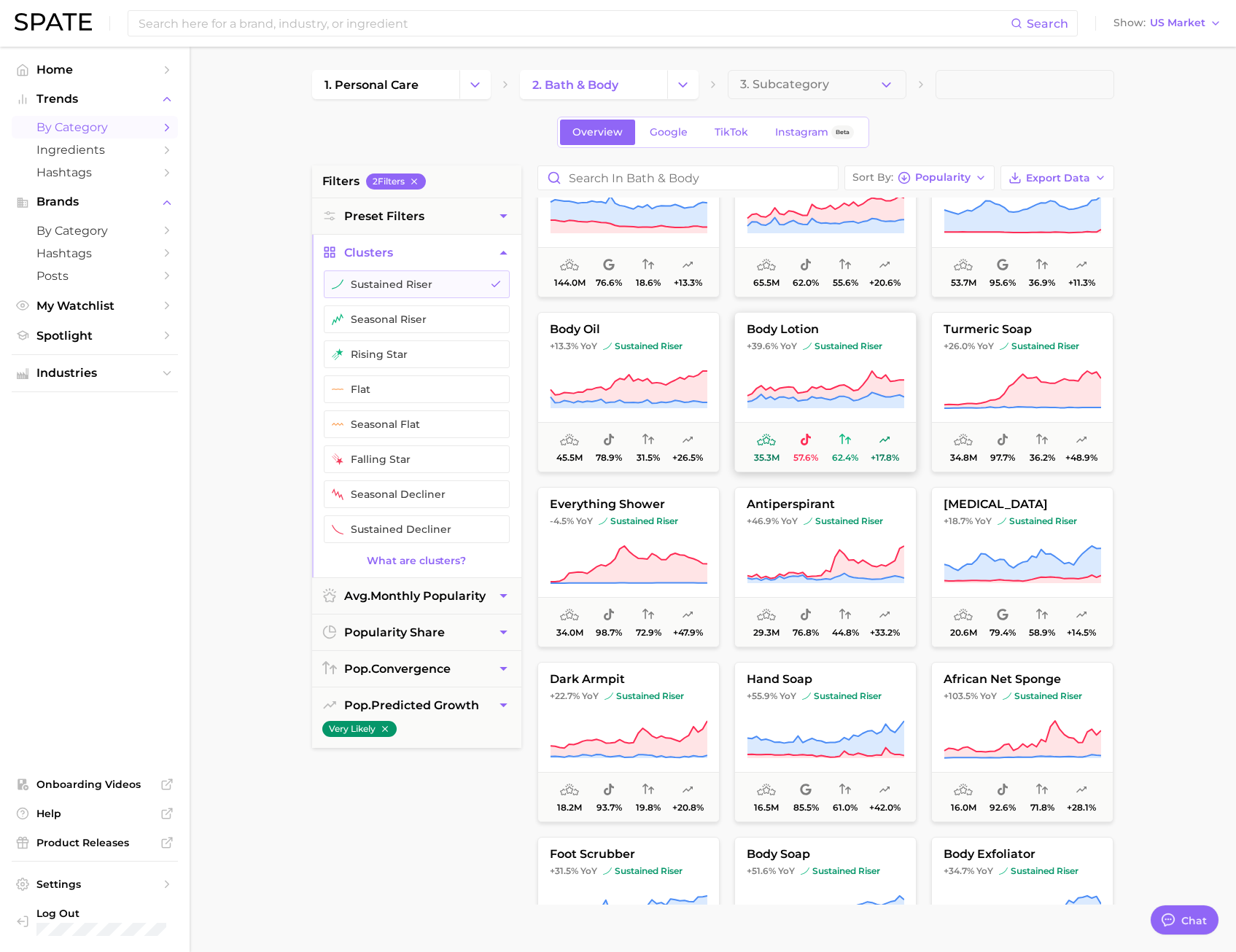
scroll to position [66, 0]
click at [1179, 478] on main "1. personal care 2. bath & body 3. Subcategory Overview Google TikTok Instagram…" at bounding box center [712, 599] width 1047 height 1106
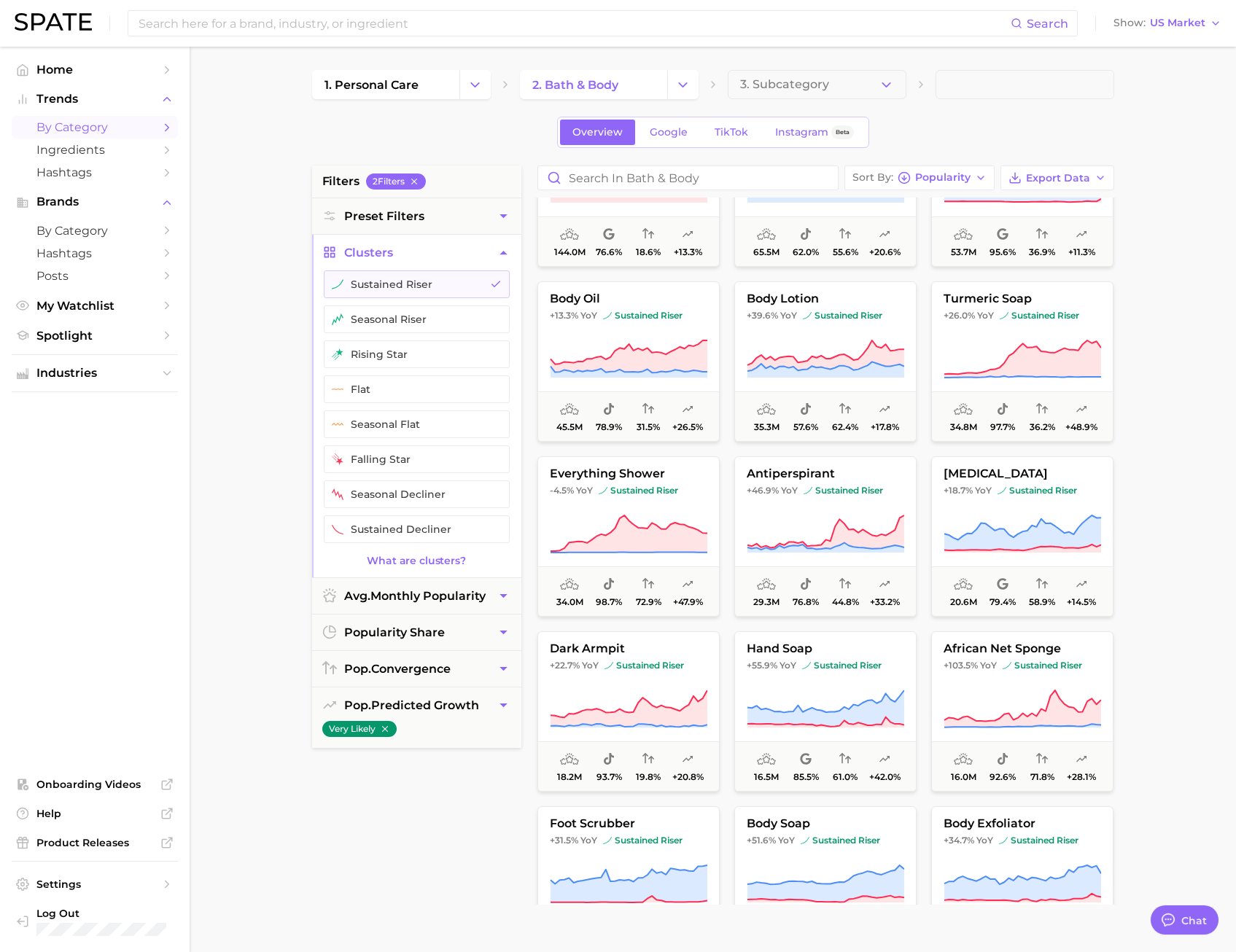
scroll to position [0, 0]
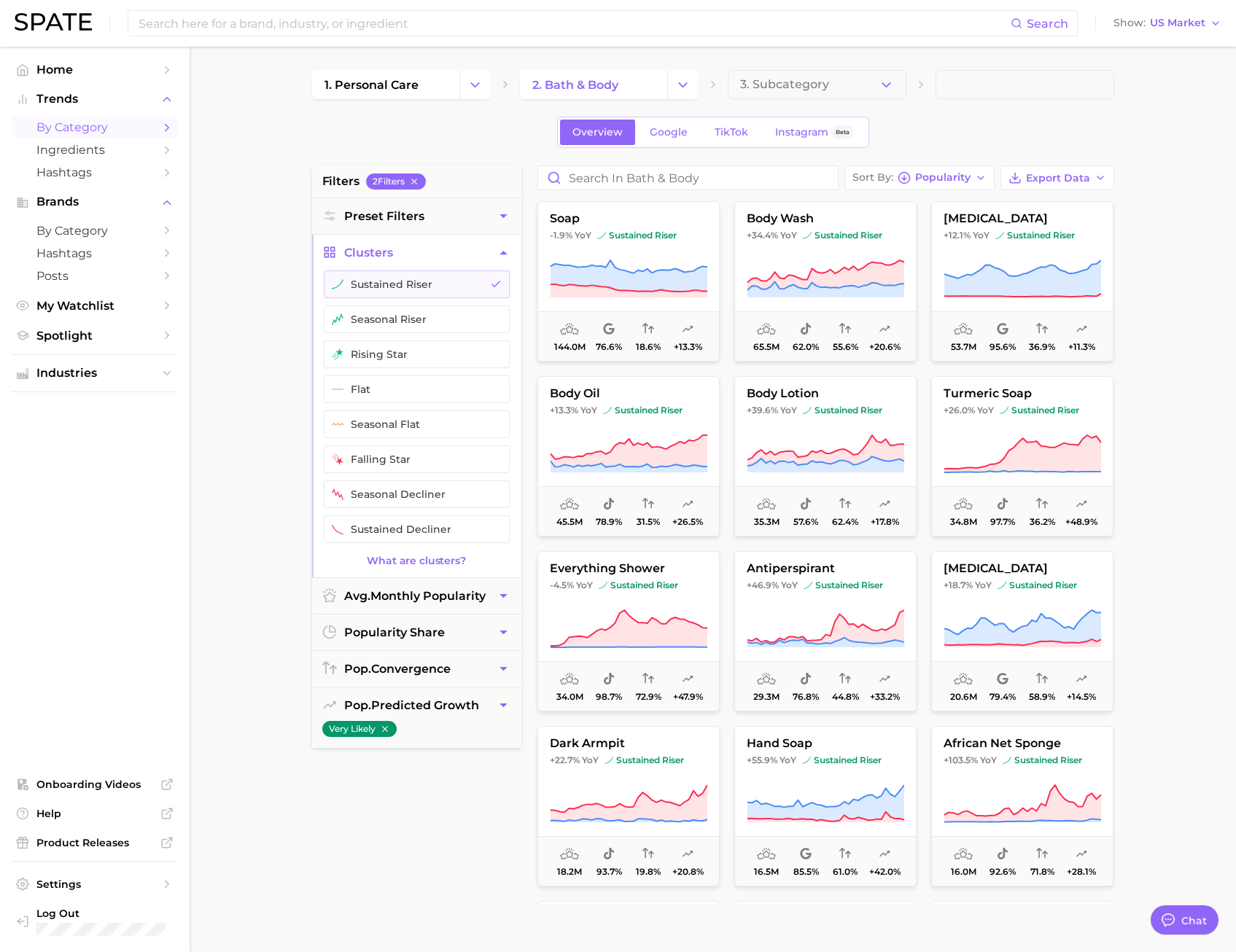
click at [245, 608] on main "1. personal care 2. bath & body 3. Subcategory Overview Google TikTok Instagram…" at bounding box center [712, 599] width 1047 height 1106
click at [1162, 557] on main "1. personal care 2. bath & body 3. Subcategory Overview Google TikTok Instagram…" at bounding box center [712, 599] width 1047 height 1106
click at [248, 374] on main "1. personal care 2. bath & body 3. Subcategory Overview Google TikTok Instagram…" at bounding box center [712, 599] width 1047 height 1106
click at [91, 223] on span "by Category" at bounding box center [95, 230] width 117 height 14
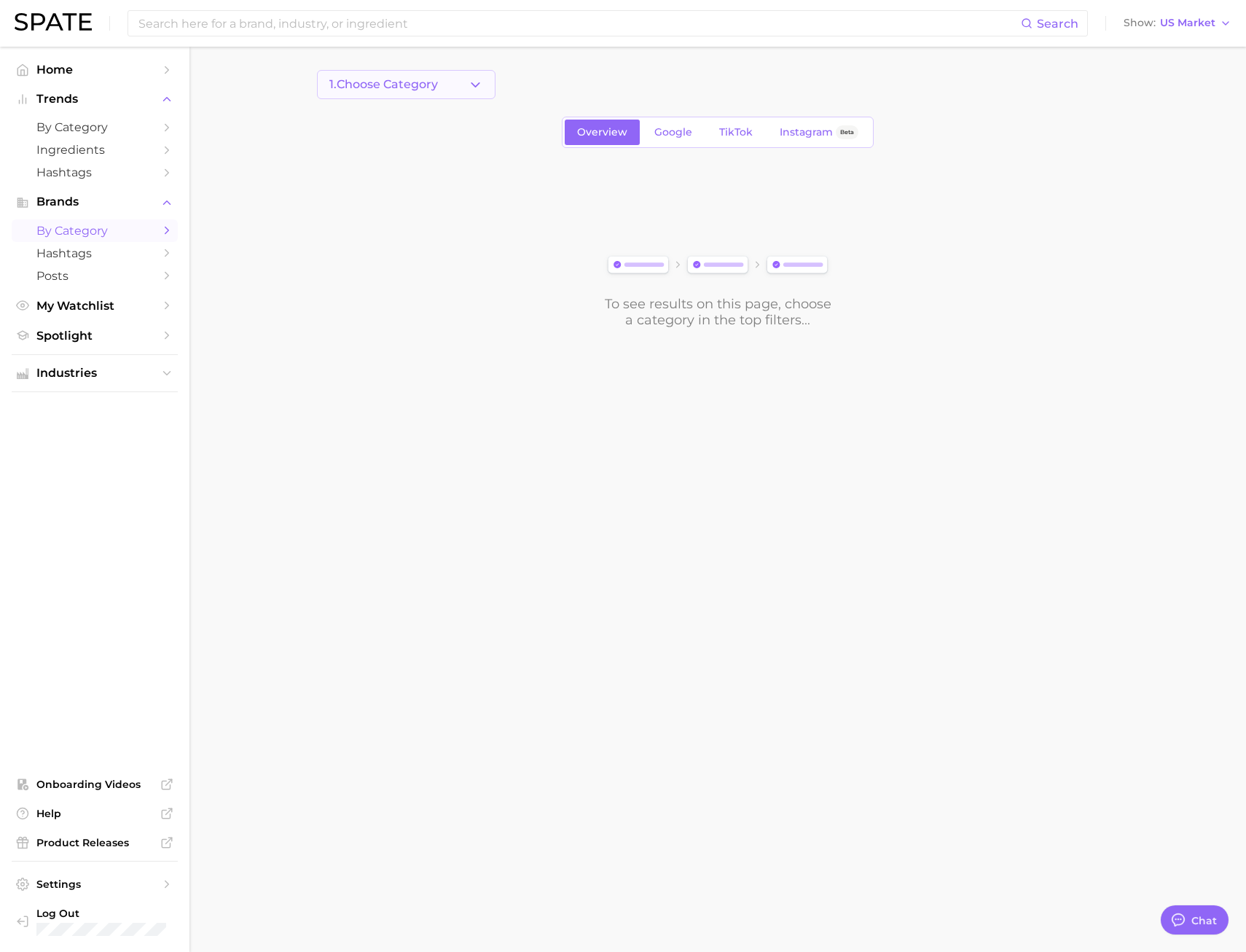
click at [451, 79] on button "1. Choose Category" at bounding box center [407, 85] width 179 height 29
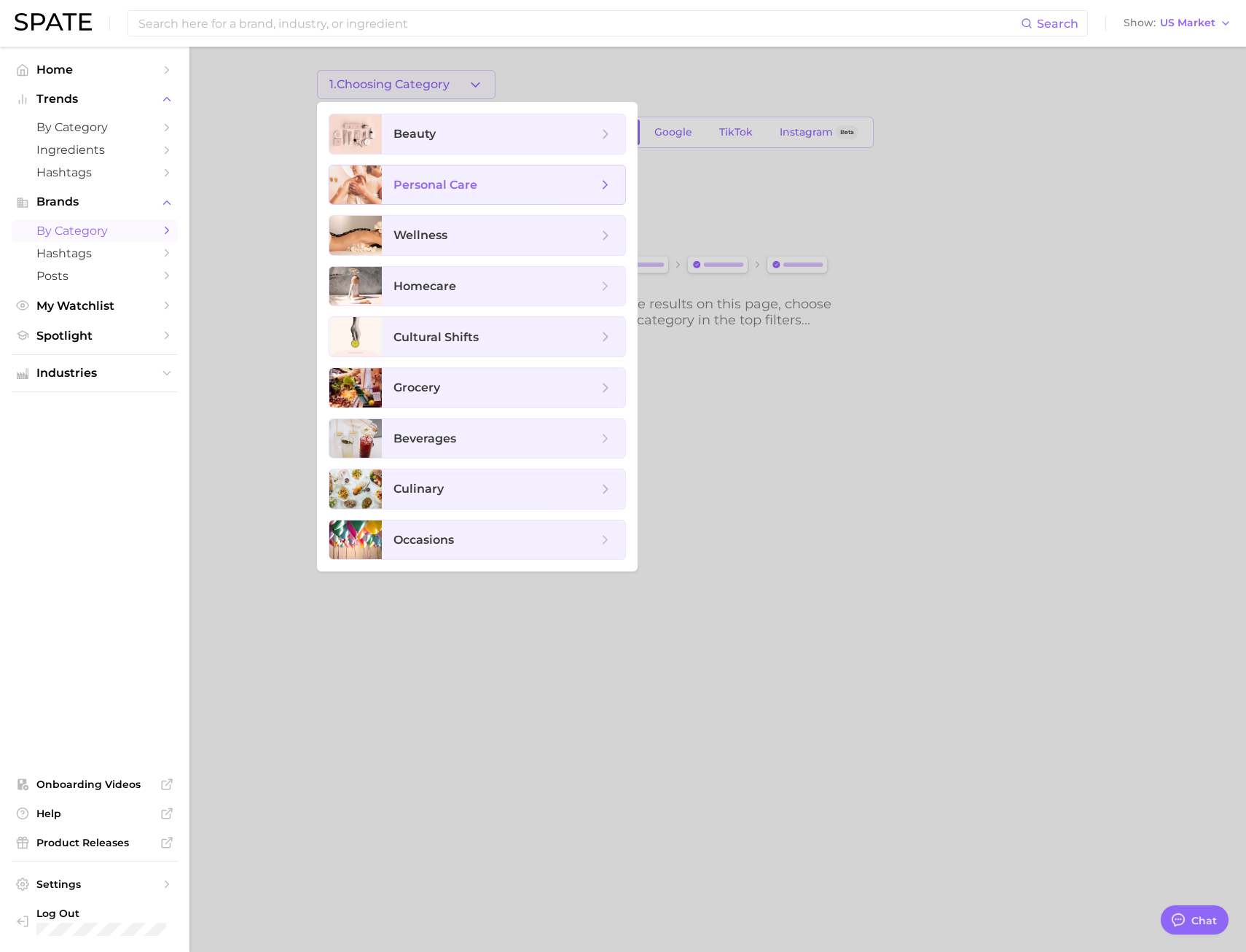
click at [455, 193] on span "personal care" at bounding box center [503, 185] width 244 height 40
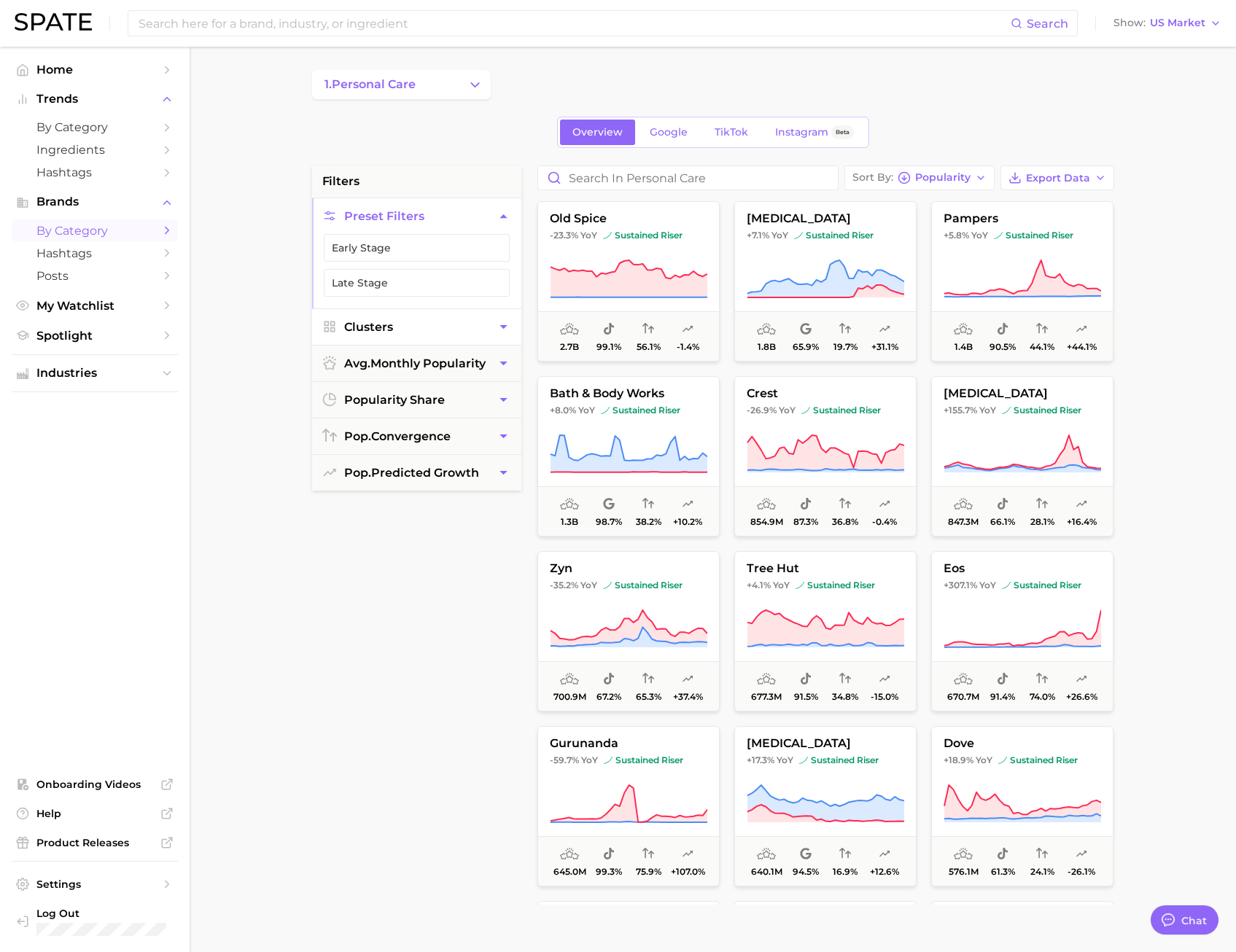
click at [409, 335] on button "Clusters" at bounding box center [416, 326] width 209 height 36
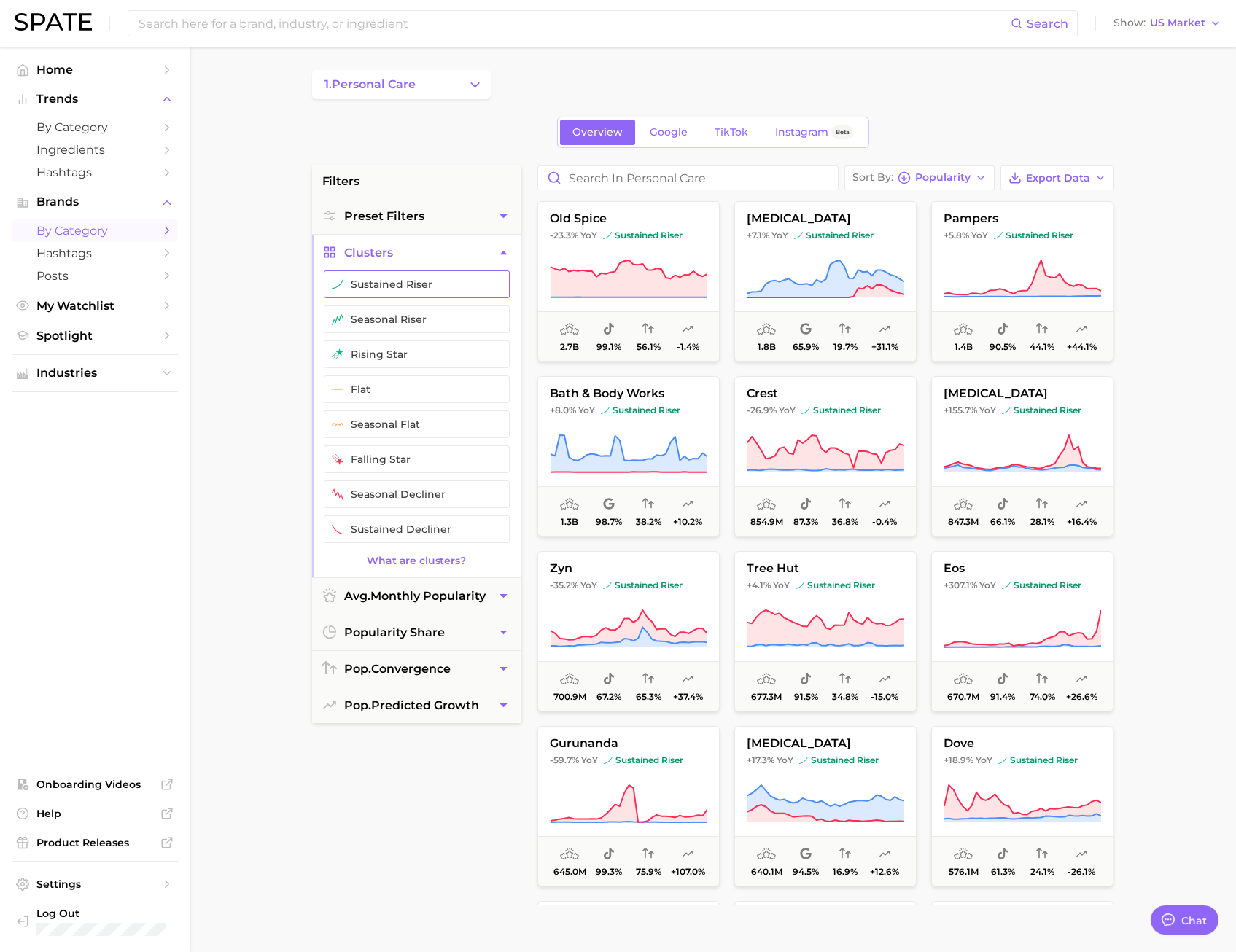
click at [405, 276] on button "sustained riser" at bounding box center [416, 284] width 186 height 28
click at [426, 91] on button "1. personal care" at bounding box center [401, 85] width 179 height 29
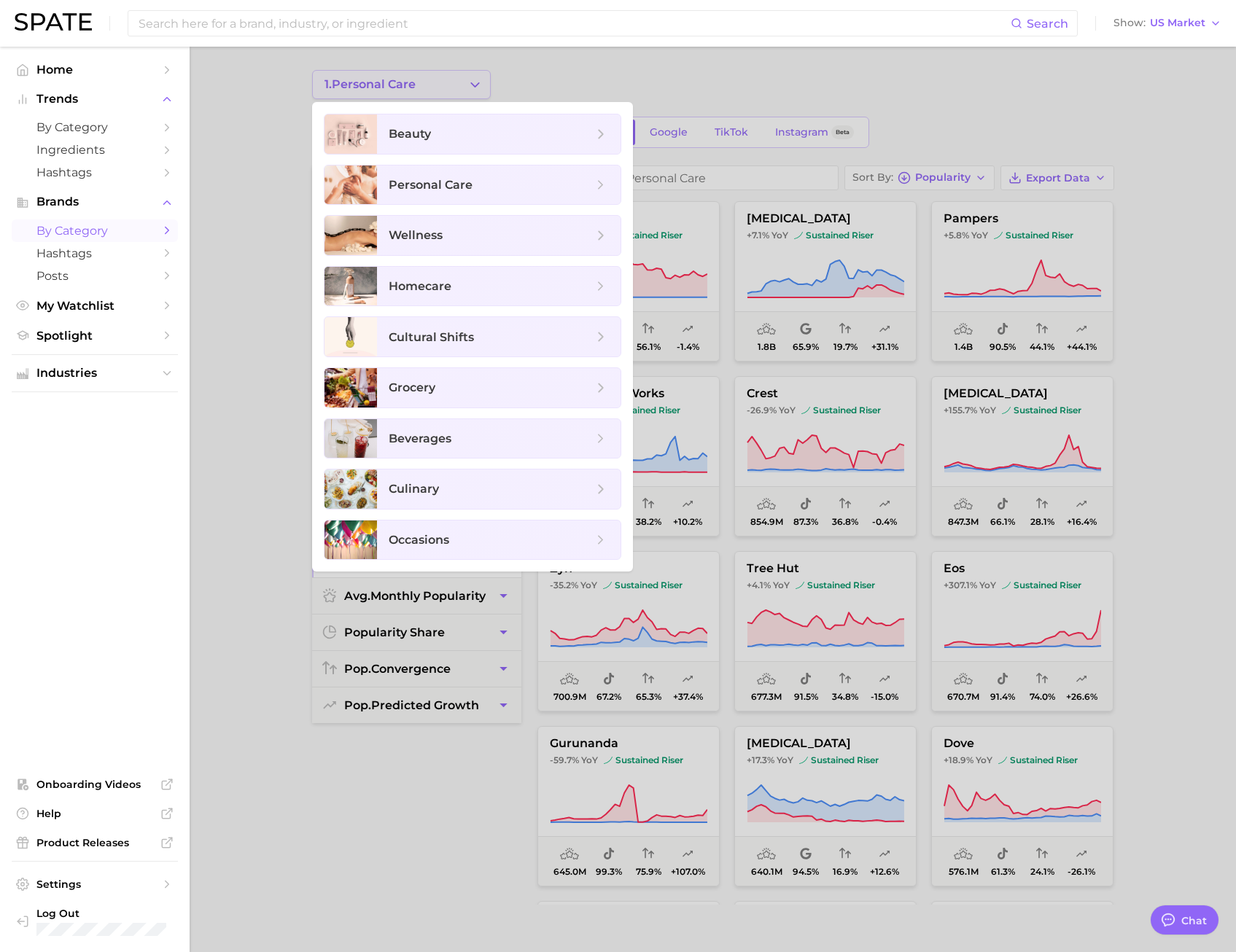
click at [426, 91] on div at bounding box center [618, 476] width 1236 height 952
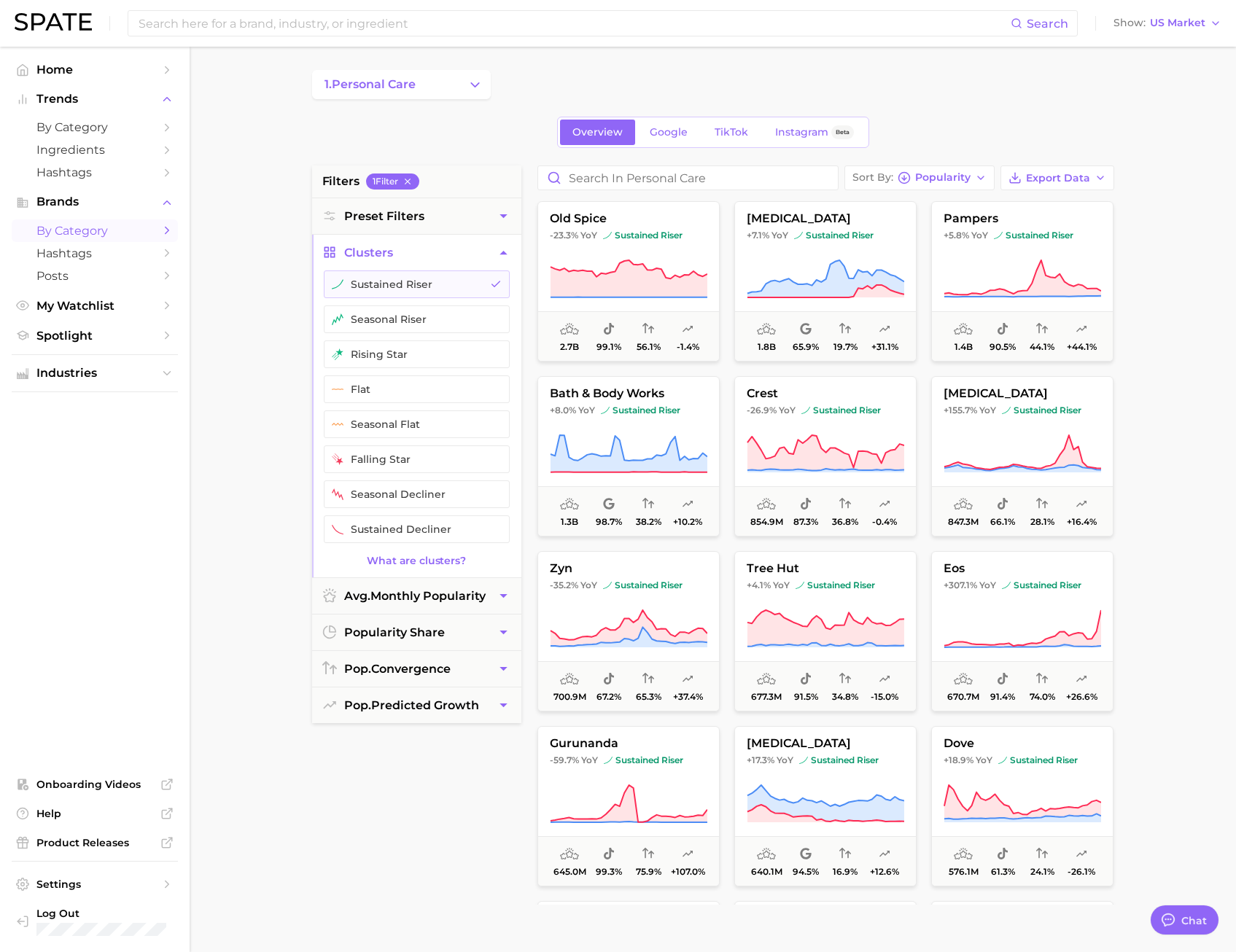
click at [449, 130] on div "Overview Google TikTok Instagram Beta" at bounding box center [713, 132] width 803 height 31
click at [686, 179] on input "Search in personal care" at bounding box center [688, 178] width 299 height 23
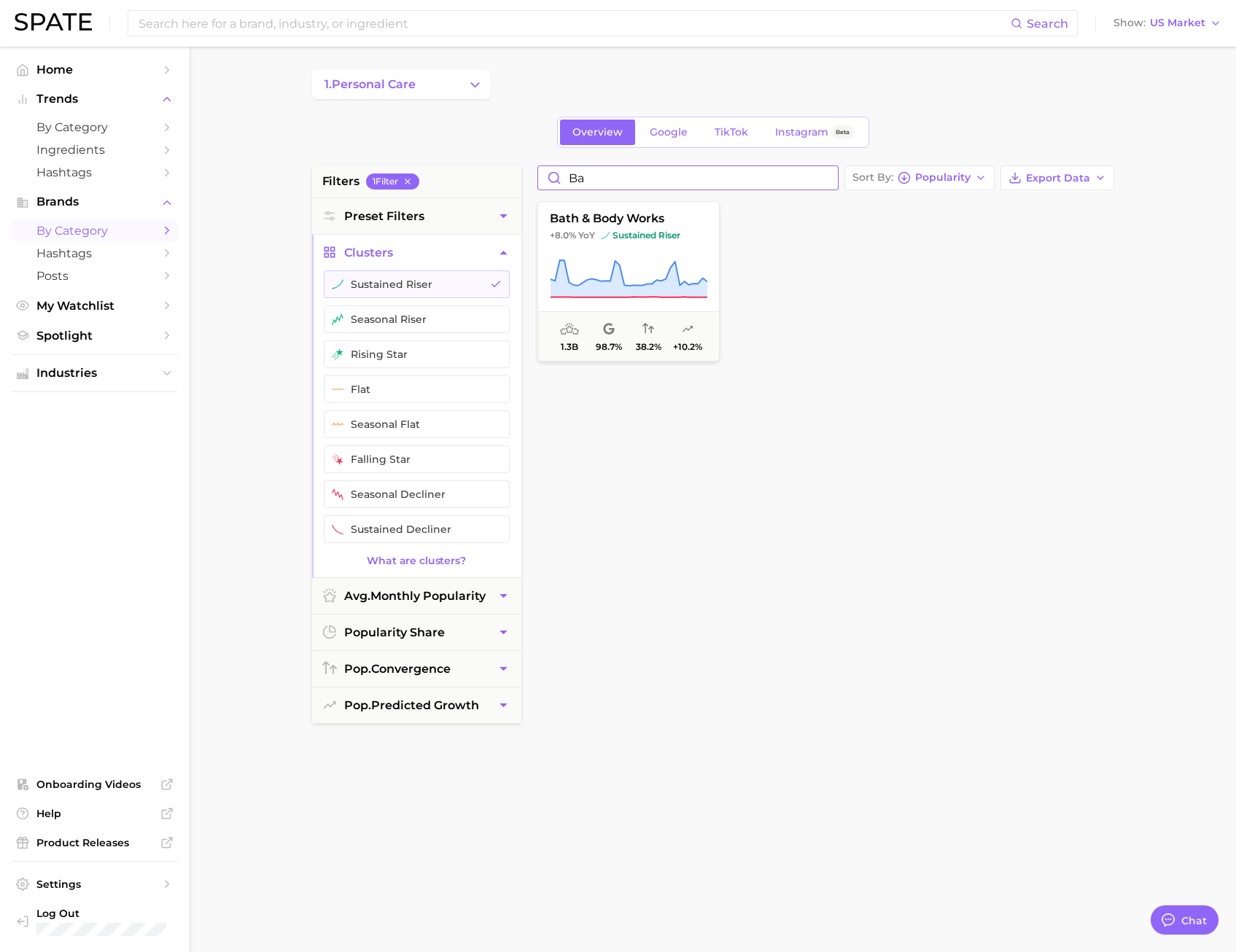
type input "b"
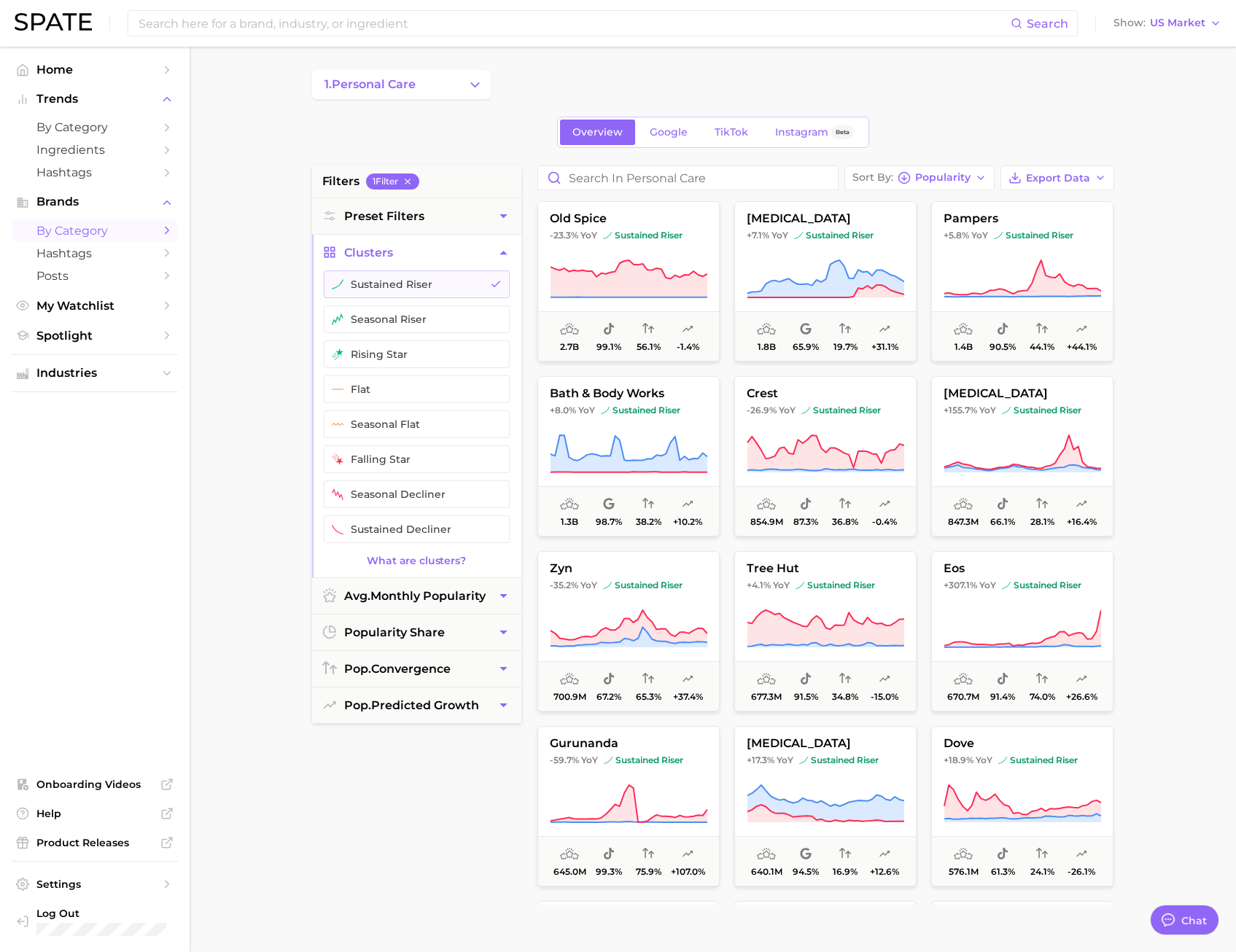
click at [490, 133] on div "Overview Google TikTok Instagram Beta" at bounding box center [713, 132] width 803 height 31
click at [696, 241] on span "-23.3% YoY sustained riser" at bounding box center [629, 235] width 181 height 12
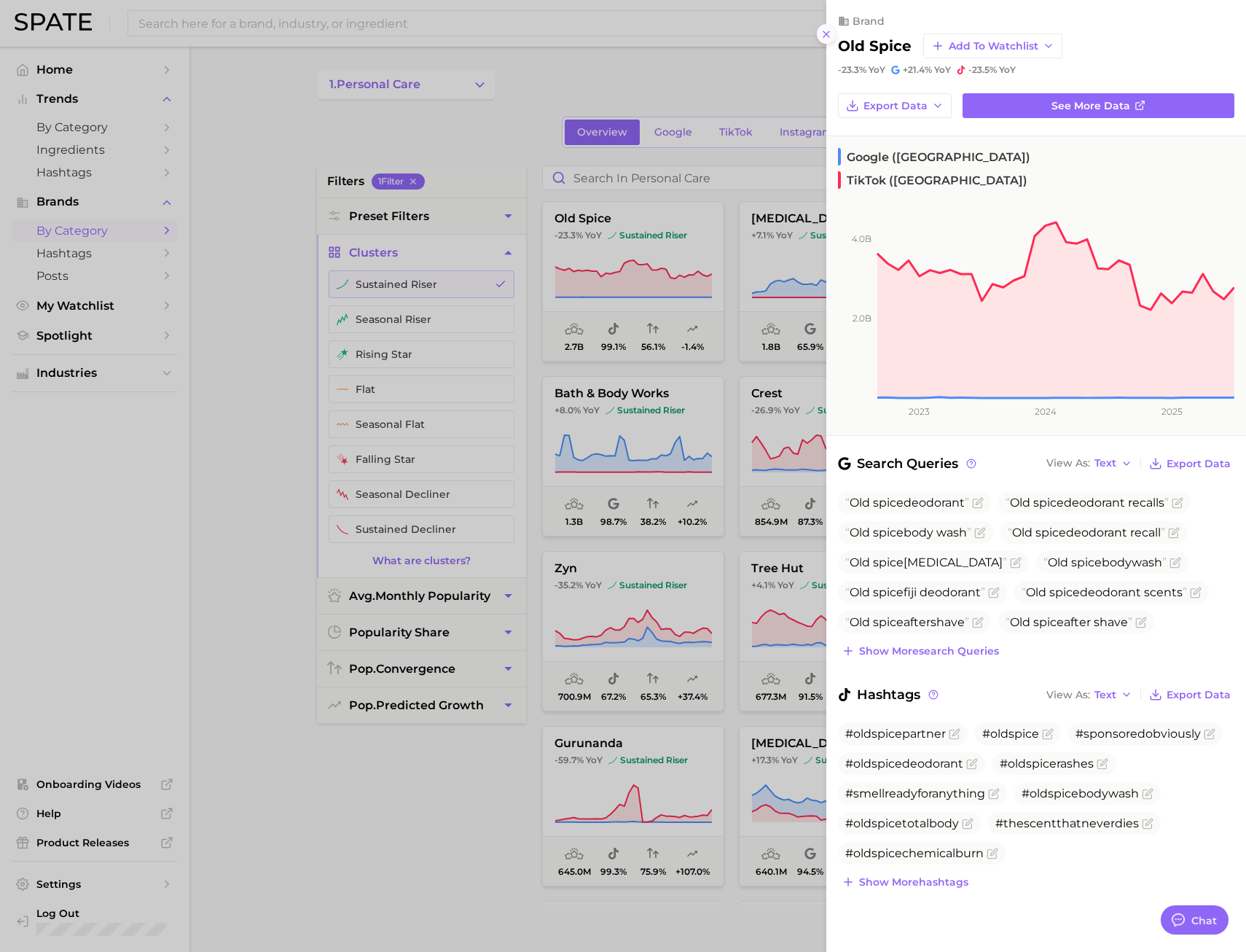
click at [823, 37] on icon at bounding box center [826, 34] width 12 height 12
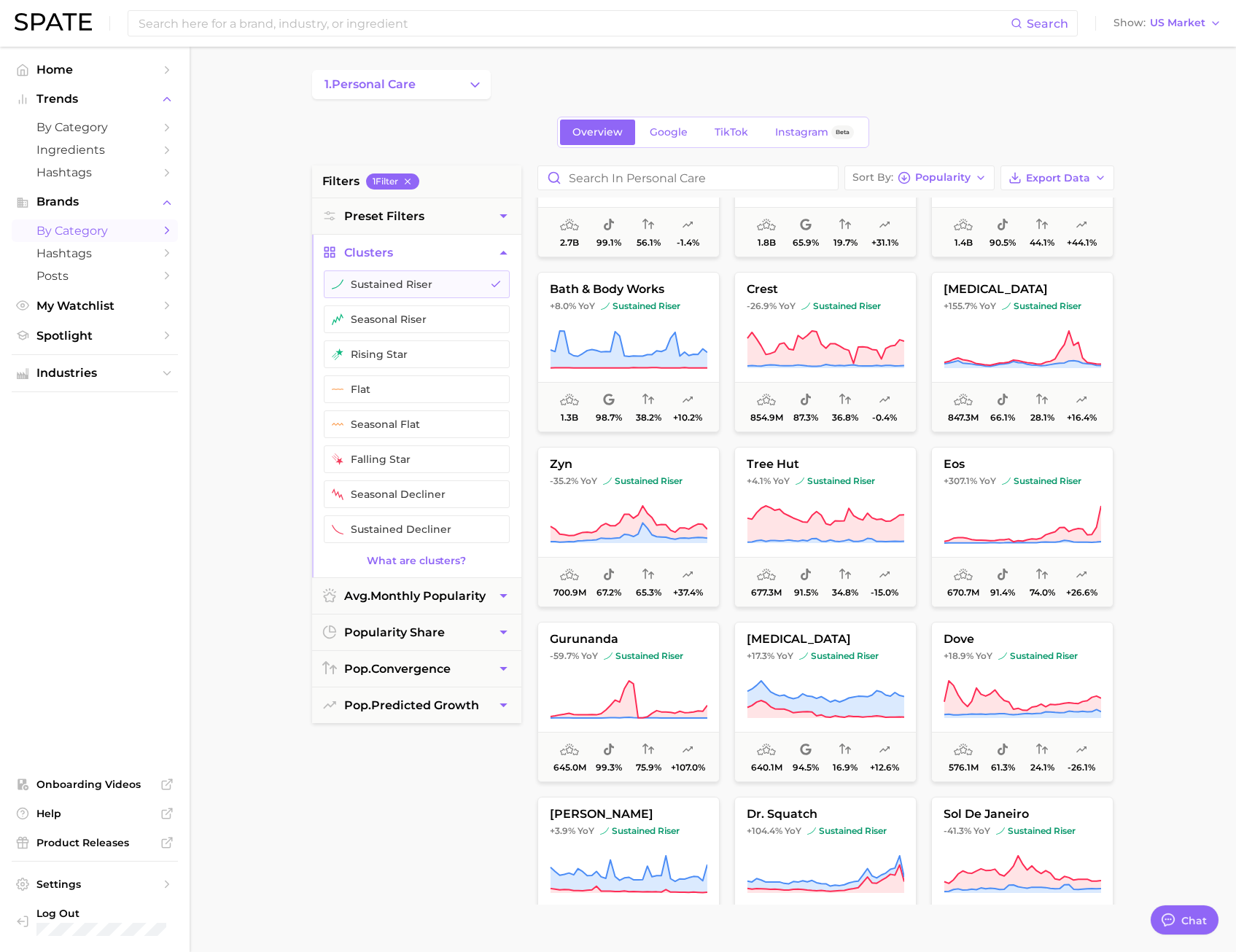
scroll to position [23, 0]
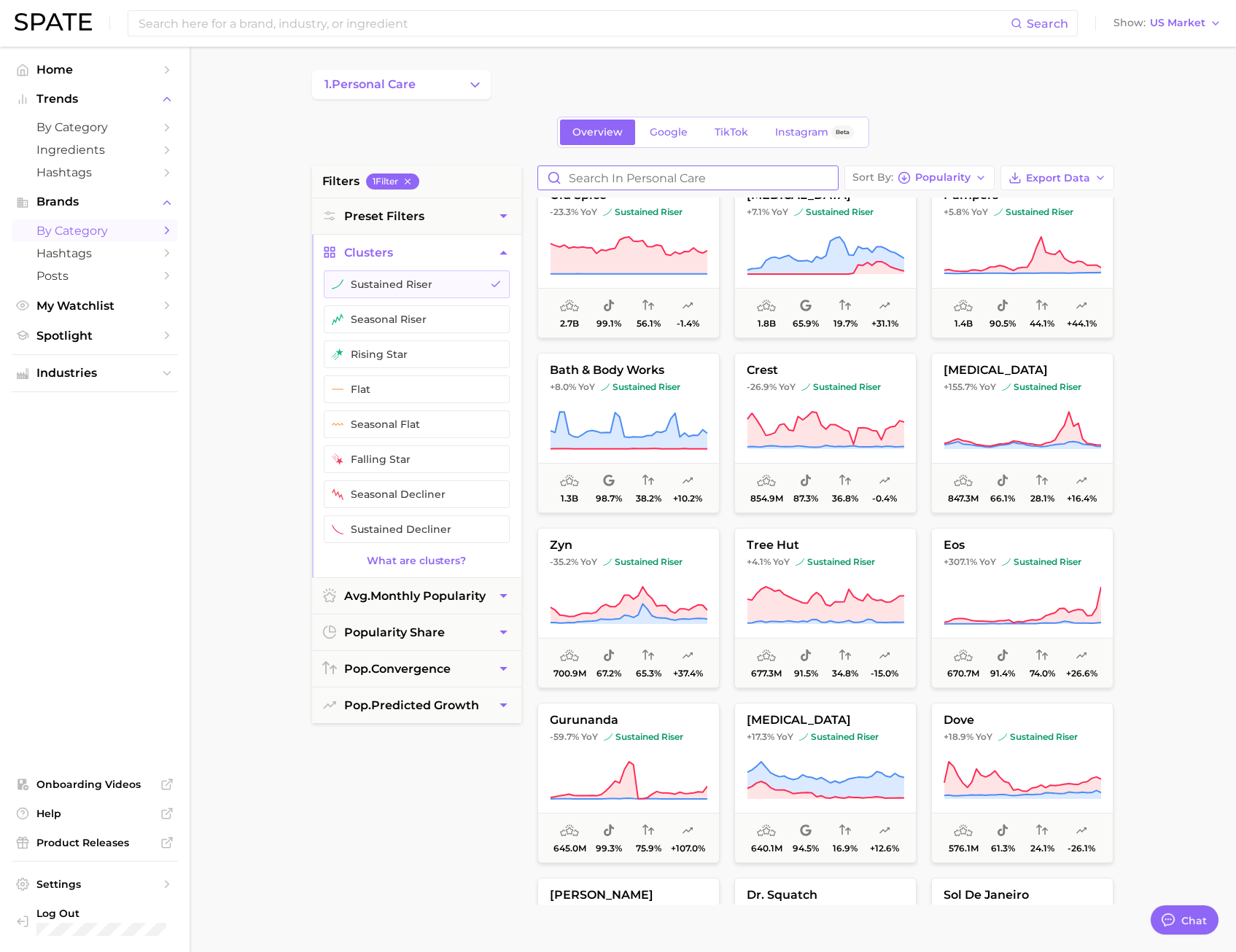
click at [603, 174] on input "Search in personal care" at bounding box center [688, 178] width 299 height 23
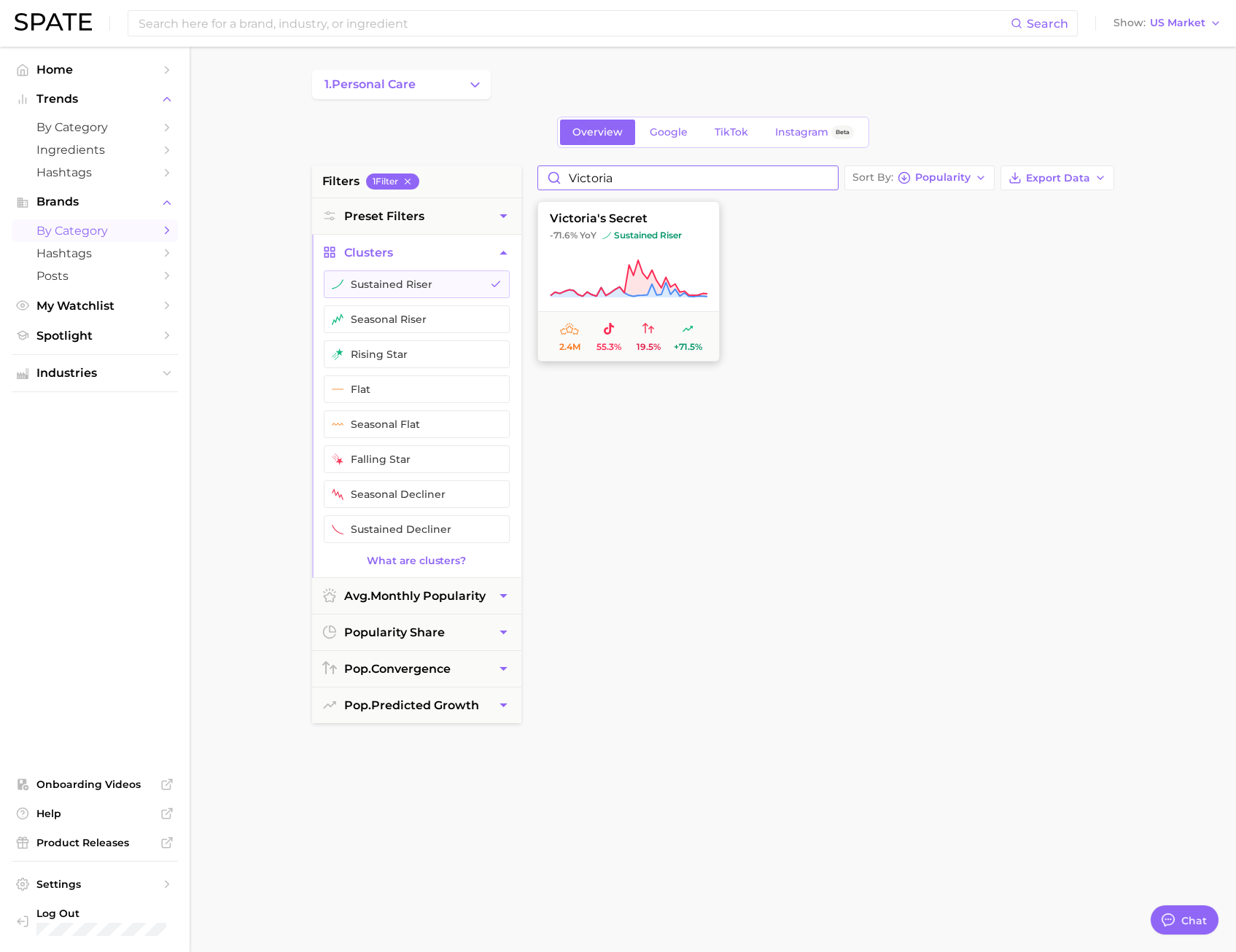
type input "victoria"
click at [695, 223] on span "victoria's secret" at bounding box center [629, 219] width 181 height 14
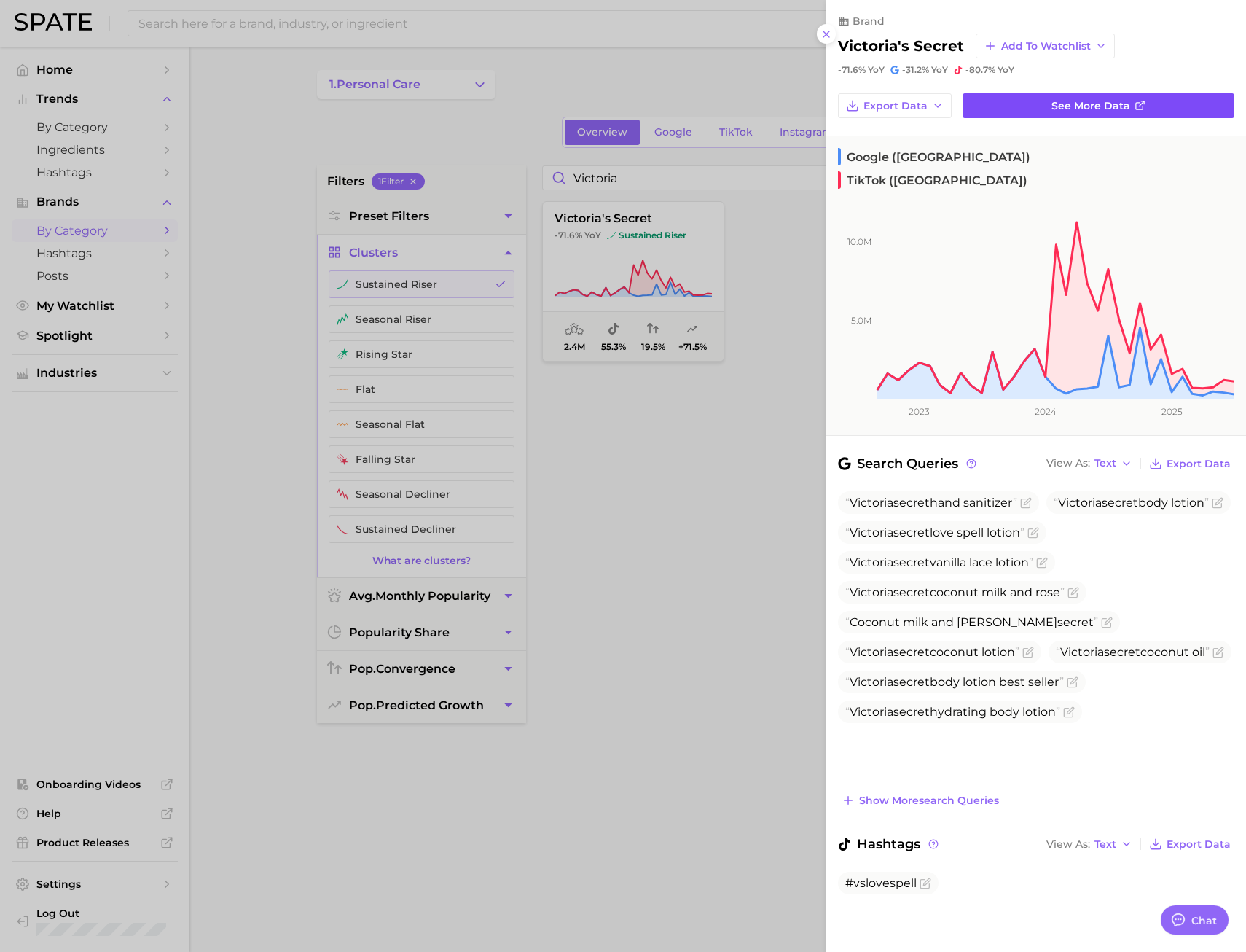
click at [1039, 100] on link "See more data" at bounding box center [1099, 106] width 272 height 25
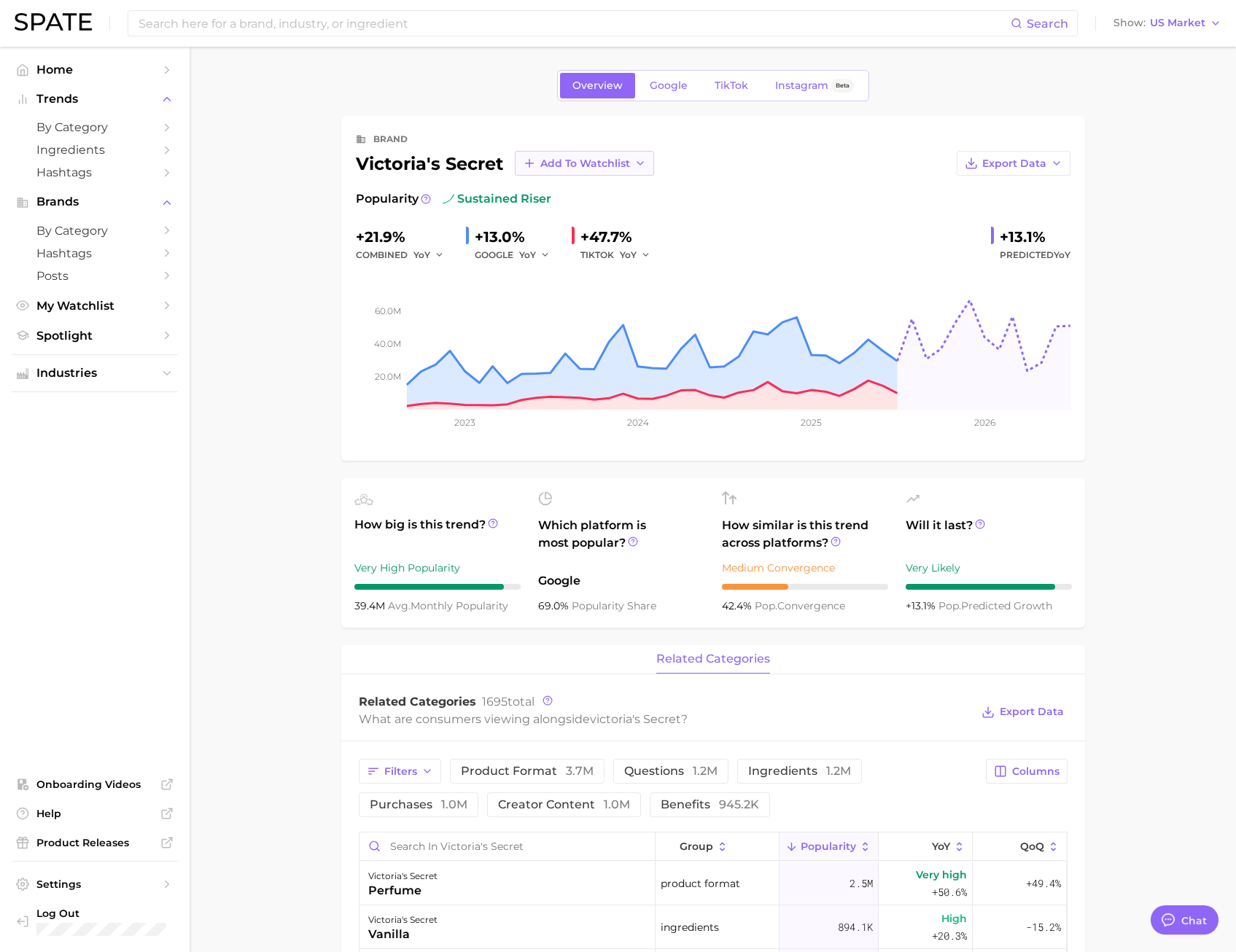
click at [580, 160] on span "Add to Watchlist" at bounding box center [585, 163] width 89 height 13
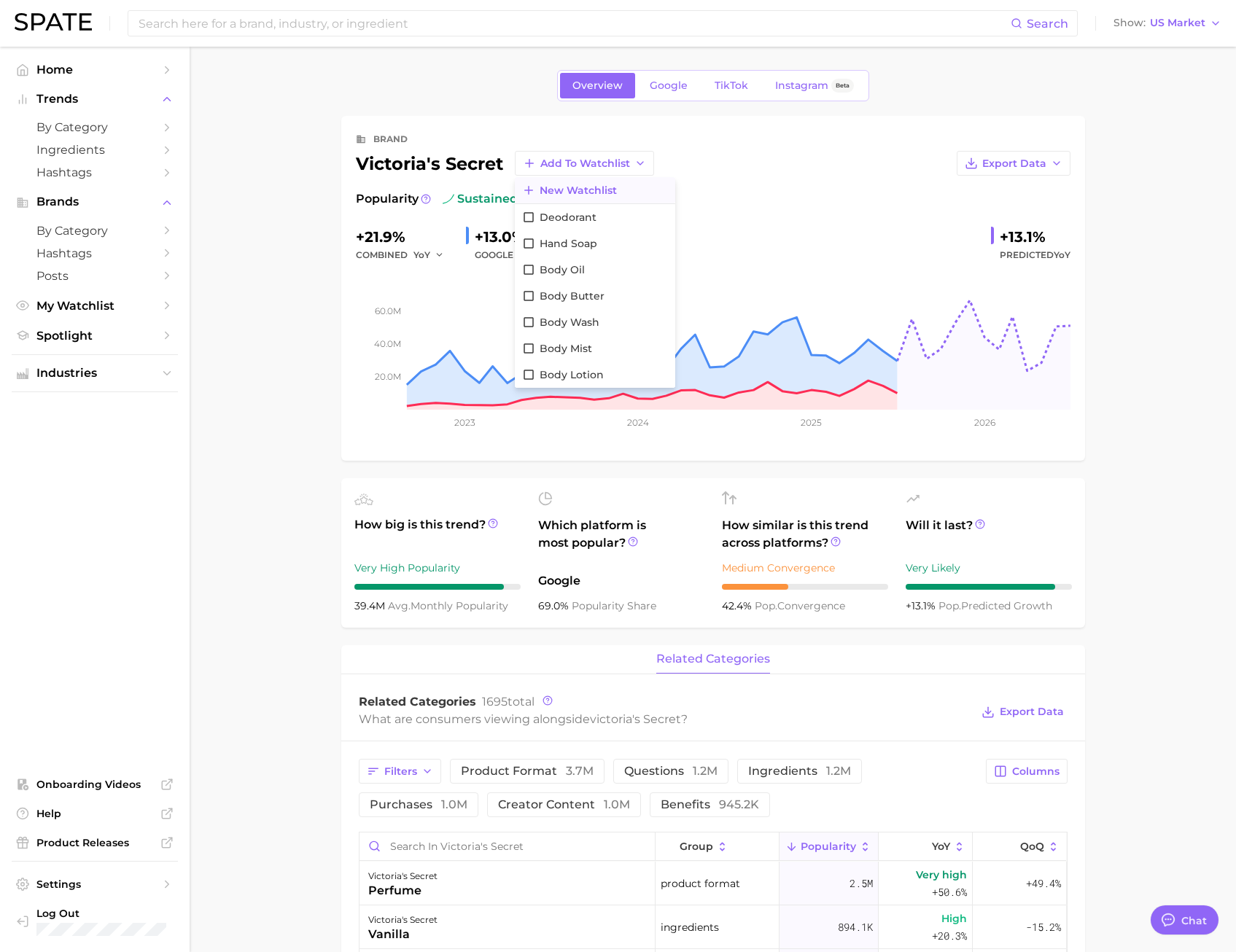
click at [558, 193] on span "New Watchlist" at bounding box center [578, 190] width 78 height 13
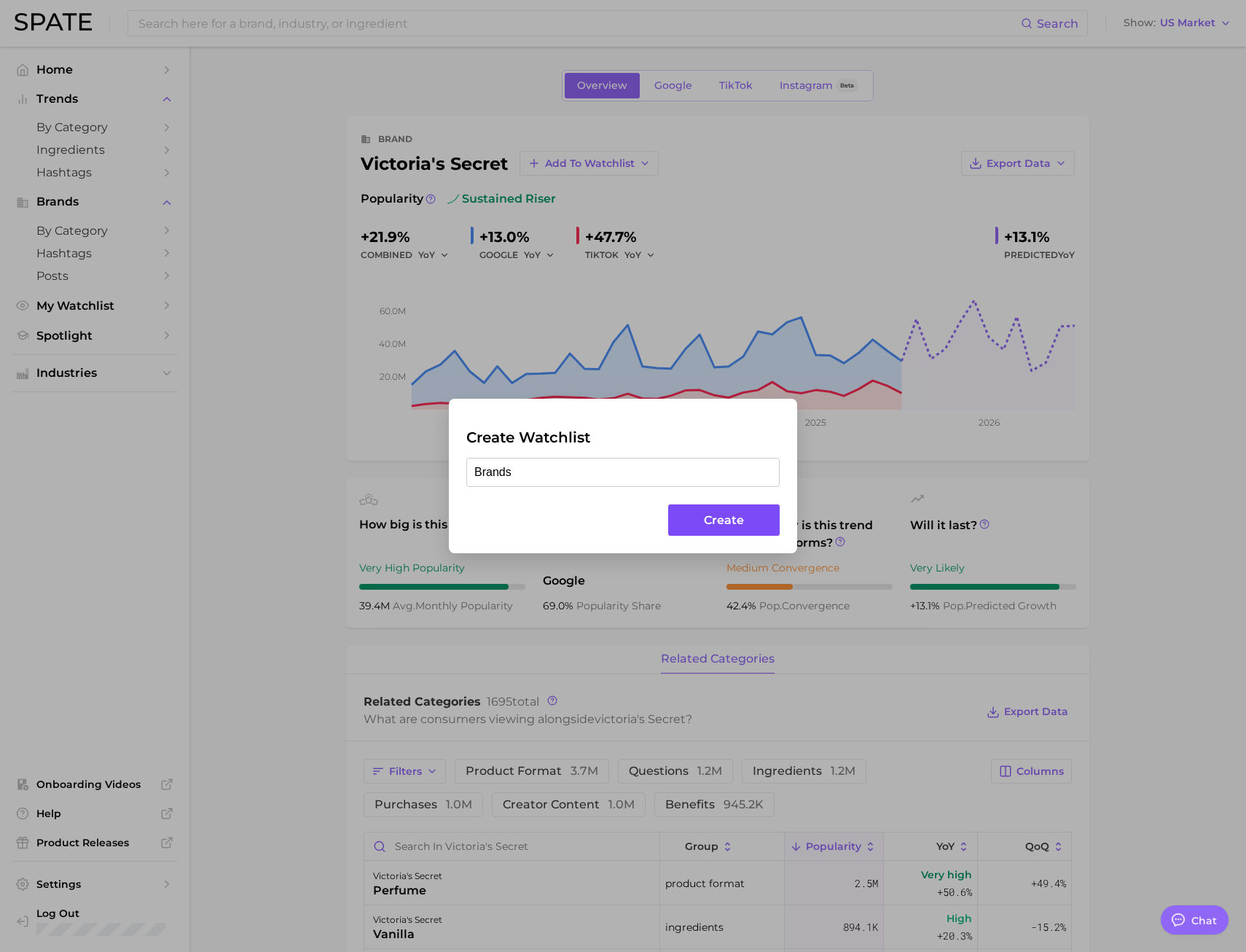
type input "Brands"
click at [707, 524] on button "Create" at bounding box center [724, 520] width 112 height 31
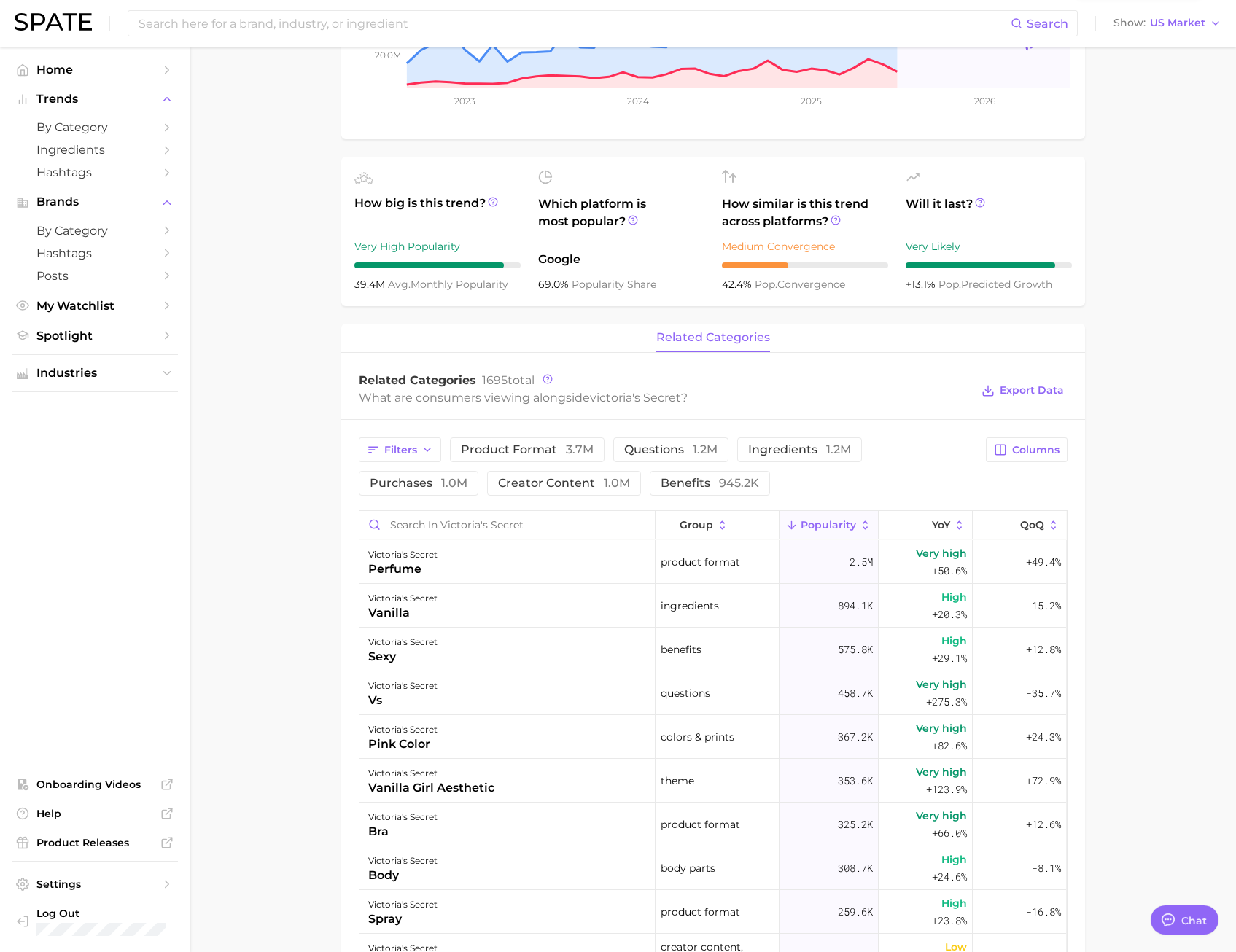
scroll to position [323, 0]
click at [689, 482] on span "benefits 945.2k" at bounding box center [709, 482] width 98 height 12
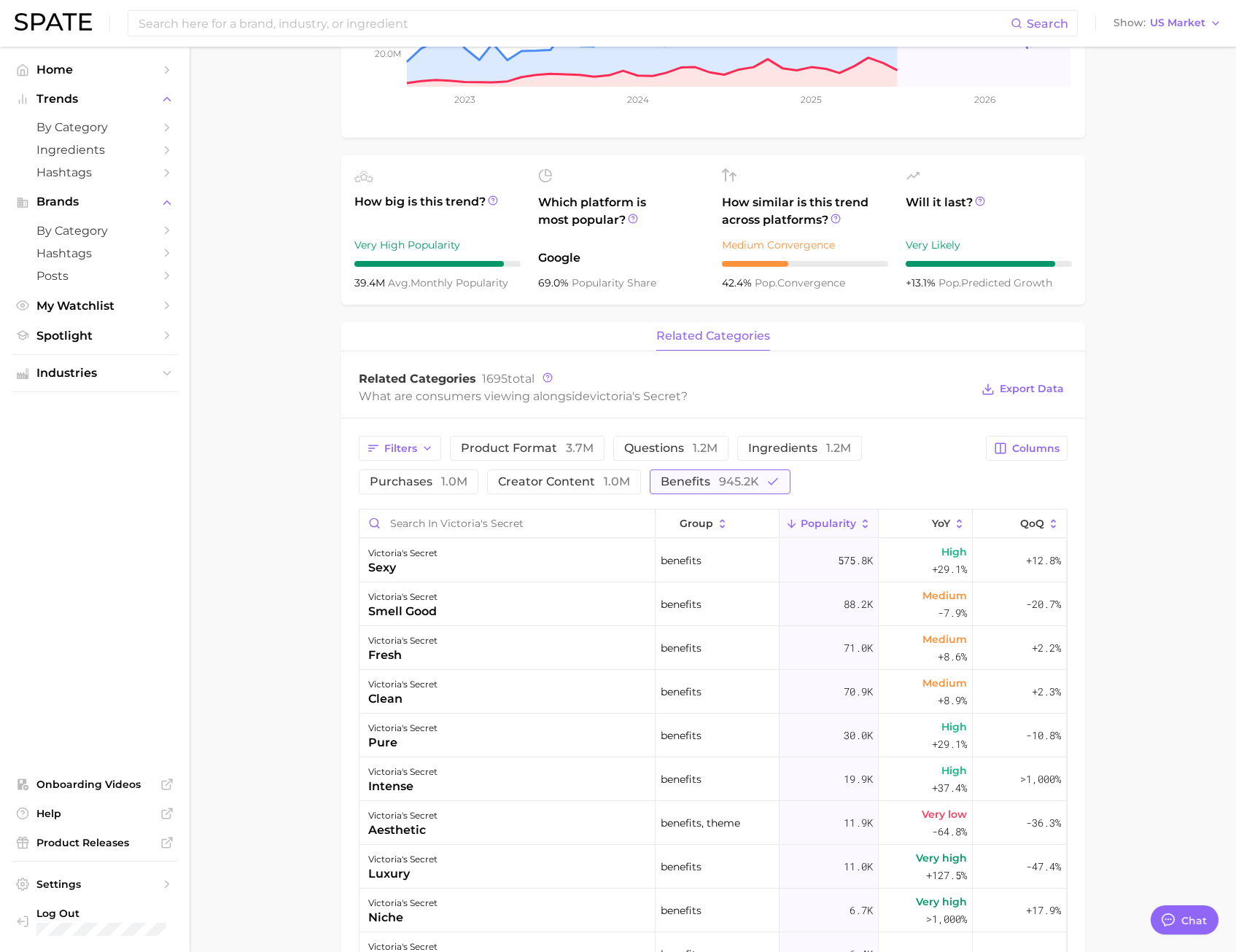
click at [692, 476] on span "benefits 945.2k" at bounding box center [709, 482] width 98 height 12
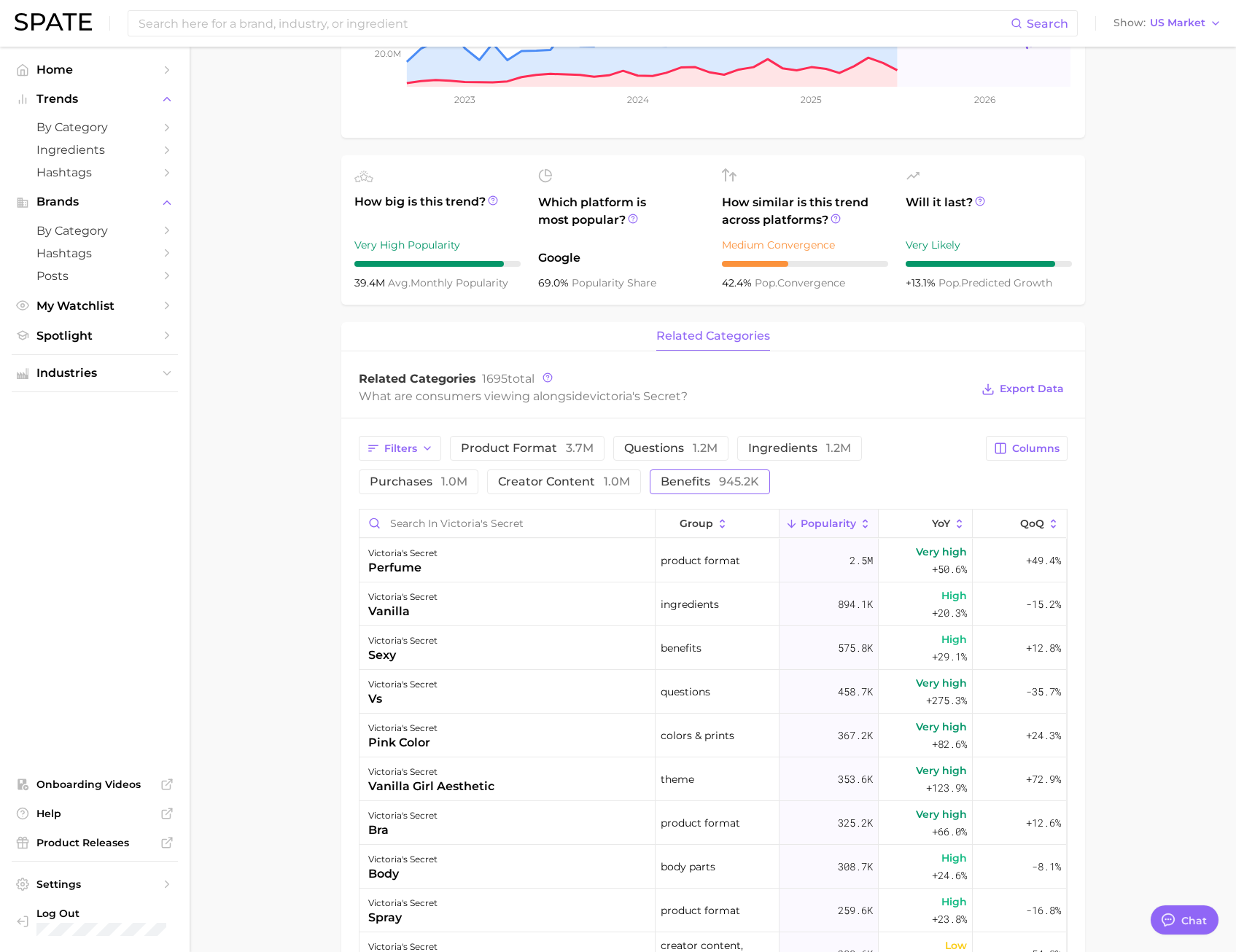
click at [692, 476] on span "benefits 945.2k" at bounding box center [709, 482] width 98 height 12
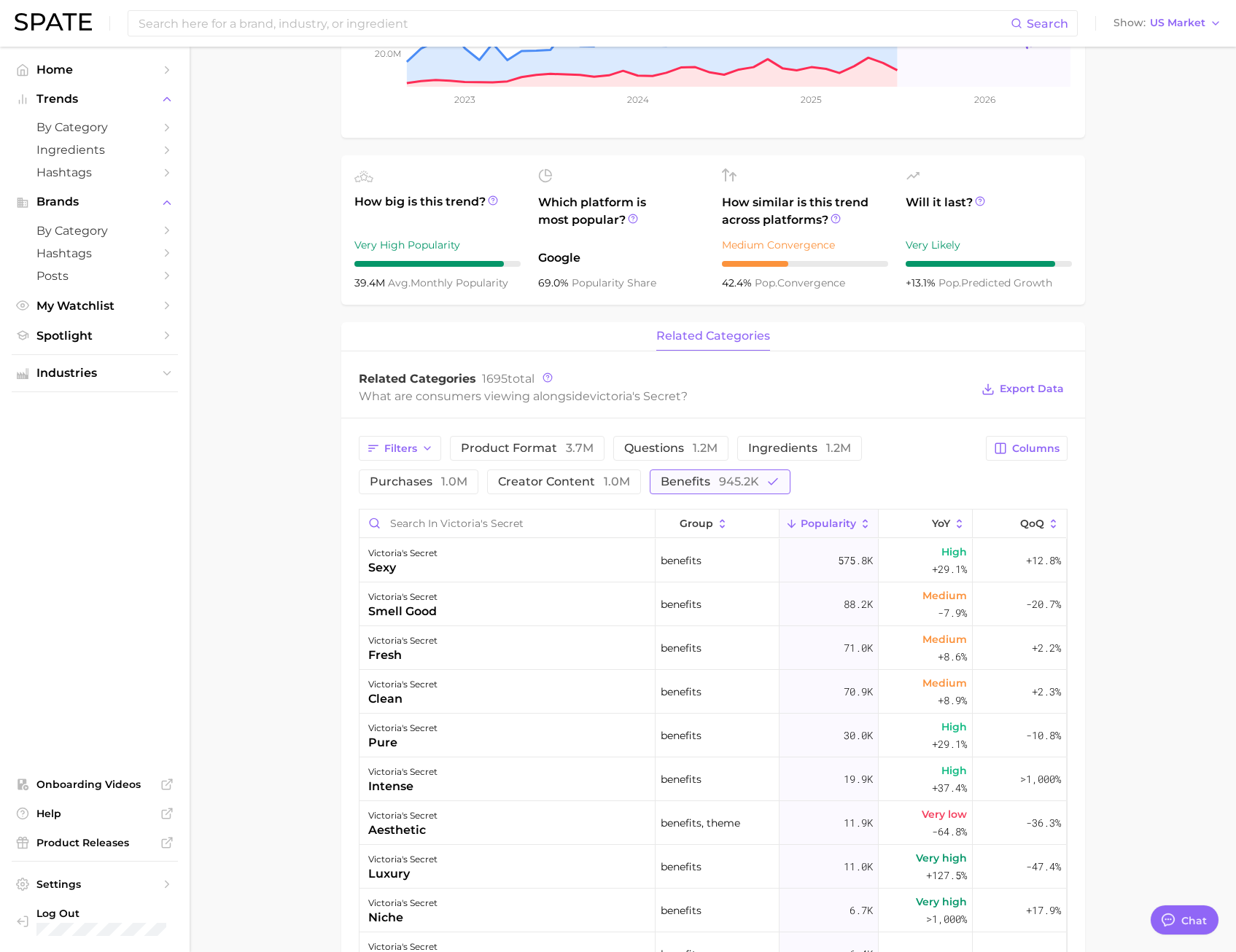
click at [692, 476] on span "benefits 945.2k" at bounding box center [709, 482] width 98 height 12
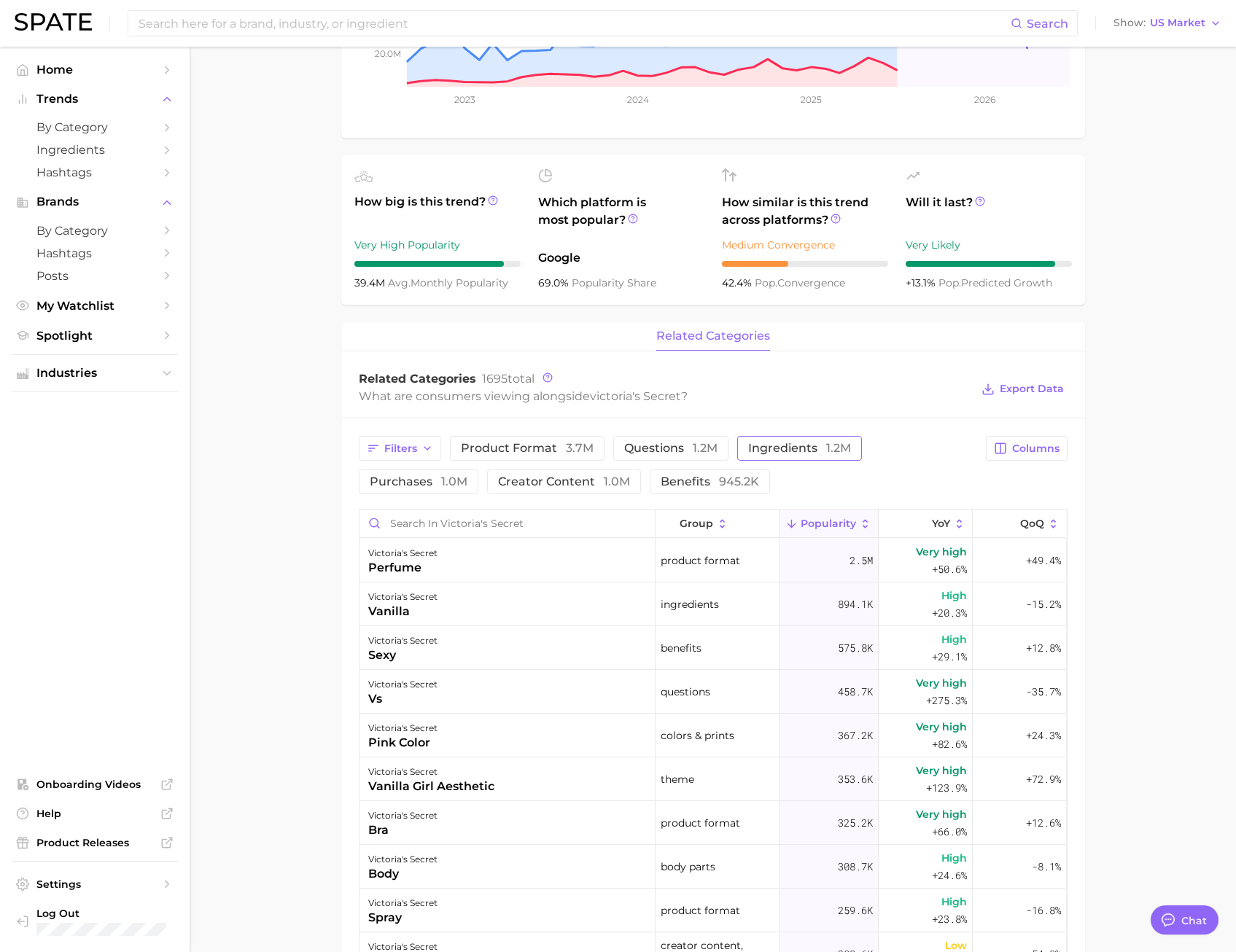
click at [787, 447] on span "ingredients 1.2m" at bounding box center [800, 449] width 103 height 12
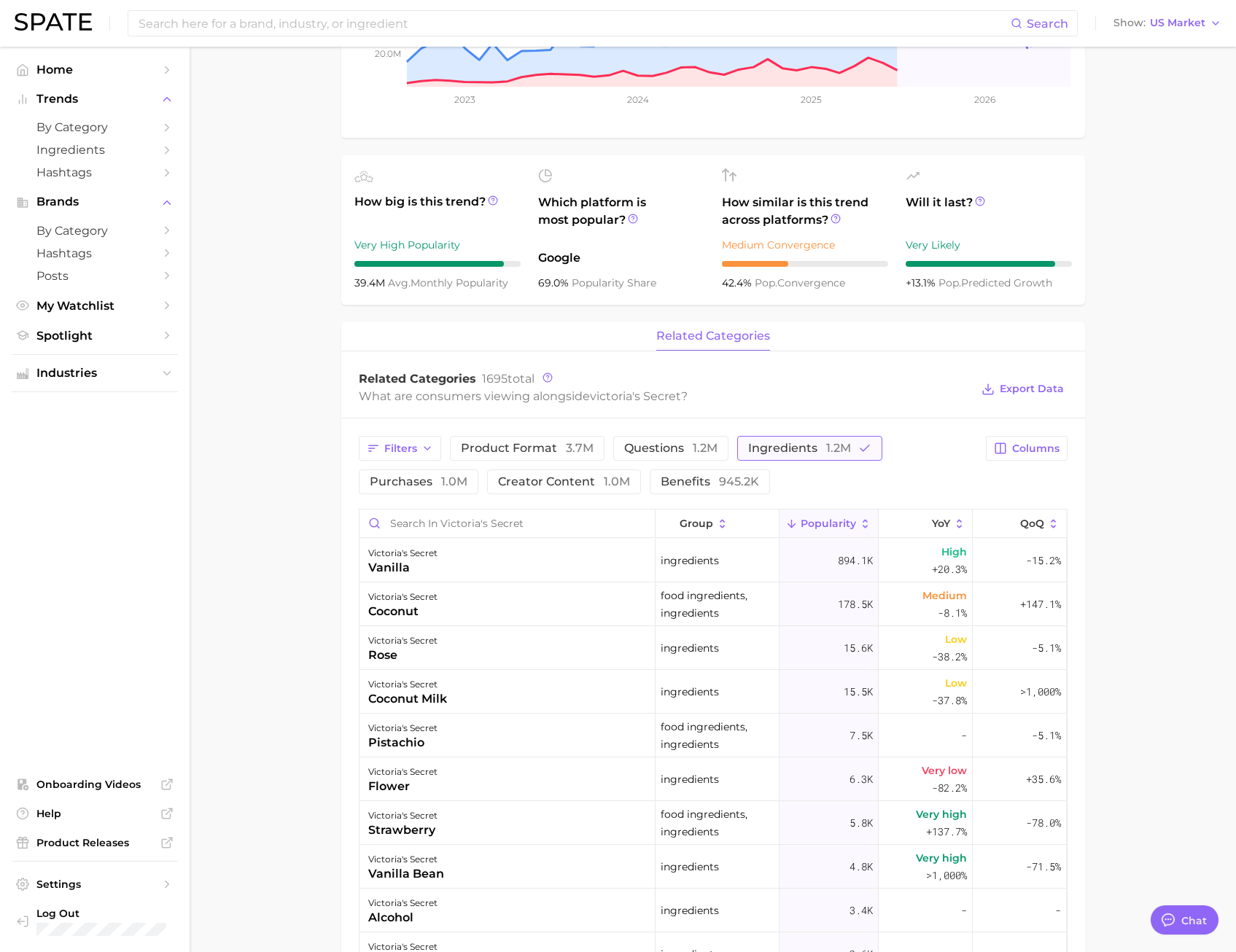
click at [787, 447] on span "ingredients 1.2m" at bounding box center [800, 449] width 103 height 12
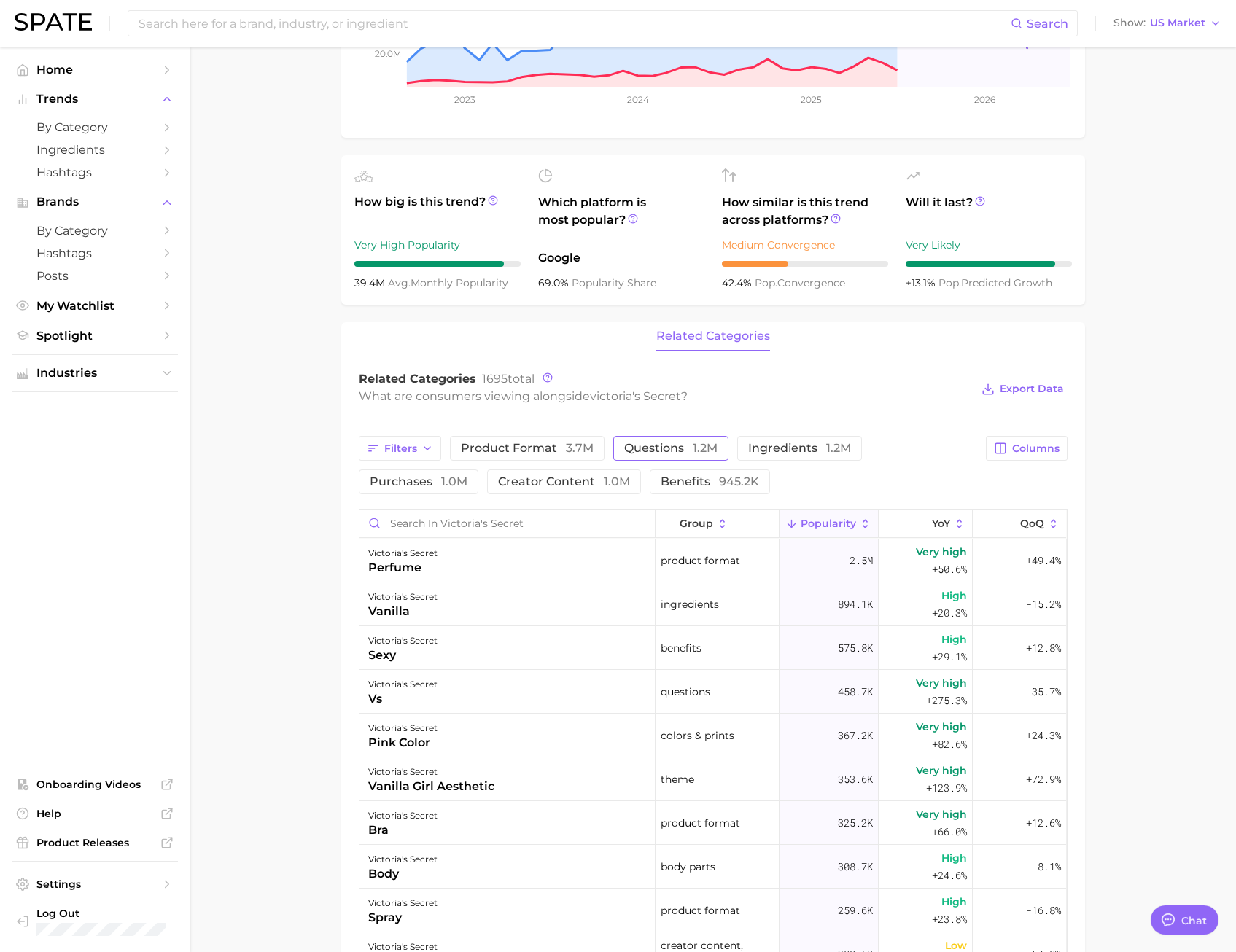
click at [670, 458] on button "questions 1.2m" at bounding box center [670, 449] width 116 height 25
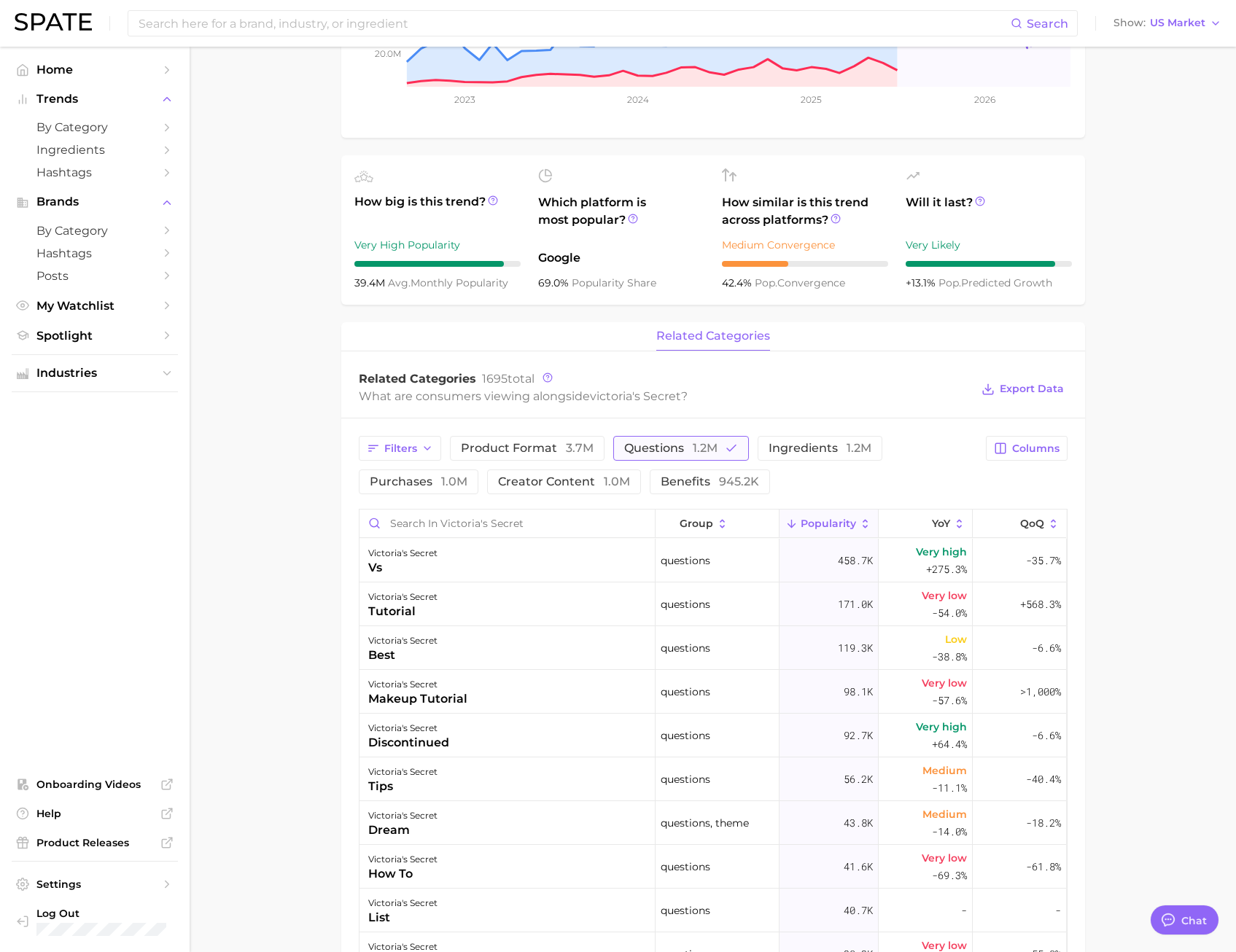
click at [646, 450] on span "questions 1.2m" at bounding box center [670, 449] width 93 height 12
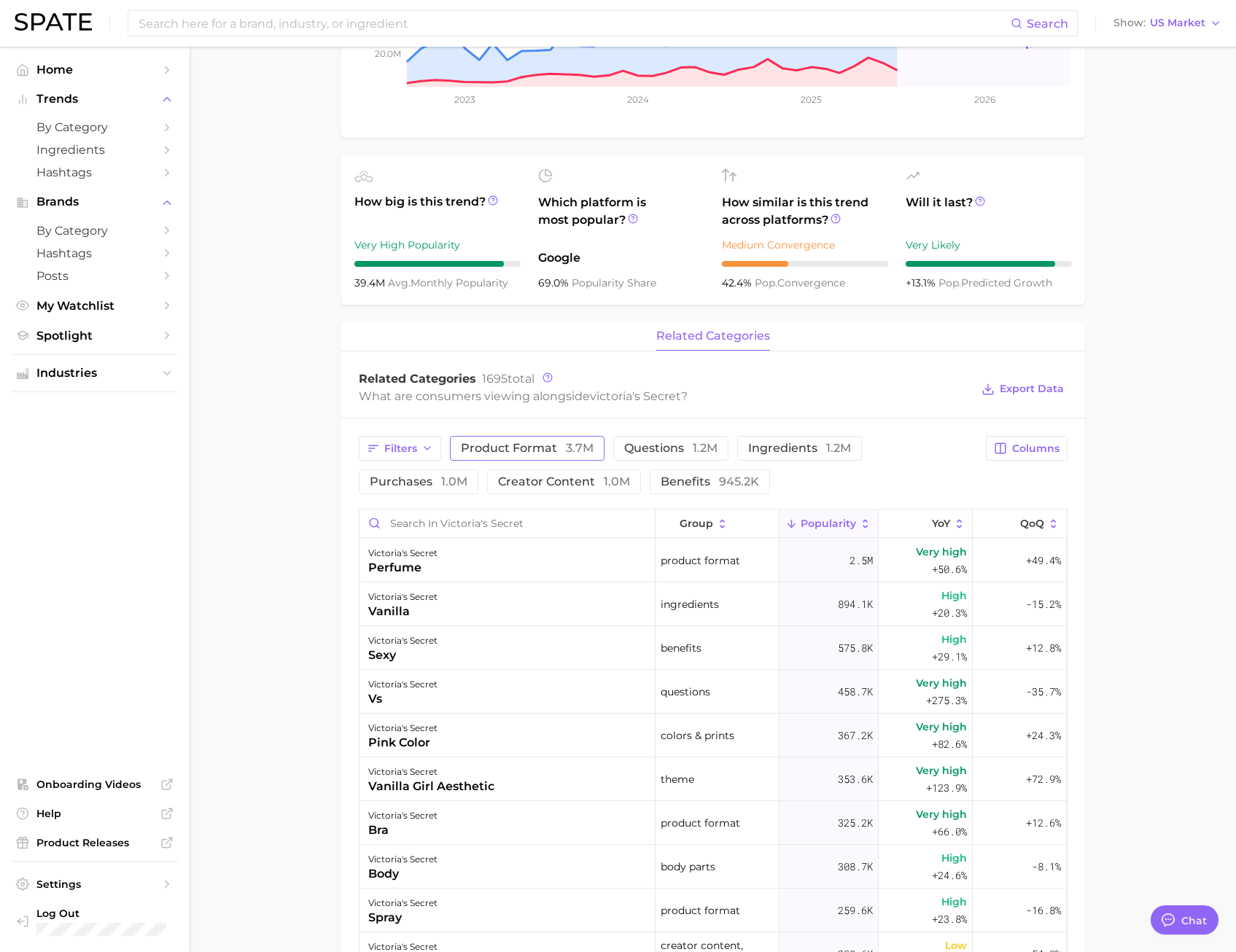
click at [523, 449] on span "product format 3.7m" at bounding box center [527, 449] width 133 height 12
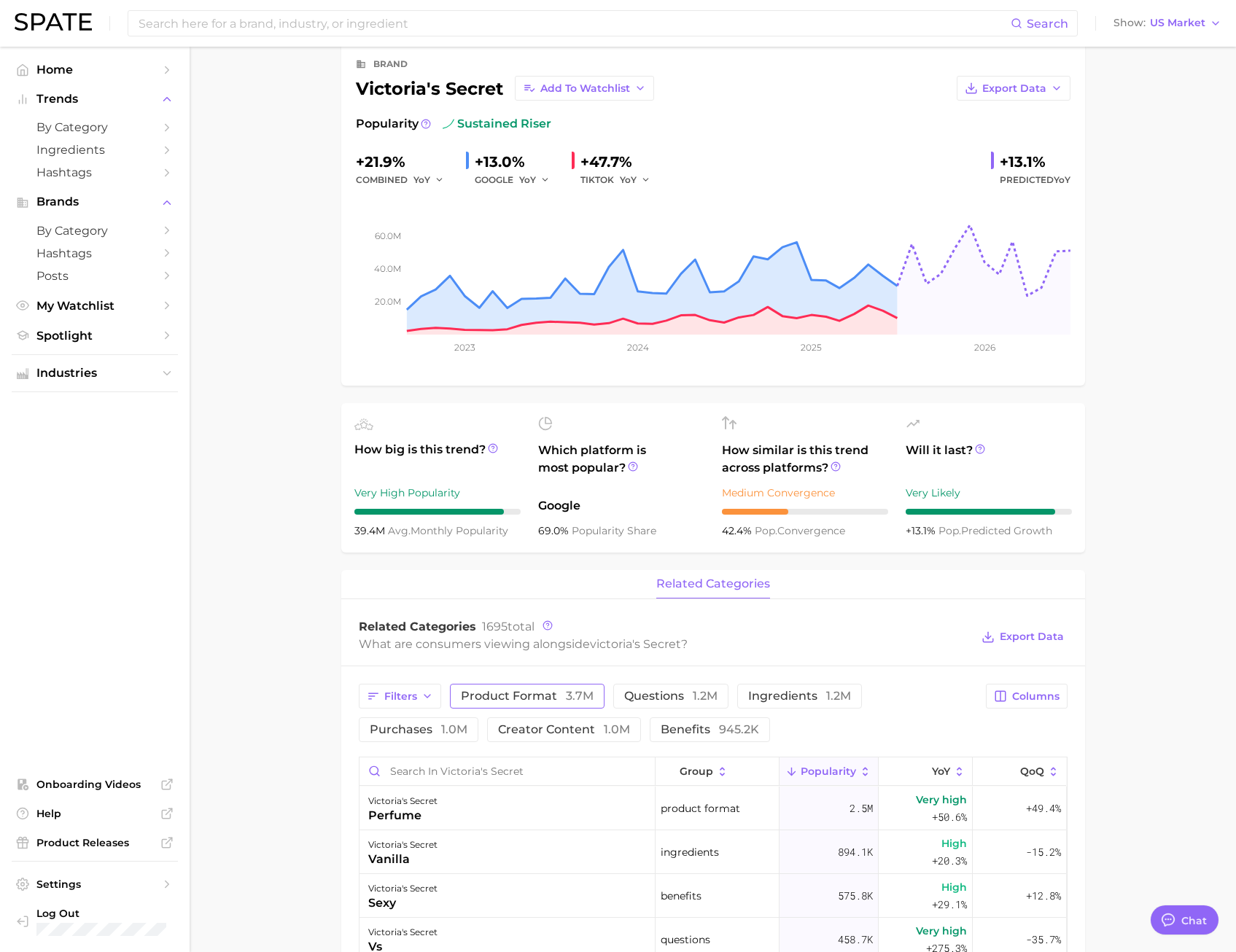
scroll to position [0, 0]
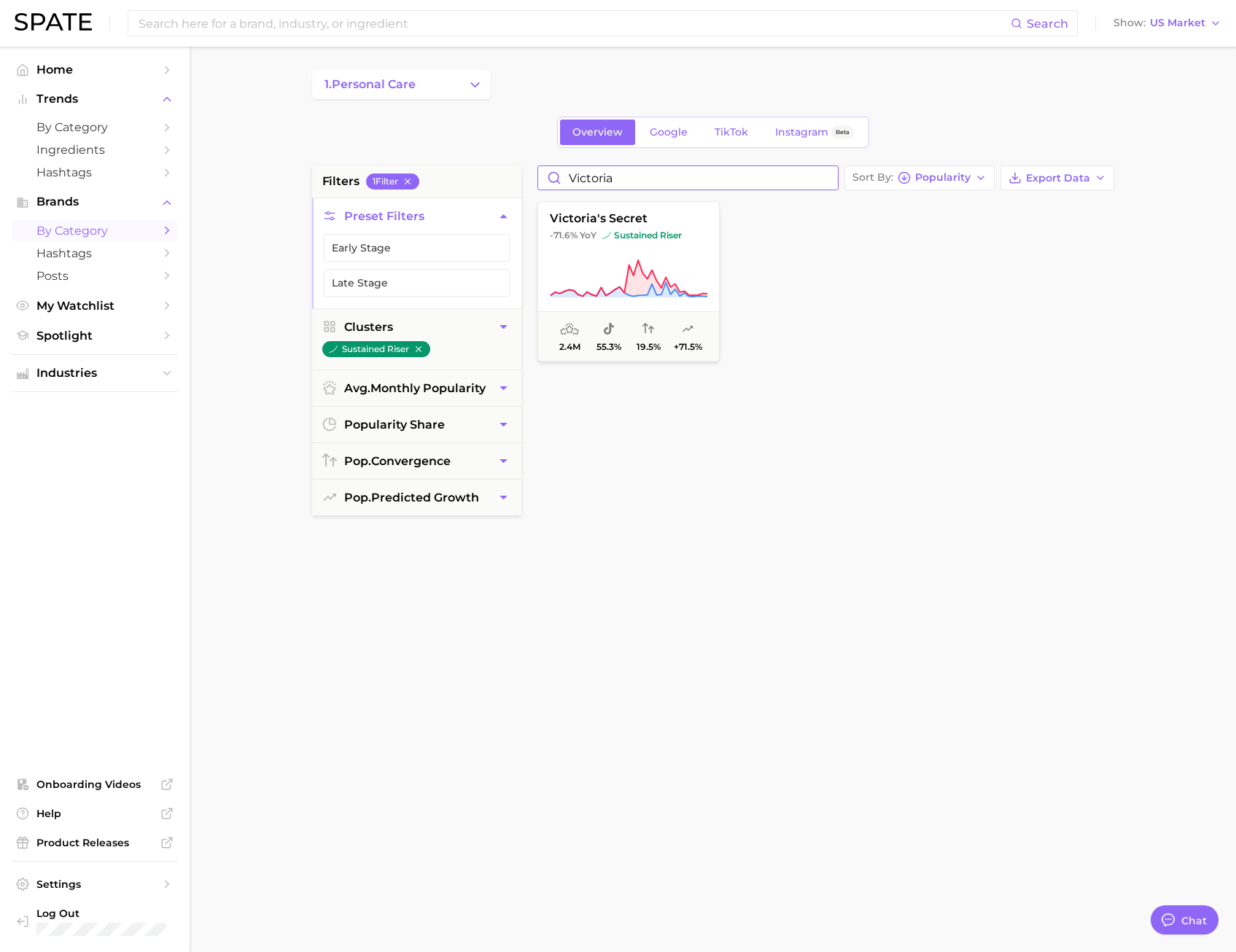
click at [599, 178] on input "victoria" at bounding box center [688, 178] width 299 height 23
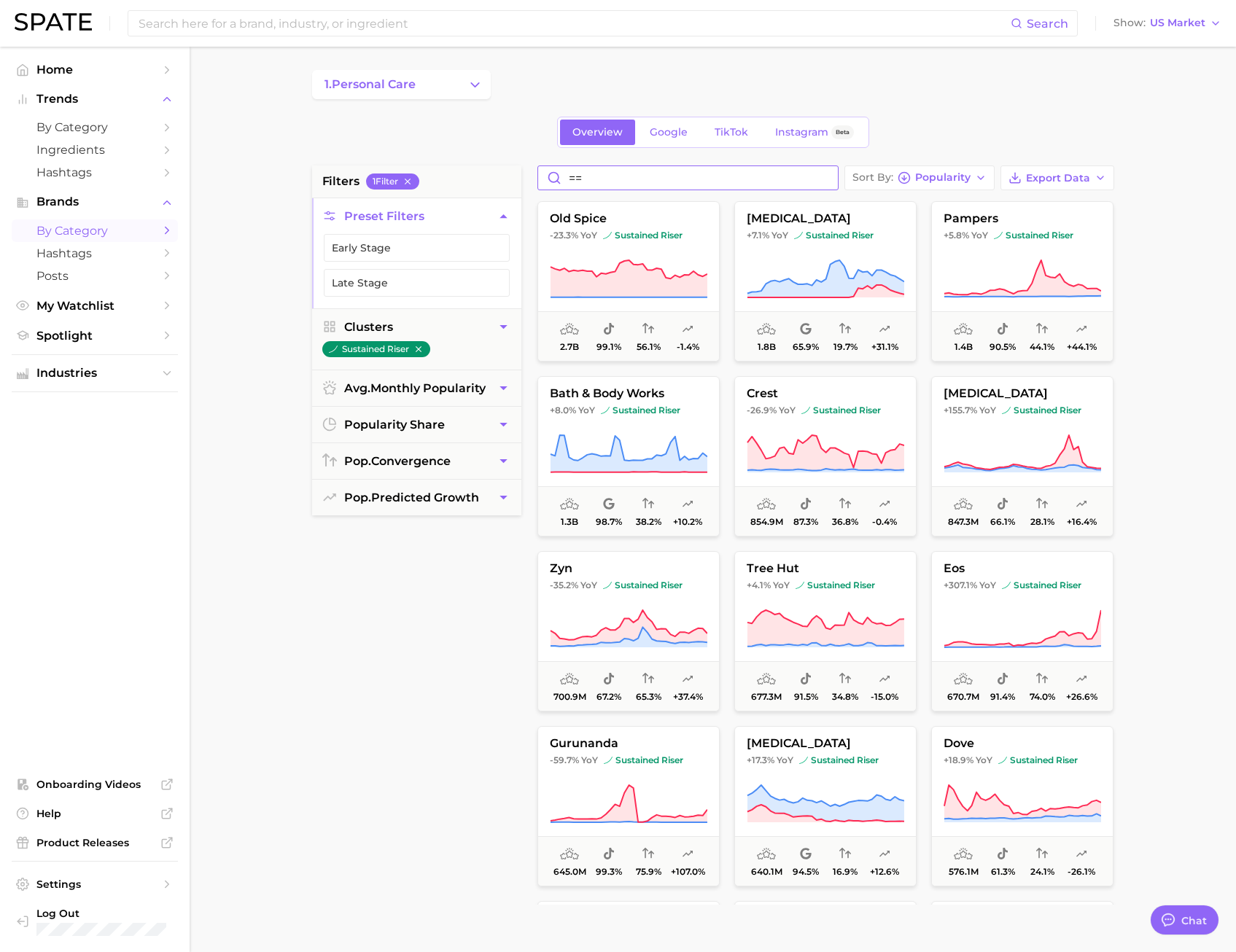
type input "="
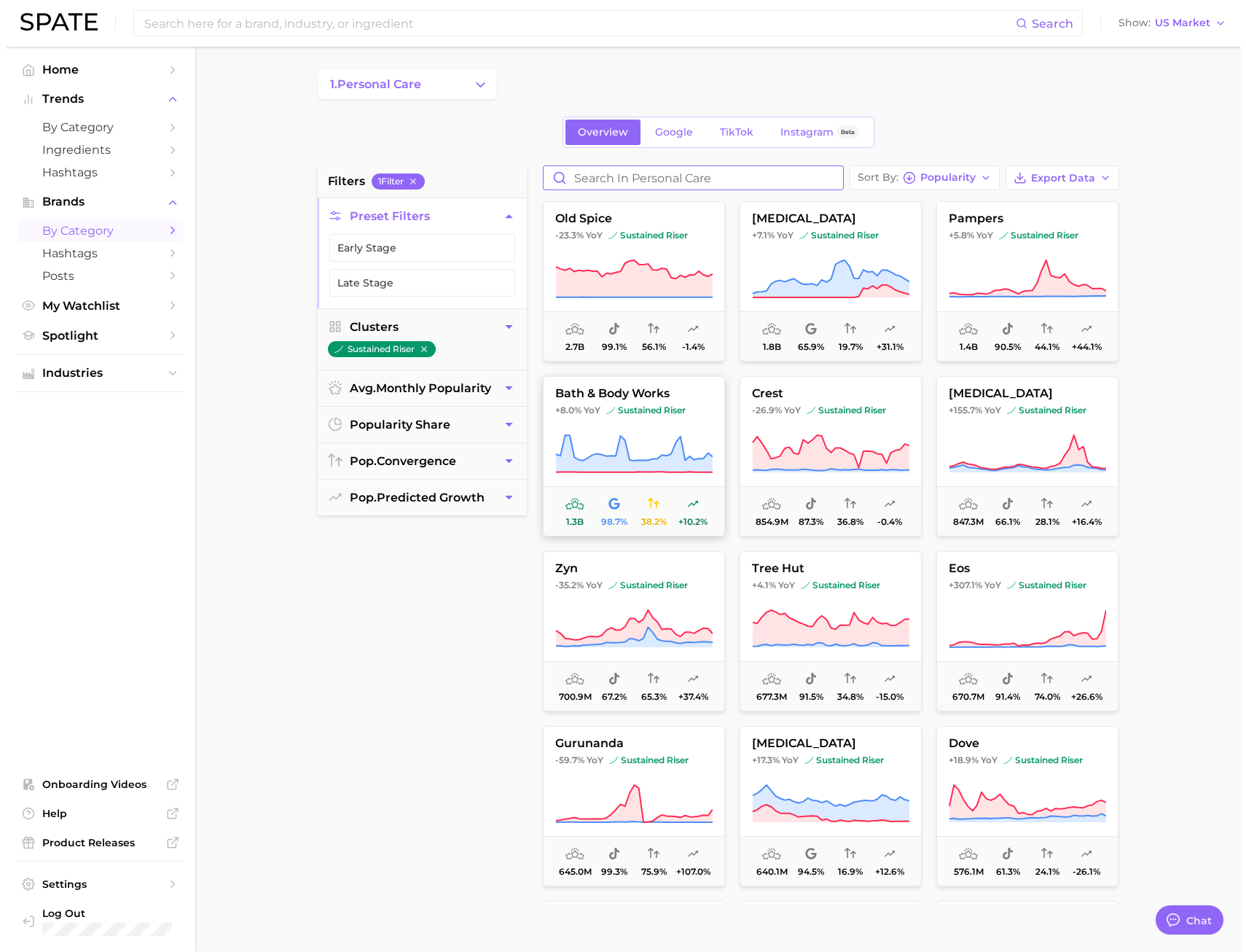
scroll to position [1, 0]
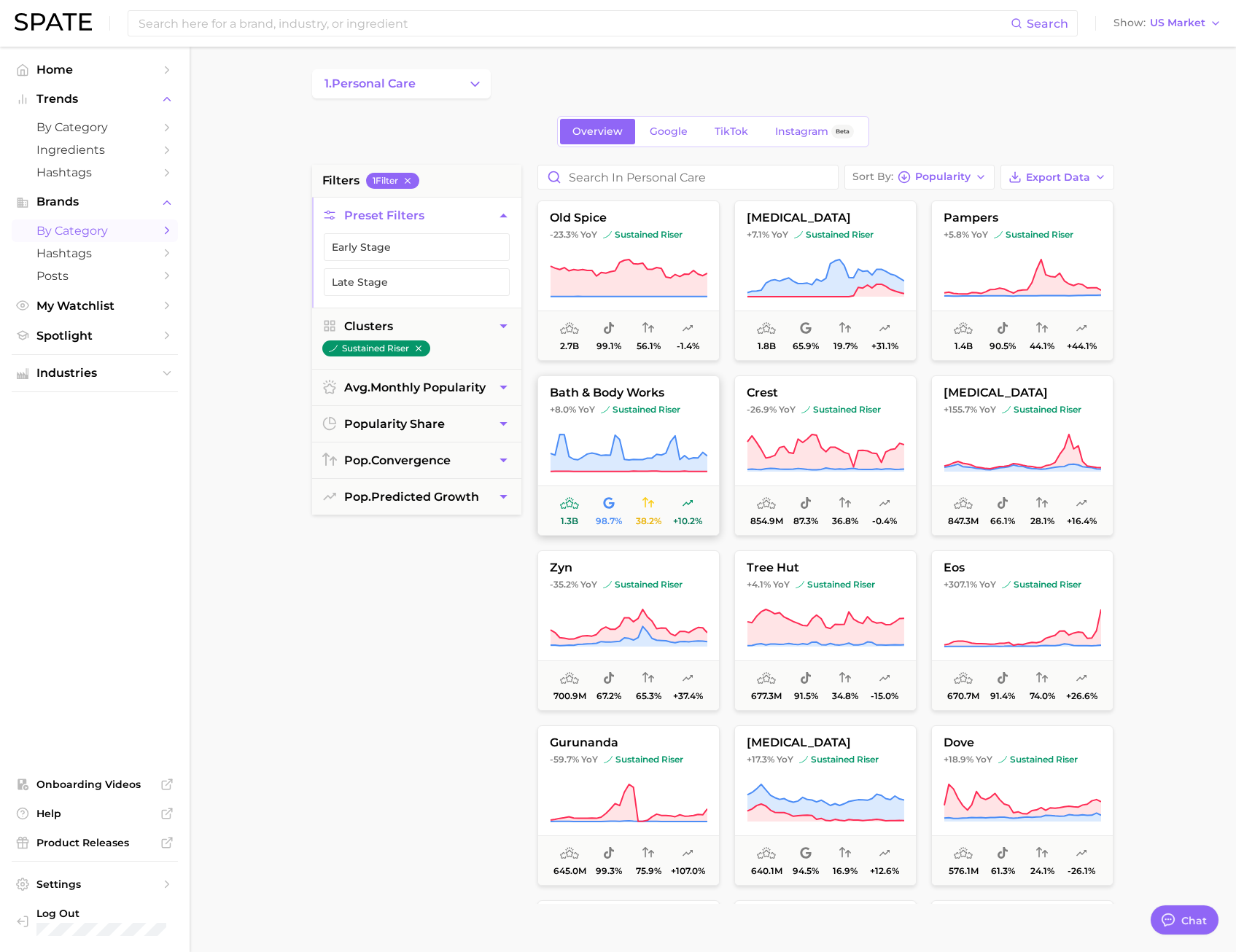
click at [691, 406] on span "+8.0% YoY sustained riser" at bounding box center [629, 410] width 181 height 12
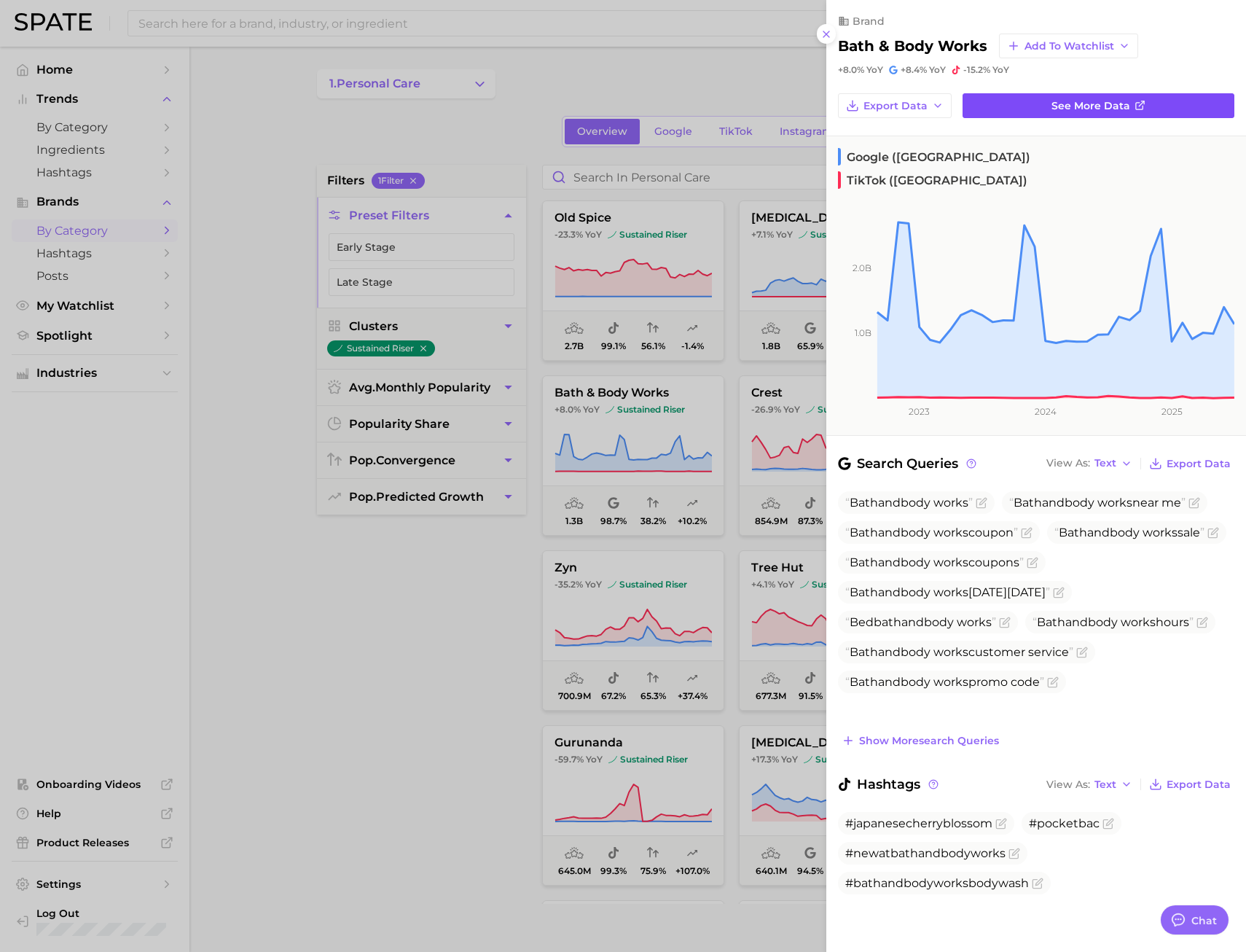
click at [1151, 101] on link "See more data" at bounding box center [1099, 106] width 272 height 25
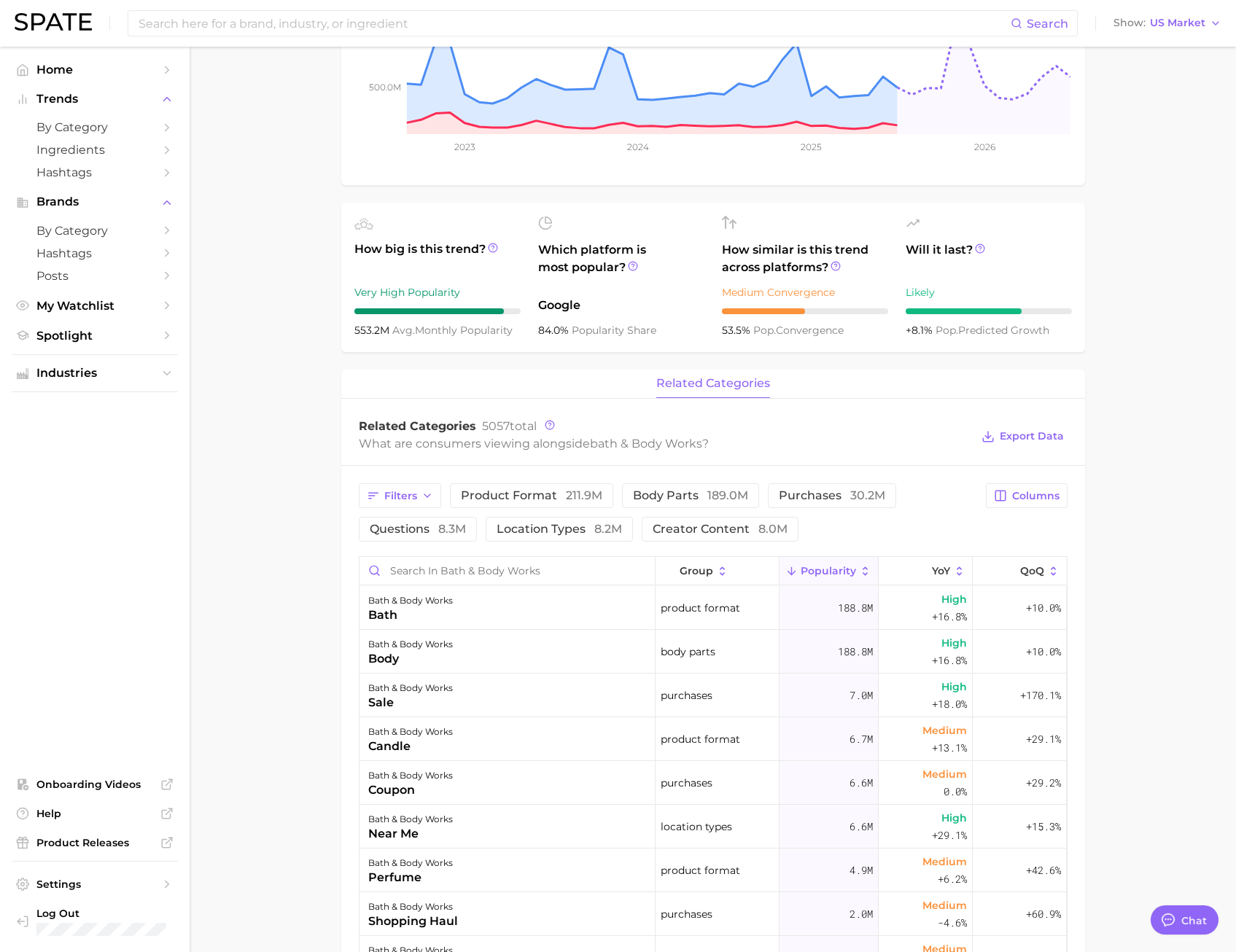
scroll to position [276, 0]
click at [718, 531] on span "creator content 8.0m" at bounding box center [720, 528] width 135 height 12
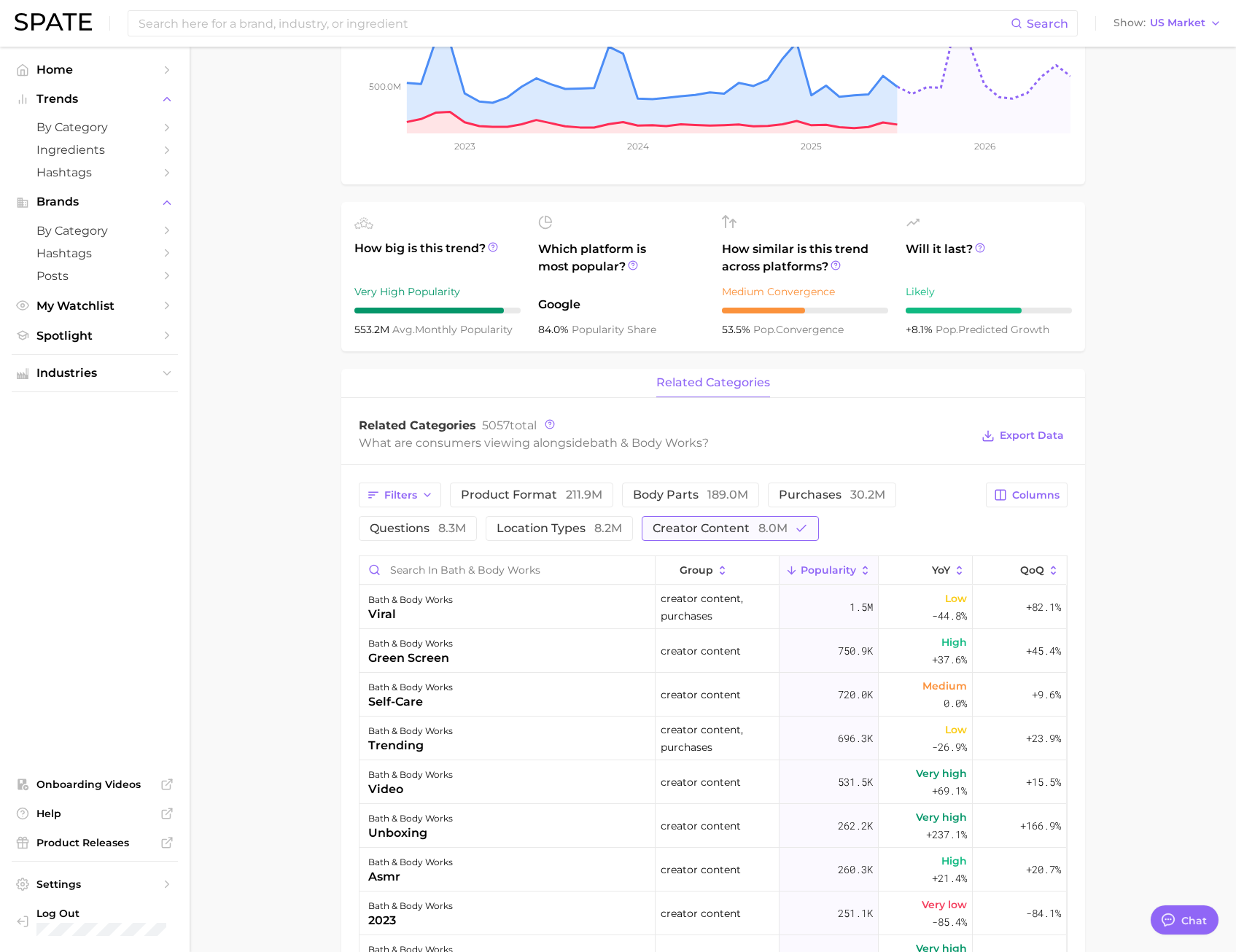
click at [762, 527] on span "8.0m" at bounding box center [773, 528] width 29 height 14
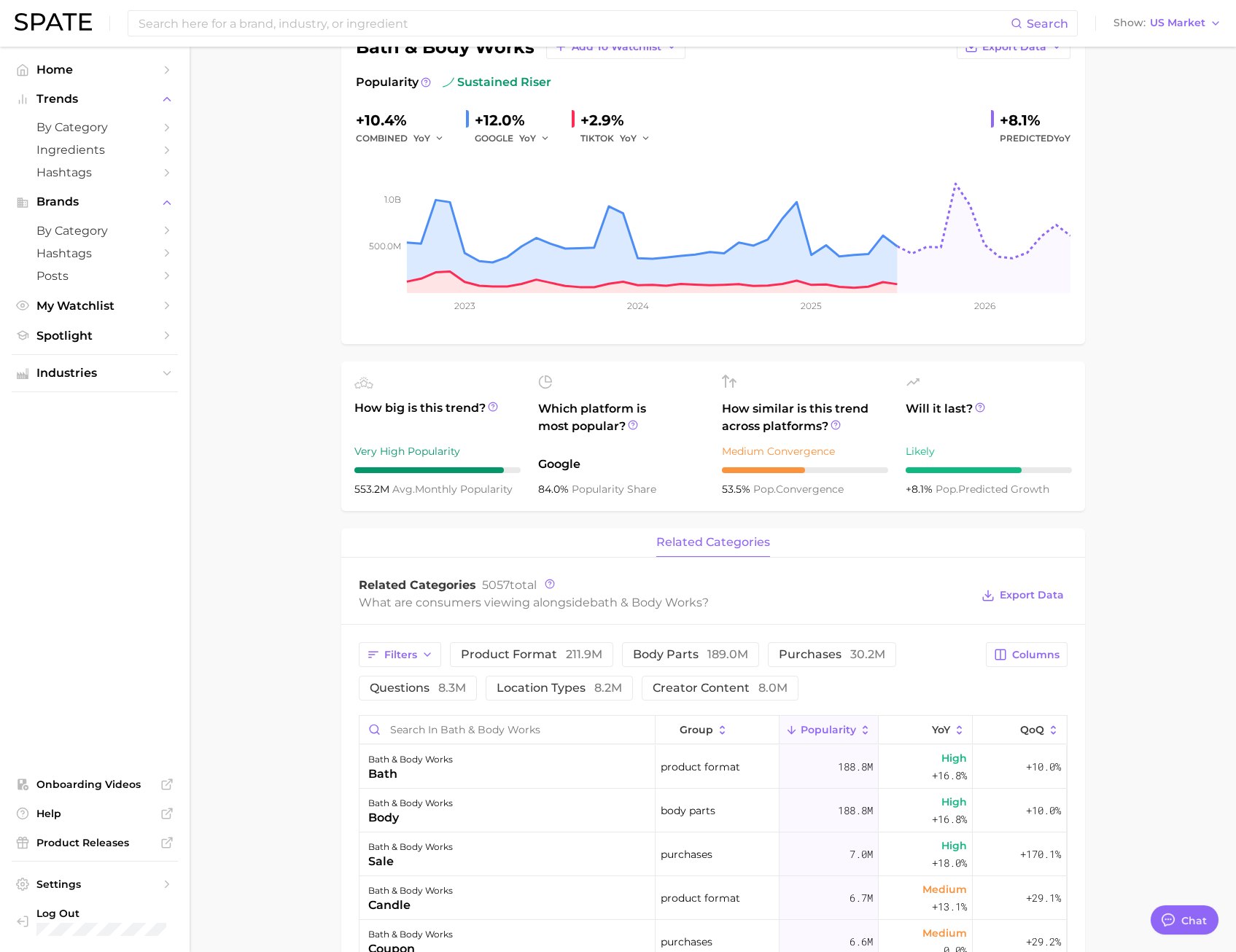
scroll to position [0, 0]
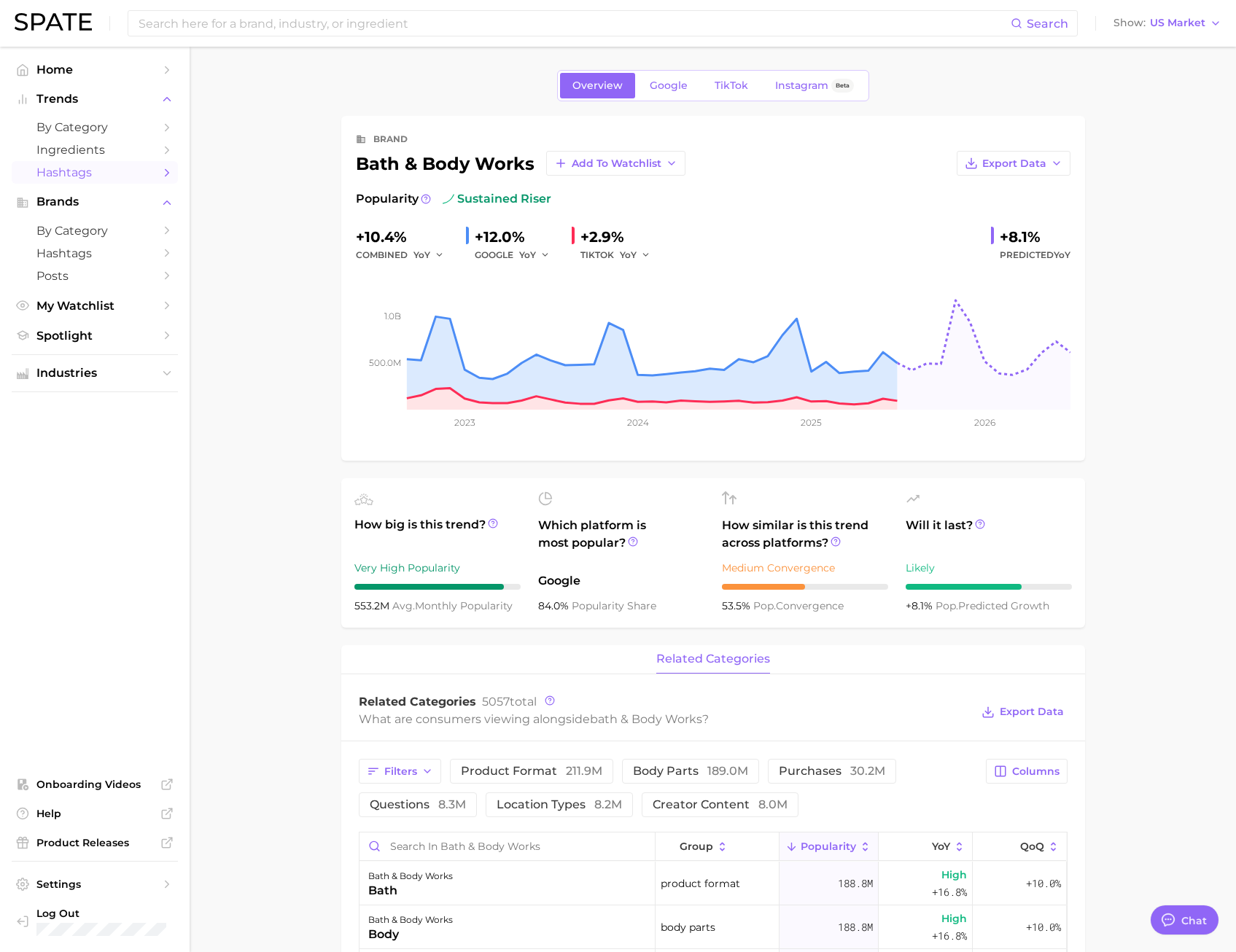
click at [99, 174] on span "Hashtags" at bounding box center [95, 172] width 117 height 14
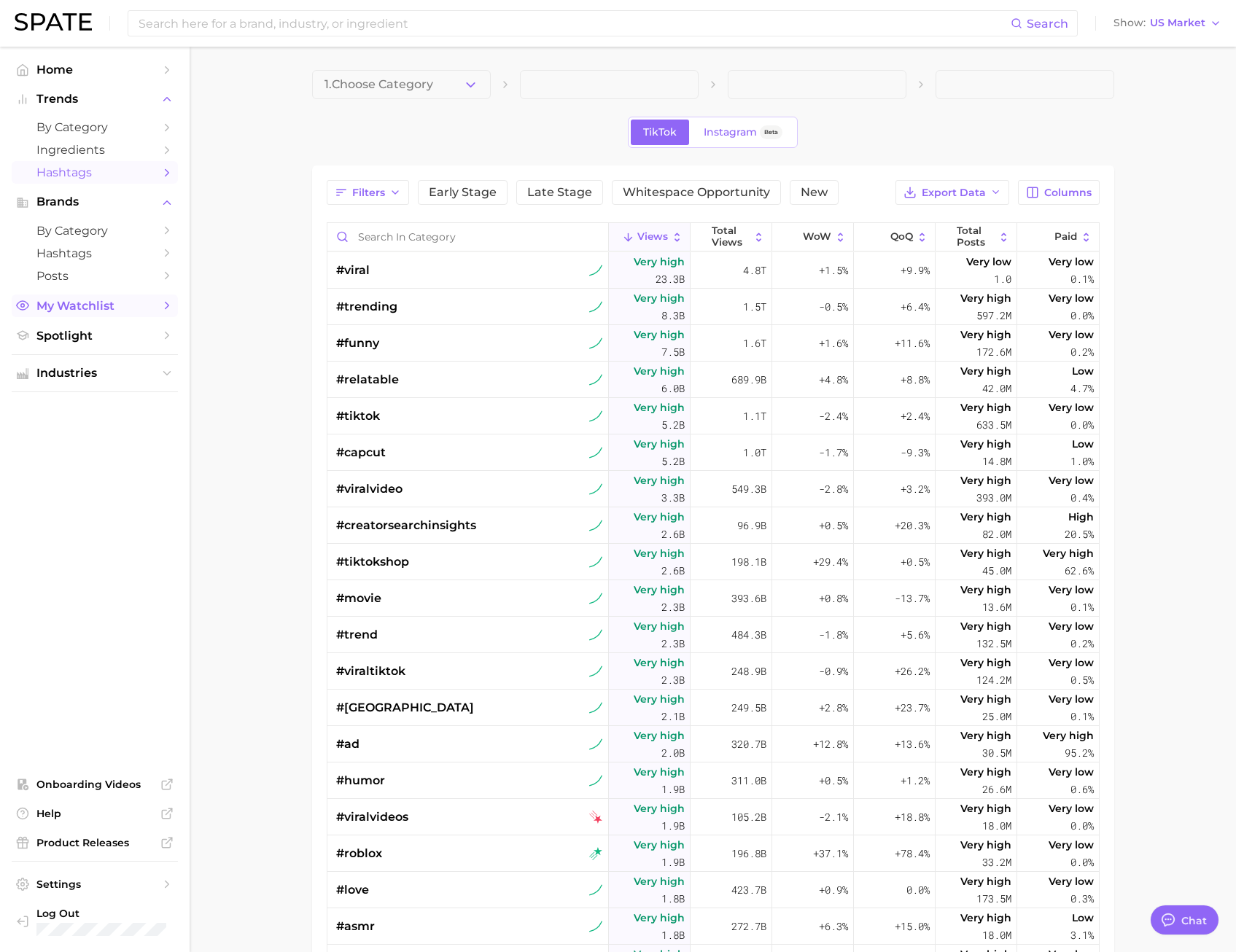
click at [88, 305] on span "My Watchlist" at bounding box center [95, 306] width 117 height 14
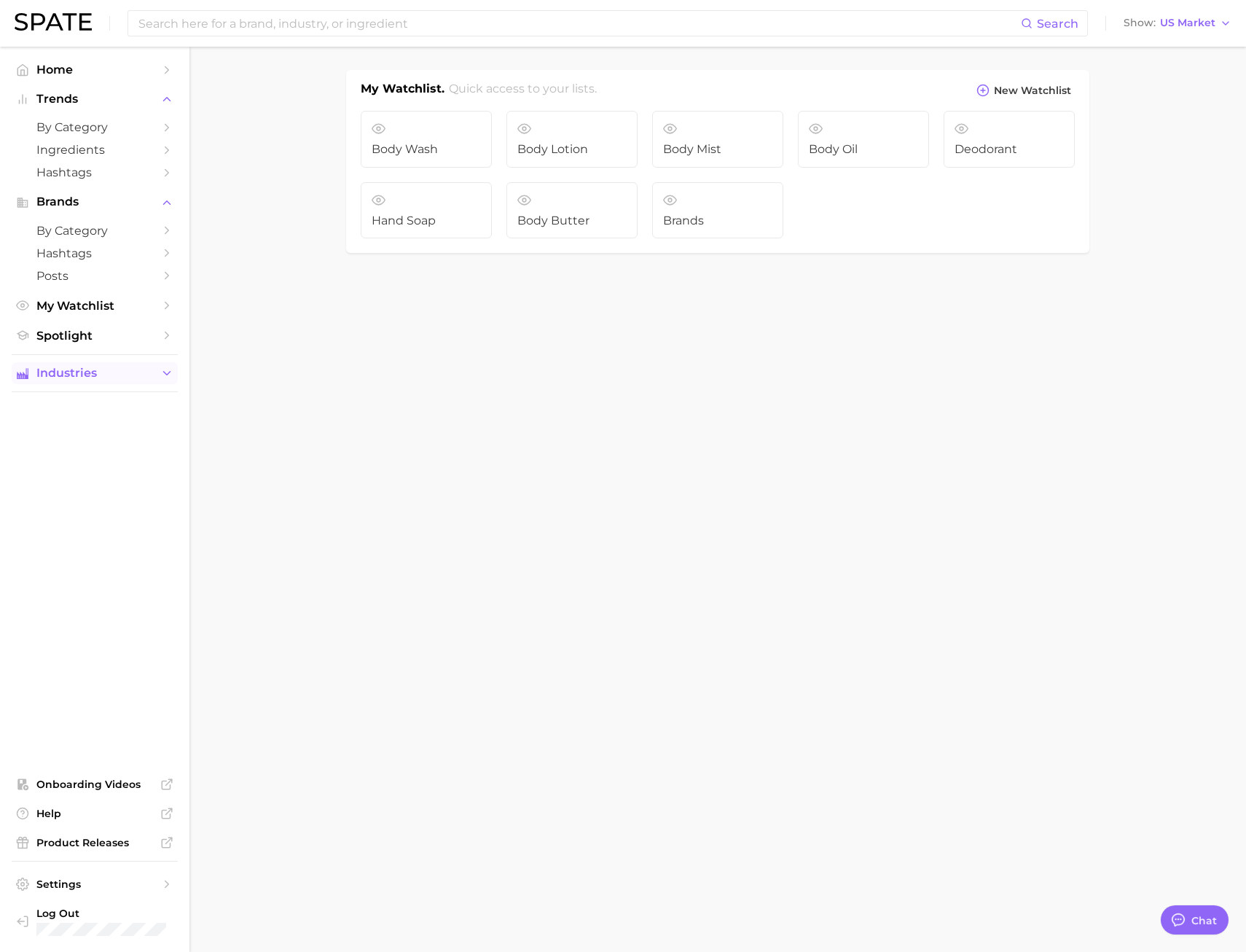
click at [114, 368] on span "Industries" at bounding box center [95, 374] width 117 height 14
click at [118, 422] on span "personal care" at bounding box center [95, 424] width 117 height 14
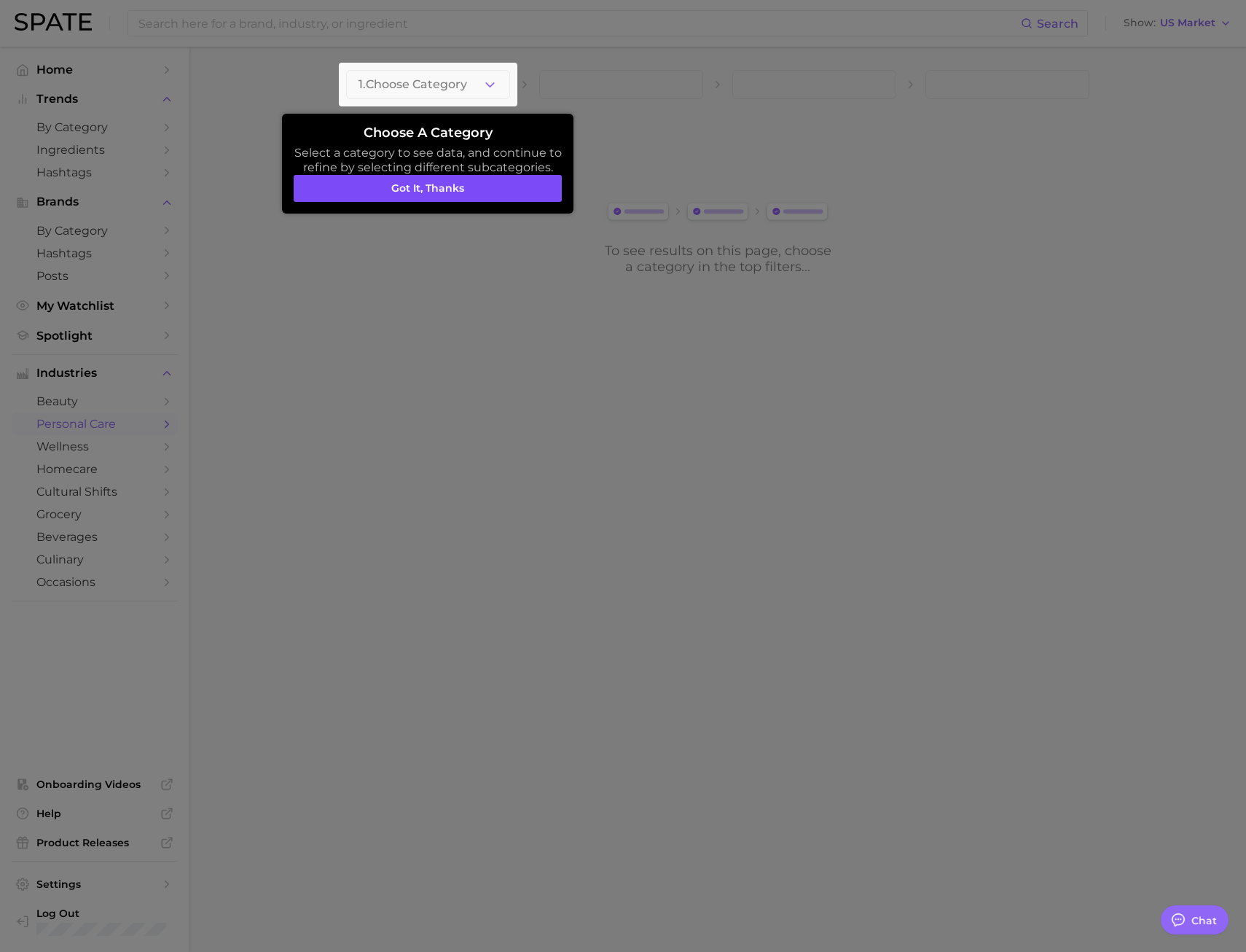
click at [489, 191] on button "Got it, thanks" at bounding box center [427, 188] width 268 height 28
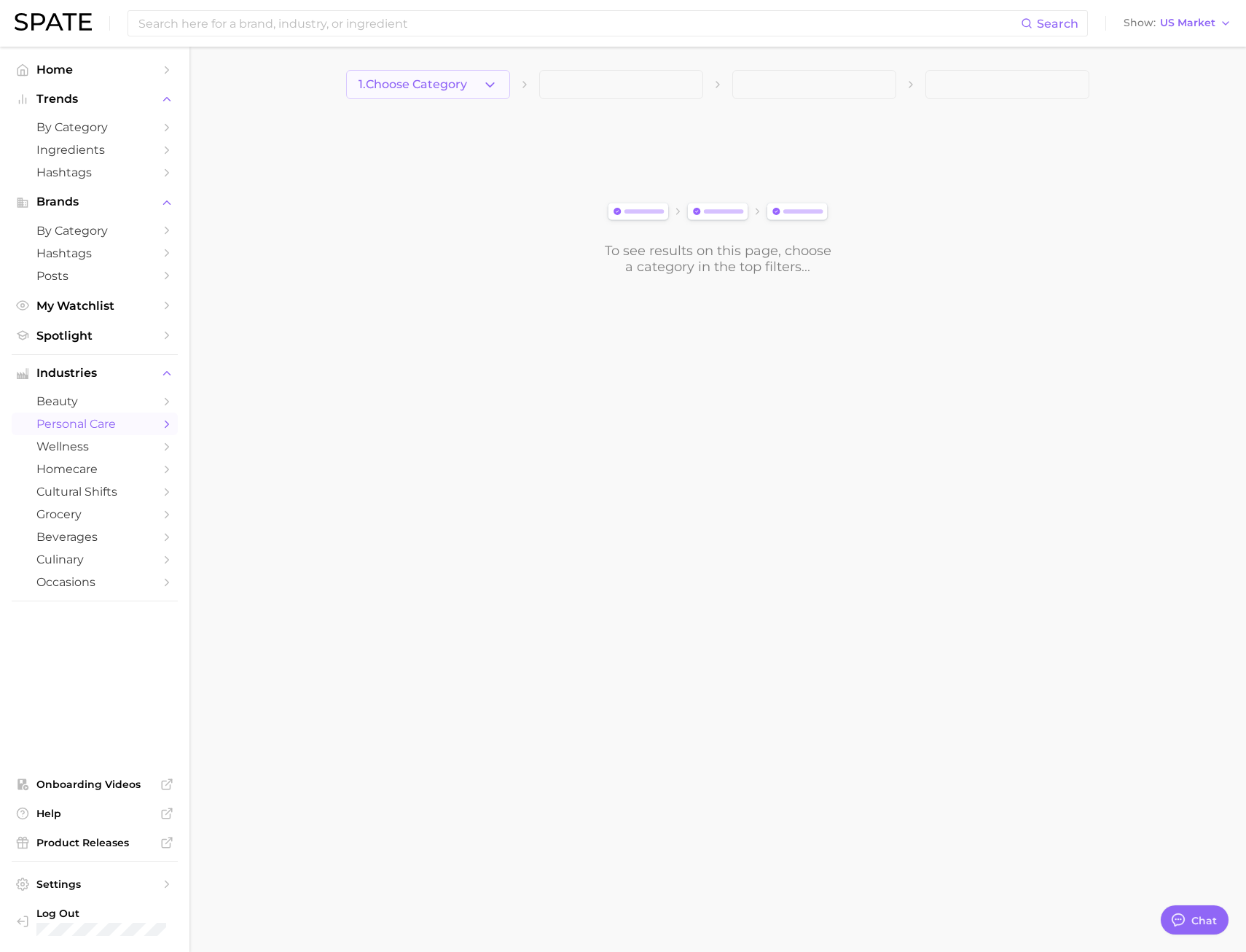
click at [458, 78] on span "1. Choose Category" at bounding box center [413, 85] width 109 height 14
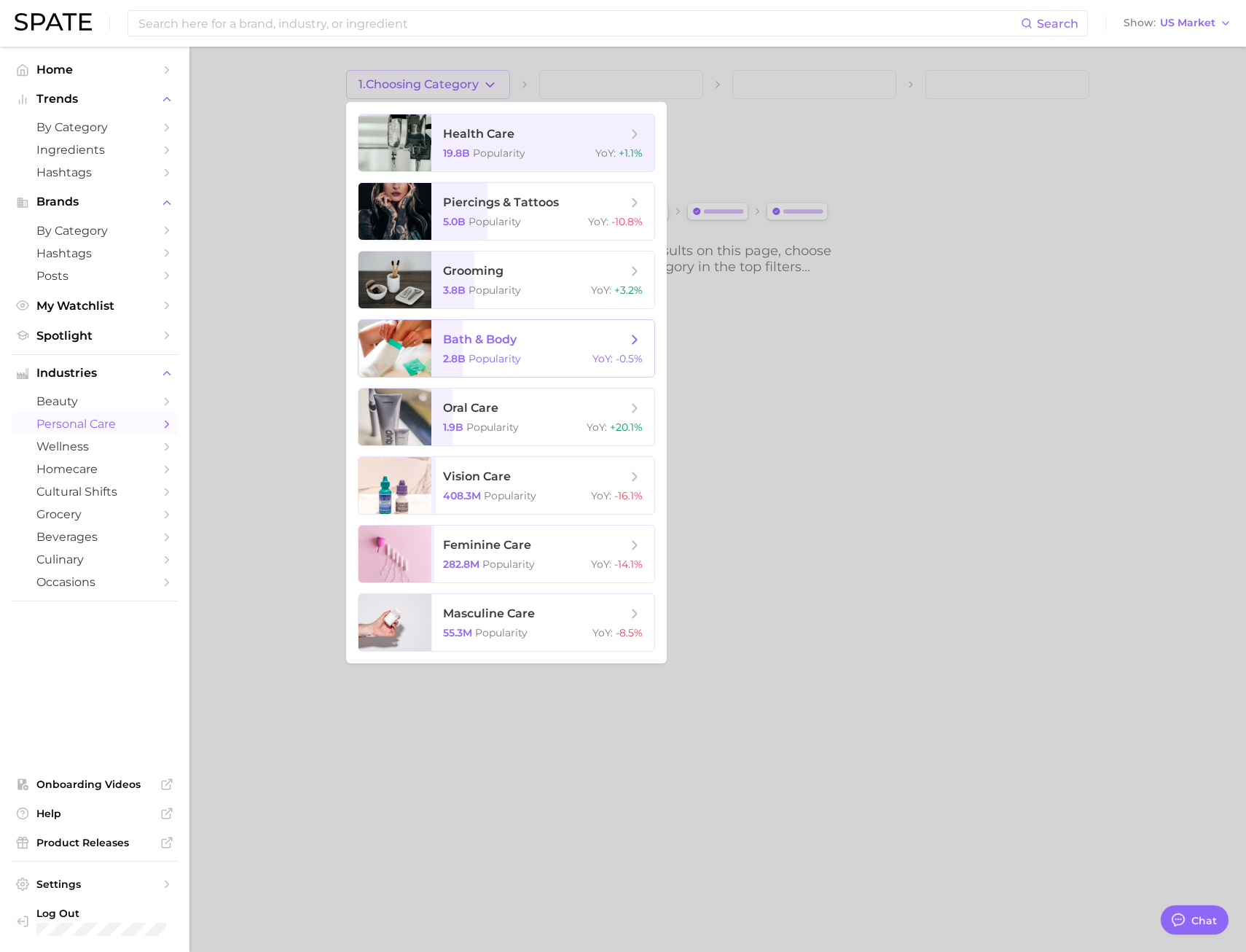
click at [549, 356] on div "2.8b Popularity YoY : -0.5%" at bounding box center [543, 359] width 200 height 14
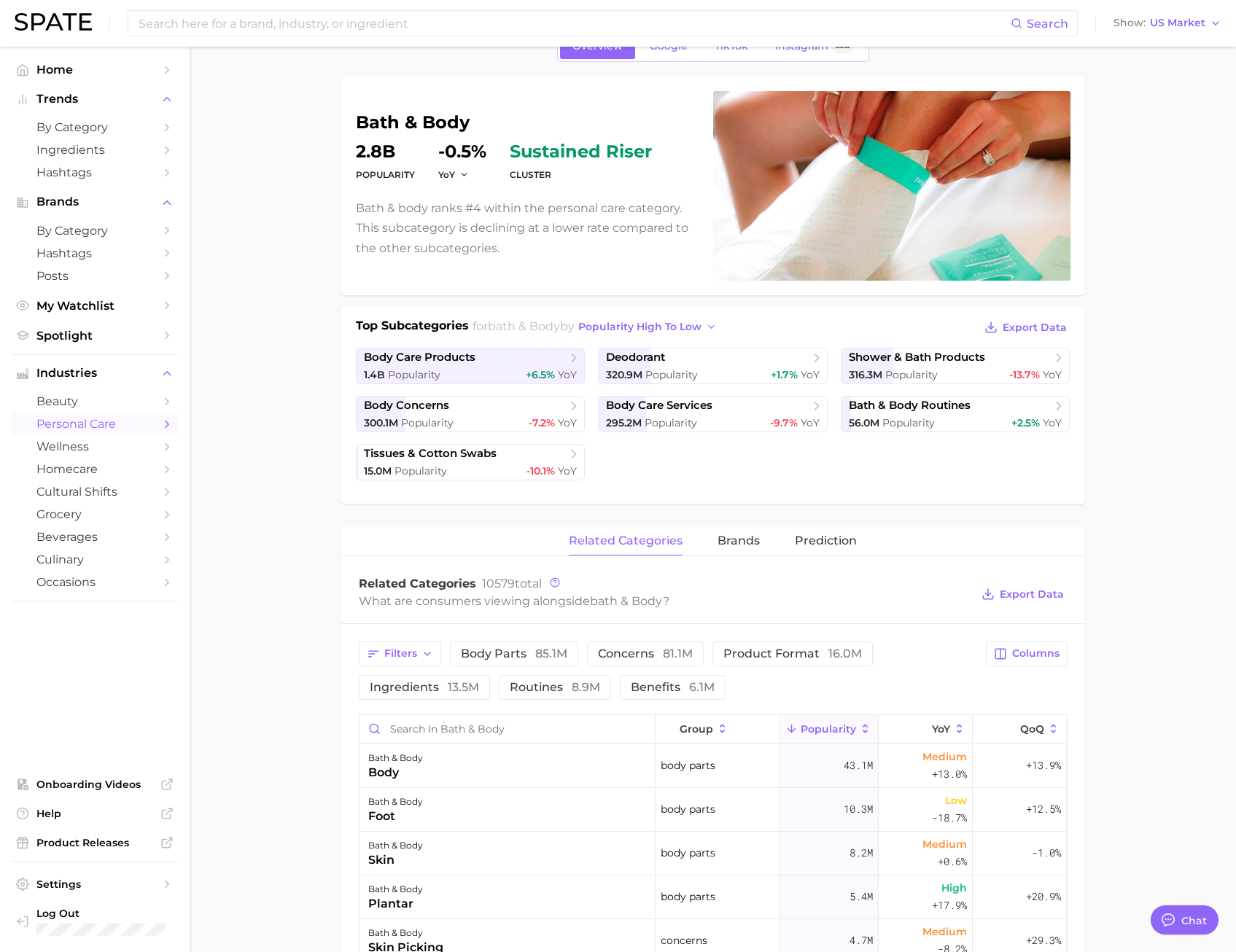
scroll to position [84, 0]
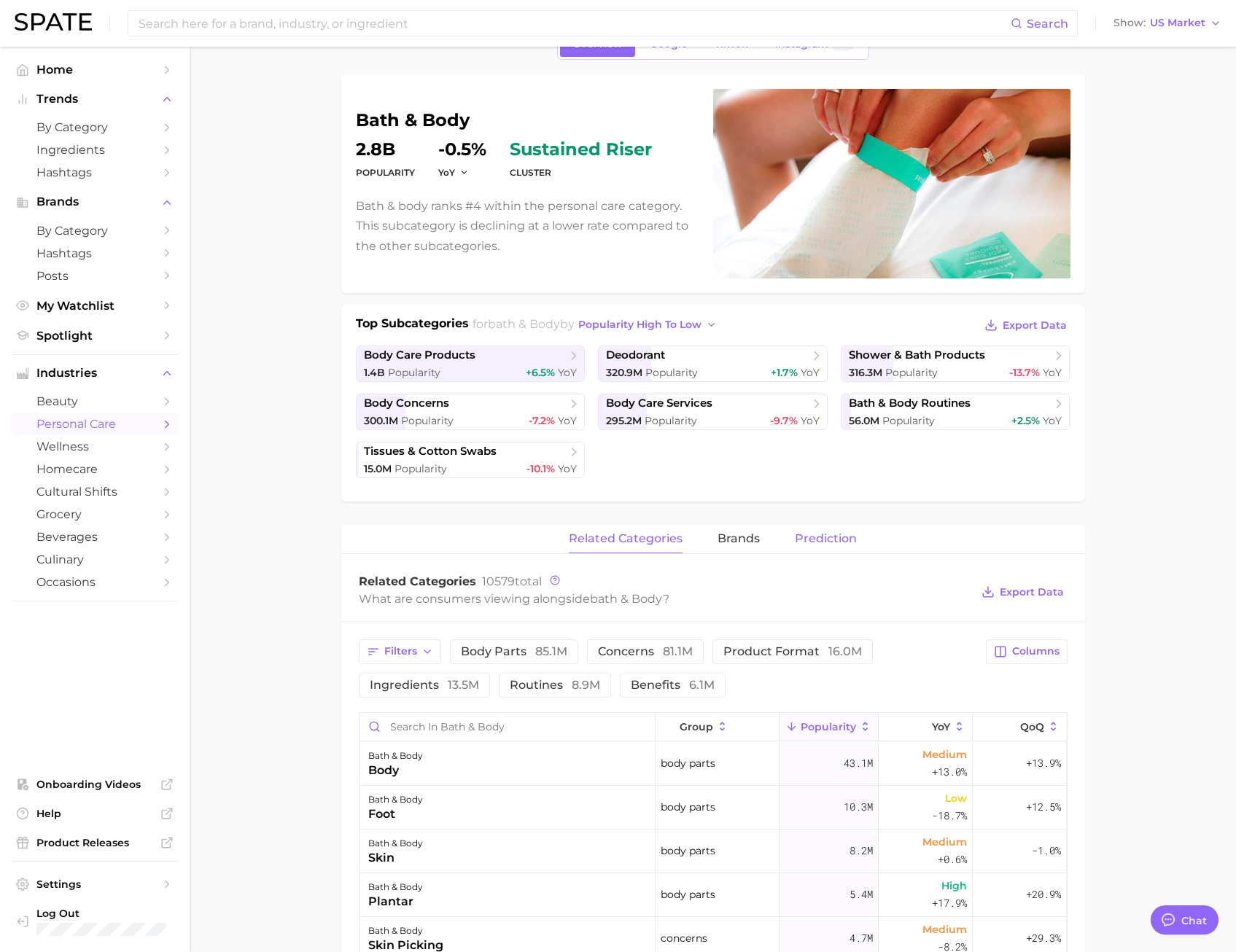
click at [842, 538] on span "Prediction" at bounding box center [826, 539] width 62 height 14
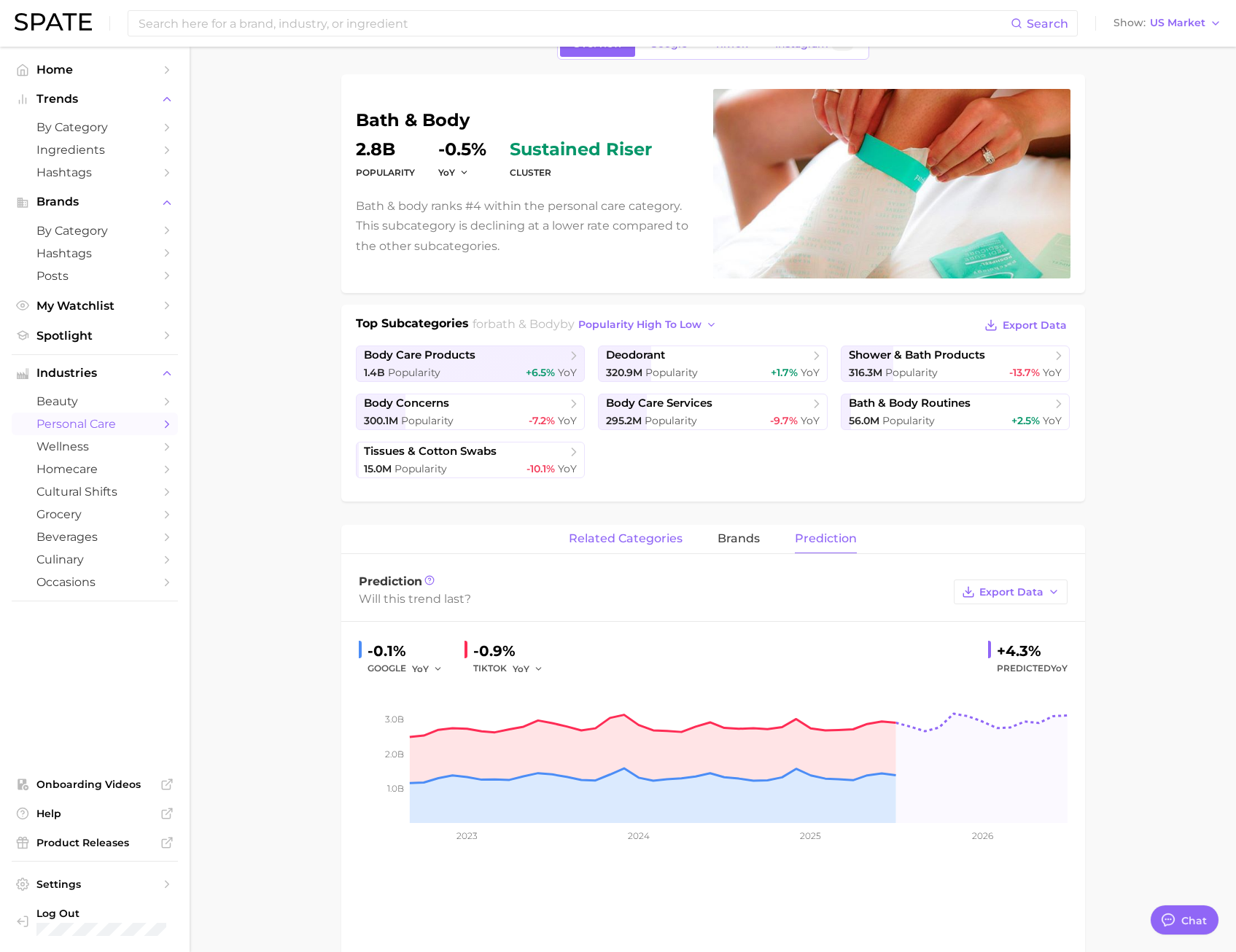
click at [623, 538] on span "related categories" at bounding box center [625, 539] width 114 height 14
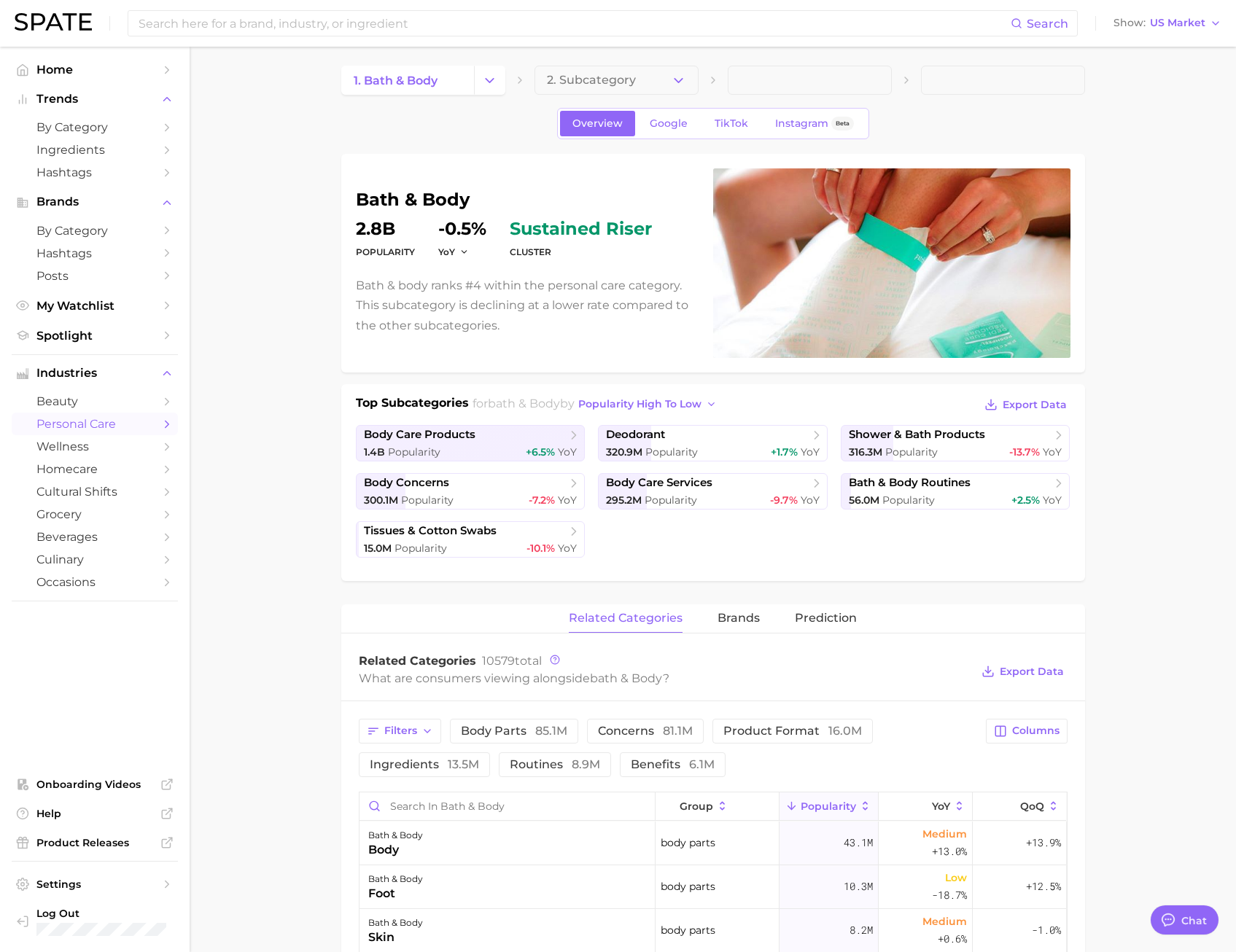
scroll to position [0, 0]
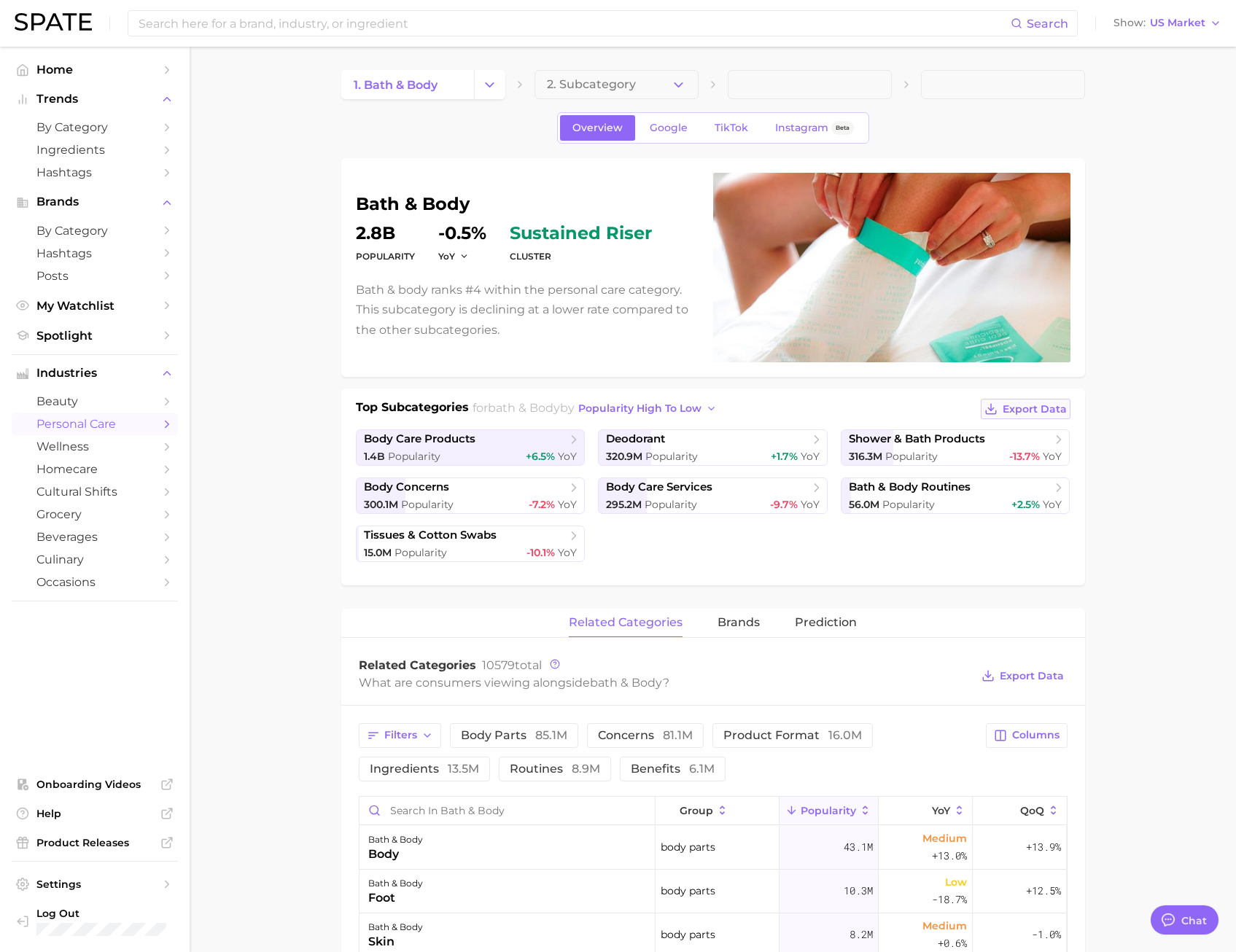
click at [1038, 408] on span "Export Data" at bounding box center [1035, 409] width 64 height 13
click at [1184, 168] on main "1. bath & body 2. Subcategory Overview Google TikTok Instagram Beta bath & body…" at bounding box center [712, 942] width 1047 height 1792
click at [876, 412] on div "Top Subcategories for bath & body by popularity high to low Export Data" at bounding box center [713, 410] width 715 height 22
drag, startPoint x: 876, startPoint y: 412, endPoint x: 846, endPoint y: 405, distance: 30.8
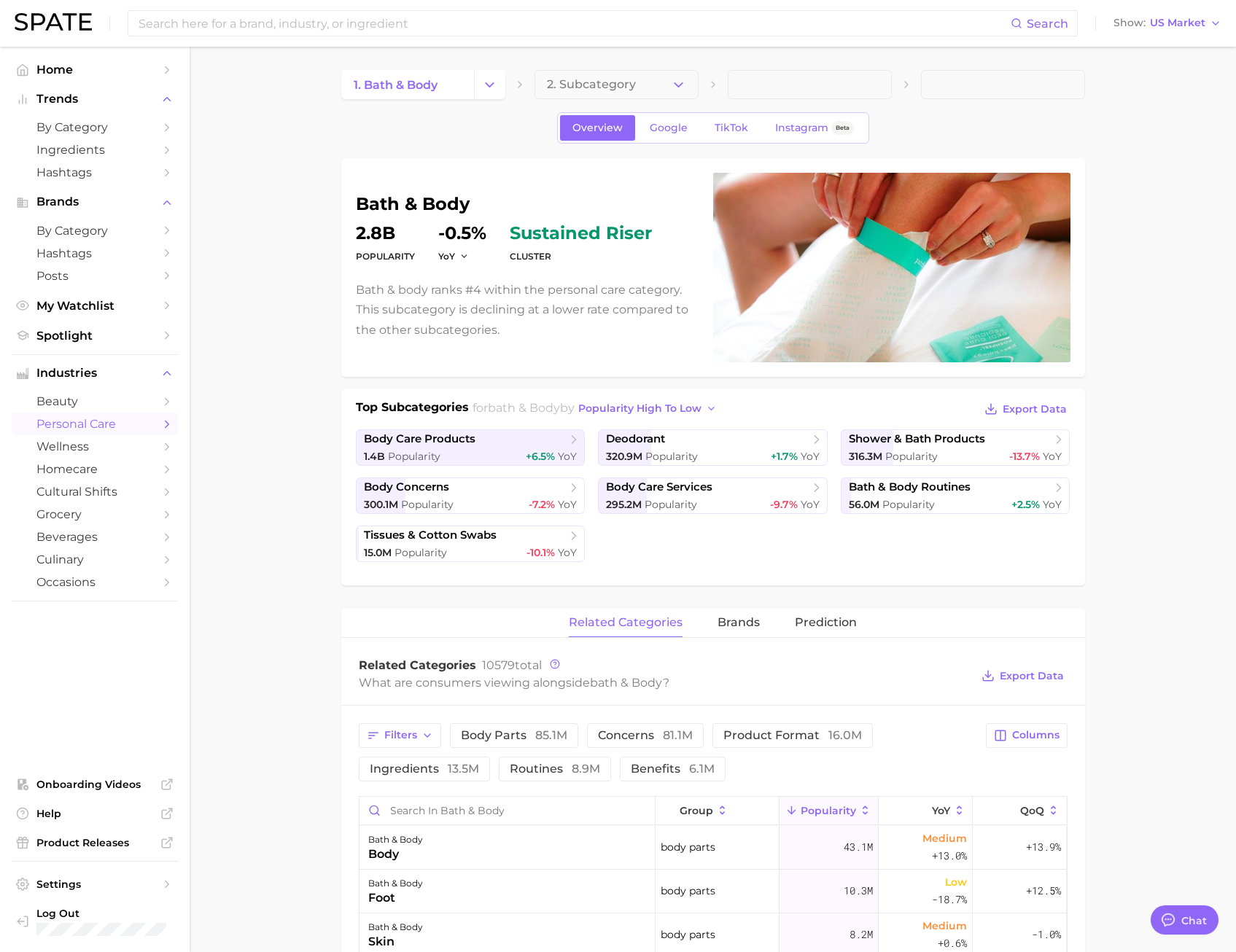
click at [846, 405] on div "Top Subcategories for bath & body by popularity high to low Export Data" at bounding box center [713, 410] width 715 height 22
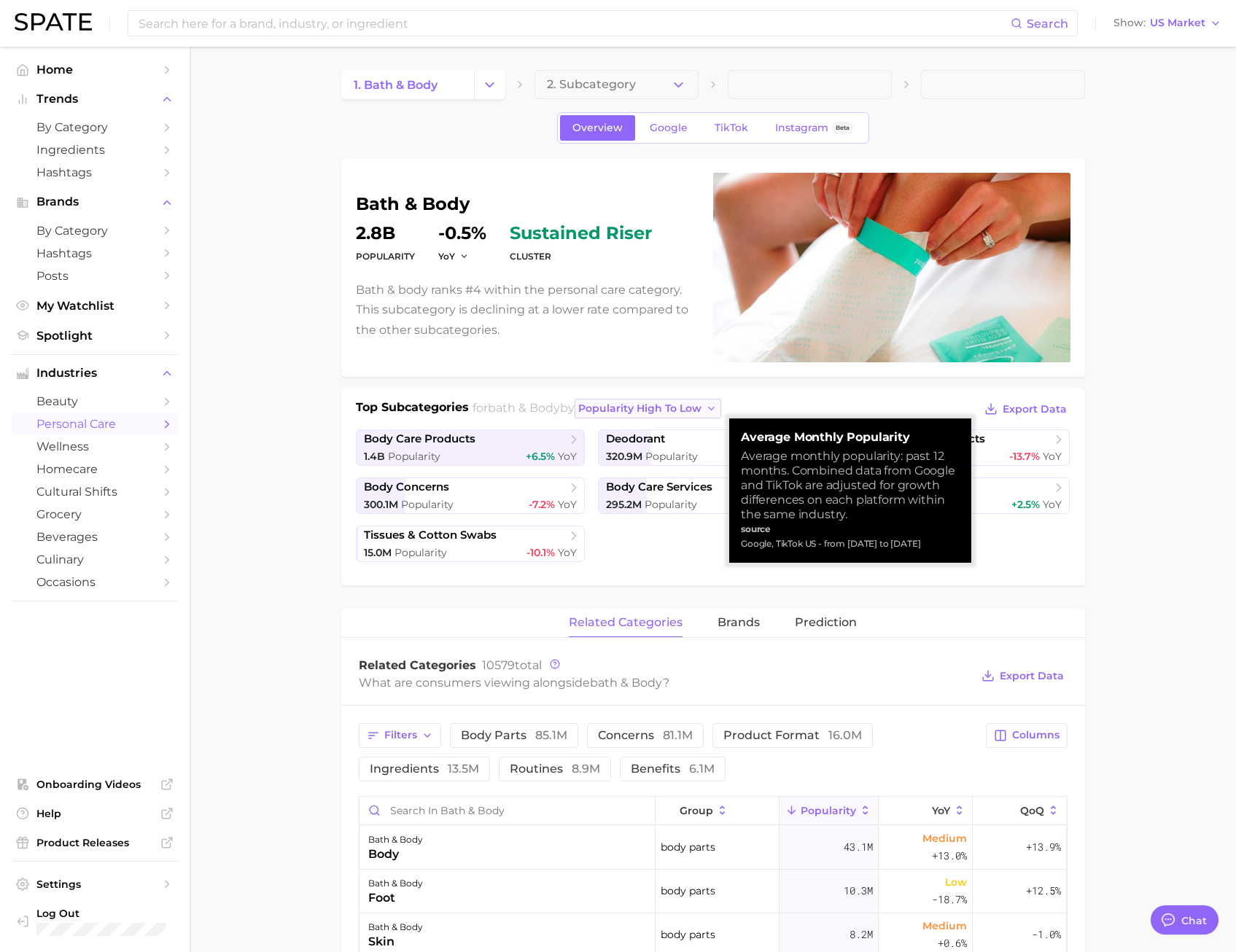
click at [664, 406] on span "popularity high to low" at bounding box center [639, 408] width 123 height 13
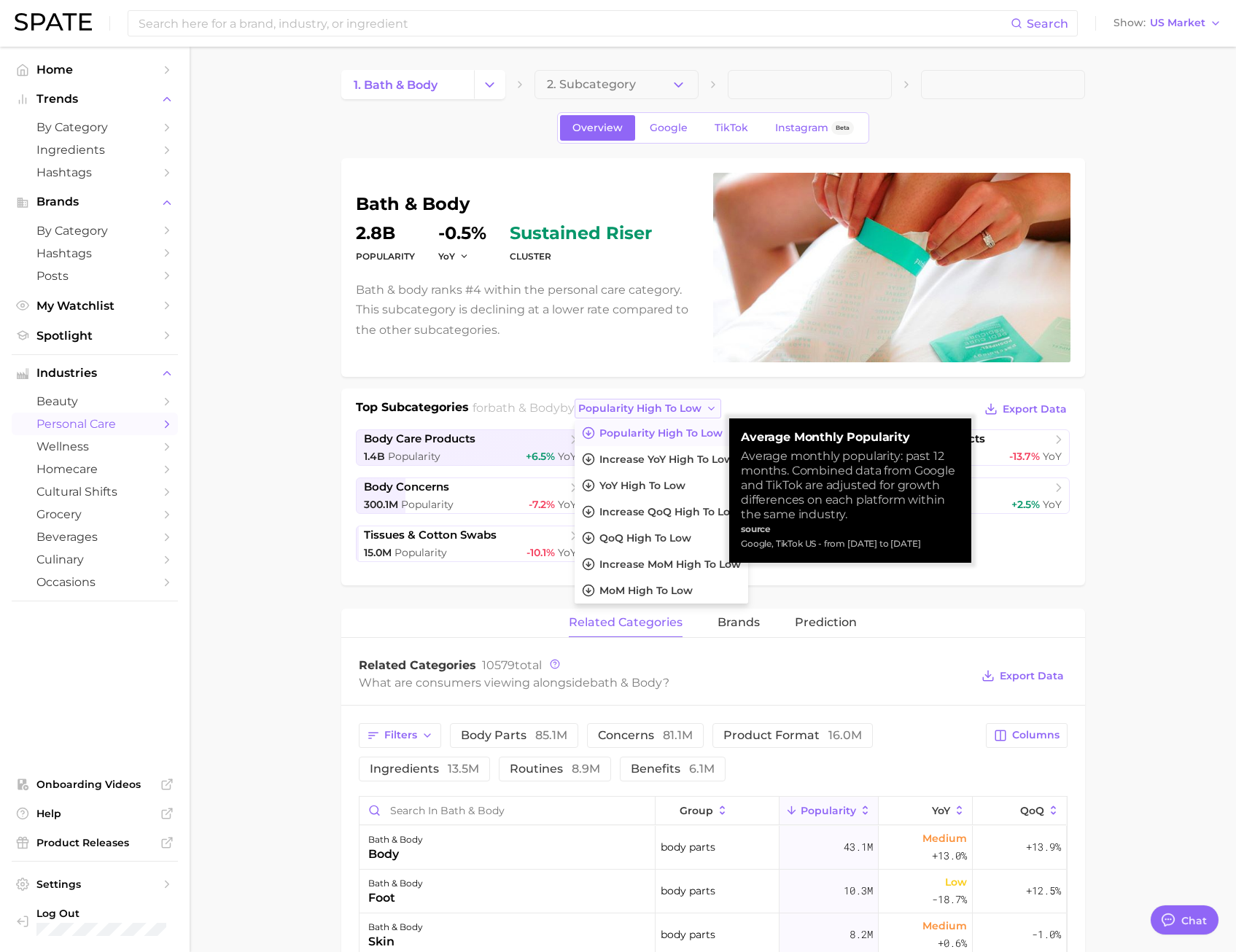
click at [664, 406] on span "popularity high to low" at bounding box center [639, 408] width 123 height 13
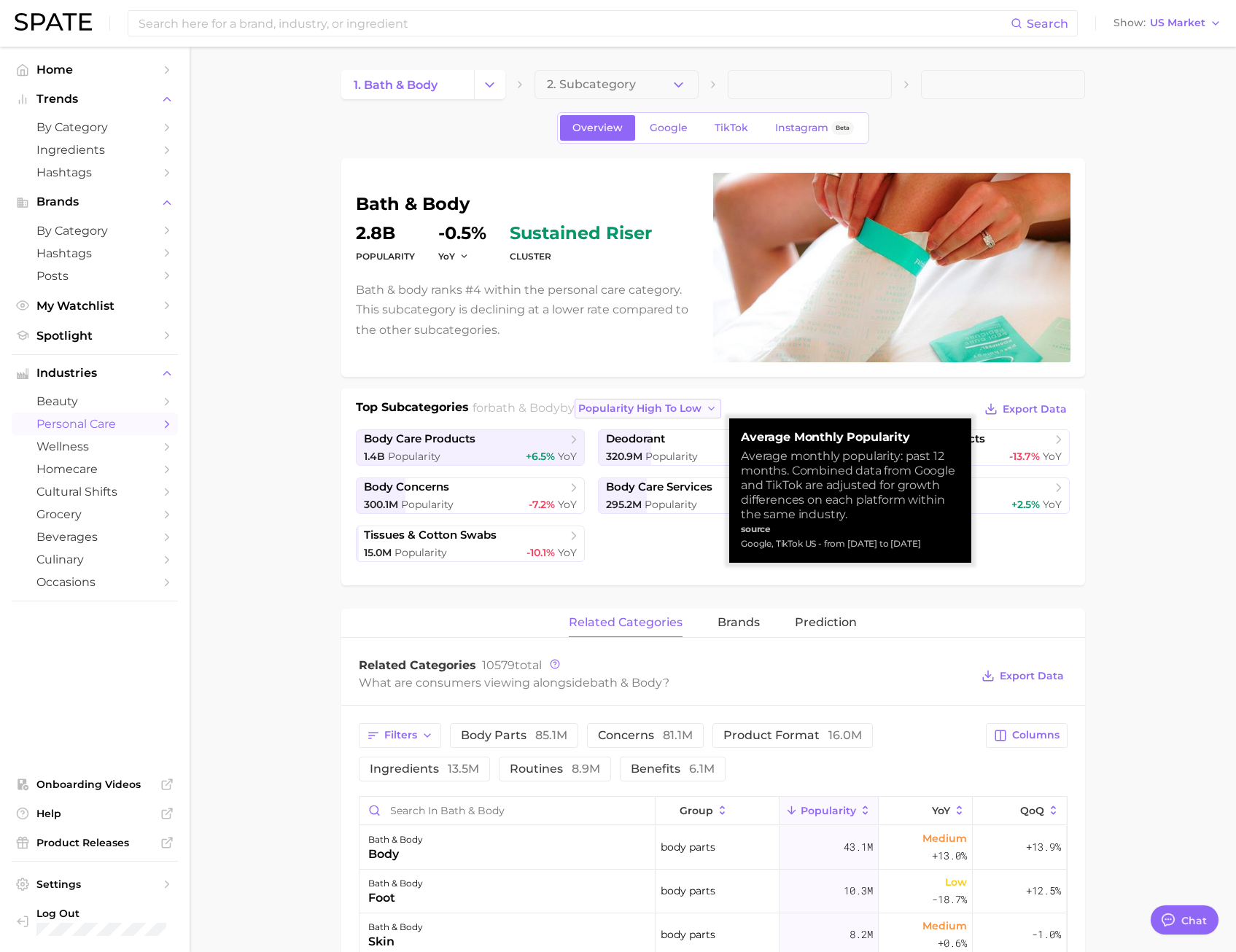
click at [664, 406] on span "popularity high to low" at bounding box center [639, 408] width 123 height 13
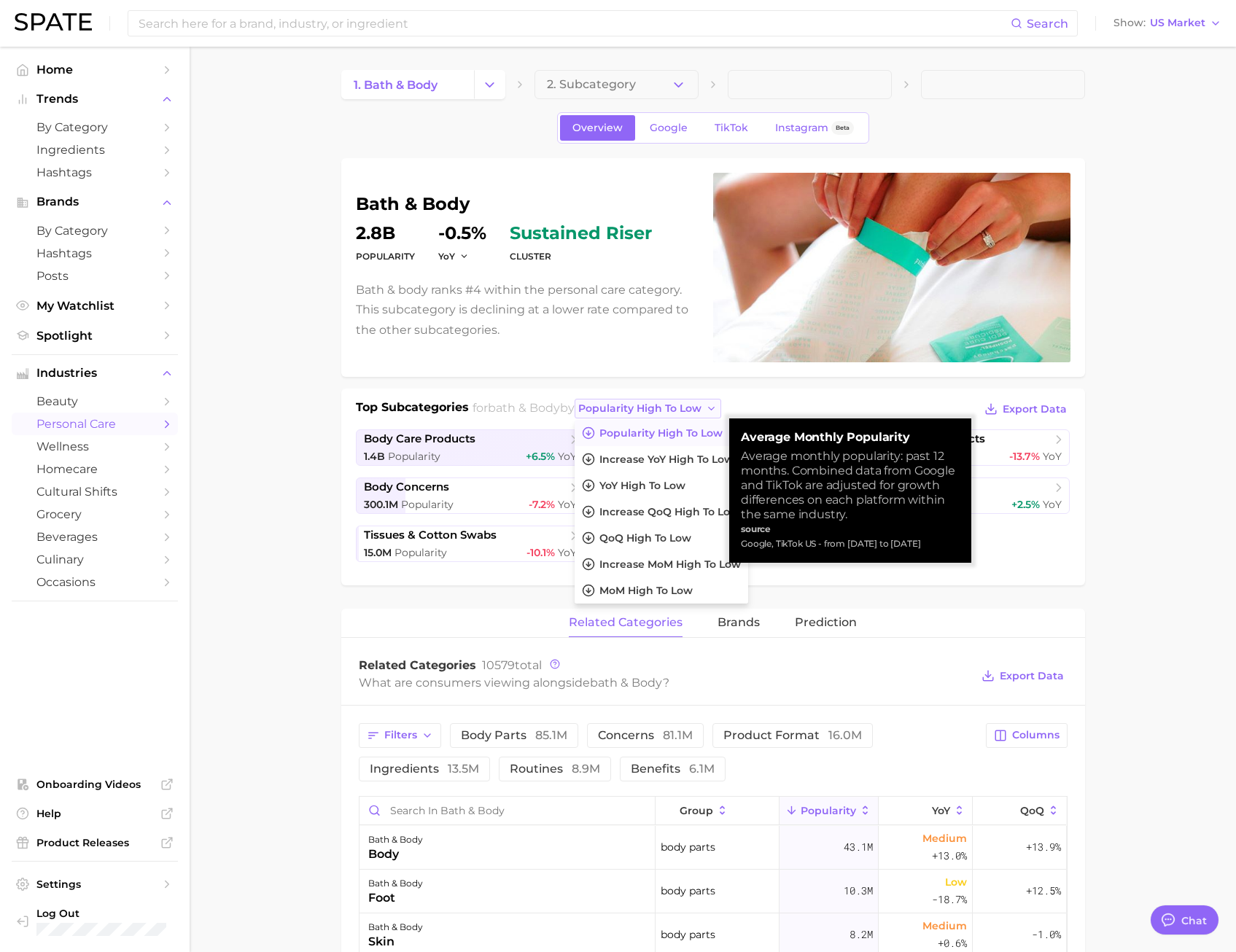
click at [664, 406] on span "popularity high to low" at bounding box center [639, 408] width 123 height 13
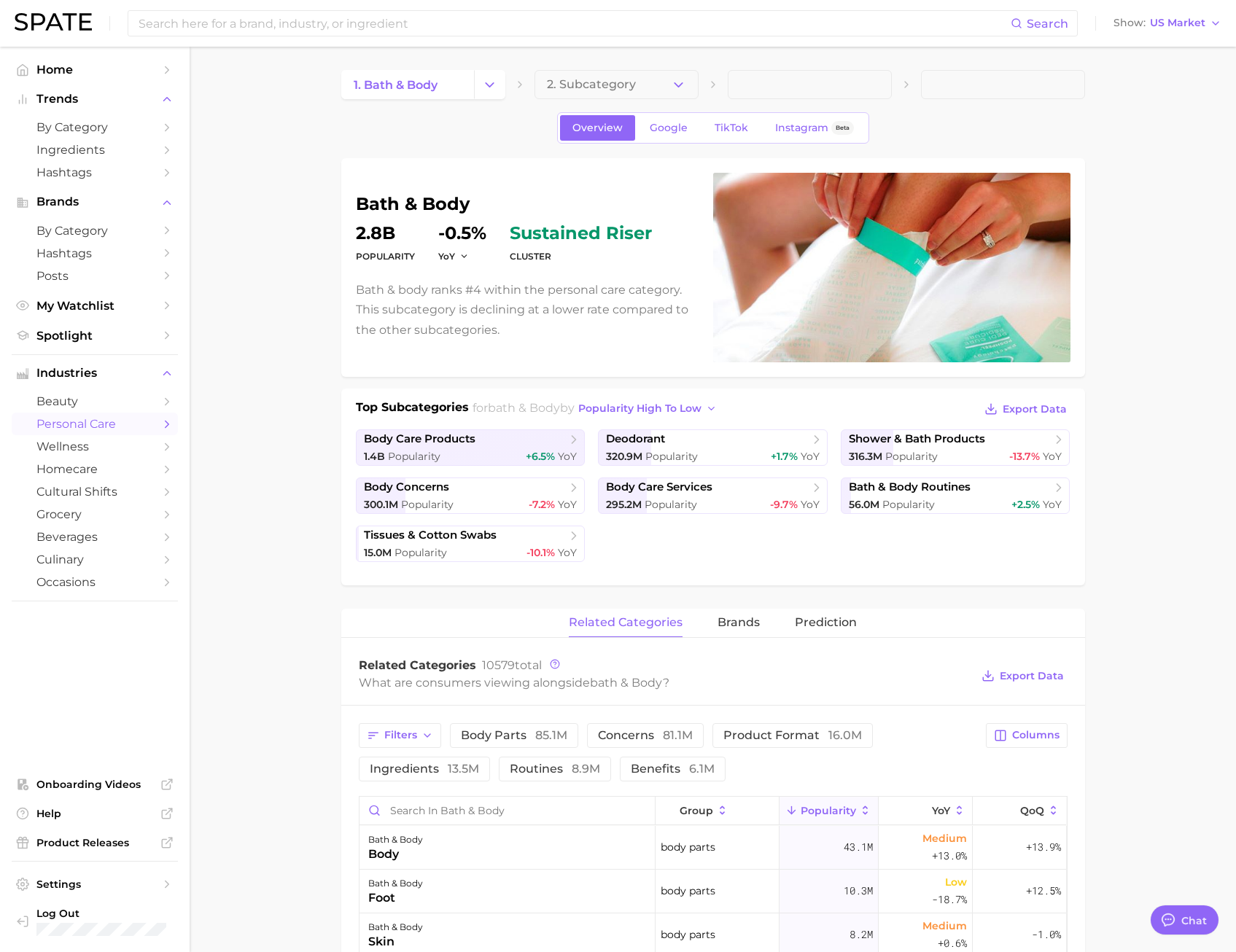
click at [779, 404] on div "Top Subcategories for bath & body by popularity high to low Export Data" at bounding box center [713, 410] width 715 height 22
click at [592, 78] on span "2. Subcategory" at bounding box center [592, 85] width 89 height 14
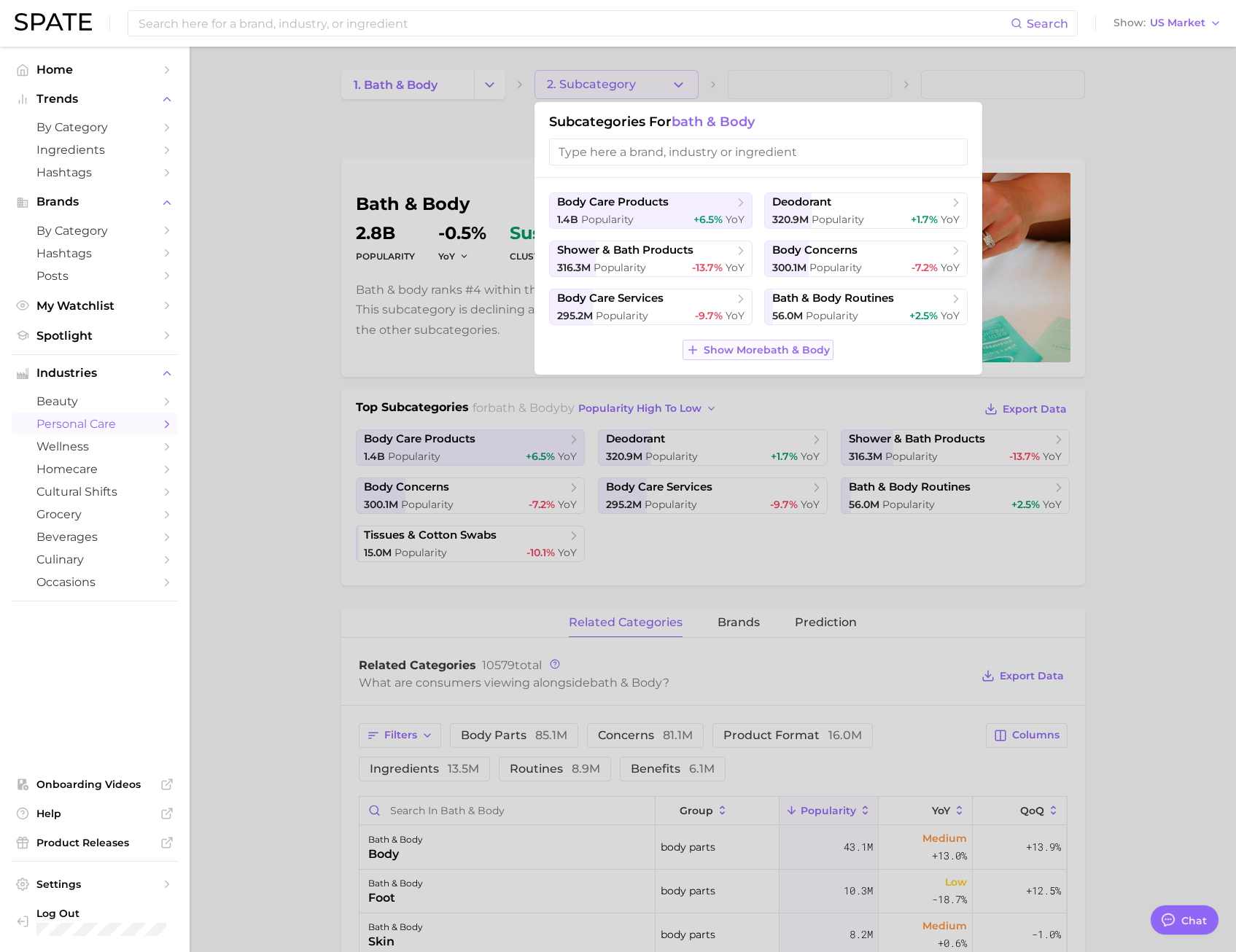
click at [767, 346] on span "Show More bath & body" at bounding box center [767, 350] width 126 height 13
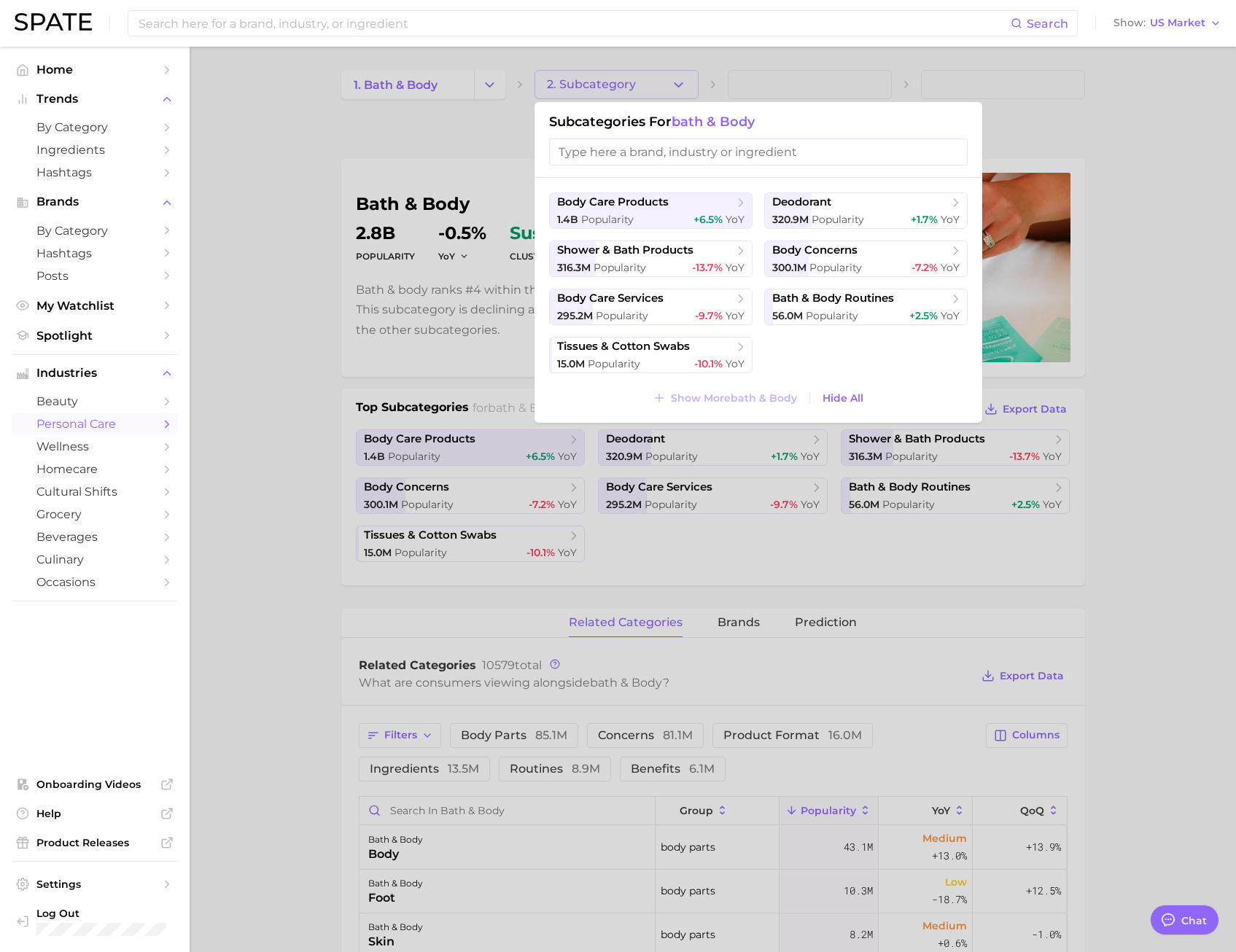
click at [1121, 527] on div at bounding box center [618, 476] width 1236 height 952
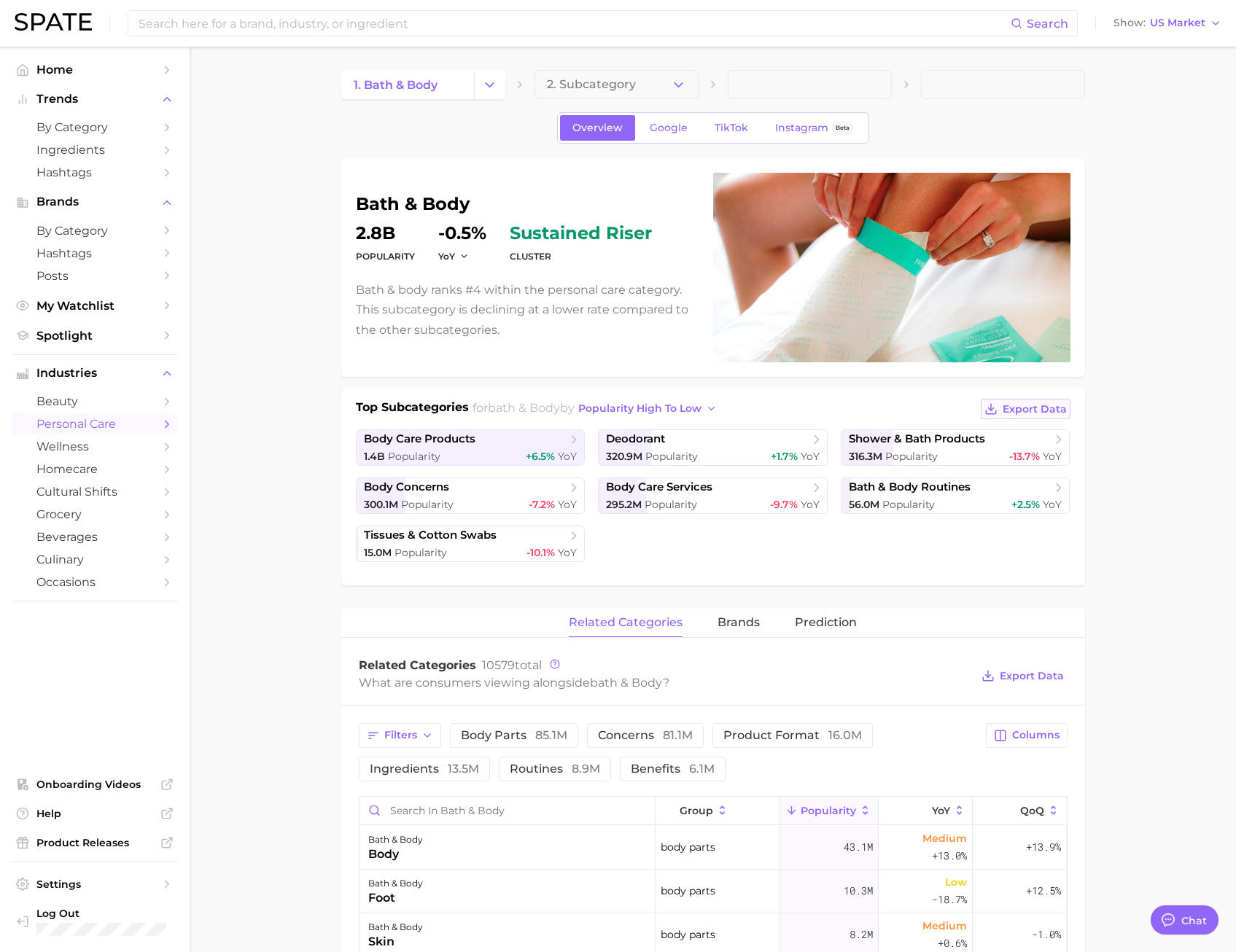
click at [1006, 411] on span "Export Data" at bounding box center [1035, 409] width 64 height 13
click at [1176, 123] on main "1. bath & body 2. Subcategory Overview Google TikTok Instagram Beta bath & body…" at bounding box center [712, 942] width 1047 height 1792
click at [495, 433] on span "body care products" at bounding box center [465, 439] width 203 height 15
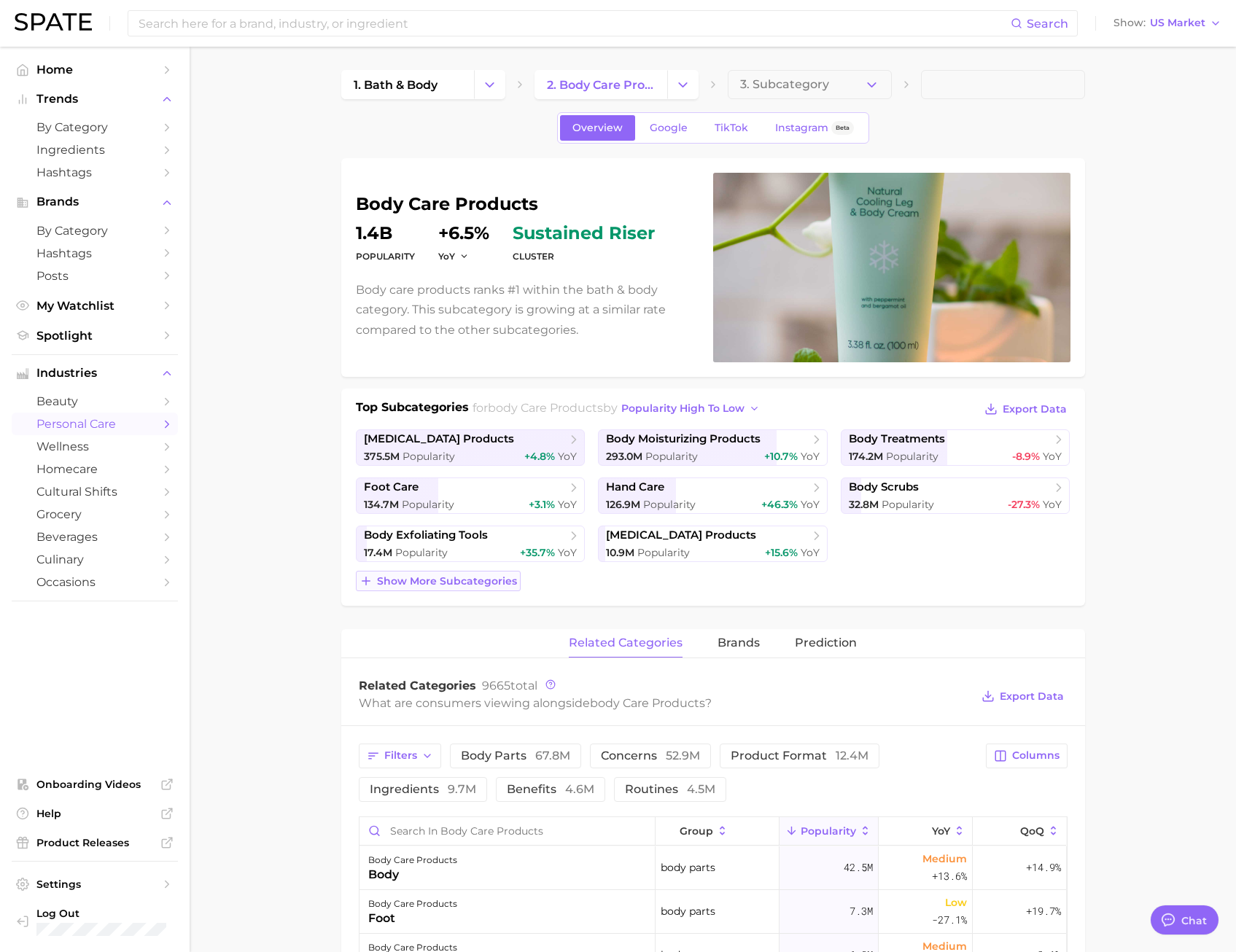
click at [454, 577] on span "Show more subcategories" at bounding box center [447, 581] width 140 height 13
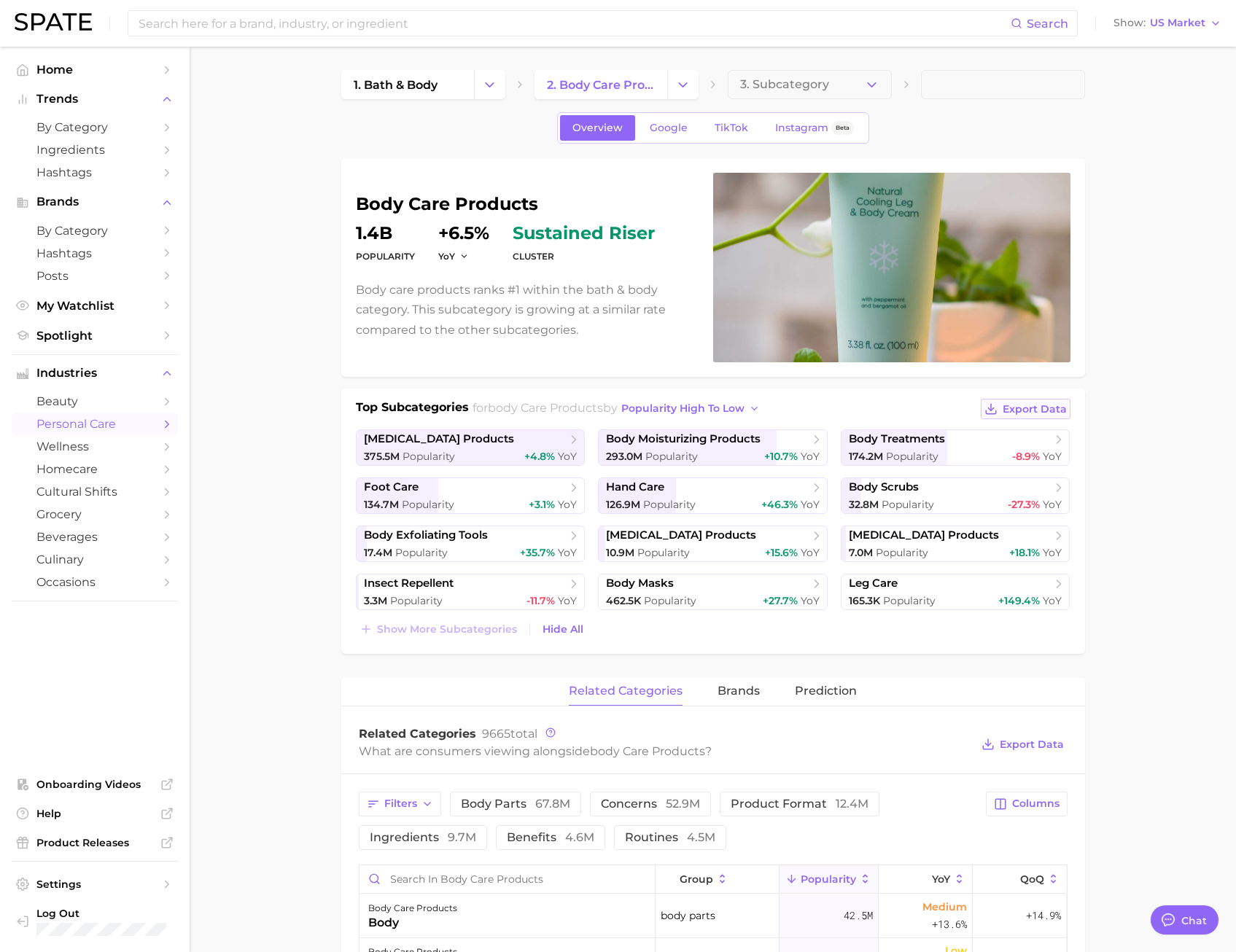
click at [1035, 410] on span "Export Data" at bounding box center [1035, 409] width 64 height 13
click at [527, 438] on span "body cleansing products" at bounding box center [465, 439] width 203 height 15
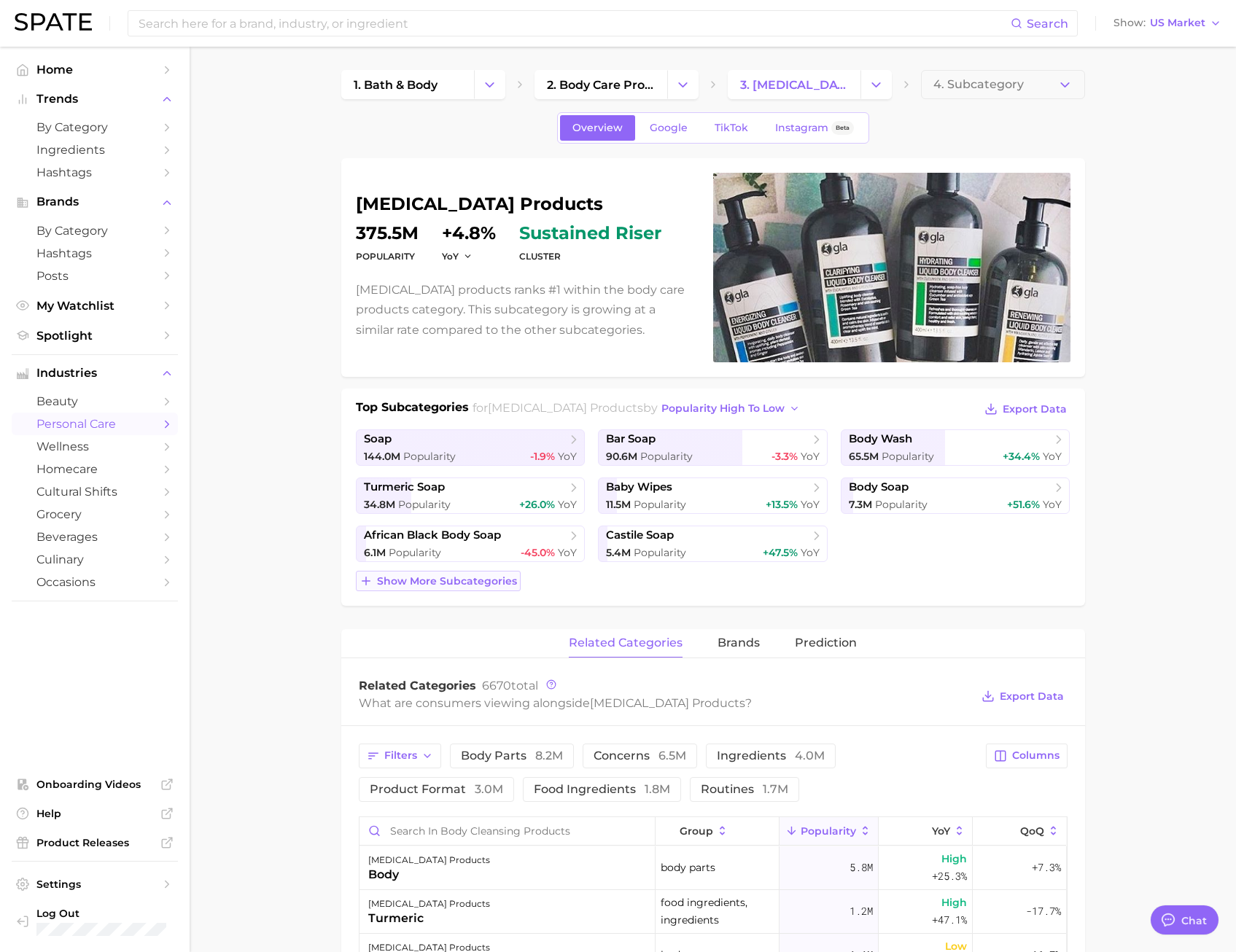
click at [487, 588] on button "Show more subcategories" at bounding box center [438, 581] width 165 height 20
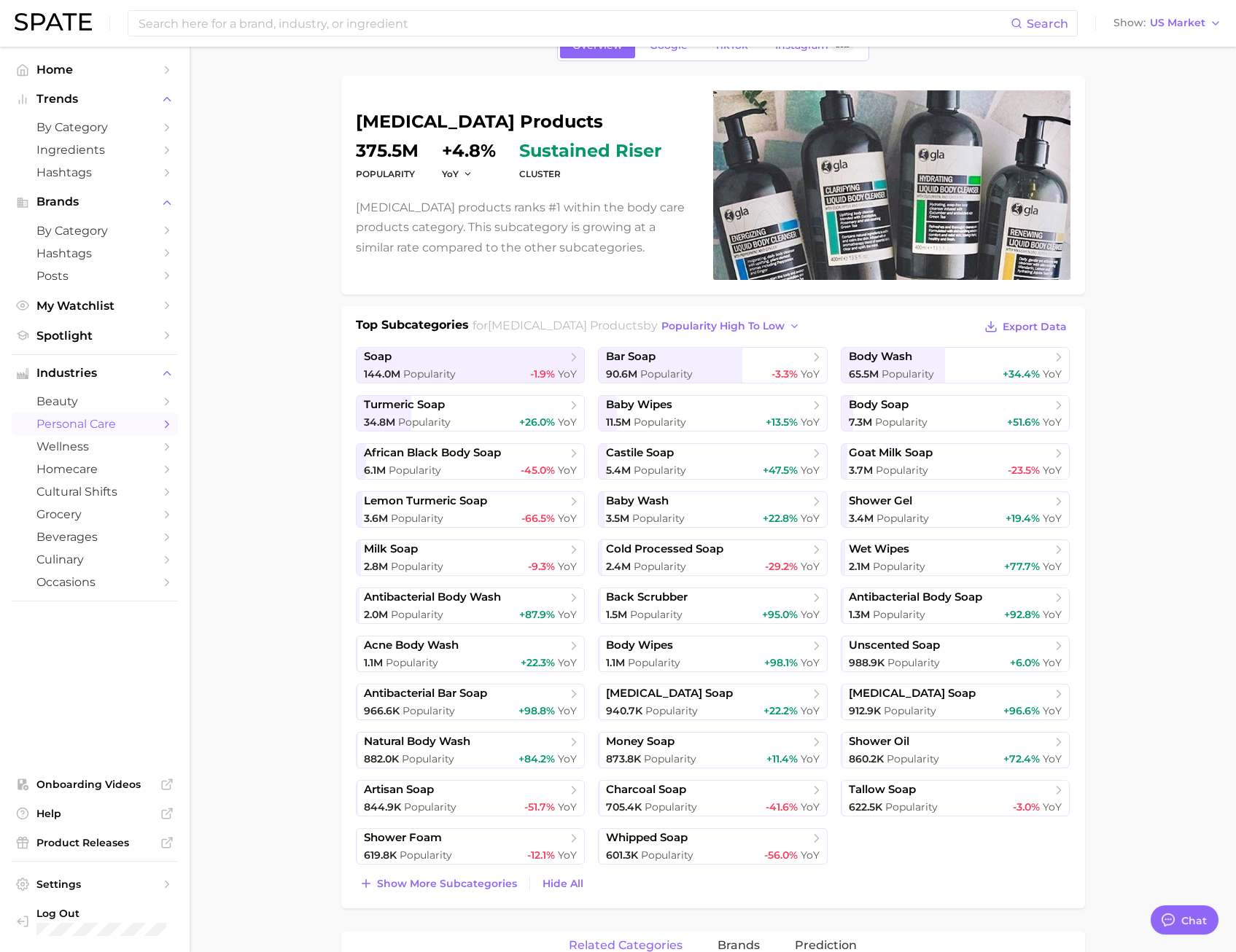
scroll to position [84, 0]
click at [1046, 326] on span "Export Data" at bounding box center [1035, 326] width 64 height 13
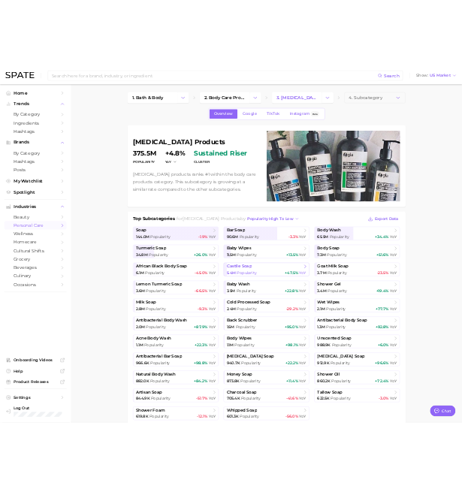
scroll to position [0, 0]
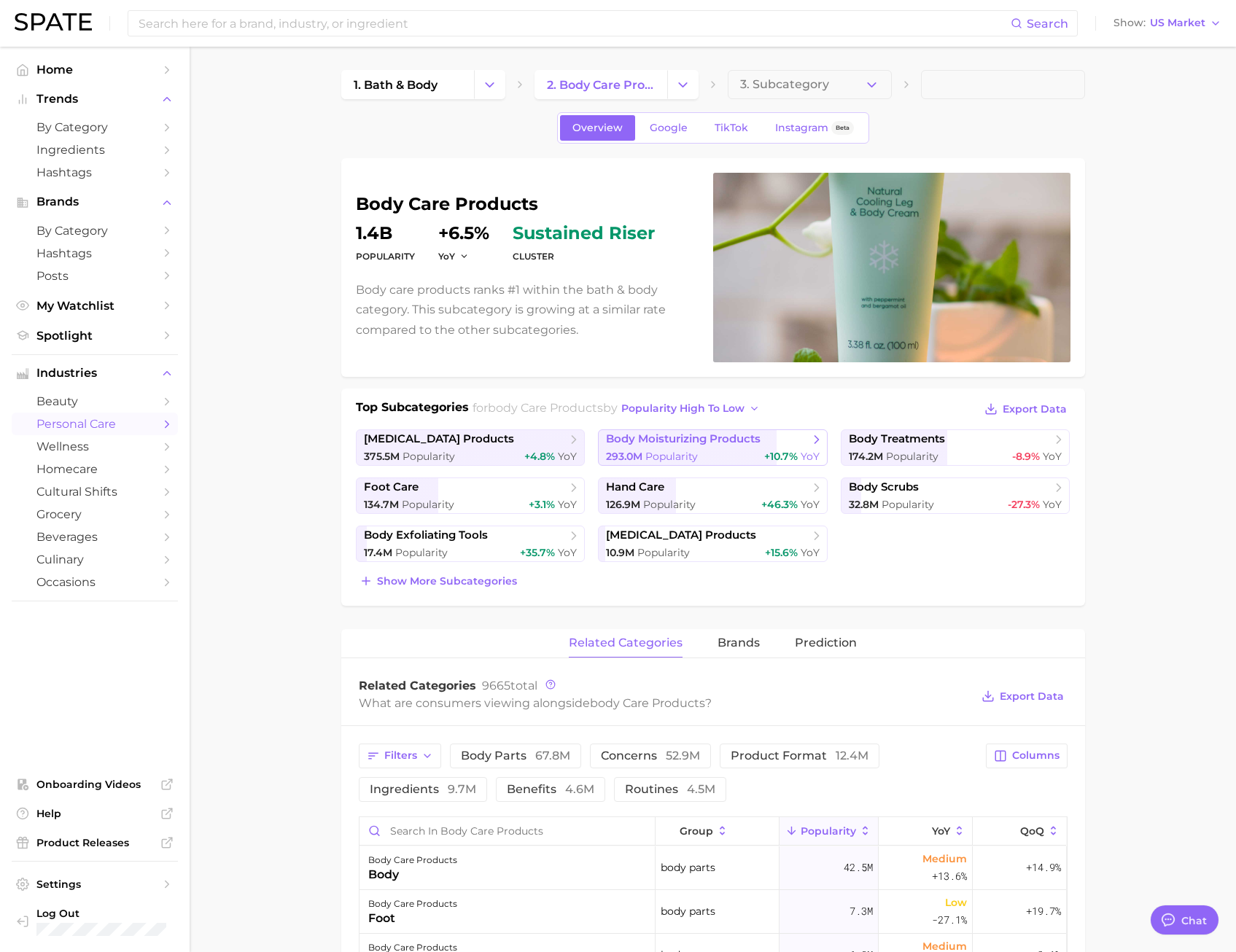
click at [676, 446] on span "body moisturizing products" at bounding box center [683, 439] width 154 height 14
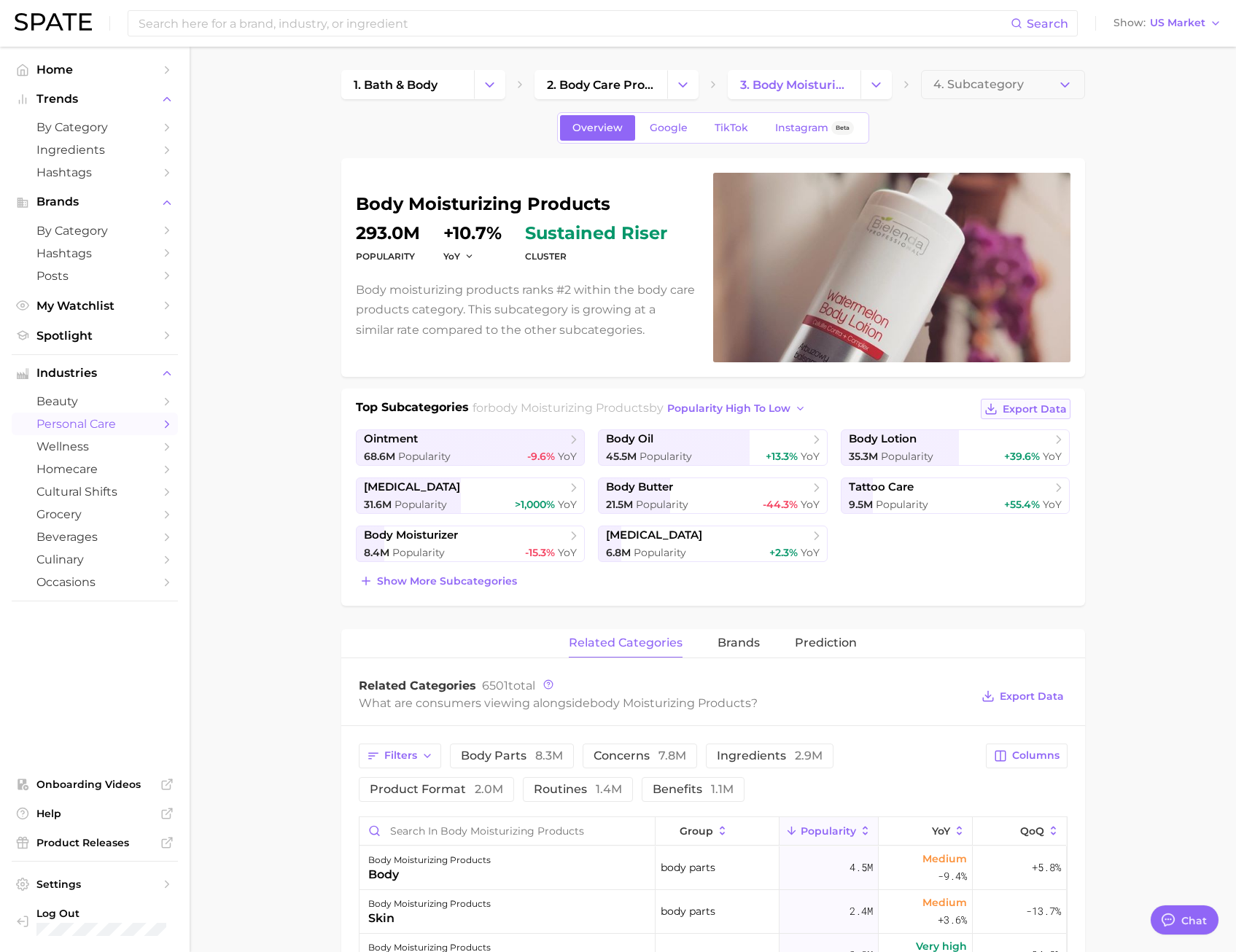
click at [1028, 411] on span "Export Data" at bounding box center [1035, 409] width 64 height 13
click at [1098, 562] on main "1. bath & body 2. body care products 3. body moisturizing products 4. Subcatego…" at bounding box center [712, 953] width 1047 height 1813
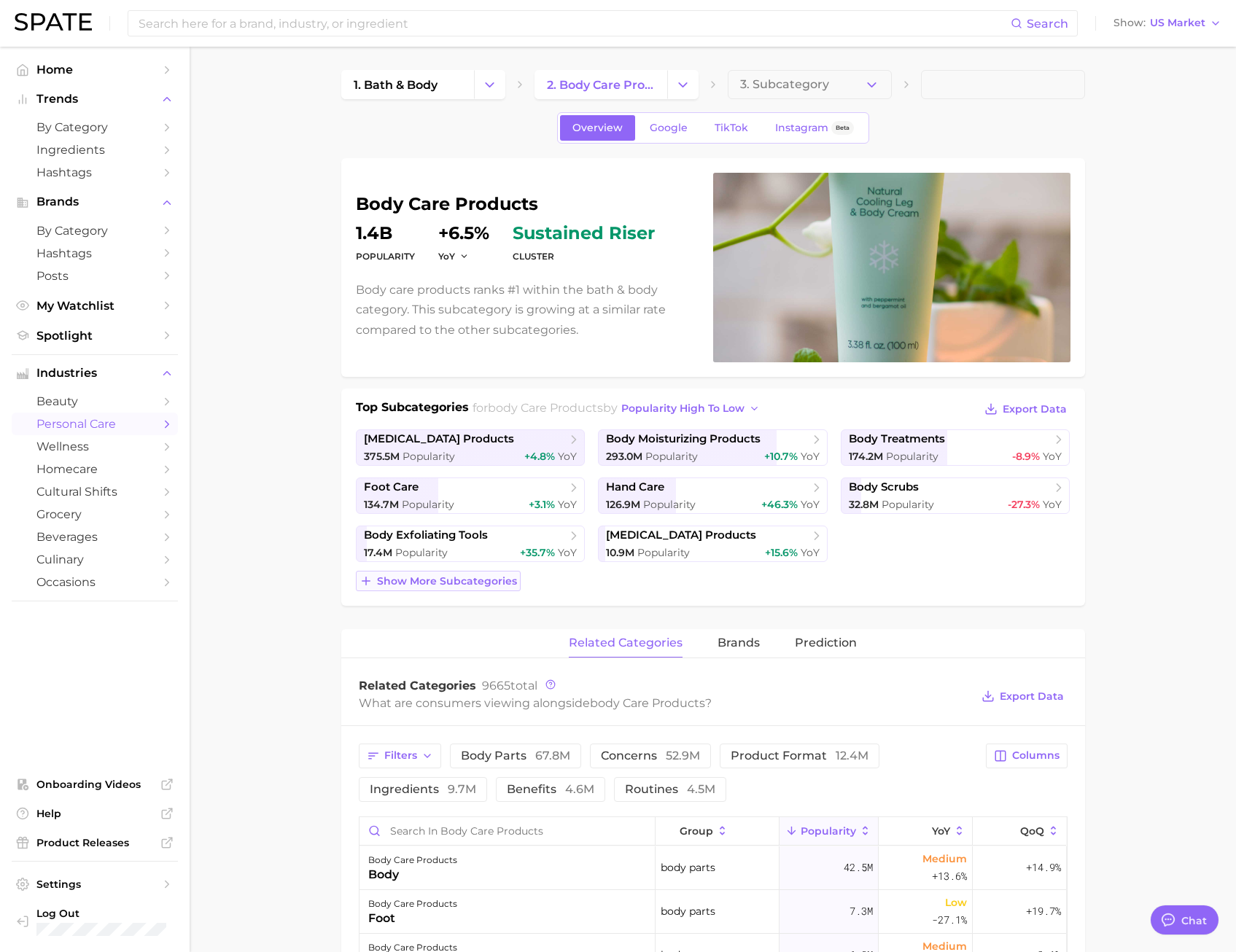
click at [449, 580] on span "Show more subcategories" at bounding box center [447, 581] width 140 height 13
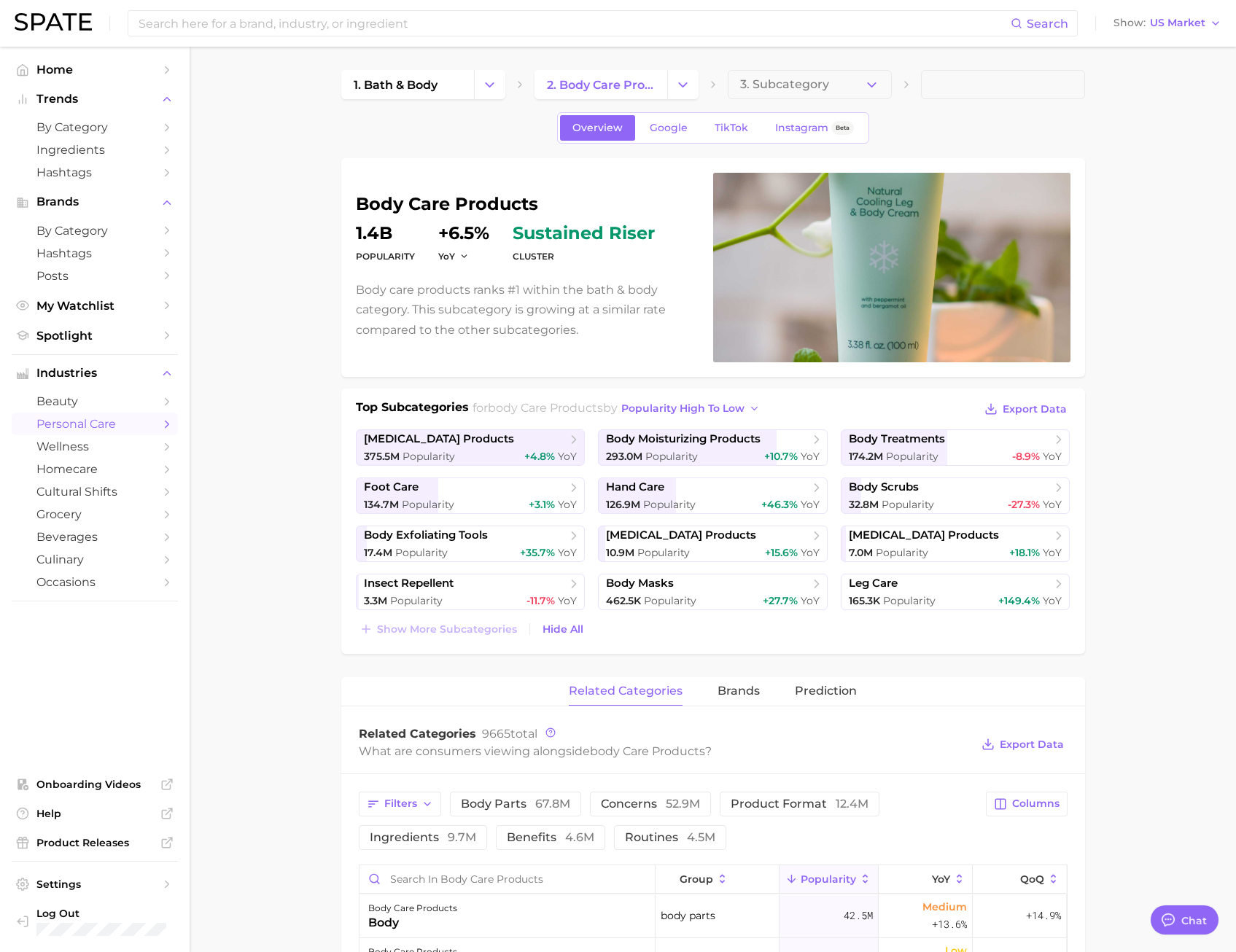
click at [922, 449] on link "body treatments 174.2m Popularity -8.9% YoY" at bounding box center [955, 448] width 229 height 37
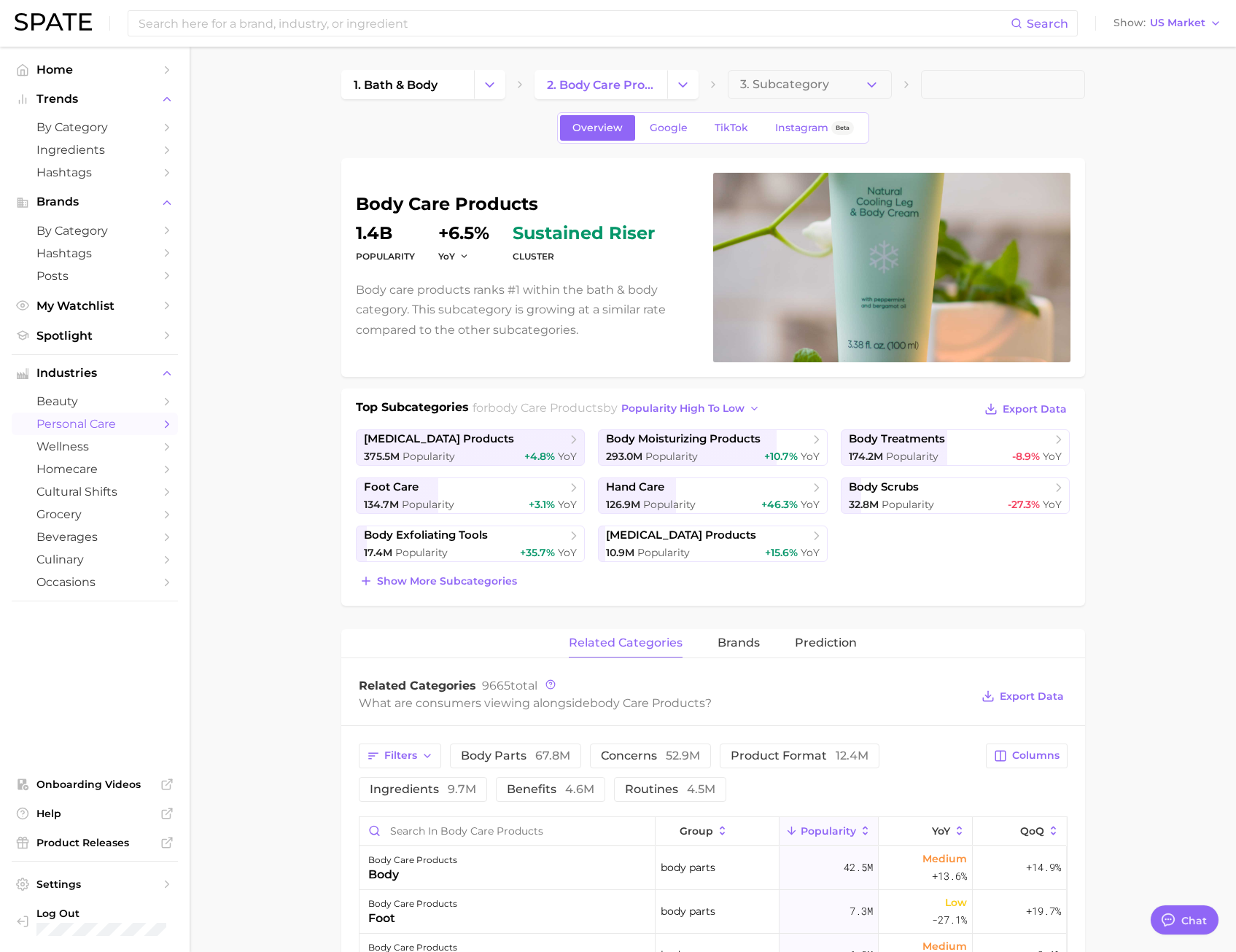
click at [1150, 617] on main "1. bath & body 2. body care products 3. Subcategory Overview Google TikTok Inst…" at bounding box center [712, 953] width 1047 height 1813
type textarea "x"
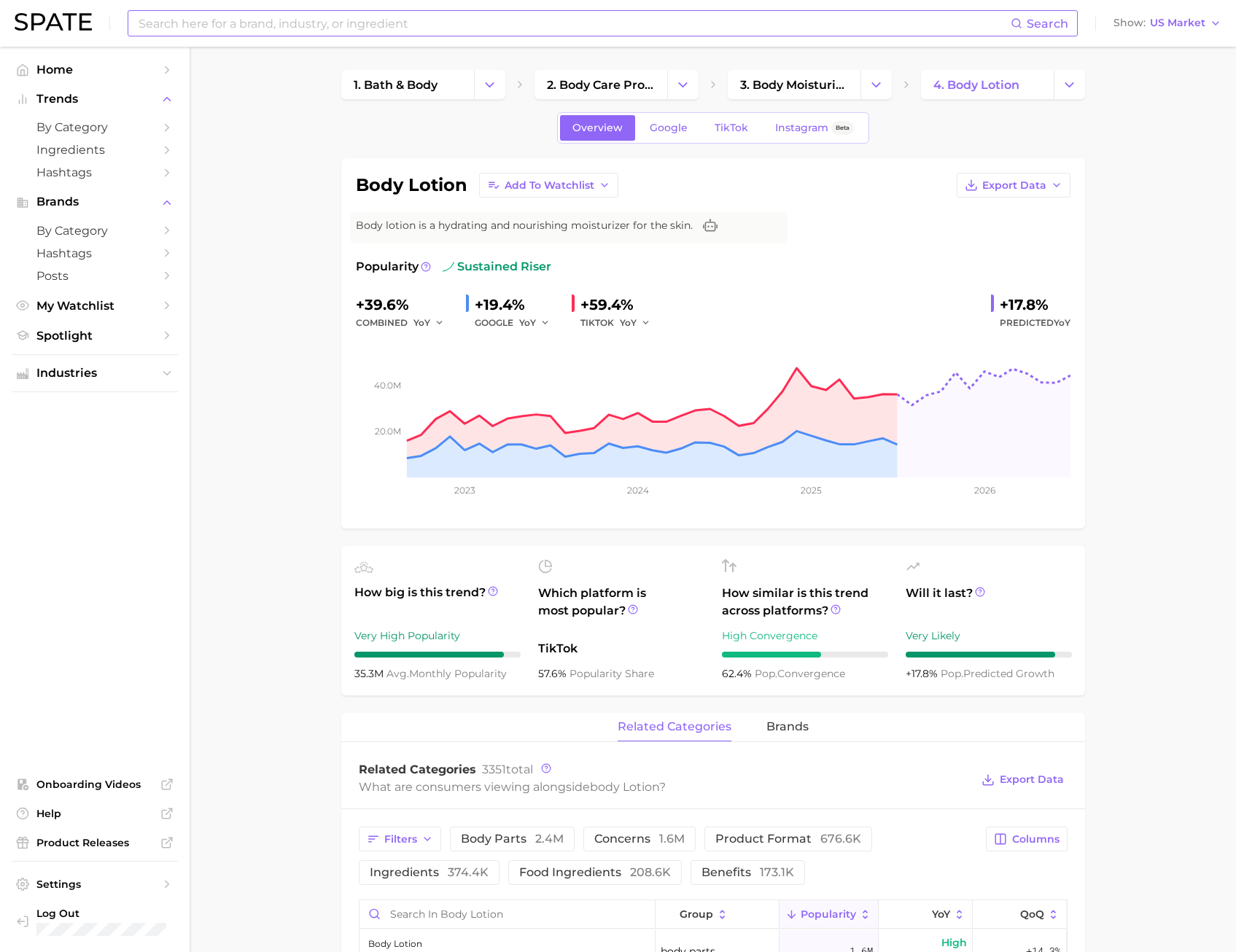
click at [423, 19] on input at bounding box center [573, 23] width 874 height 25
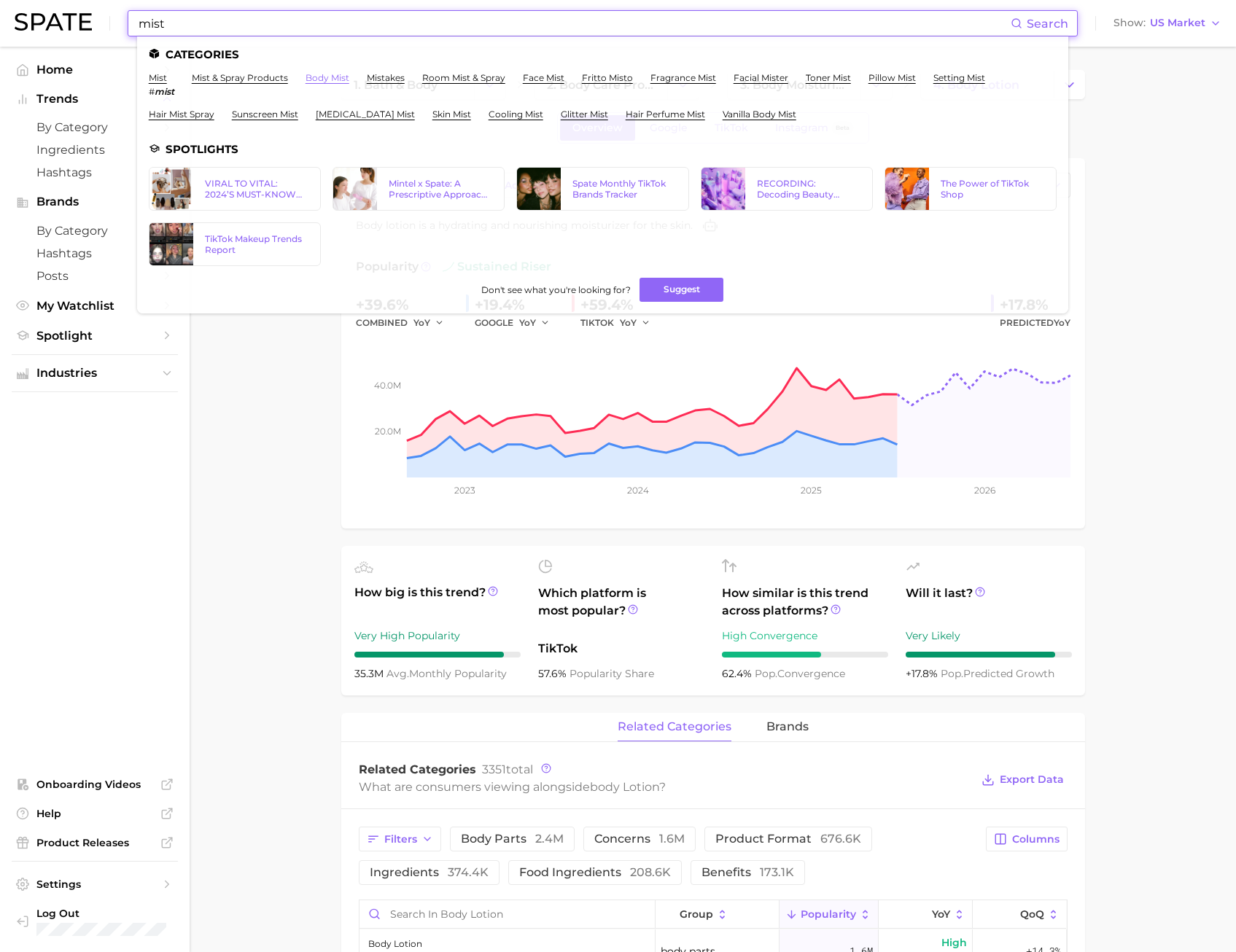
type input "mist"
click at [326, 79] on link "body mist" at bounding box center [326, 77] width 44 height 11
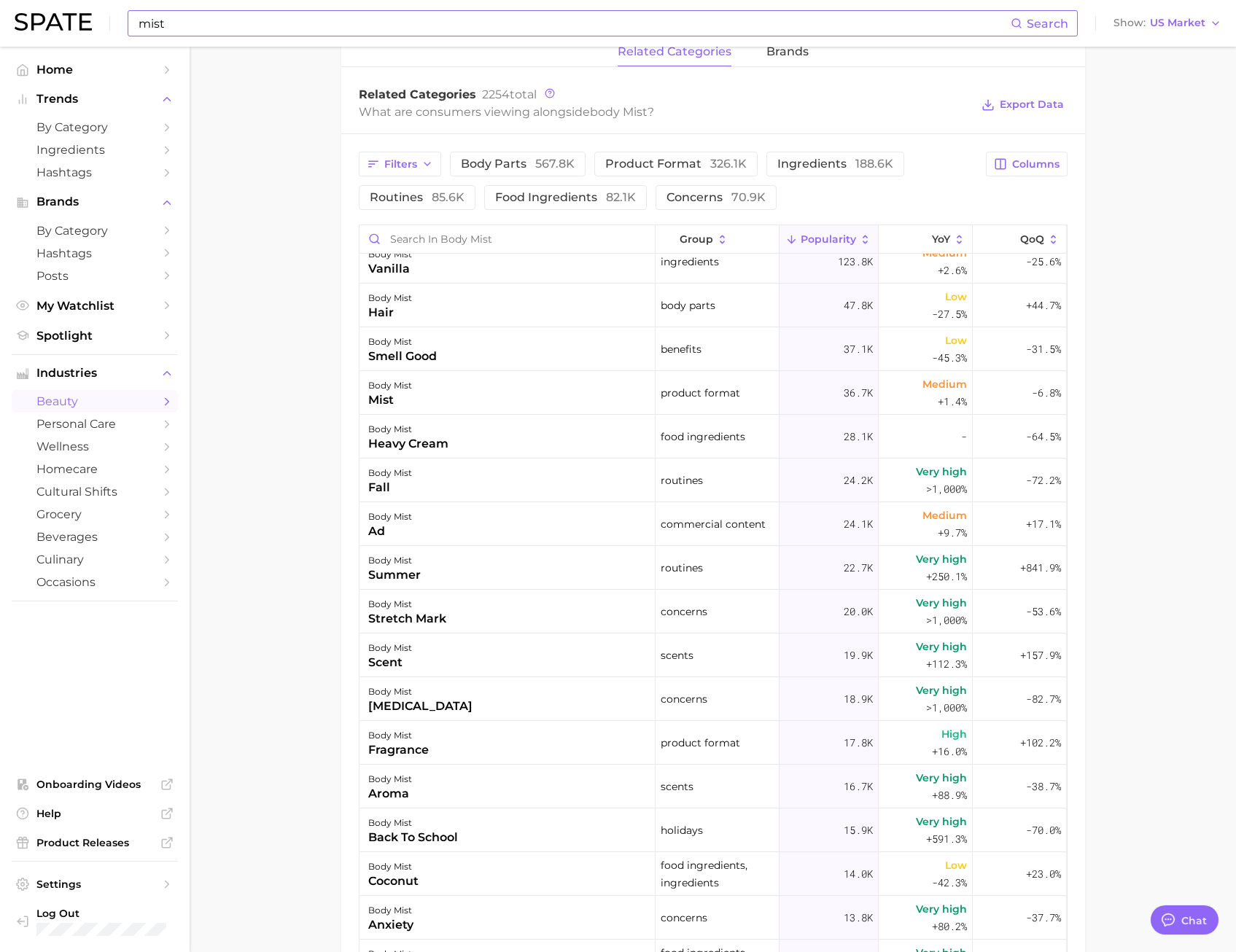
scroll to position [689, 0]
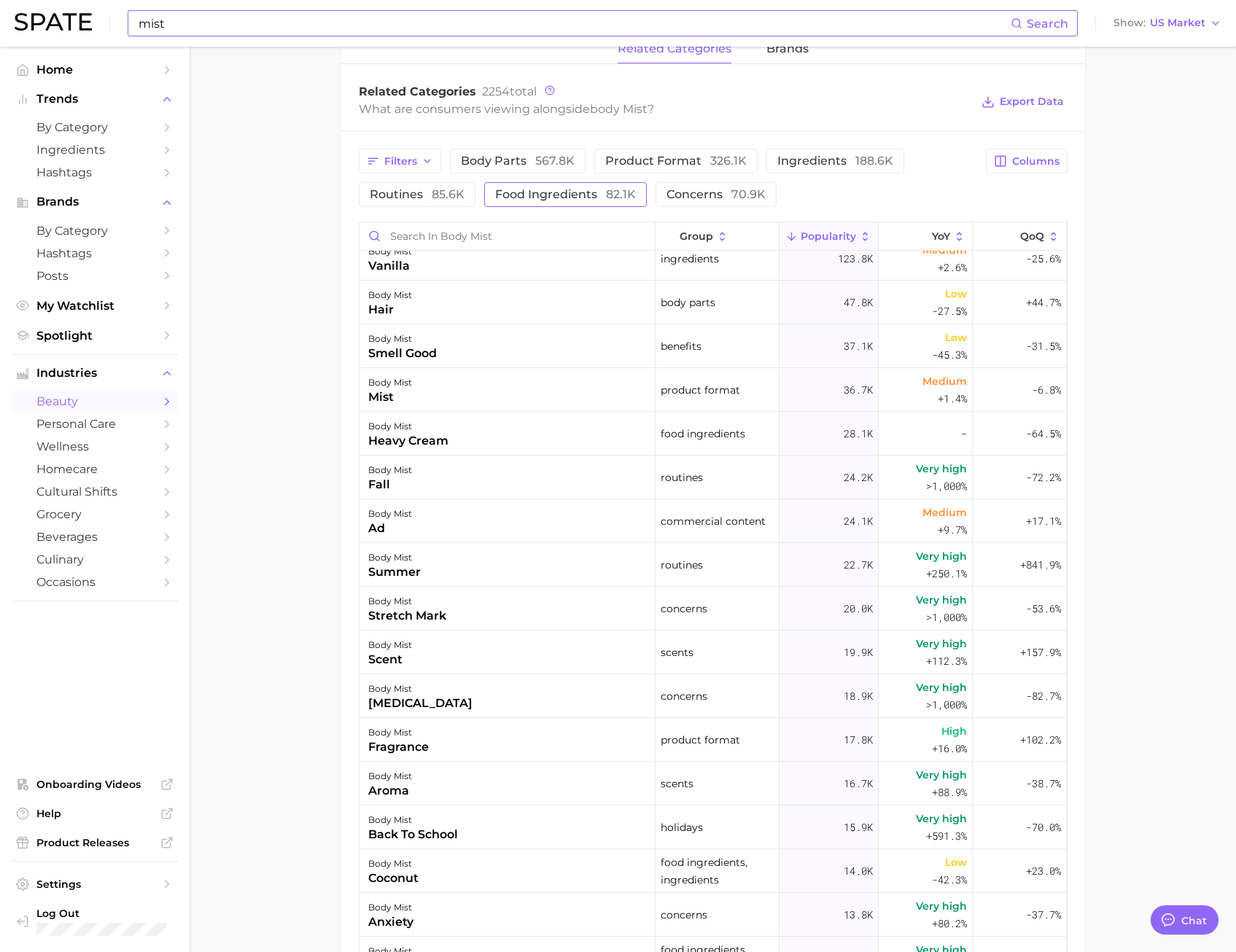
click at [554, 188] on span "food ingredients 82.1k" at bounding box center [566, 194] width 141 height 12
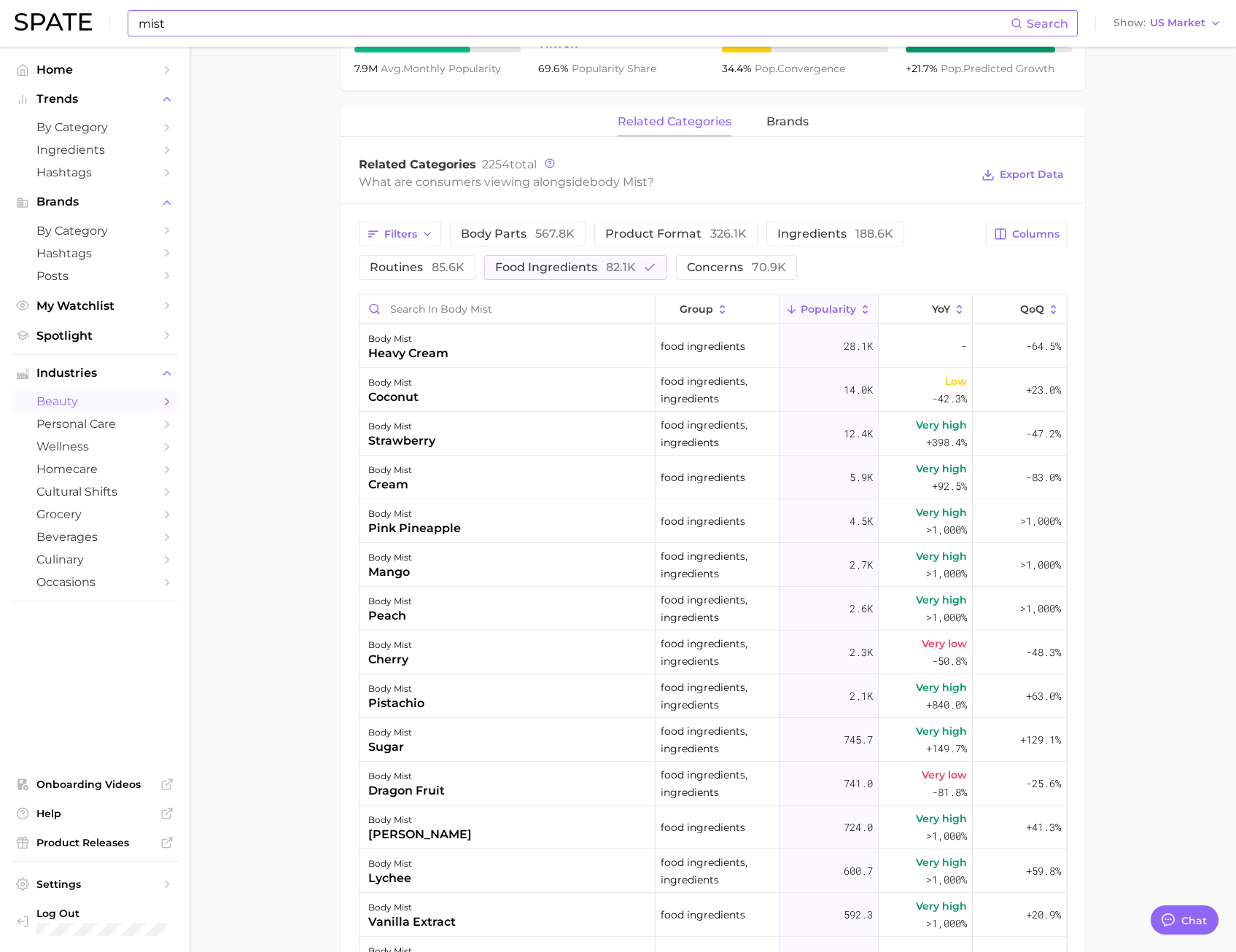
scroll to position [612, 0]
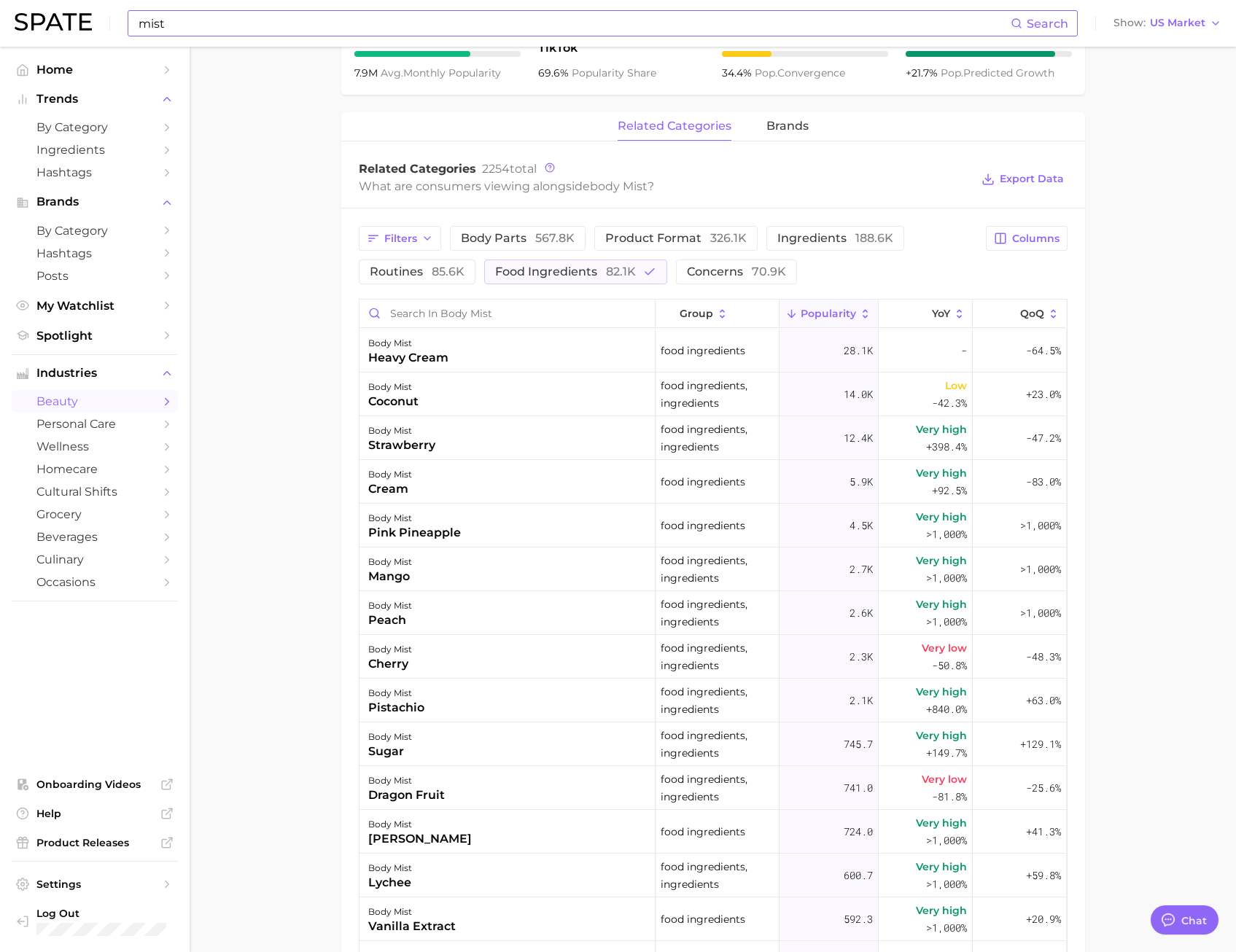
click at [1025, 165] on span "Export Data" at bounding box center [1023, 179] width 89 height 34
click at [1024, 187] on button "Export Data" at bounding box center [1023, 179] width 89 height 20
click at [823, 238] on span "ingredients 188.6k" at bounding box center [835, 238] width 116 height 12
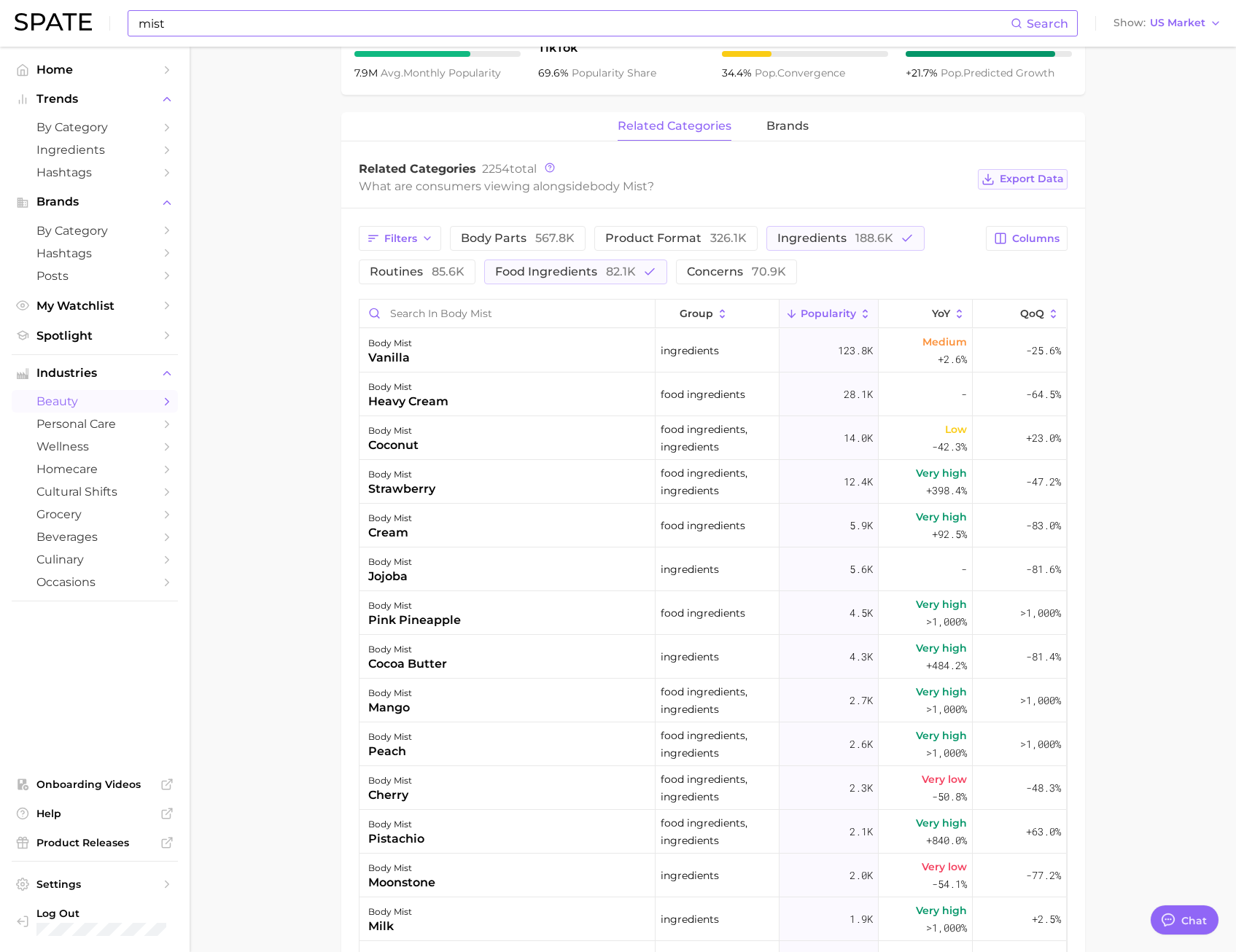
click at [1053, 174] on span "Export Data" at bounding box center [1032, 179] width 64 height 13
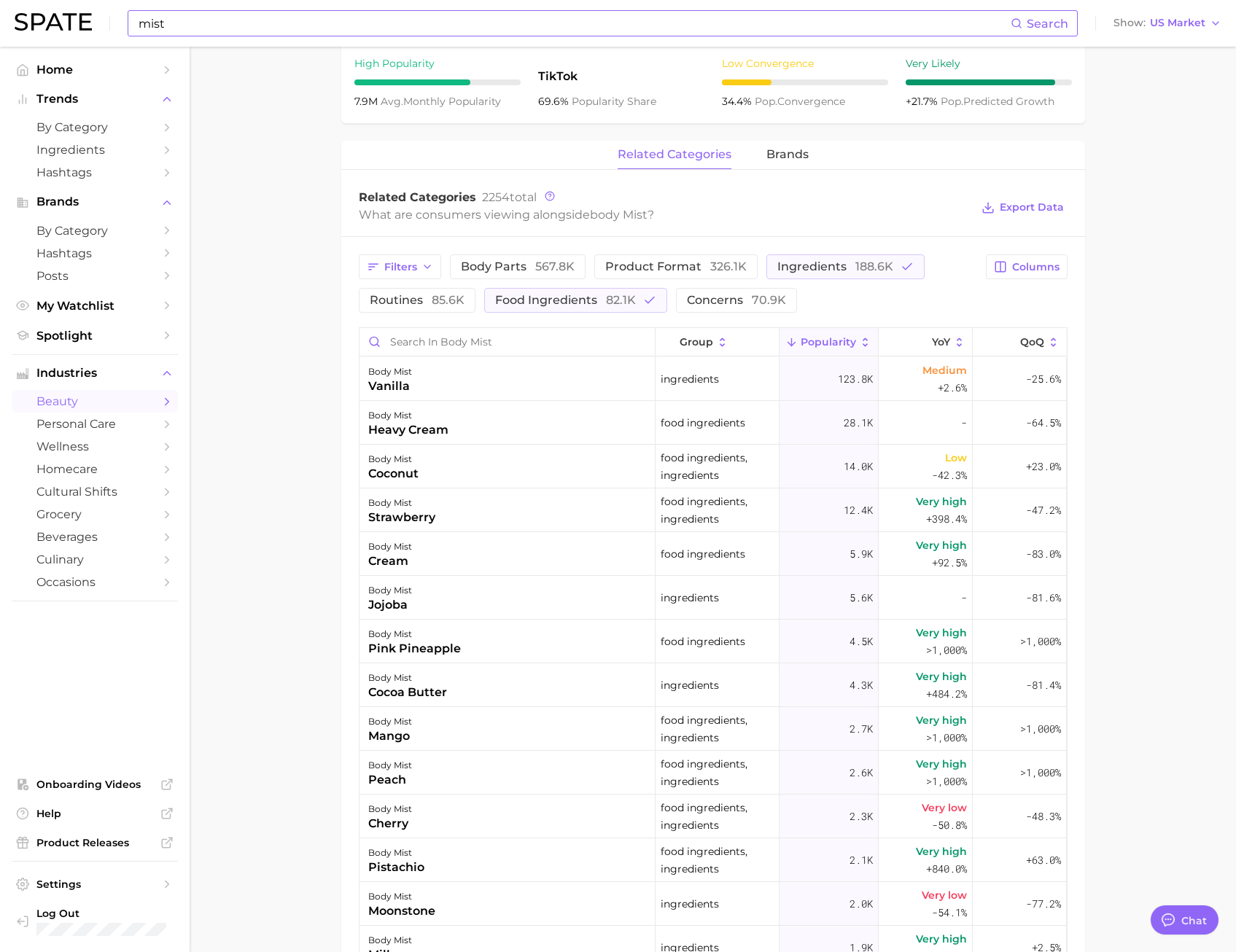
click at [1210, 202] on main "1. fragrance 2. personal fragrance 3. body spray products 4. body mist Overview…" at bounding box center [712, 417] width 1047 height 1907
click at [611, 299] on span "82.1k" at bounding box center [621, 300] width 30 height 14
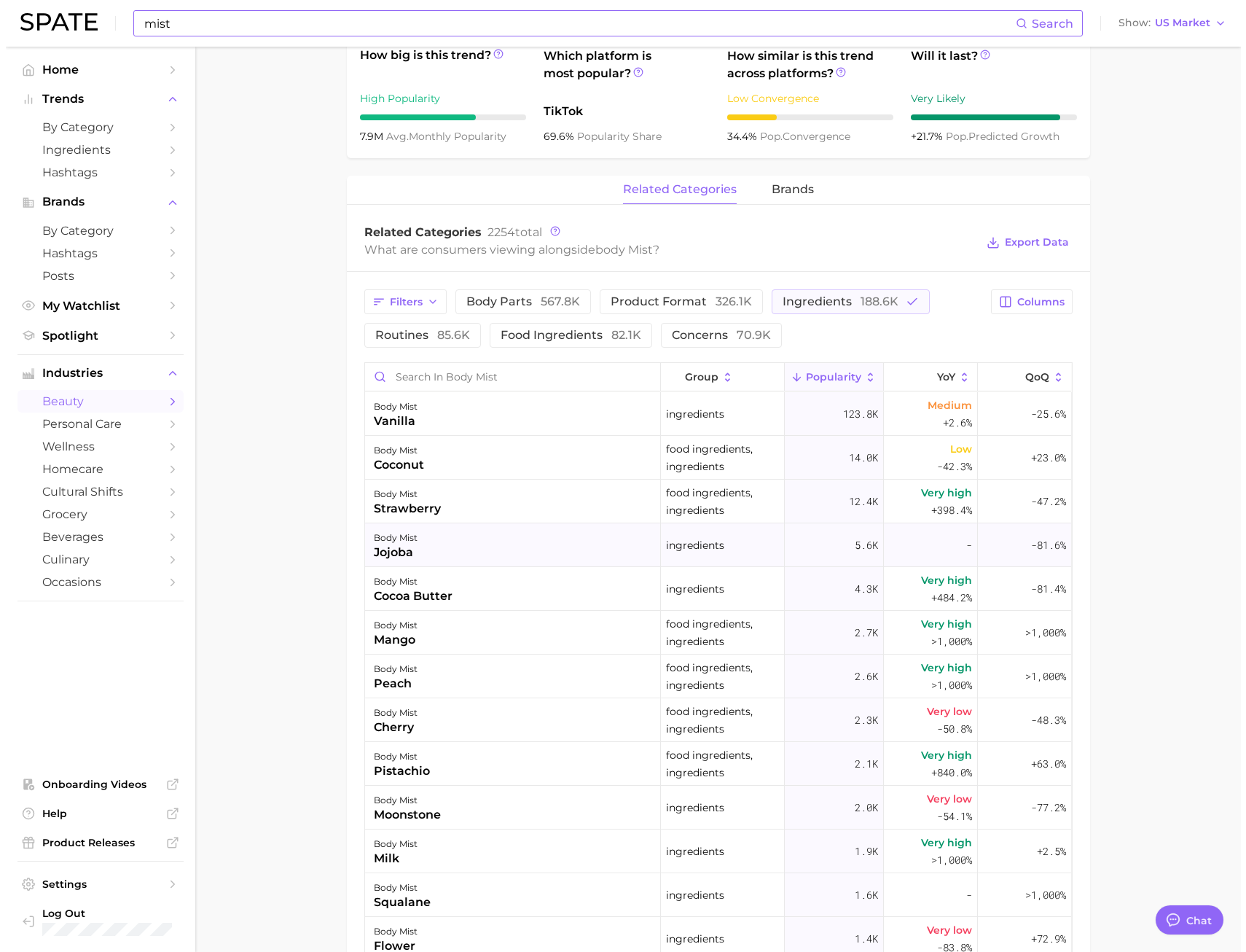
scroll to position [546, 0]
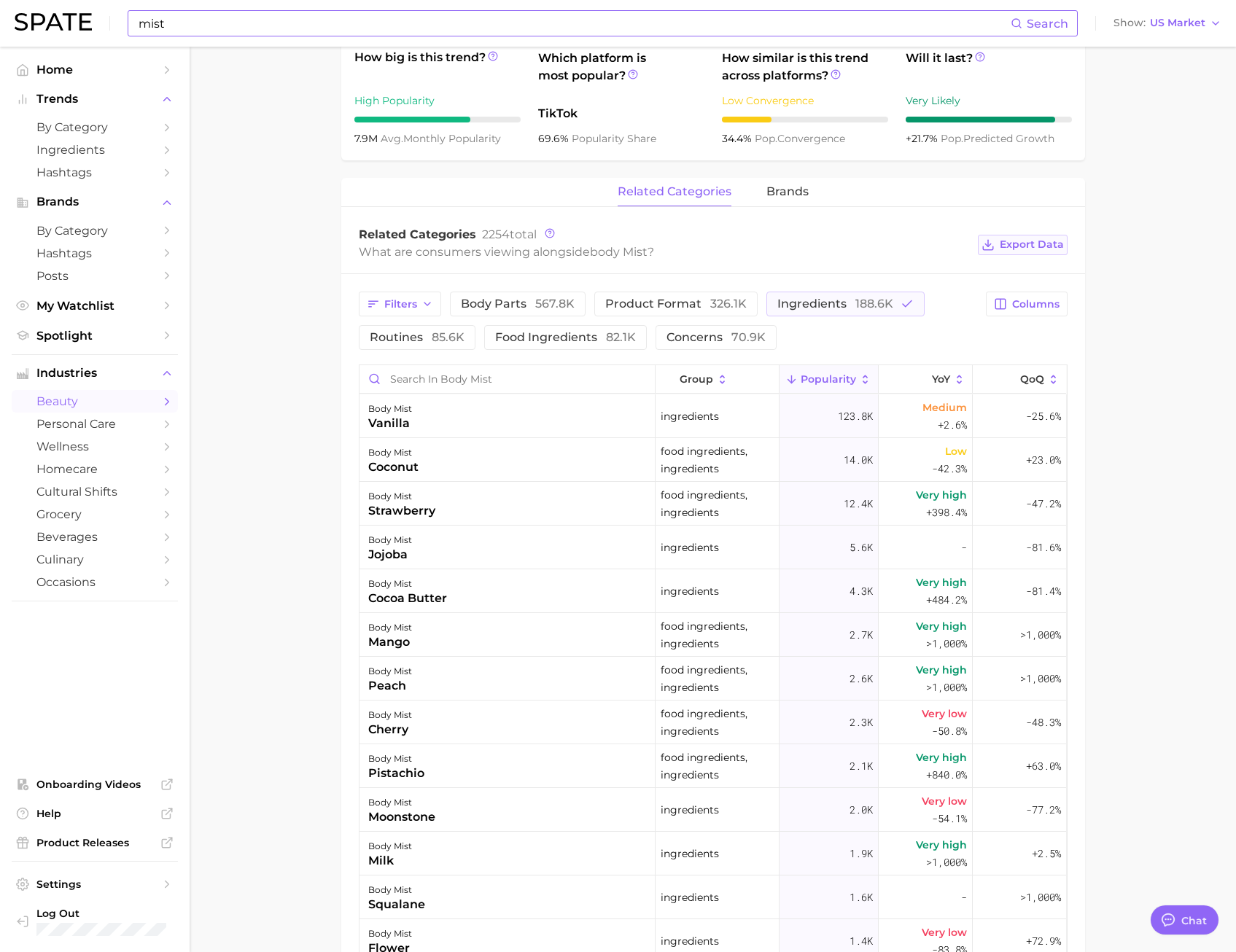
click at [1040, 248] on span "Export Data" at bounding box center [1032, 244] width 64 height 13
click at [1095, 465] on main "1. fragrance 2. personal fragrance 3. body spray products 4. body mist Overview…" at bounding box center [712, 454] width 1047 height 1907
click at [493, 428] on div "body mist vanilla" at bounding box center [507, 416] width 296 height 44
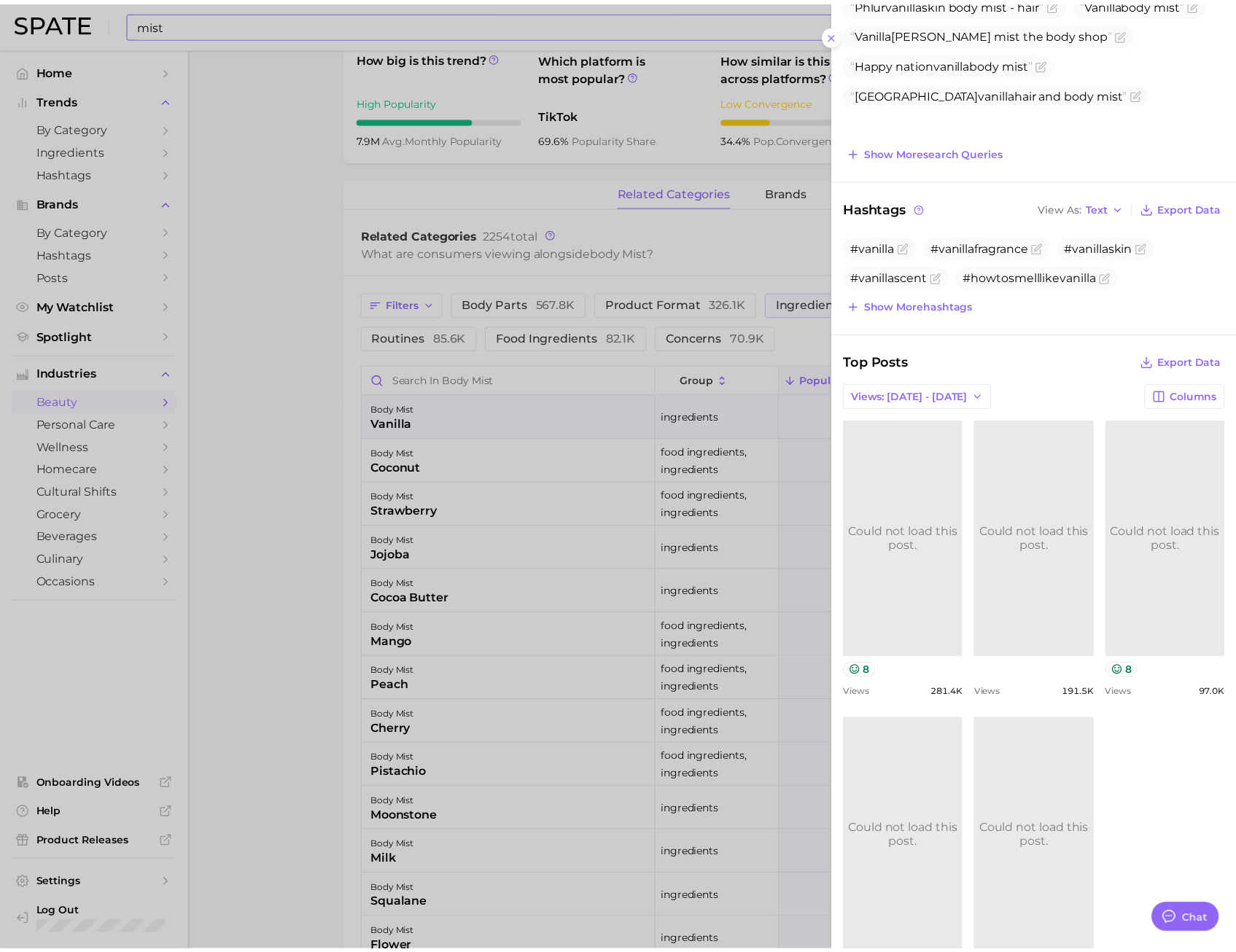
scroll to position [0, 0]
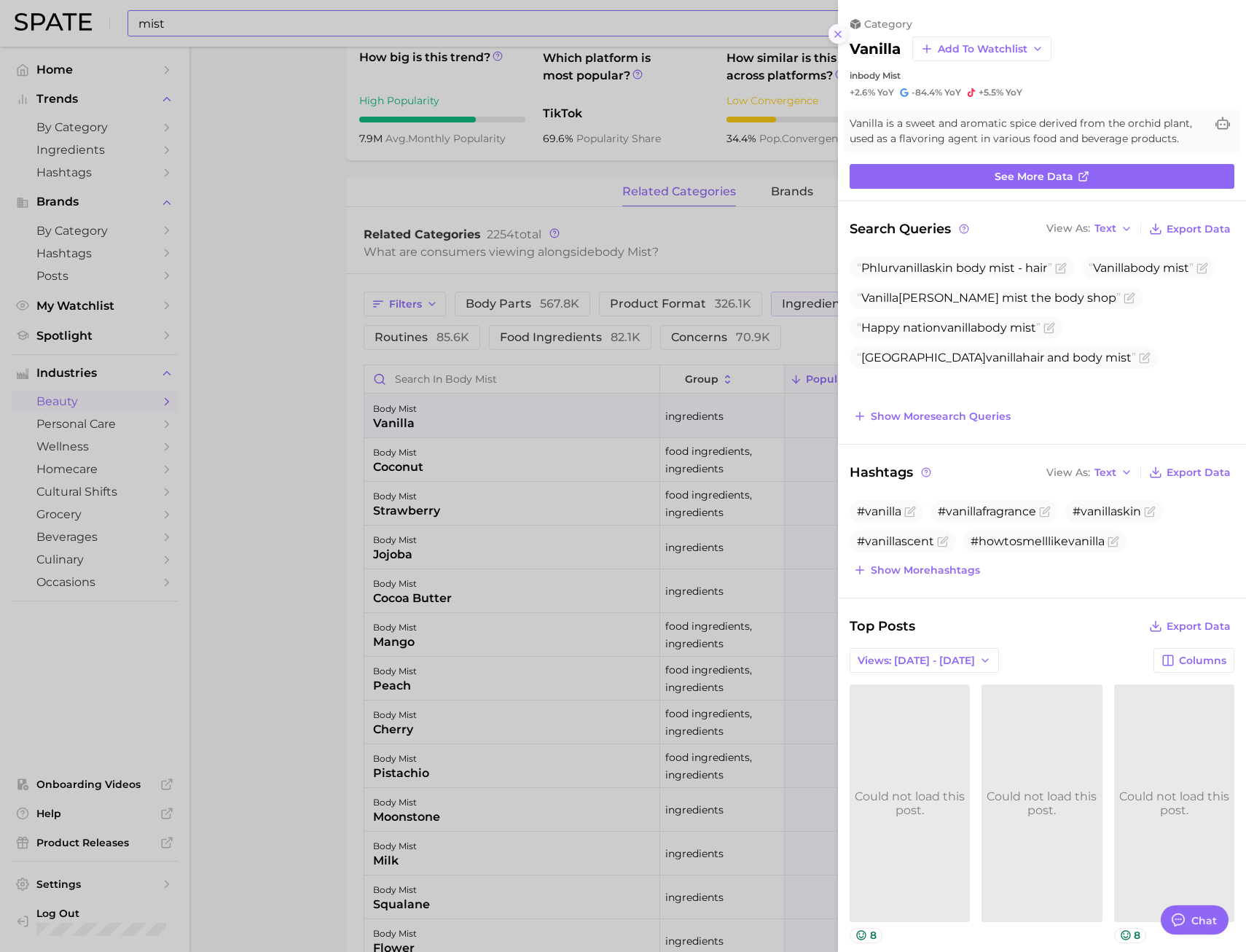
click at [834, 40] on icon at bounding box center [838, 34] width 12 height 12
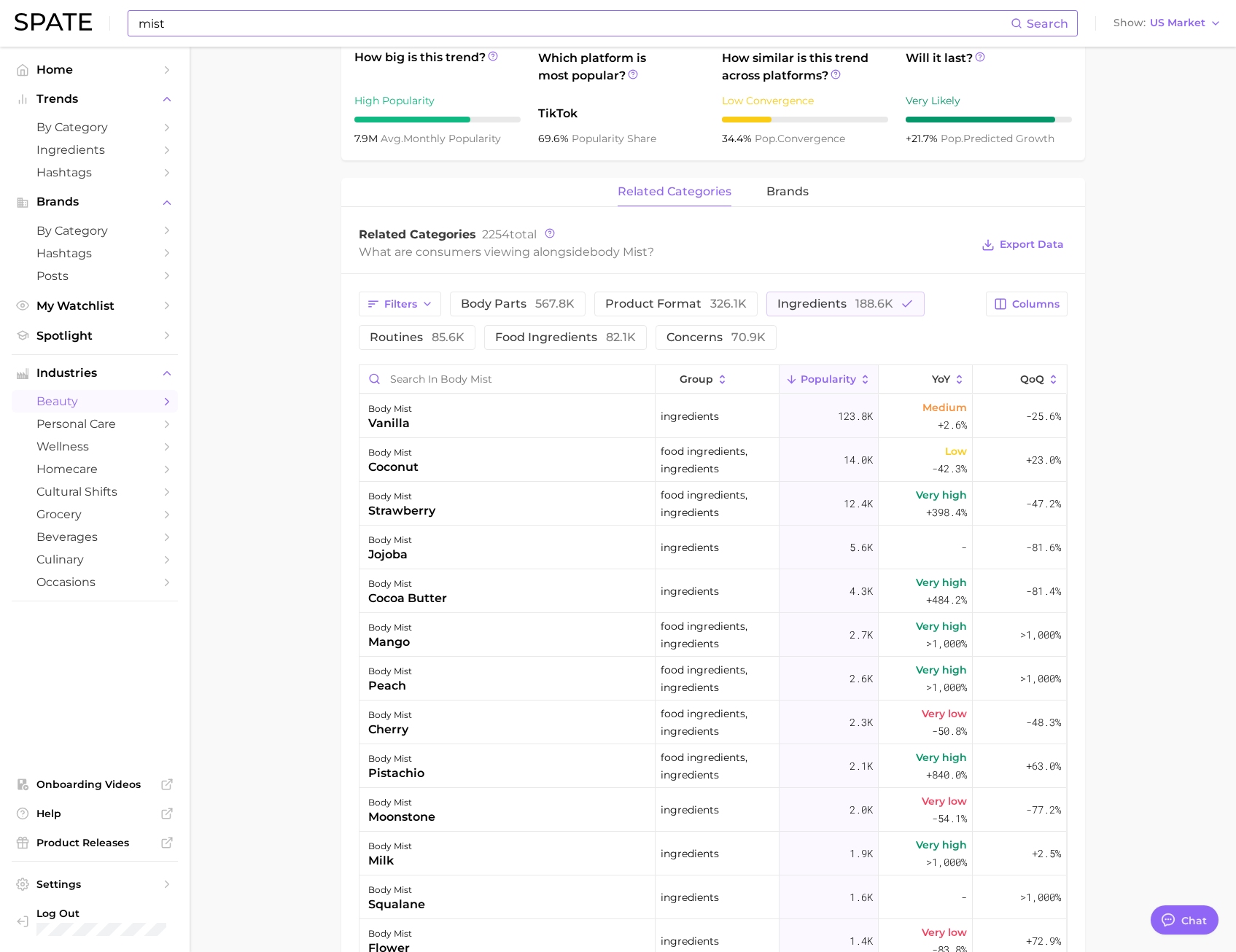
click at [1192, 419] on main "1. fragrance 2. personal fragrance 3. body spray products 4. body mist Overview…" at bounding box center [712, 454] width 1047 height 1907
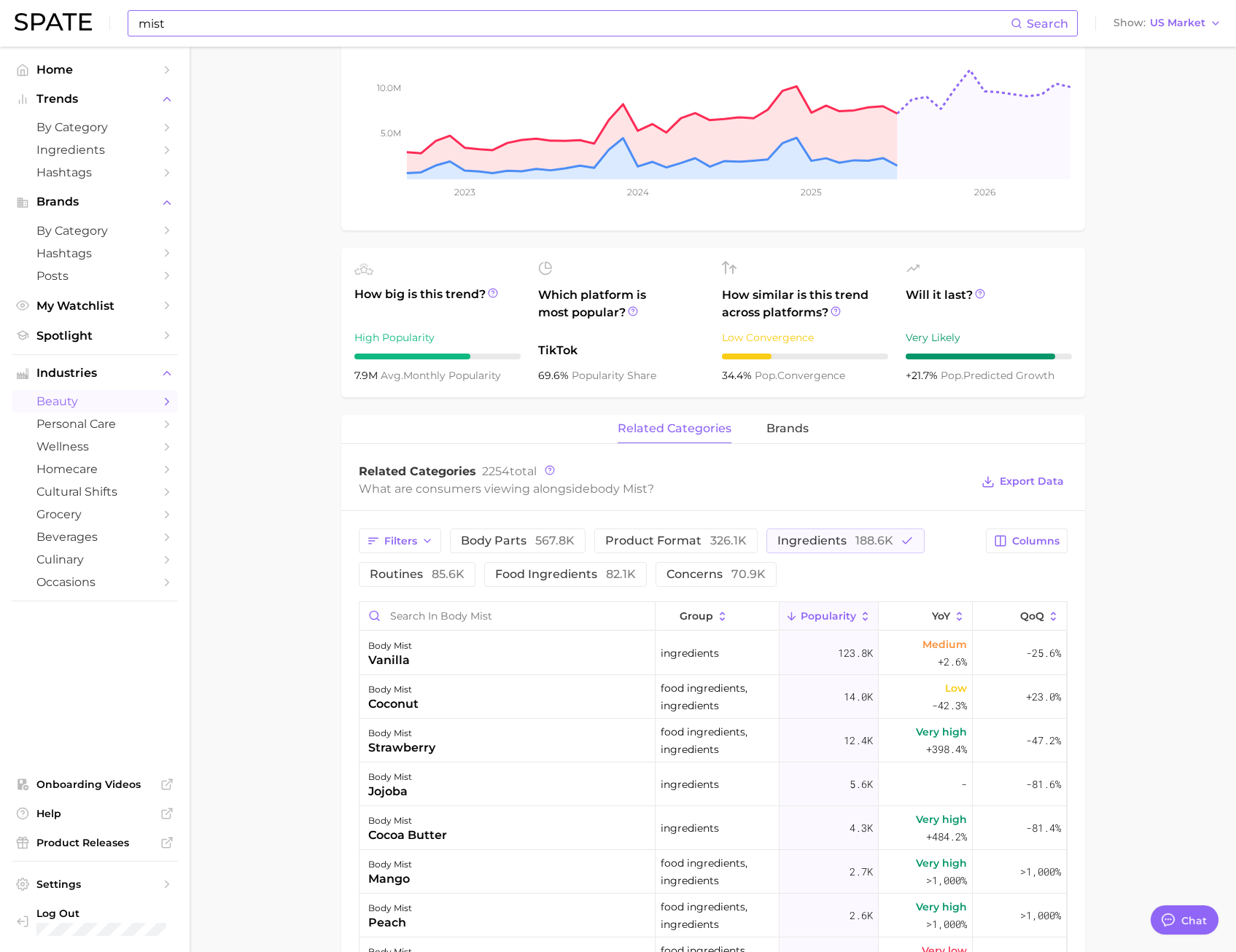
scroll to position [308, 0]
click at [823, 545] on span "ingredients 188.6k" at bounding box center [835, 542] width 116 height 12
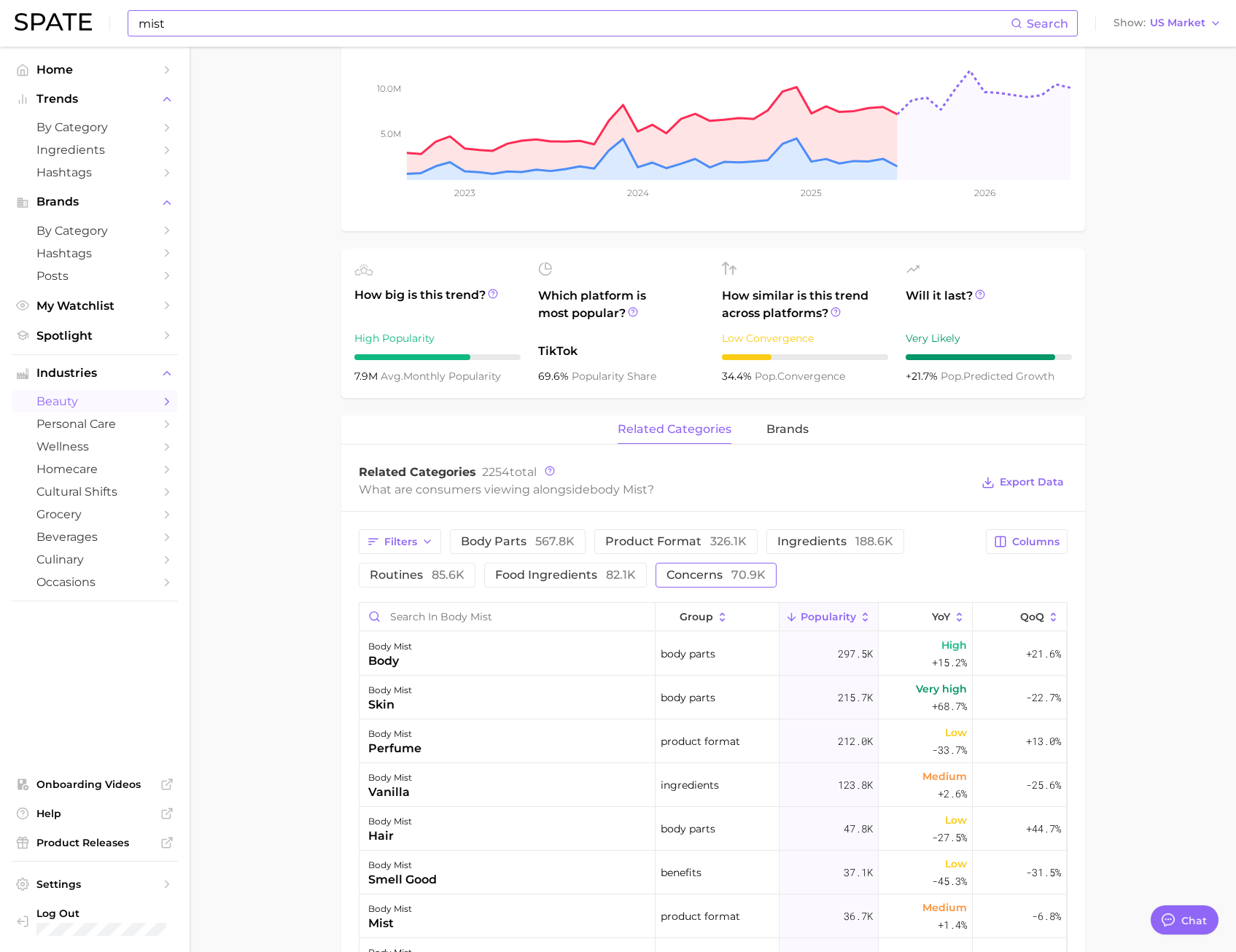
click at [718, 570] on span "concerns 70.9k" at bounding box center [716, 575] width 99 height 12
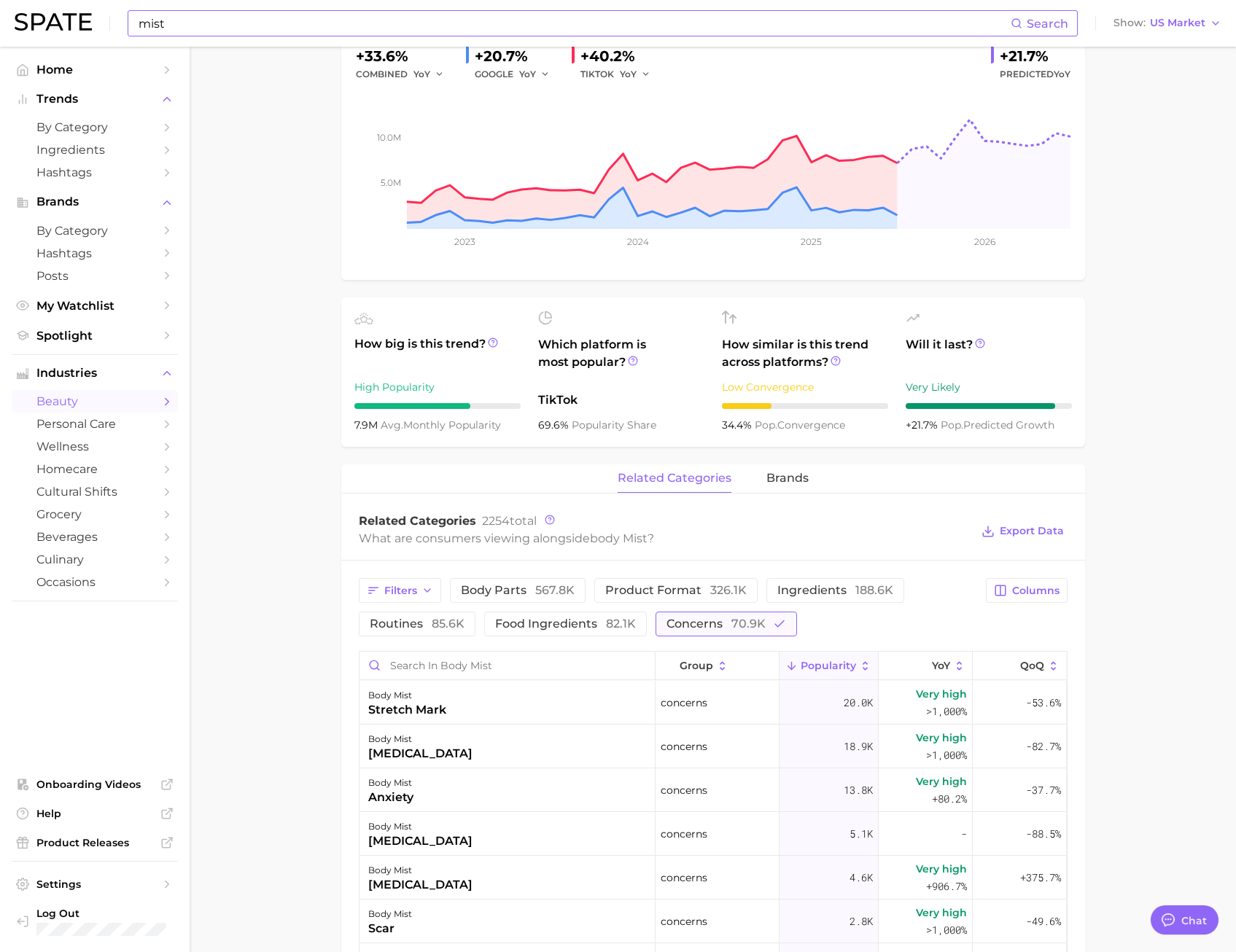
scroll to position [258, 0]
click at [712, 621] on span "concerns 70.9k" at bounding box center [716, 625] width 99 height 12
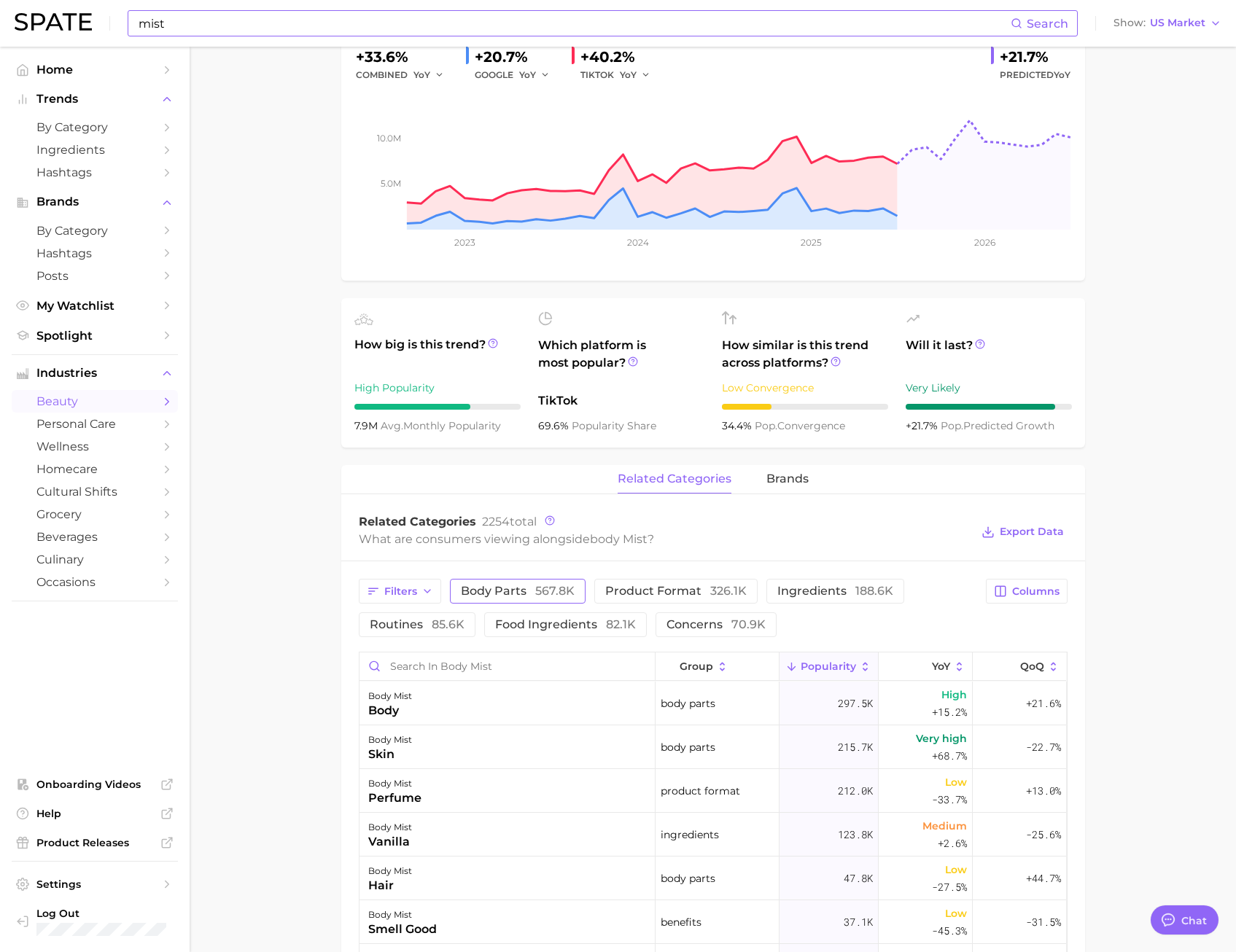
click at [507, 595] on span "body parts 567.8k" at bounding box center [517, 592] width 114 height 12
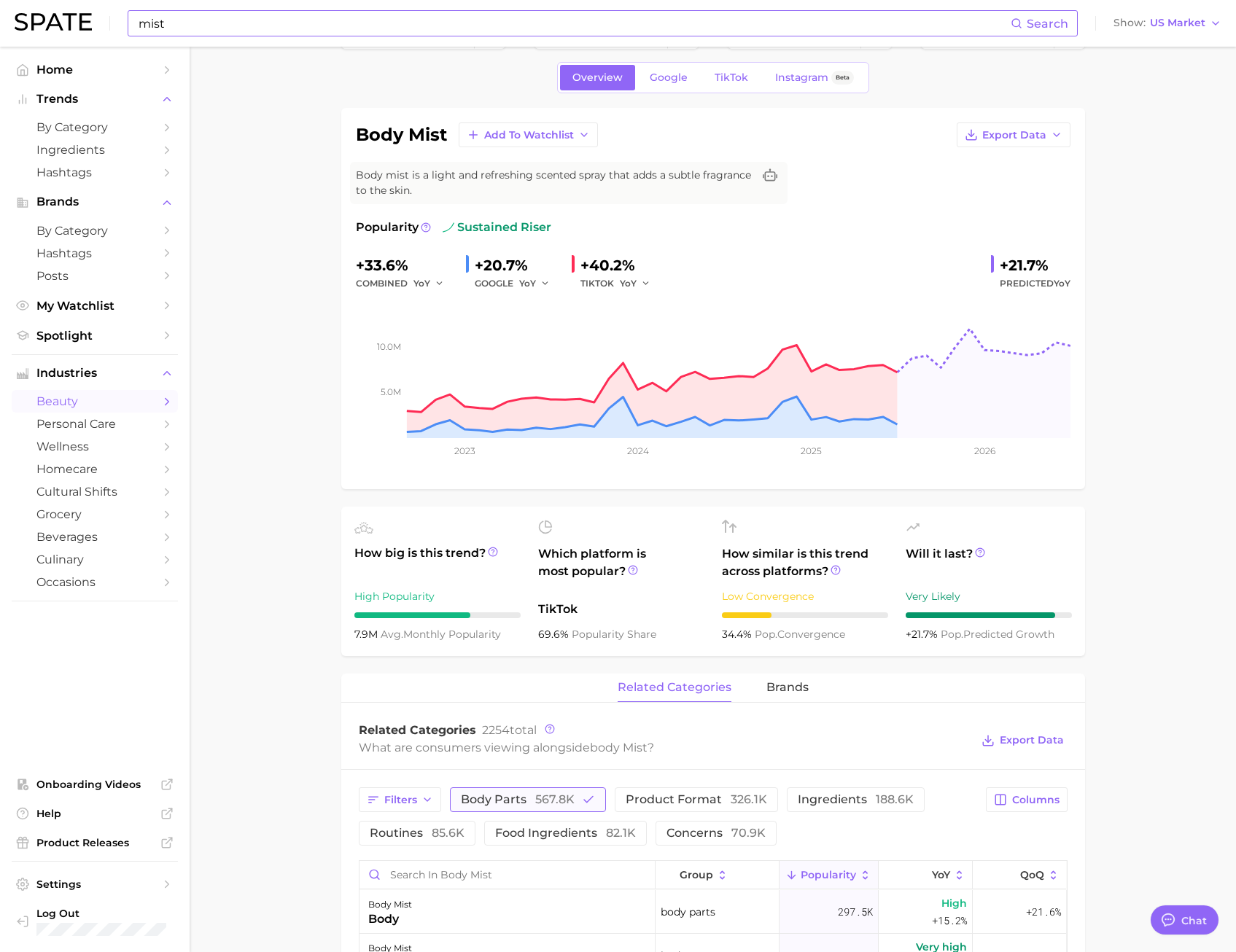
scroll to position [0, 0]
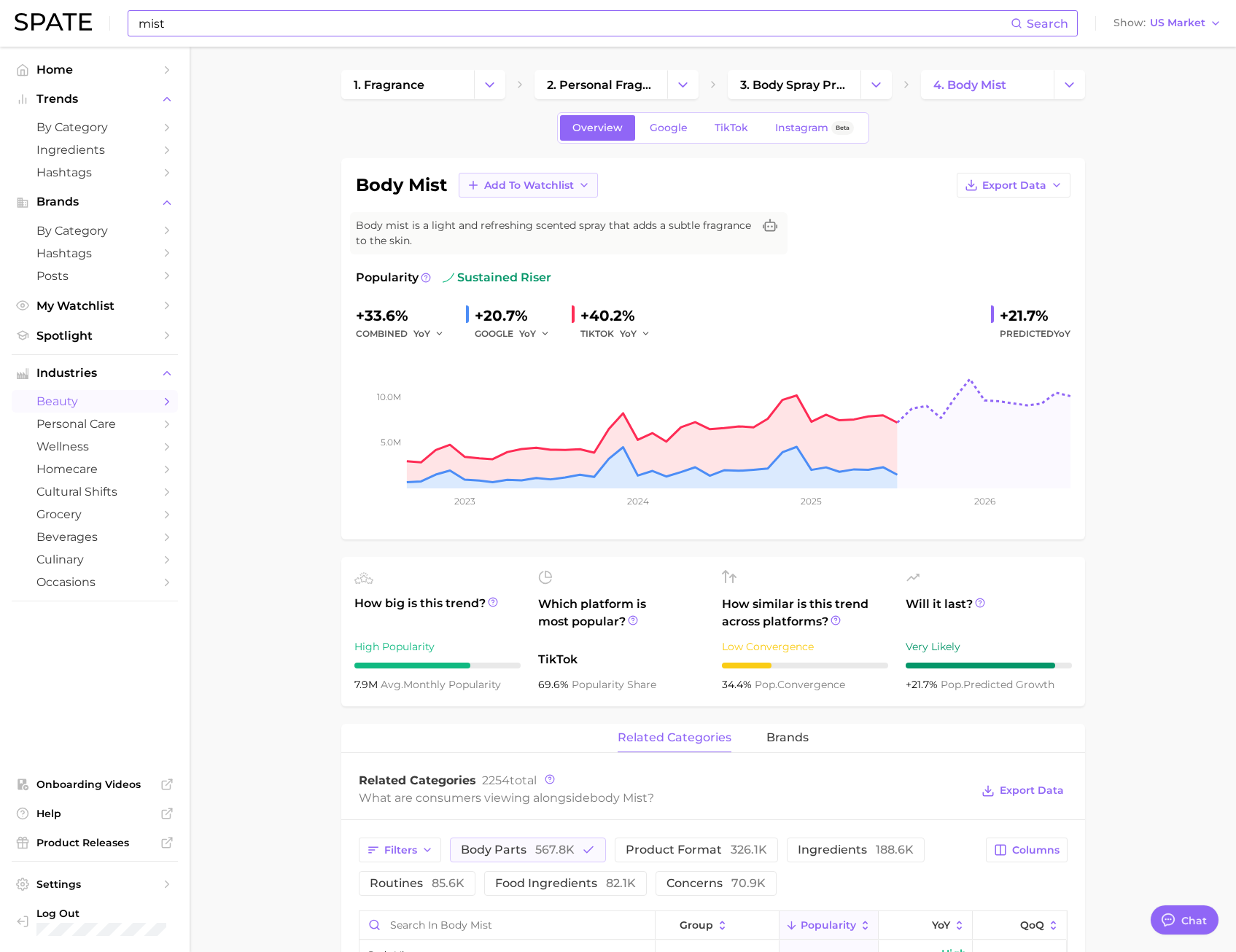
click at [502, 182] on span "Add to Watchlist" at bounding box center [529, 186] width 89 height 13
click at [551, 212] on span "New Watchlist" at bounding box center [523, 212] width 78 height 13
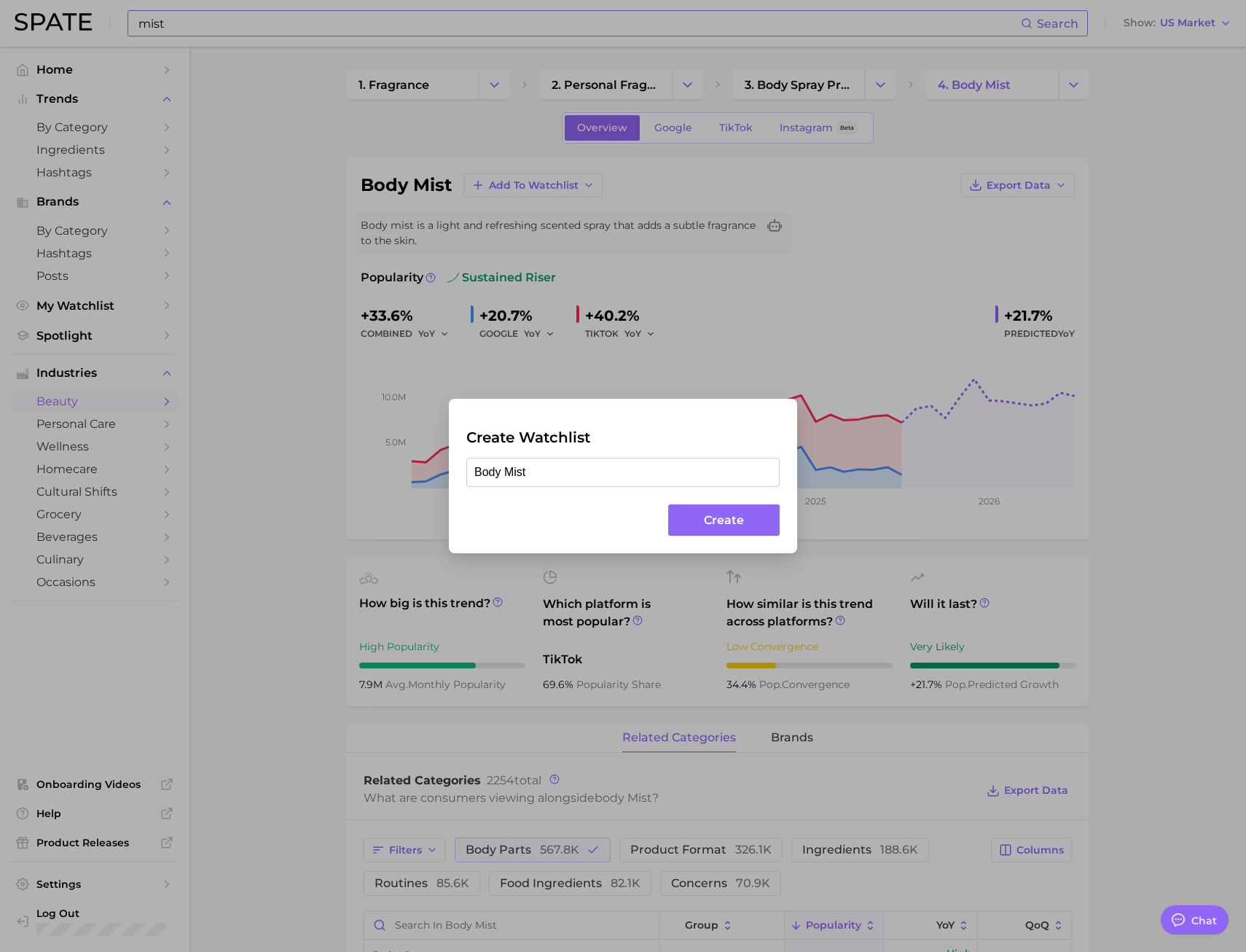
type input "Body Mist"
click at [739, 522] on button "Create" at bounding box center [724, 520] width 112 height 31
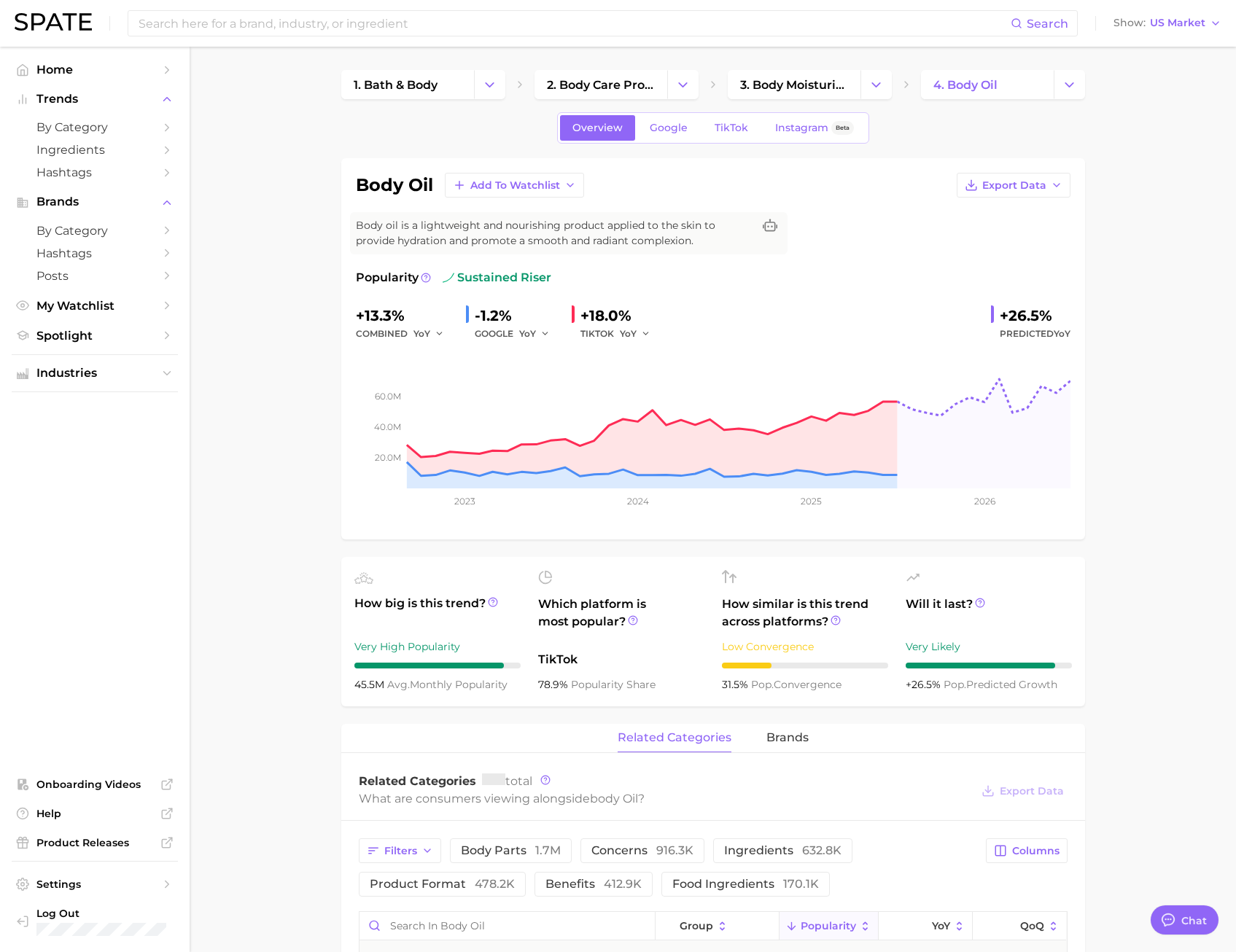
type textarea "x"
click at [507, 180] on span "Add to Watchlist" at bounding box center [515, 186] width 89 height 13
click at [505, 213] on span "New Watchlist" at bounding box center [508, 212] width 78 height 13
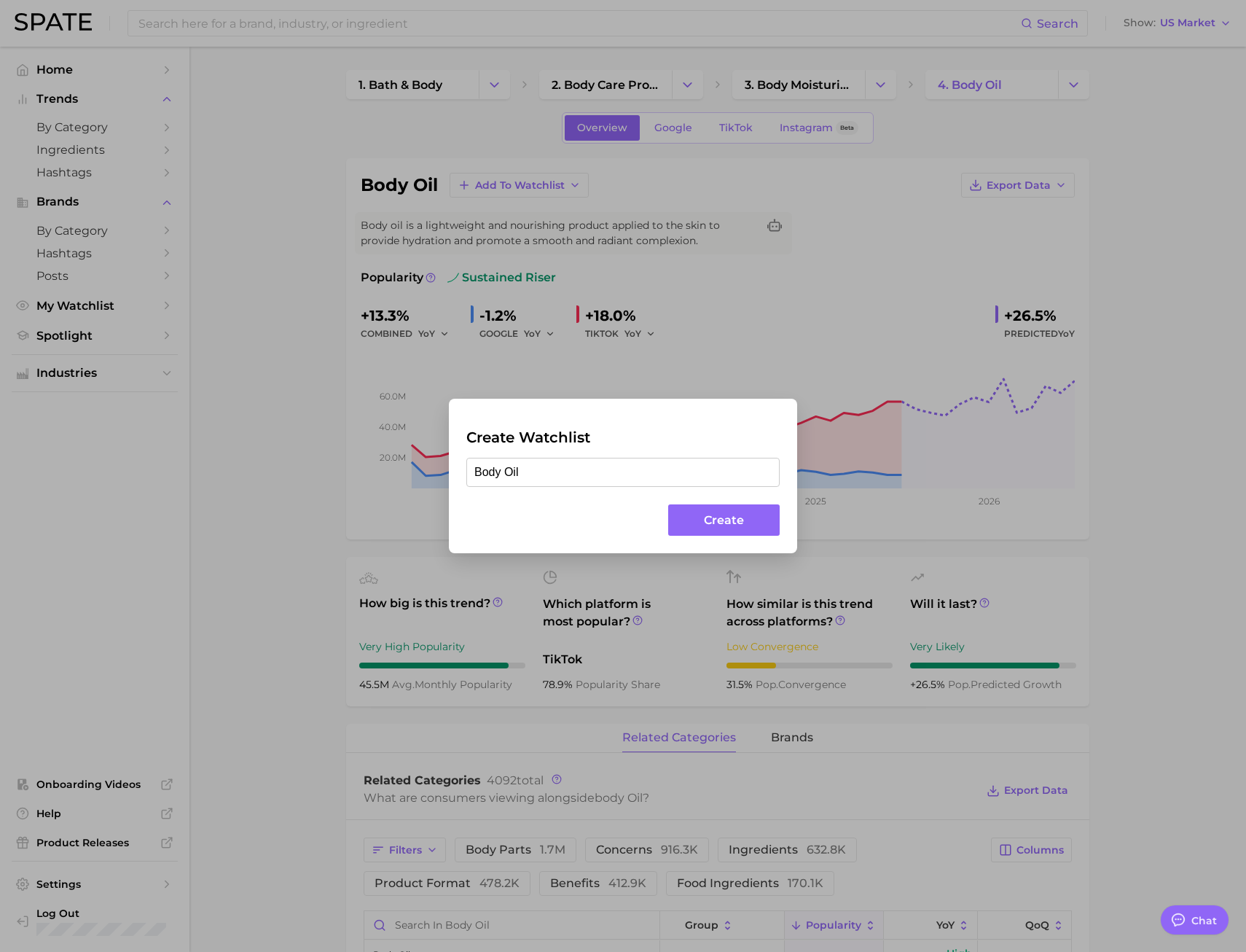
type input "Body Oil"
click at [733, 522] on button "Create" at bounding box center [724, 520] width 112 height 31
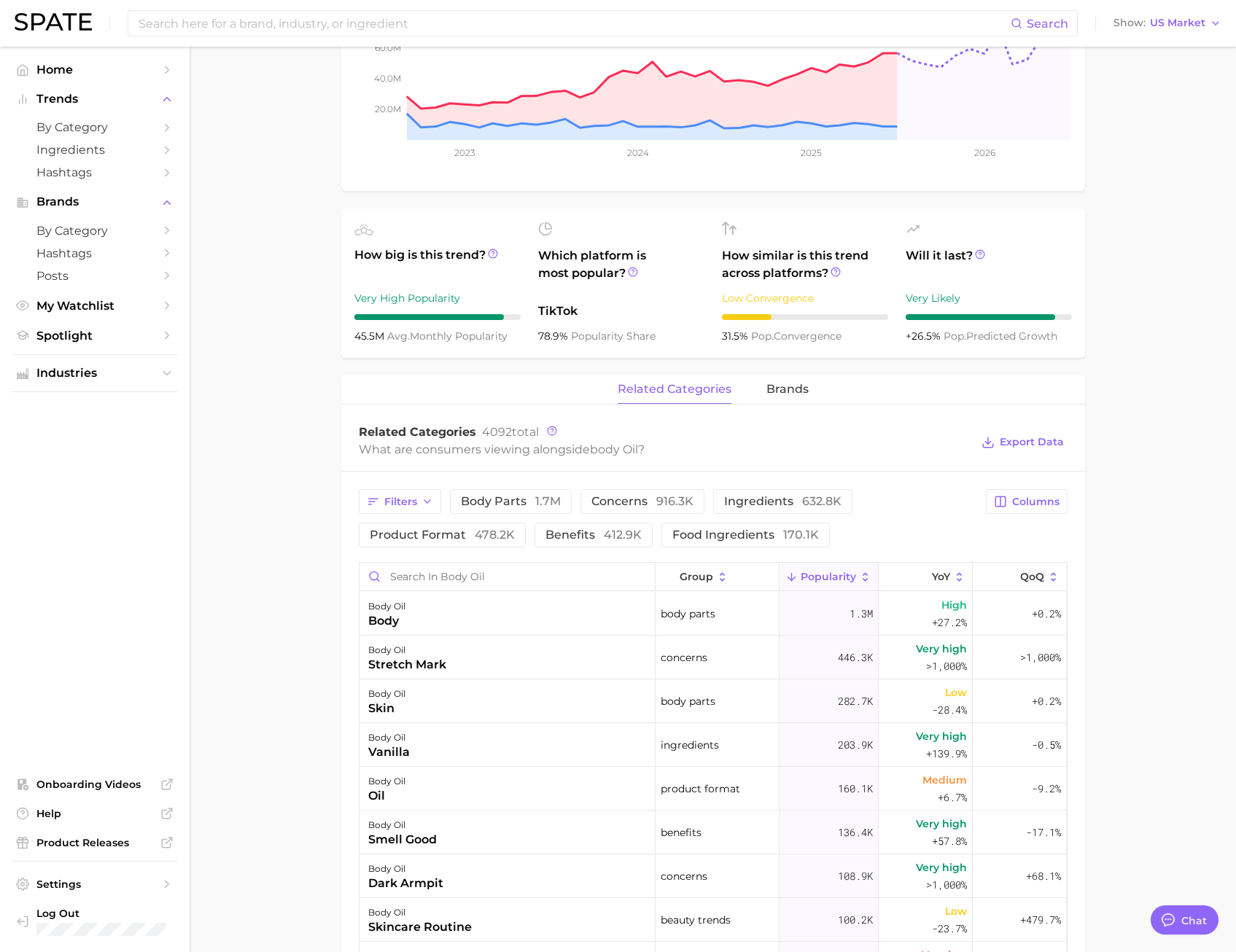
scroll to position [350, 0]
click at [591, 531] on span "benefits 412.9k" at bounding box center [593, 534] width 96 height 12
click at [782, 385] on span "brands" at bounding box center [788, 389] width 43 height 14
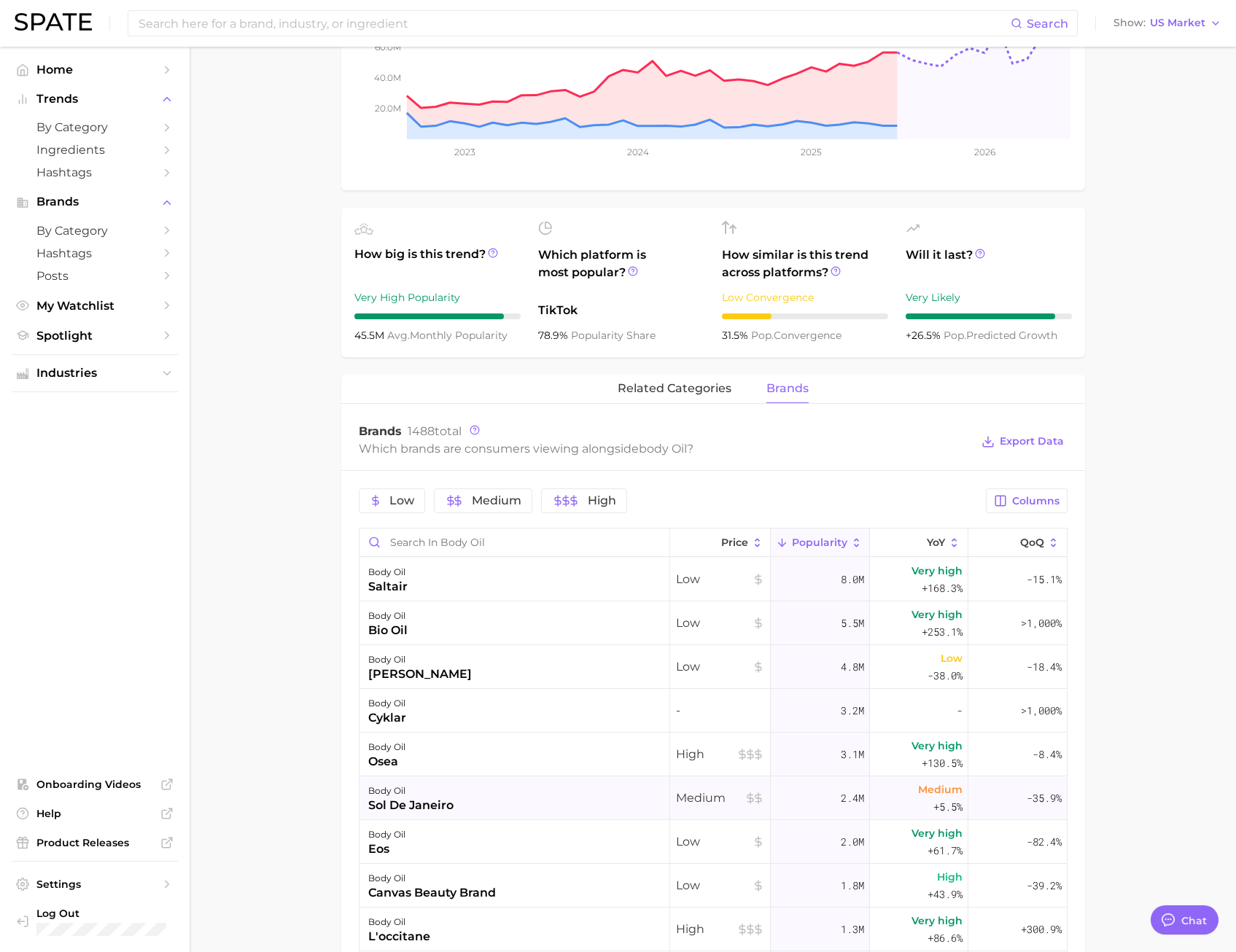
scroll to position [0, 0]
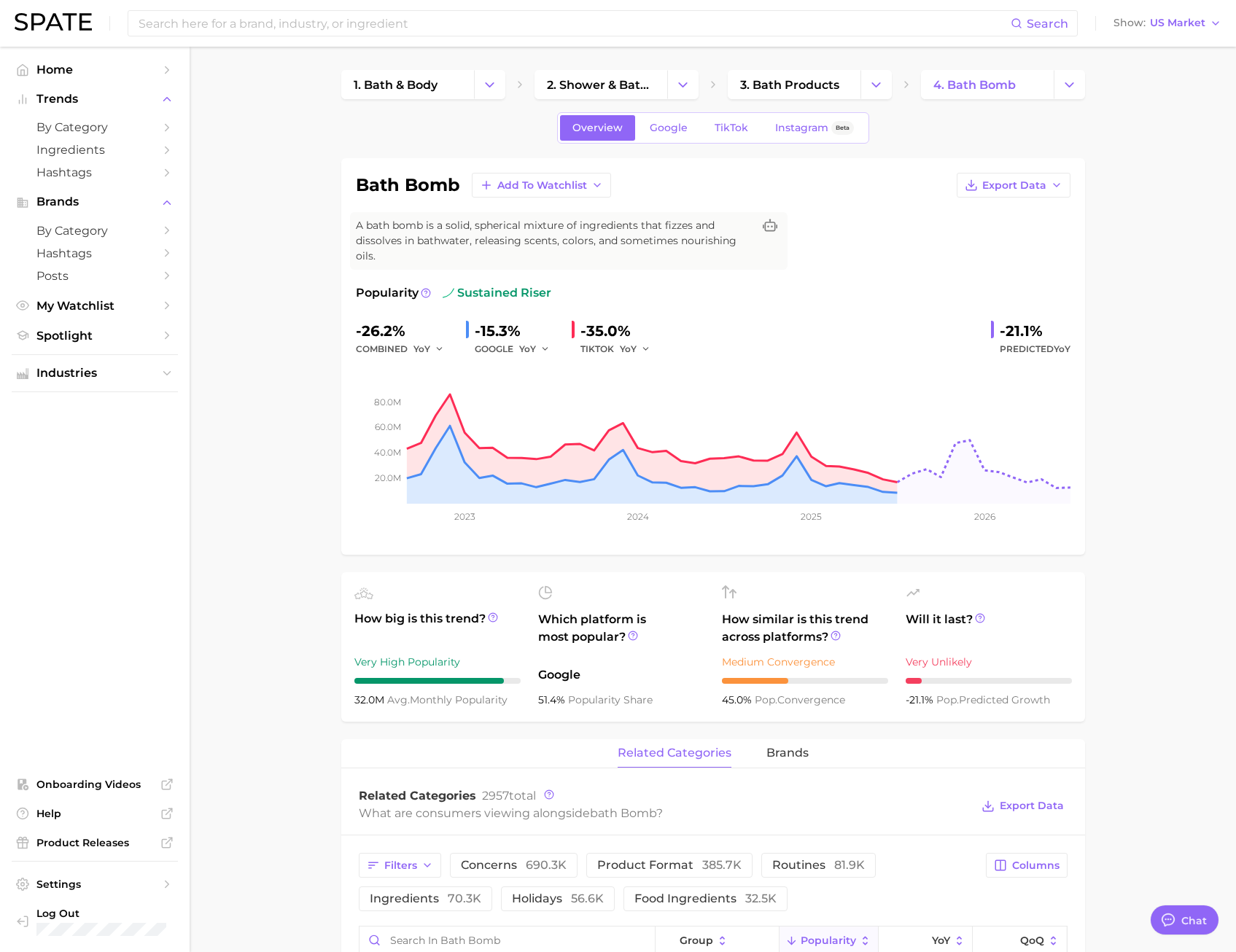
click at [1180, 917] on button "Chat" at bounding box center [1184, 920] width 75 height 32
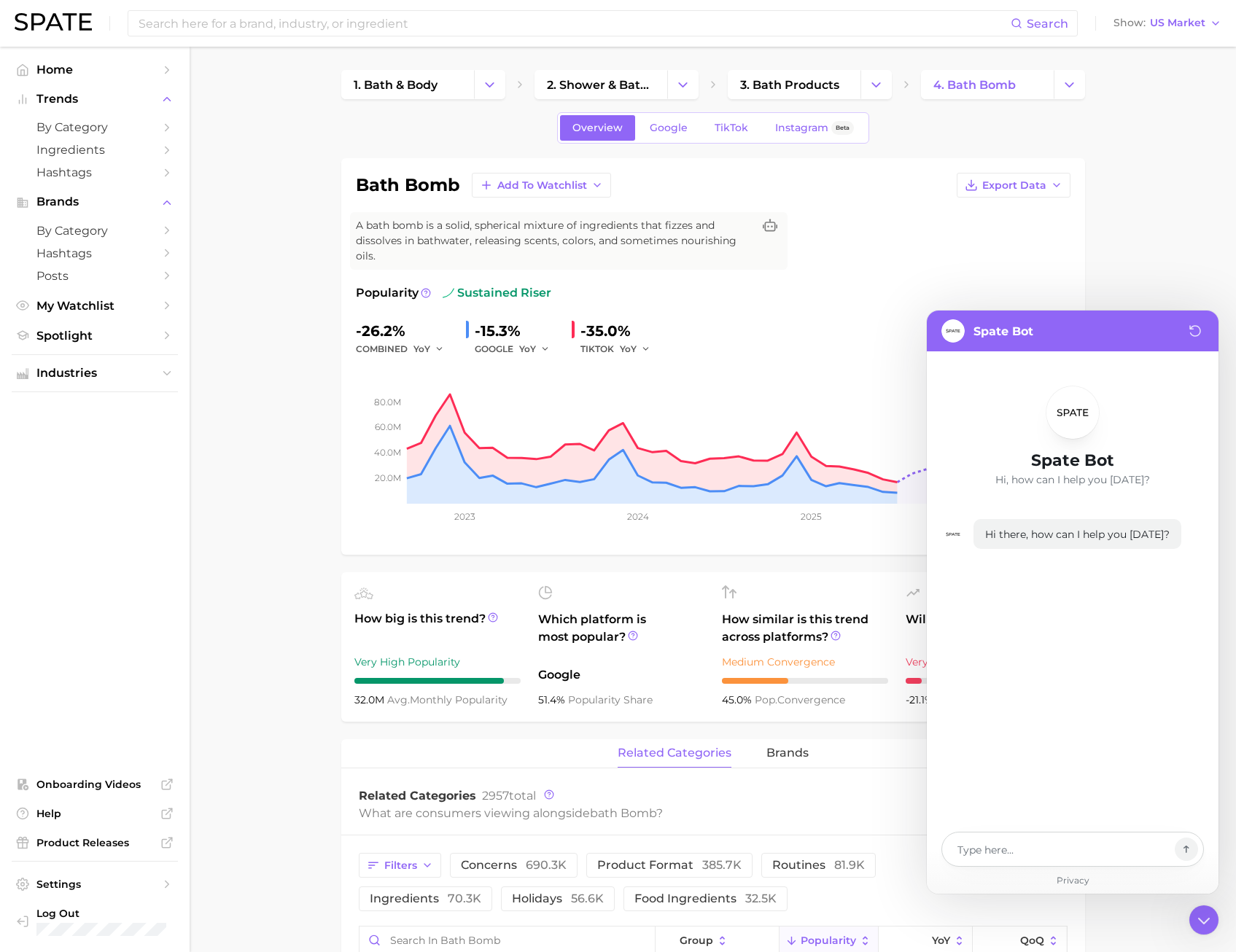
click at [1086, 849] on textarea at bounding box center [1063, 849] width 212 height 17
type textarea "x"
type textarea "I"
type textarea "x"
type textarea "I"
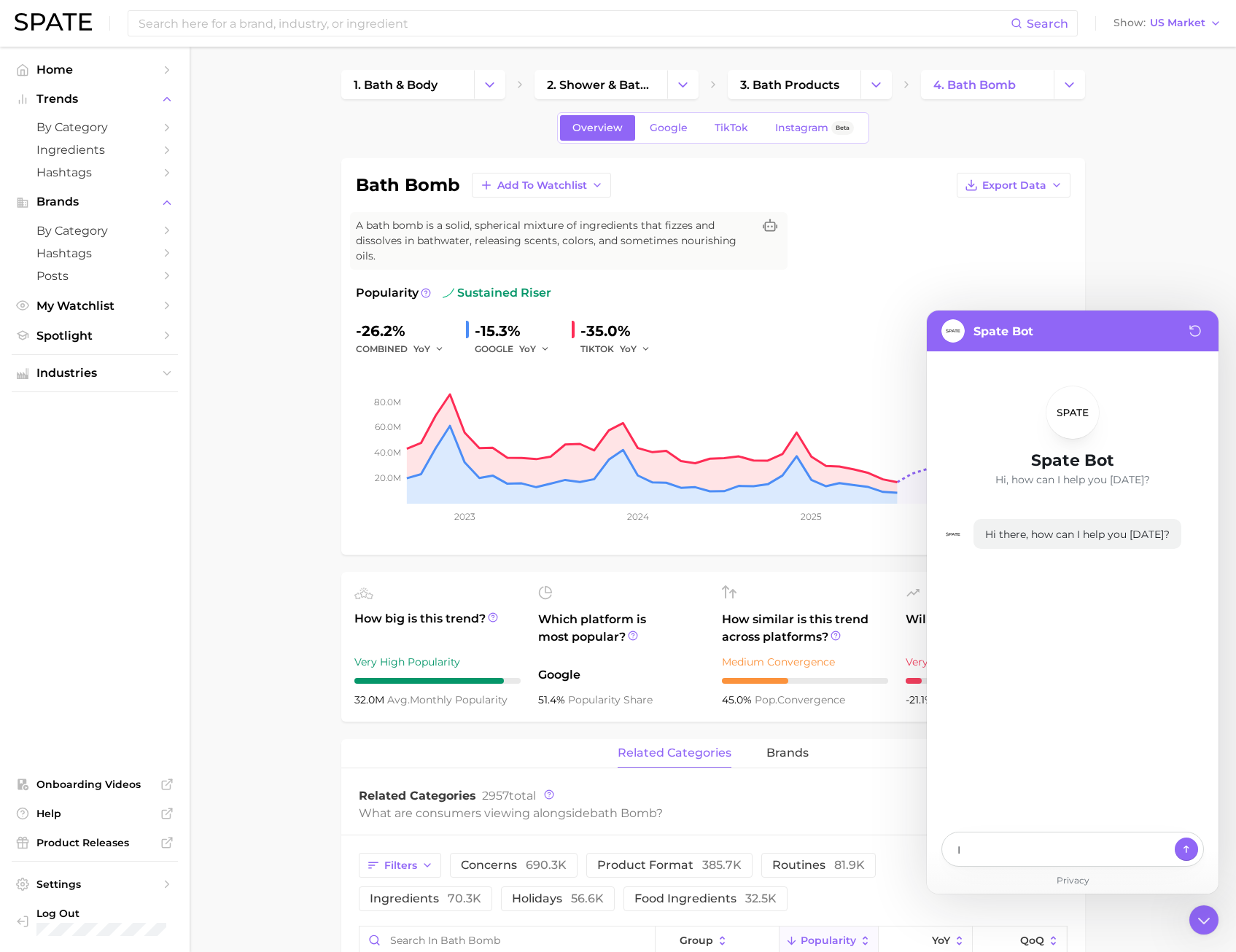
type textarea "x"
type textarea "I d"
type textarea "x"
type textarea "I do"
type textarea "x"
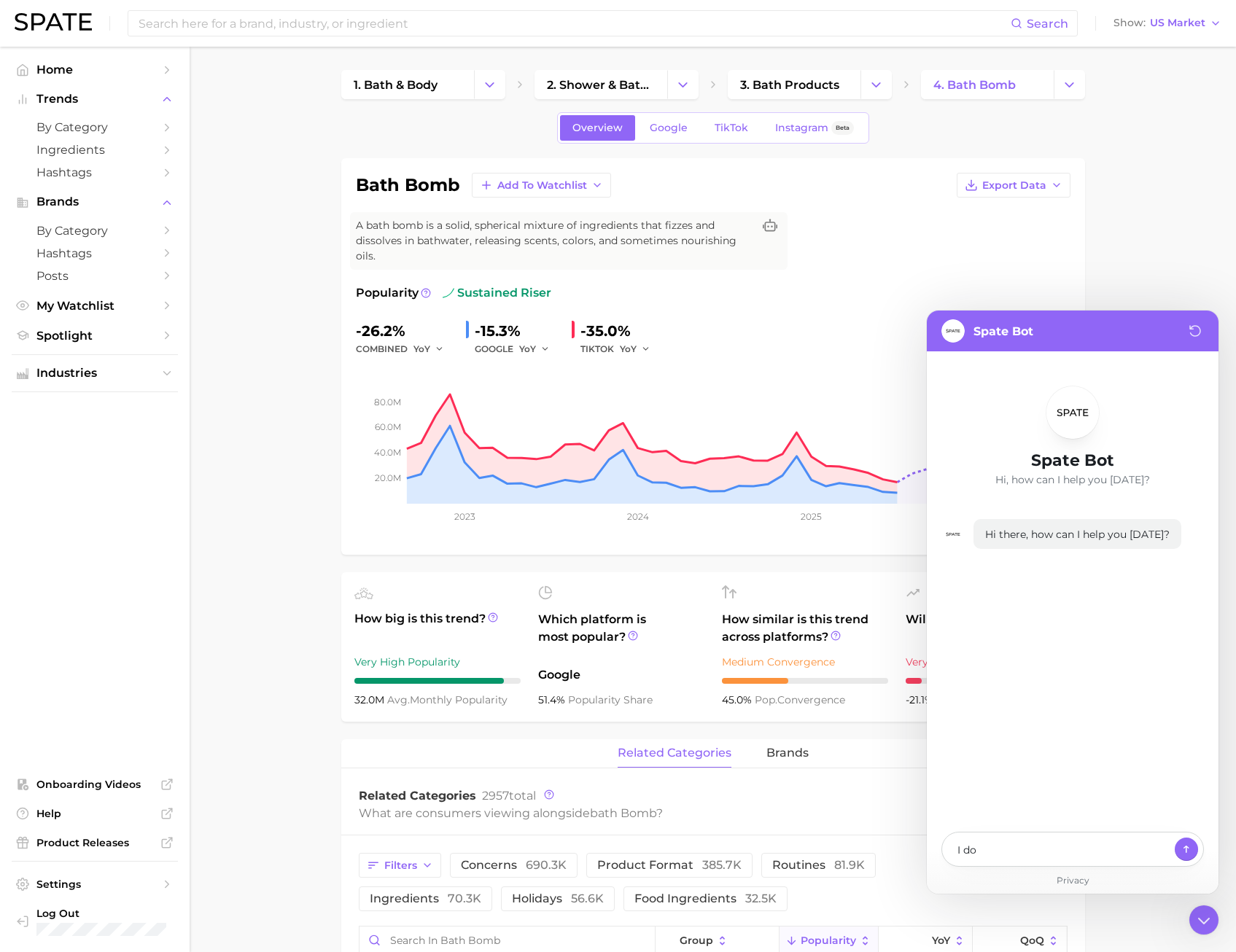
type textarea "I don"
type textarea "x"
type textarea "I don'"
type textarea "x"
type textarea "I don't"
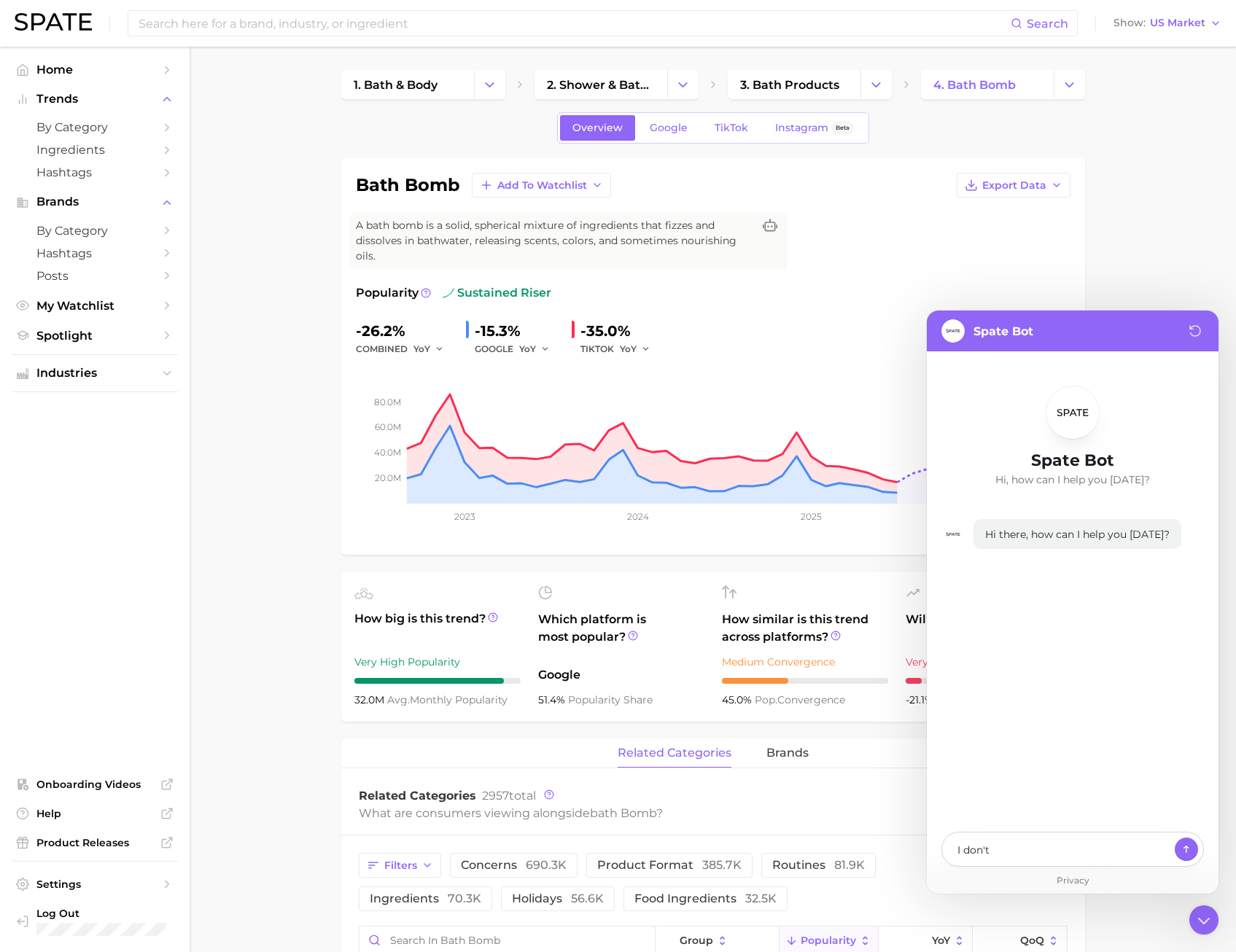
type textarea "x"
type textarea "I don't"
type textarea "x"
type textarea "I don't u"
type textarea "x"
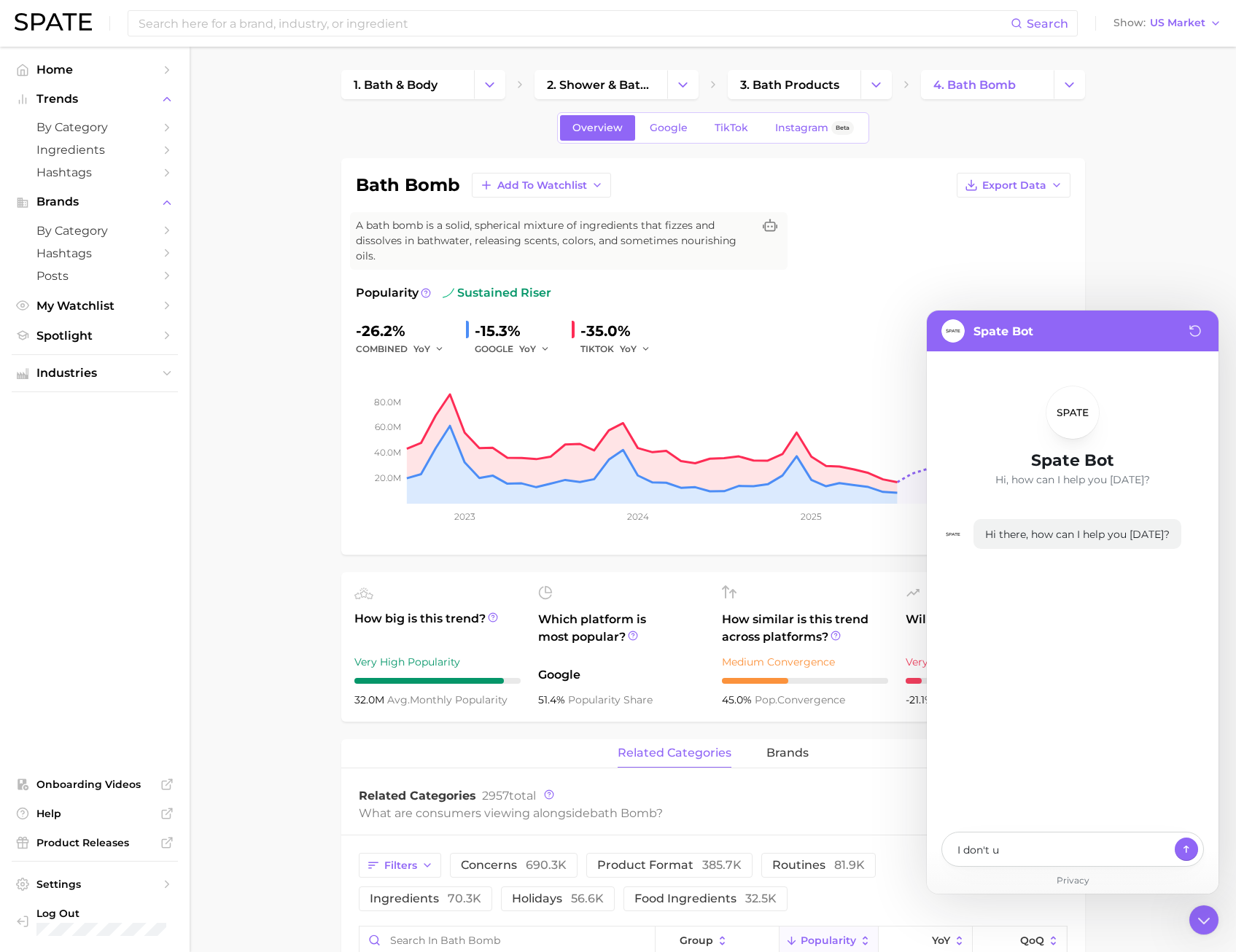
type textarea "I don't un"
type textarea "x"
type textarea "I don't und"
type textarea "x"
type textarea "I don't unde"
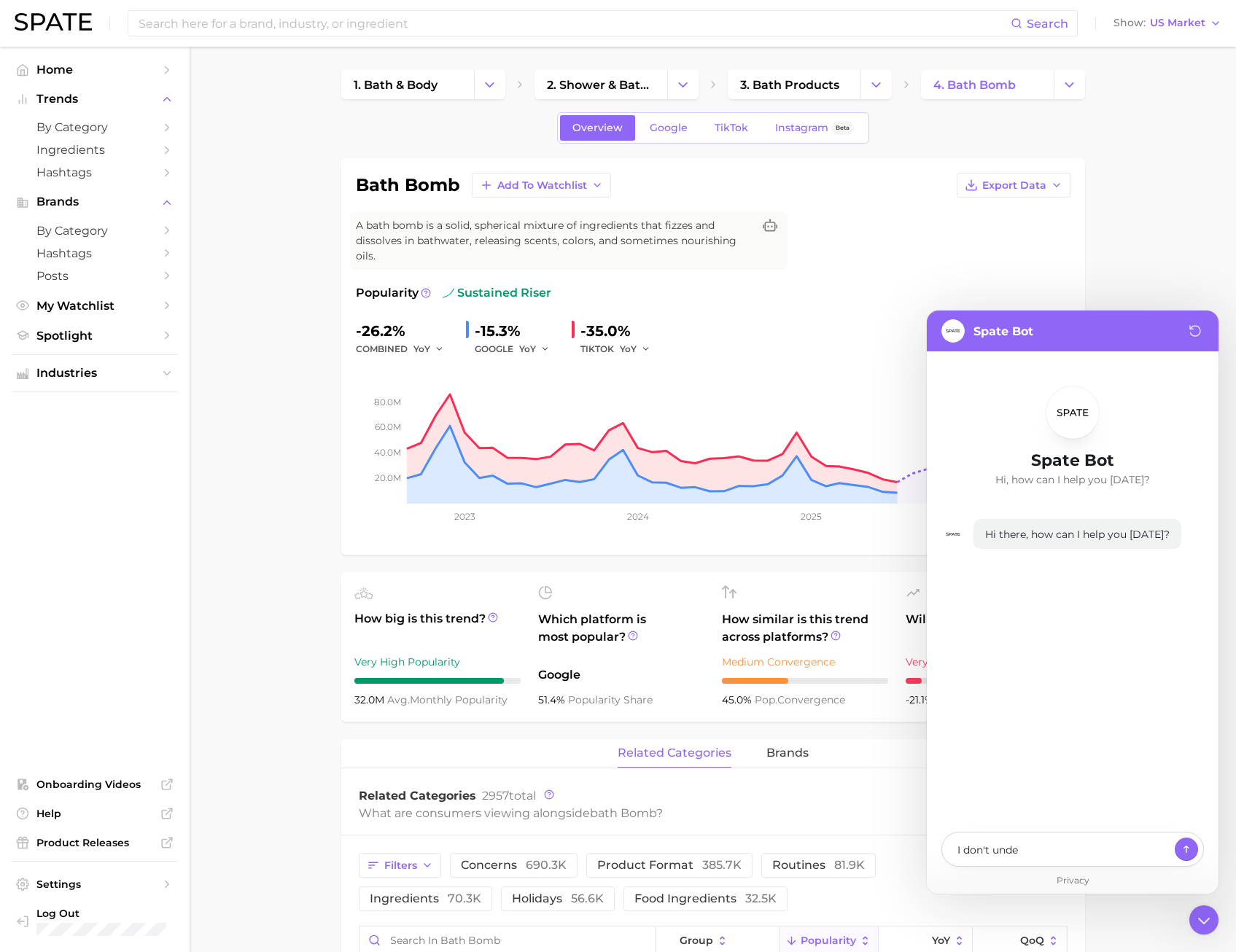
type textarea "x"
type textarea "I don't under"
type textarea "x"
type textarea "I don't unders"
type textarea "x"
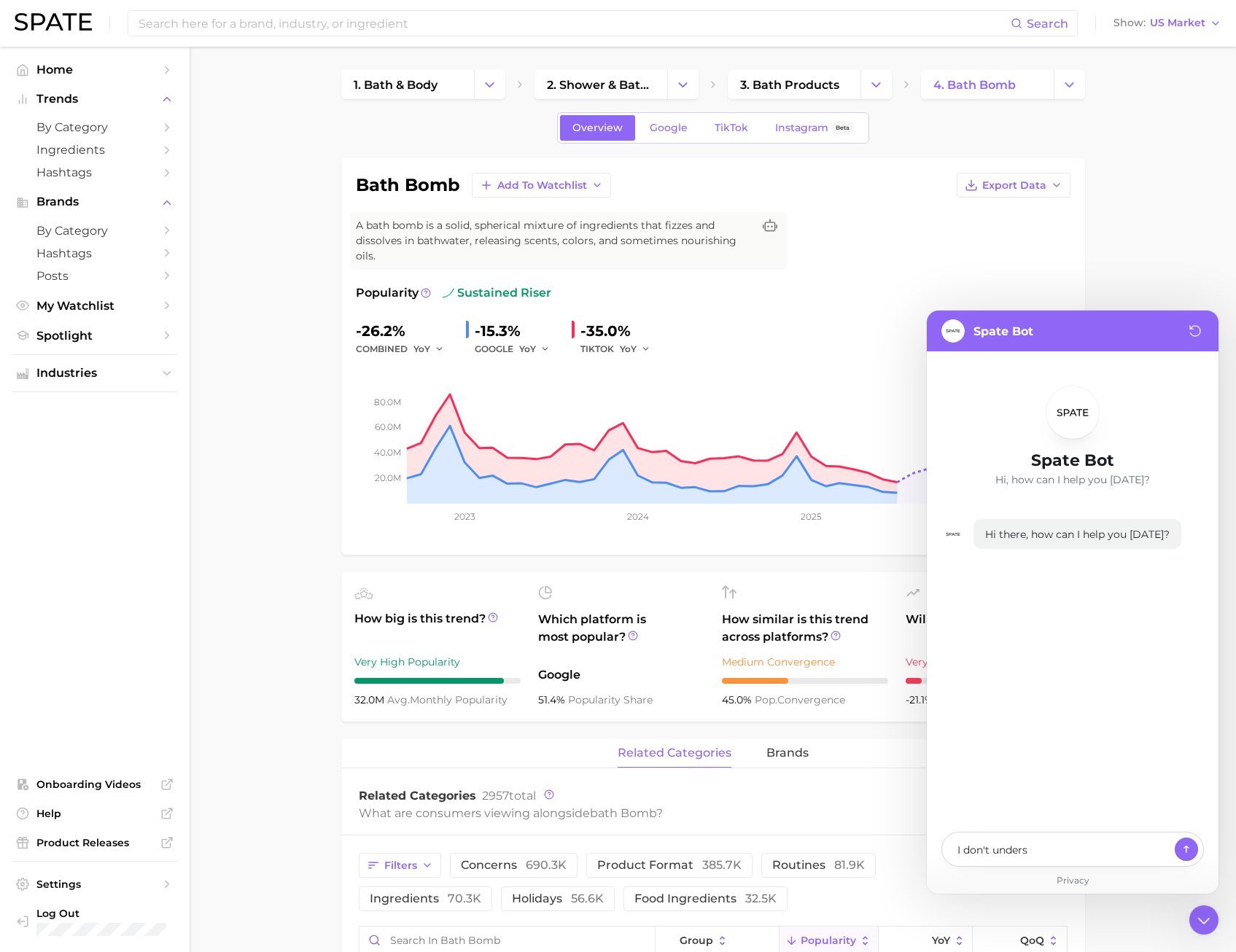
type textarea "I don't underst"
type textarea "x"
type textarea "I don't understa"
type textarea "x"
type textarea "I don't understan"
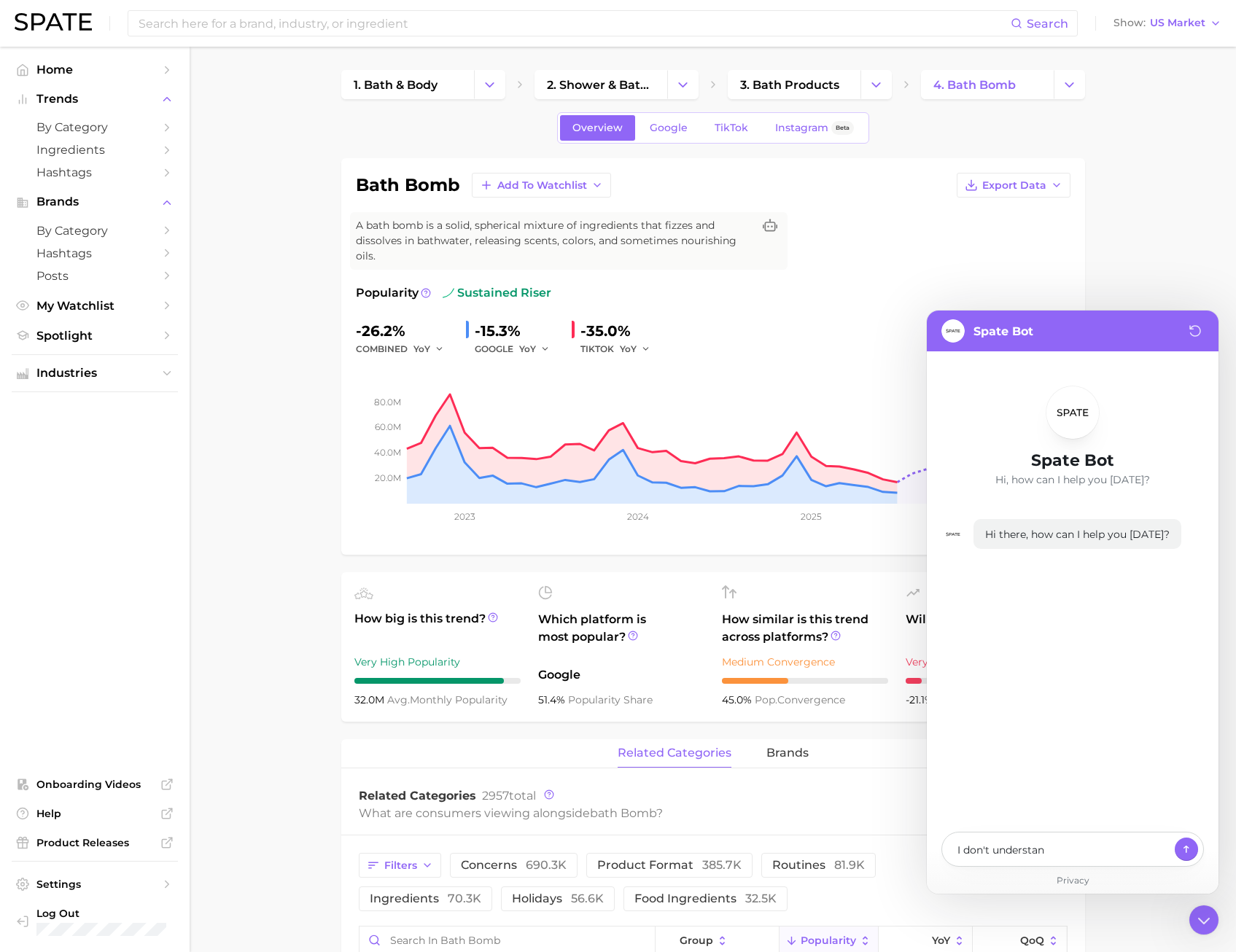
type textarea "x"
type textarea "I don't understand"
type textarea "x"
type textarea "I don't understand"
type textarea "x"
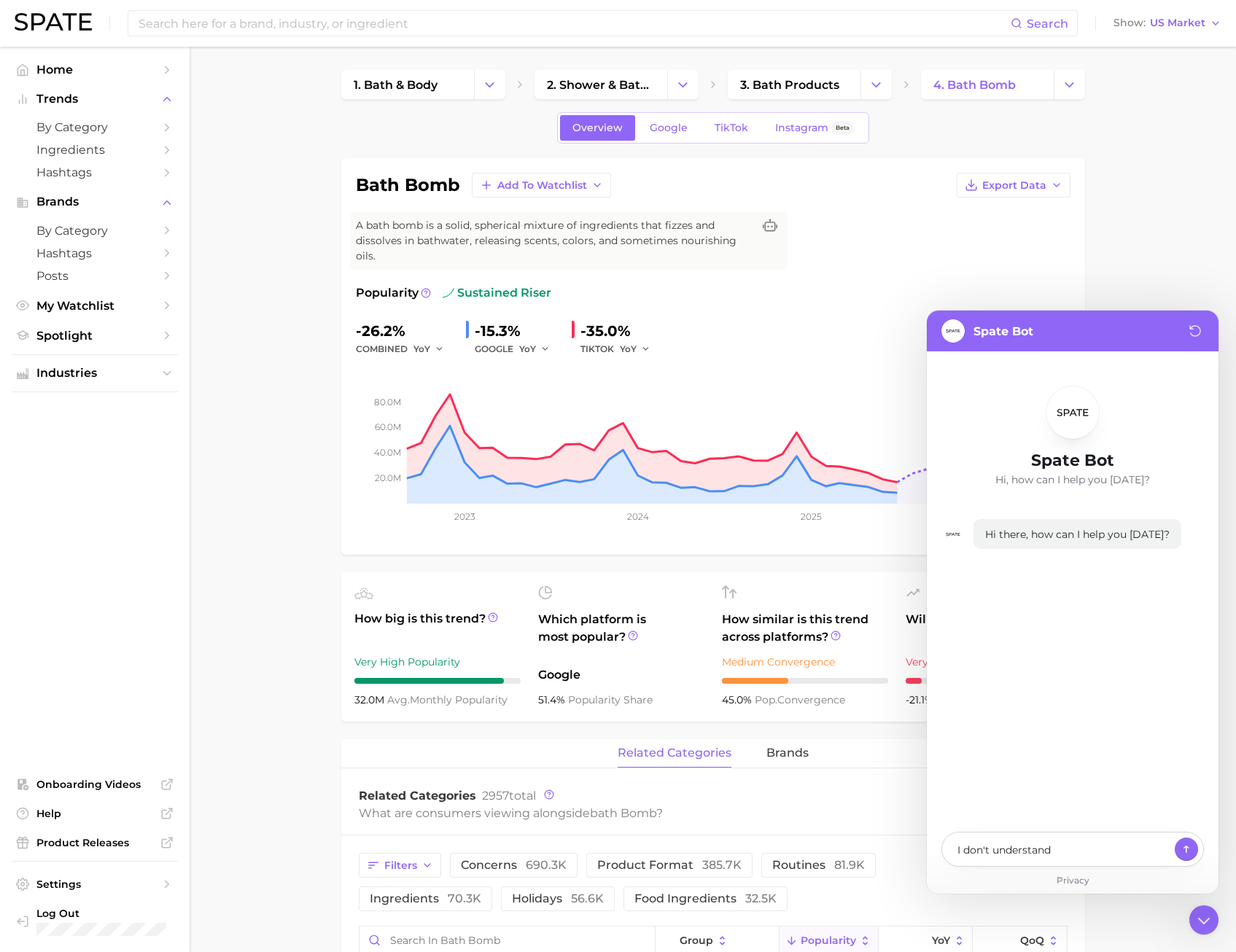
type textarea "I don't understand h"
type textarea "x"
type textarea "I don't understand [PERSON_NAME]"
type textarea "x"
type textarea "I don't understand how"
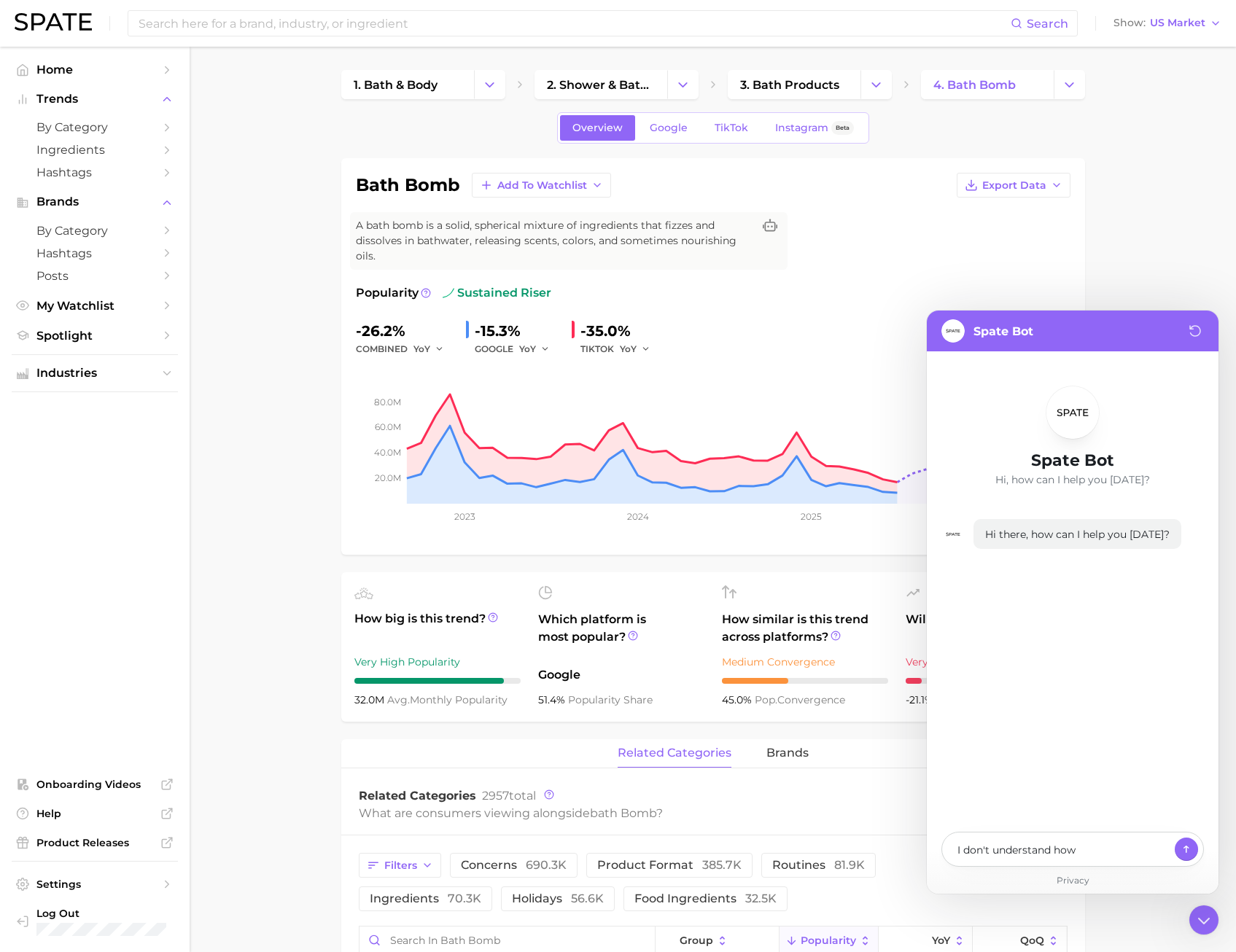
type textarea "x"
type textarea "I don't understand how"
type textarea "x"
type textarea "I don't understand how I"
type textarea "x"
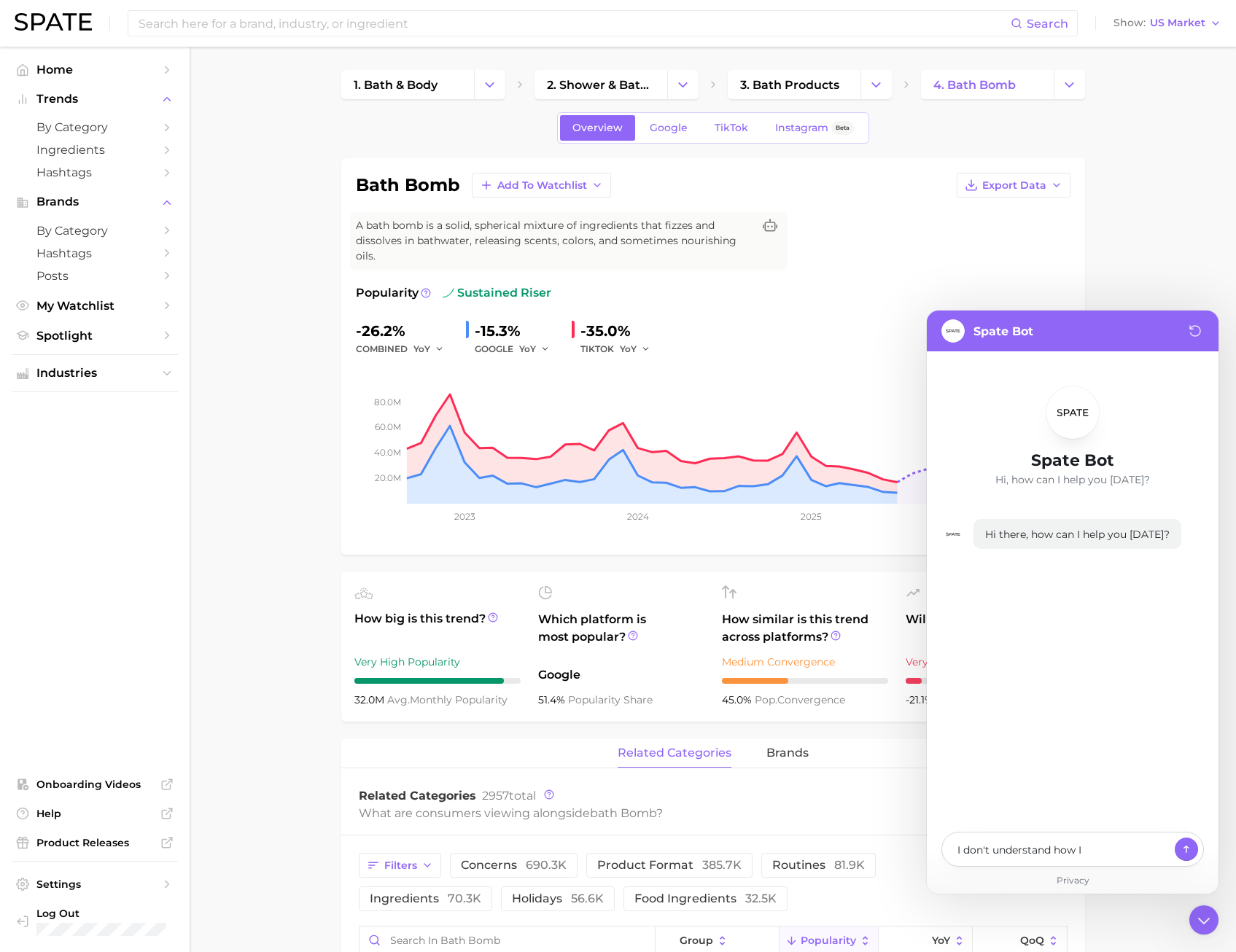
type textarea "I don't understand how I"
type textarea "x"
type textarea "I don't understand how I am"
type textarea "x"
type textarea "I don't understand how I am"
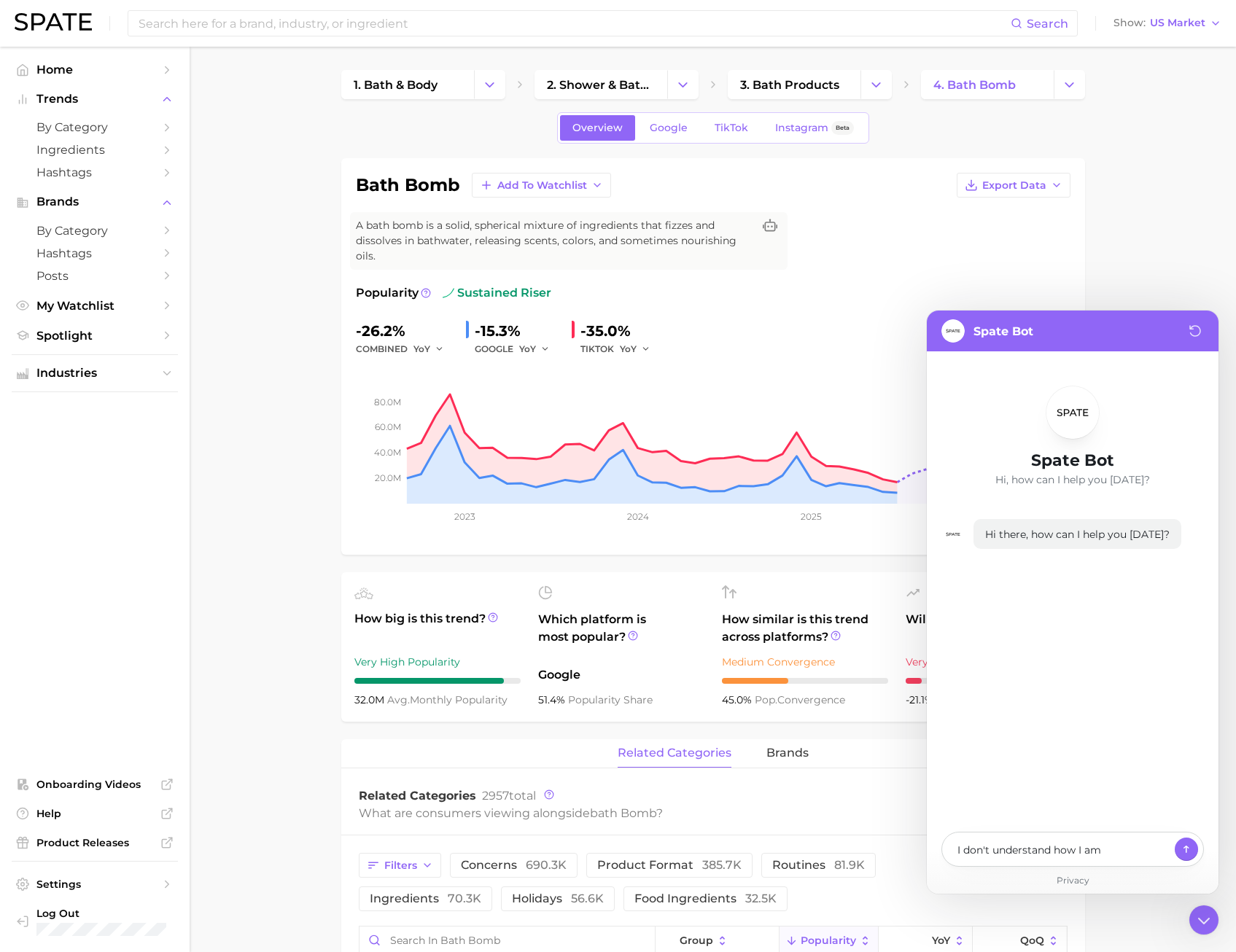
type textarea "x"
type textarea "I don't understand how I am su"
type textarea "x"
type textarea "I don't understand how I am sup"
type textarea "x"
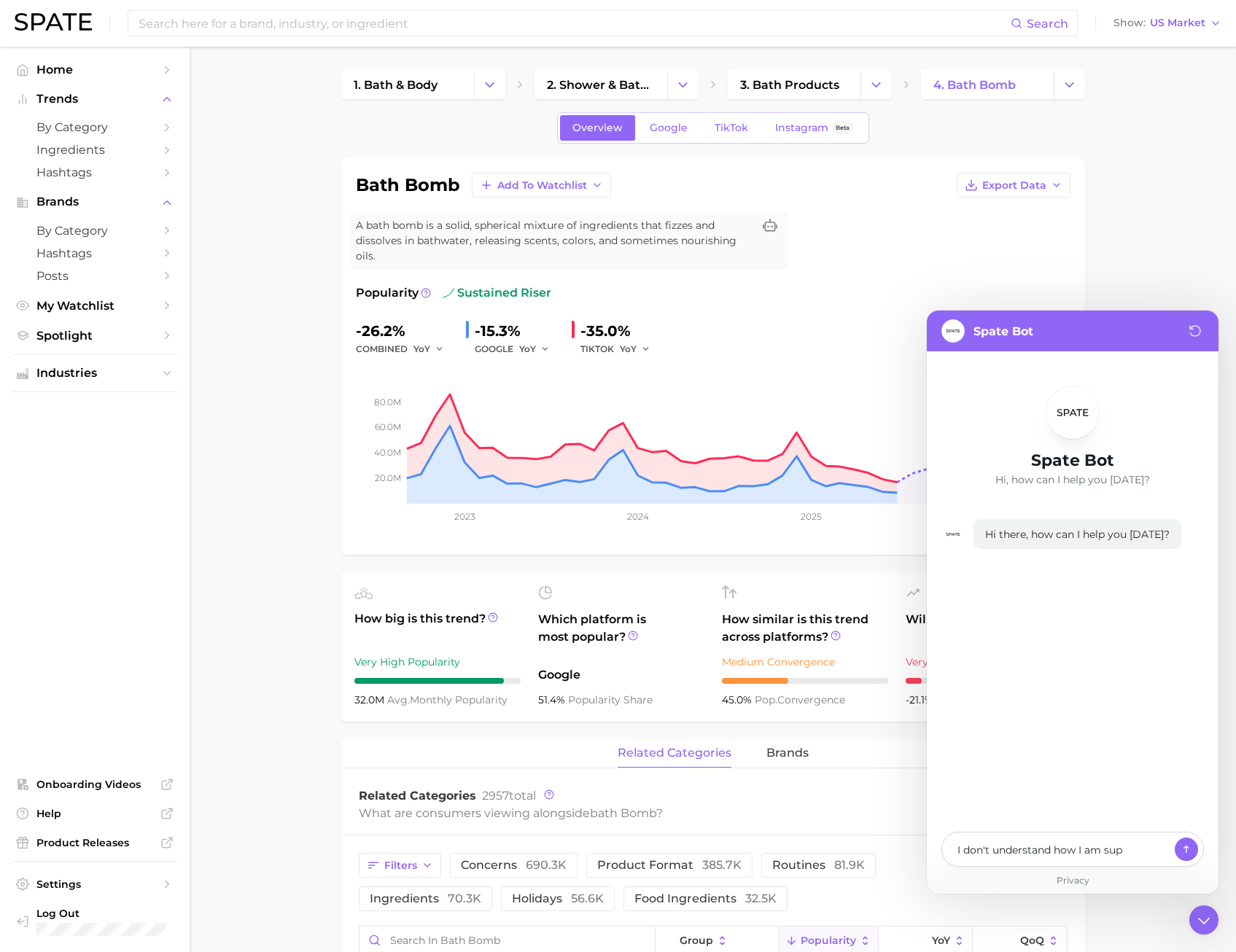
type textarea "I don't understand how I am supp"
type textarea "x"
type textarea "I don't understand how I am suppo"
type textarea "x"
type textarea "I don't understand how I am suppos"
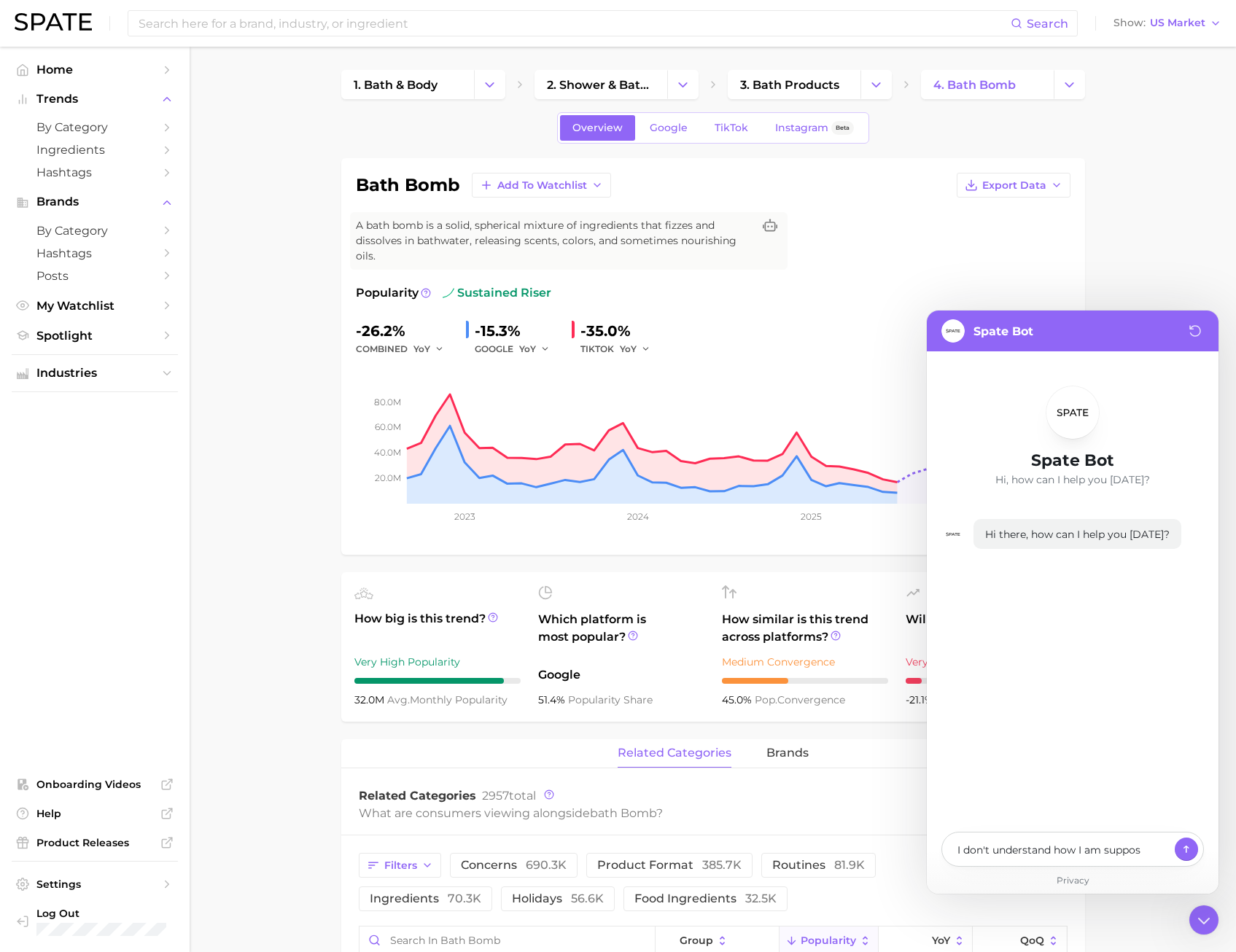
type textarea "x"
type textarea "I don't understand how I am suppose"
type textarea "x"
type textarea "I don't understand how I am supposed"
type textarea "x"
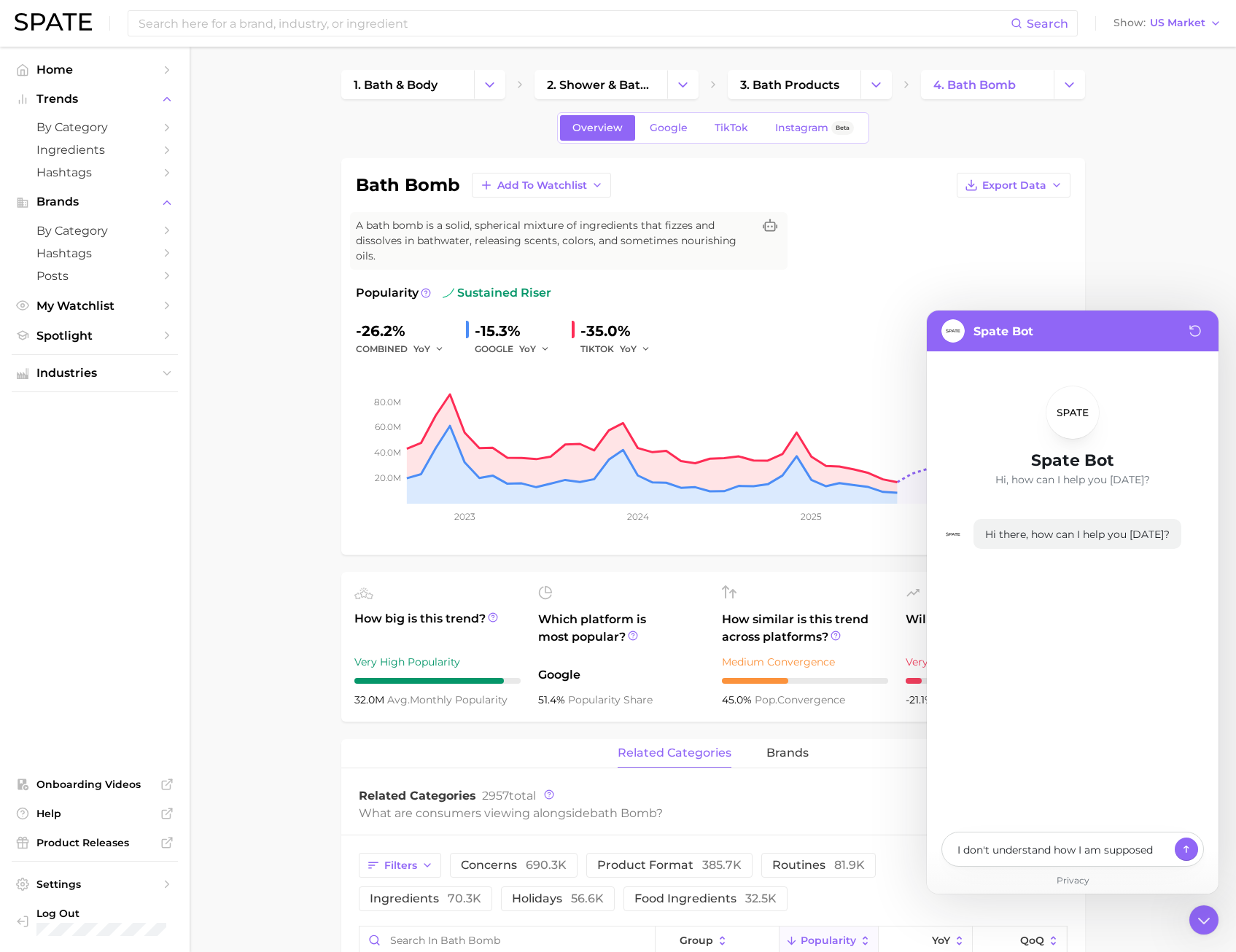
type textarea "I don't understand how I am supposed"
type textarea "x"
type textarea "I don't understand how I am supposed t"
type textarea "x"
type textarea "I don't understand how I am supposed to"
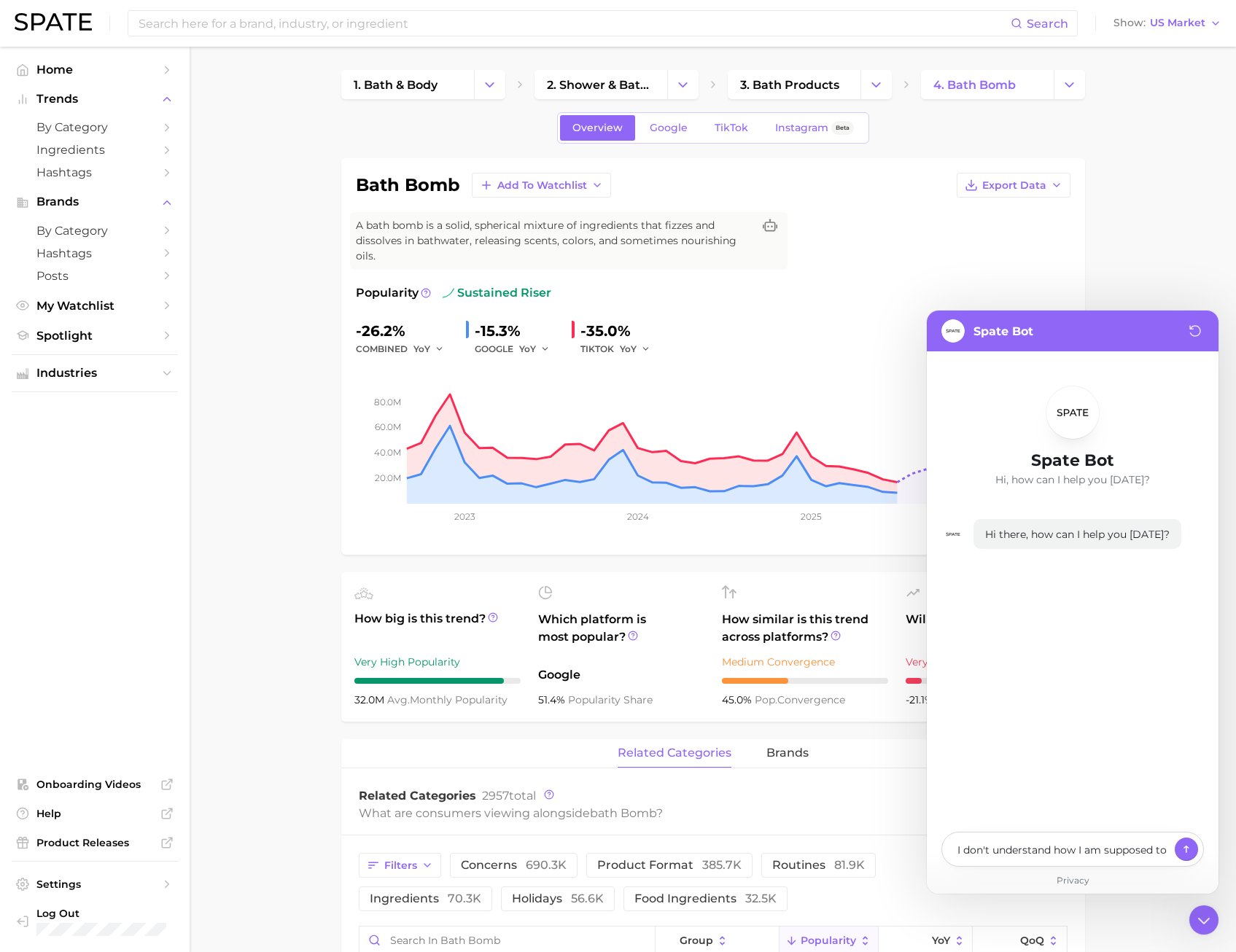
type textarea "x"
type textarea "I don't understand how I am supposed to"
type textarea "x"
type textarea "I don't understand how I am supposed to i"
type textarea "x"
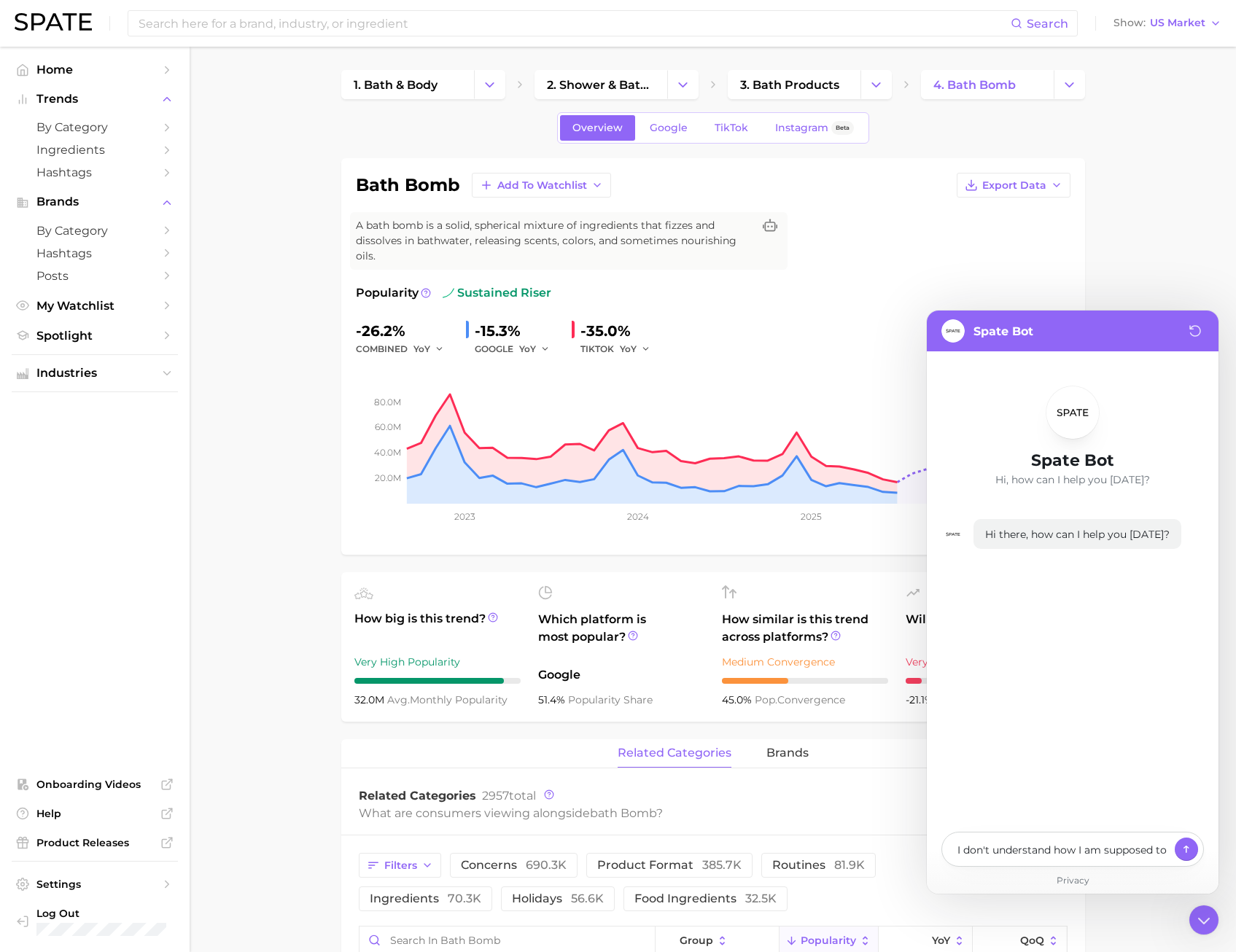
type textarea "I don't understand how I am supposed to in"
type textarea "x"
type textarea "I don't understand how I am supposed to int"
type textarea "x"
type textarea "I don't understand how I am supposed to inte"
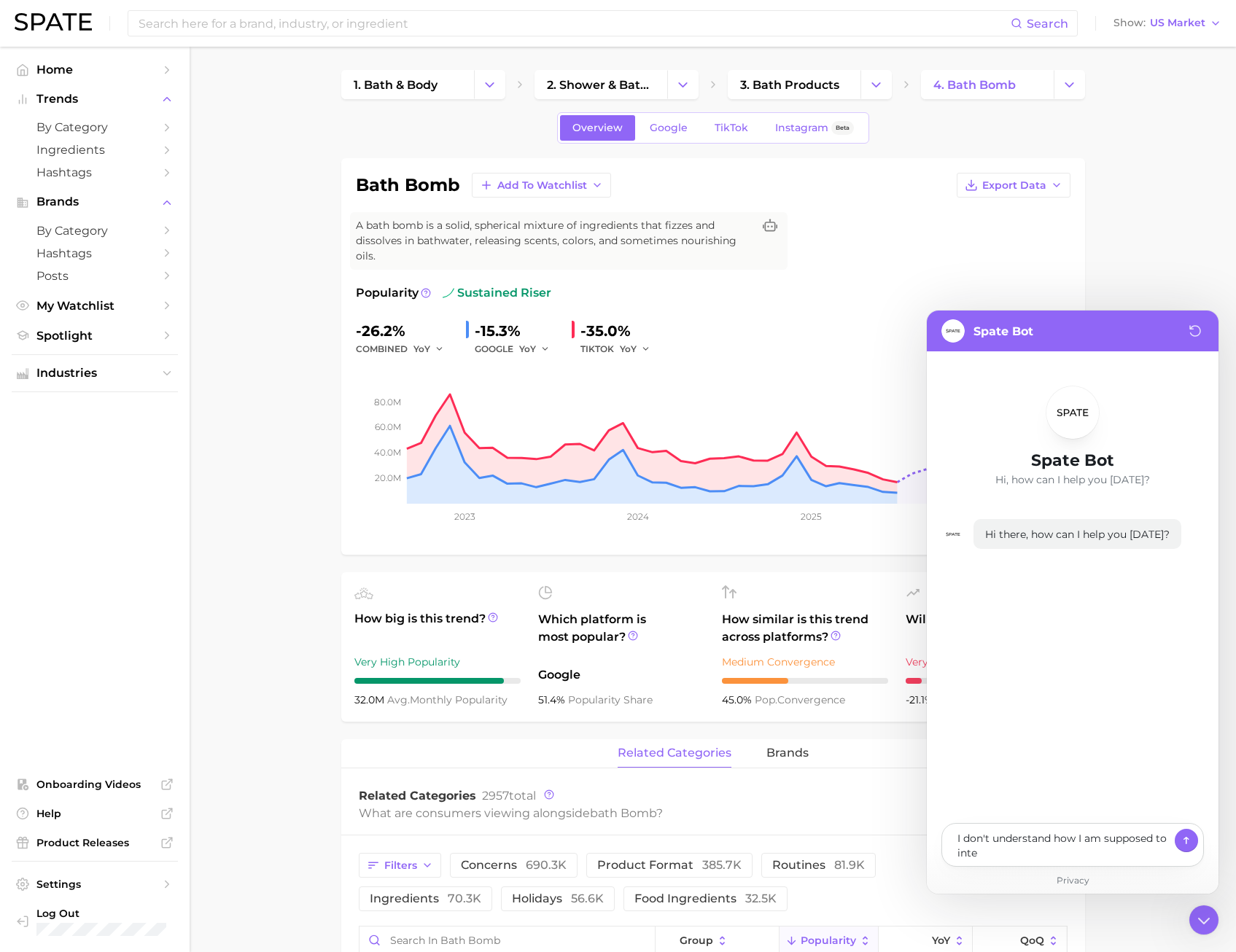
type textarea "x"
type textarea "I don't understand how I am supposed to interp"
type textarea "x"
type textarea "I don't understand how I am supposed to interpr"
type textarea "x"
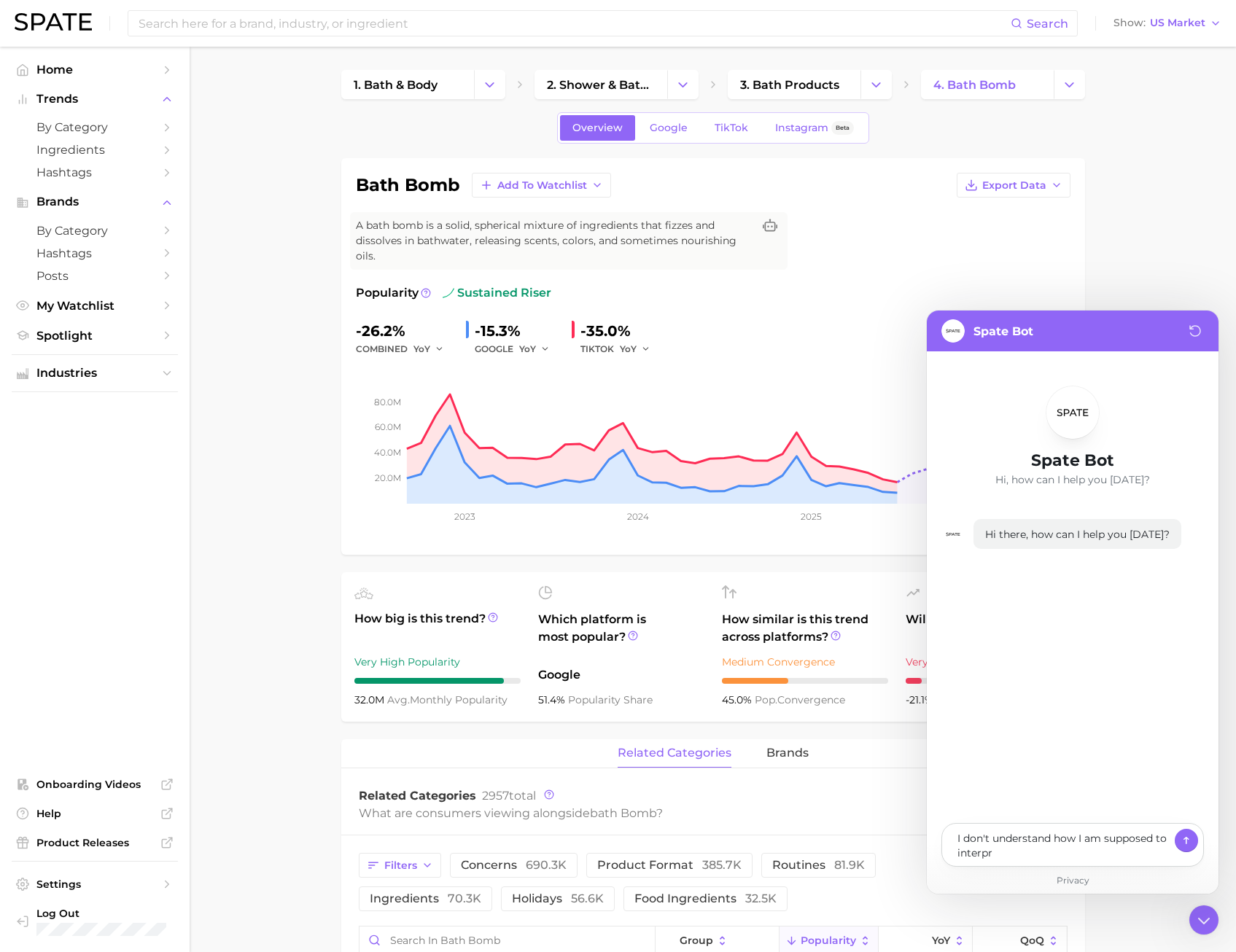
type textarea "I don't understand how I am supposed to interpre"
type textarea "x"
type textarea "I don't understand how I am supposed to interpred"
type textarea "x"
type textarea "I don't understand how I am supposed to interpre"
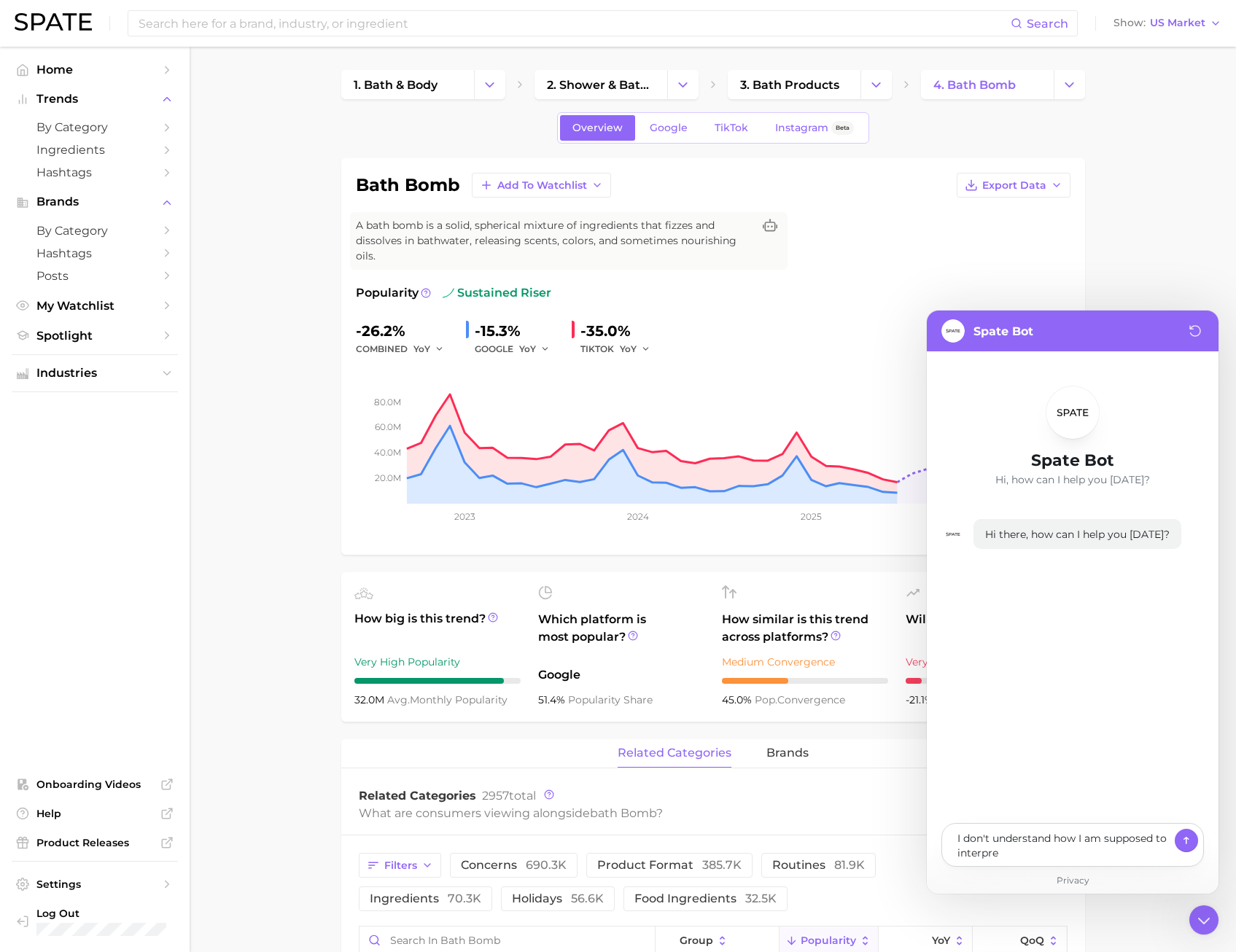
type textarea "x"
type textarea "I don't understand how I am supposed to interpret"
type textarea "x"
type textarea "I don't understand how I am supposed to interpre"
type textarea "x"
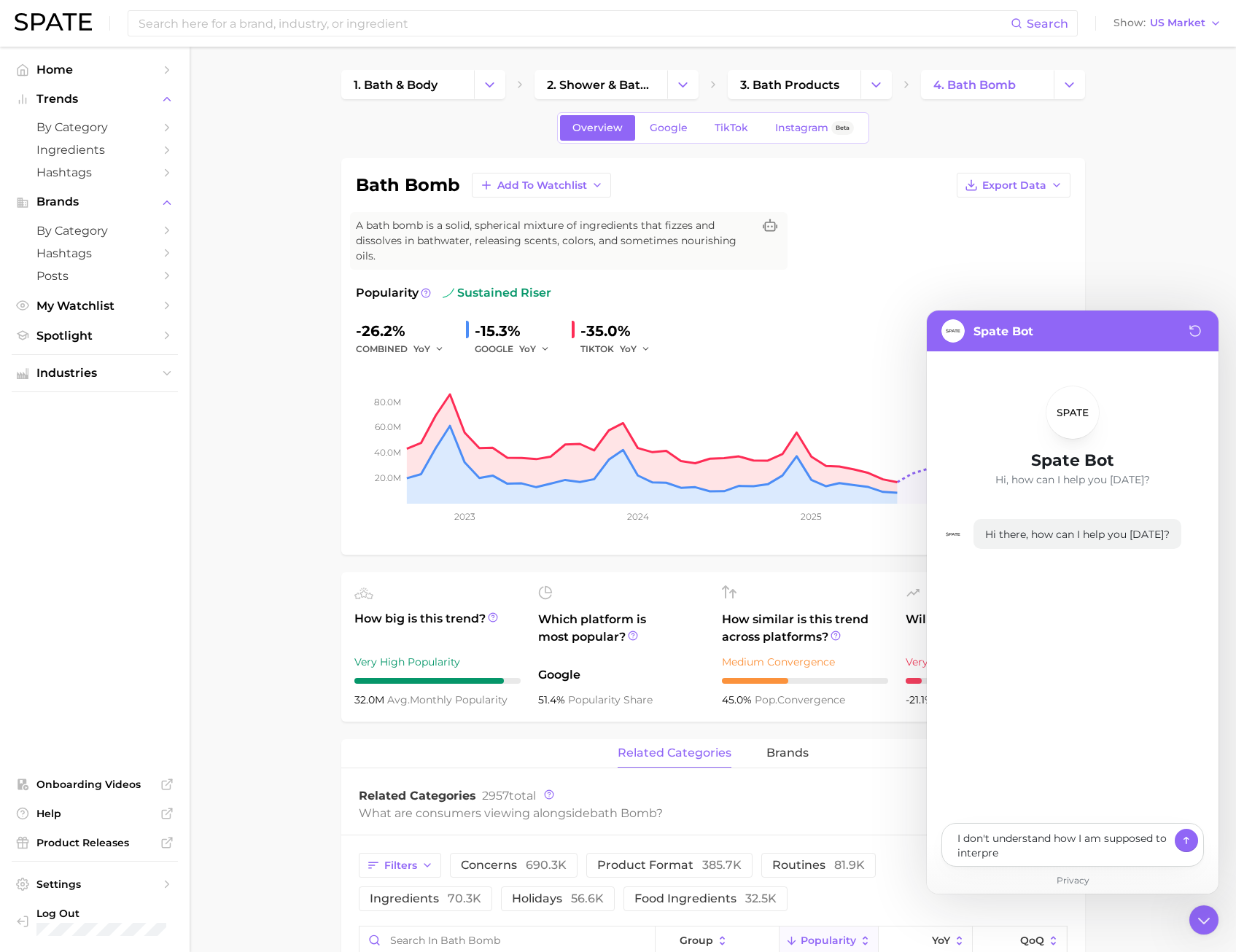
type textarea "I don't understand how I am supposed to interpr"
type textarea "x"
type textarea "I don't understand how I am supposed to interp"
type textarea "x"
type textarea "I don't understand how I am supposed to inter"
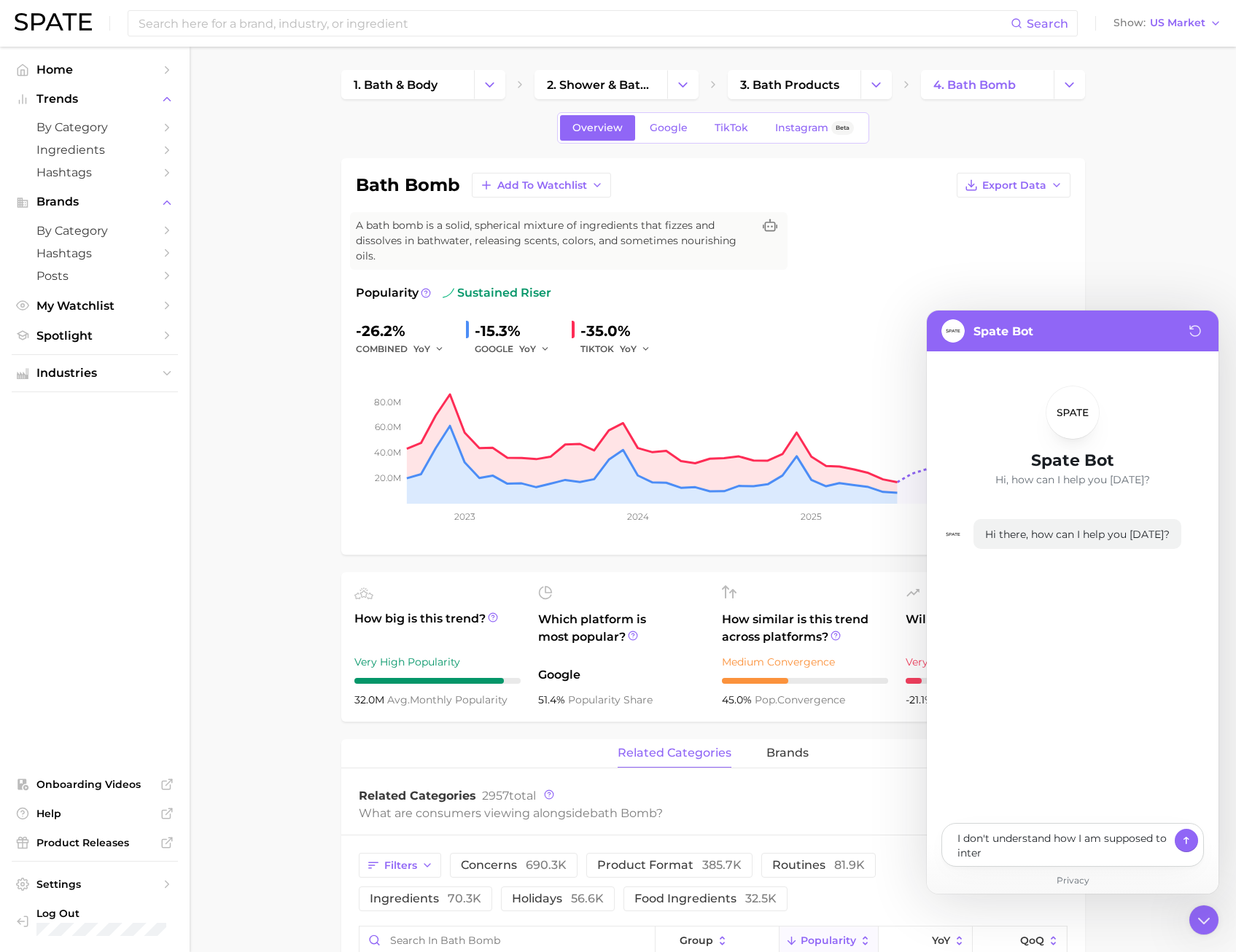
type textarea "x"
type textarea "I don't understand how I am supposed to inte"
type textarea "x"
type textarea "I don't understand how I am supposed to int"
type textarea "x"
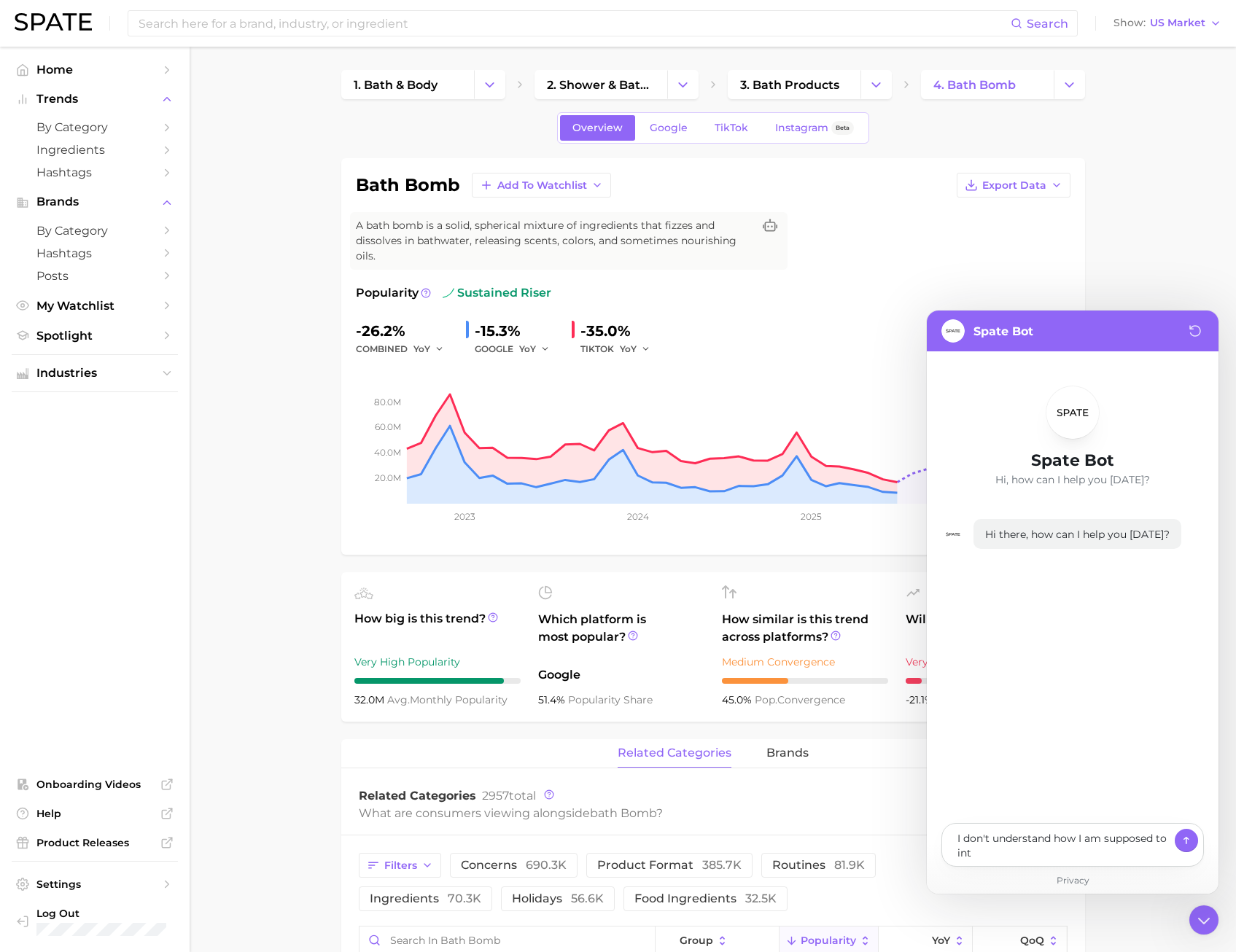
type textarea "I don't understand how I am supposed to in"
type textarea "x"
type textarea "I don't understand how I am supposed to i"
type textarea "x"
type textarea "I don't understand how I am supposed to"
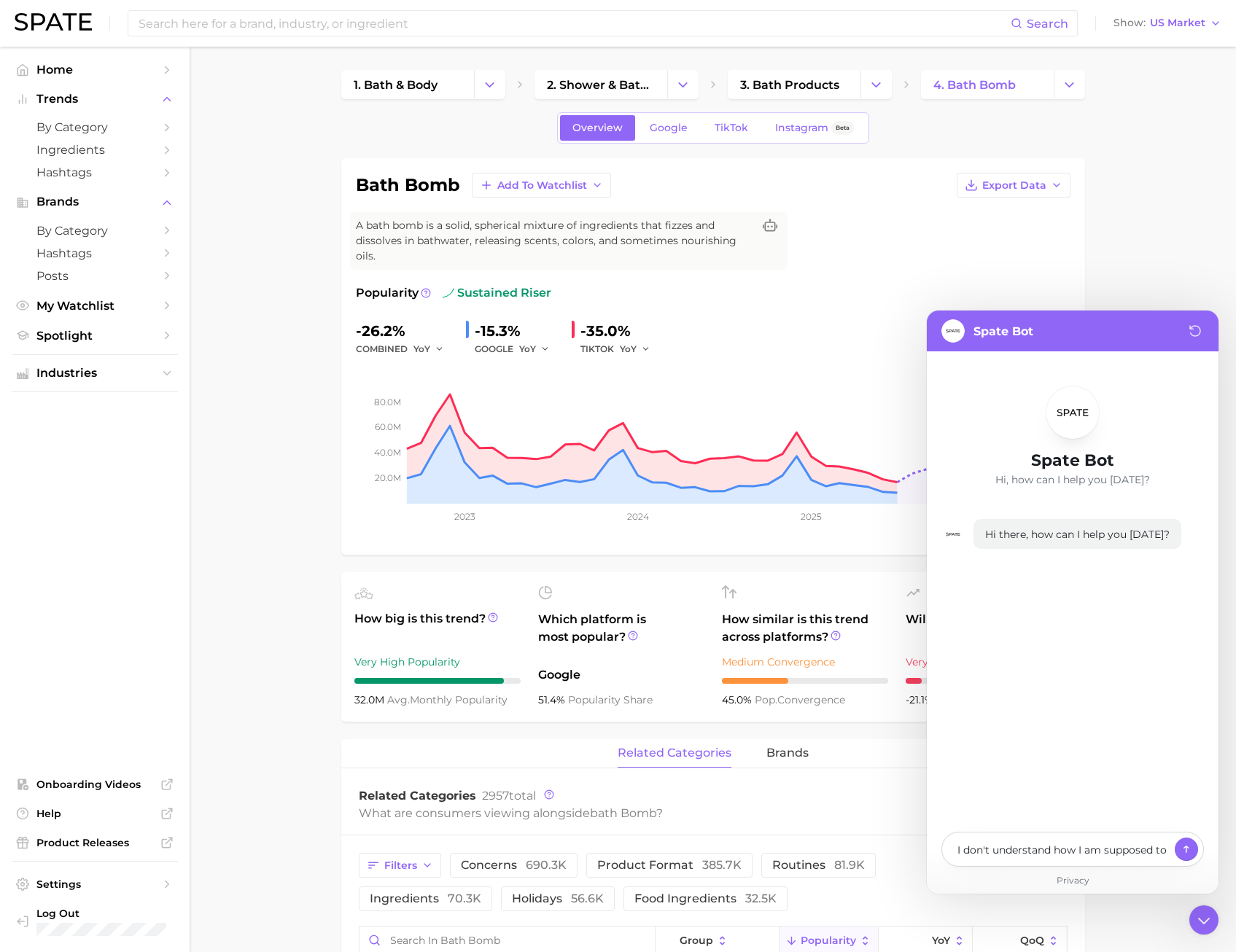
click at [1065, 850] on textarea "I don't understand how I am supposed to" at bounding box center [1063, 849] width 212 height 17
type textarea "x"
type textarea "I don't understand wI am supposed to"
type textarea "x"
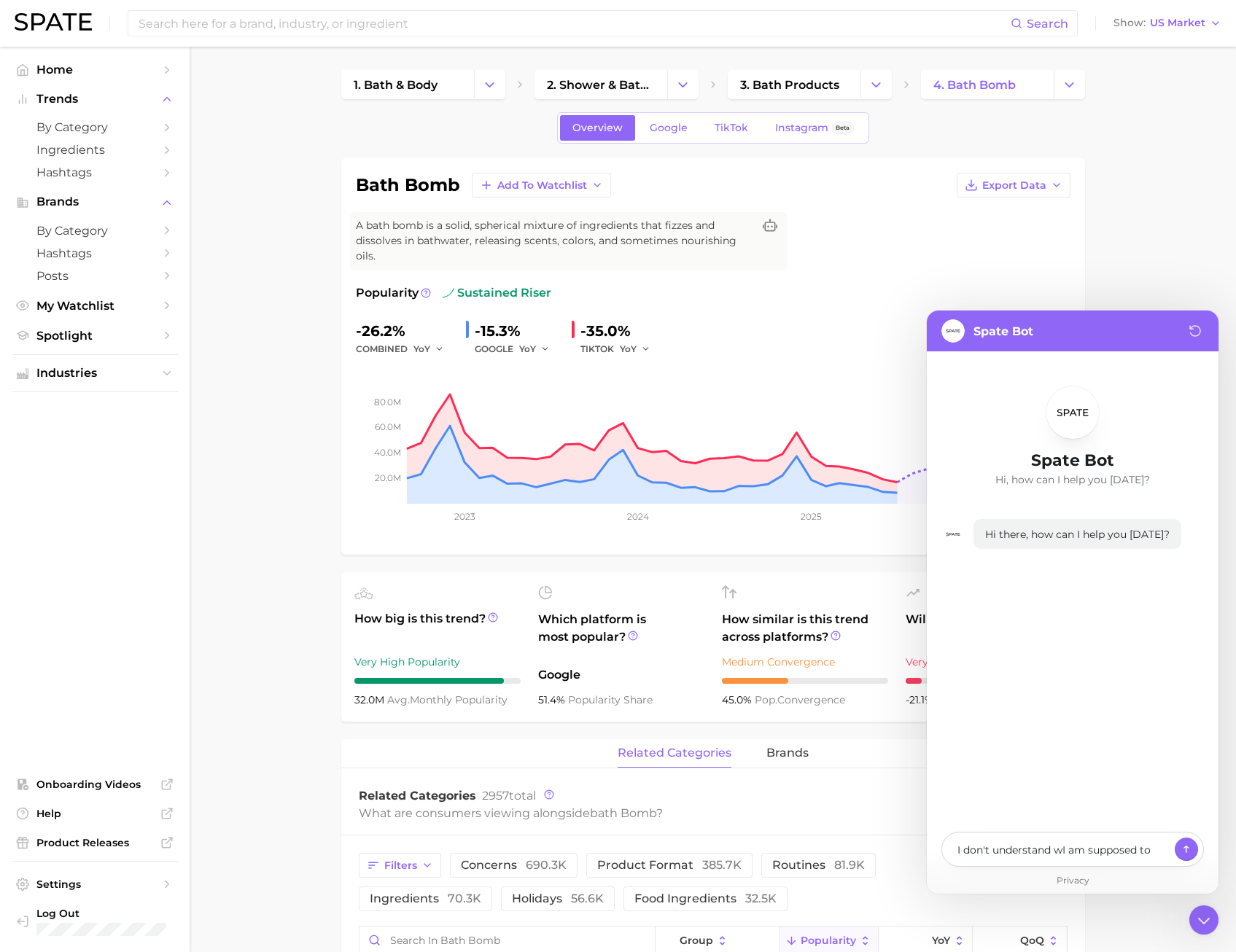
type textarea "I don't understand whI am supposed to"
type textarea "x"
type textarea "I don't understand whaI am supposed to"
type textarea "x"
type textarea "I don't understand whatI am supposed to"
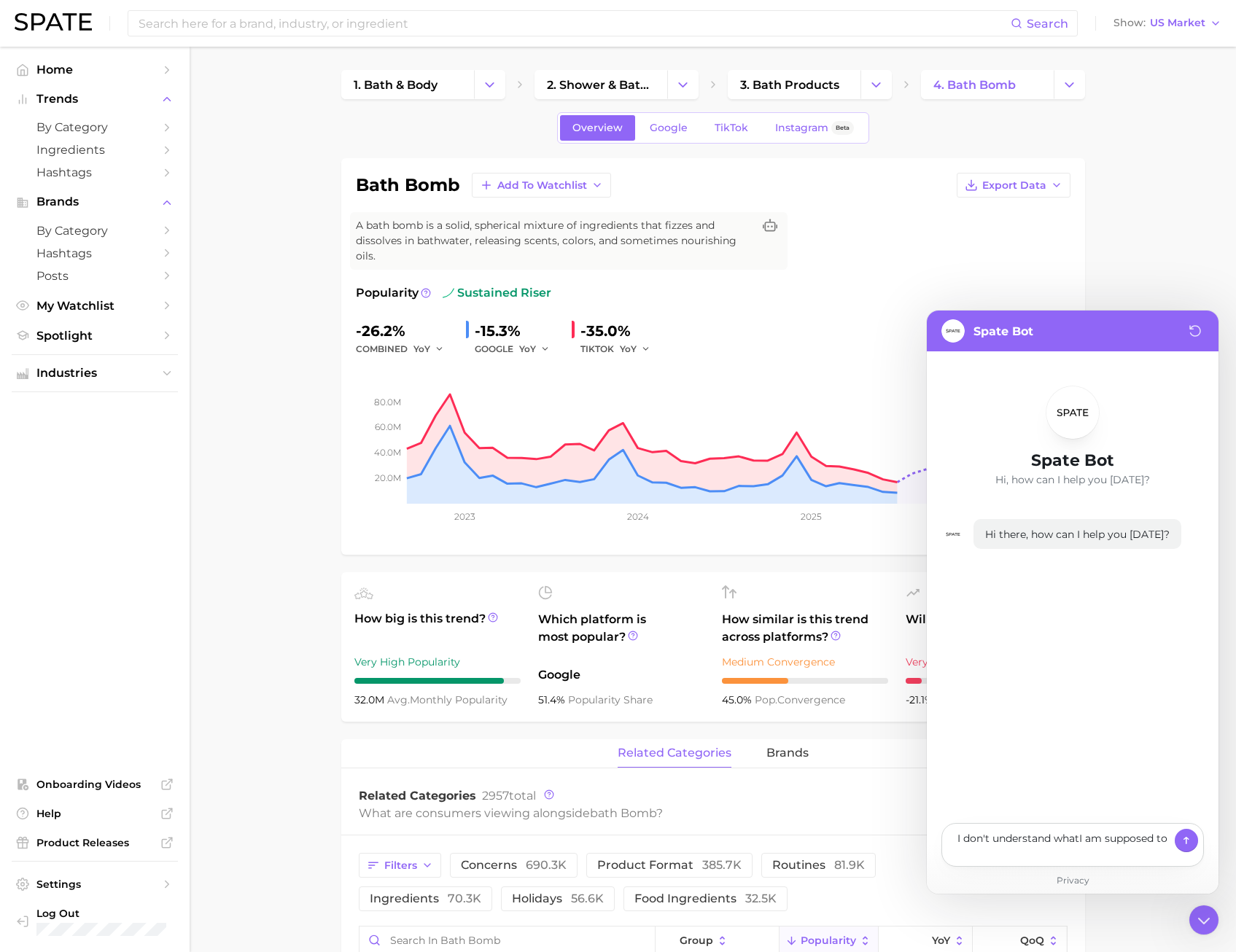
type textarea "x"
type textarea "I don't understand what I am supposed to"
type textarea "x"
type textarea "I don't understand whatI am supposed to"
type textarea "x"
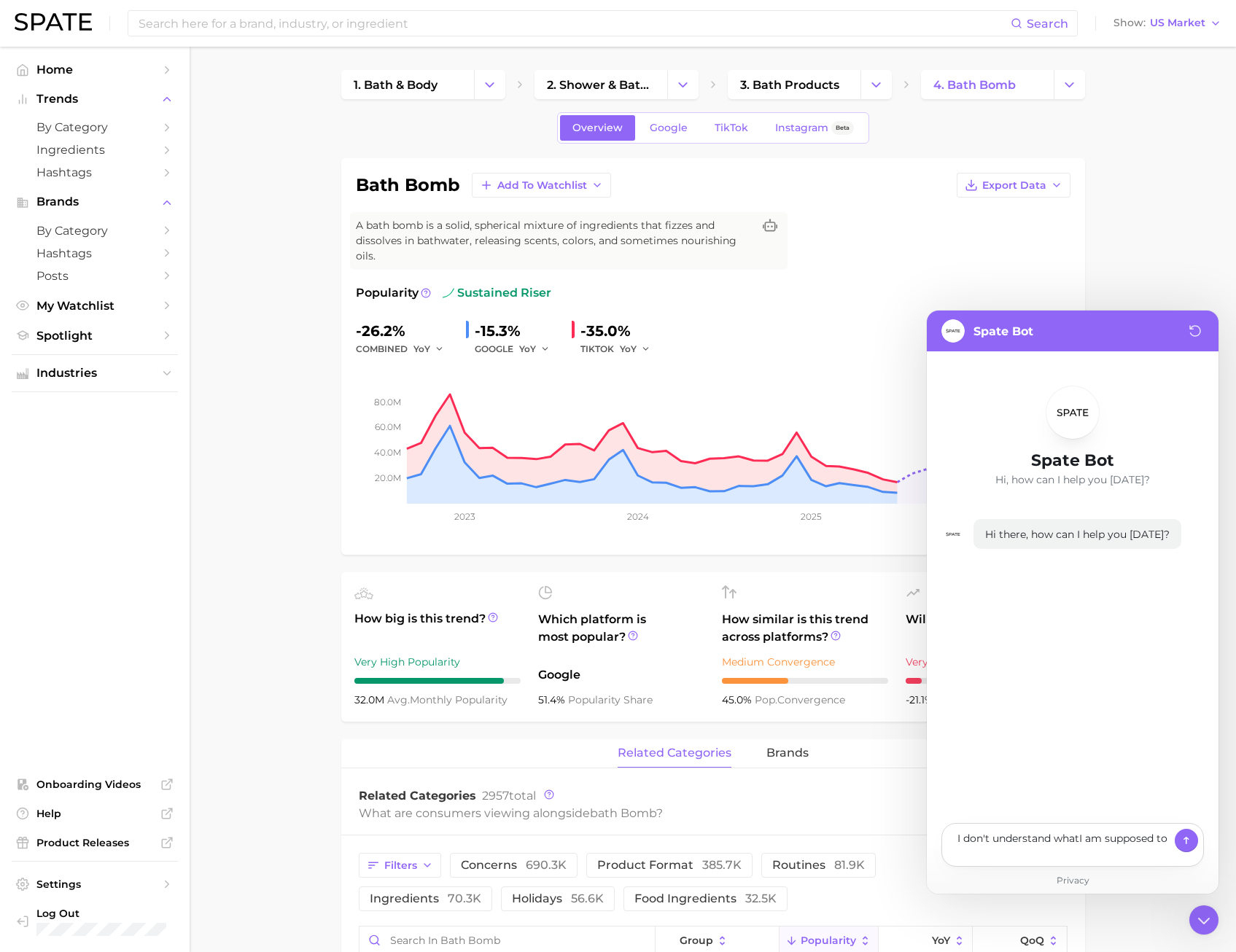
type textarea "I don't understand what I am supposed to"
click at [1067, 856] on textarea "I don't understand what I am supposed to" at bounding box center [1063, 844] width 212 height 32
type textarea "x"
type textarea "I don't understand what I am supposed to u"
type textarea "x"
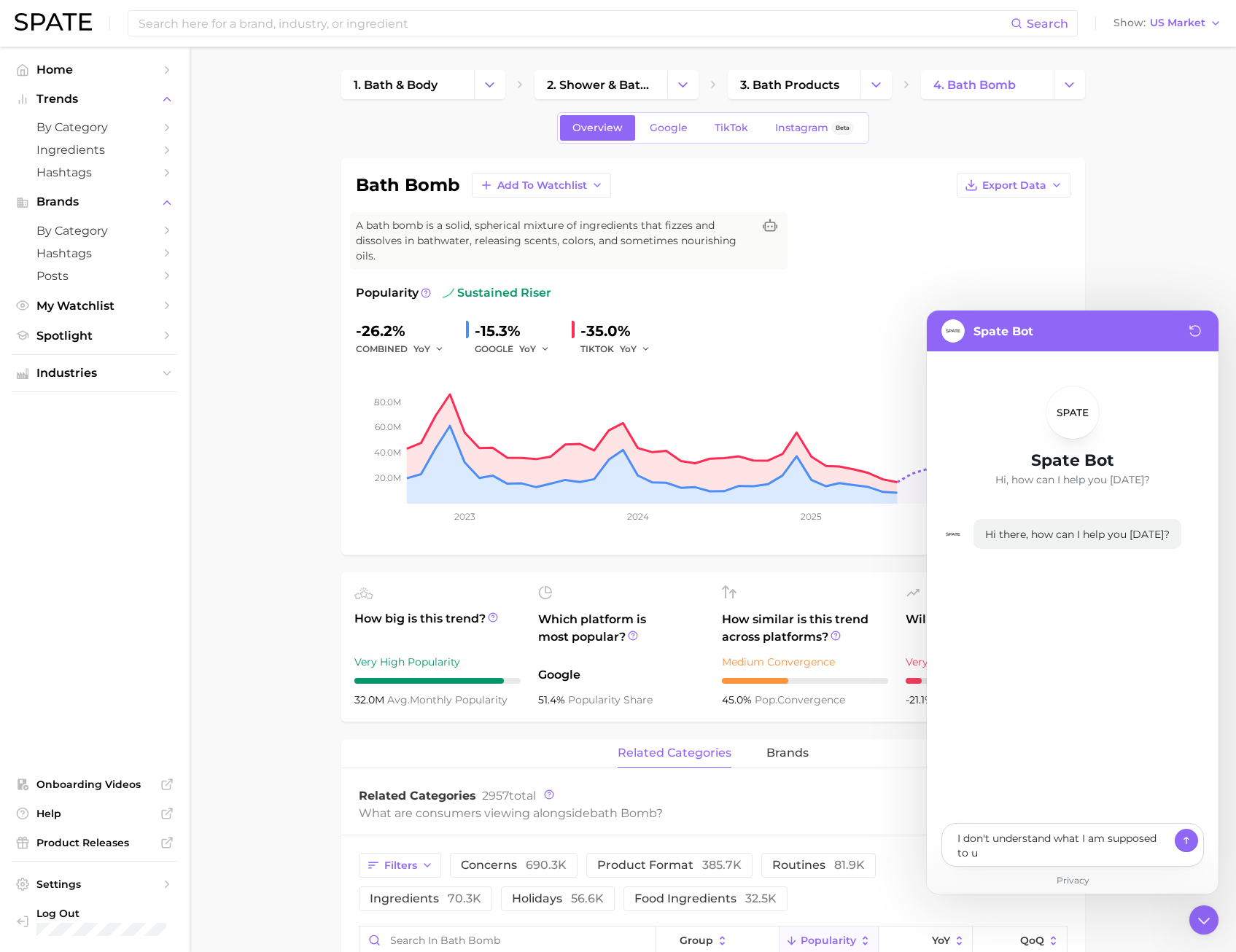
type textarea "I don't understand what I am supposed to un"
type textarea "x"
type textarea "I don't understand what I am supposed to und"
type textarea "x"
type textarea "I don't understand what I am supposed to unde"
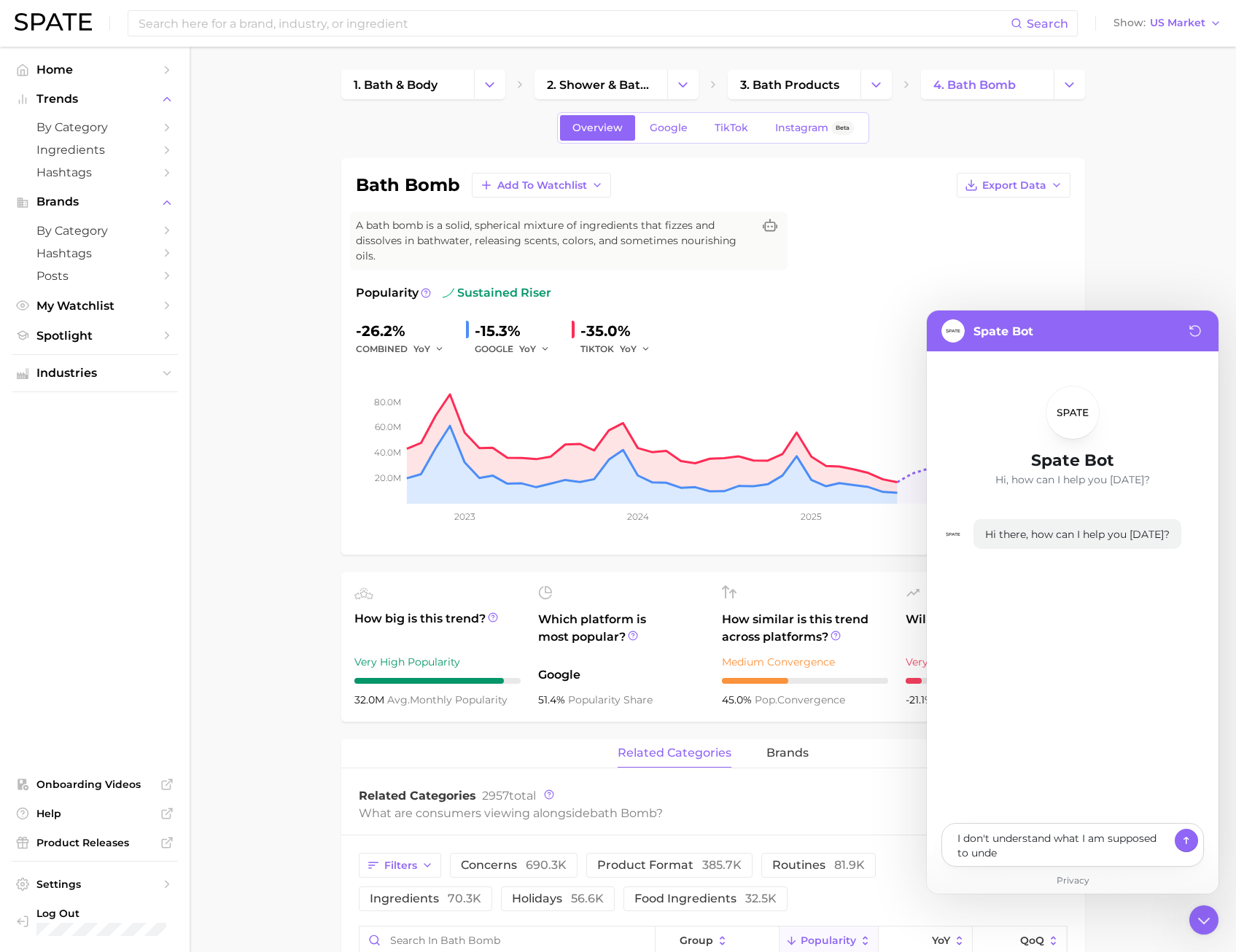
type textarea "x"
type textarea "I don't understand what I am supposed to under"
type textarea "x"
type textarea "I don't understand what I am supposed to underst"
type textarea "x"
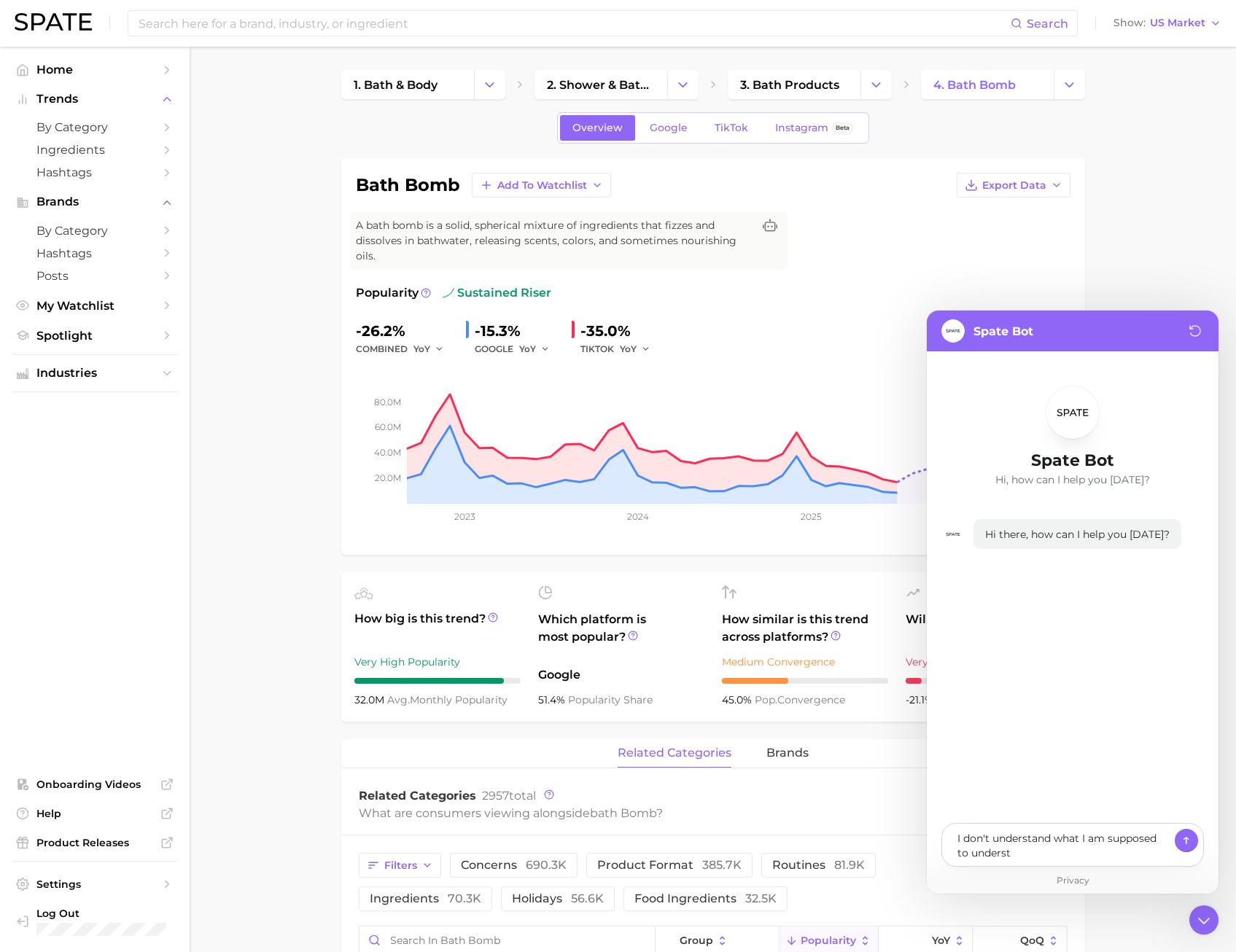
type textarea "I don't understand what I am supposed to understa"
type textarea "x"
type textarea "I don't understand what I am supposed to understan"
type textarea "x"
type textarea "I don't understand what I am supposed to understand"
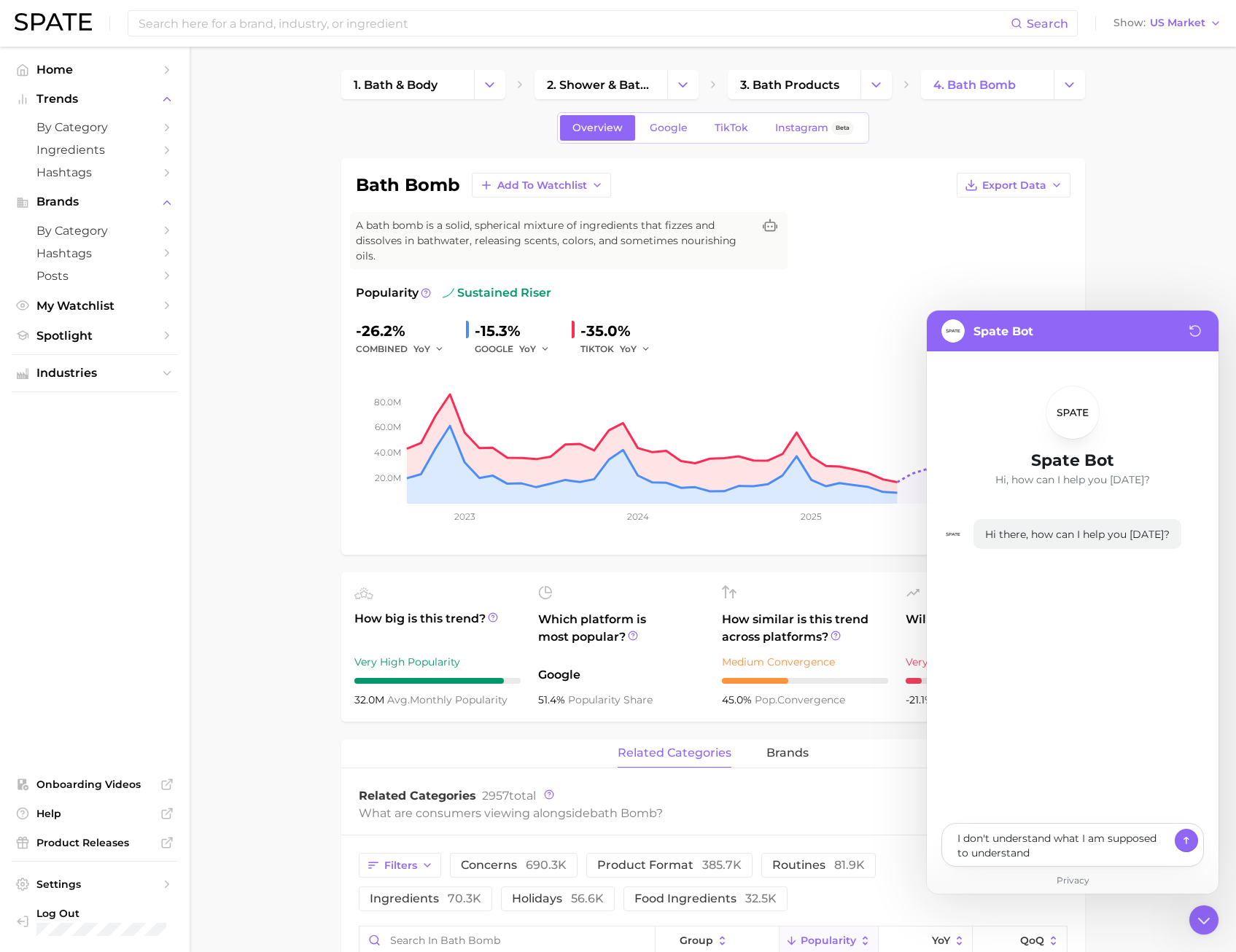
type textarea "x"
type textarea "I don't understand what I am supposed to understand"
type textarea "x"
type textarea "I don't understand what I am supposed to understand f"
type textarea "x"
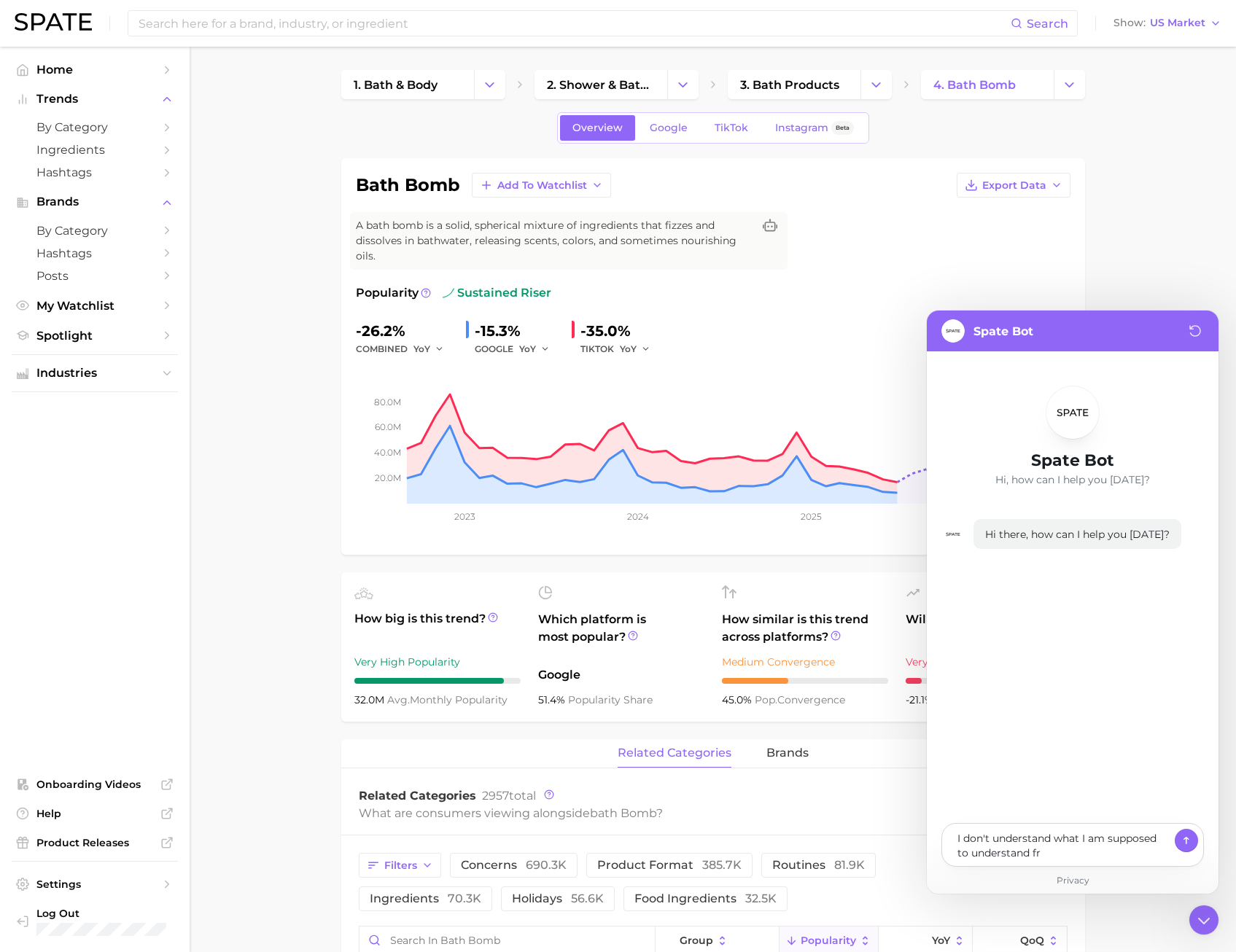
type textarea "I don't understand what I am supposed to understand fro"
type textarea "x"
type textarea "I don't understand what I am supposed to understand from"
type textarea "x"
type textarea "I don't understand what I am supposed to understand from"
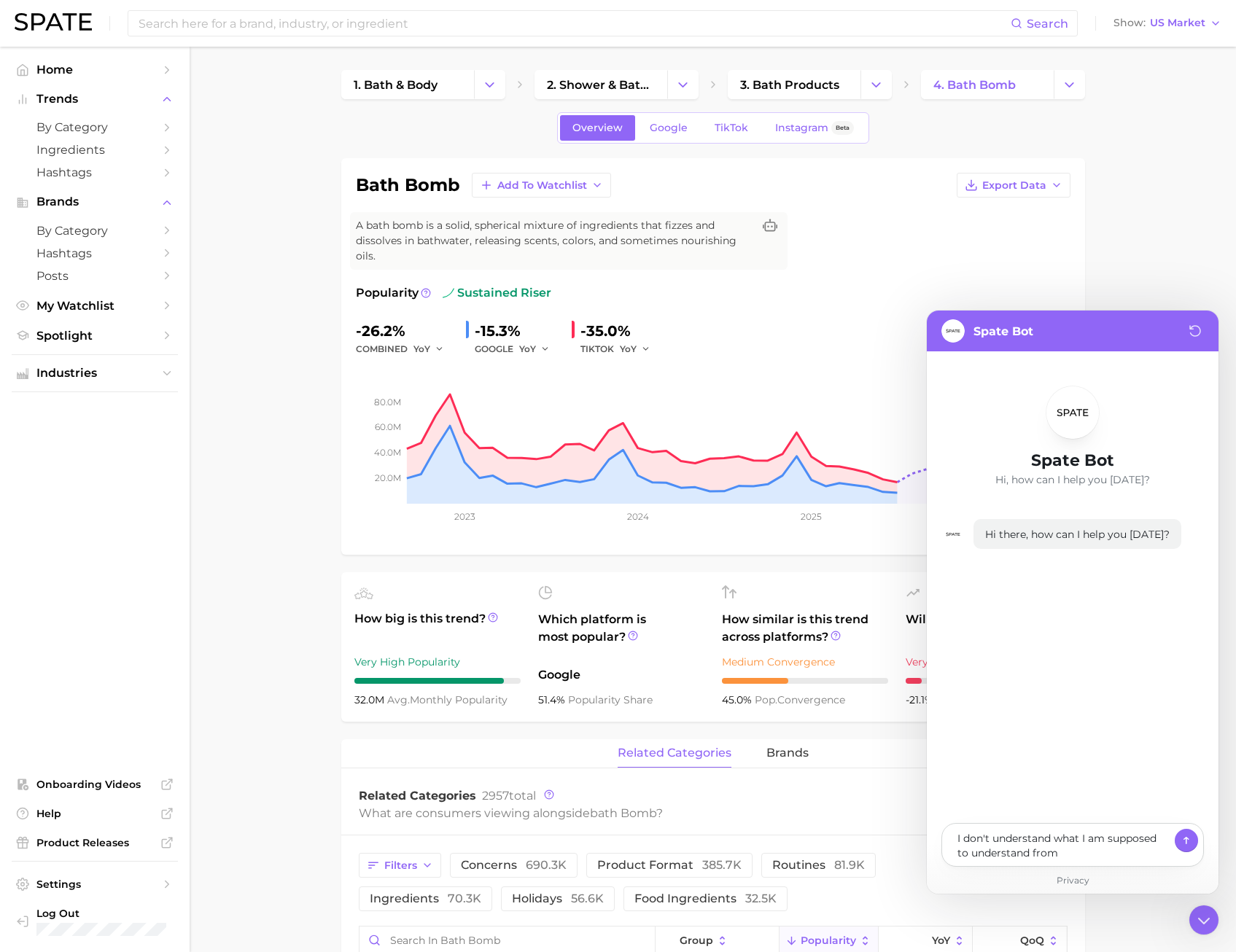
type textarea "x"
type textarea "I don't understand what I am supposed to understand from t"
type textarea "x"
type textarea "I don't understand what I am supposed to understand from th"
type textarea "x"
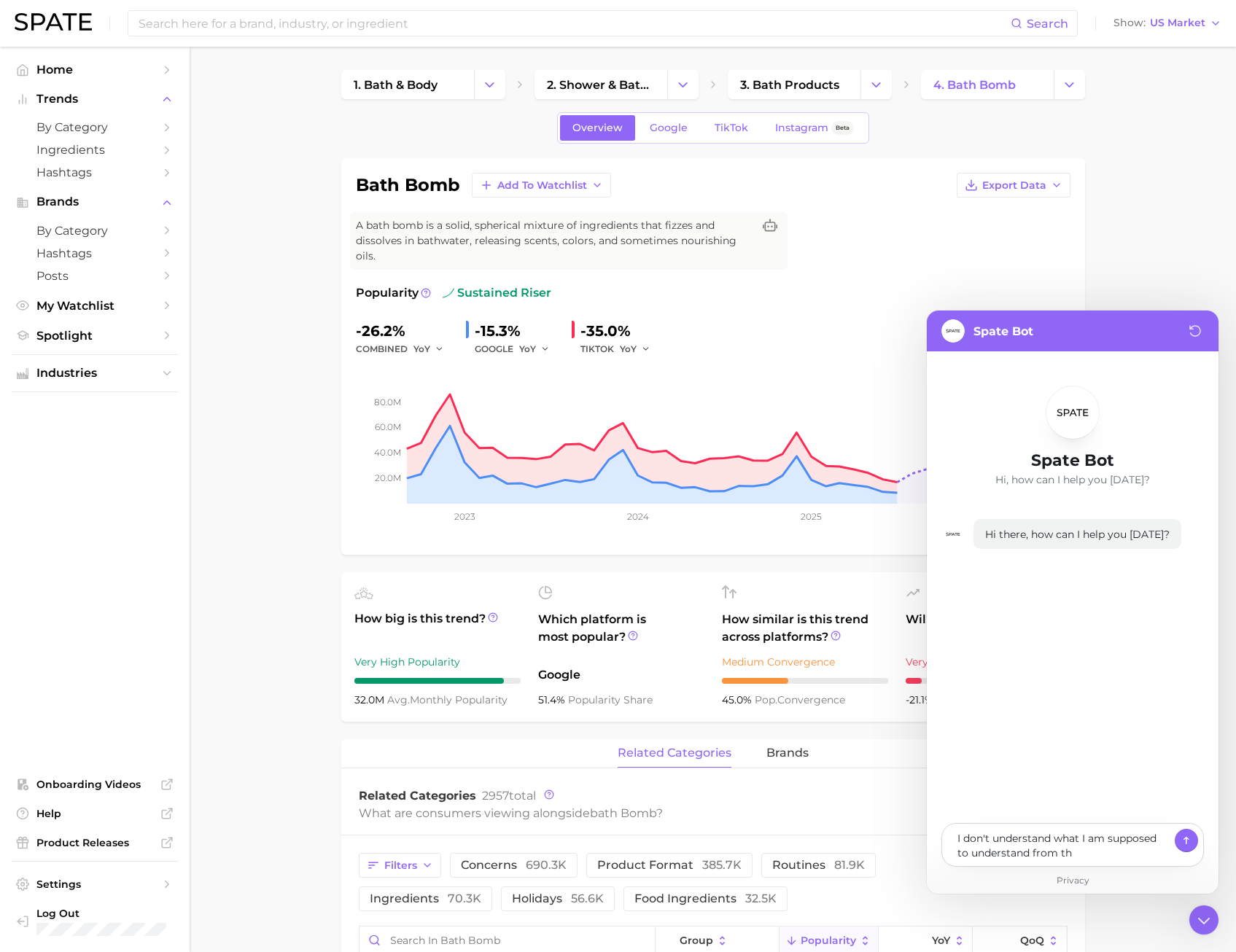
type textarea "I don't understand what I am supposed to understand from the"
type textarea "x"
type textarea "I don't understand what I am supposed to understand from the"
type textarea "x"
type textarea "I don't understand what I am supposed to understand from the fi"
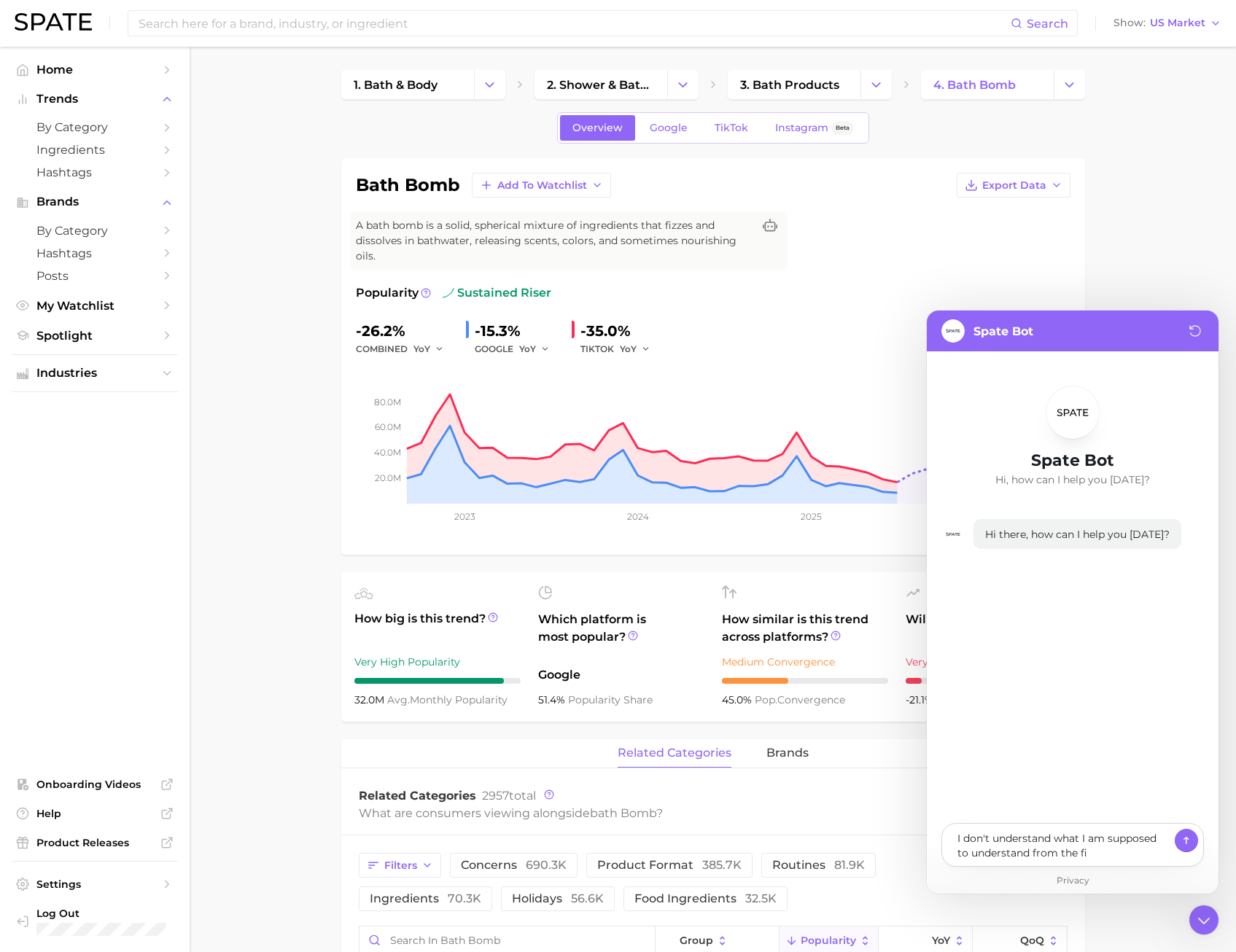
type textarea "x"
type textarea "I don't understand what I am supposed to understand from the fig"
type textarea "x"
type textarea "I don't understand what I am supposed to understand from the figu"
type textarea "x"
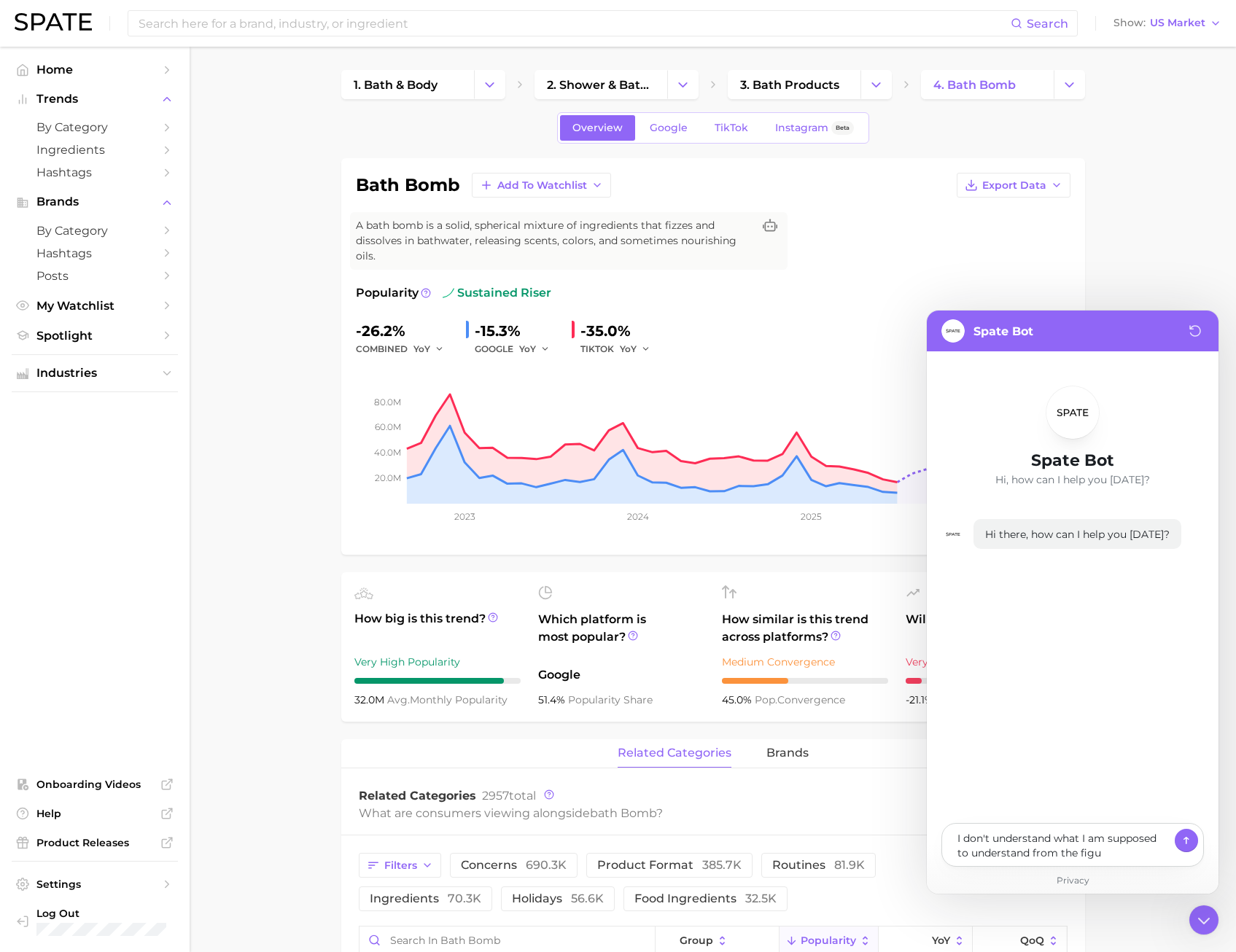
type textarea "I don't understand what I am supposed to understand from the figur"
type textarea "x"
type textarea "I don't understand what I am supposed to understand from the figure"
type textarea "x"
type textarea "I don't understand what I am supposed to understand from the figures"
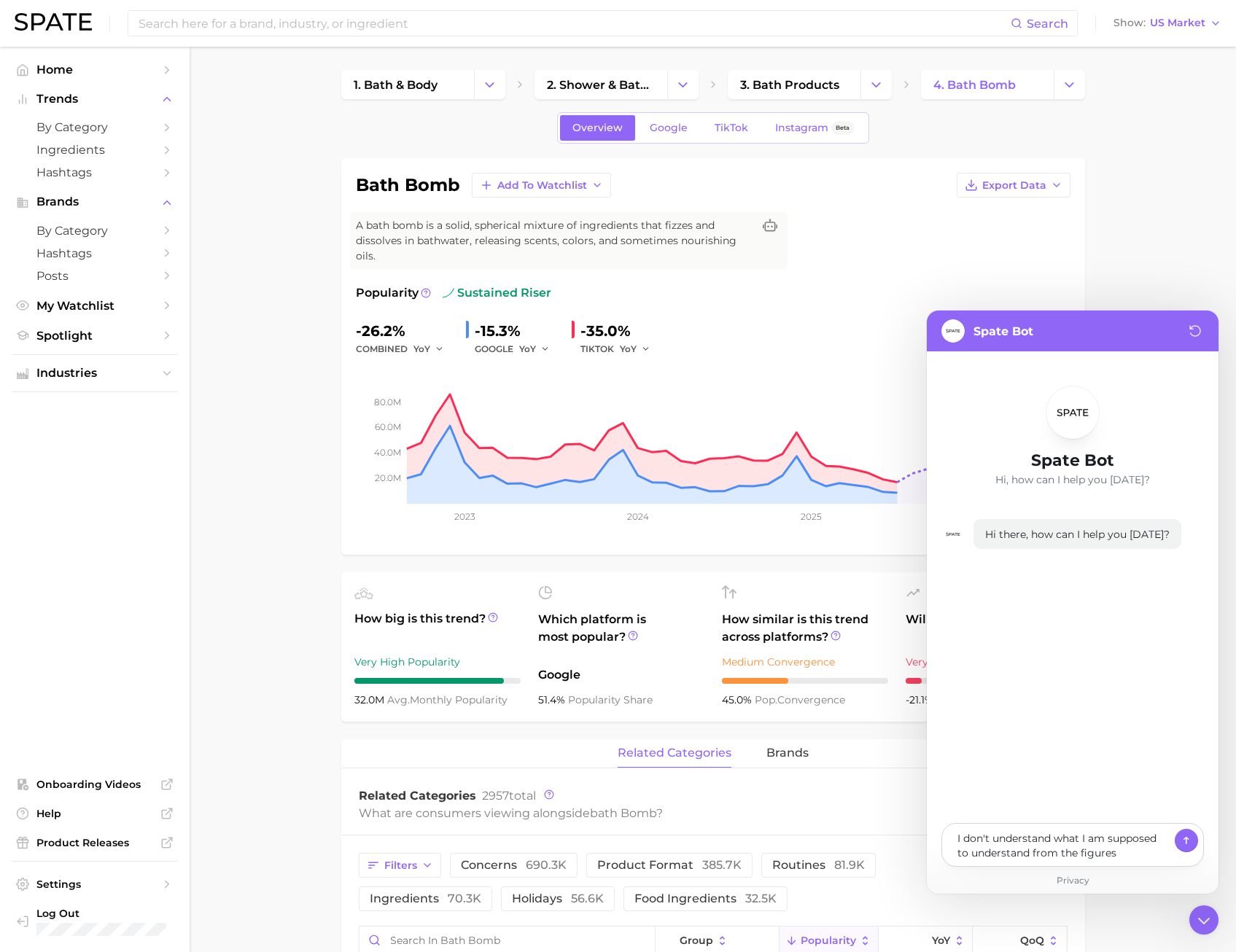
type textarea "x"
type textarea "I don't understand what I am supposed to understand from the figures:"
type textarea "x"
type textarea "I don't understand what I am supposed to understand from the figures:"
type textarea "x"
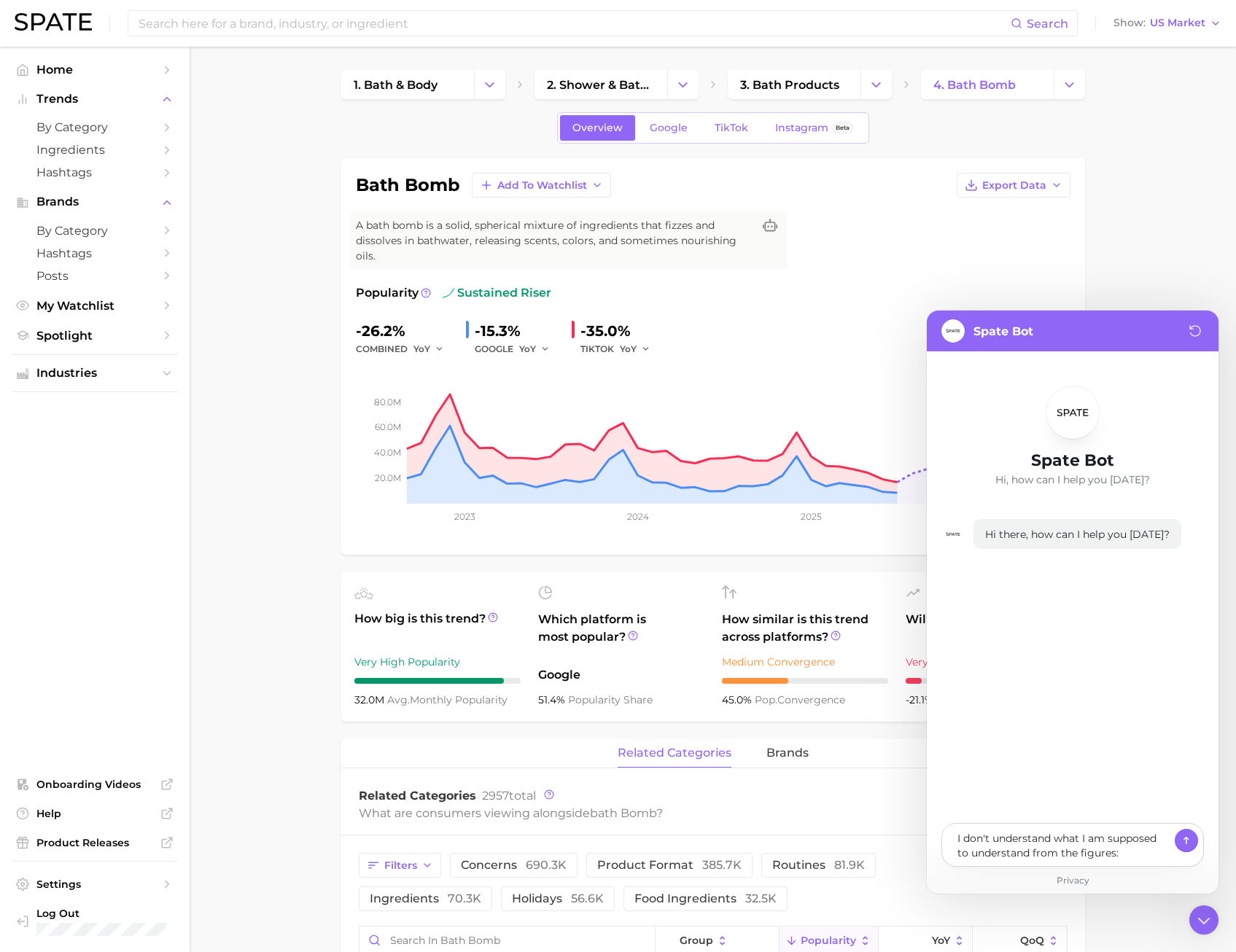
type textarea "I don't understand what I am supposed to understand from the figures: e"
type textarea "x"
type textarea "I don't understand what I am supposed to understand from the figures: ex"
type textarea "x"
type textarea "I don't understand what I am supposed to understand from the figures: exa"
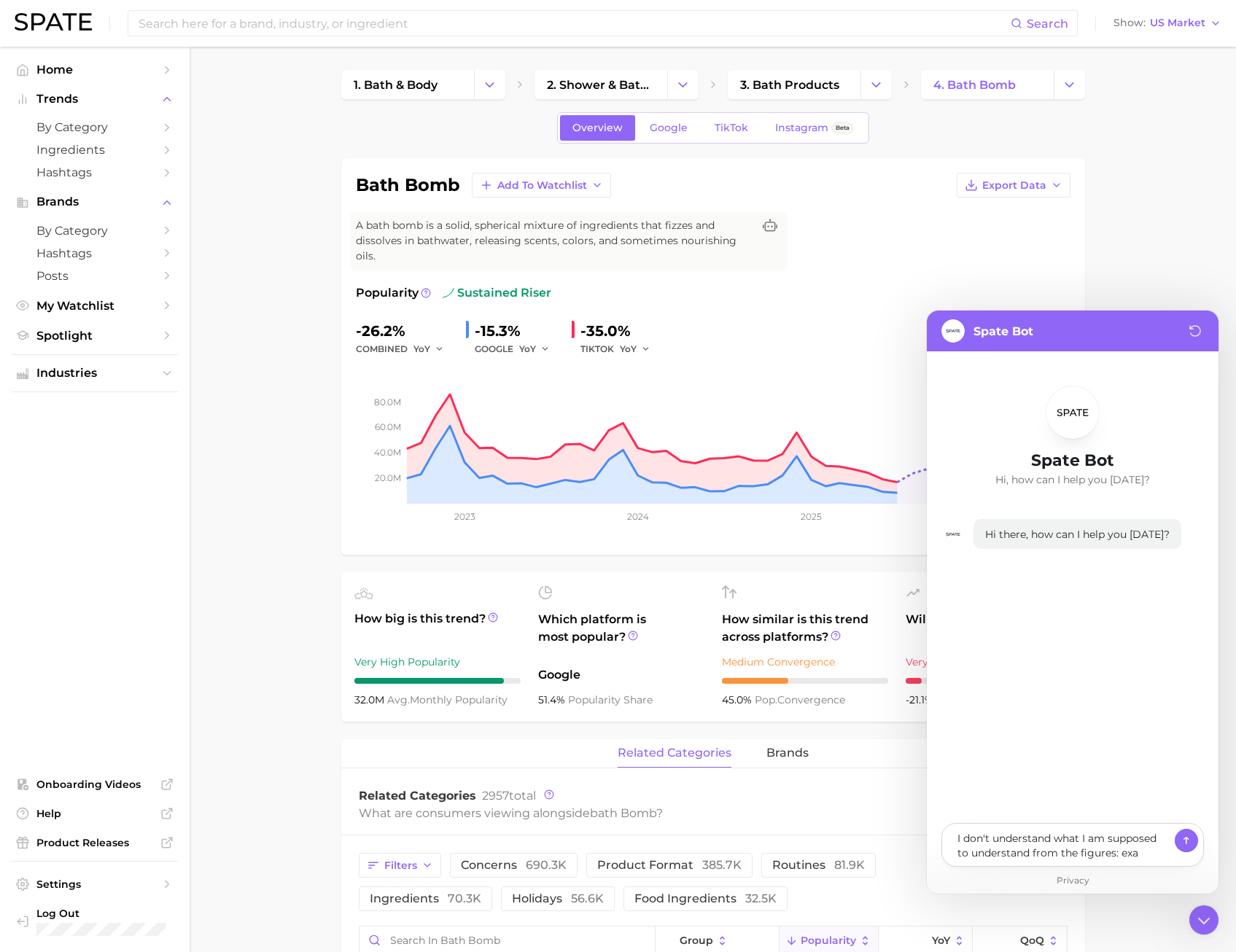
type textarea "x"
type textarea "I don't understand what I am supposed to understand from the figures: exam"
type textarea "x"
type textarea "I don't understand what I am supposed to understand from the figures: examp"
type textarea "x"
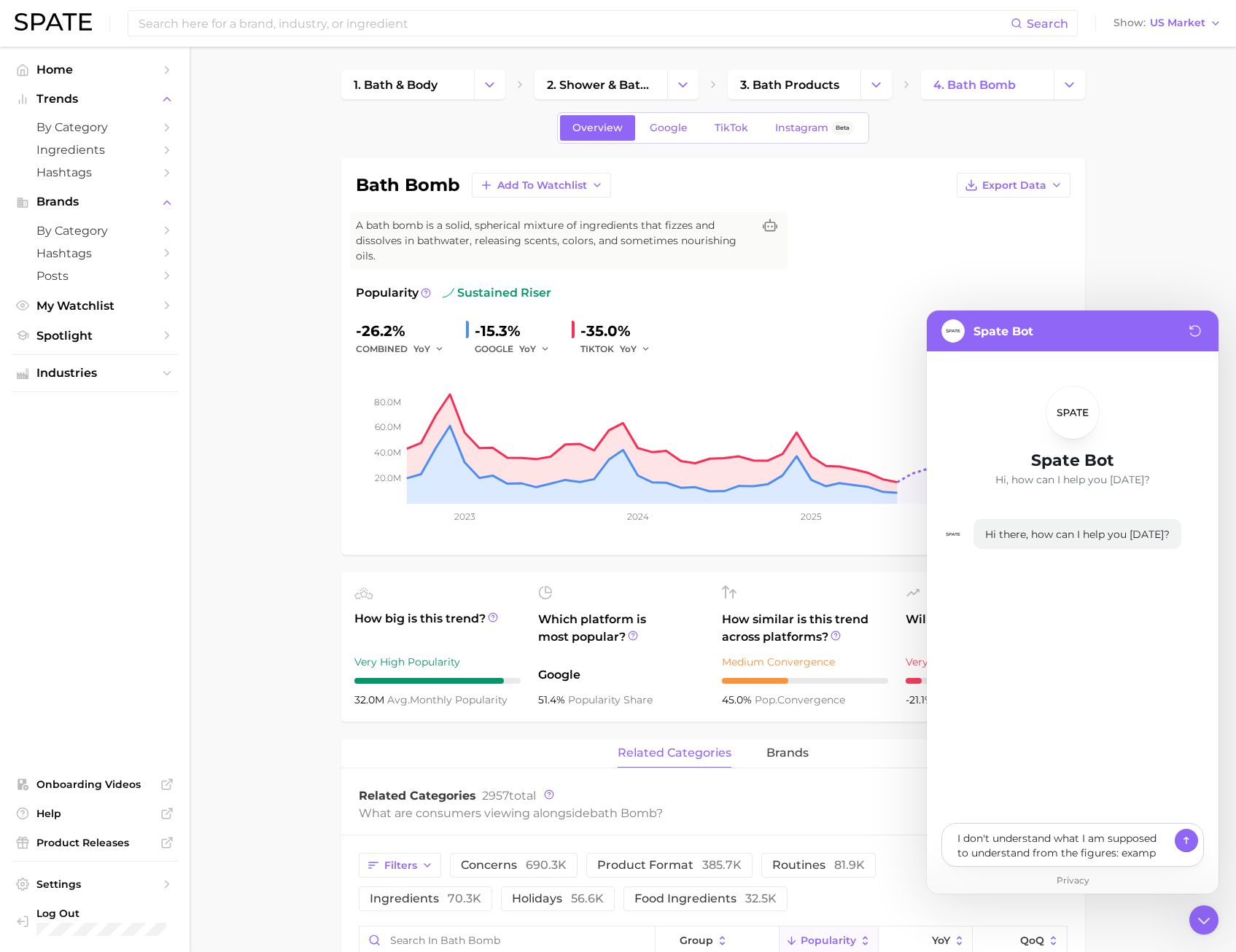
type textarea "I don't understand what I am supposed to understand from the figures: exampl"
type textarea "x"
type textarea "I don't understand what I am supposed to understand from the figures: example"
type textarea "x"
type textarea "I don't understand what I am supposed to understand from the figures: example"
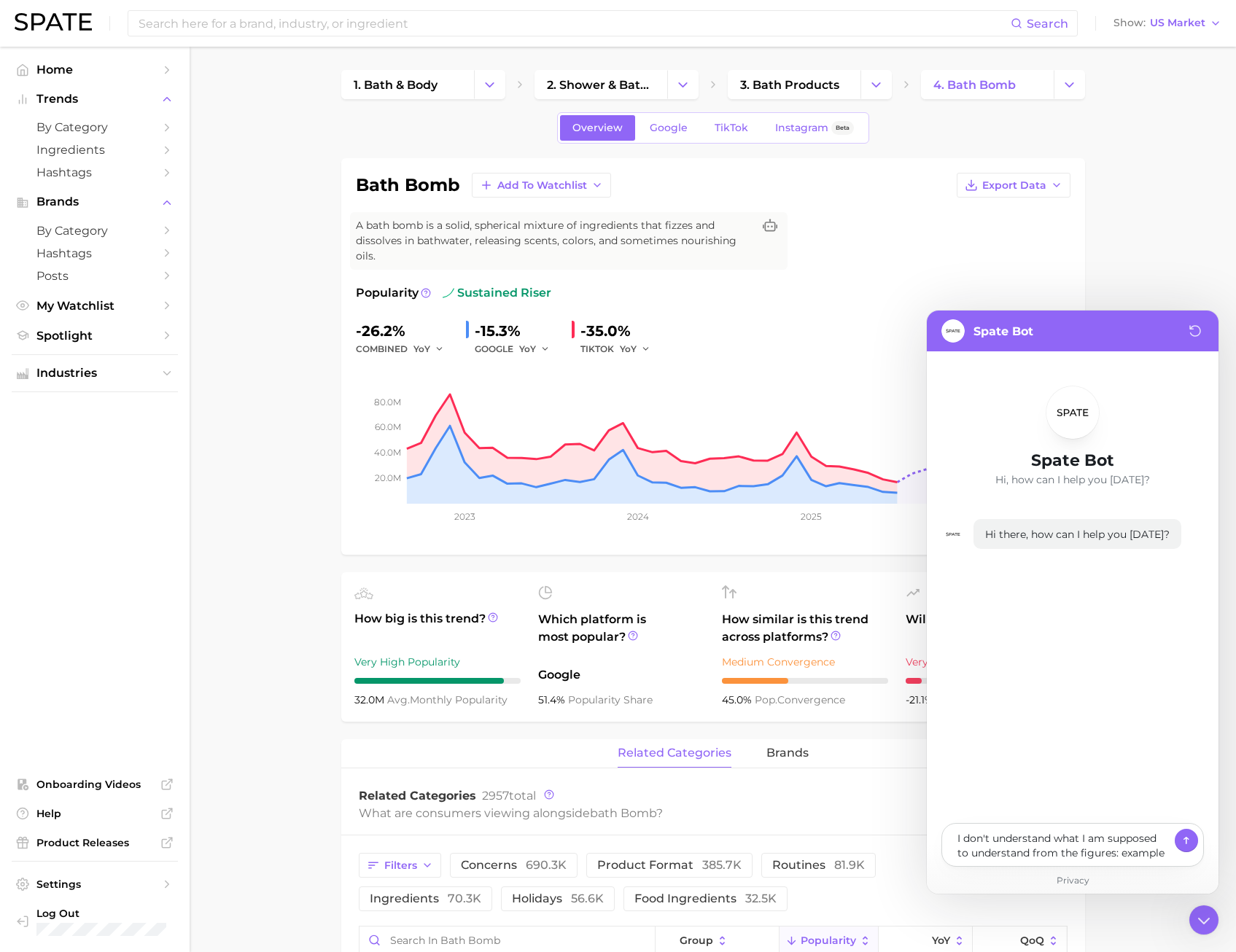
type textarea "x"
type textarea "I don't understand what I am supposed to understand from the figures: example f"
type textarea "x"
type textarea "I don't understand what I am supposed to understand from the figures: example fo"
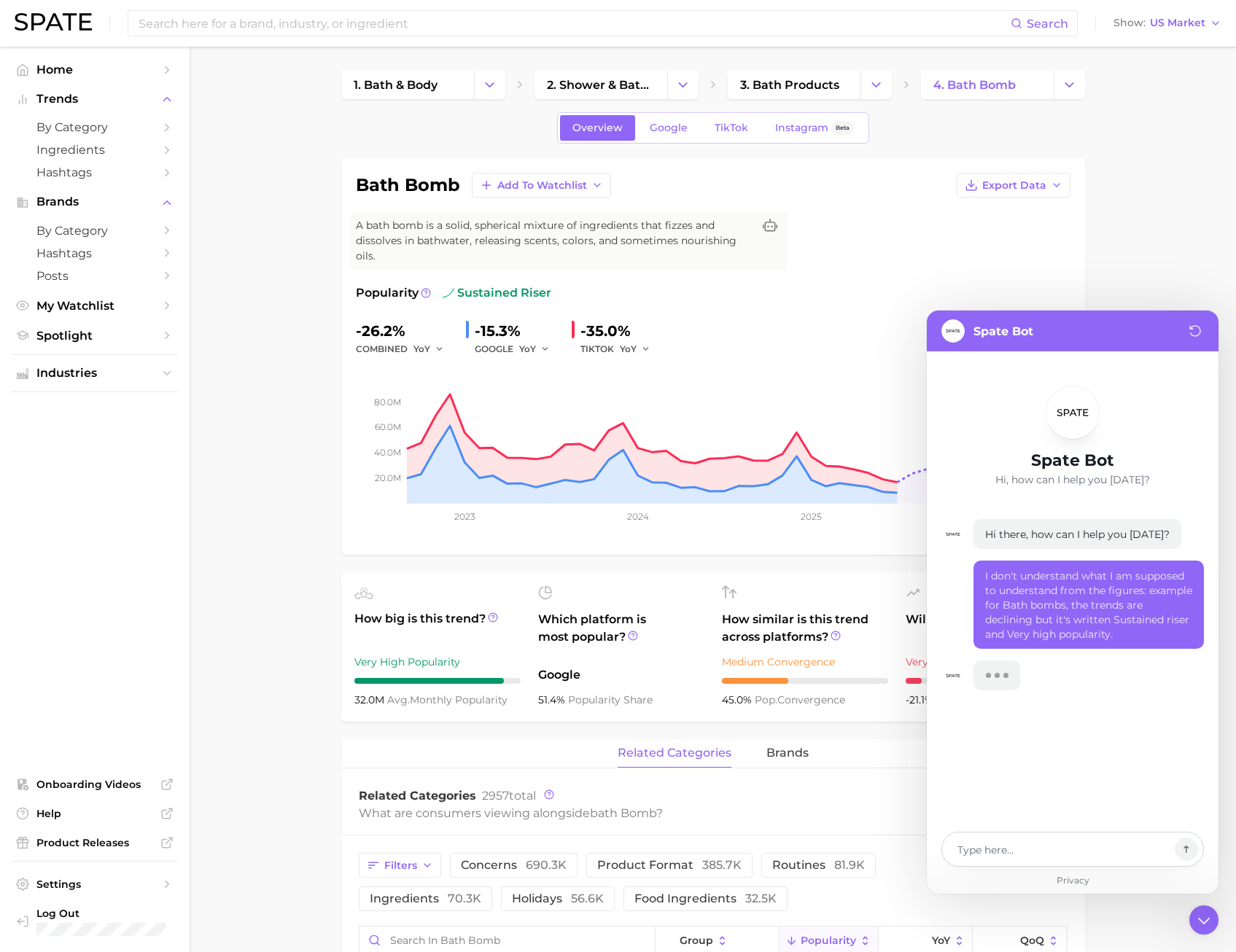
click at [1067, 856] on textarea at bounding box center [1063, 849] width 212 height 17
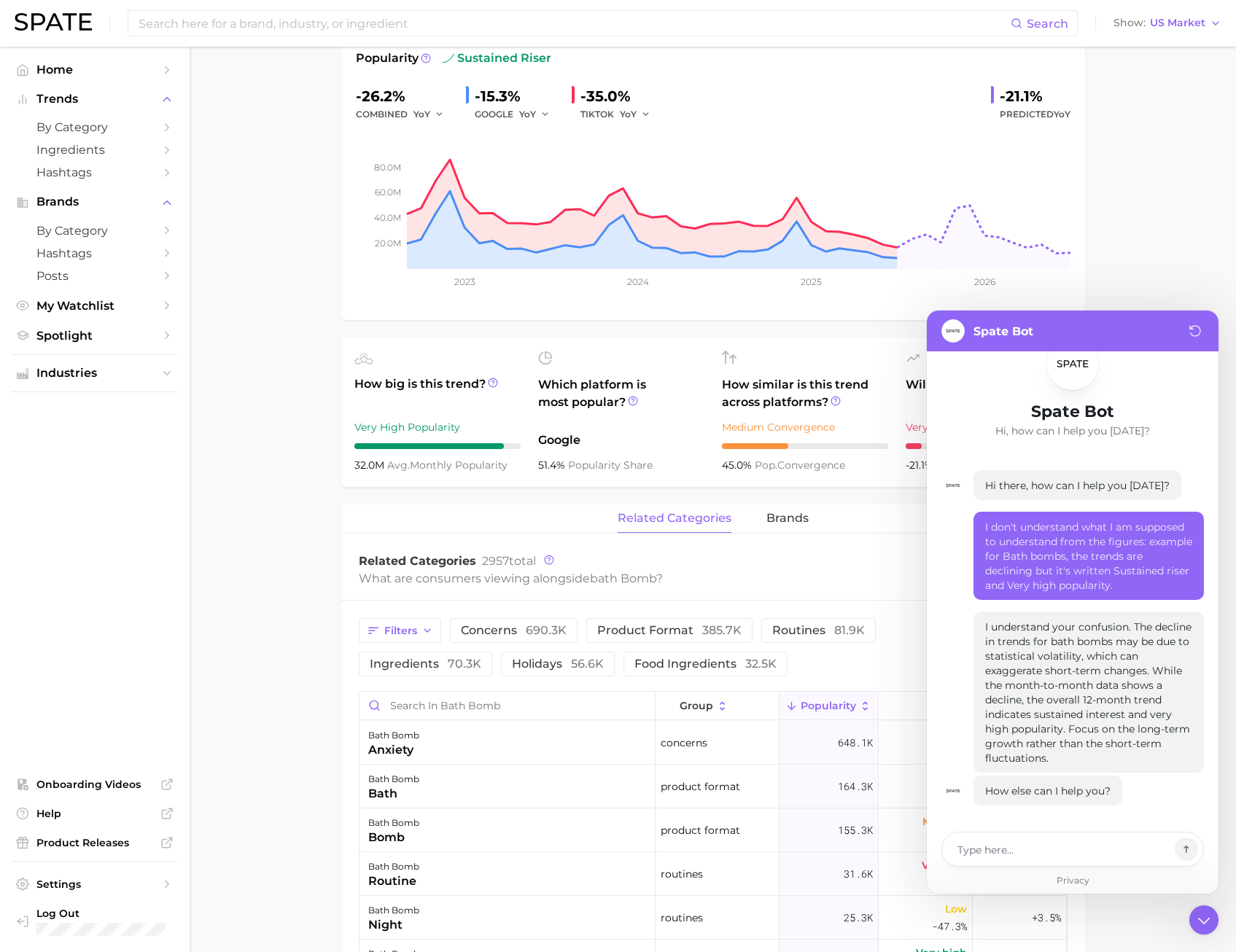
scroll to position [235, 0]
click at [1051, 837] on div at bounding box center [1073, 849] width 262 height 35
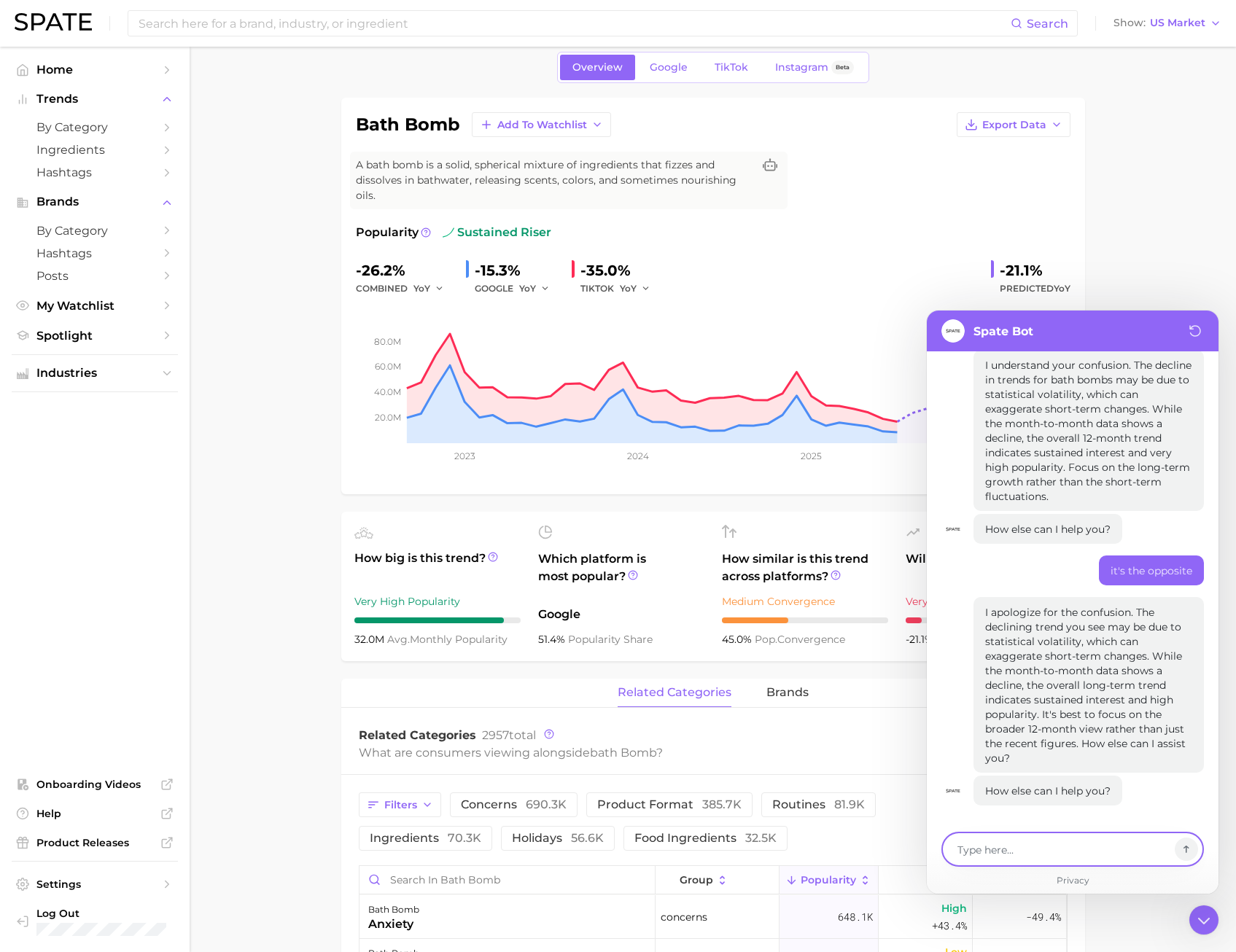
scroll to position [60, 0]
click at [1191, 261] on main "1. bath & body 2. shower & bath products 3. bath products 4. bath bomb Overview…" at bounding box center [712, 947] width 1047 height 1922
click at [1207, 919] on icon at bounding box center [1204, 920] width 25 height 25
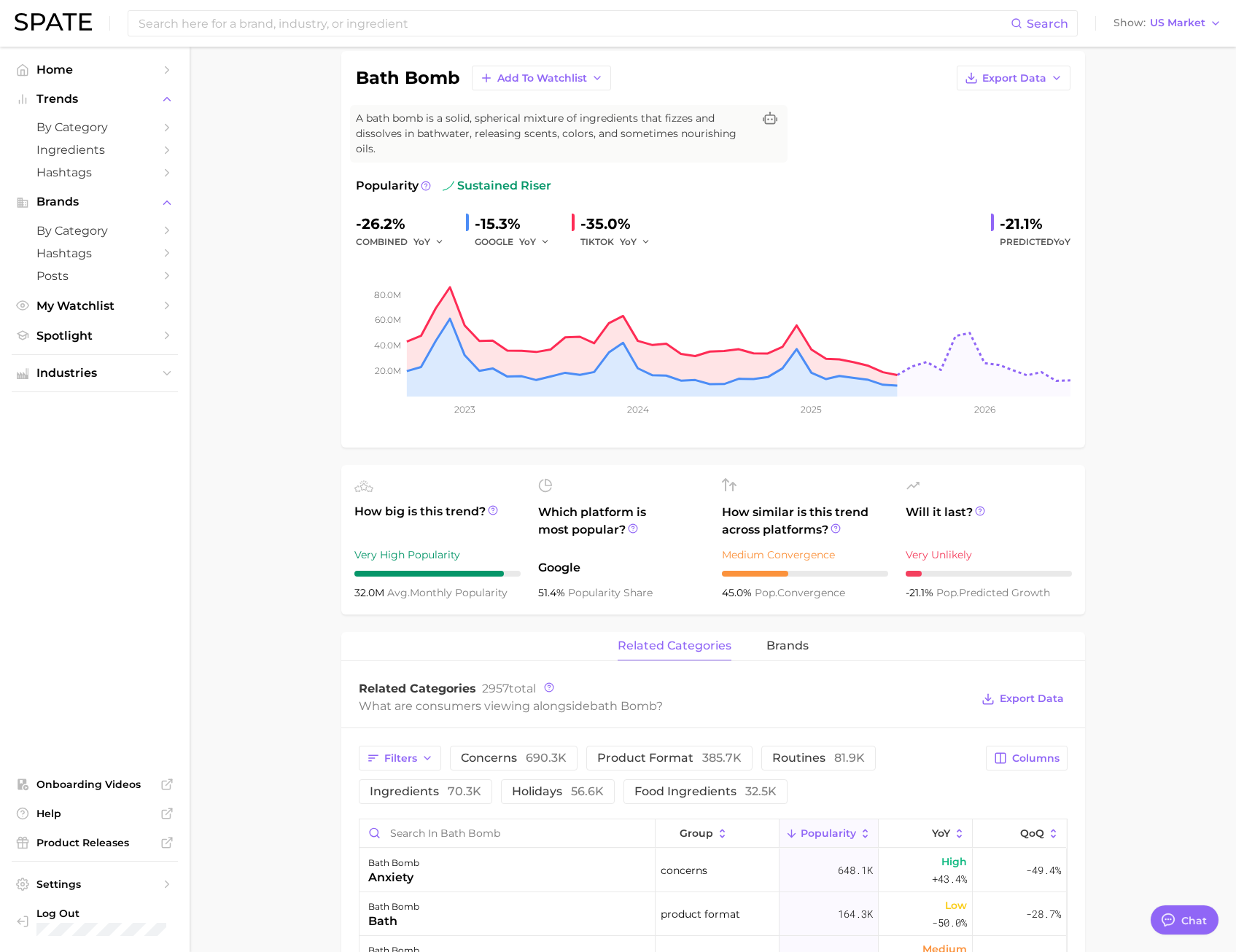
scroll to position [0, 0]
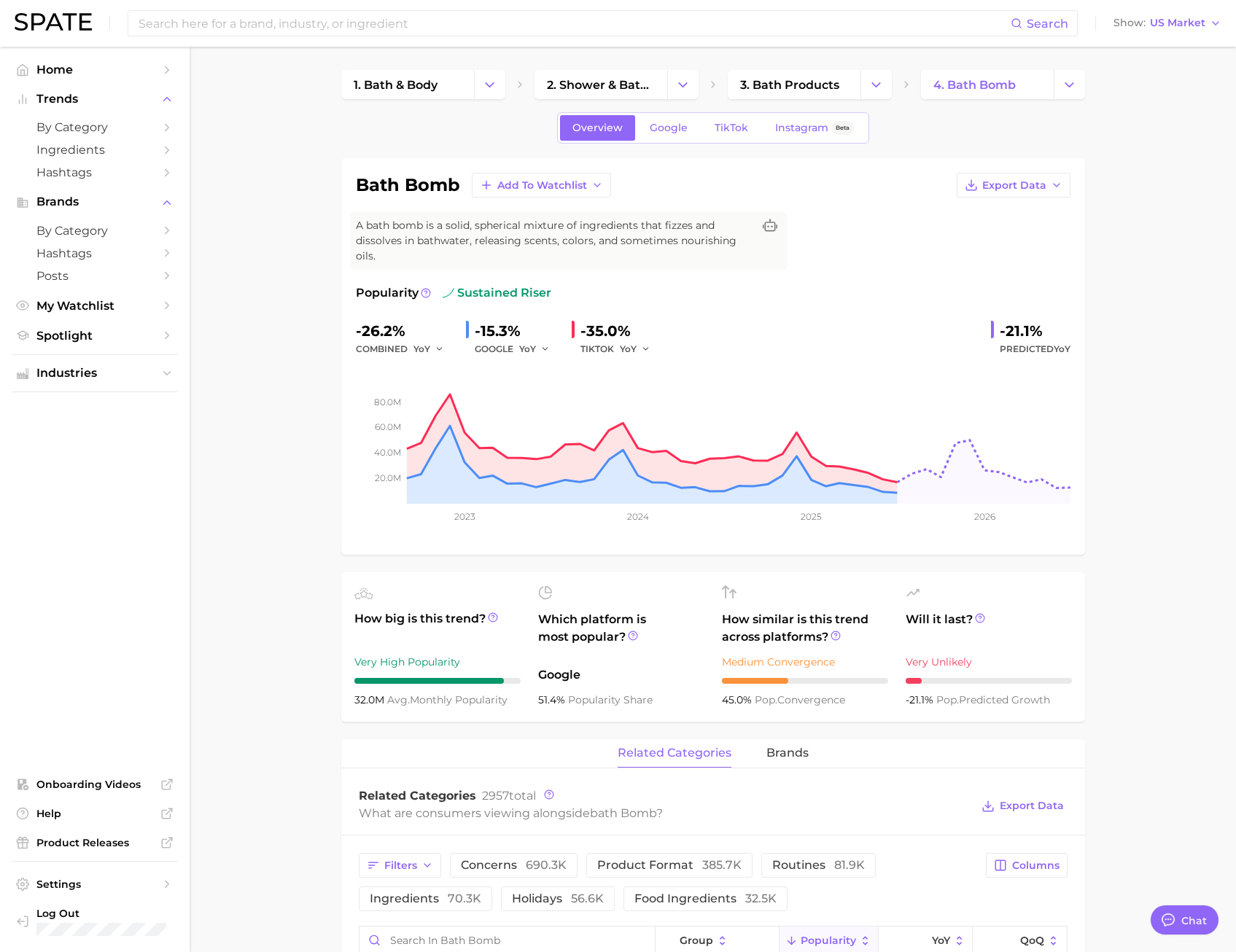
click at [489, 619] on circle at bounding box center [493, 617] width 9 height 9
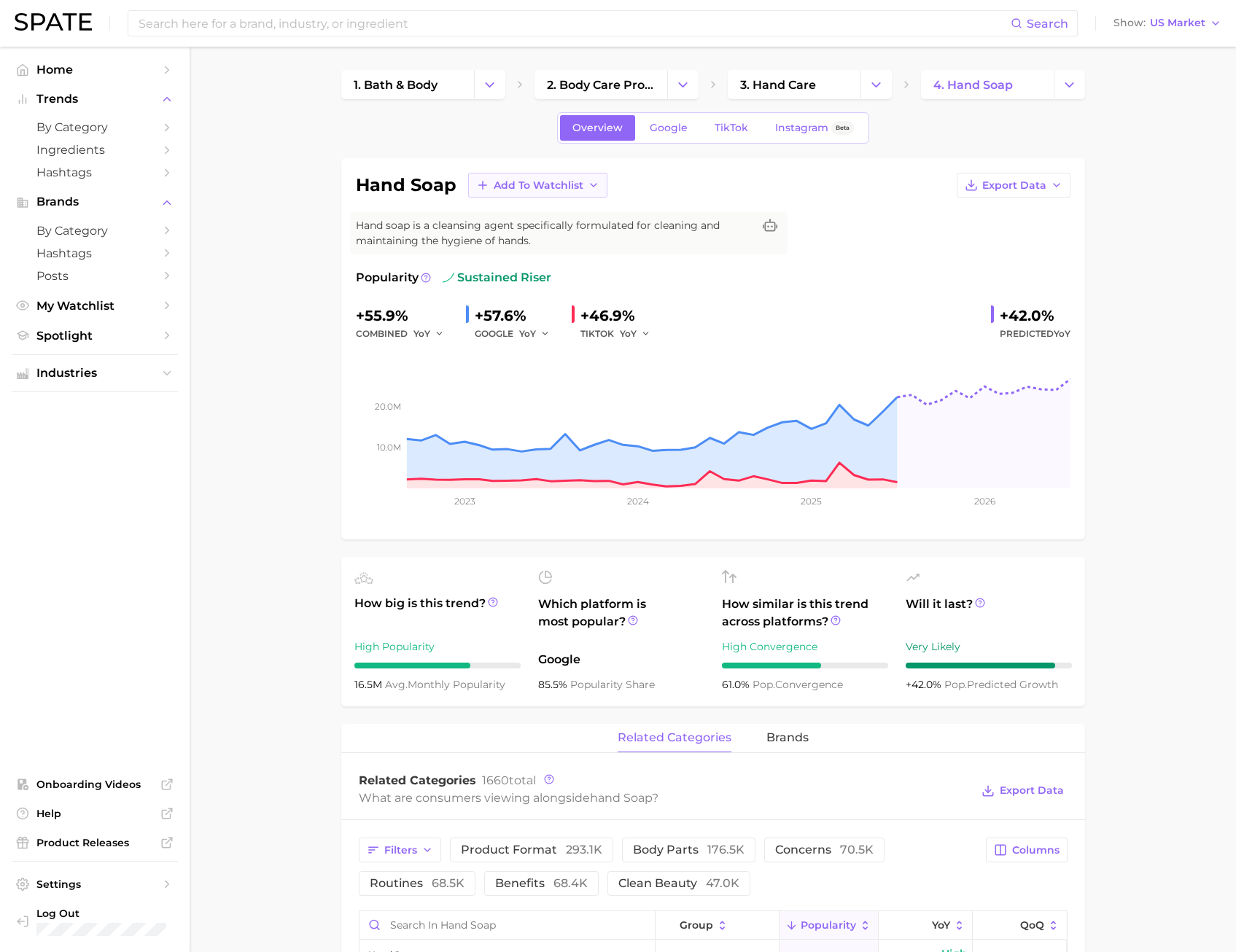
click at [504, 188] on span "Add to Watchlist" at bounding box center [538, 186] width 89 height 13
click at [532, 209] on span "New Watchlist" at bounding box center [532, 212] width 78 height 13
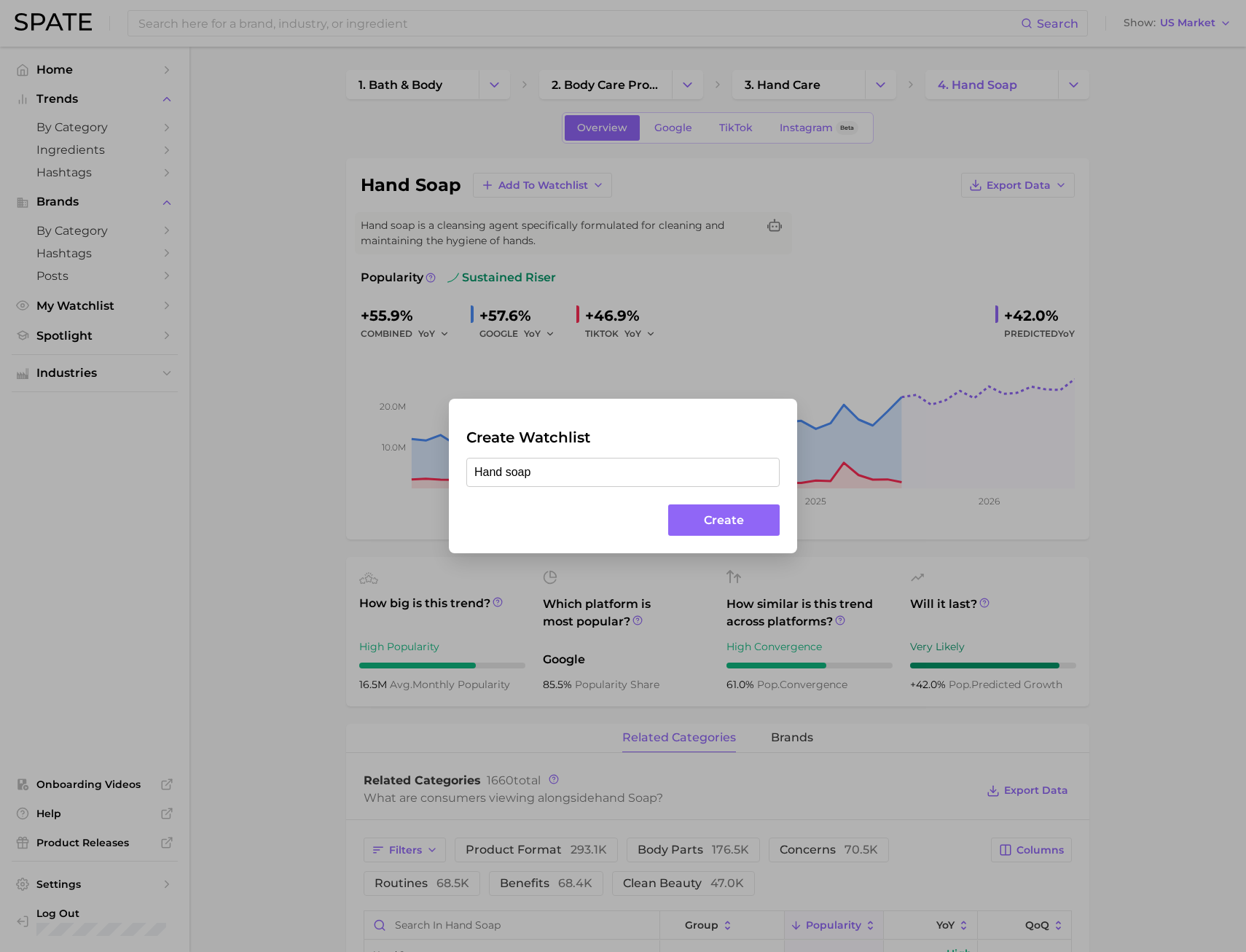
type input "Hand soap"
click at [686, 509] on button "Create" at bounding box center [724, 520] width 112 height 31
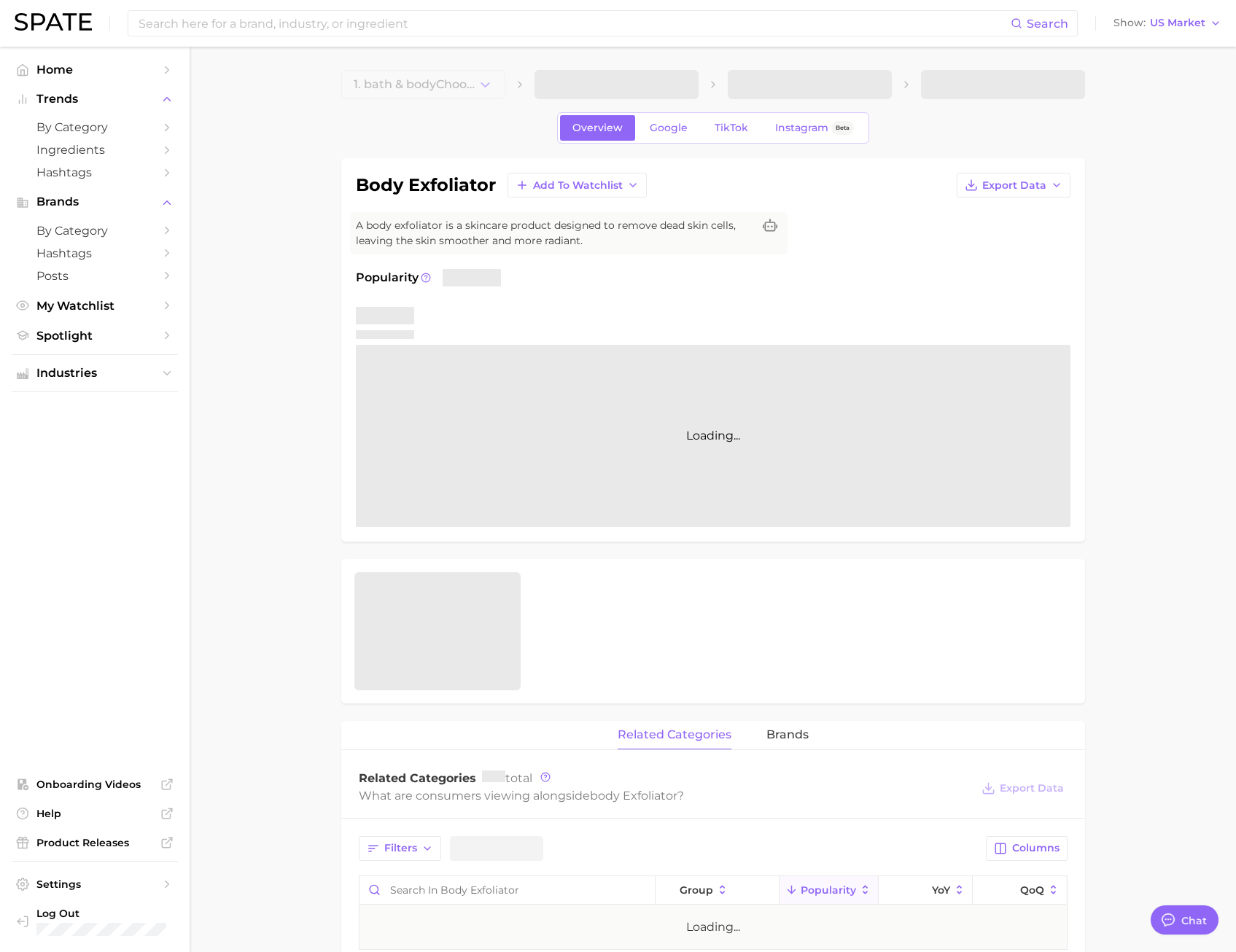
scroll to position [311, 0]
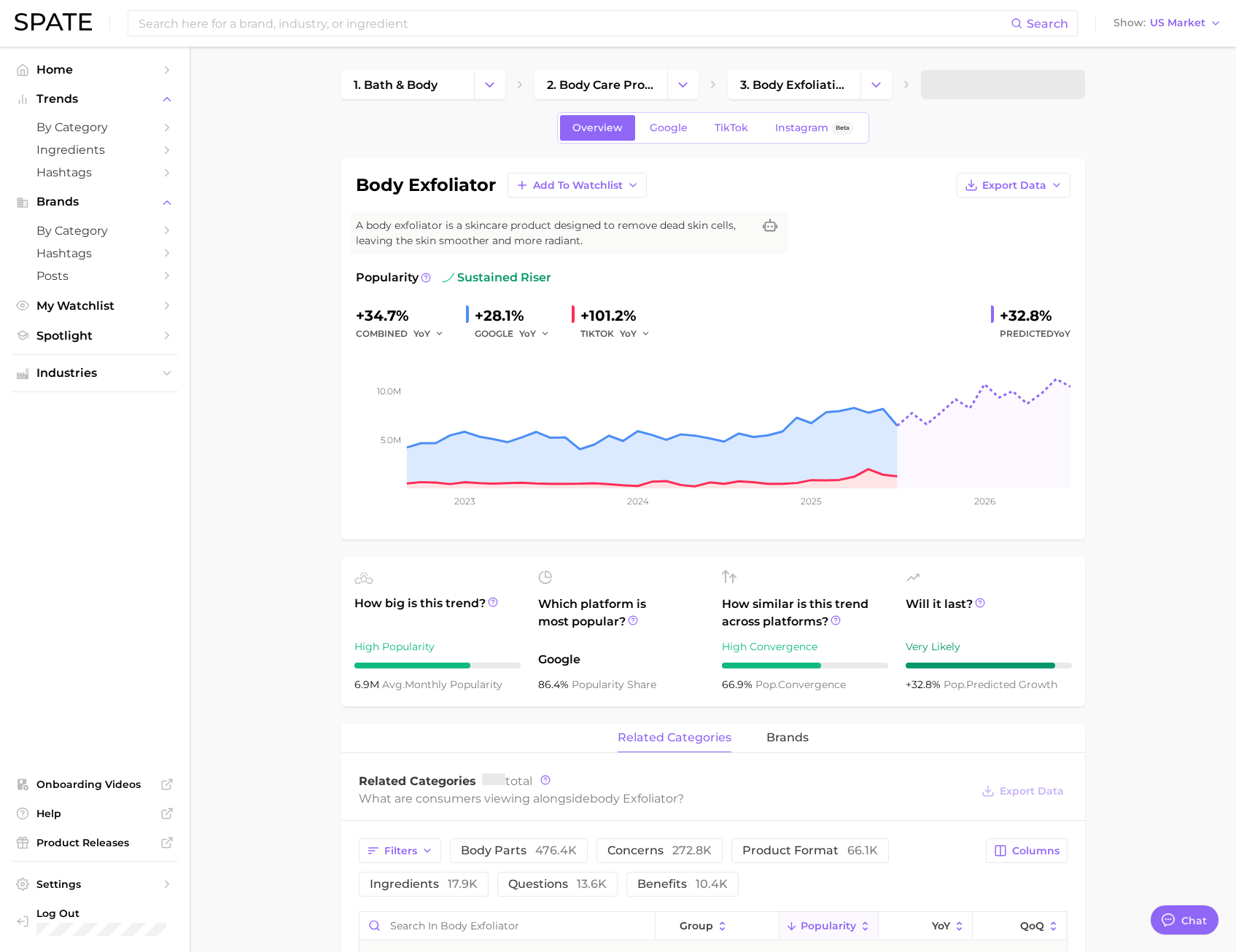
type textarea "x"
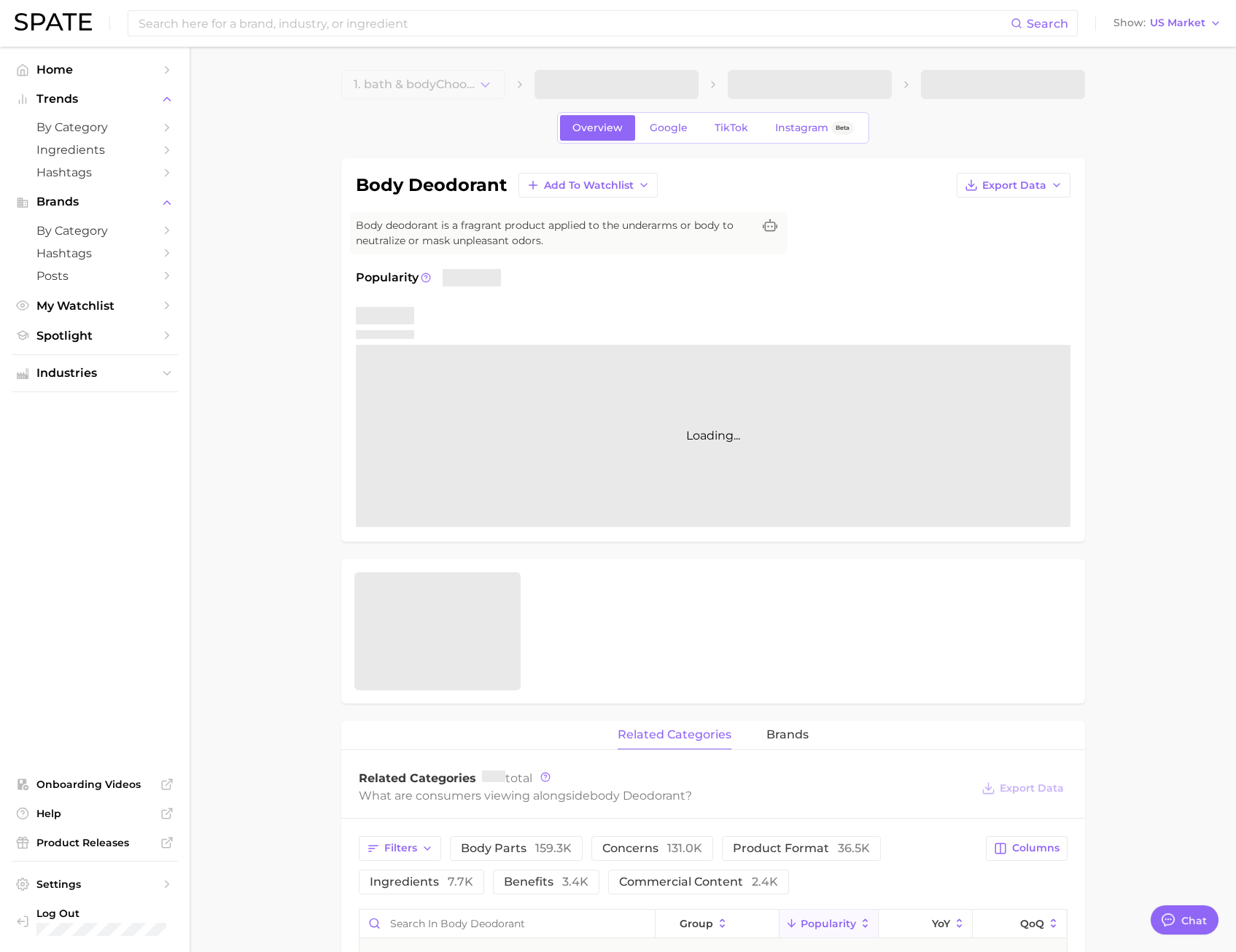
type textarea "x"
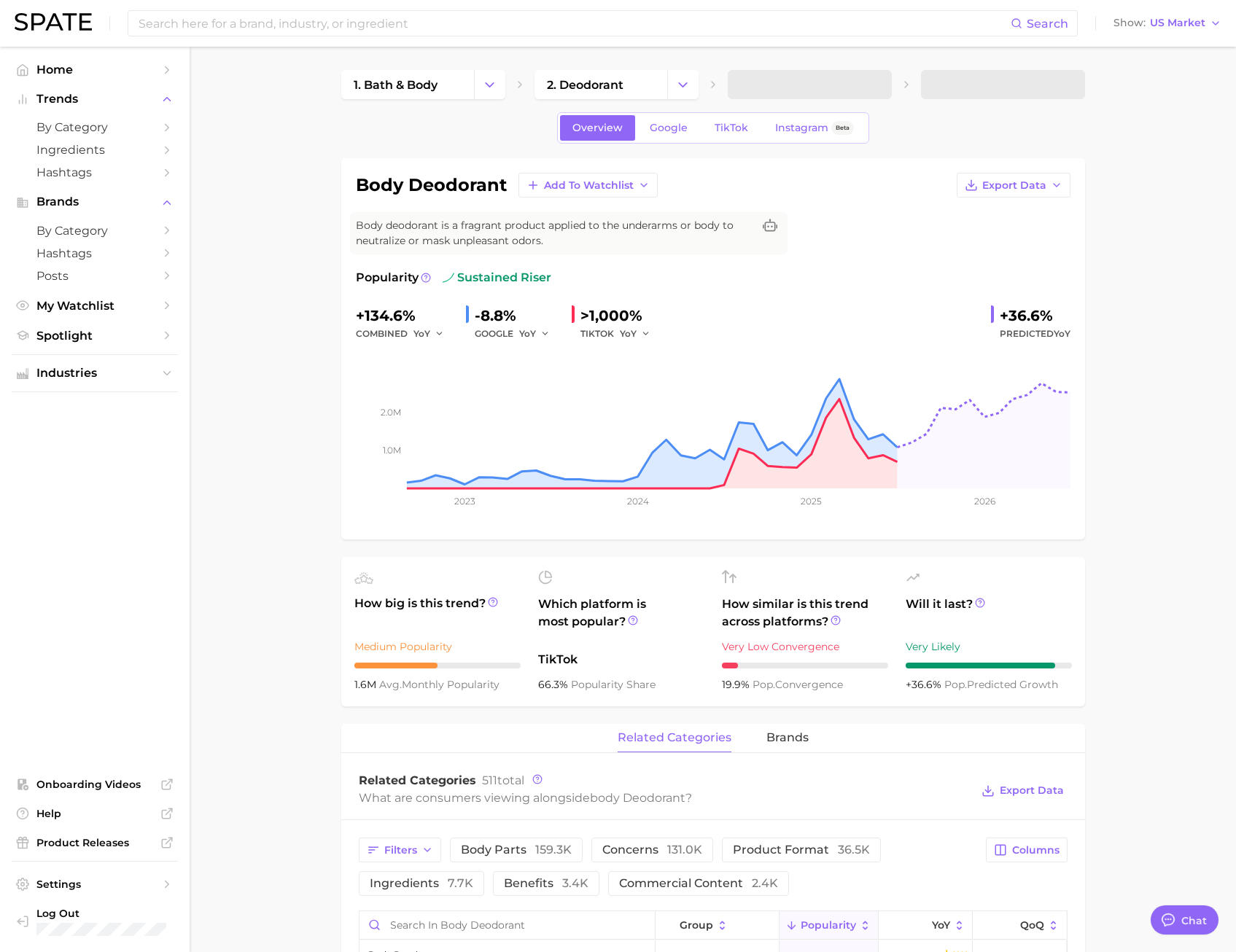
scroll to position [311, 0]
click at [568, 187] on span "Add to Watchlist" at bounding box center [589, 186] width 89 height 13
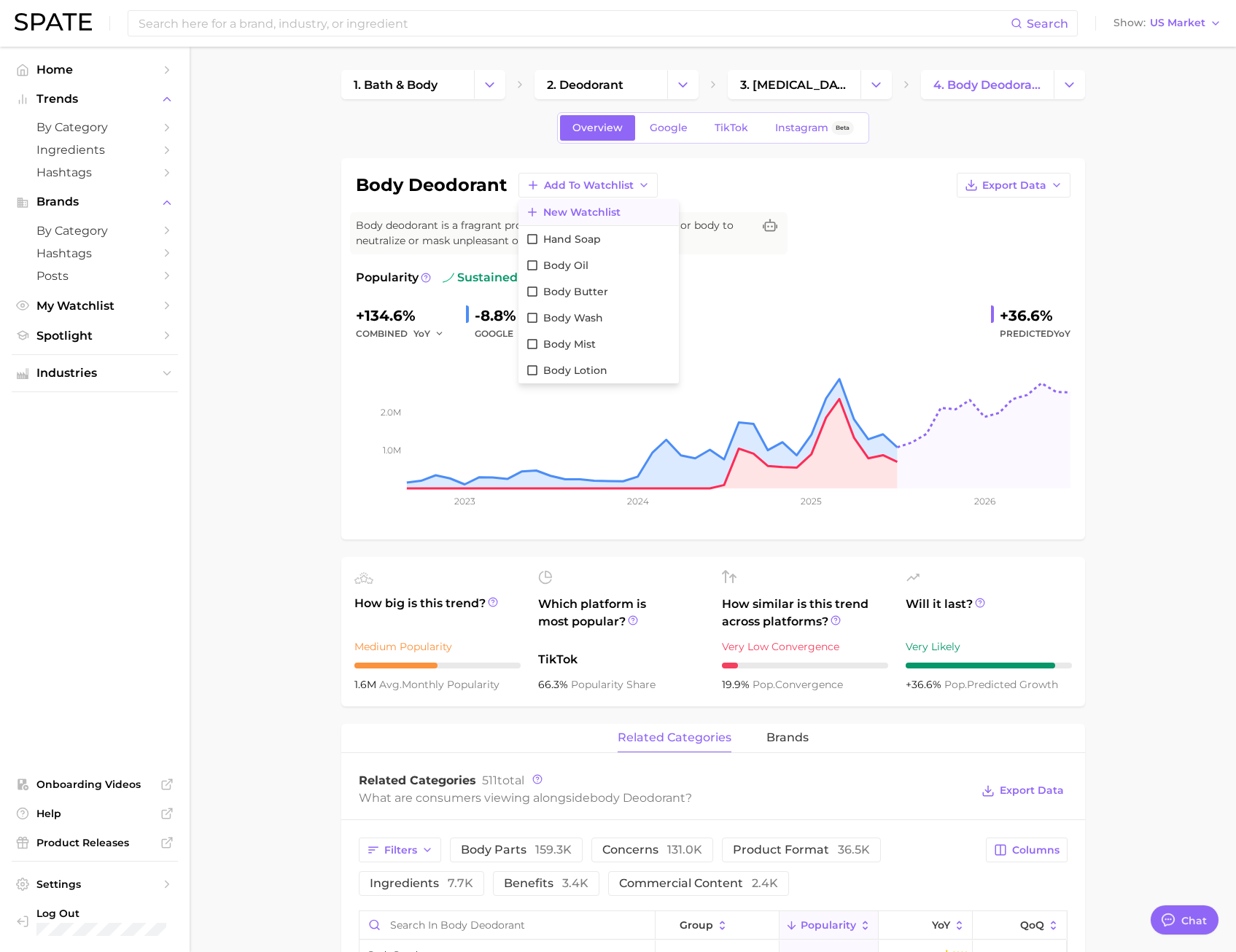
click at [568, 218] on span "New Watchlist" at bounding box center [582, 212] width 78 height 13
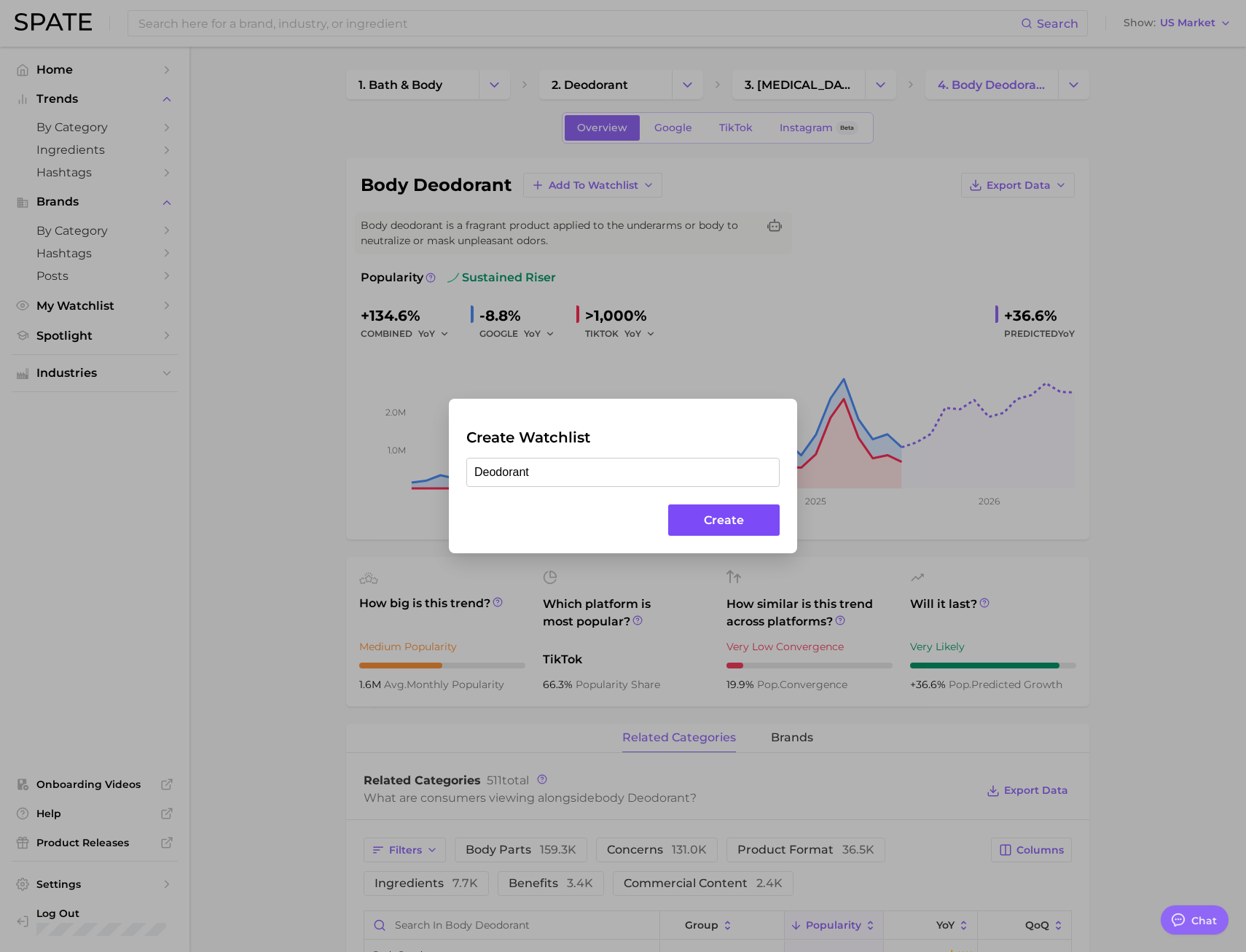
type input "Deodorant"
click at [702, 513] on button "Create" at bounding box center [724, 520] width 112 height 31
